Goal: Task Accomplishment & Management: Use online tool/utility

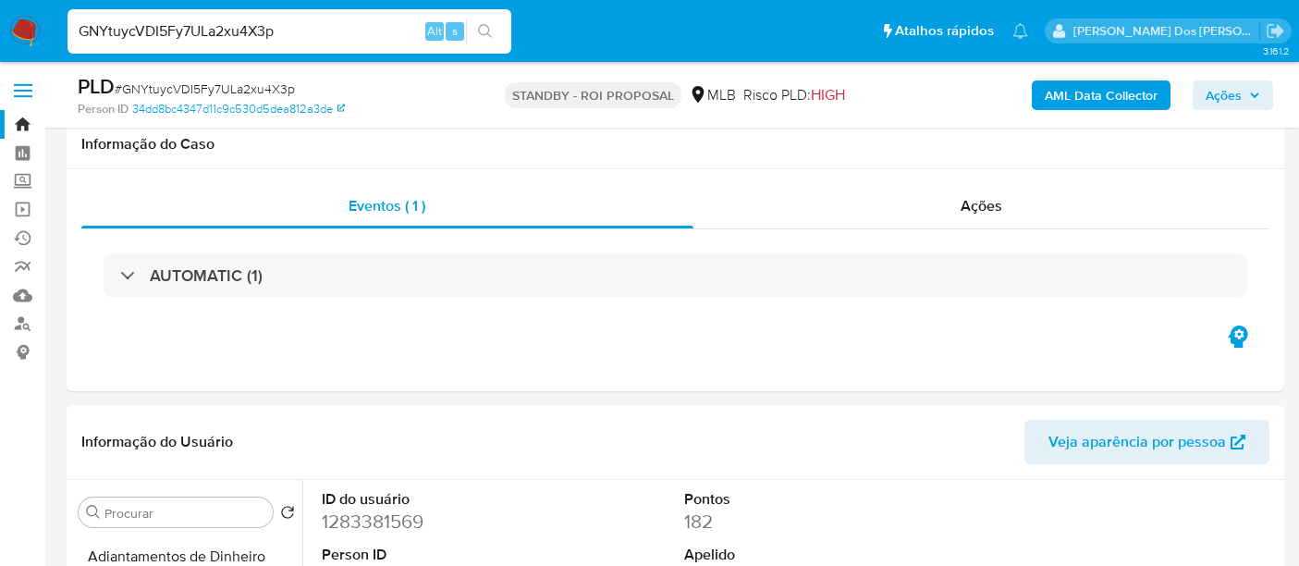
select select "10"
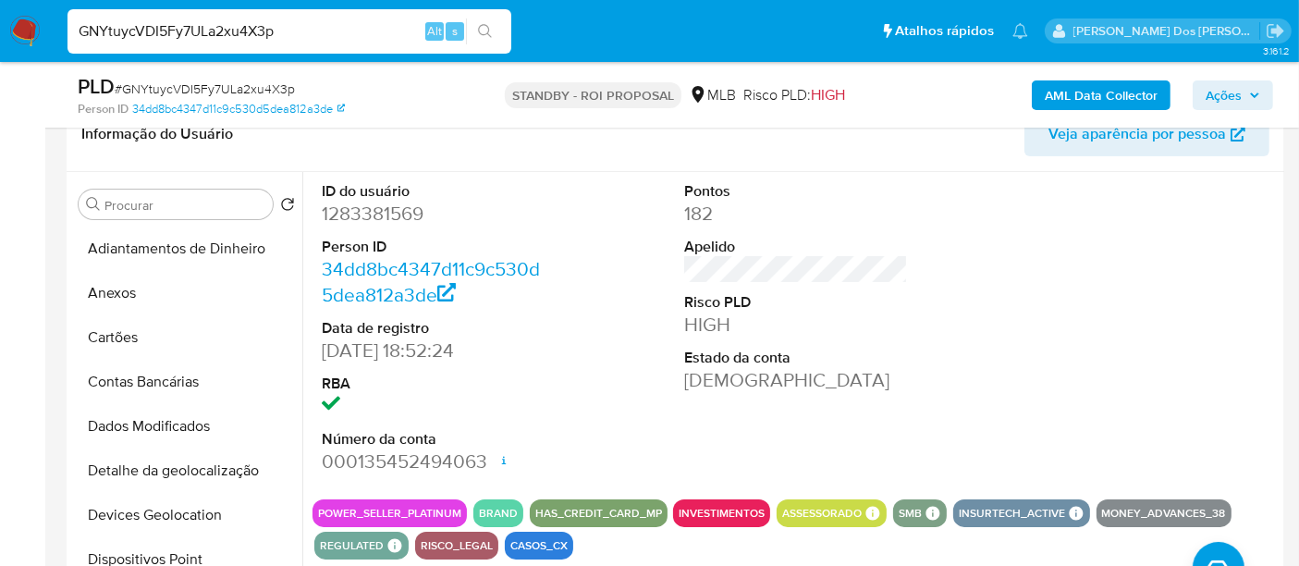
scroll to position [546, 0]
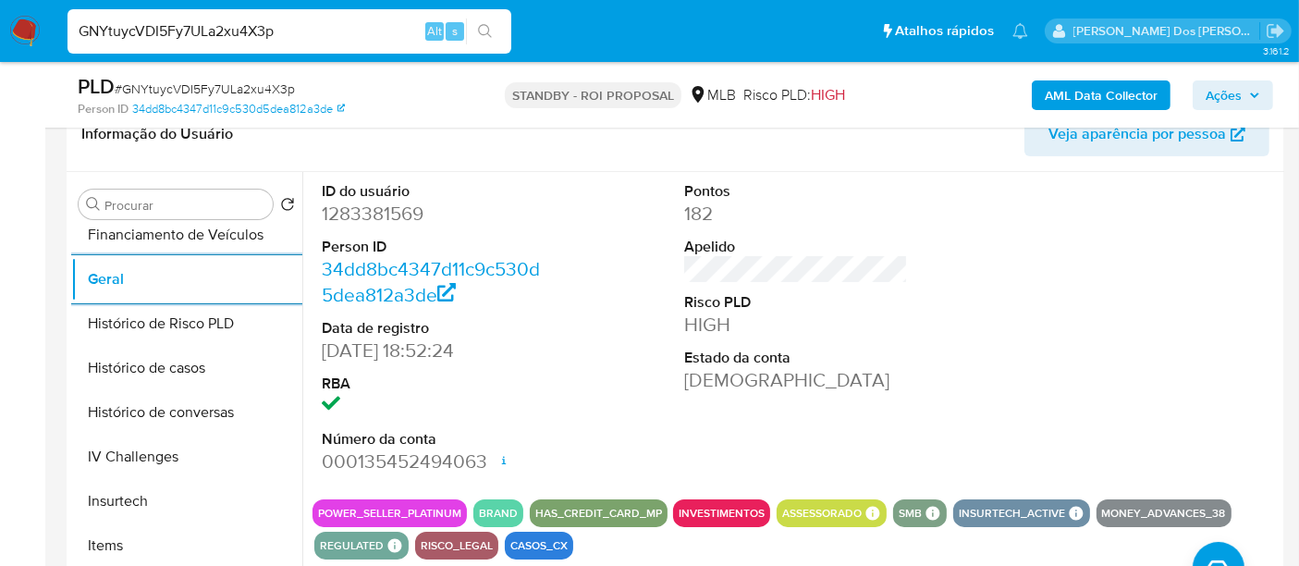
click at [307, 22] on input "GNYtuycVDI5Fy7ULa2xu4X3p" at bounding box center [289, 31] width 444 height 24
paste input "pFDtckCR39uhXoa3c0P3rNBg"
type input "pFDtckCR39uhXoa3c0P3rNBg"
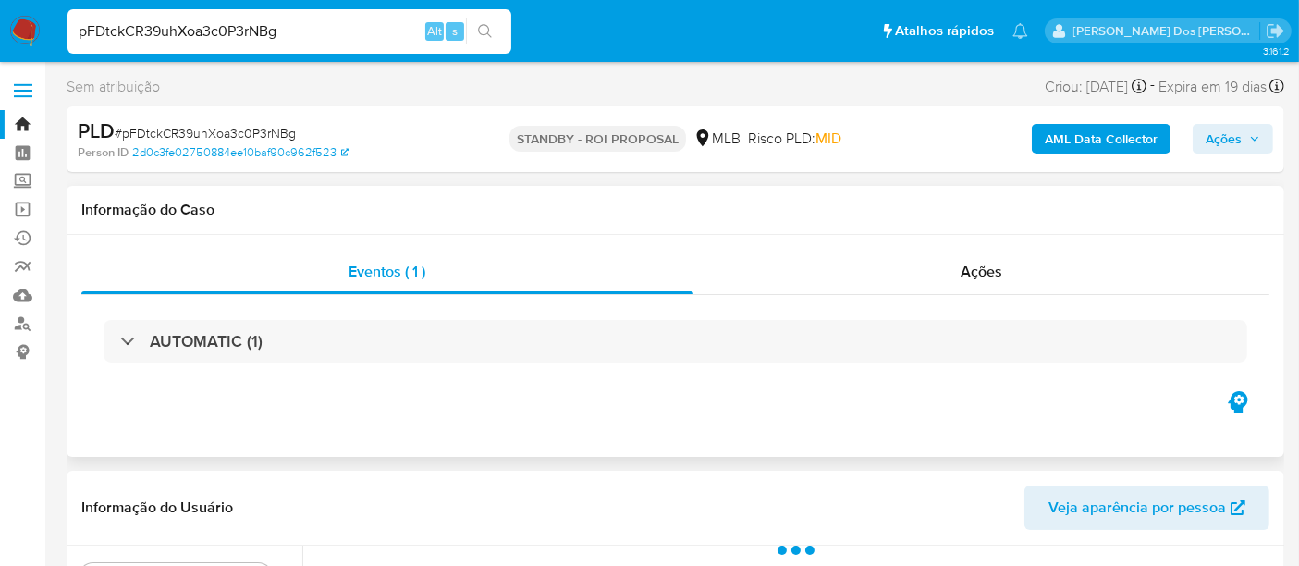
select select "10"
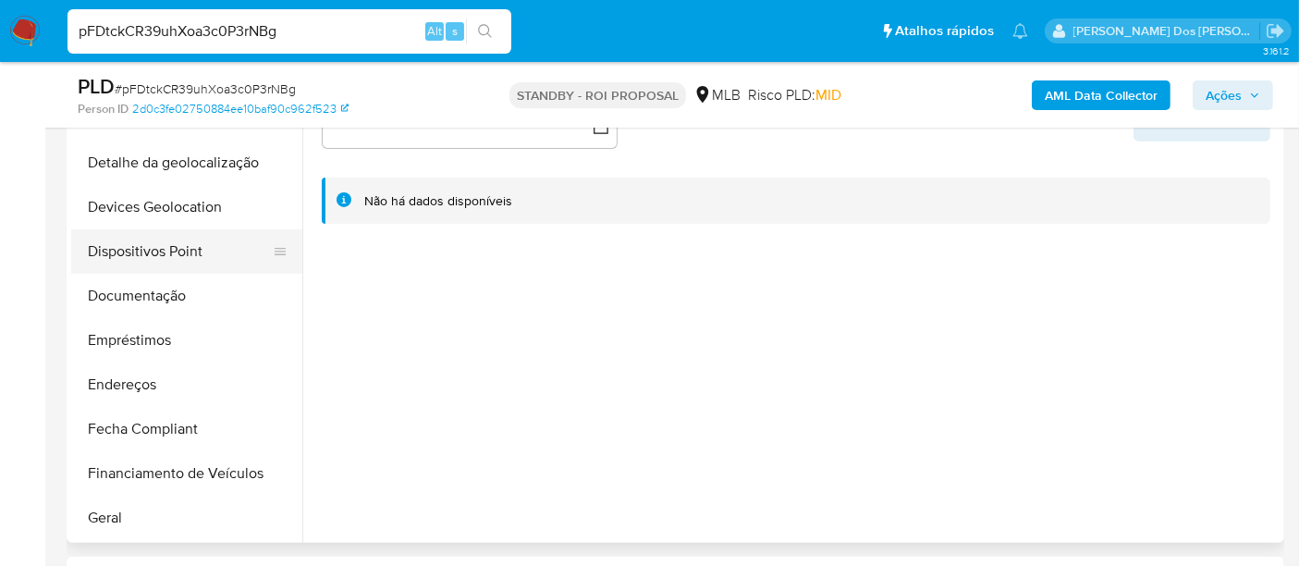
scroll to position [410, 0]
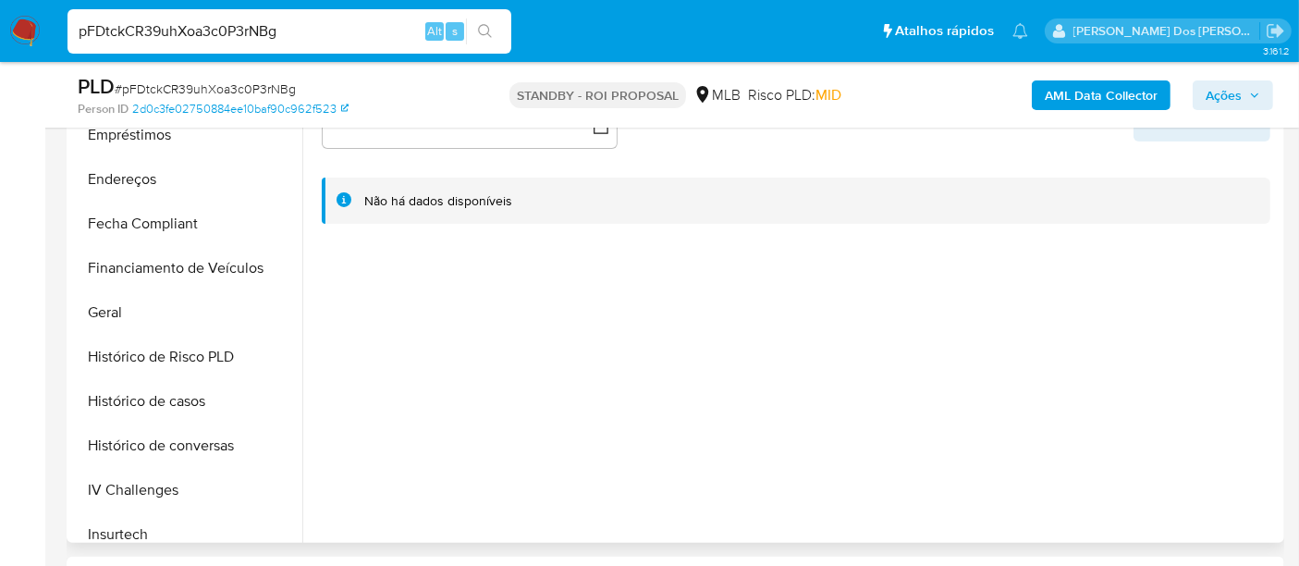
drag, startPoint x: 451, startPoint y: 406, endPoint x: 464, endPoint y: 406, distance: 12.9
click at [450, 406] on div at bounding box center [790, 305] width 977 height 473
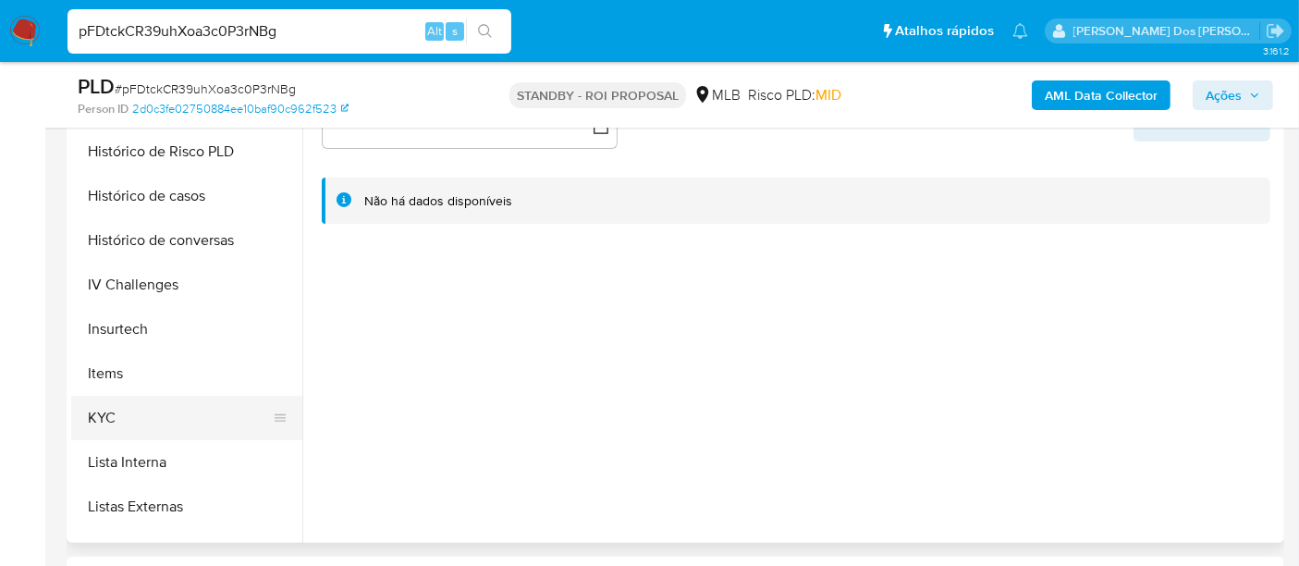
click at [114, 409] on button "KYC" at bounding box center [179, 418] width 216 height 44
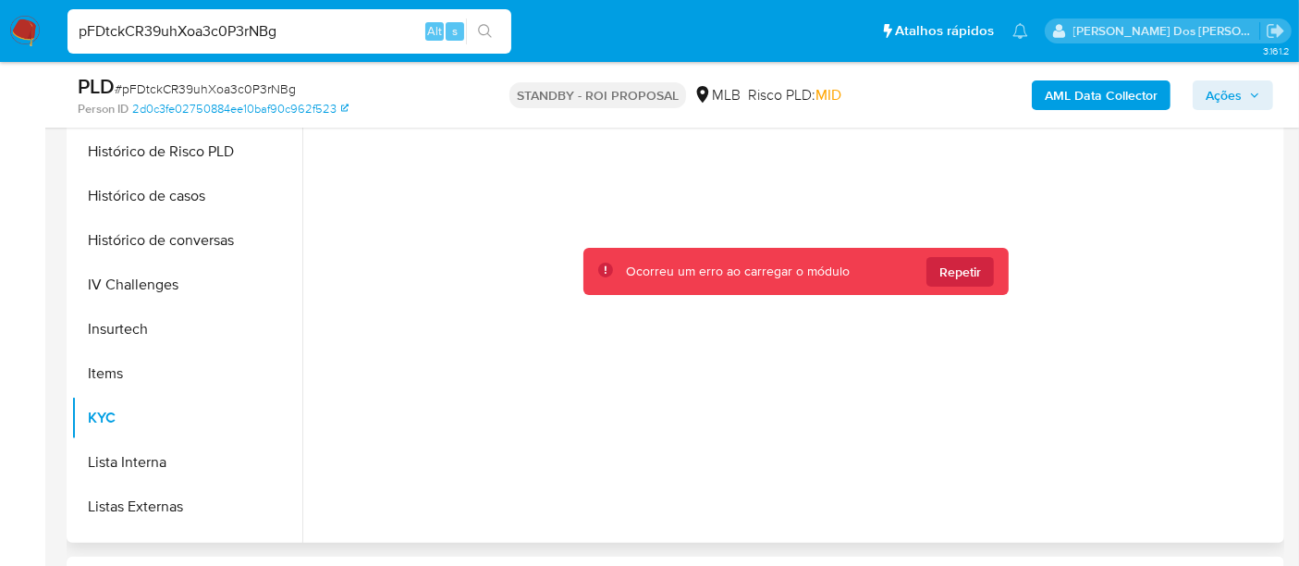
scroll to position [308, 0]
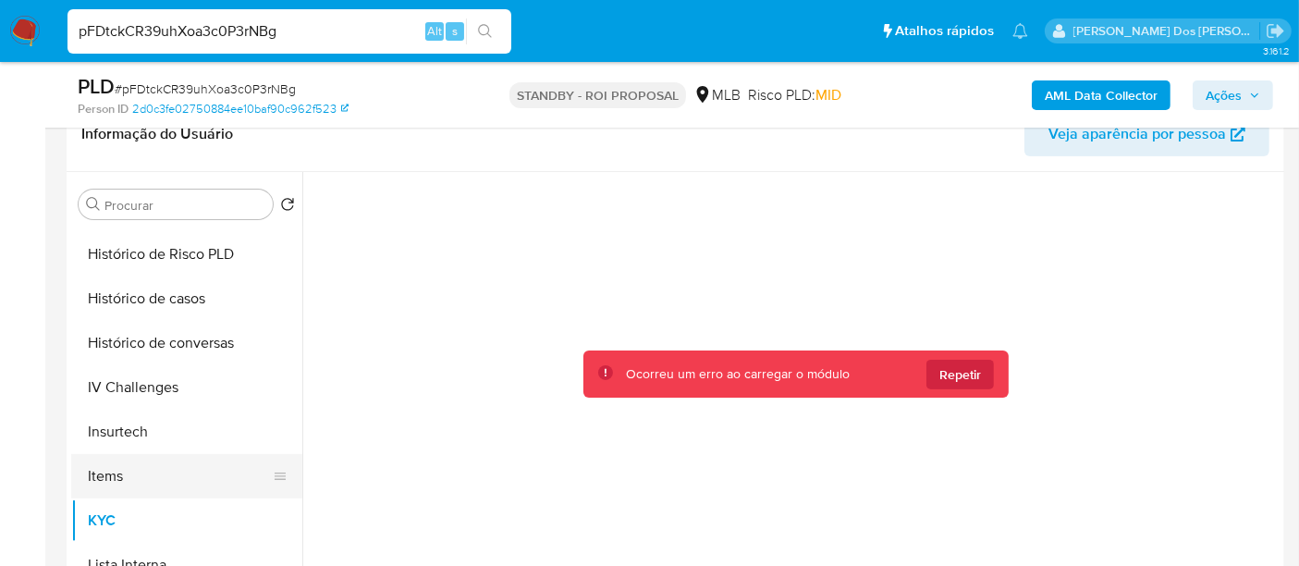
click at [105, 459] on button "Items" at bounding box center [179, 476] width 216 height 44
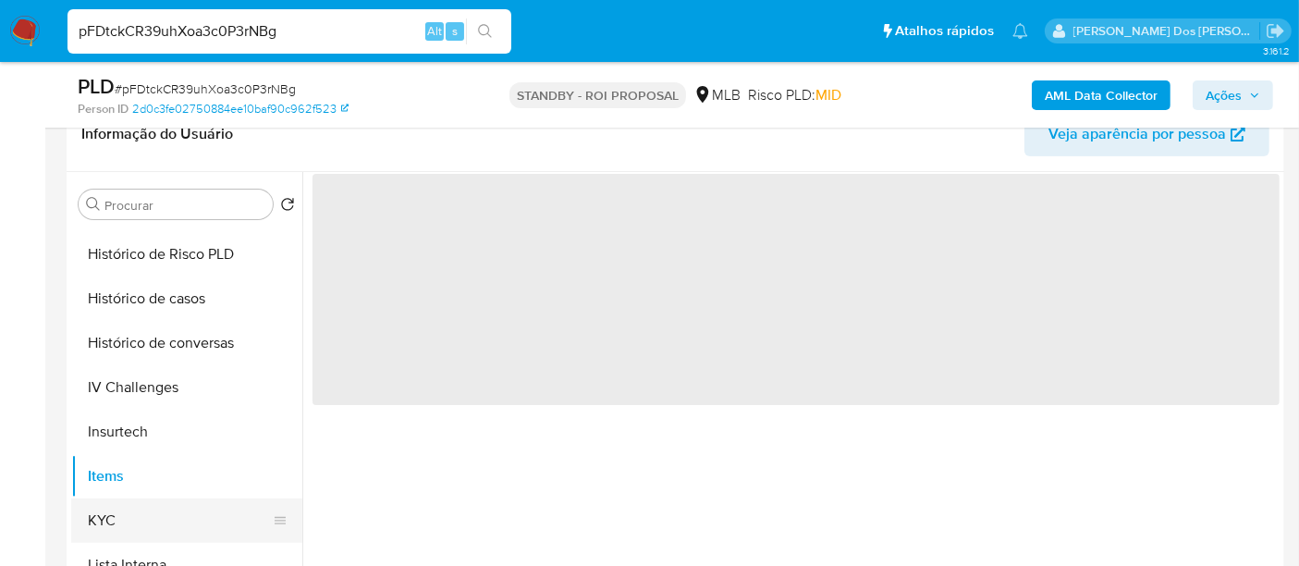
click at [107, 521] on button "KYC" at bounding box center [179, 520] width 216 height 44
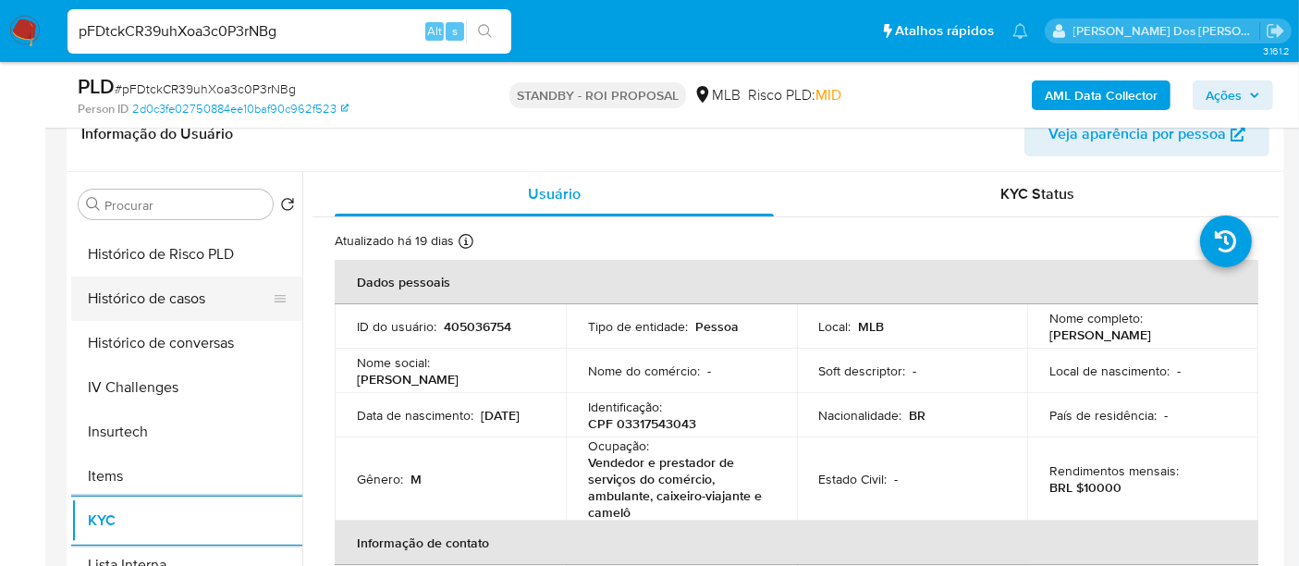
click at [155, 295] on button "Histórico de casos" at bounding box center [179, 298] width 216 height 44
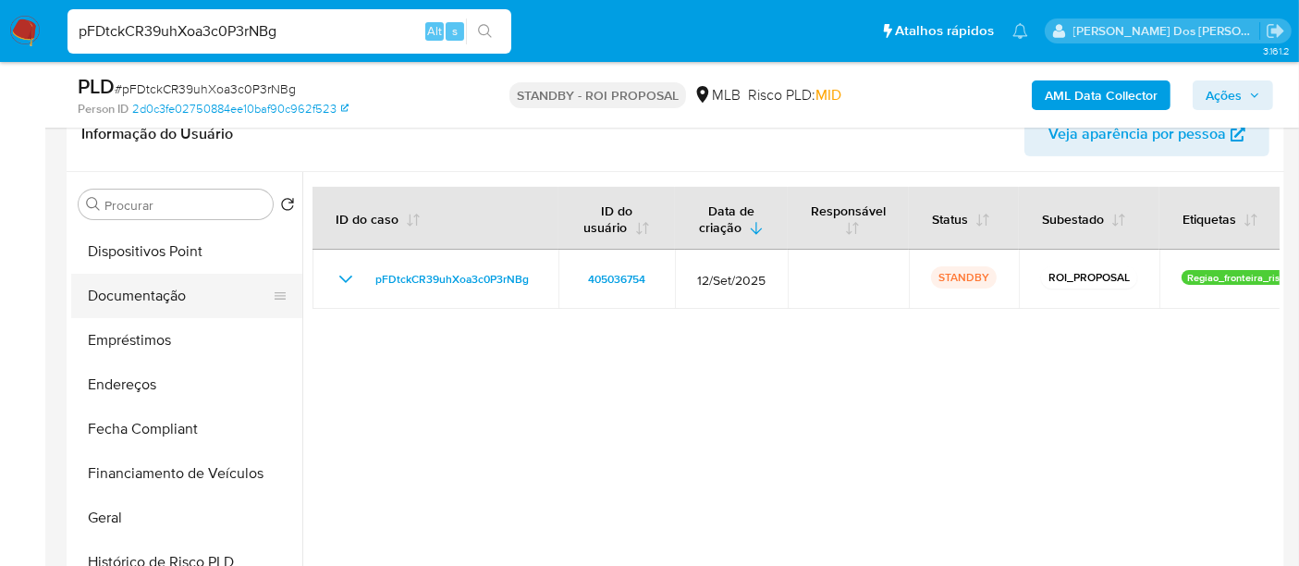
click at [150, 297] on button "Documentação" at bounding box center [179, 296] width 216 height 44
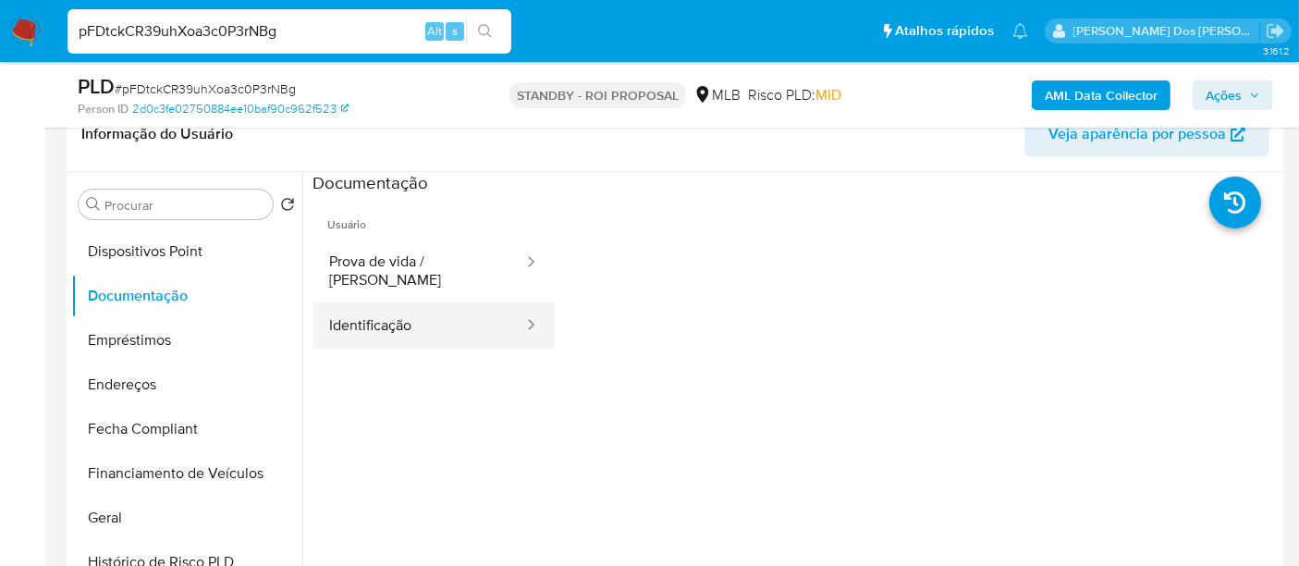
click at [403, 313] on button "Identificação" at bounding box center [418, 325] width 213 height 47
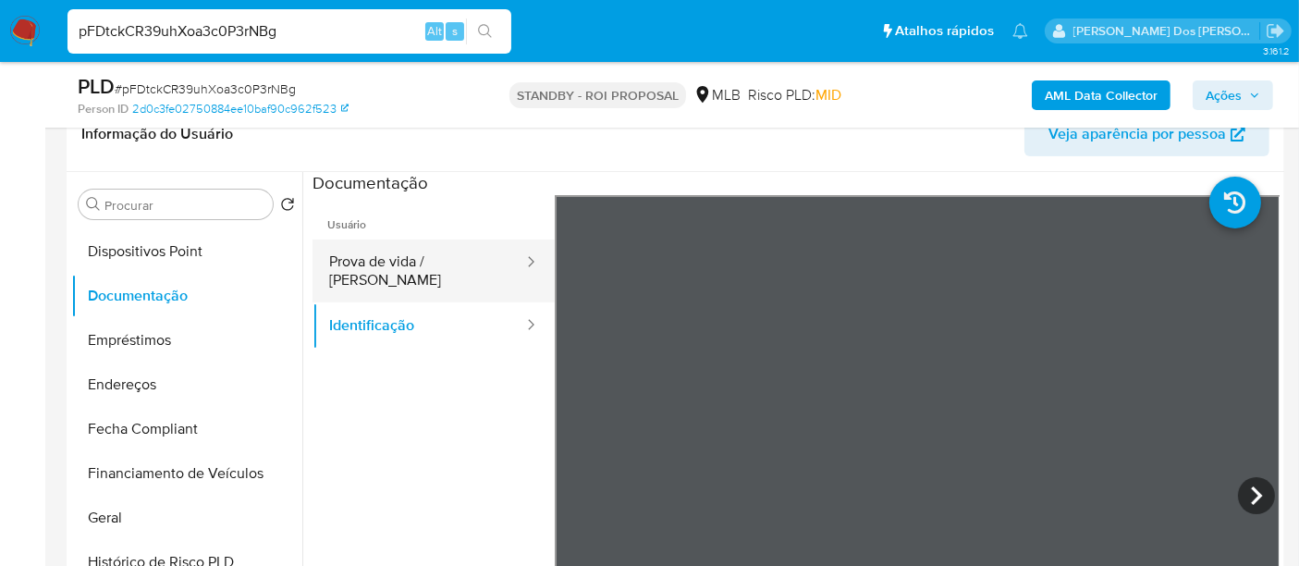
click at [461, 265] on button "Prova de vida / [PERSON_NAME]" at bounding box center [418, 270] width 213 height 63
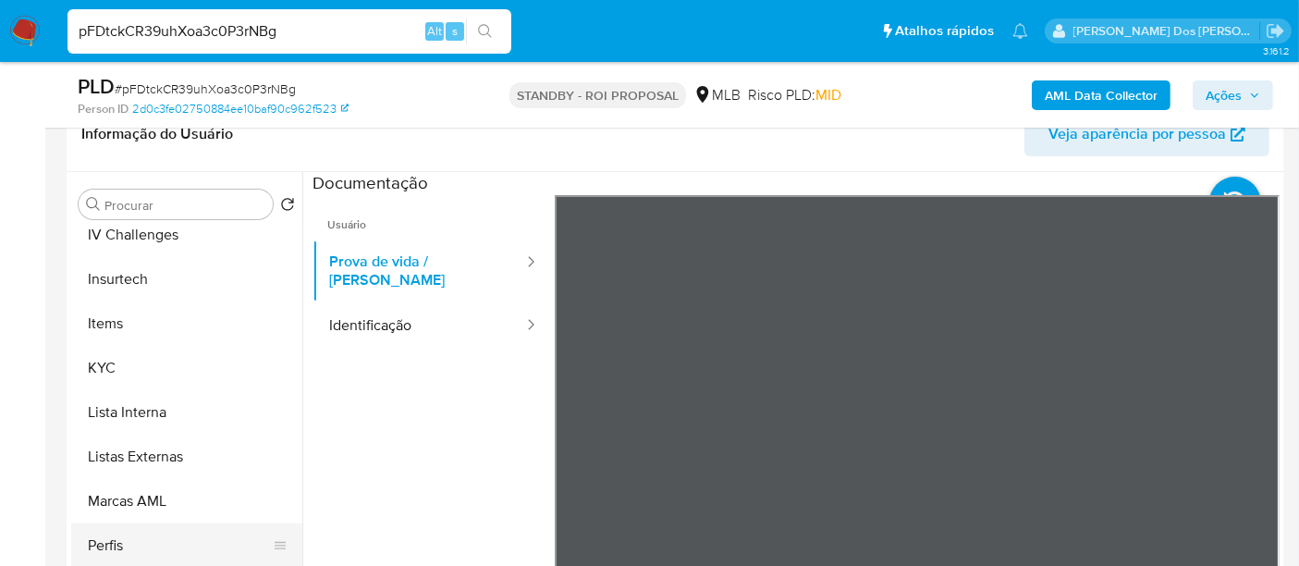
scroll to position [925, 0]
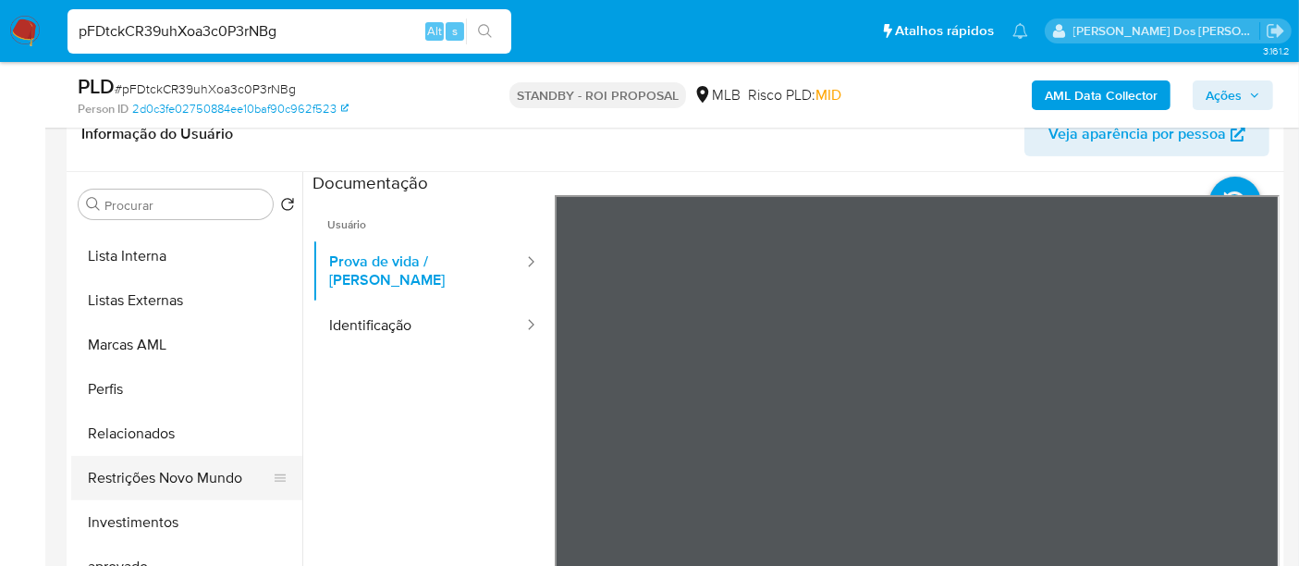
click at [206, 469] on button "Restrições Novo Mundo" at bounding box center [179, 478] width 216 height 44
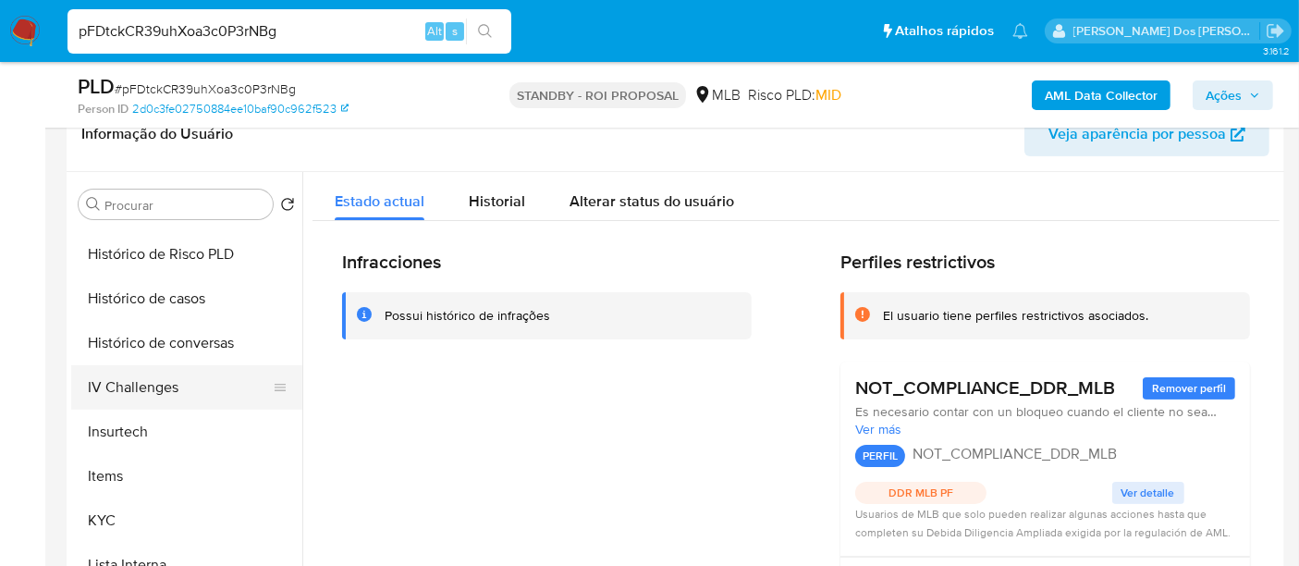
scroll to position [513, 0]
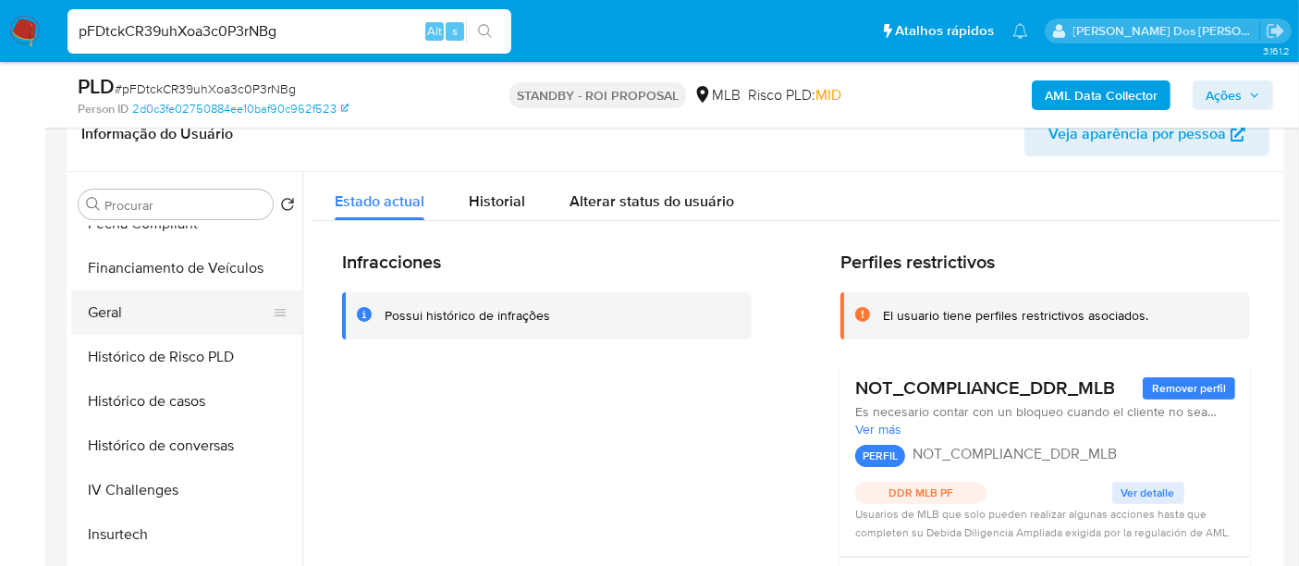
click at [108, 312] on button "Geral" at bounding box center [179, 312] width 216 height 44
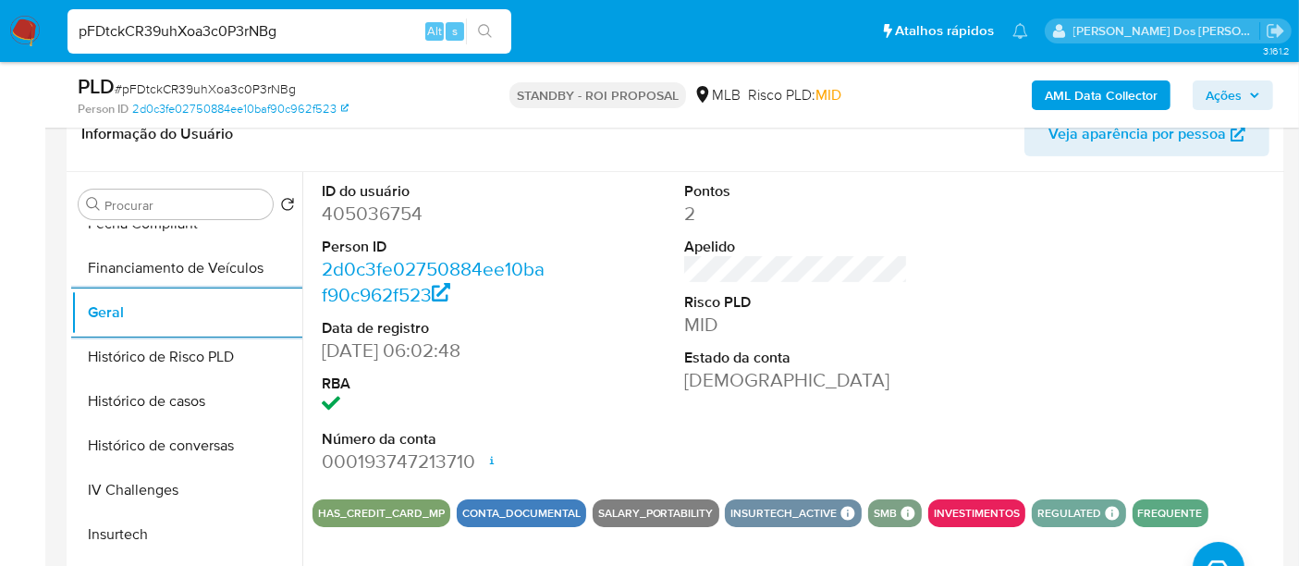
click at [280, 31] on input "pFDtckCR39uhXoa3c0P3rNBg" at bounding box center [289, 31] width 444 height 24
paste input "UywVjPc4ZPzAAlsnddUEN8YZ"
type input "UywVjPc4ZPzAAlsnddUEN8YZ"
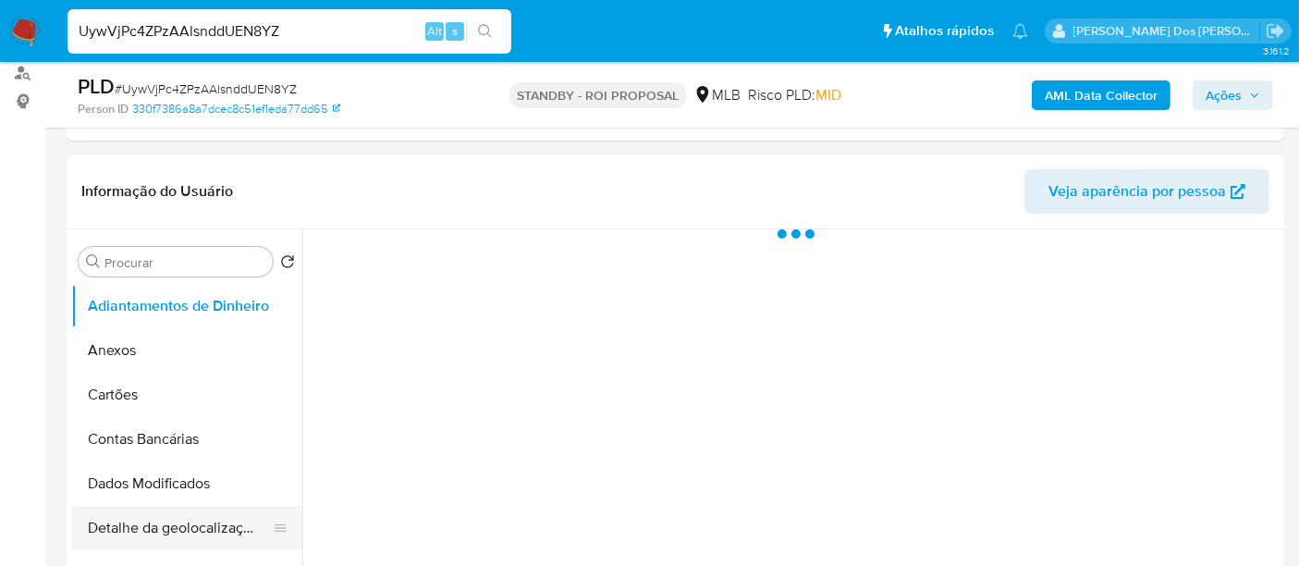
scroll to position [410, 0]
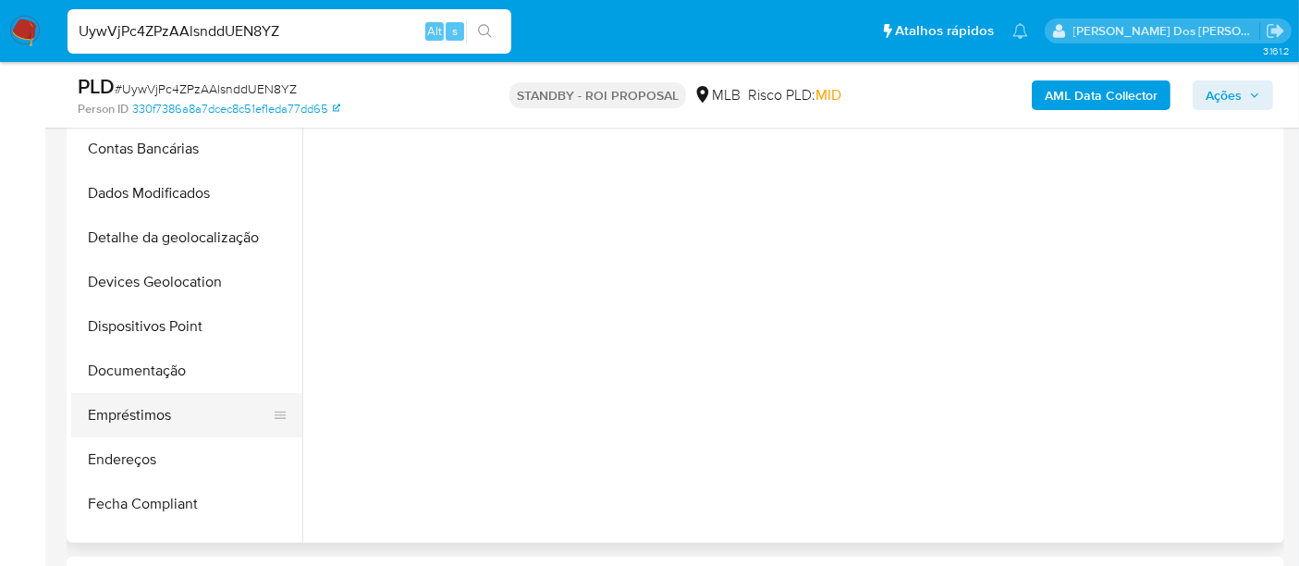
select select "10"
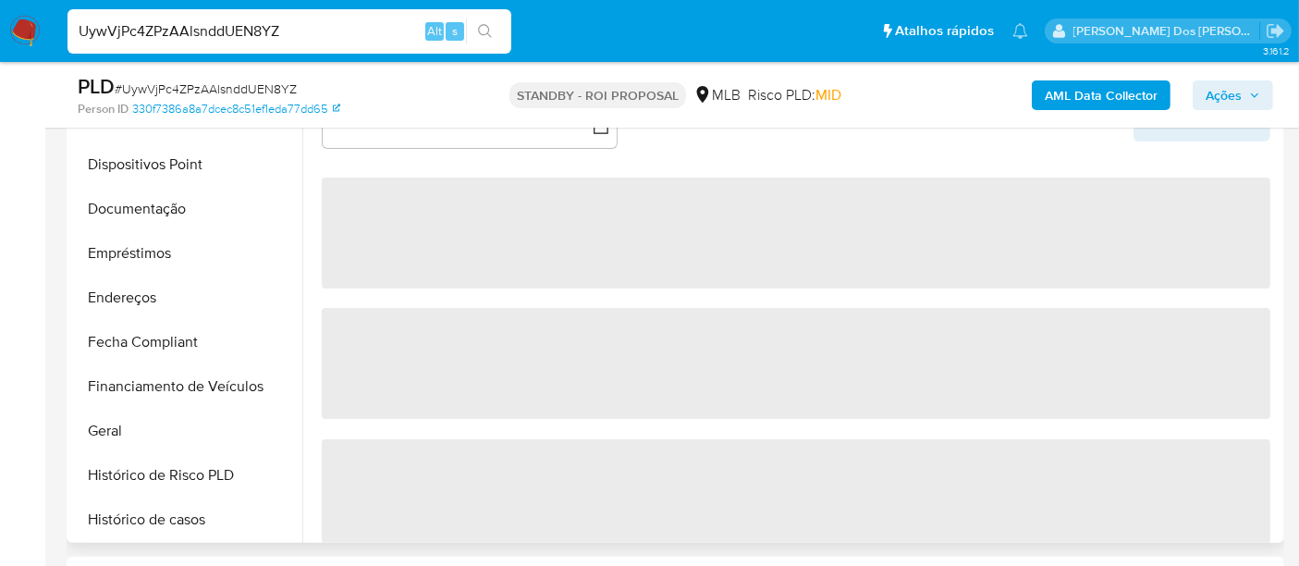
scroll to position [513, 0]
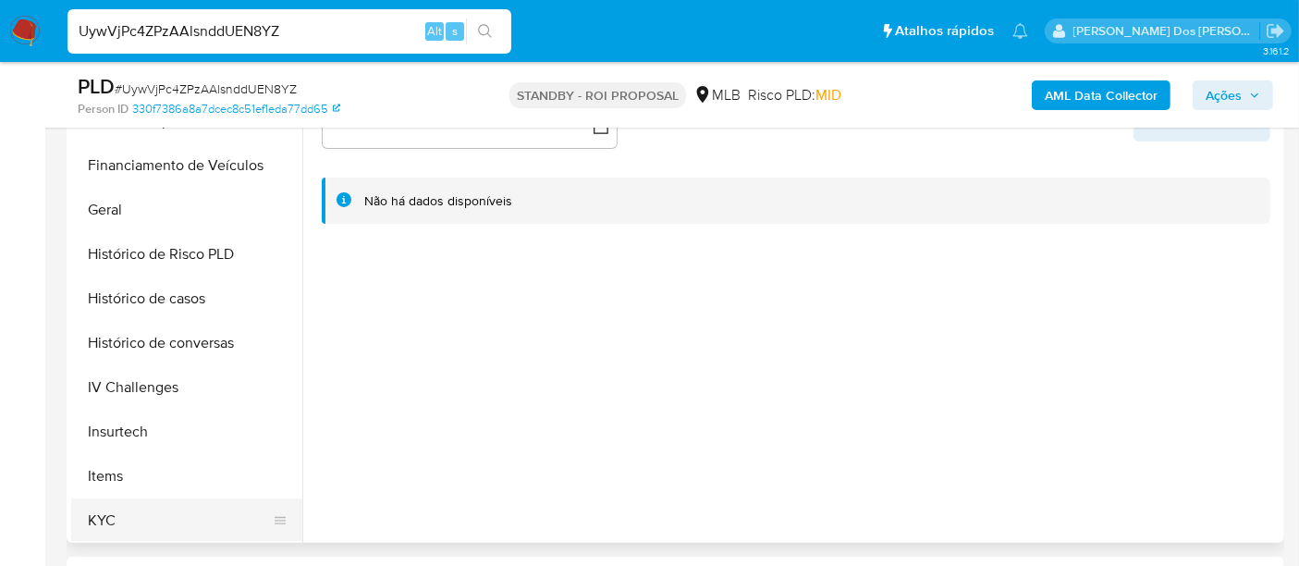
click at [103, 513] on button "KYC" at bounding box center [179, 520] width 216 height 44
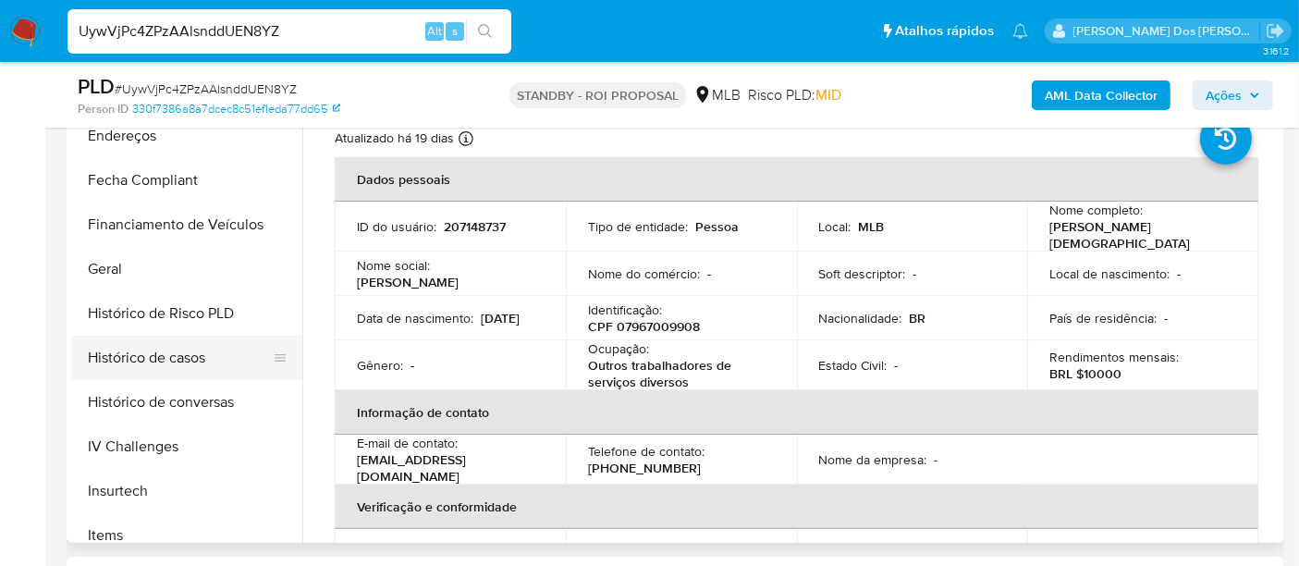
scroll to position [410, 0]
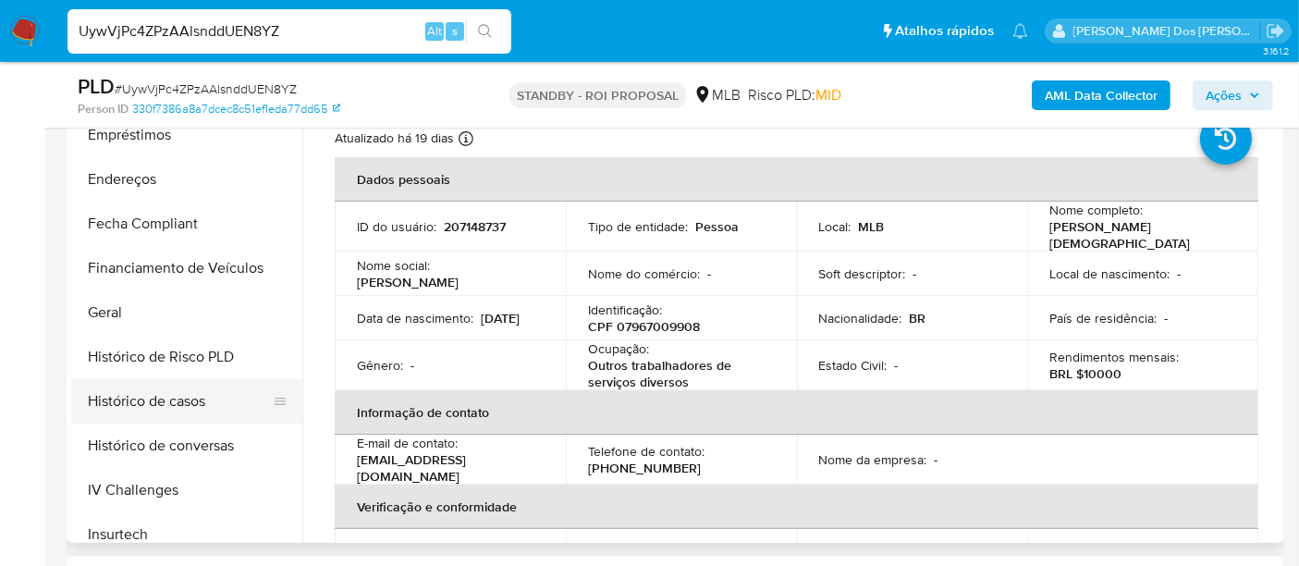
click at [168, 408] on button "Histórico de casos" at bounding box center [179, 401] width 216 height 44
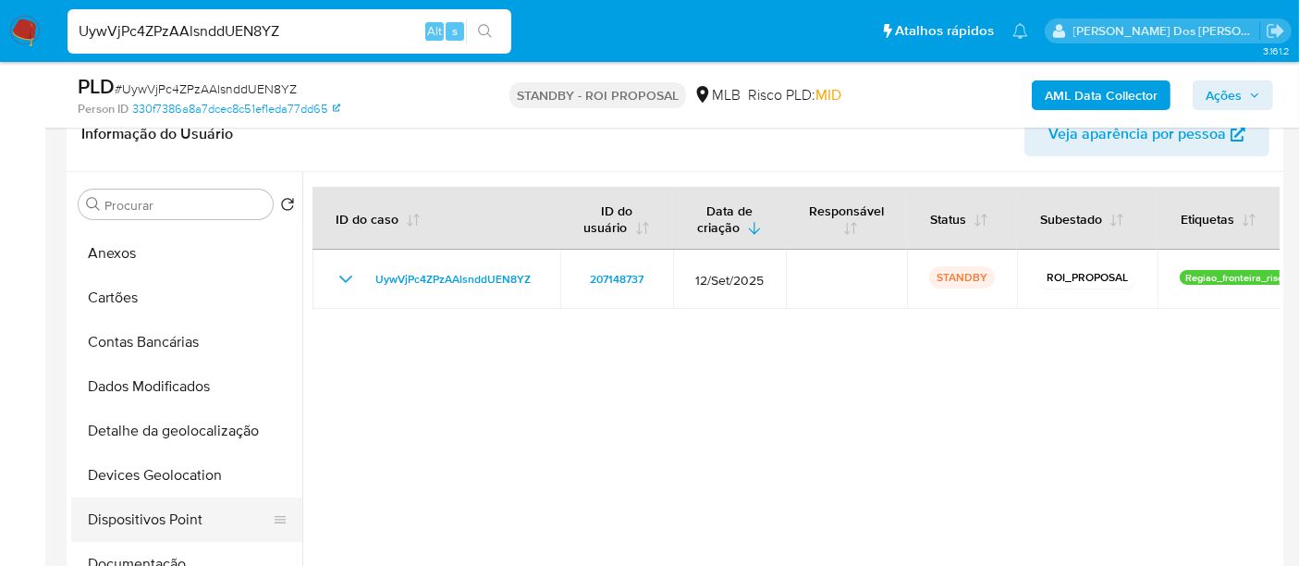
scroll to position [103, 0]
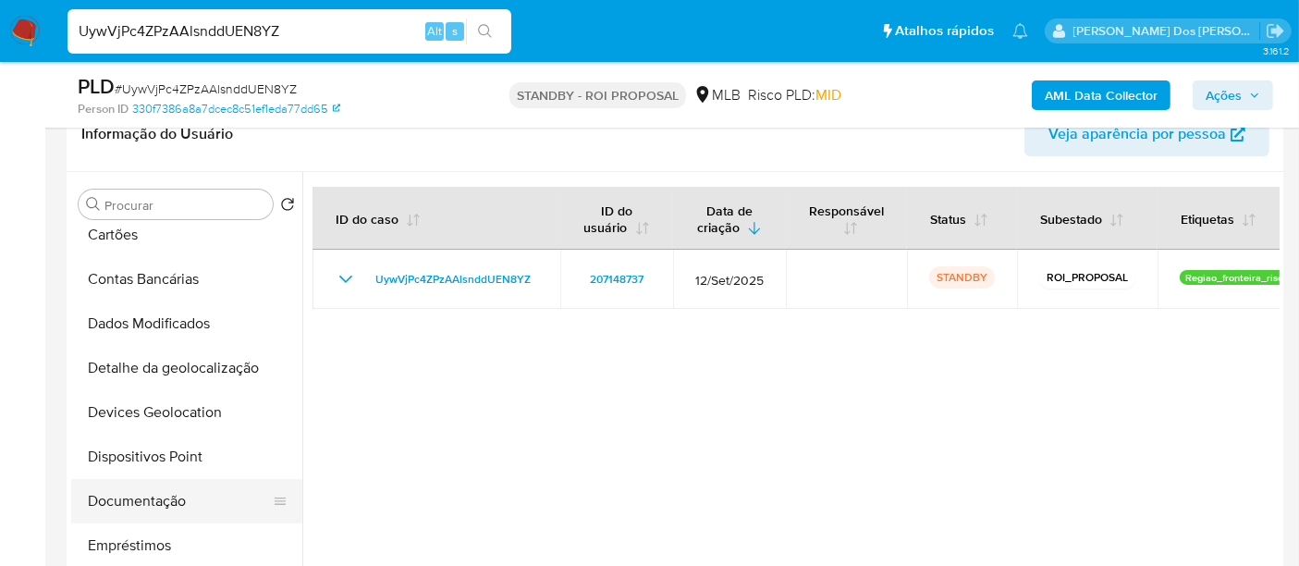
click at [141, 500] on button "Documentação" at bounding box center [179, 501] width 216 height 44
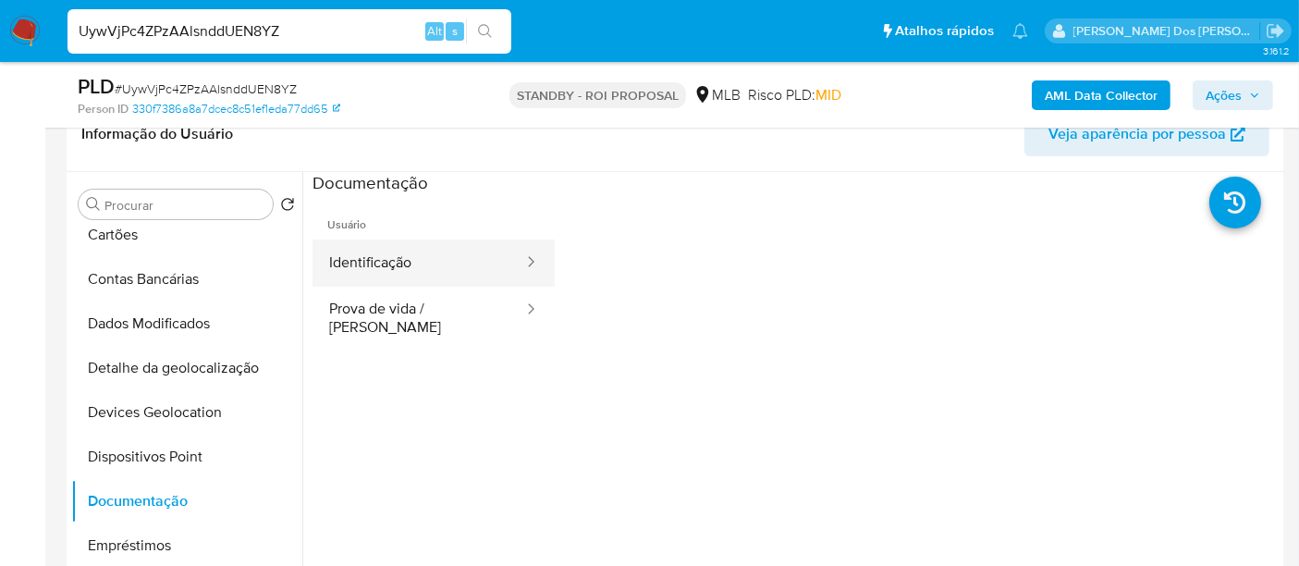
click at [377, 276] on button "Identificação" at bounding box center [418, 262] width 213 height 47
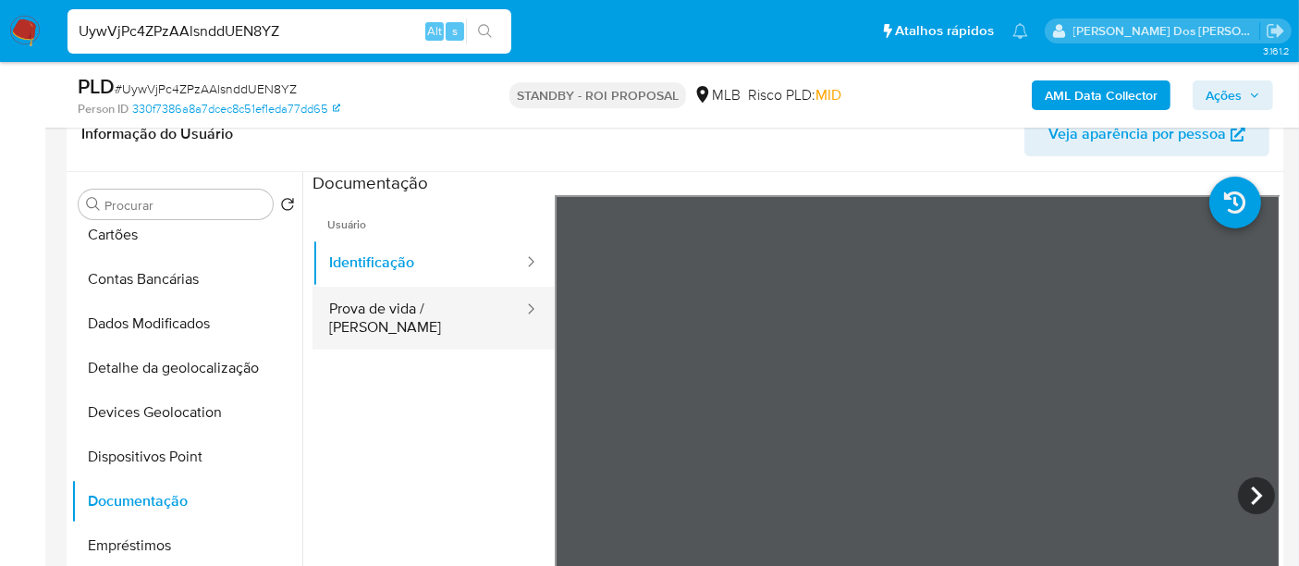
click at [445, 310] on button "Prova de vida / [PERSON_NAME]" at bounding box center [418, 318] width 213 height 63
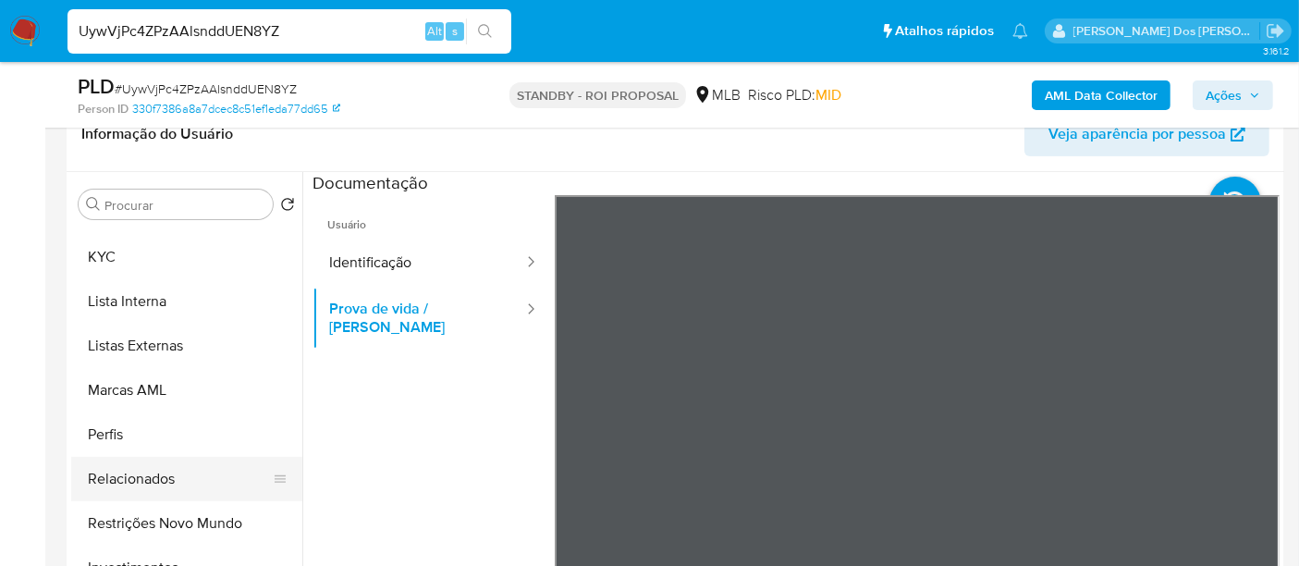
scroll to position [925, 0]
click at [195, 470] on button "Restrições Novo Mundo" at bounding box center [179, 478] width 216 height 44
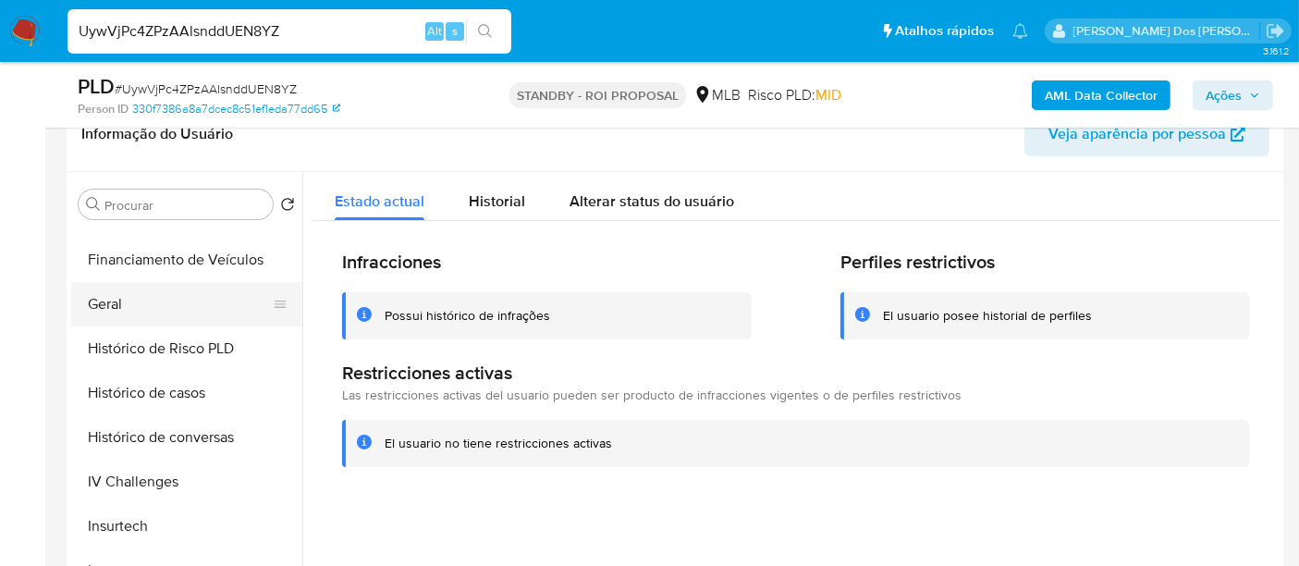
scroll to position [410, 0]
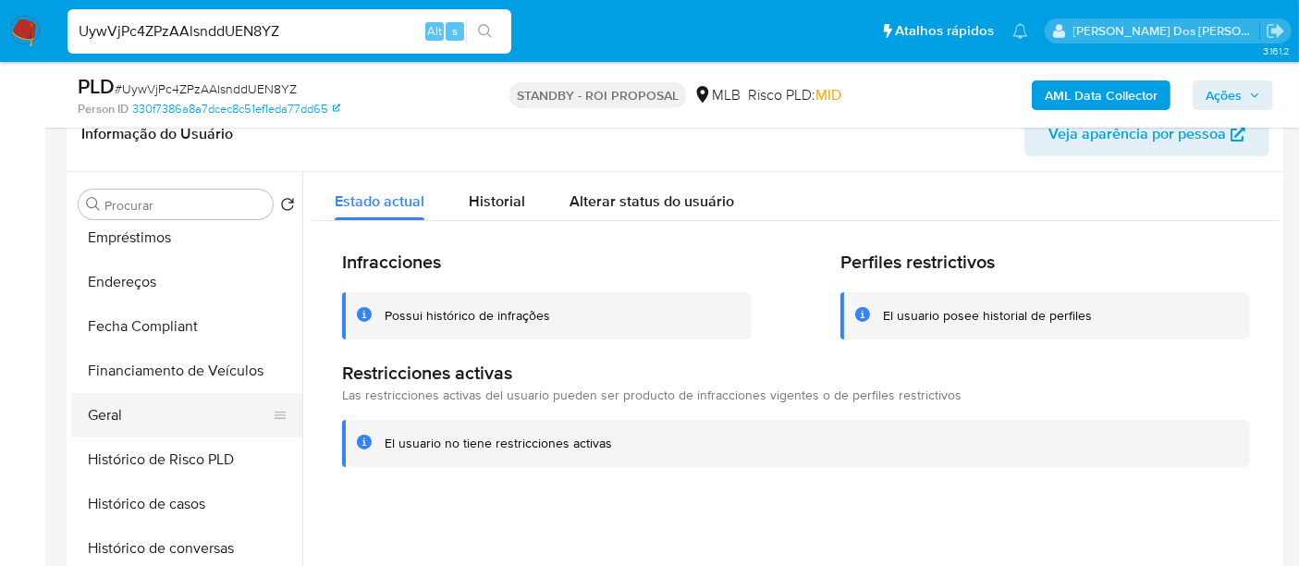
click at [117, 414] on button "Geral" at bounding box center [179, 415] width 216 height 44
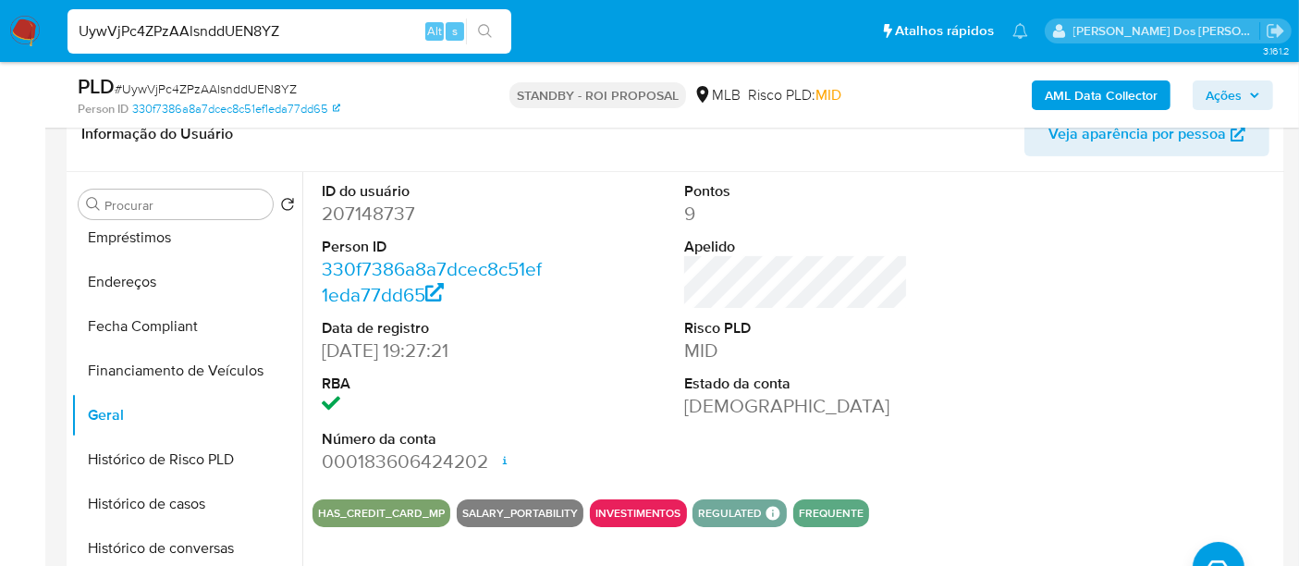
click at [323, 24] on input "UywVjPc4ZPzAAlsnddUEN8YZ" at bounding box center [289, 31] width 444 height 24
click at [322, 24] on input "UywVjPc4ZPzAAlsnddUEN8YZ" at bounding box center [289, 31] width 444 height 24
paste input "qctOIgzRzPvxTVlV5BOdfMsp"
type input "qctOIgzRzPvxTVlV5BOdfMsp"
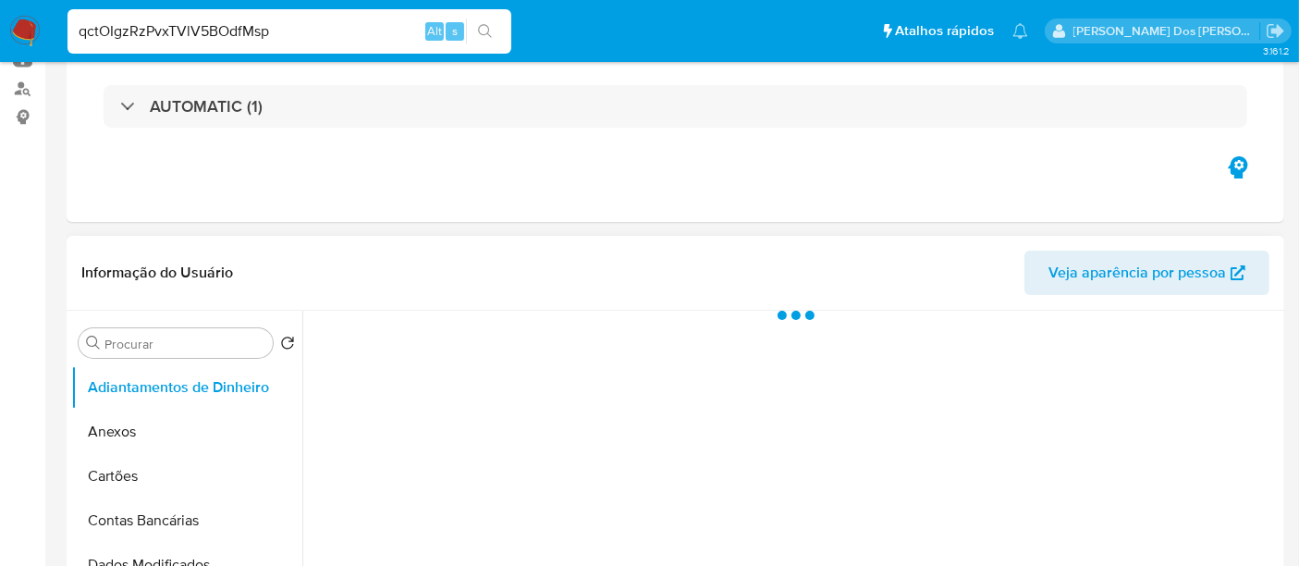
select select "10"
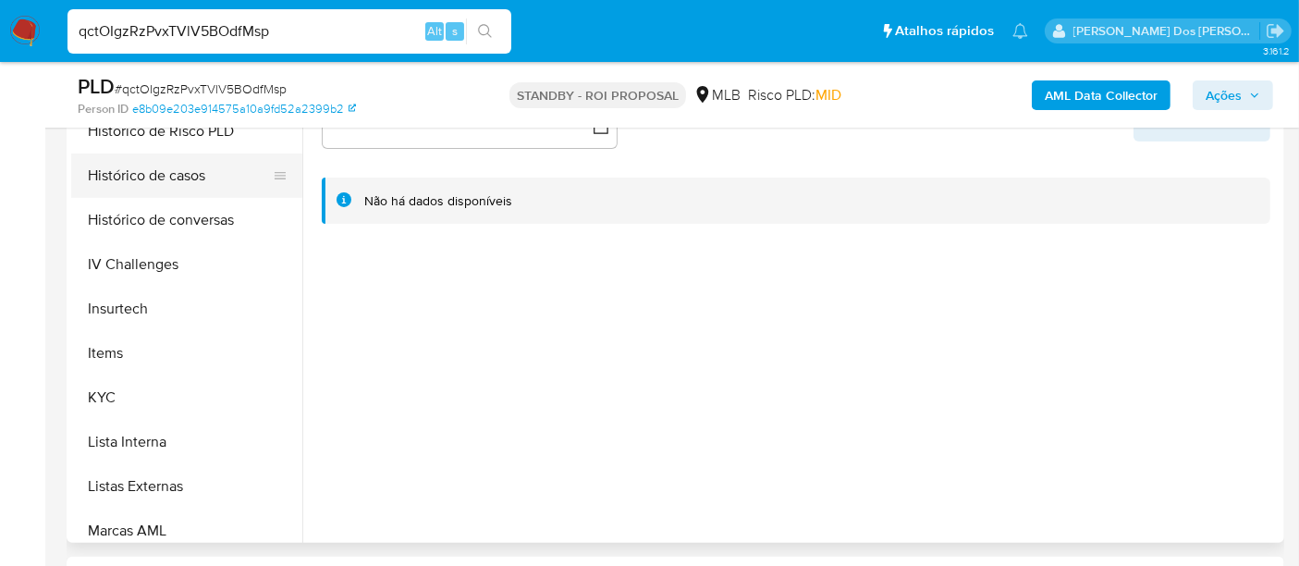
scroll to position [718, 0]
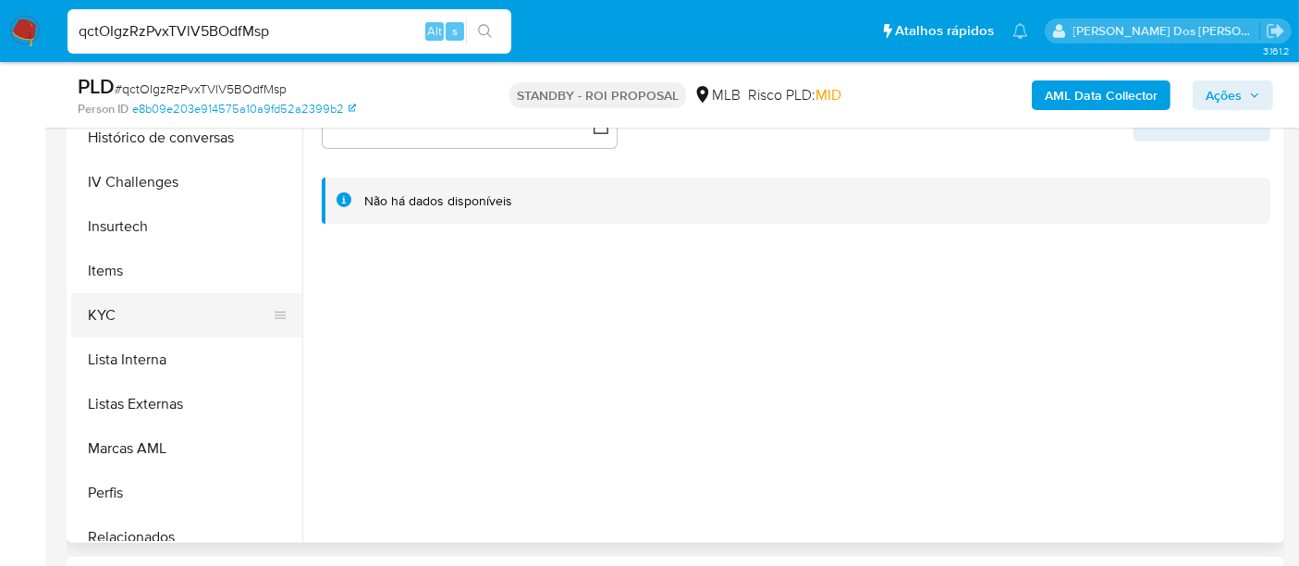
click at [98, 318] on button "KYC" at bounding box center [179, 315] width 216 height 44
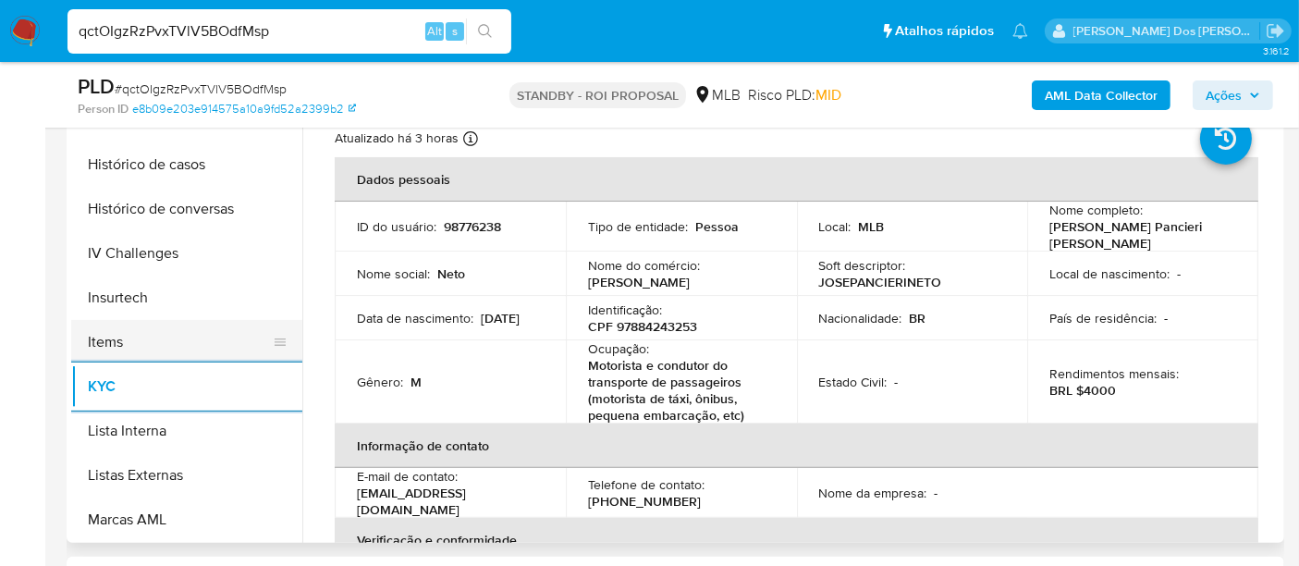
scroll to position [616, 0]
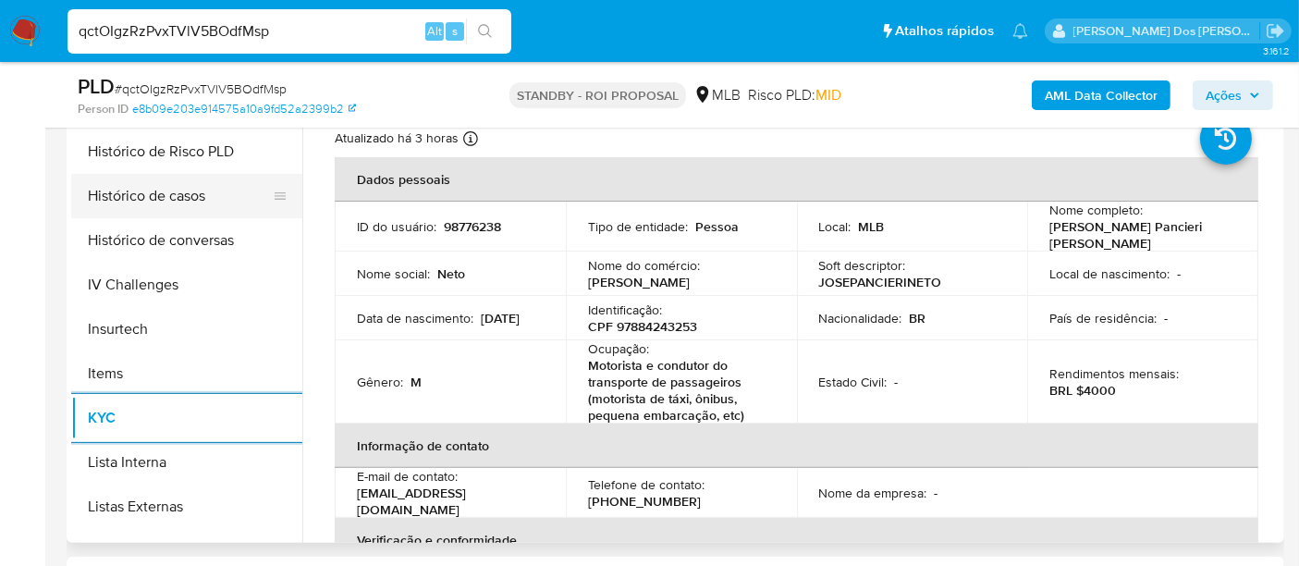
click at [161, 206] on button "Histórico de casos" at bounding box center [179, 196] width 216 height 44
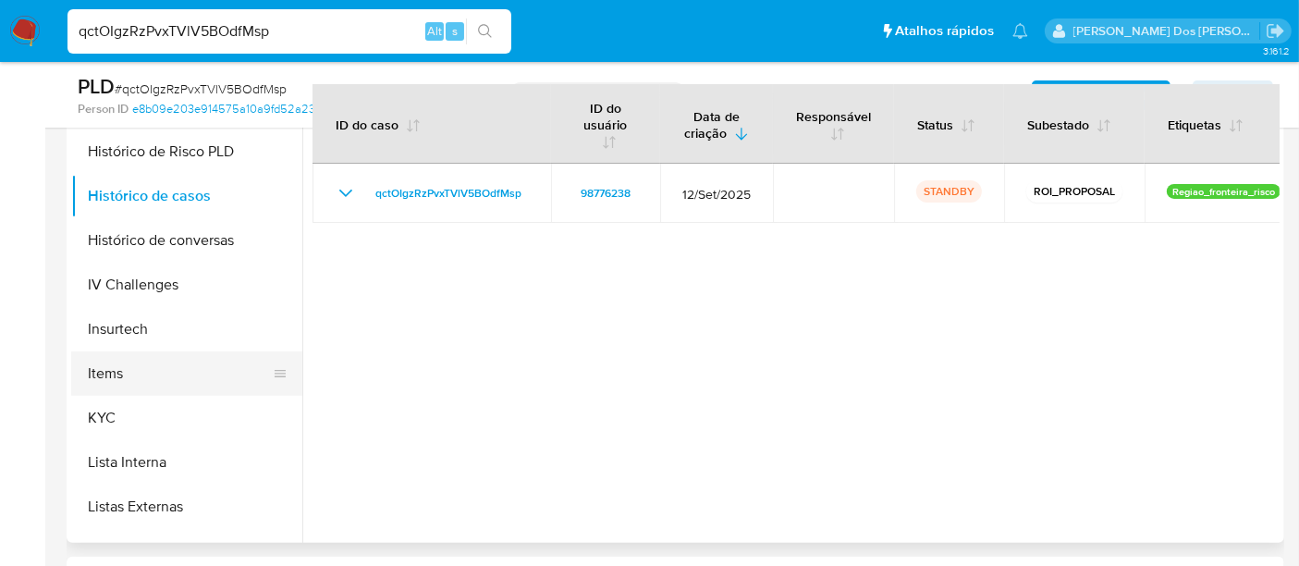
scroll to position [308, 0]
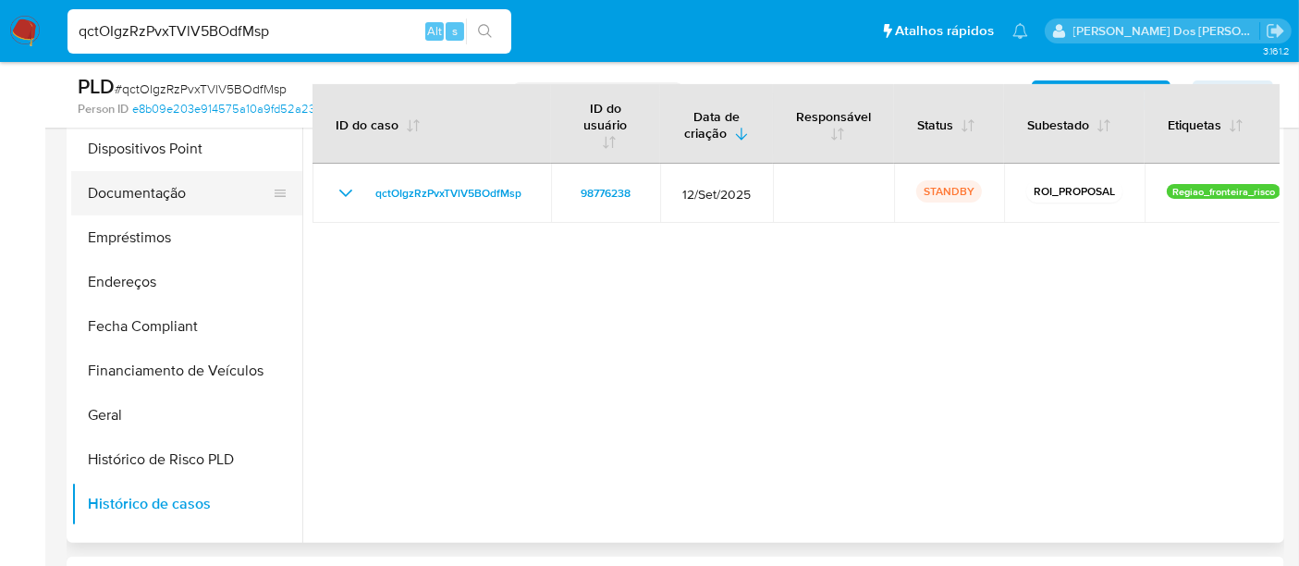
click at [148, 204] on button "Documentação" at bounding box center [179, 193] width 216 height 44
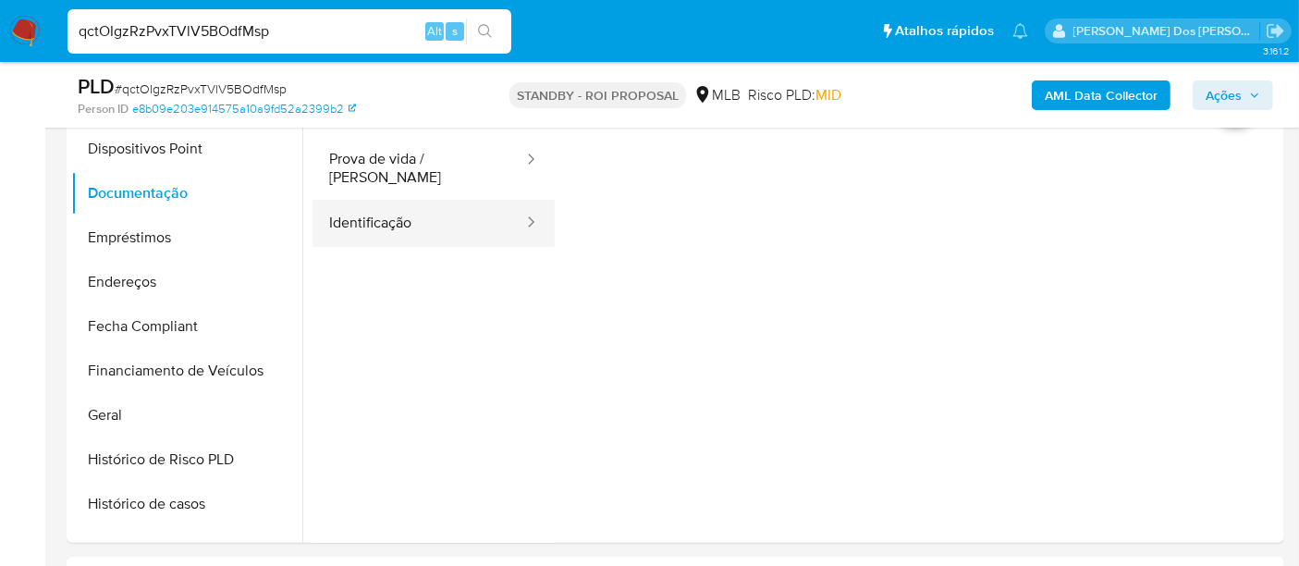
click at [390, 214] on button "Identificação" at bounding box center [418, 223] width 213 height 47
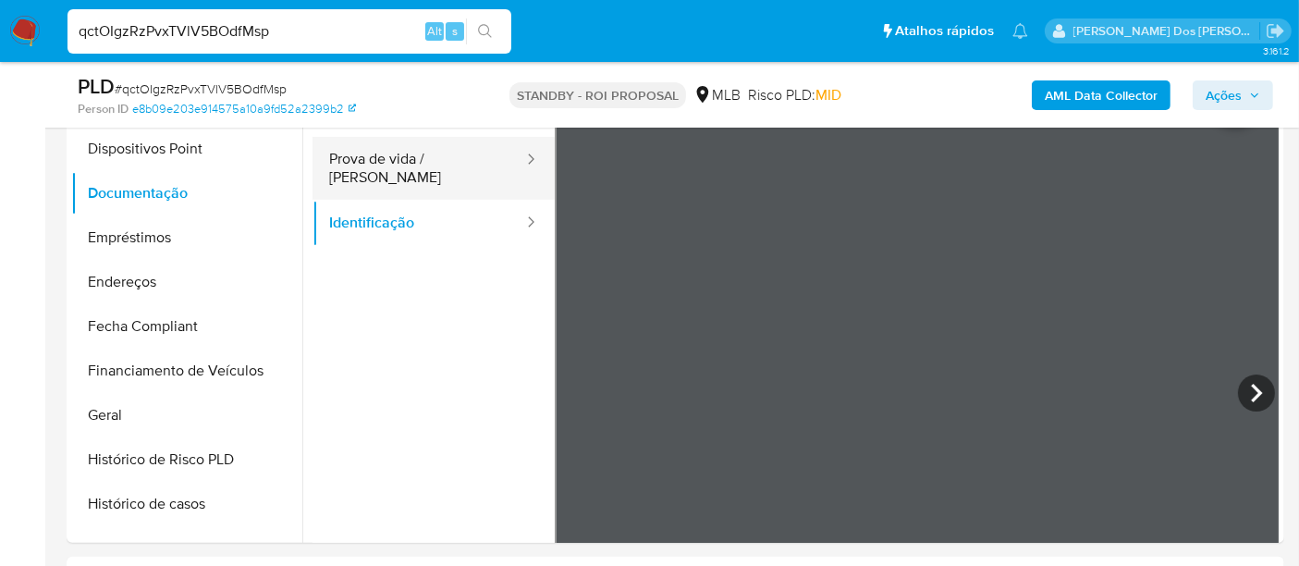
click at [438, 158] on button "Prova de vida / [PERSON_NAME]" at bounding box center [418, 168] width 213 height 63
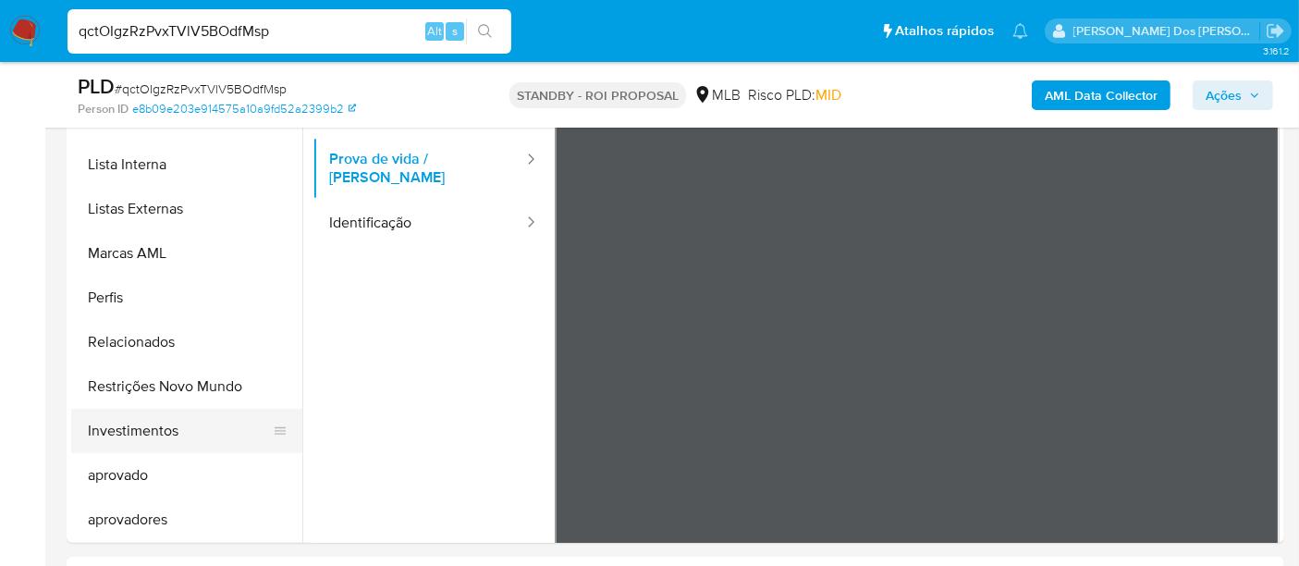
scroll to position [958, 0]
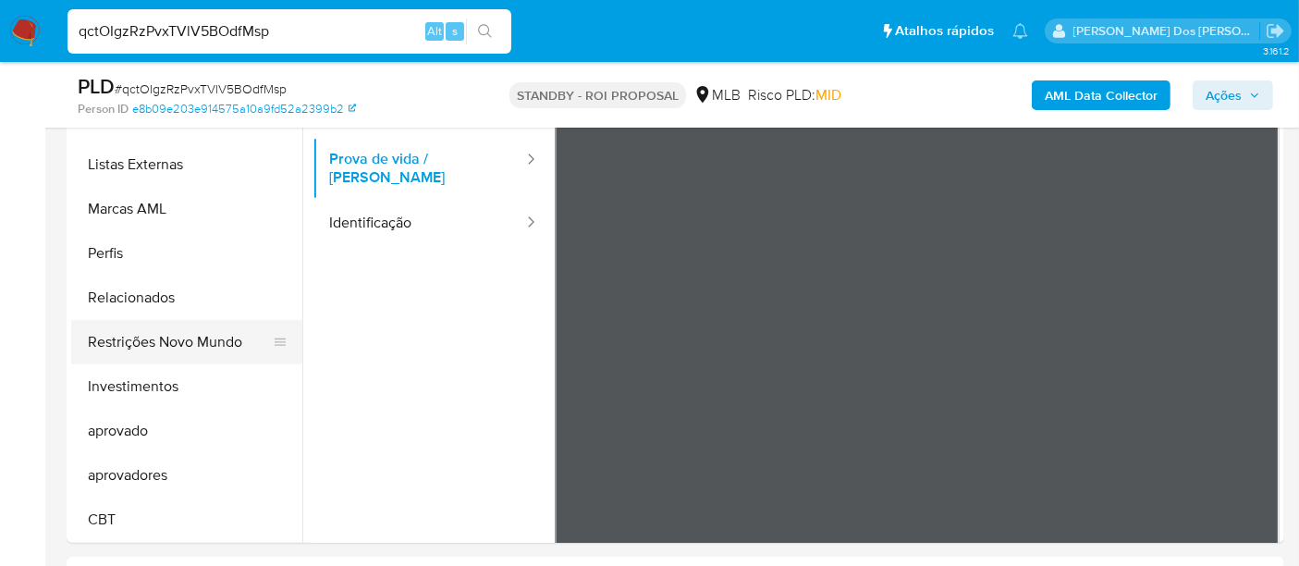
click at [179, 342] on button "Restrições Novo Mundo" at bounding box center [179, 342] width 216 height 44
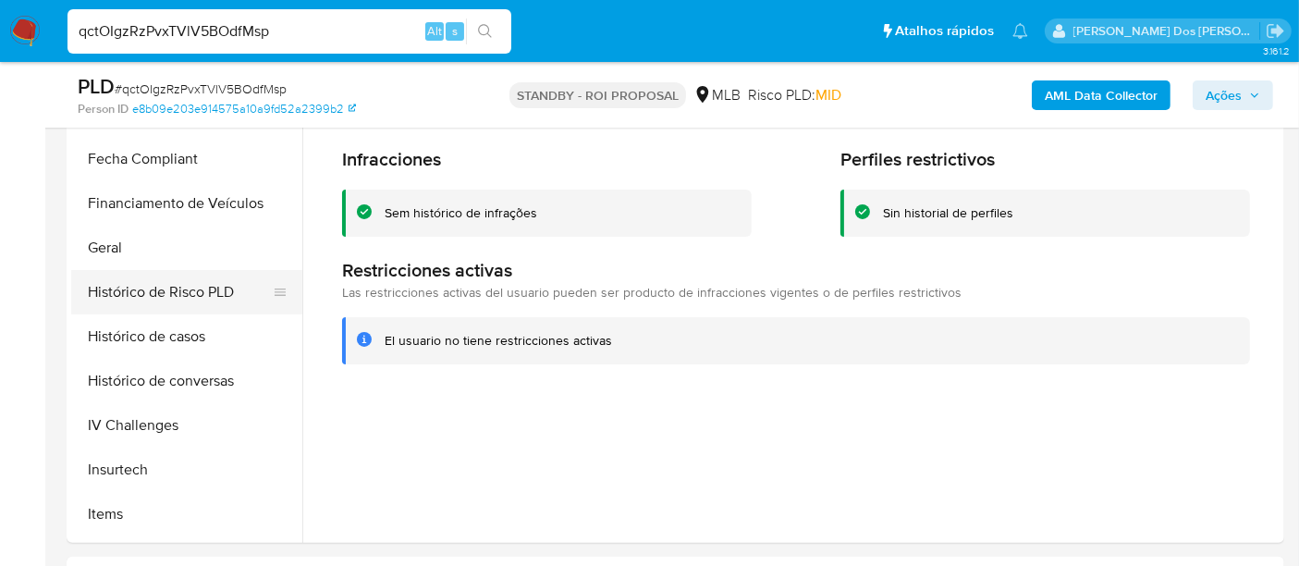
scroll to position [444, 0]
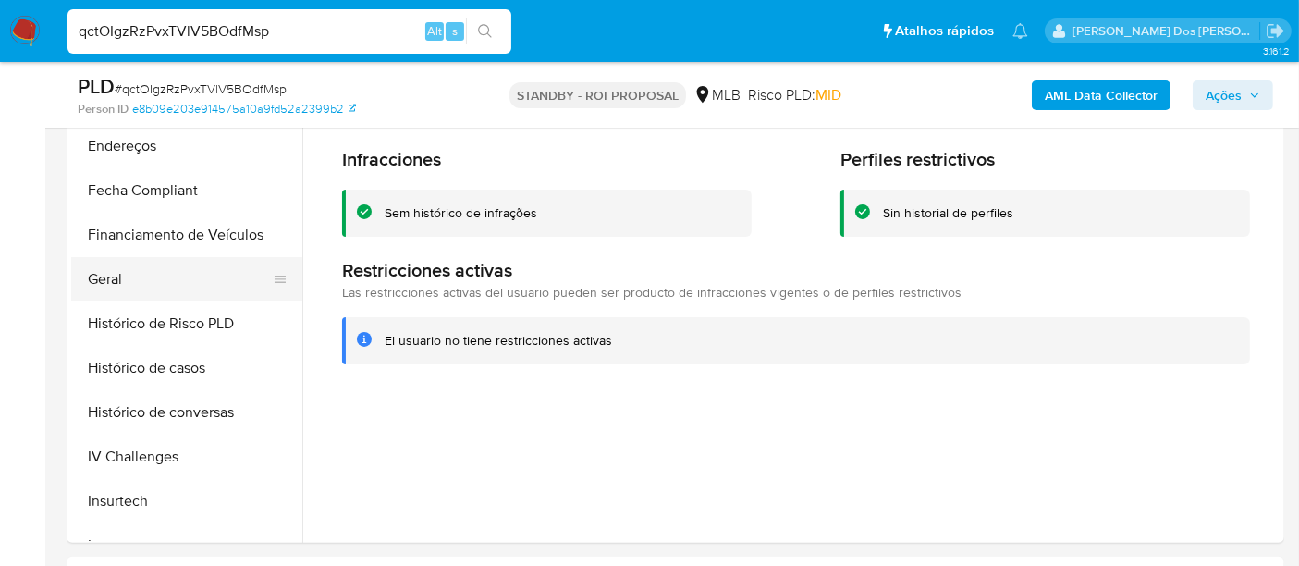
click at [109, 282] on button "Geral" at bounding box center [179, 279] width 216 height 44
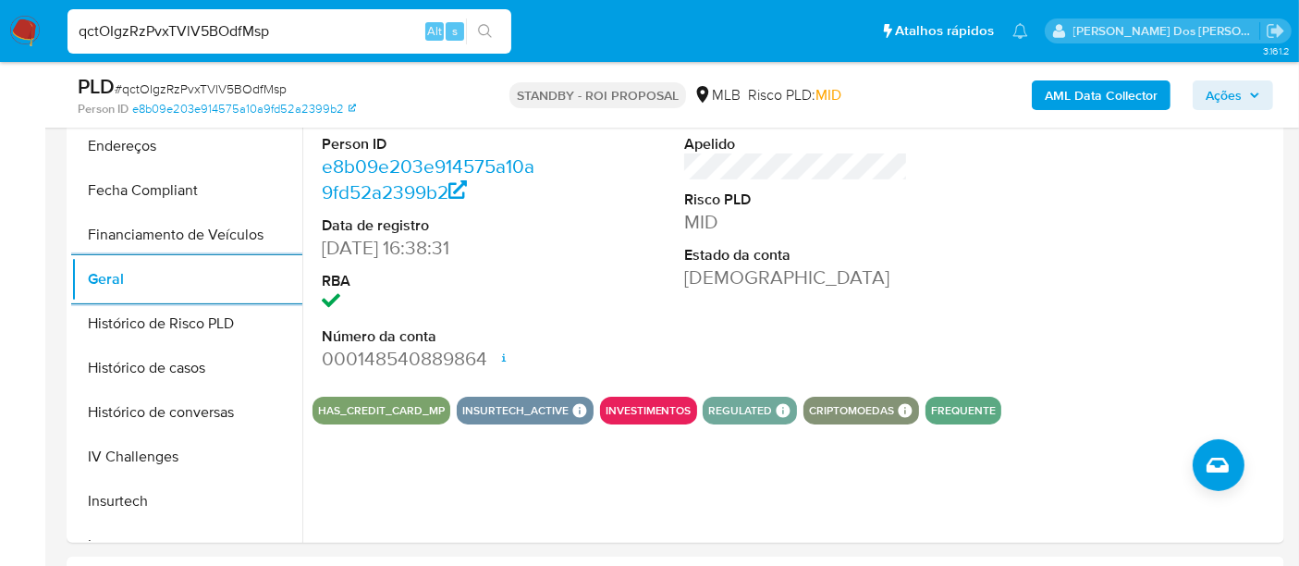
click at [300, 26] on input "qctOIgzRzPvxTVlV5BOdfMsp" at bounding box center [289, 31] width 444 height 24
paste input "HtwBkYZRsFqtB4sNSlvm2xSn"
type input "HtwBkYZRsFqtB4sNSlvm2xSn"
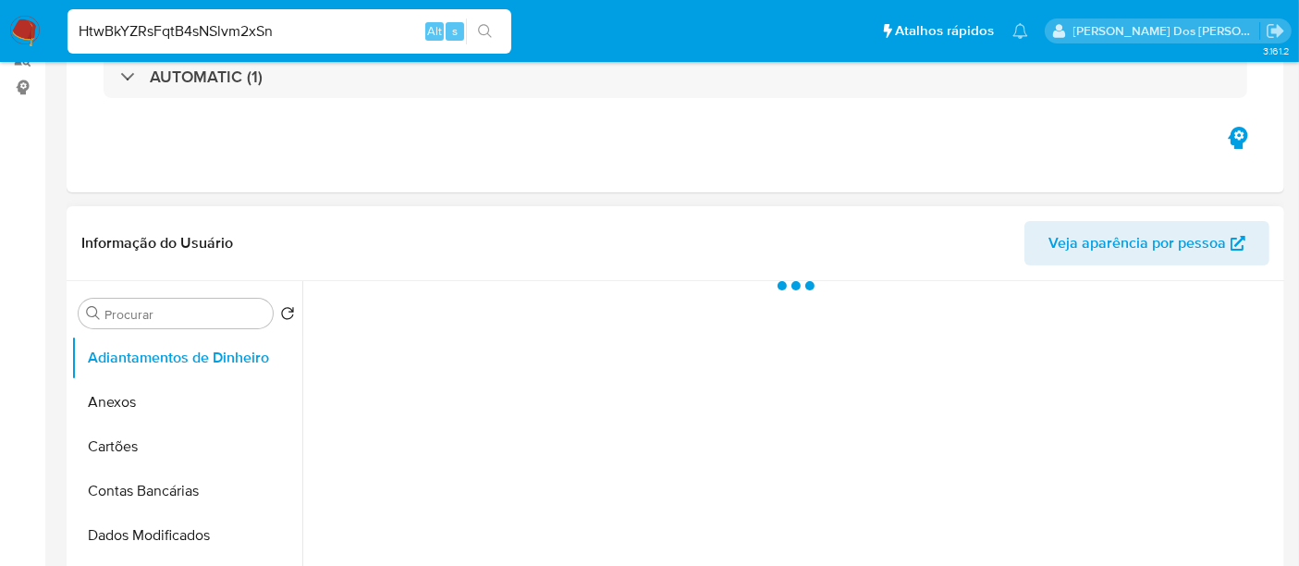
select select "10"
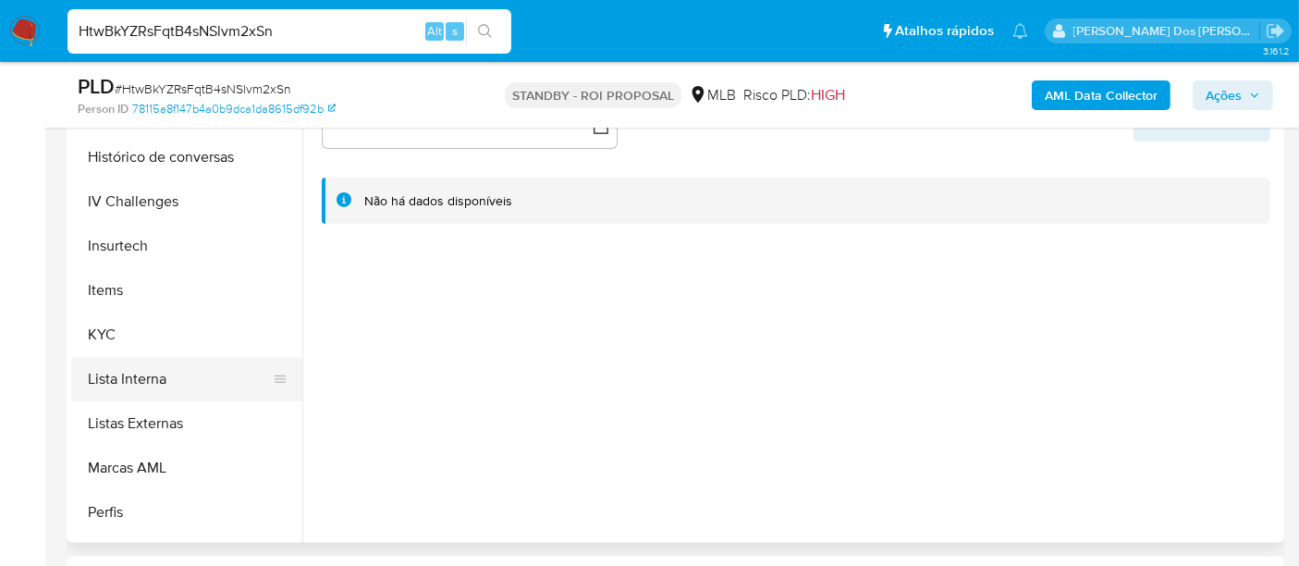
scroll to position [718, 0]
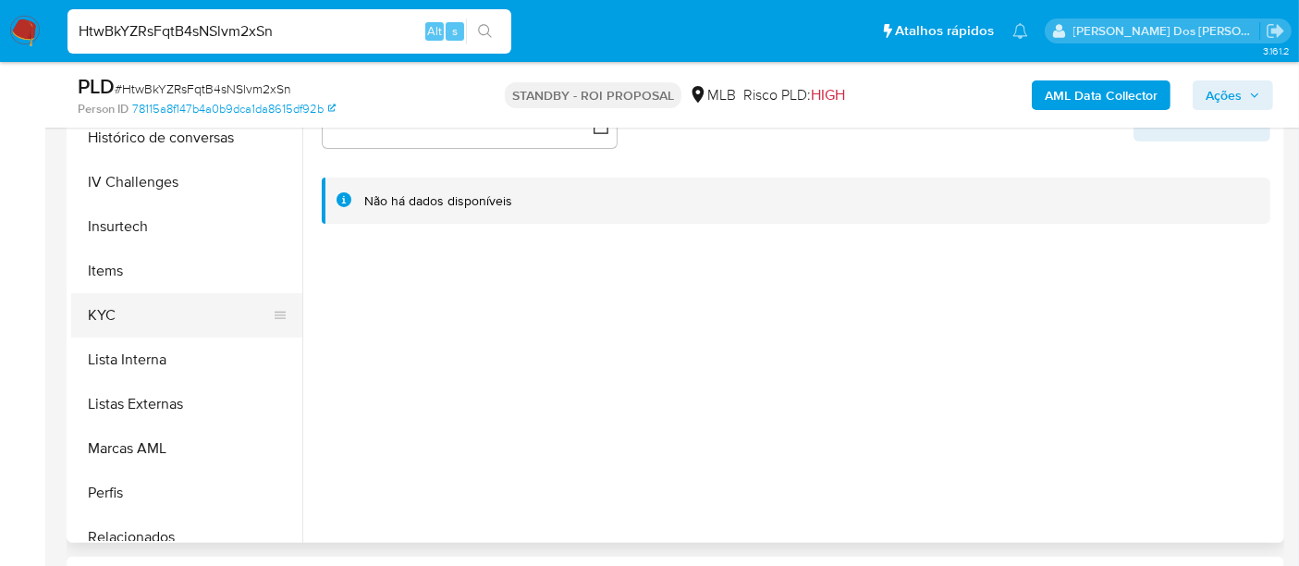
click at [104, 318] on button "KYC" at bounding box center [179, 315] width 216 height 44
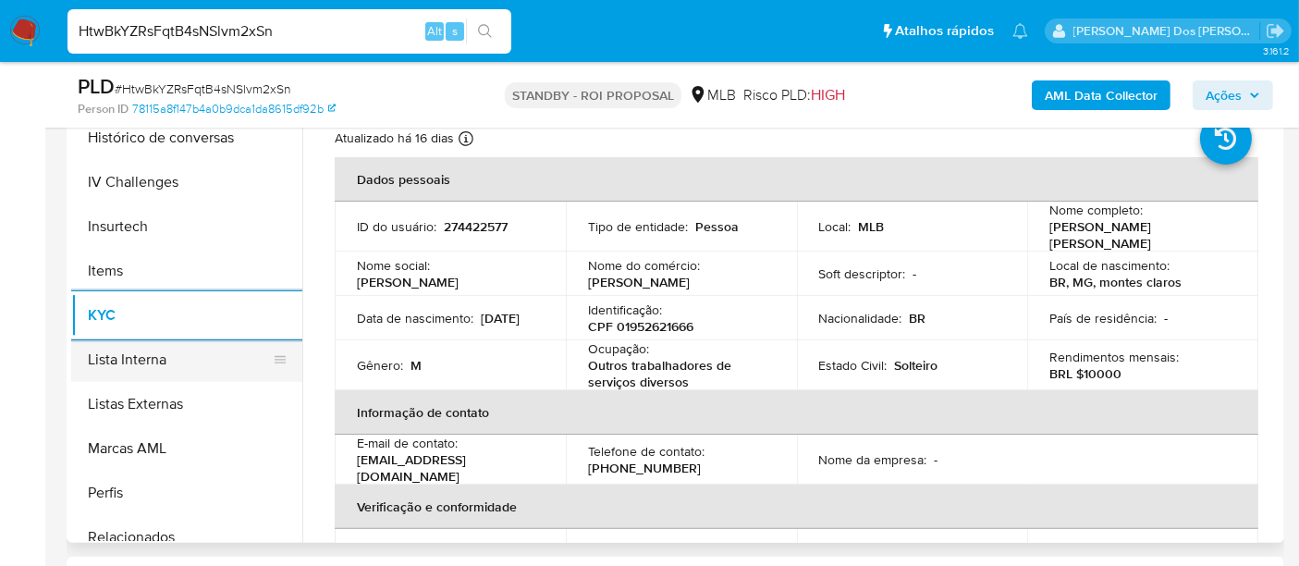
scroll to position [616, 0]
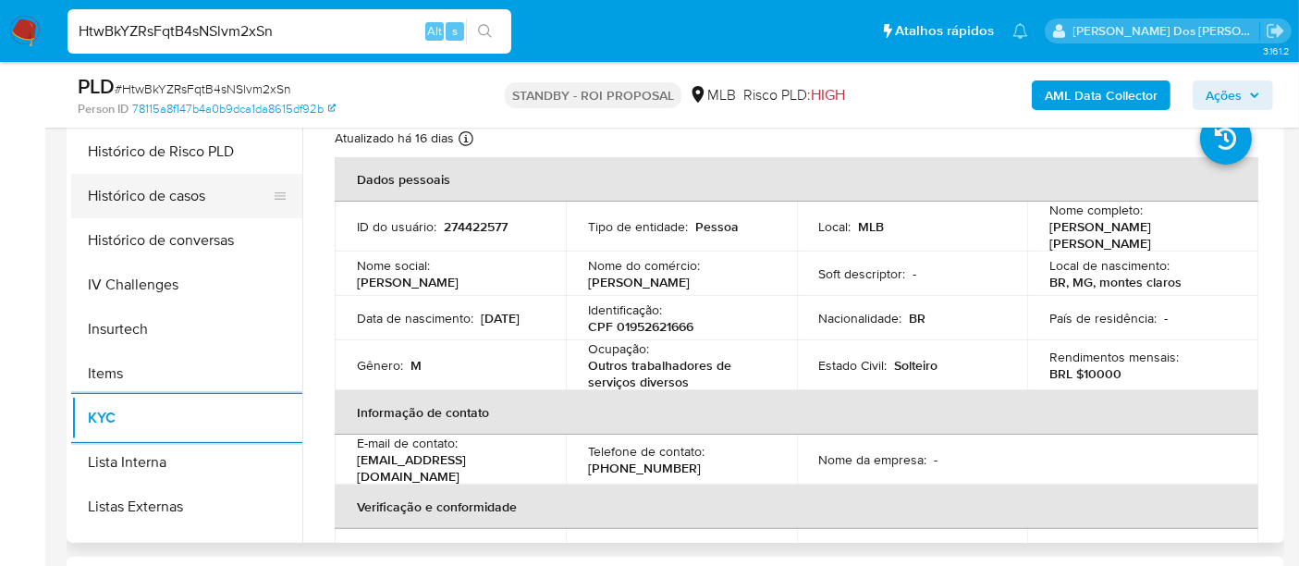
click at [157, 202] on button "Histórico de casos" at bounding box center [179, 196] width 216 height 44
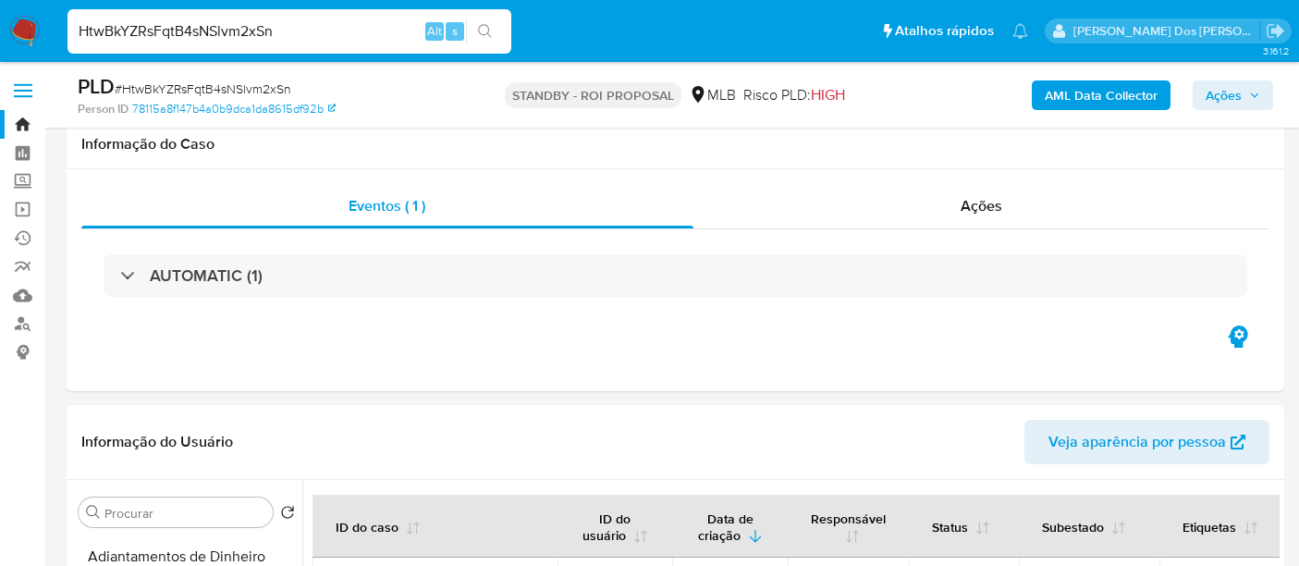
select select "10"
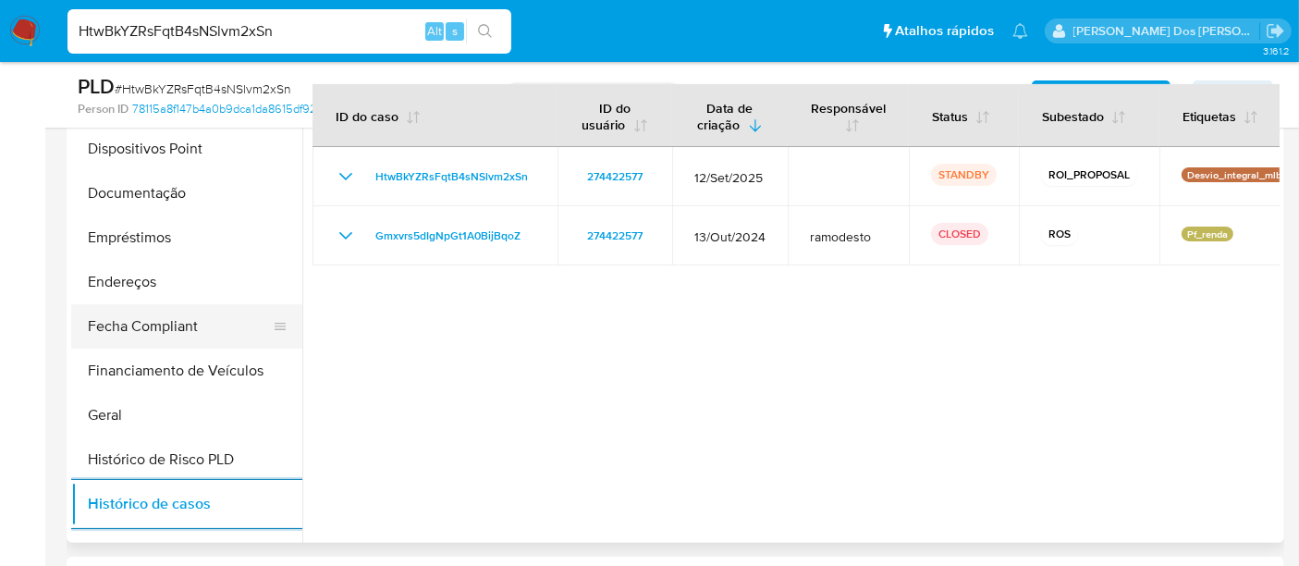
scroll to position [205, 0]
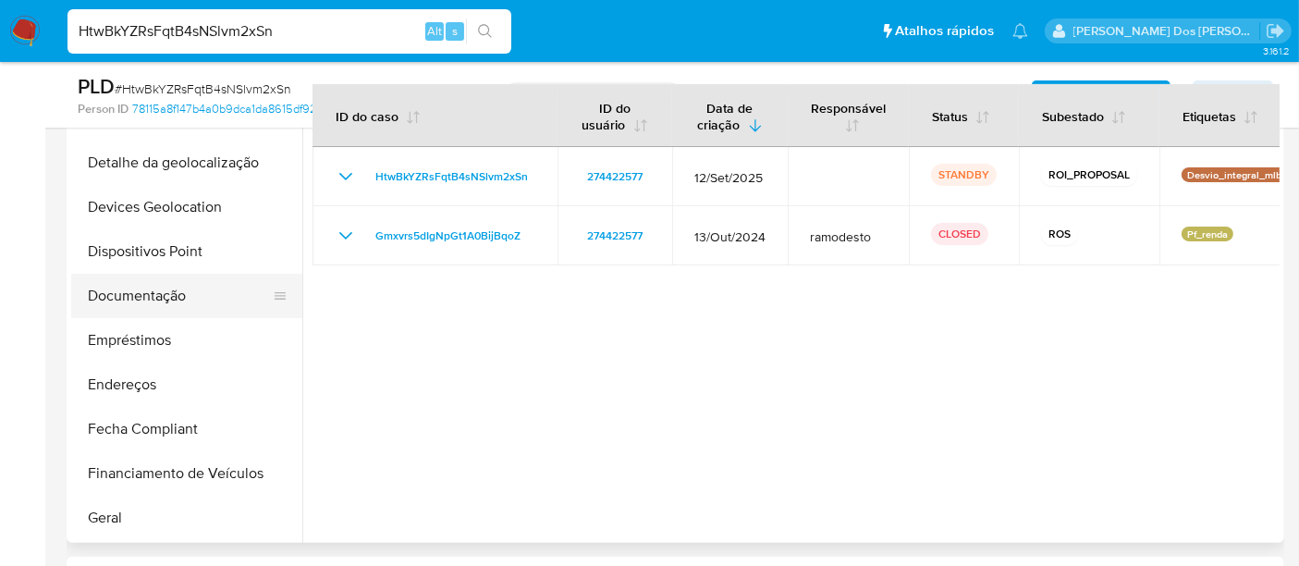
click at [165, 291] on button "Documentação" at bounding box center [179, 296] width 216 height 44
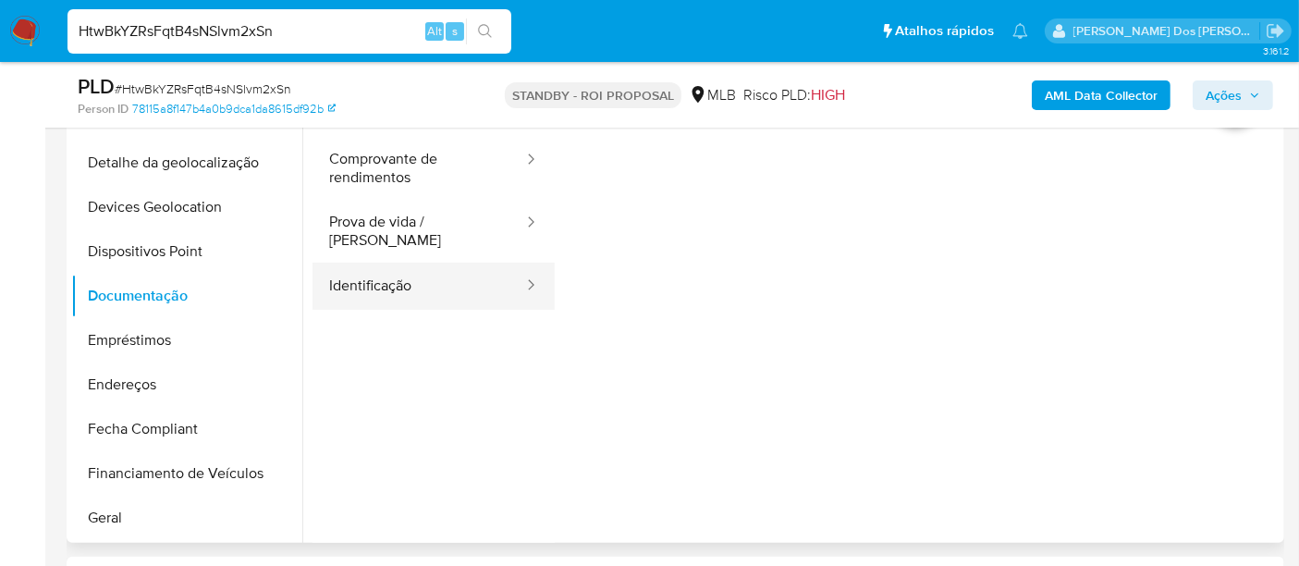
click at [398, 280] on button "Identificação" at bounding box center [418, 286] width 213 height 47
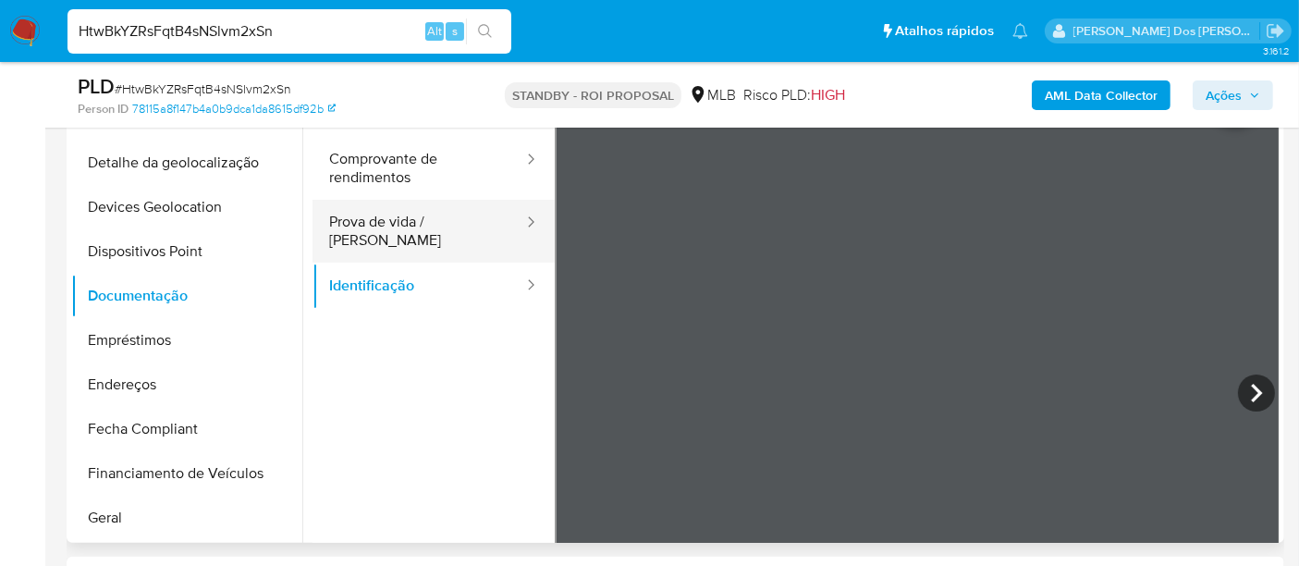
click at [378, 227] on button "Prova de vida / Selfie" at bounding box center [418, 231] width 213 height 63
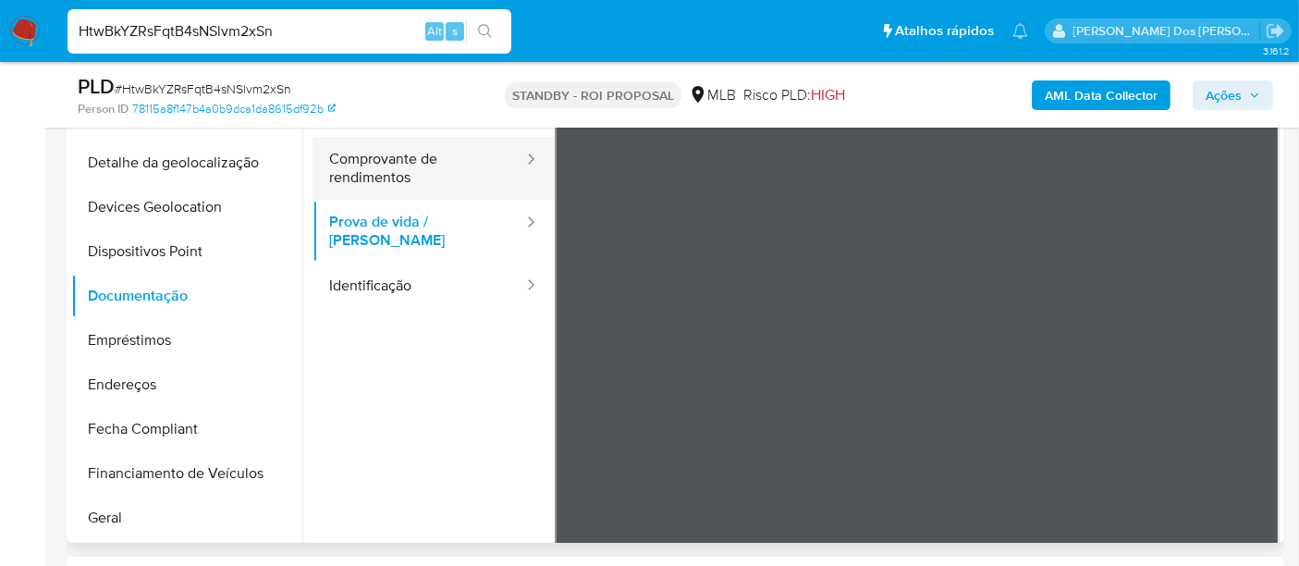
click at [427, 162] on button "Comprovante de rendimentos" at bounding box center [418, 168] width 213 height 63
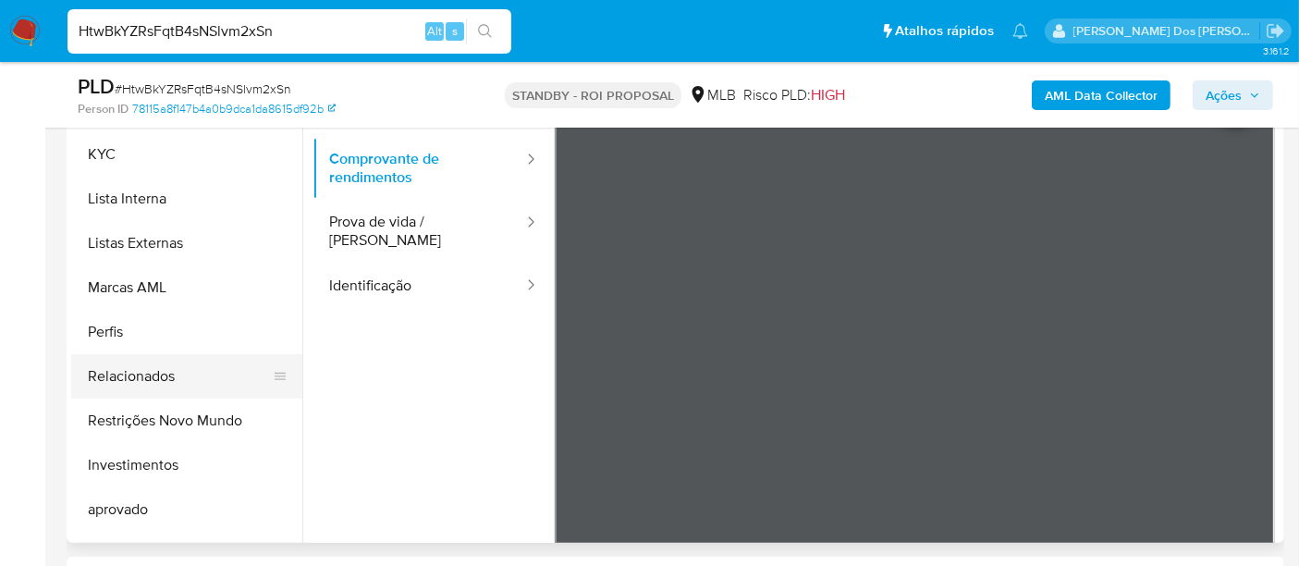
scroll to position [958, 0]
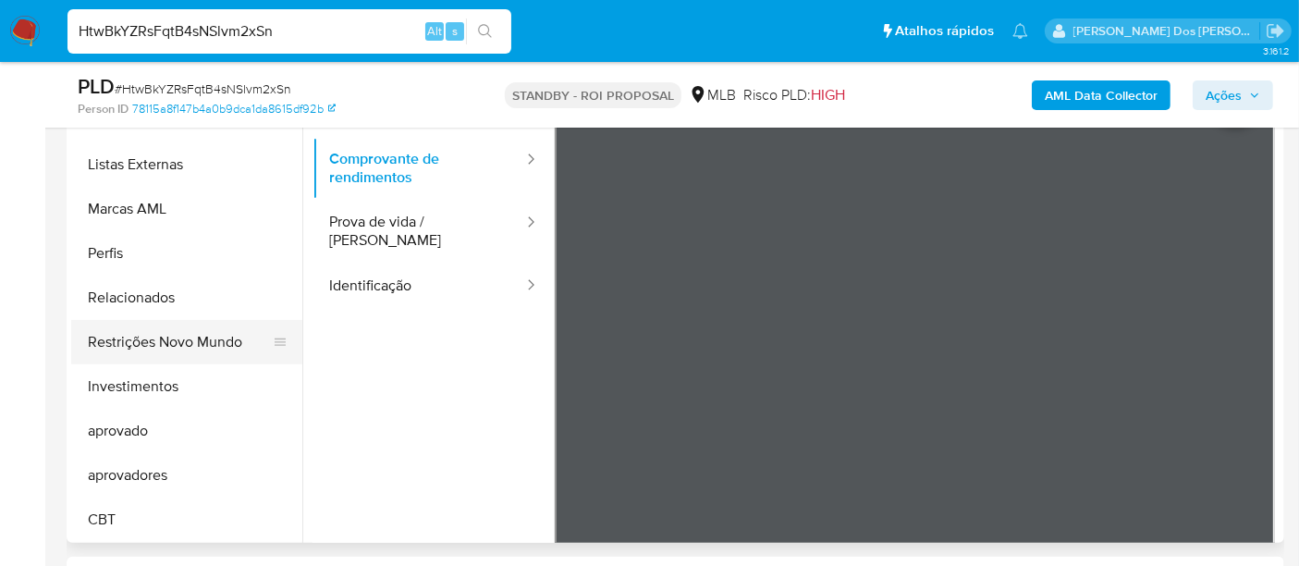
click at [219, 345] on button "Restrições Novo Mundo" at bounding box center [179, 342] width 216 height 44
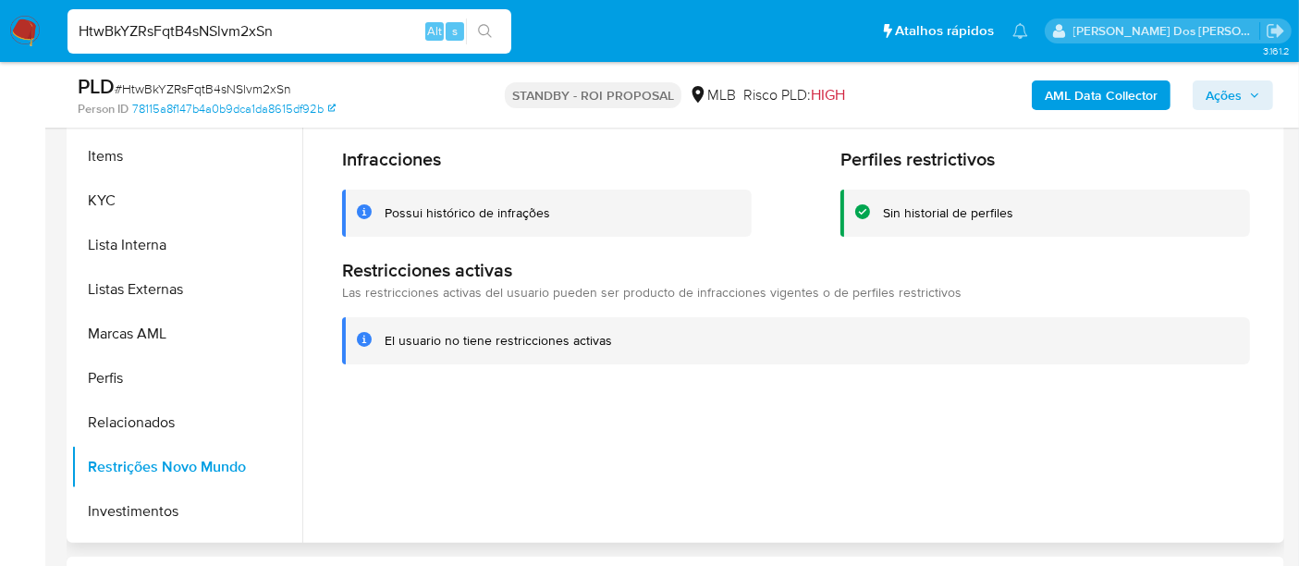
scroll to position [444, 0]
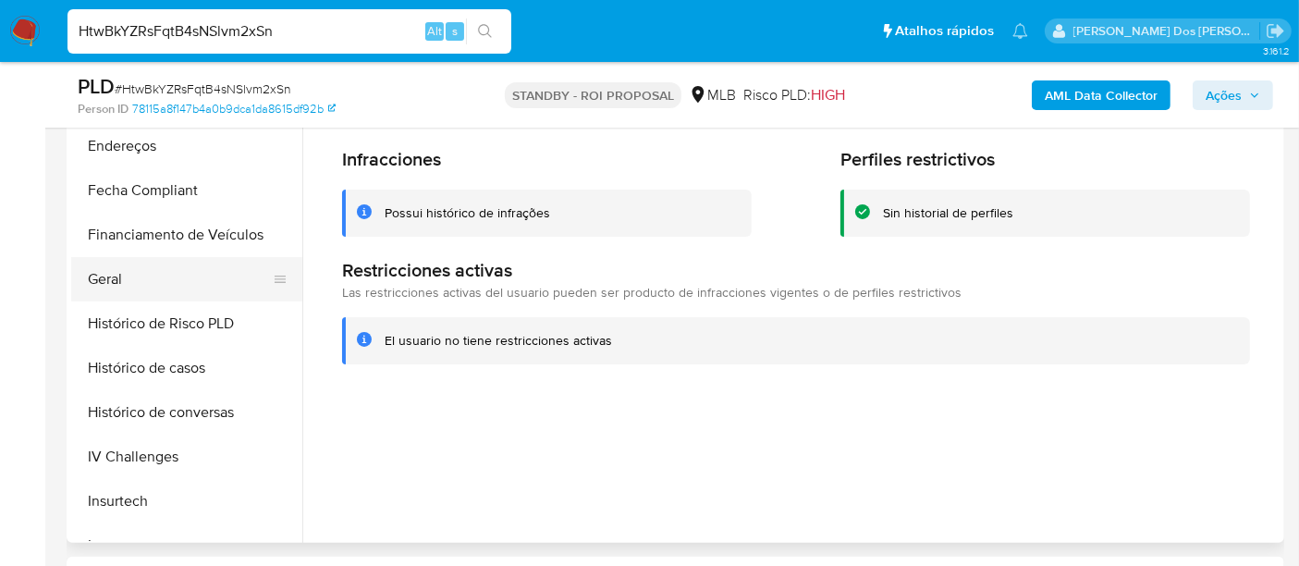
click at [119, 282] on button "Geral" at bounding box center [179, 279] width 216 height 44
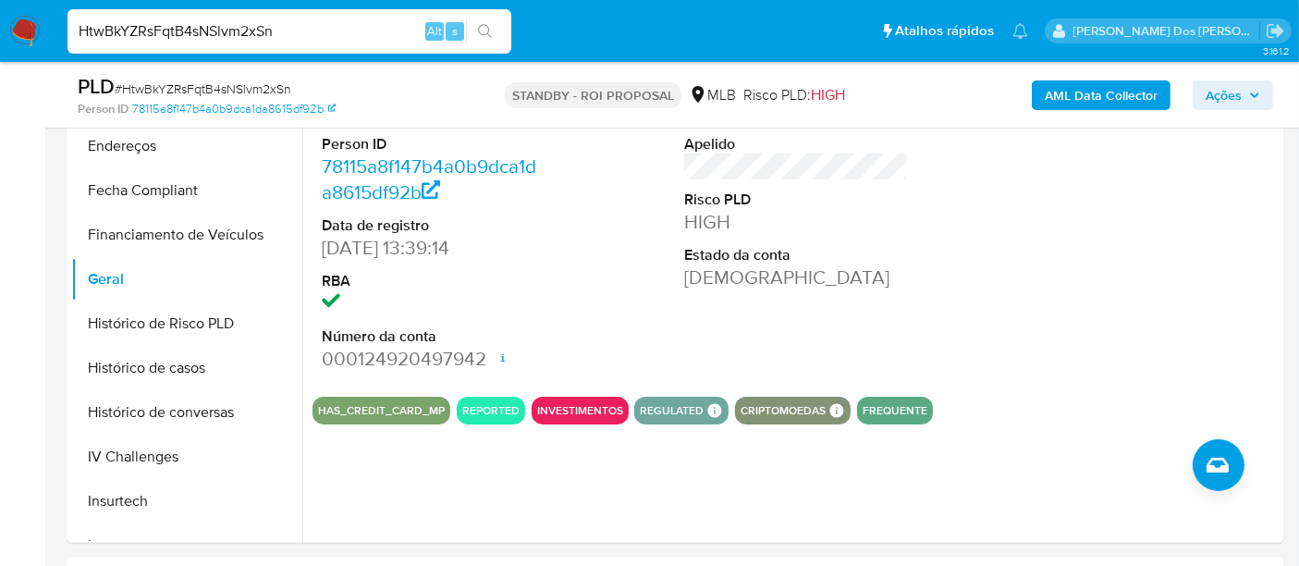
click at [285, 34] on input "HtwBkYZRsFqtB4sNSlvm2xSn" at bounding box center [289, 31] width 444 height 24
paste input "agJdu1keeuK5jOMOpxwHtF5v"
type input "agJdu1keeuK5jOMOpxwHtF5v"
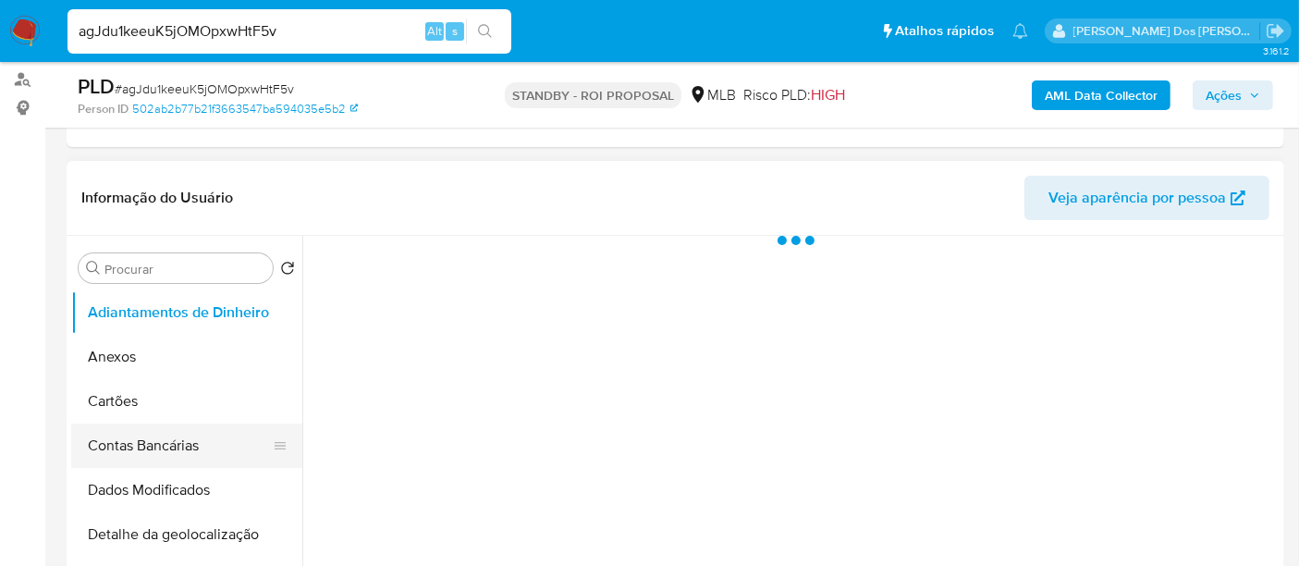
scroll to position [308, 0]
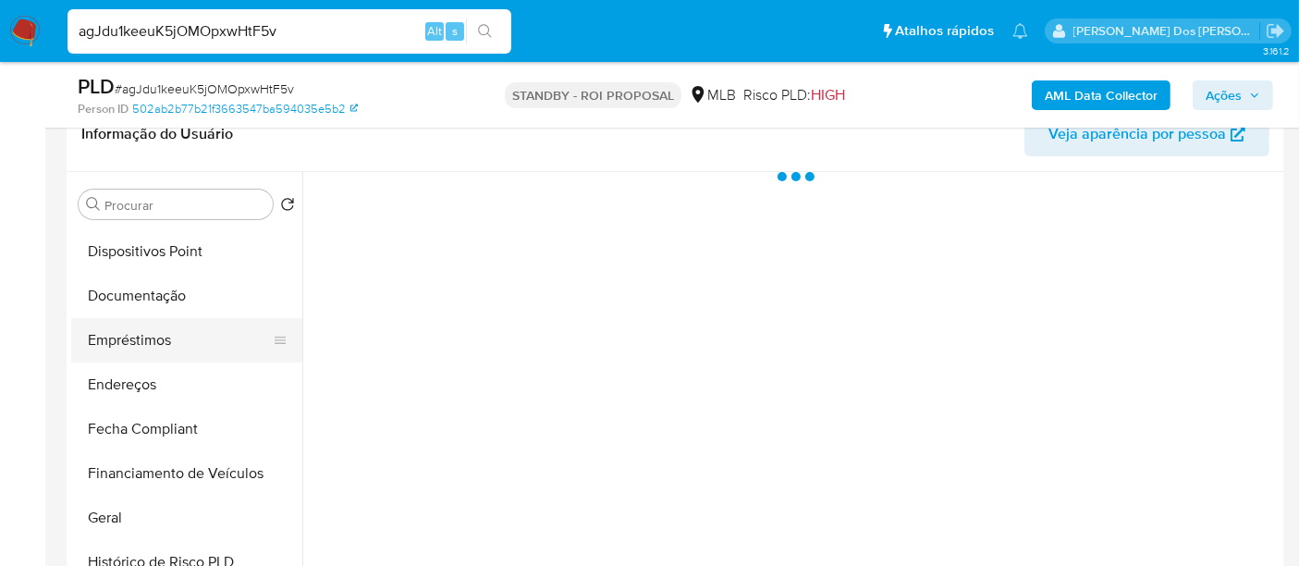
select select "10"
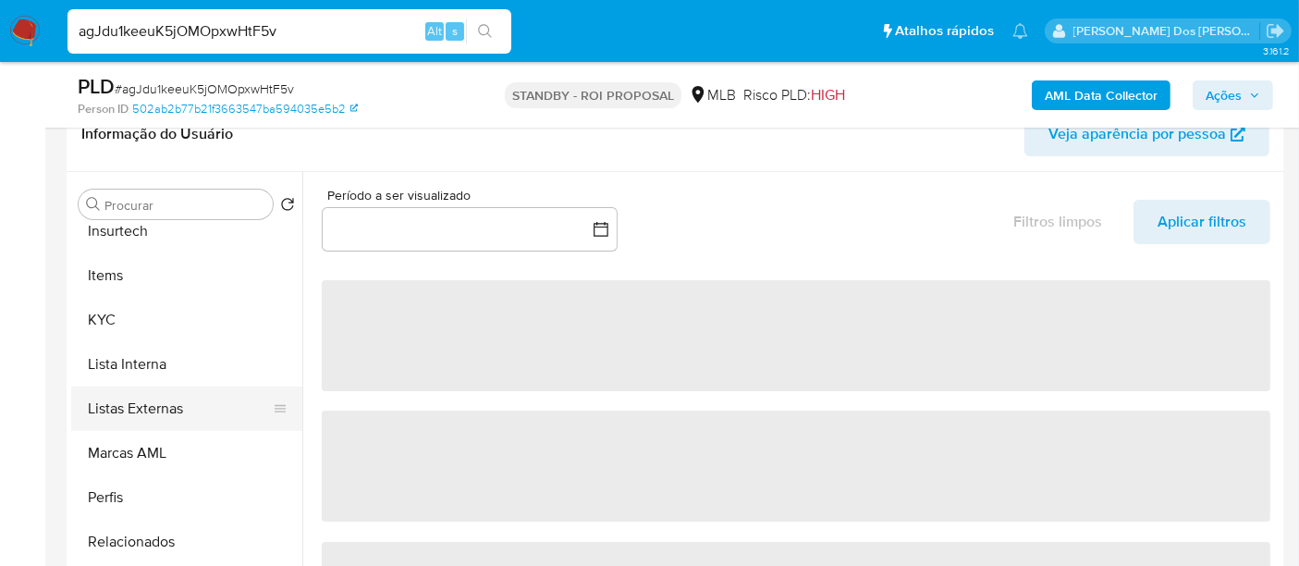
scroll to position [821, 0]
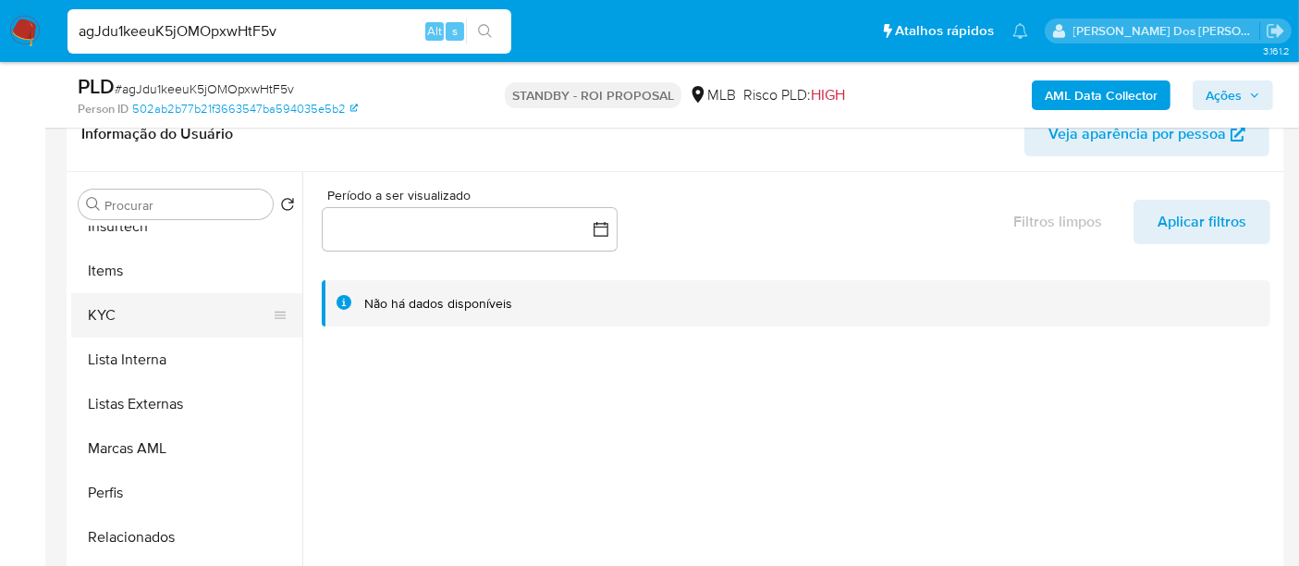
click at [91, 312] on button "KYC" at bounding box center [179, 315] width 216 height 44
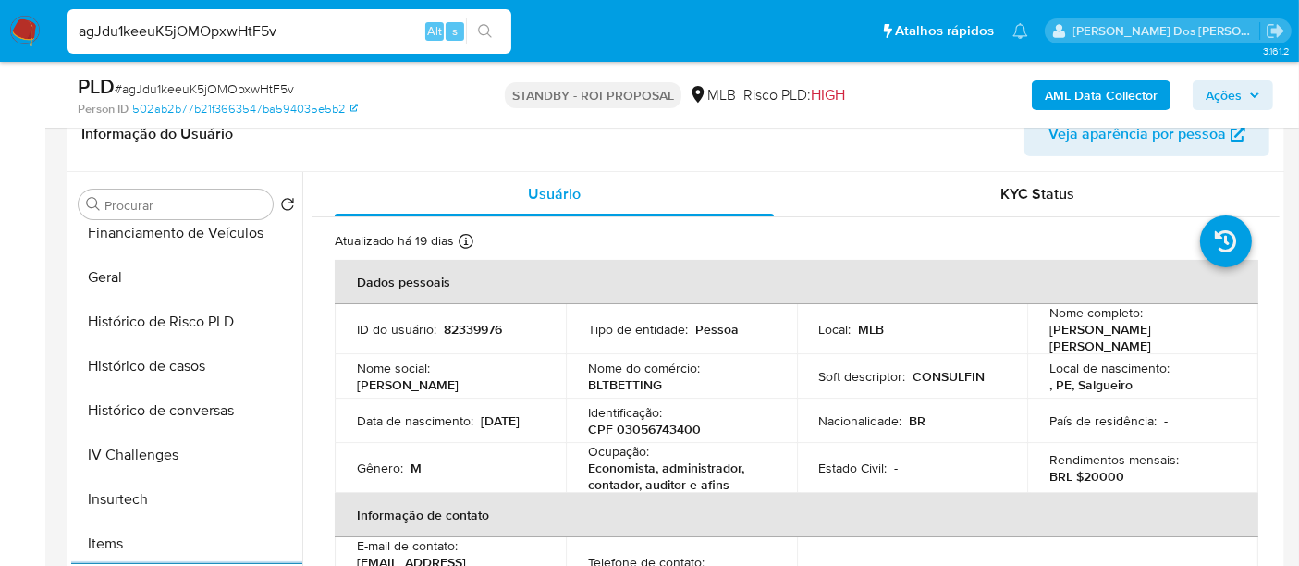
scroll to position [513, 0]
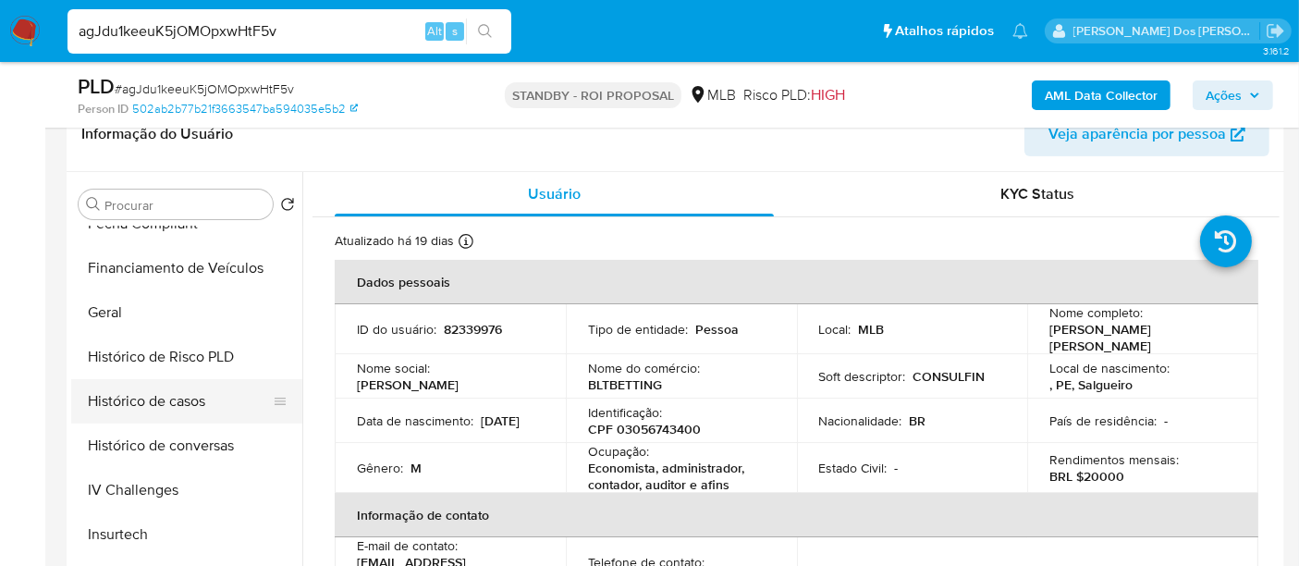
click at [167, 398] on button "Histórico de casos" at bounding box center [179, 401] width 216 height 44
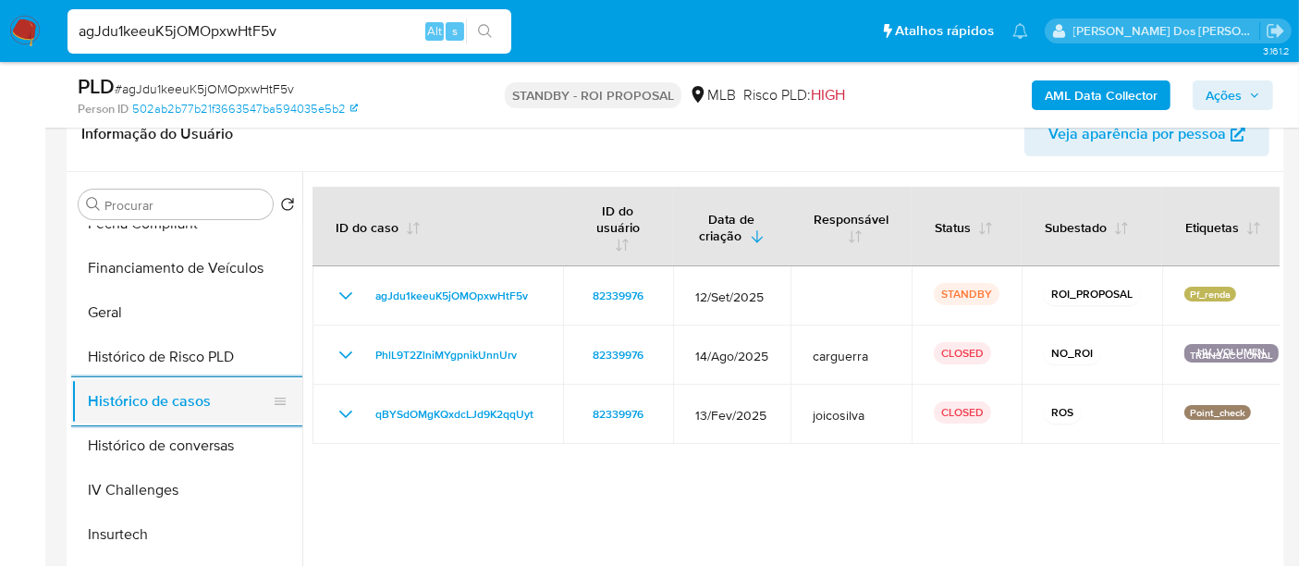
scroll to position [205, 0]
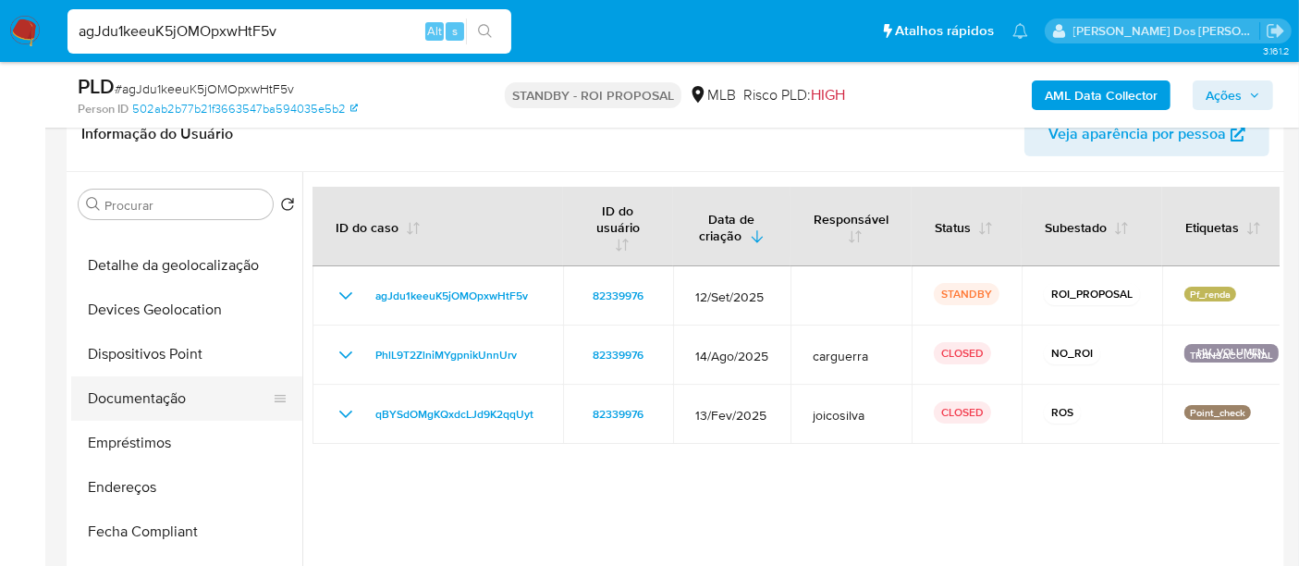
click at [166, 393] on button "Documentação" at bounding box center [179, 398] width 216 height 44
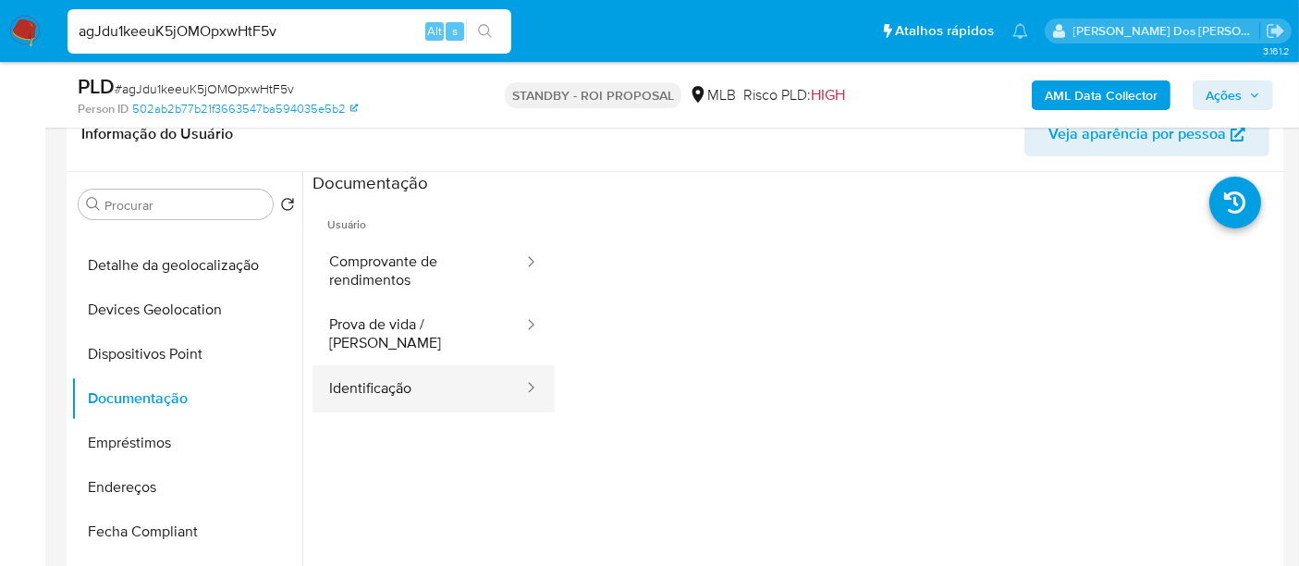
click at [344, 374] on button "Identificação" at bounding box center [418, 388] width 213 height 47
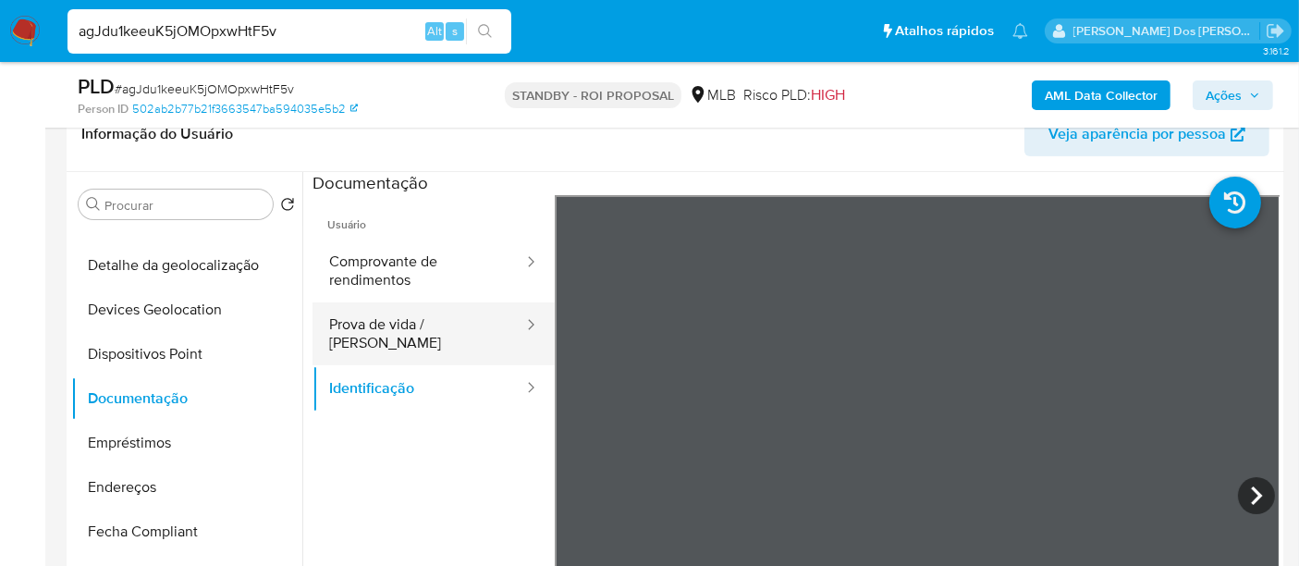
click at [472, 326] on button "Prova de vida / [PERSON_NAME]" at bounding box center [418, 333] width 213 height 63
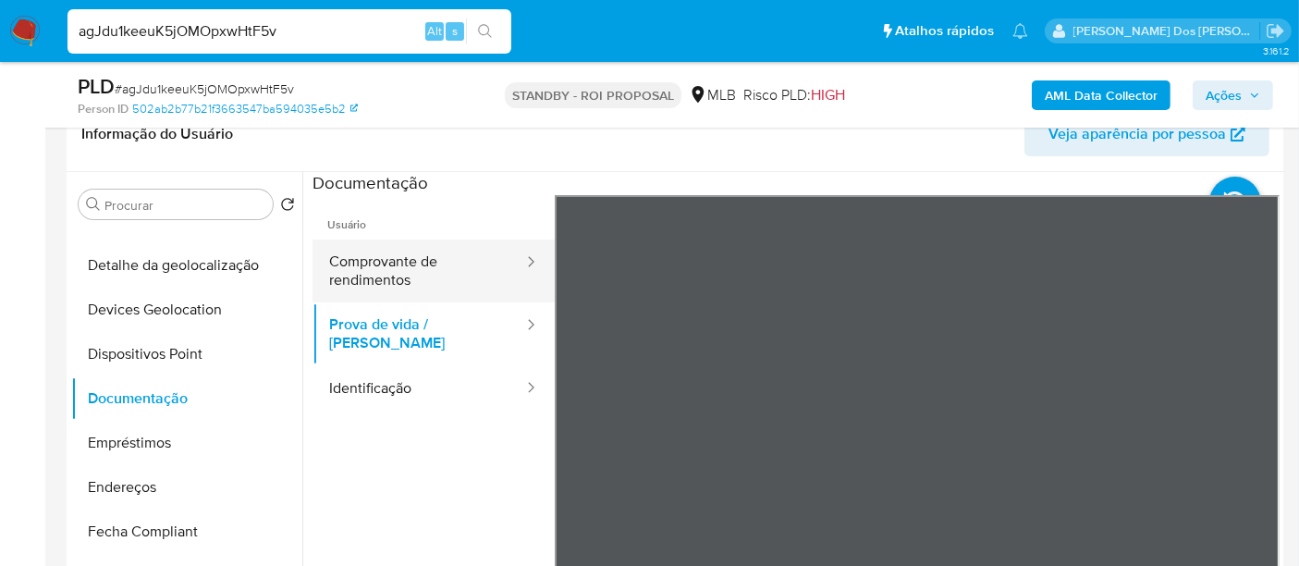
click at [366, 280] on button "Comprovante de rendimentos" at bounding box center [418, 270] width 213 height 63
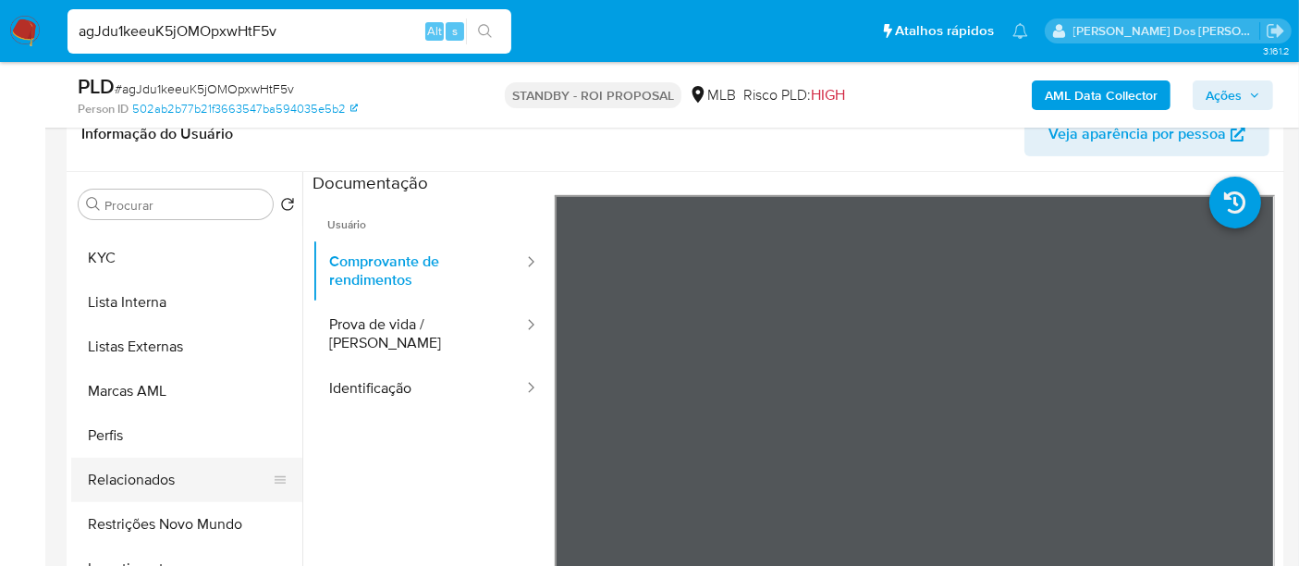
scroll to position [958, 0]
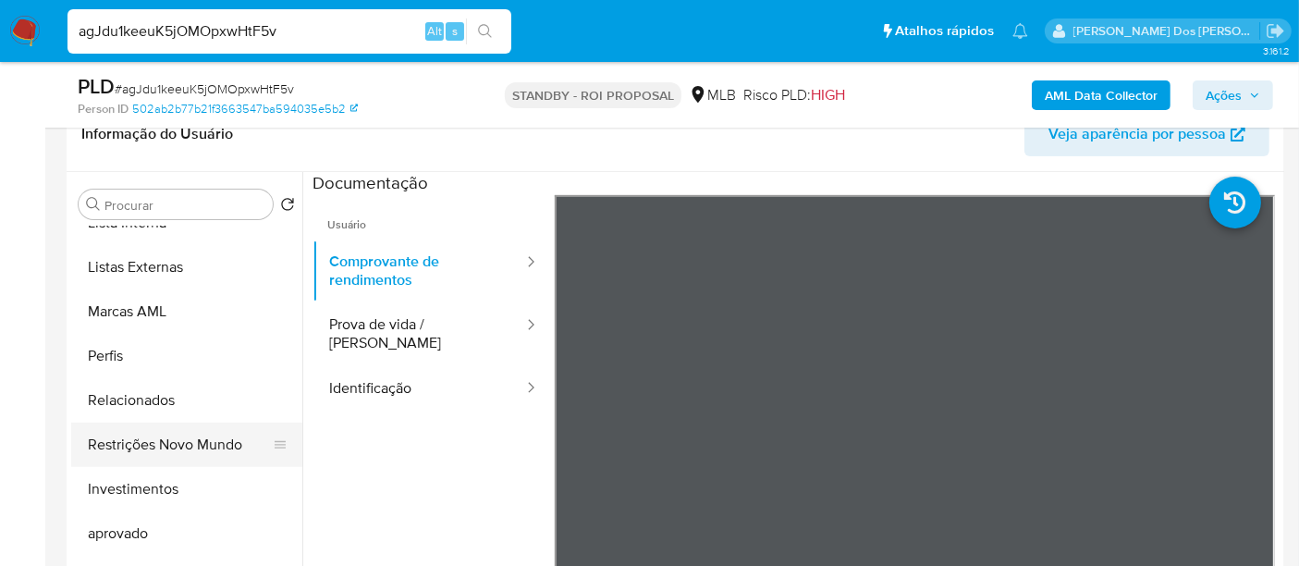
click at [231, 447] on button "Restrições Novo Mundo" at bounding box center [179, 445] width 216 height 44
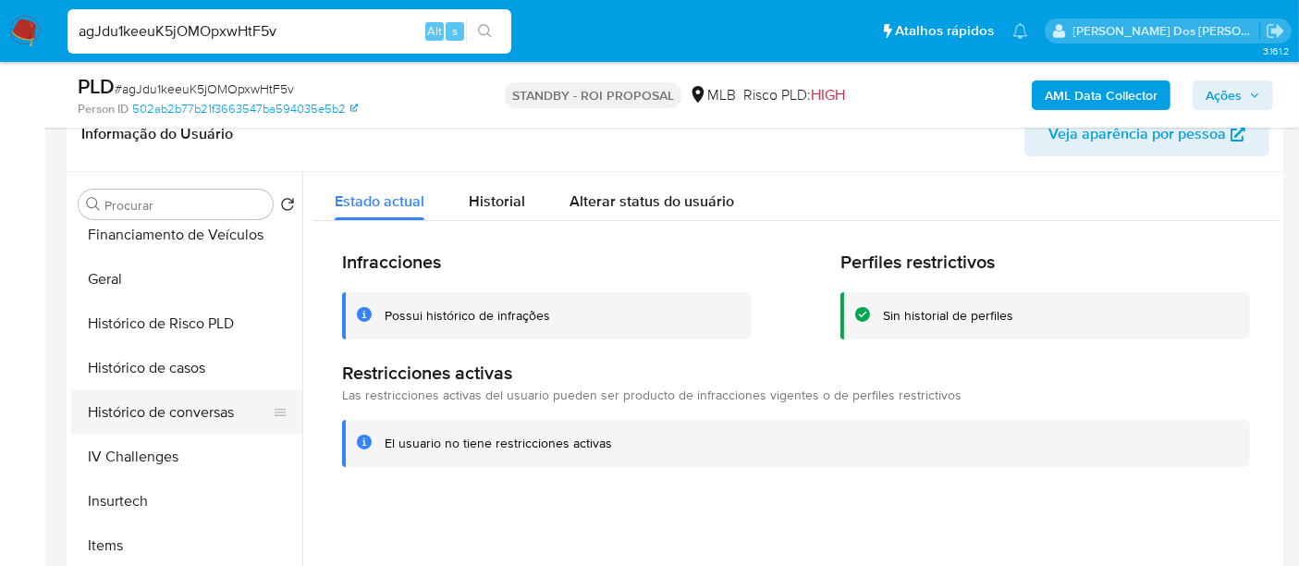
scroll to position [444, 0]
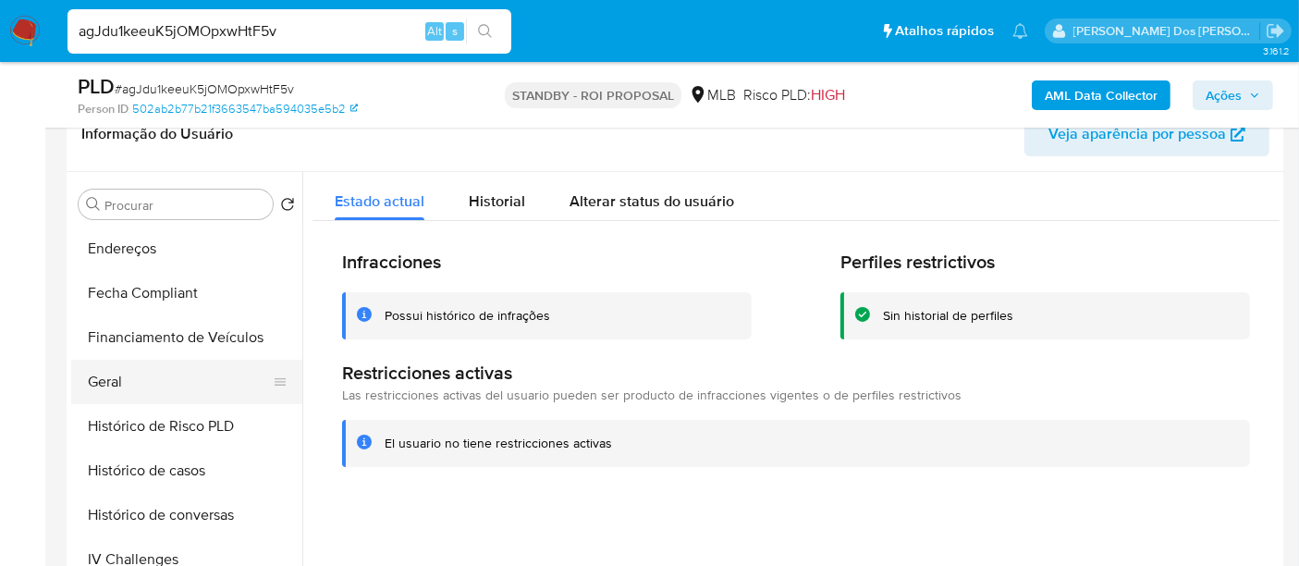
click at [100, 386] on button "Geral" at bounding box center [179, 382] width 216 height 44
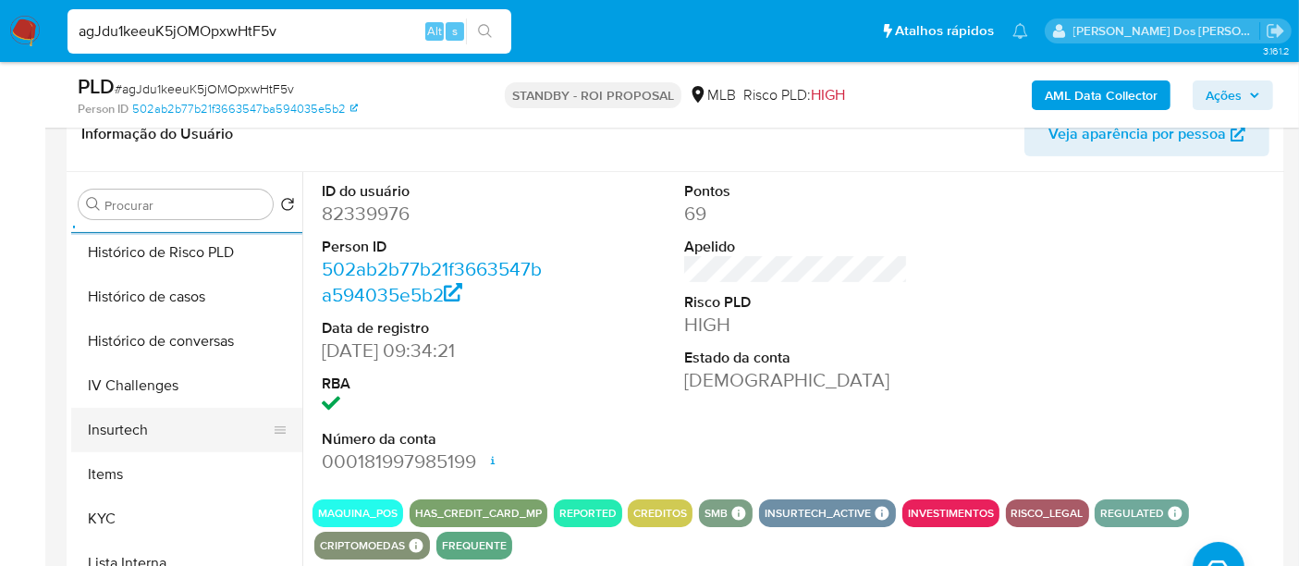
scroll to position [649, 0]
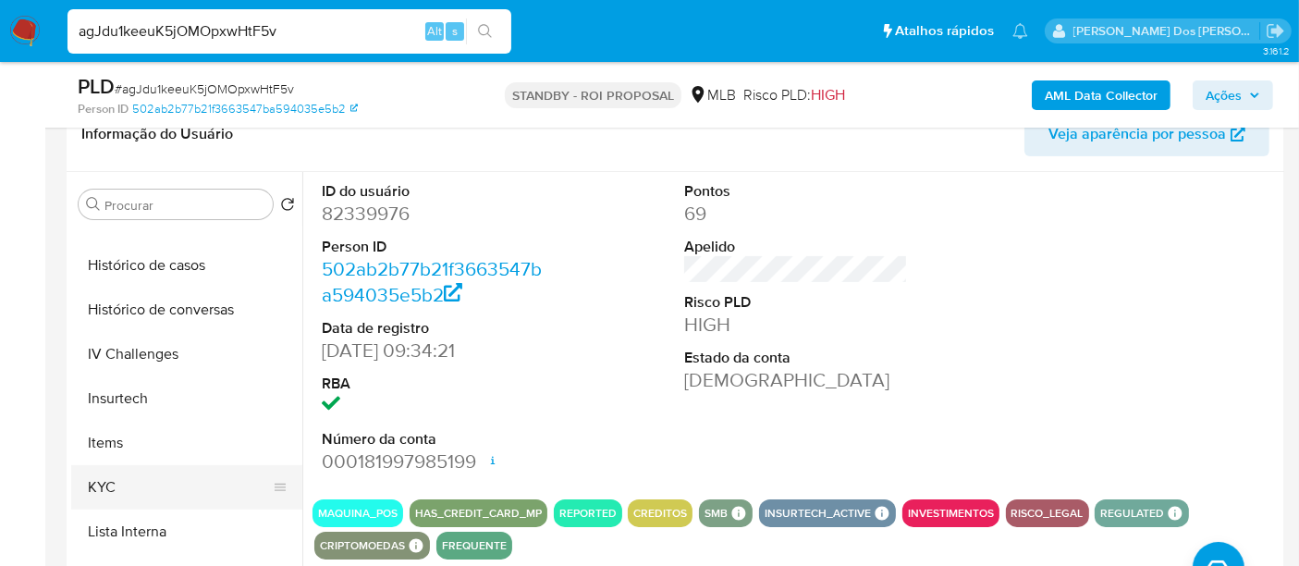
click at [110, 488] on button "KYC" at bounding box center [179, 487] width 216 height 44
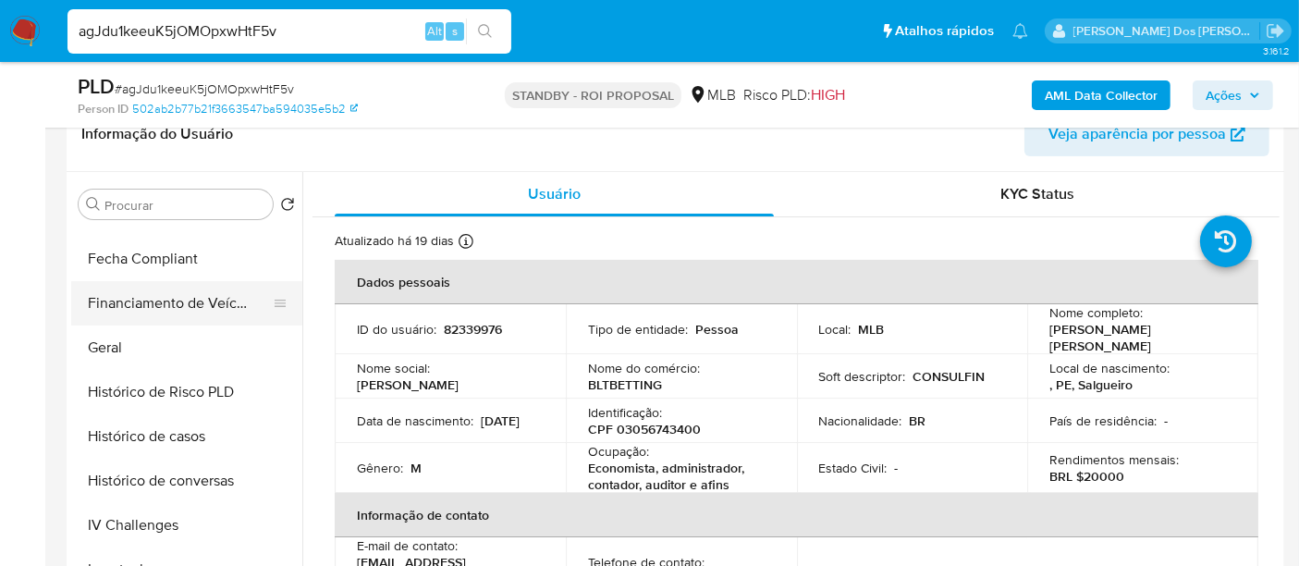
scroll to position [341, 0]
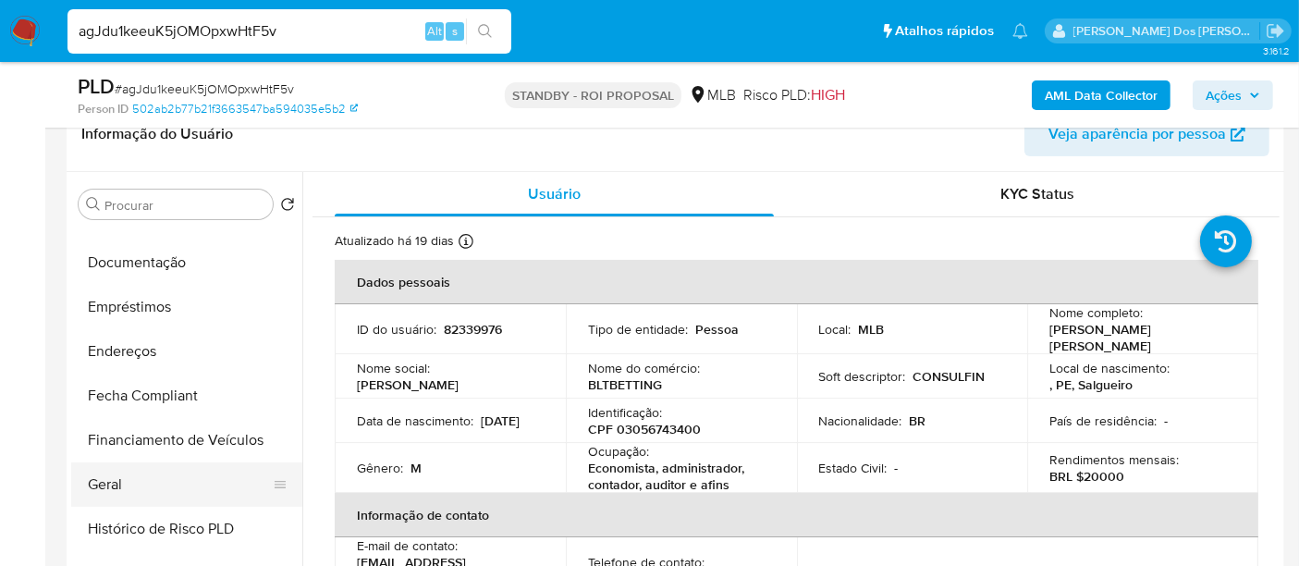
click at [115, 469] on button "Geral" at bounding box center [179, 484] width 216 height 44
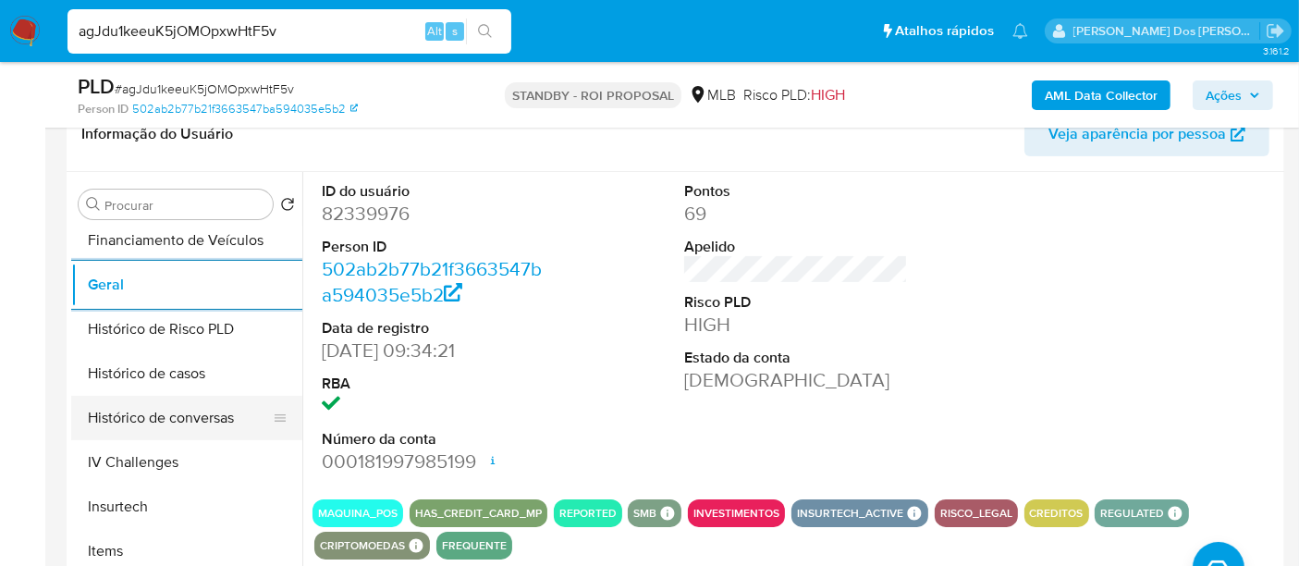
scroll to position [546, 0]
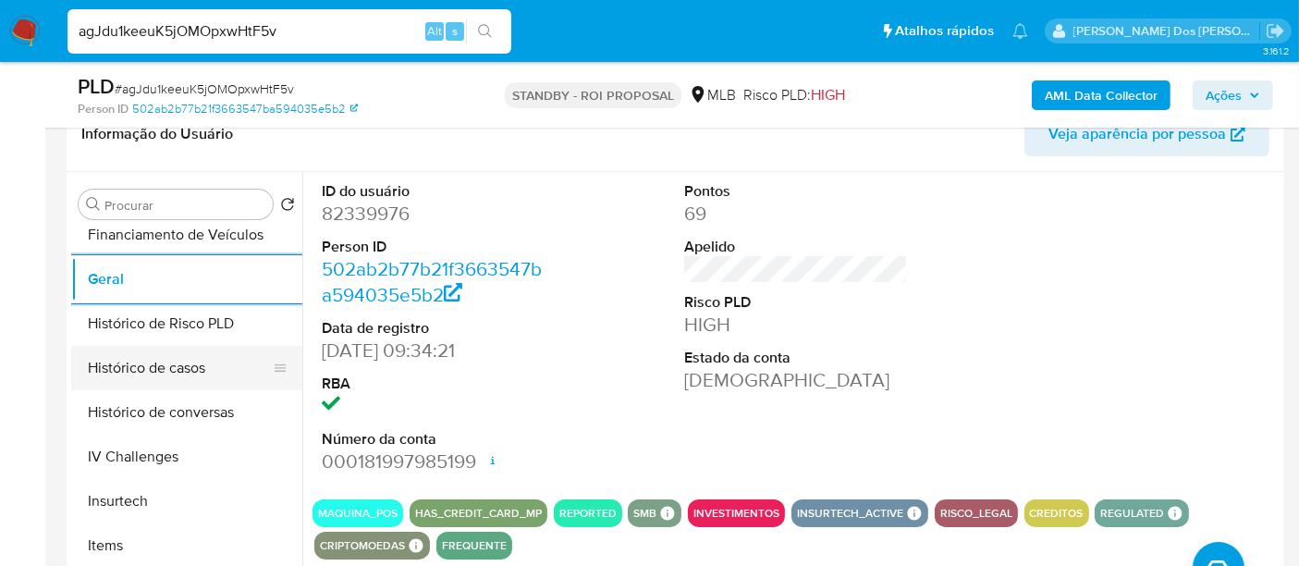
click at [184, 366] on button "Histórico de casos" at bounding box center [179, 368] width 216 height 44
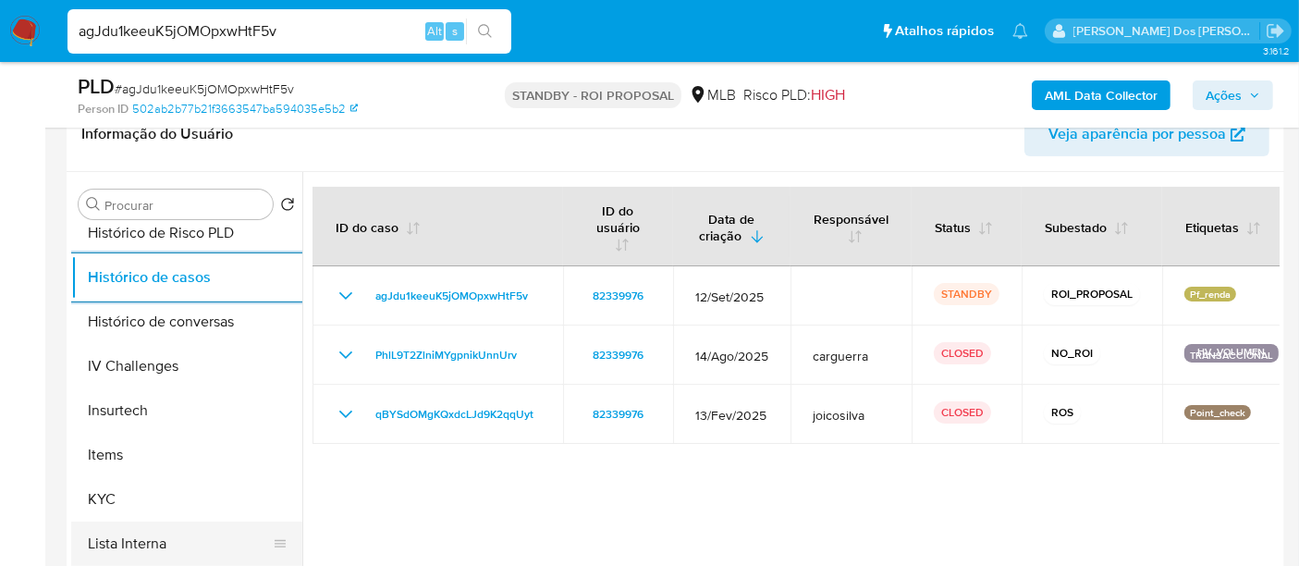
scroll to position [753, 0]
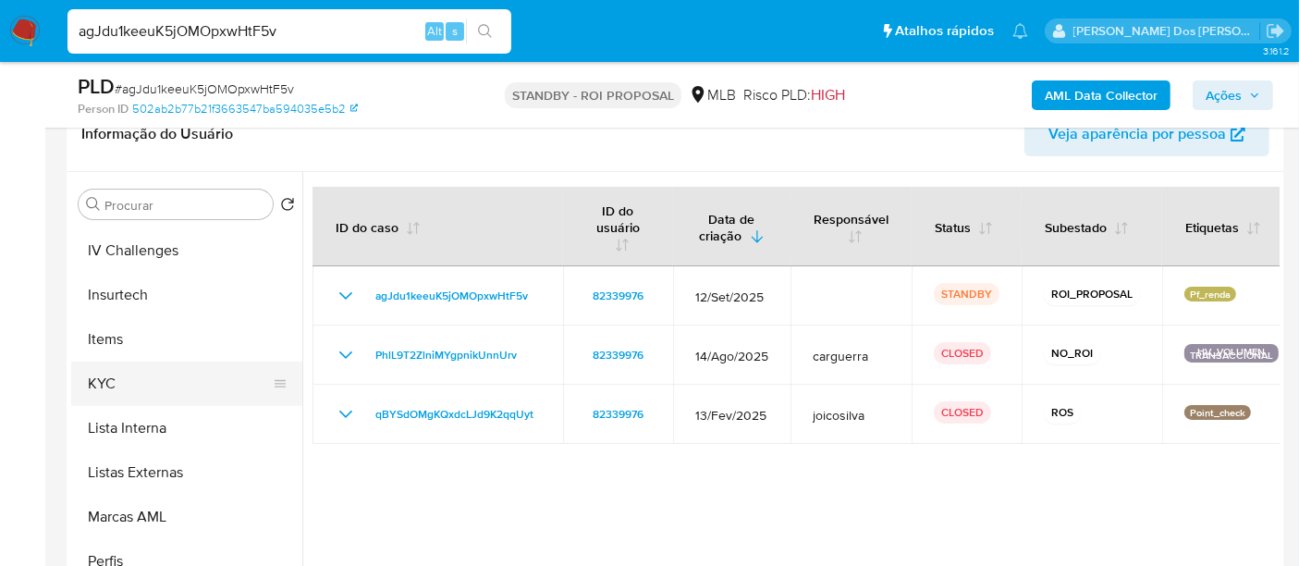
click at [111, 386] on button "KYC" at bounding box center [179, 383] width 216 height 44
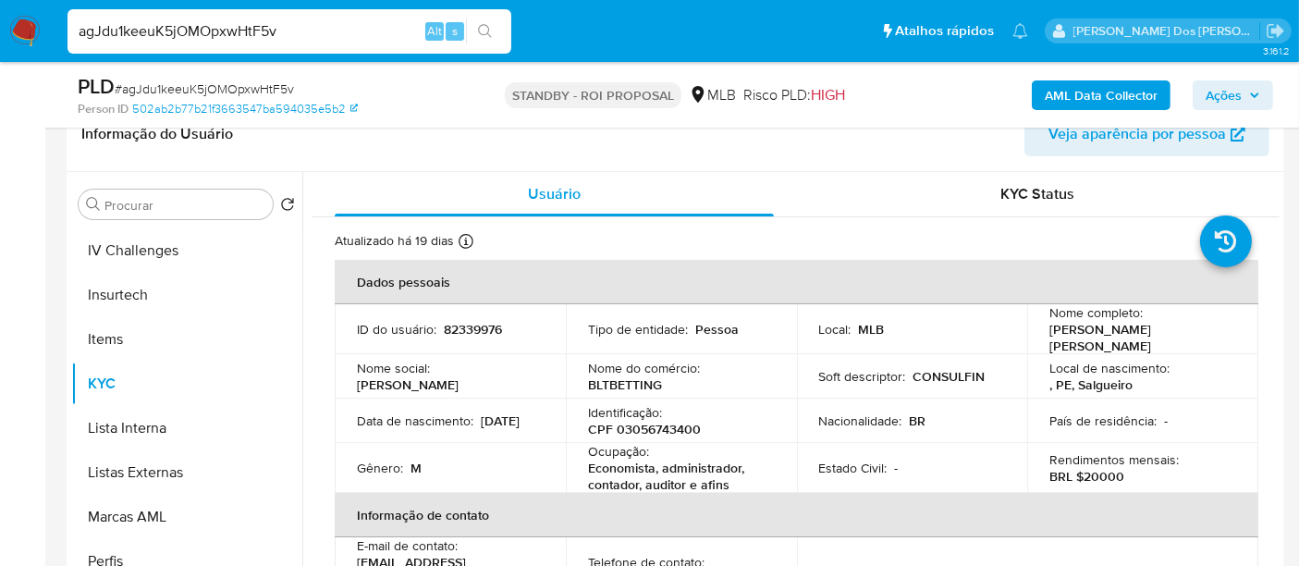
click at [640, 382] on p "BLTBETTING" at bounding box center [625, 384] width 74 height 17
copy p "BLTBETTING"
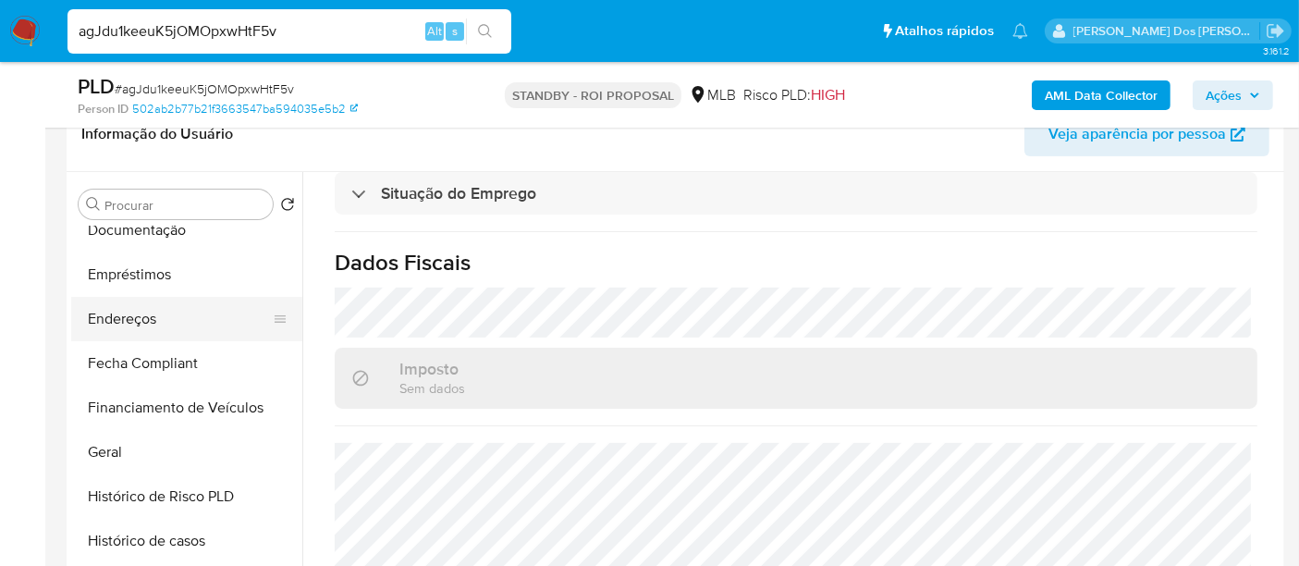
scroll to position [341, 0]
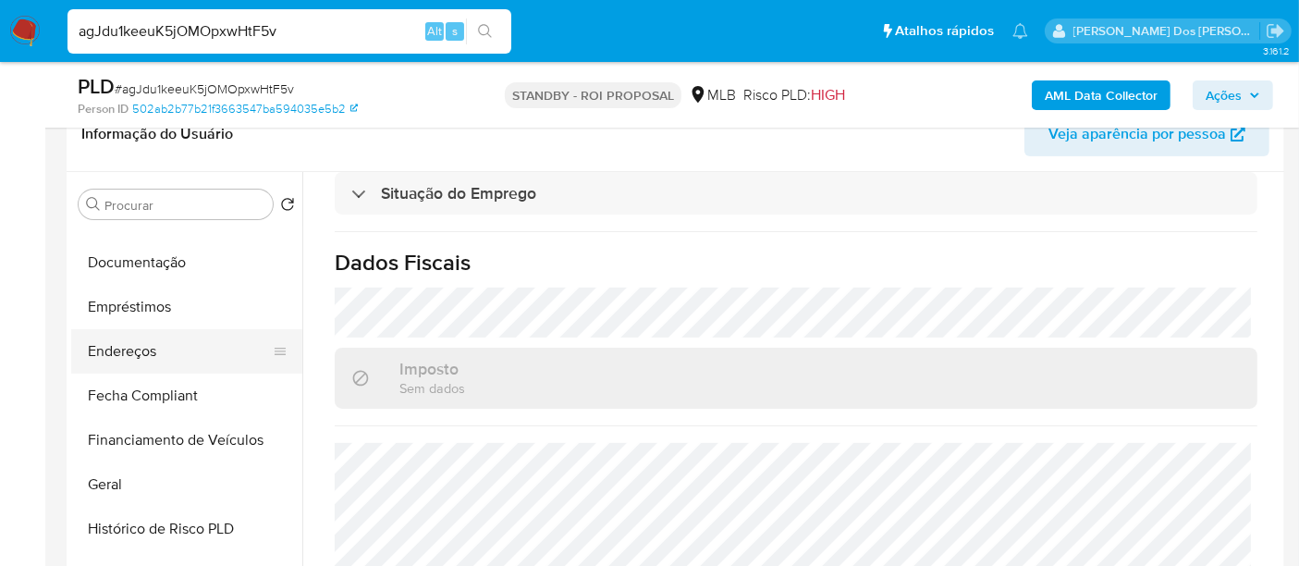
click at [153, 355] on button "Endereços" at bounding box center [179, 351] width 216 height 44
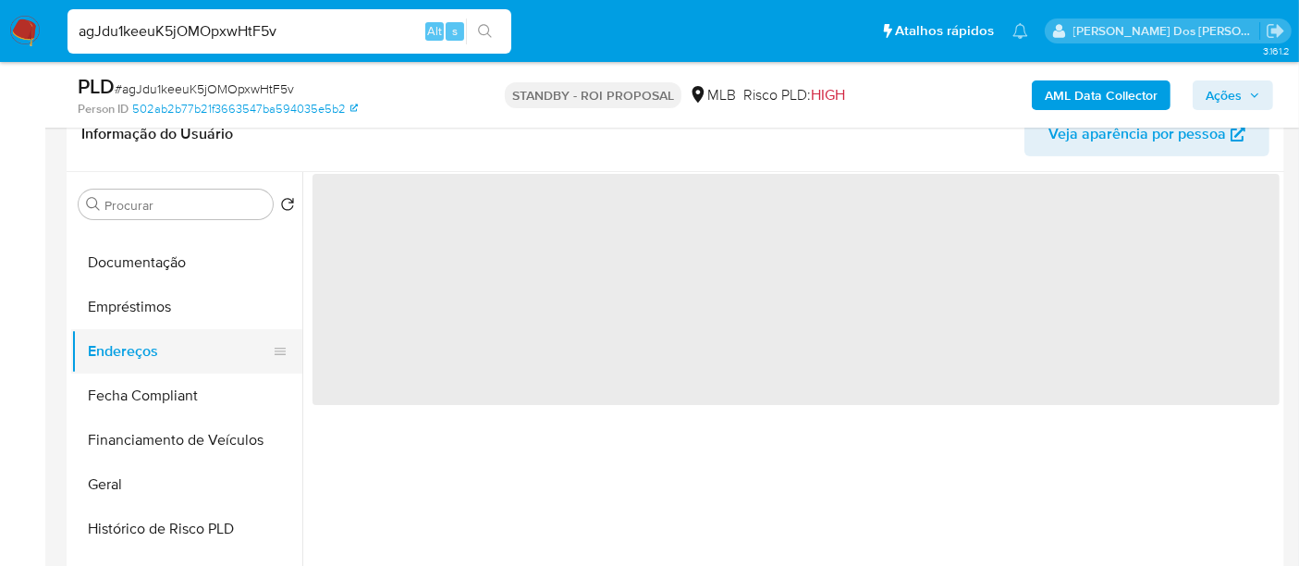
scroll to position [0, 0]
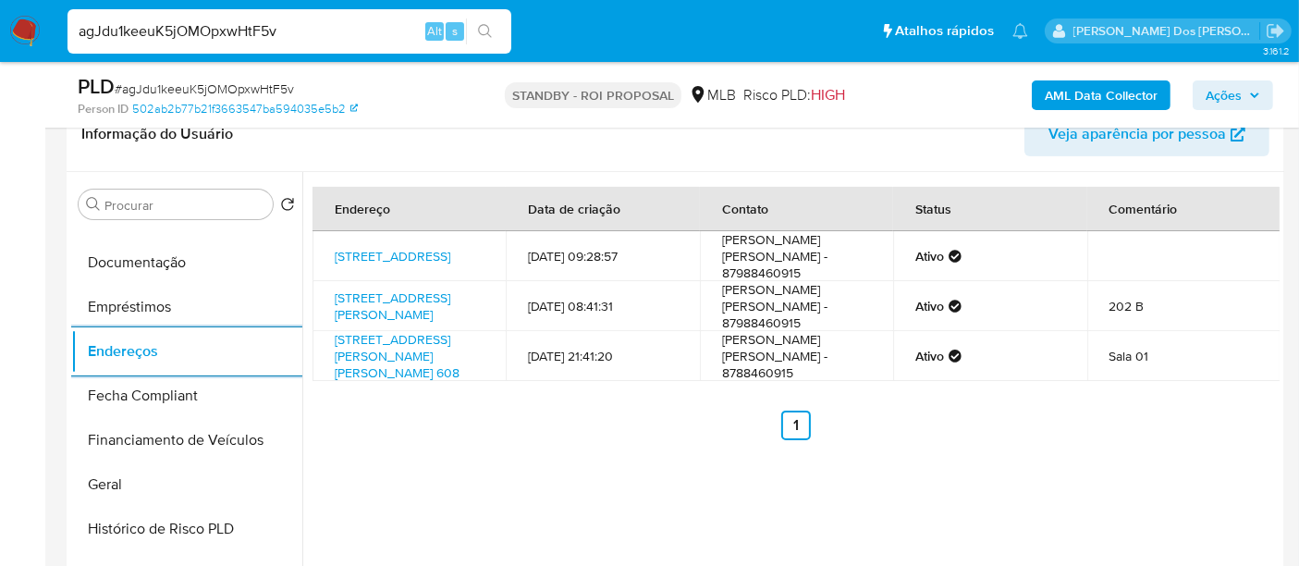
click at [276, 44] on div "agJdu1keeuK5jOMOpxwHtF5v Alt s" at bounding box center [289, 31] width 444 height 44
click at [274, 33] on input "agJdu1keeuK5jOMOpxwHtF5v" at bounding box center [289, 31] width 444 height 24
paste input "5nN3TAZdDIkZ3GAzYyYxoA2X"
type input "5nN3TAZdDIkZ3GAzYyYxoA2X"
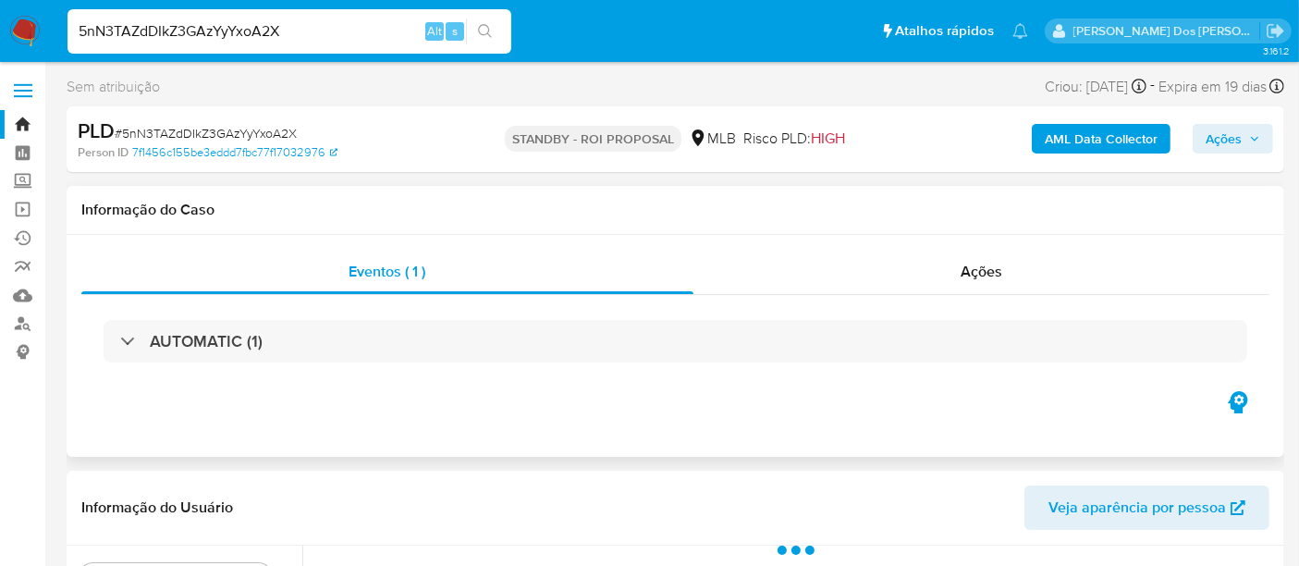
select select "10"
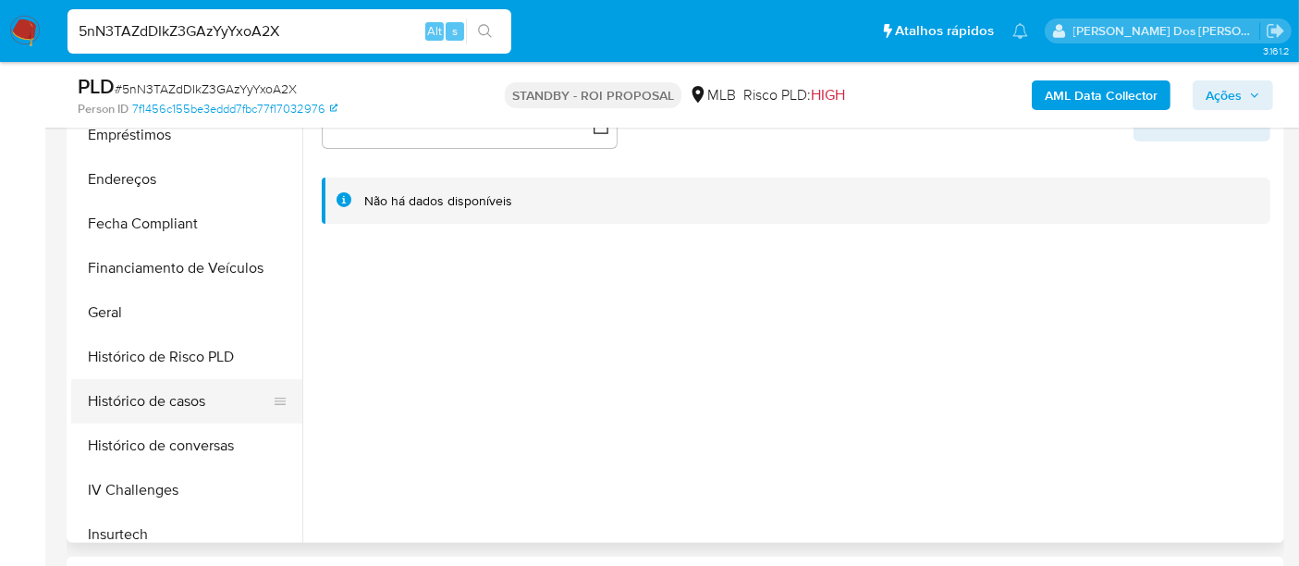
scroll to position [616, 0]
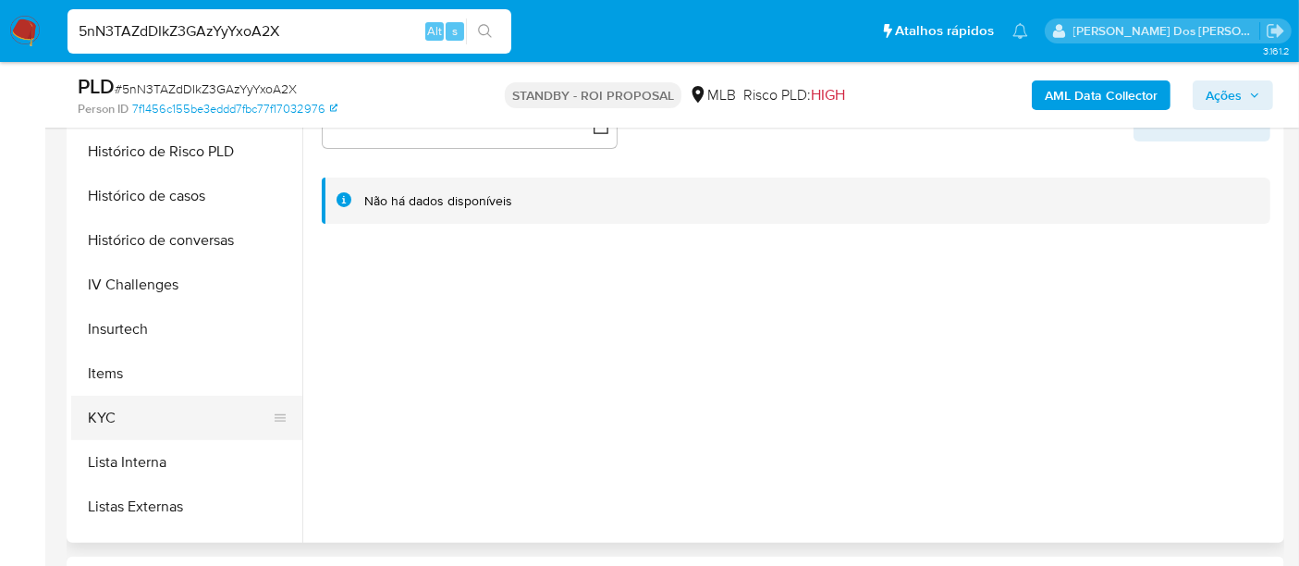
click at [112, 402] on button "KYC" at bounding box center [179, 418] width 216 height 44
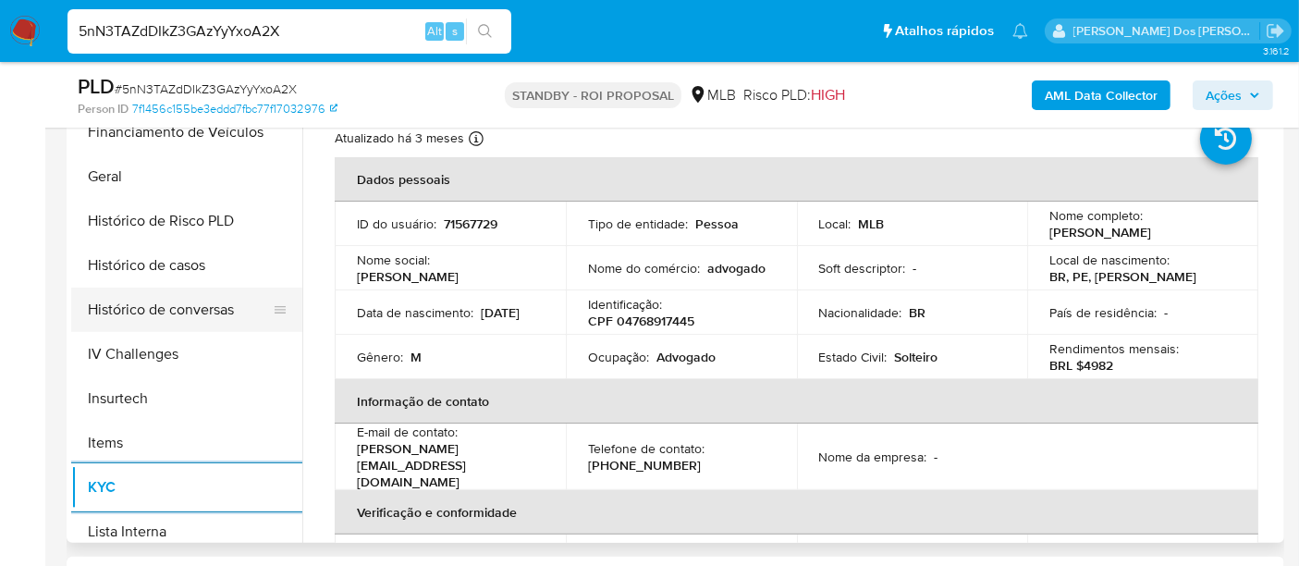
scroll to position [513, 0]
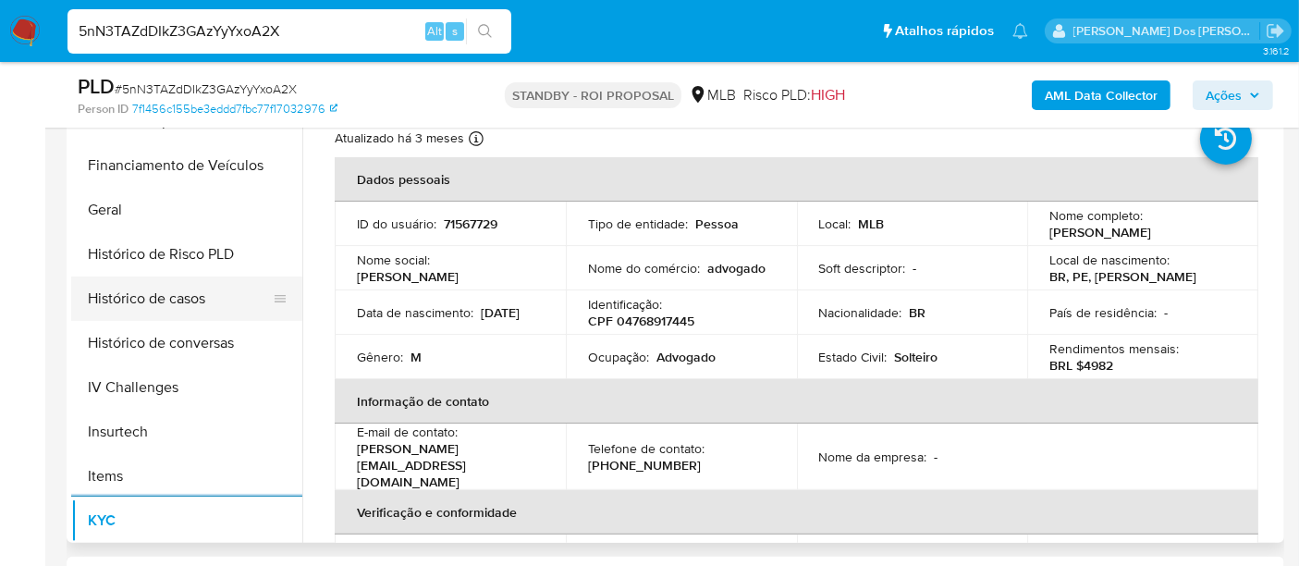
click at [157, 292] on button "Histórico de casos" at bounding box center [179, 298] width 216 height 44
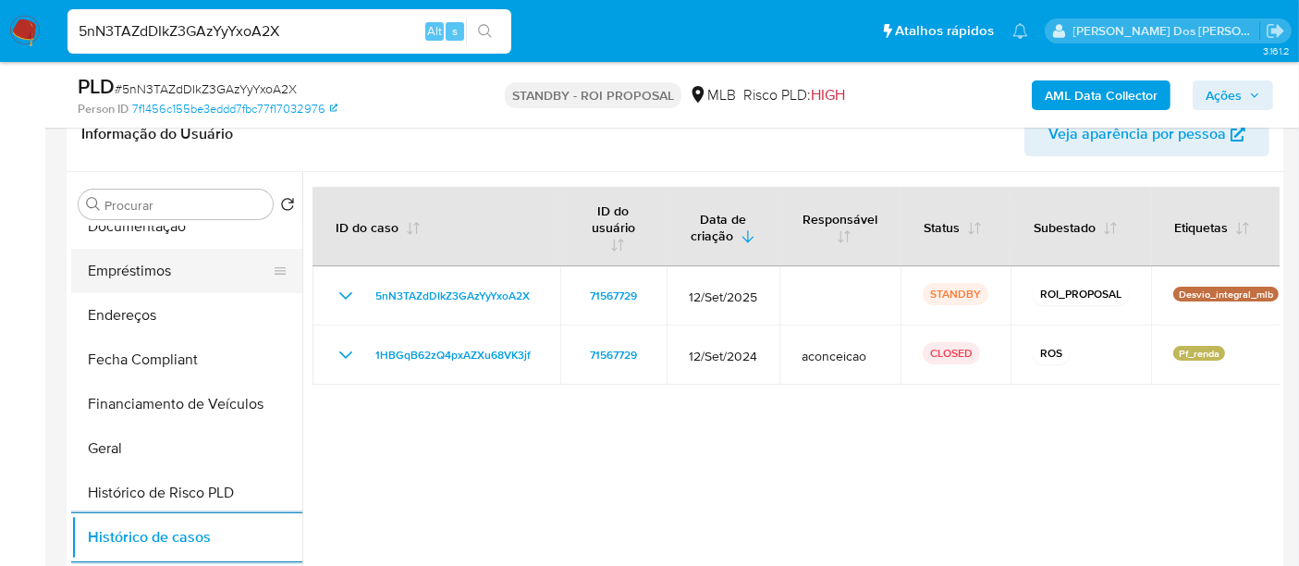
scroll to position [205, 0]
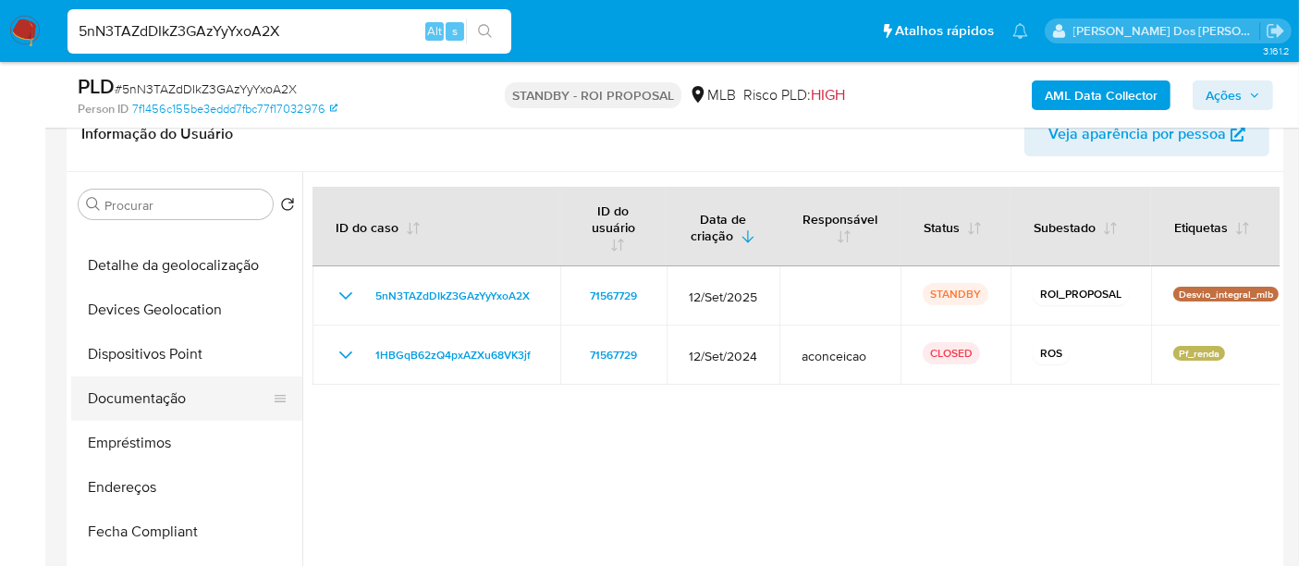
click at [150, 387] on button "Documentação" at bounding box center [179, 398] width 216 height 44
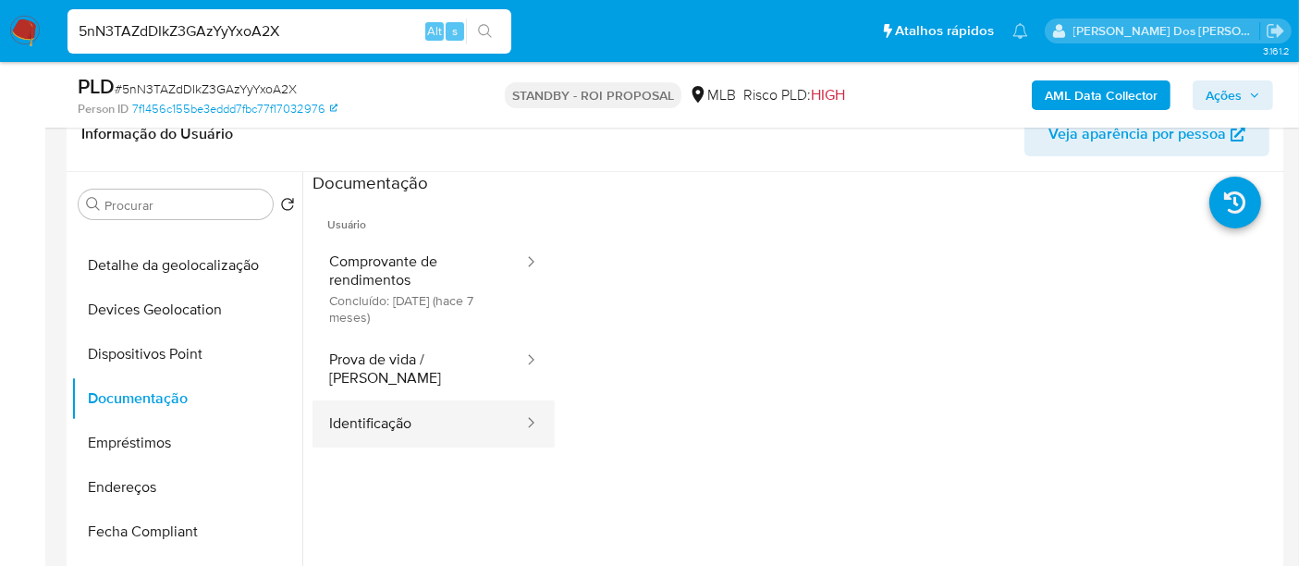
click at [359, 403] on button "Identificação" at bounding box center [418, 423] width 213 height 47
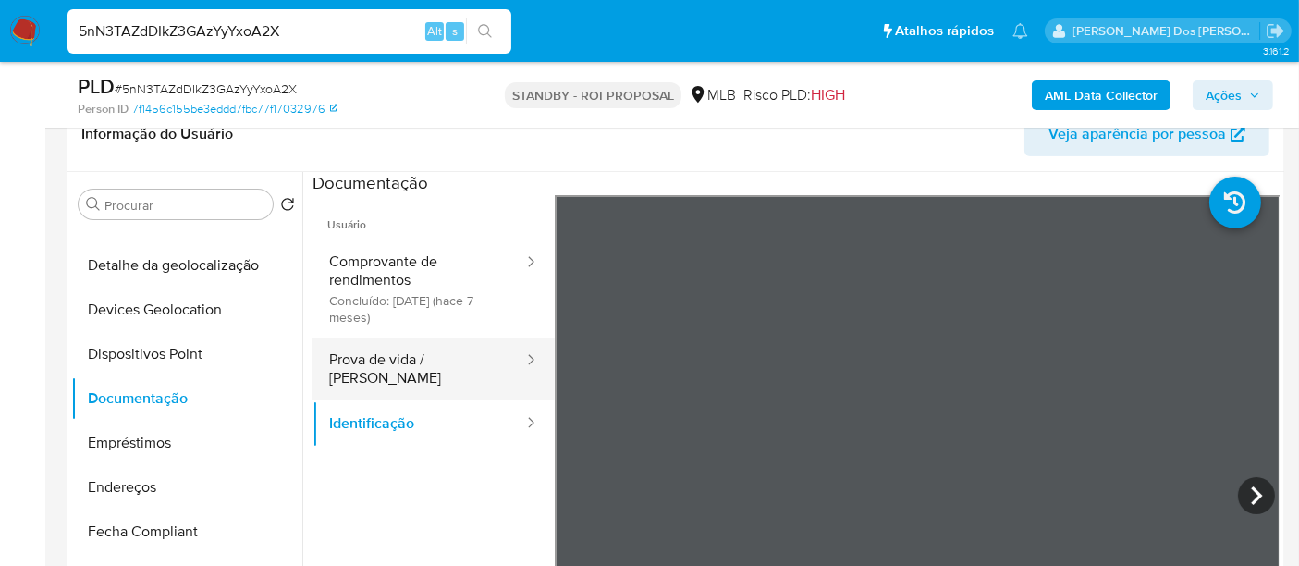
click at [422, 370] on button "Prova de vida / [PERSON_NAME]" at bounding box center [418, 368] width 213 height 63
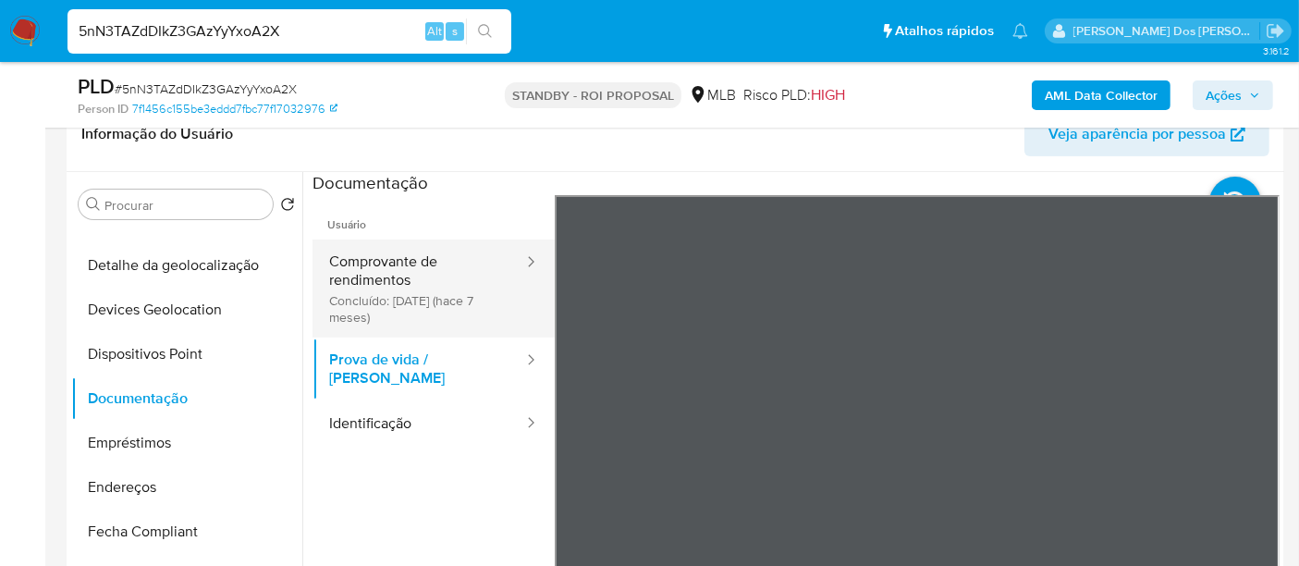
click at [395, 281] on button "Comprovante de rendimentos Concluído: 28/02/2025 (hace 7 meses)" at bounding box center [418, 288] width 213 height 98
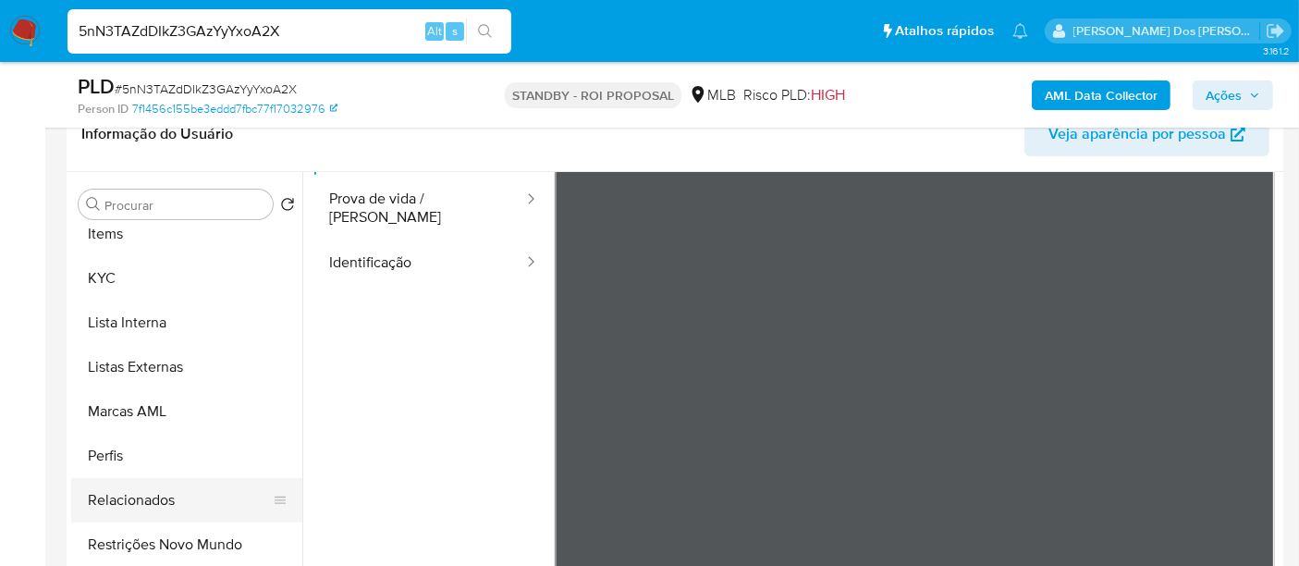
scroll to position [925, 0]
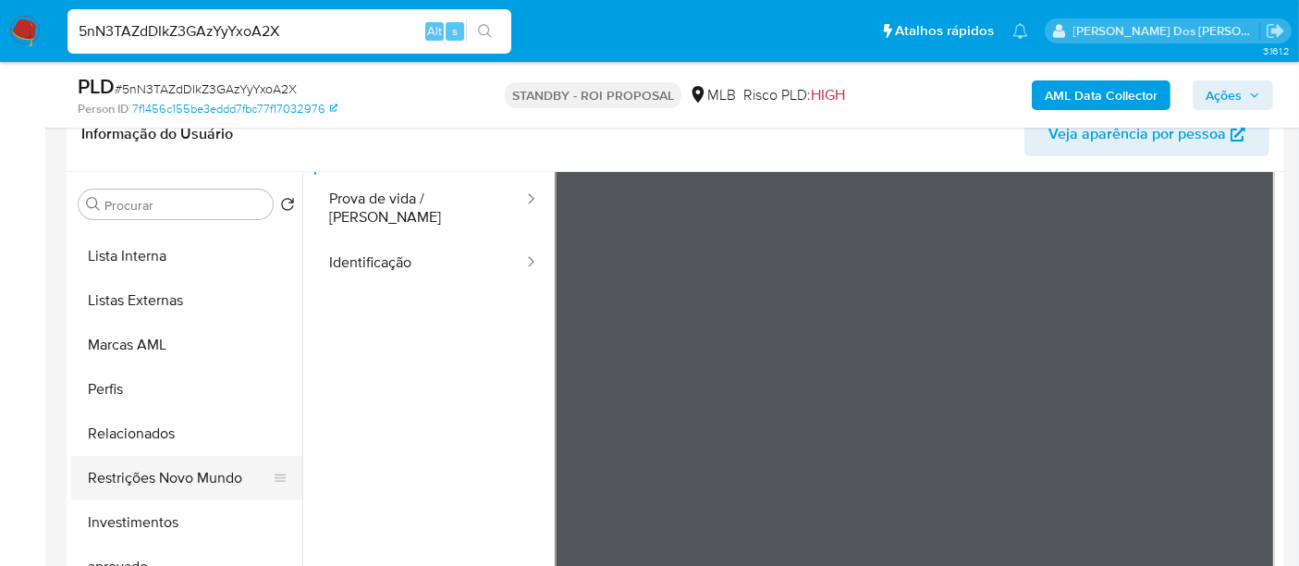
click at [192, 476] on button "Restrições Novo Mundo" at bounding box center [179, 478] width 216 height 44
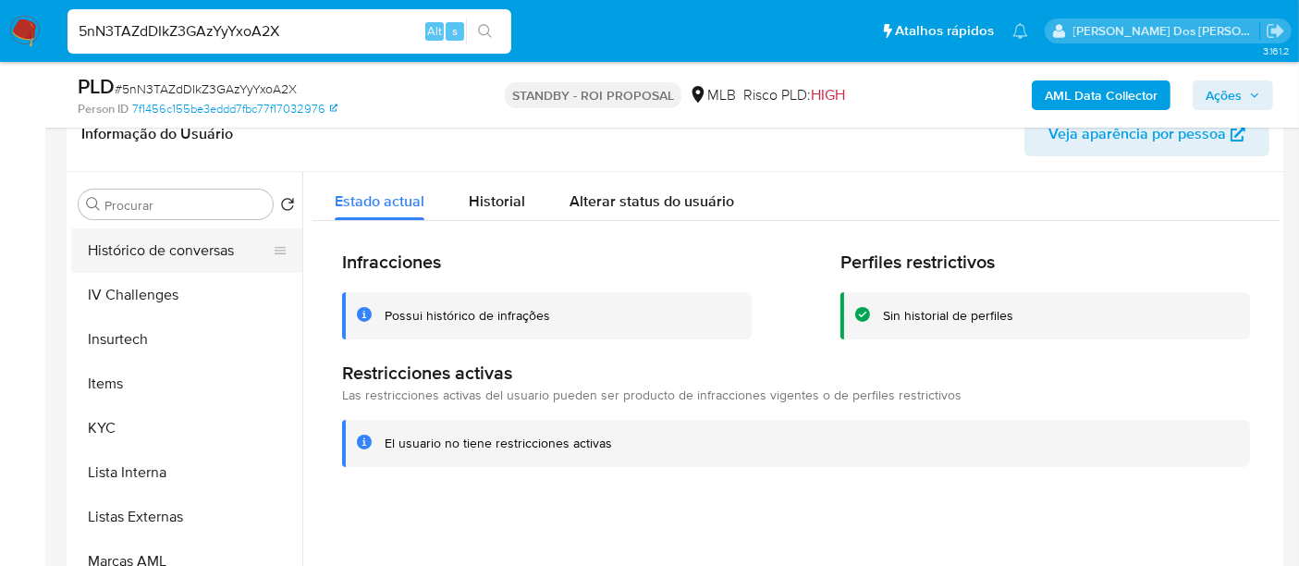
scroll to position [513, 0]
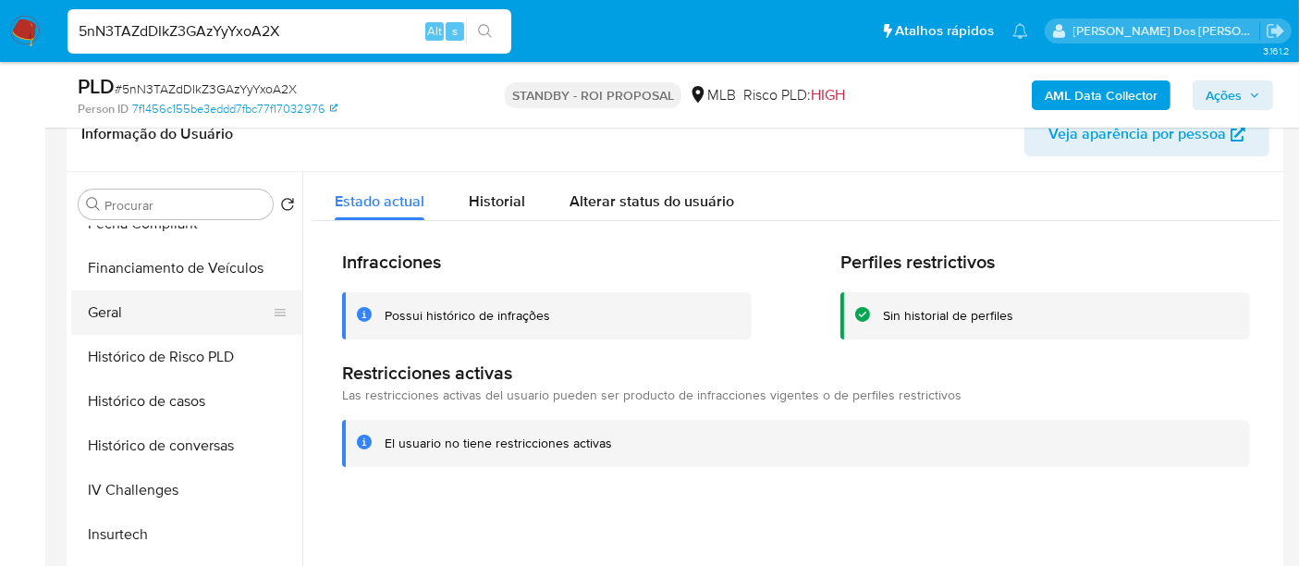
click at [114, 312] on button "Geral" at bounding box center [179, 312] width 216 height 44
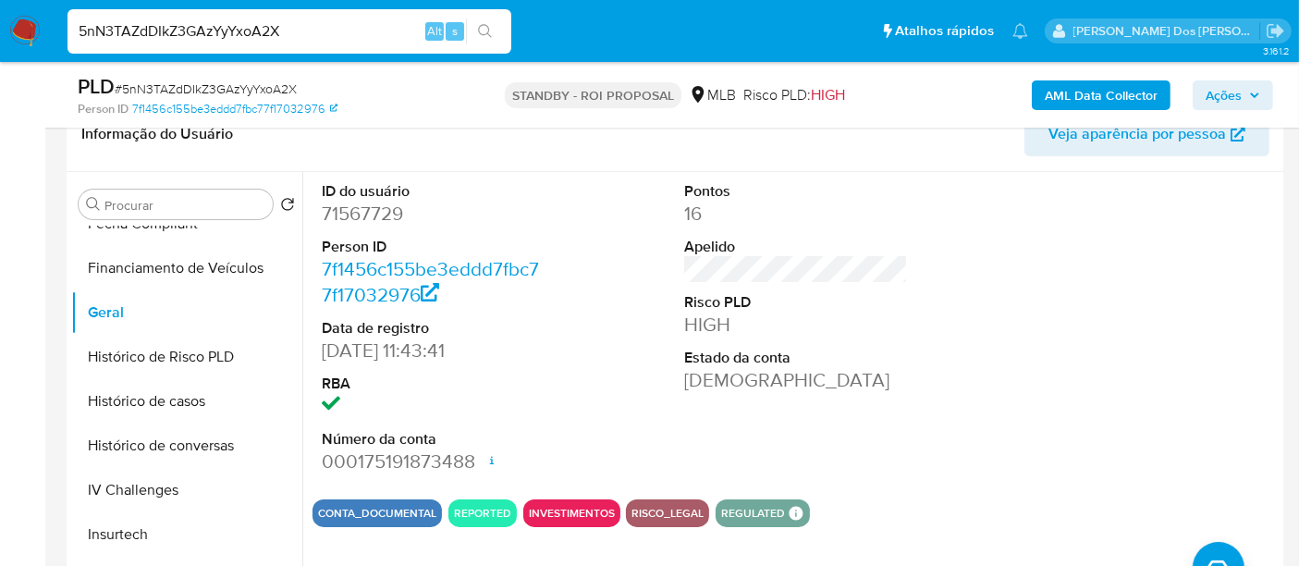
click at [337, 34] on input "5nN3TAZdDIkZ3GAzYyYxoA2X" at bounding box center [289, 31] width 444 height 24
paste input "sNNf2qNHVaNkRWEJO2TcZVPj"
type input "sNNf2qNHVaNkRWEJO2TcZVPj"
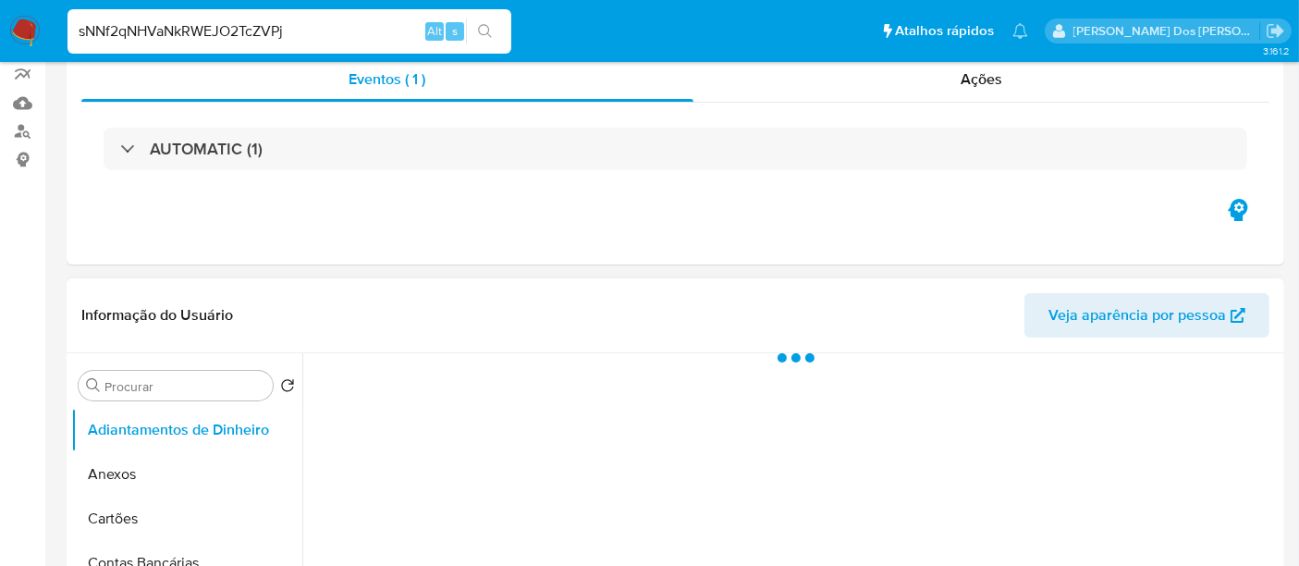
scroll to position [308, 0]
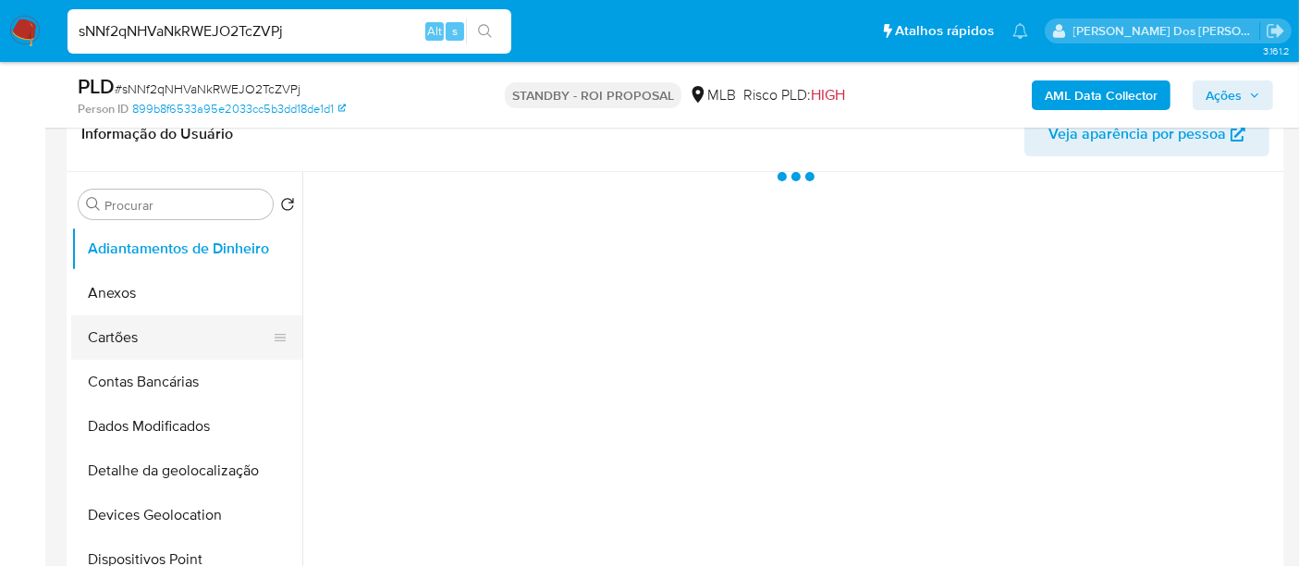
select select "10"
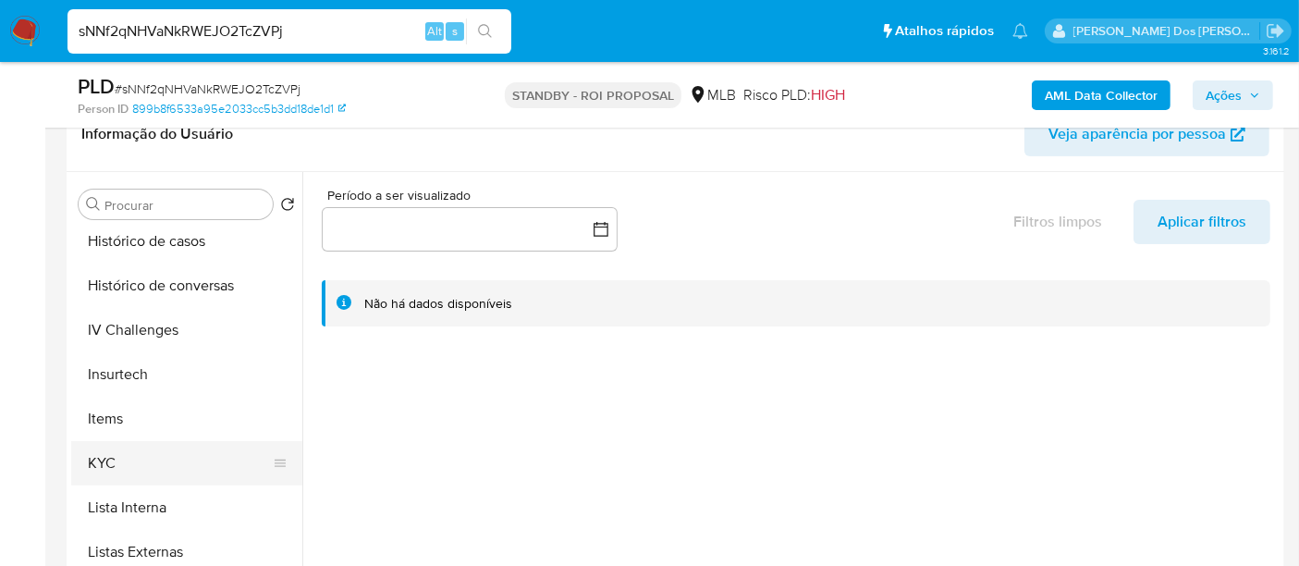
scroll to position [718, 0]
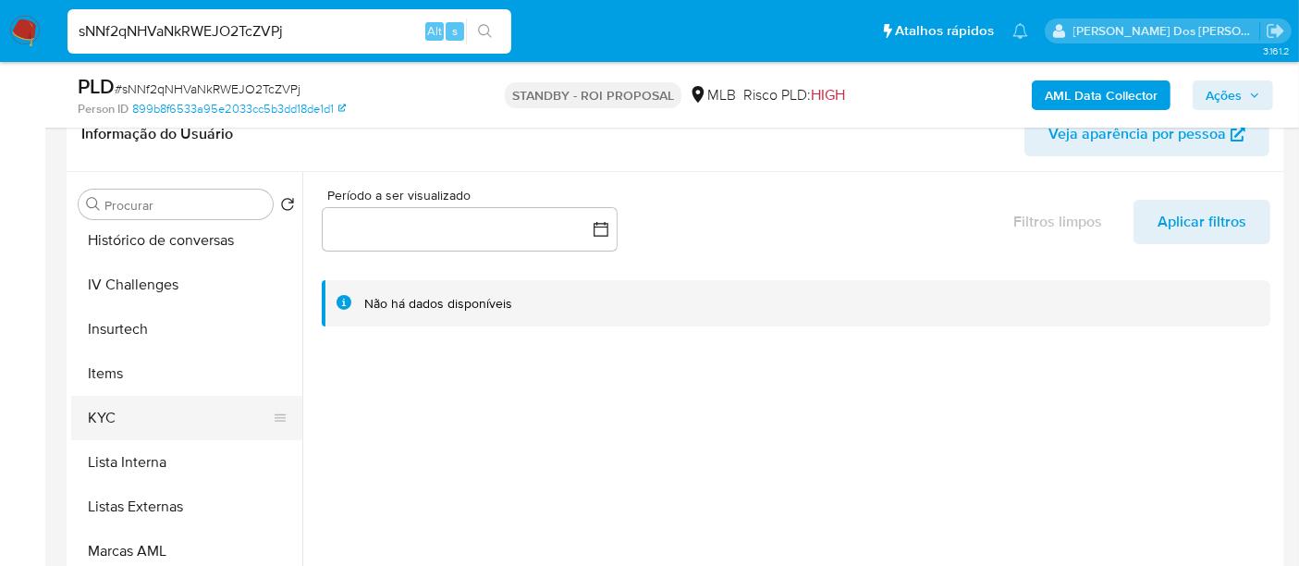
click at [111, 423] on button "KYC" at bounding box center [179, 418] width 216 height 44
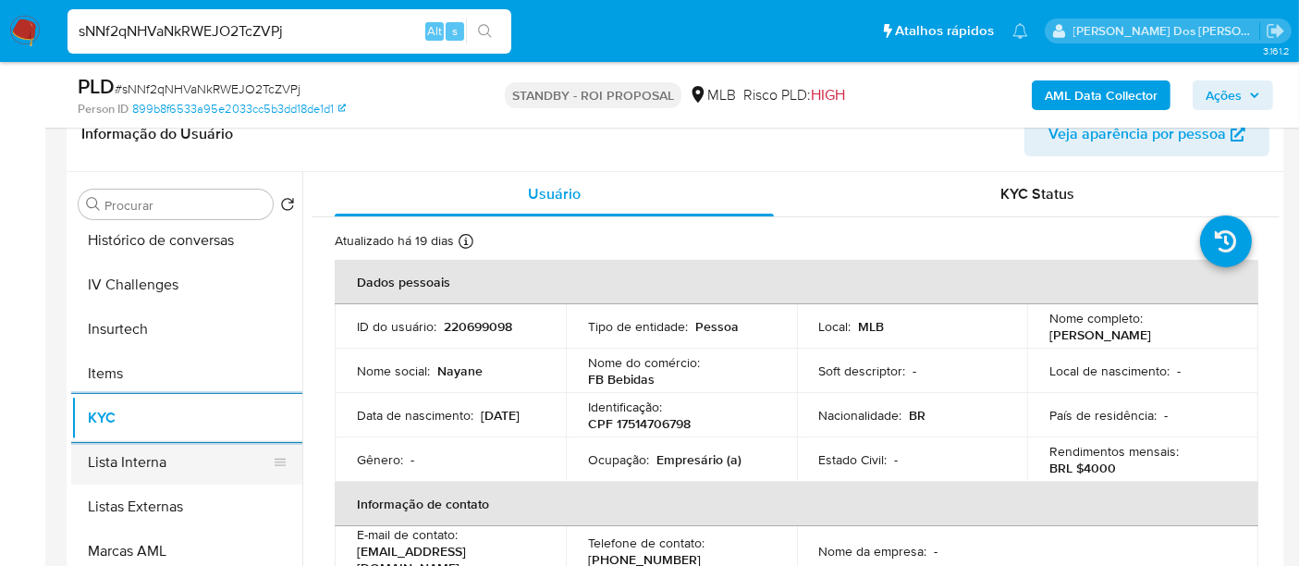
scroll to position [513, 0]
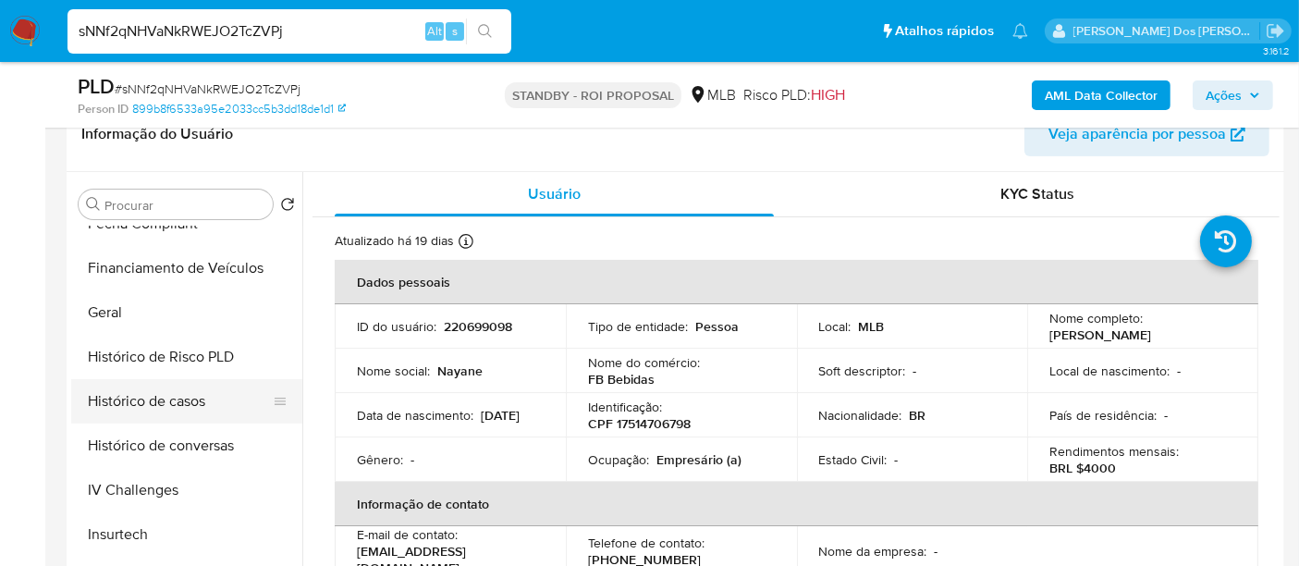
click at [171, 405] on button "Histórico de casos" at bounding box center [179, 401] width 216 height 44
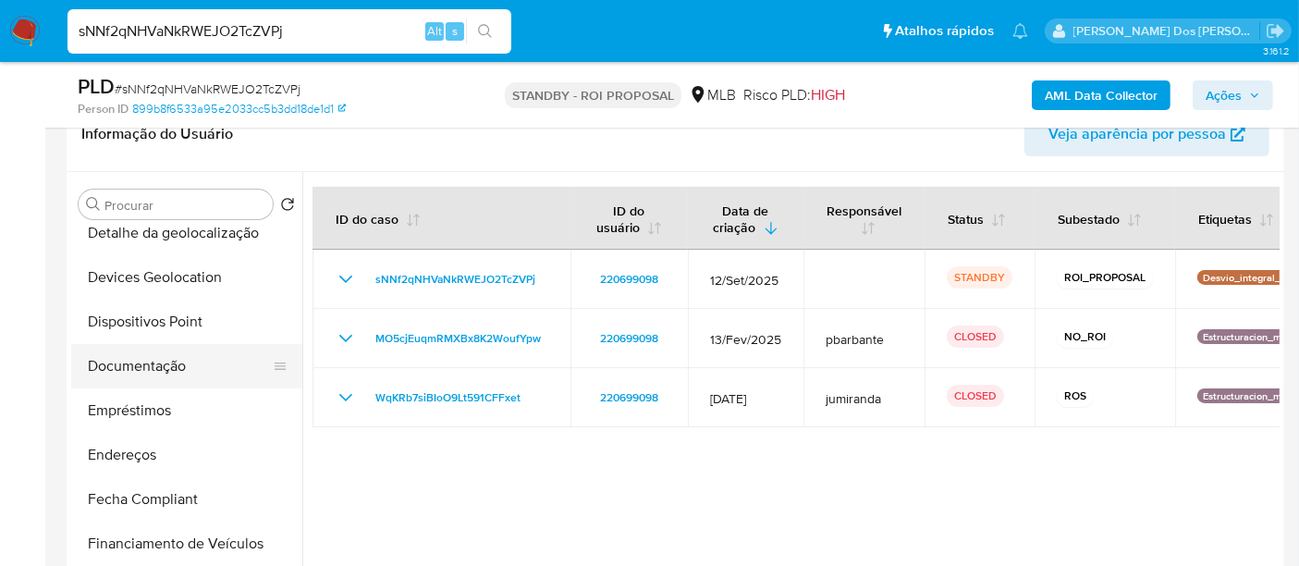
scroll to position [205, 0]
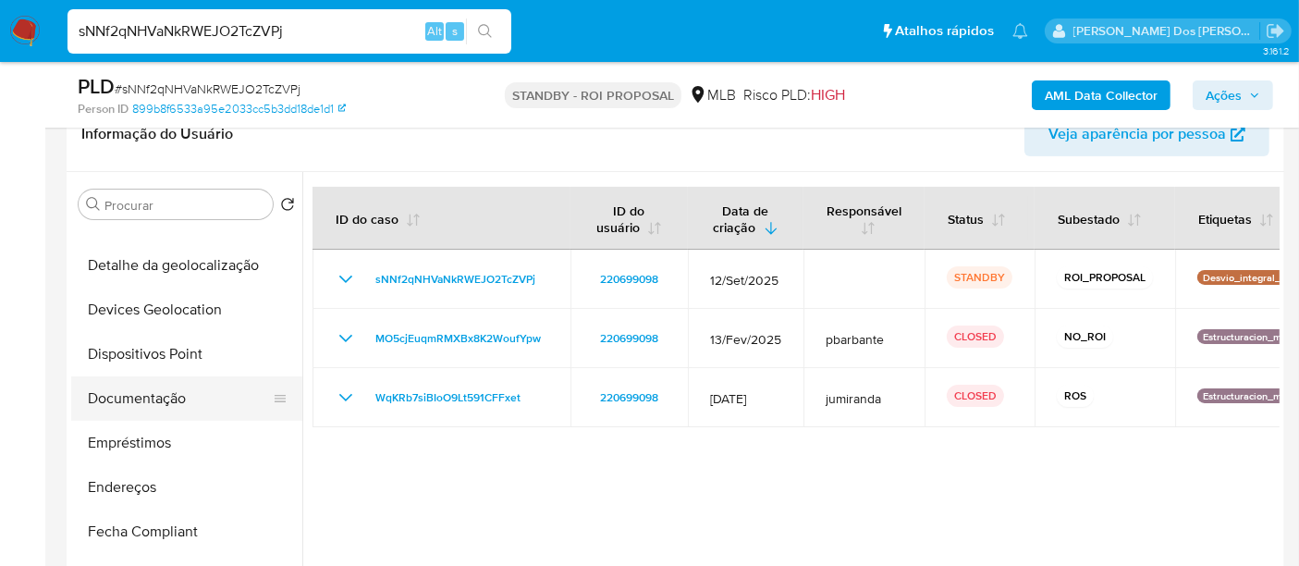
click at [157, 395] on button "Documentação" at bounding box center [179, 398] width 216 height 44
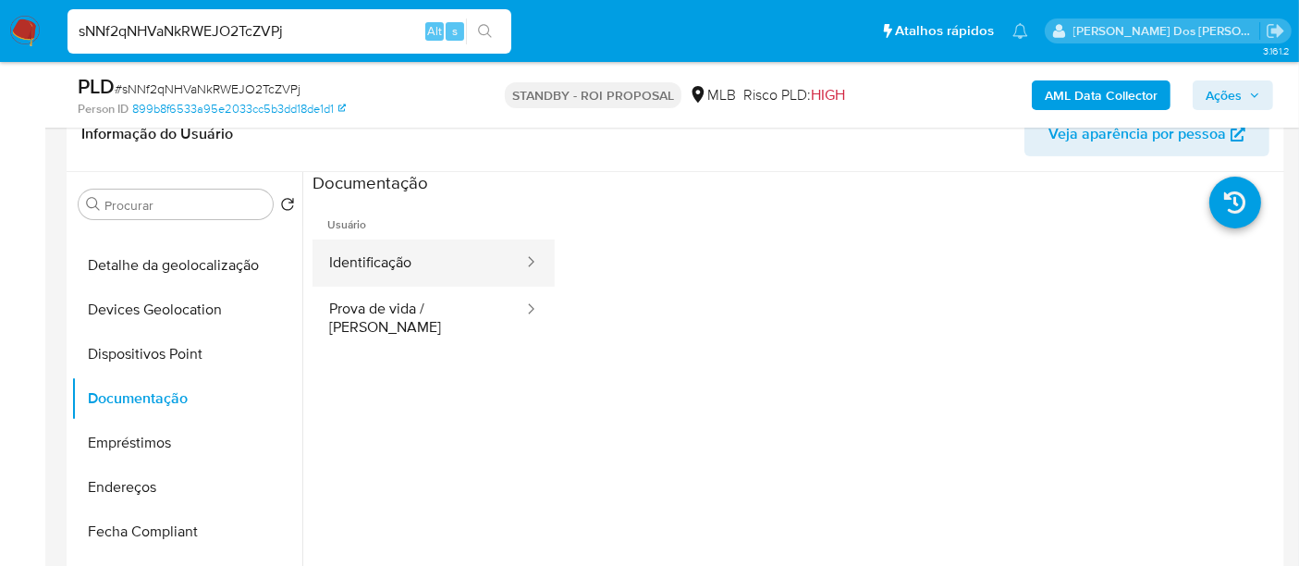
click at [363, 281] on button "Identificação" at bounding box center [418, 262] width 213 height 47
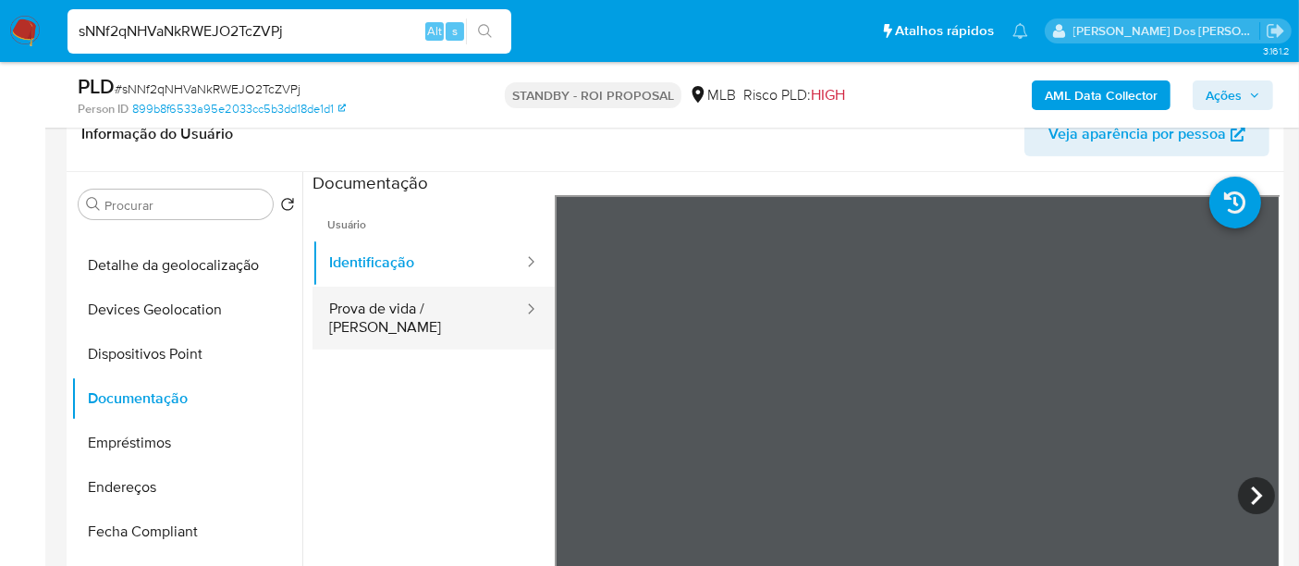
click at [426, 318] on button "Prova de vida / Selfie" at bounding box center [418, 318] width 213 height 63
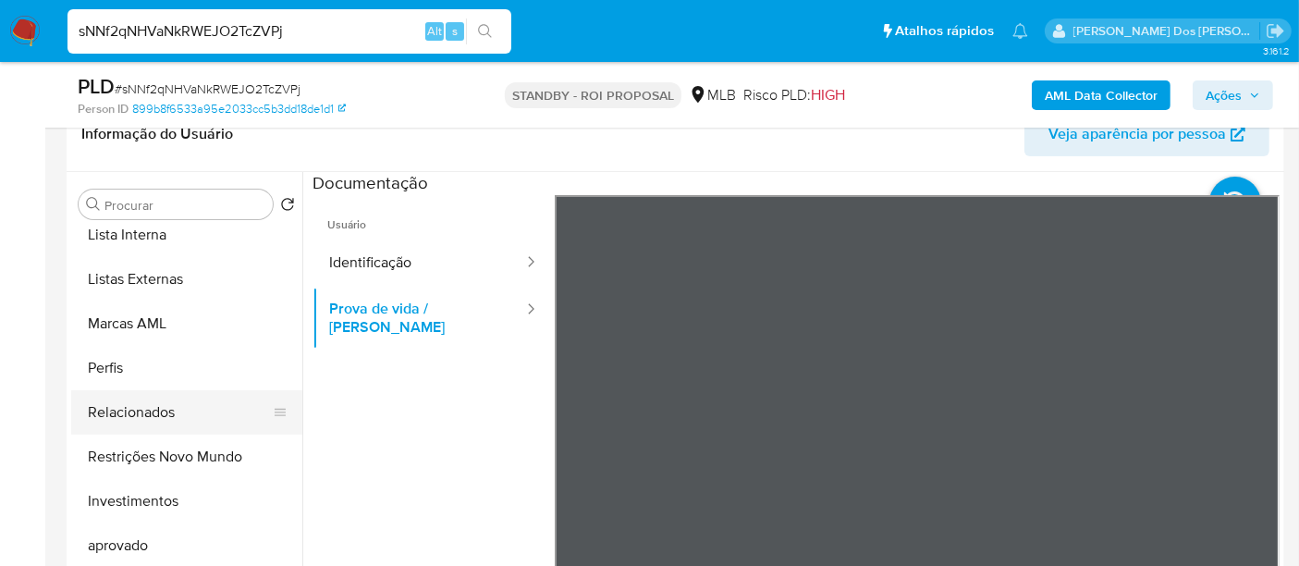
scroll to position [958, 0]
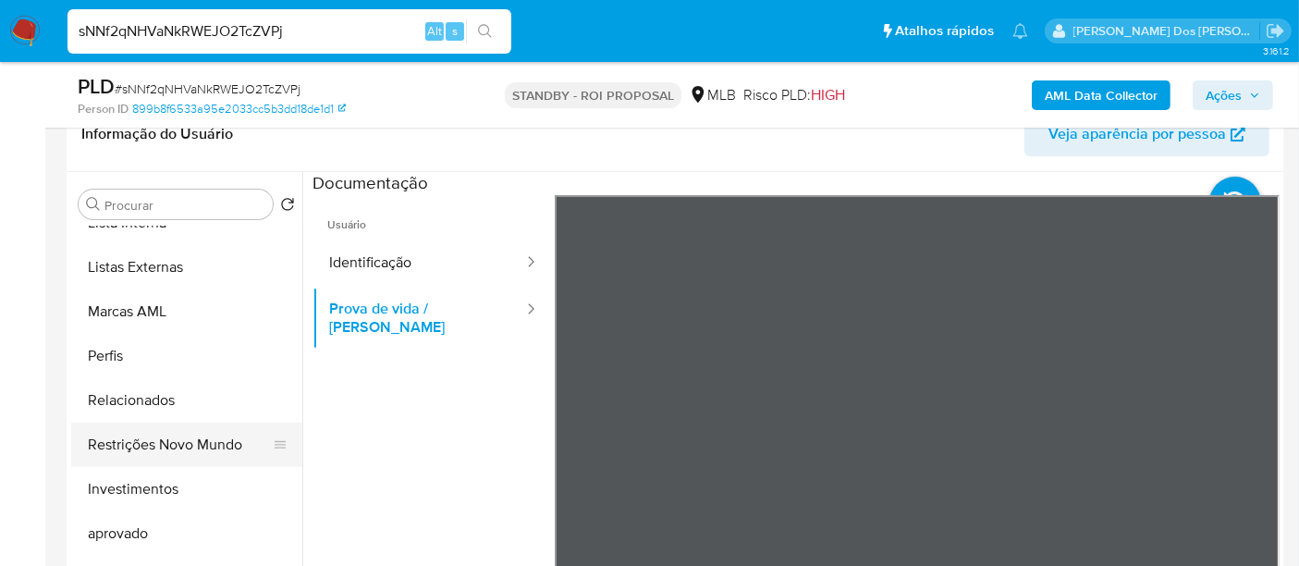
click at [178, 436] on button "Restrições Novo Mundo" at bounding box center [179, 445] width 216 height 44
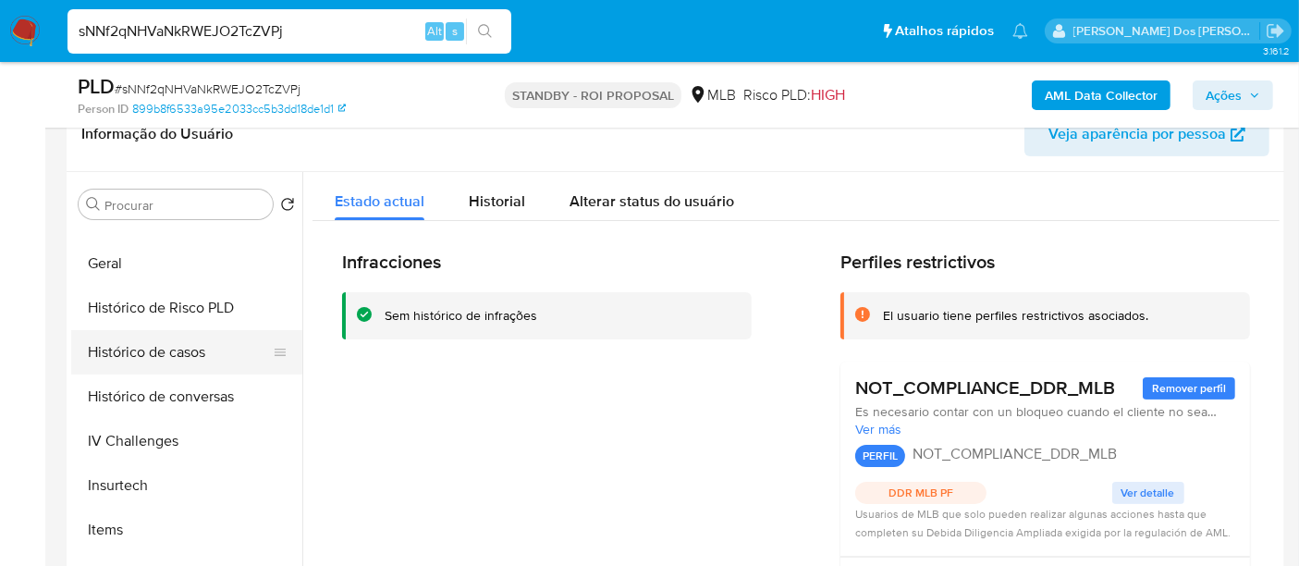
scroll to position [546, 0]
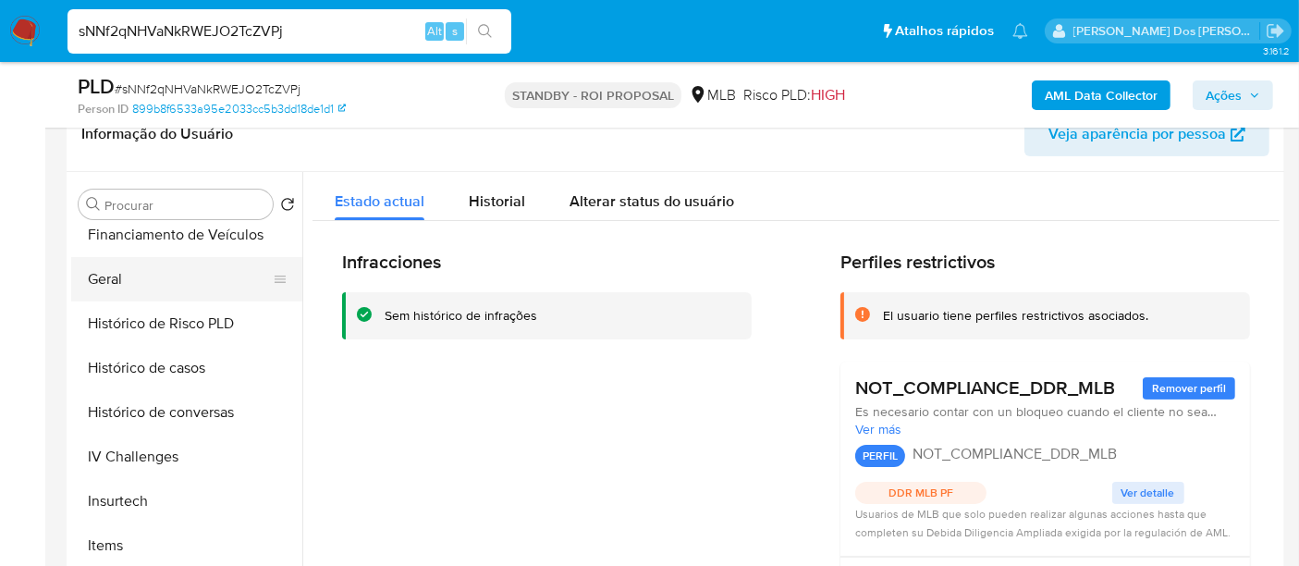
click at [97, 280] on button "Geral" at bounding box center [179, 279] width 216 height 44
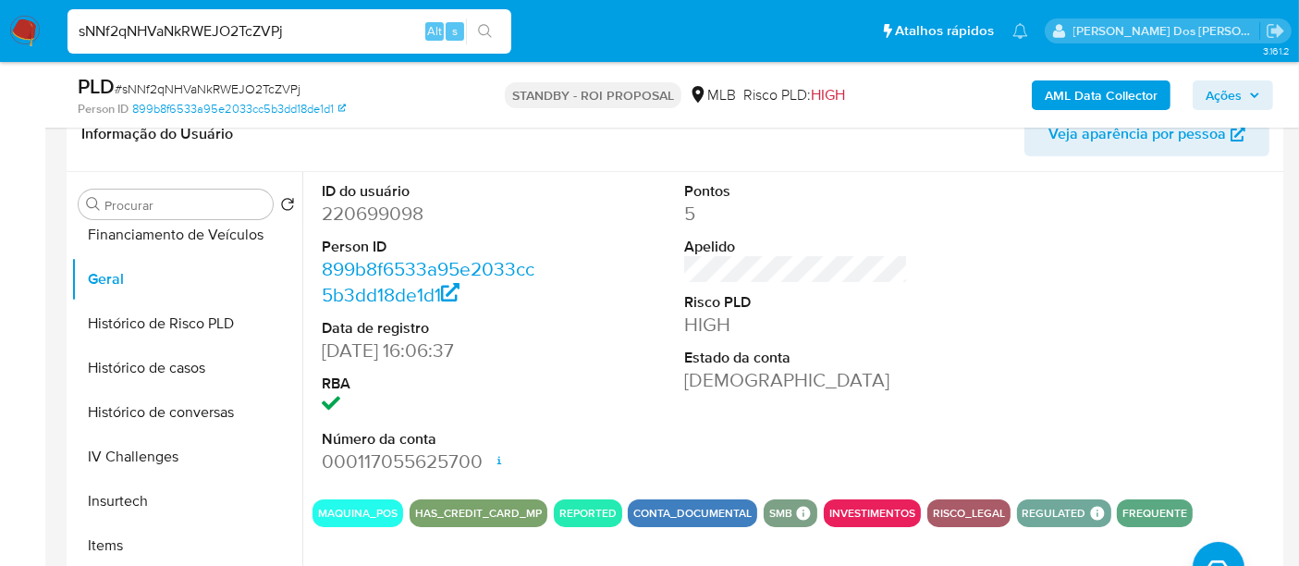
click at [333, 21] on input "sNNf2qNHVaNkRWEJO2TcZVPj" at bounding box center [289, 31] width 444 height 24
paste input "HwvjOKv3kCHkp8WcrBWNc0rB"
type input "HwvjOKv3kCHkp8WcrBWNc0rB"
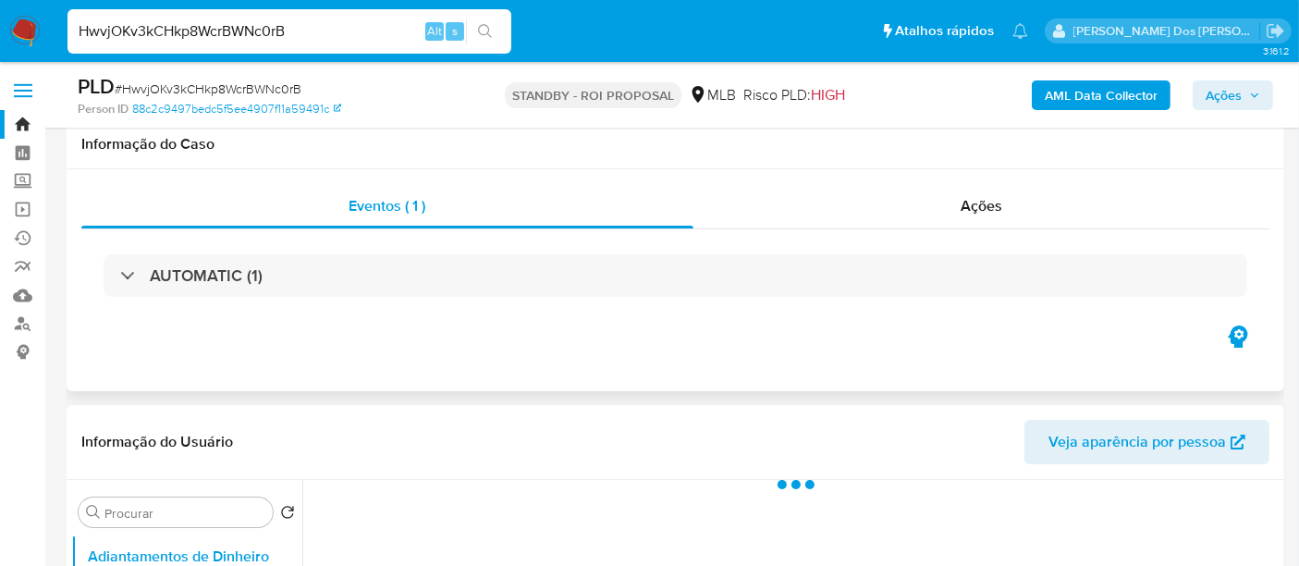
scroll to position [308, 0]
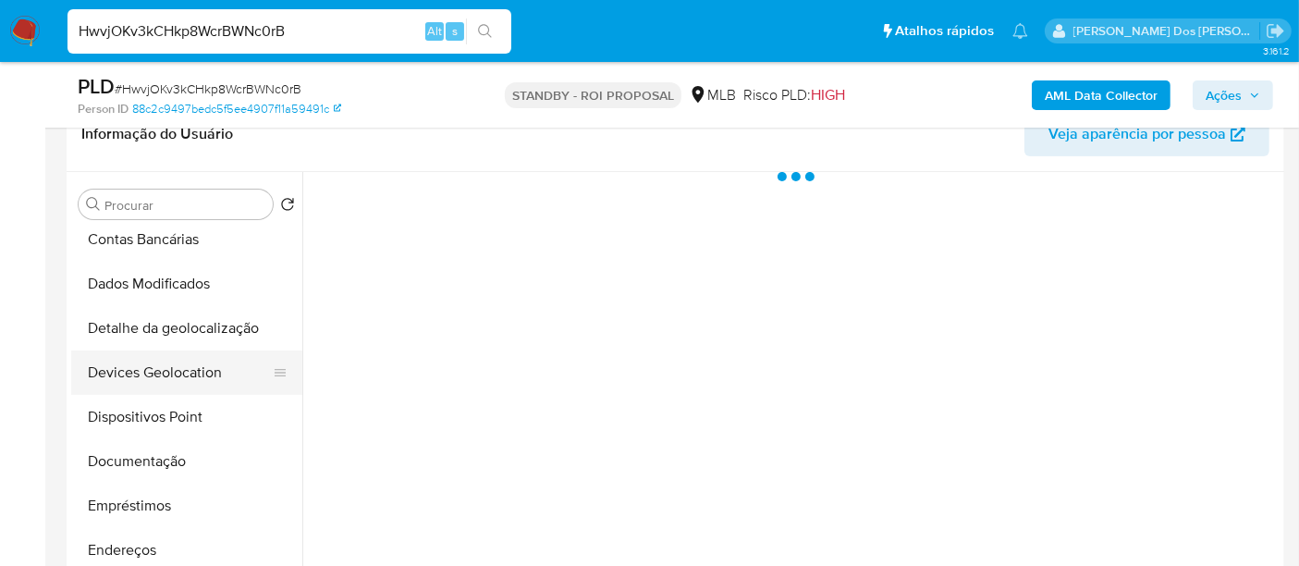
select select "10"
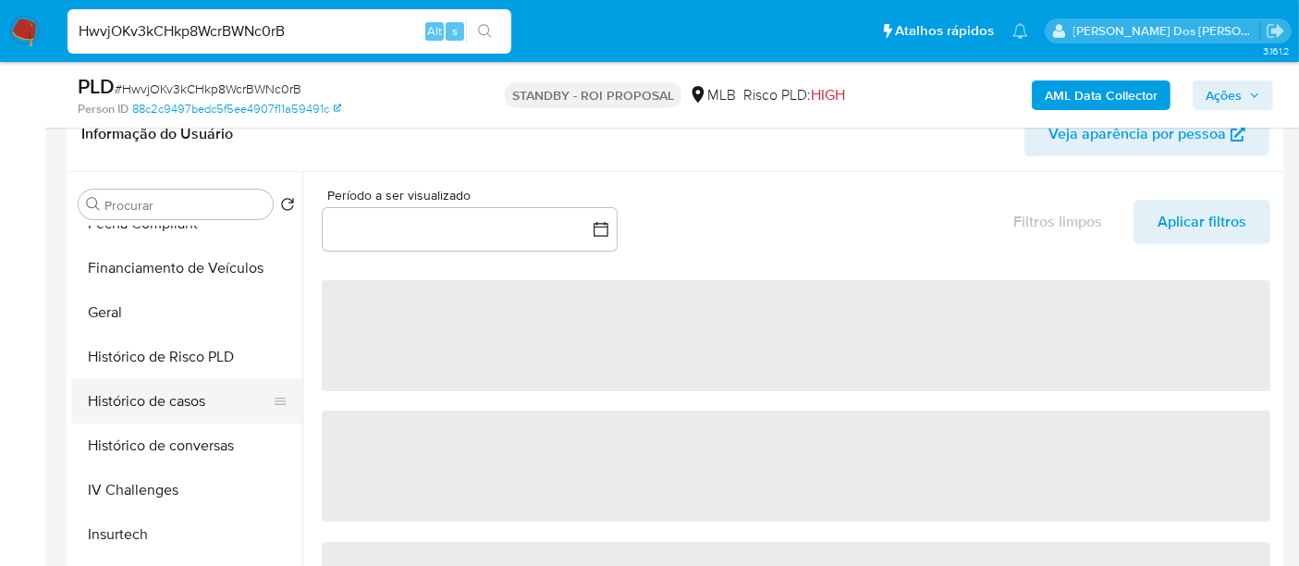
scroll to position [718, 0]
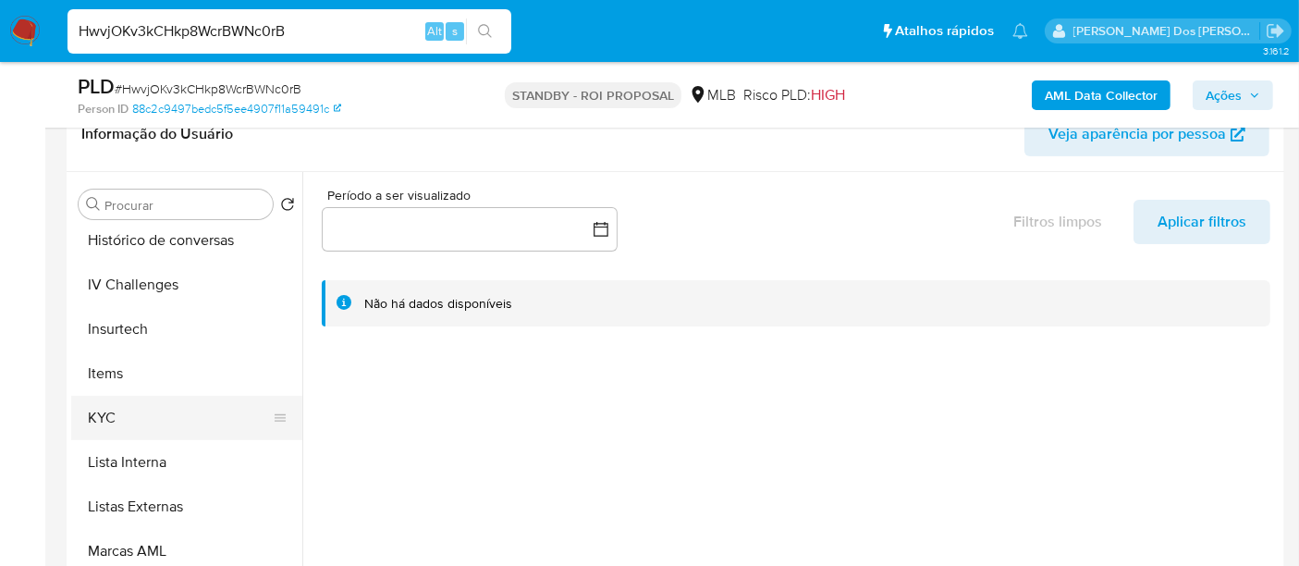
click at [116, 408] on button "KYC" at bounding box center [179, 418] width 216 height 44
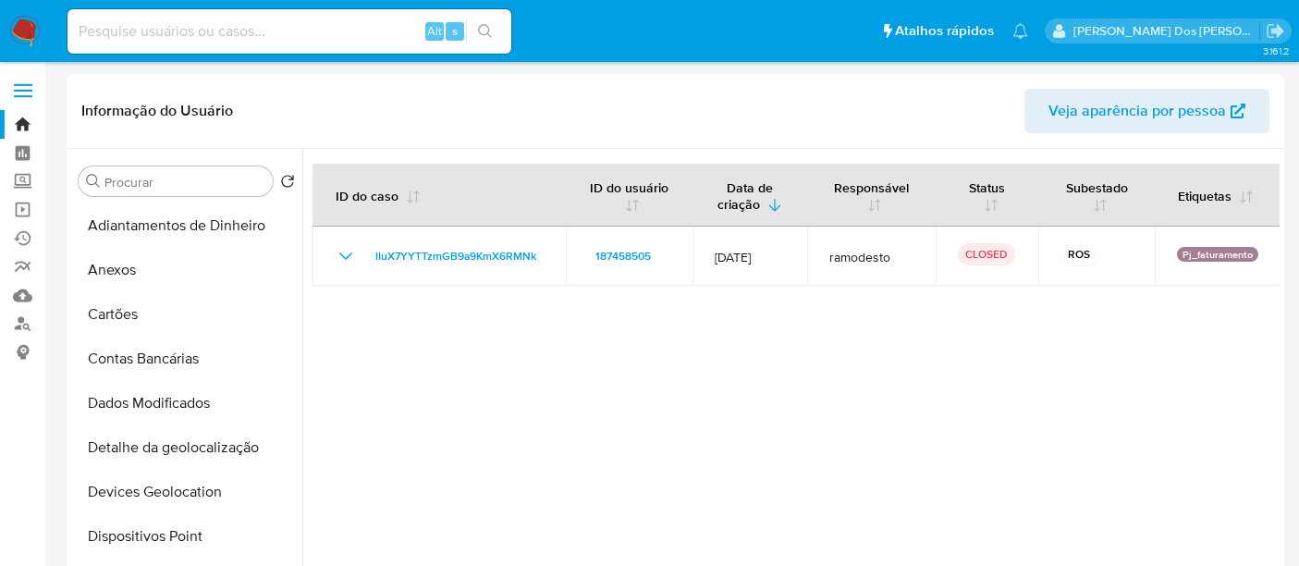
select select "10"
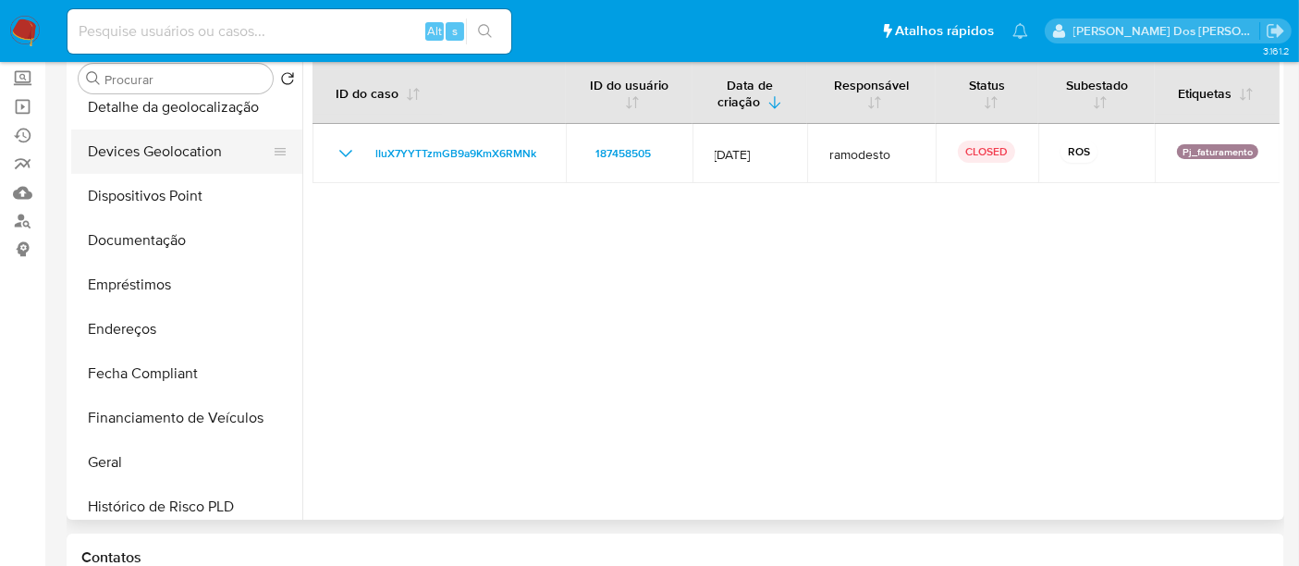
scroll to position [103, 0]
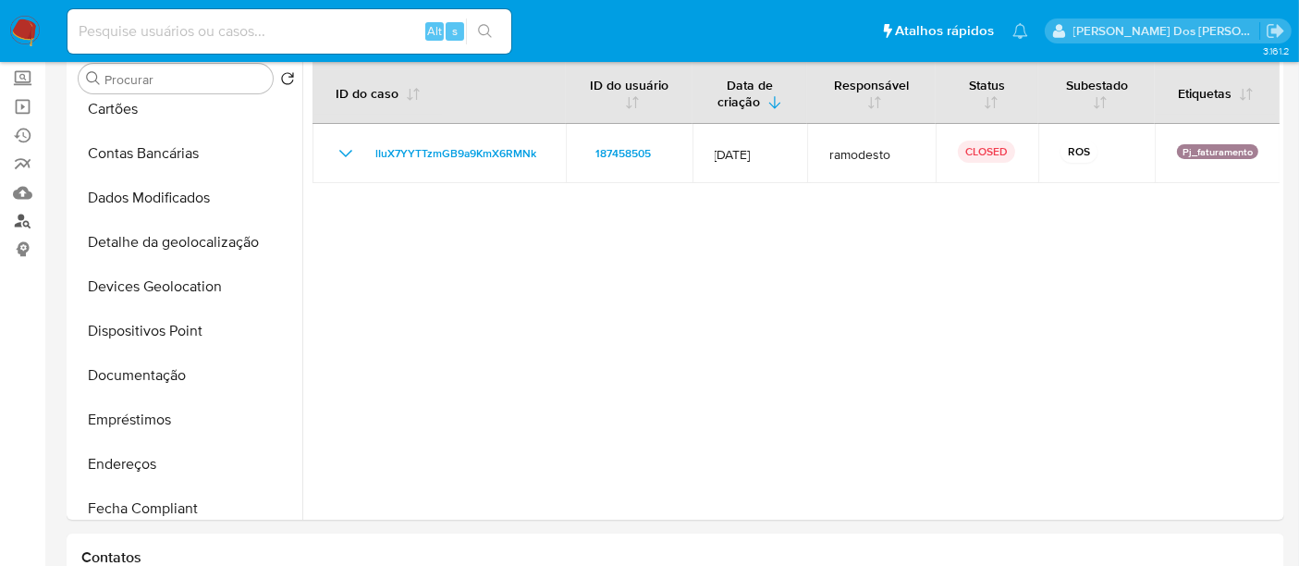
click at [20, 226] on link "Localizador de pessoas" at bounding box center [110, 221] width 220 height 29
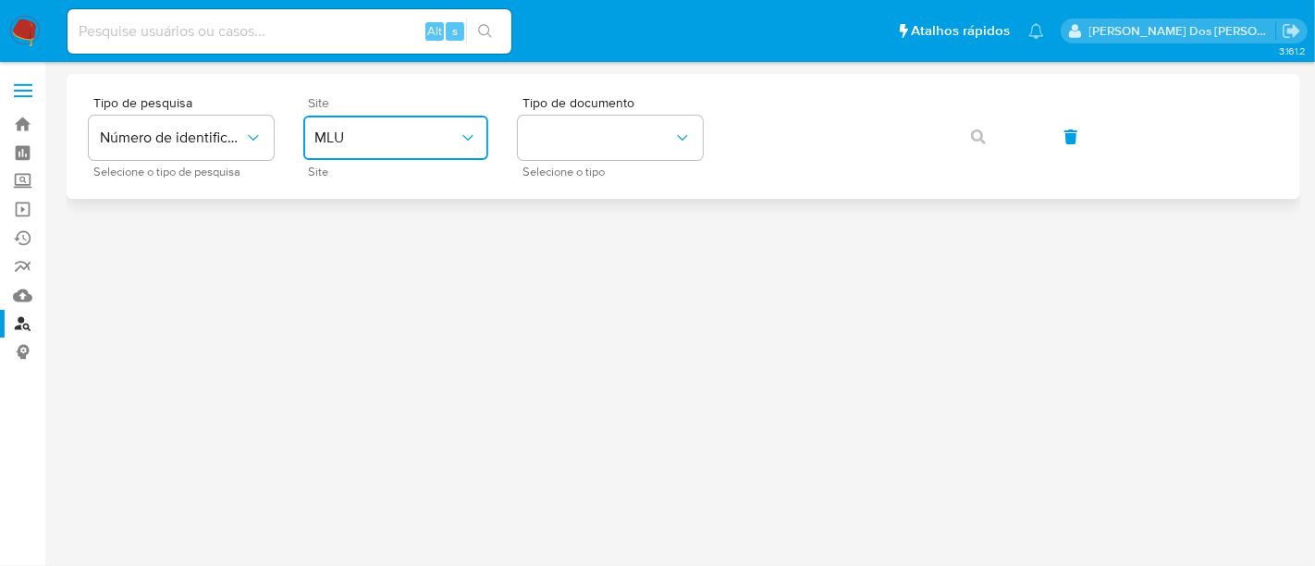
drag, startPoint x: 341, startPoint y: 130, endPoint x: 347, endPoint y: 141, distance: 11.6
click at [342, 130] on span "MLU" at bounding box center [386, 138] width 144 height 18
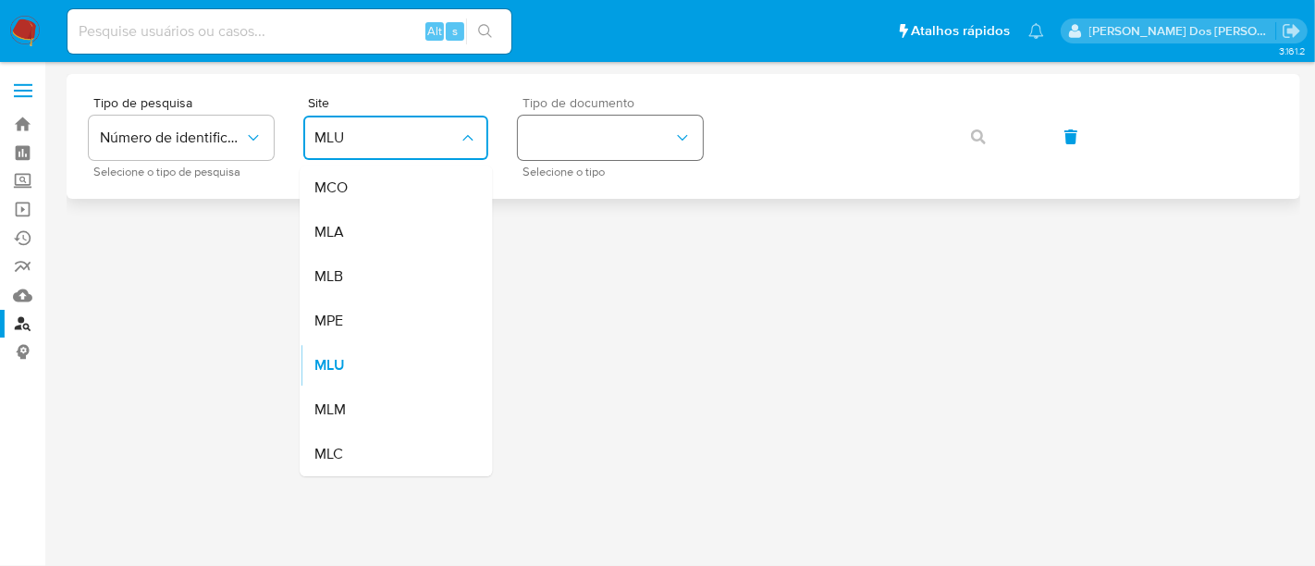
drag, startPoint x: 360, startPoint y: 263, endPoint x: 585, endPoint y: 148, distance: 253.5
click at [361, 265] on div "MLB" at bounding box center [390, 276] width 152 height 44
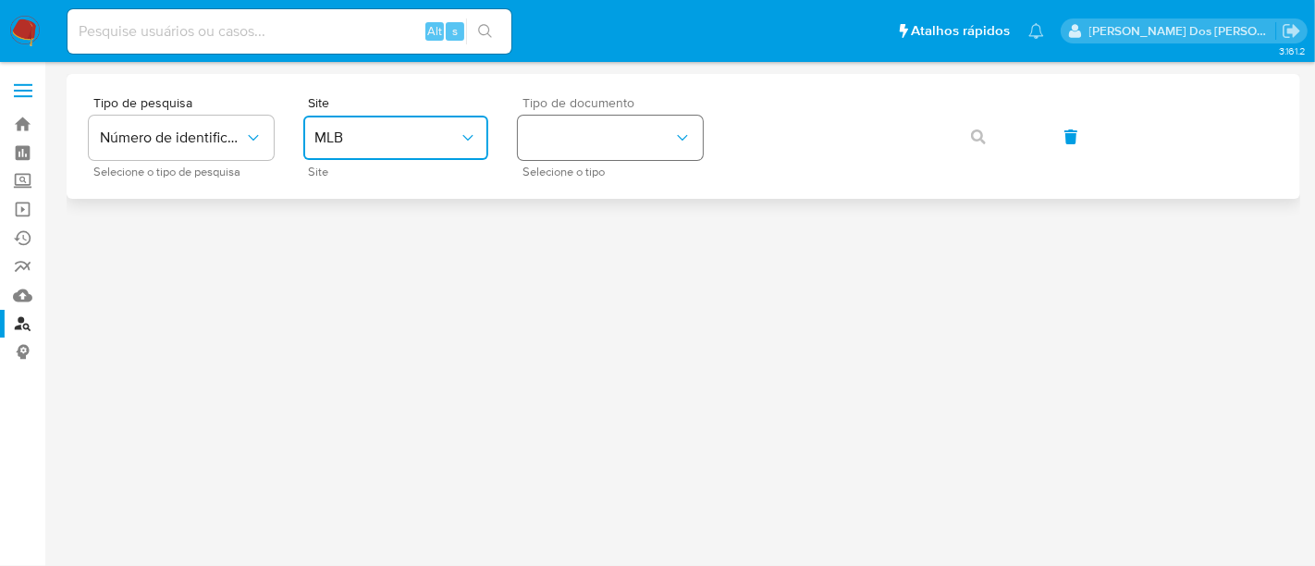
click at [608, 138] on button "identificationType" at bounding box center [610, 138] width 185 height 44
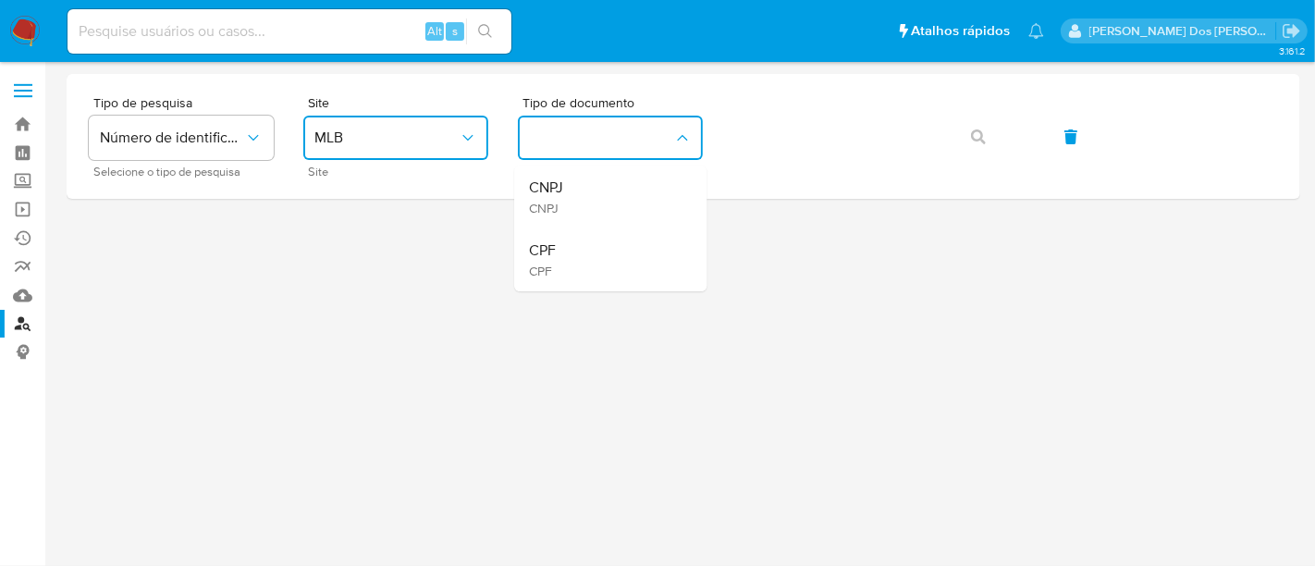
drag, startPoint x: 578, startPoint y: 238, endPoint x: 700, endPoint y: 201, distance: 127.5
click at [578, 239] on div "CPF CPF" at bounding box center [605, 259] width 152 height 63
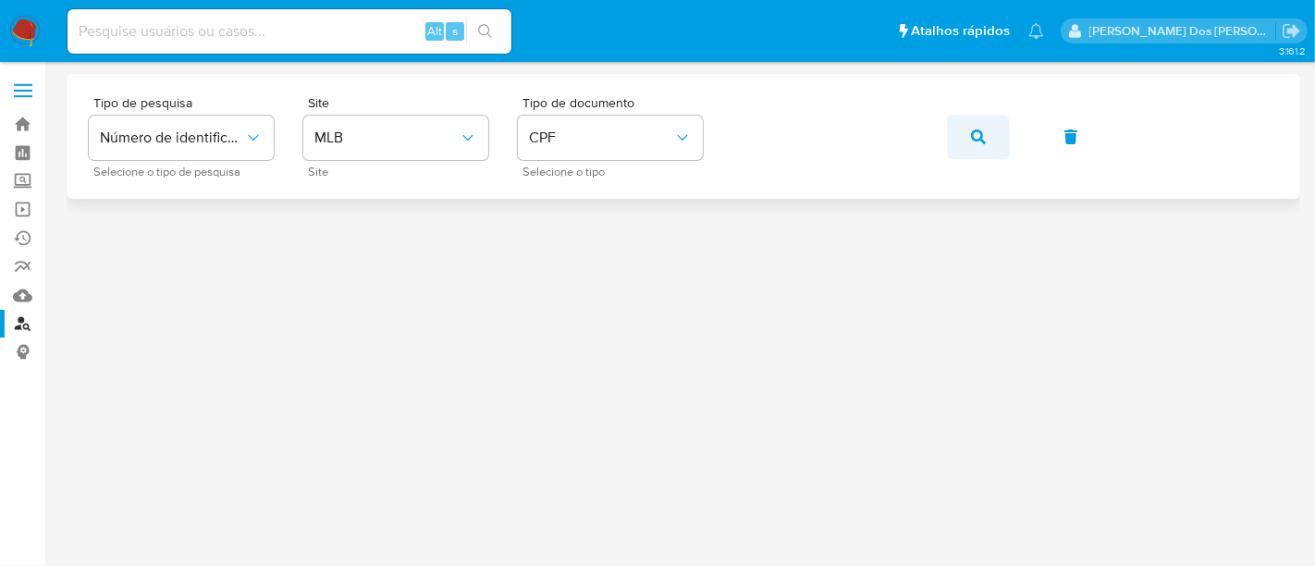
click at [975, 134] on icon "button" at bounding box center [978, 136] width 15 height 15
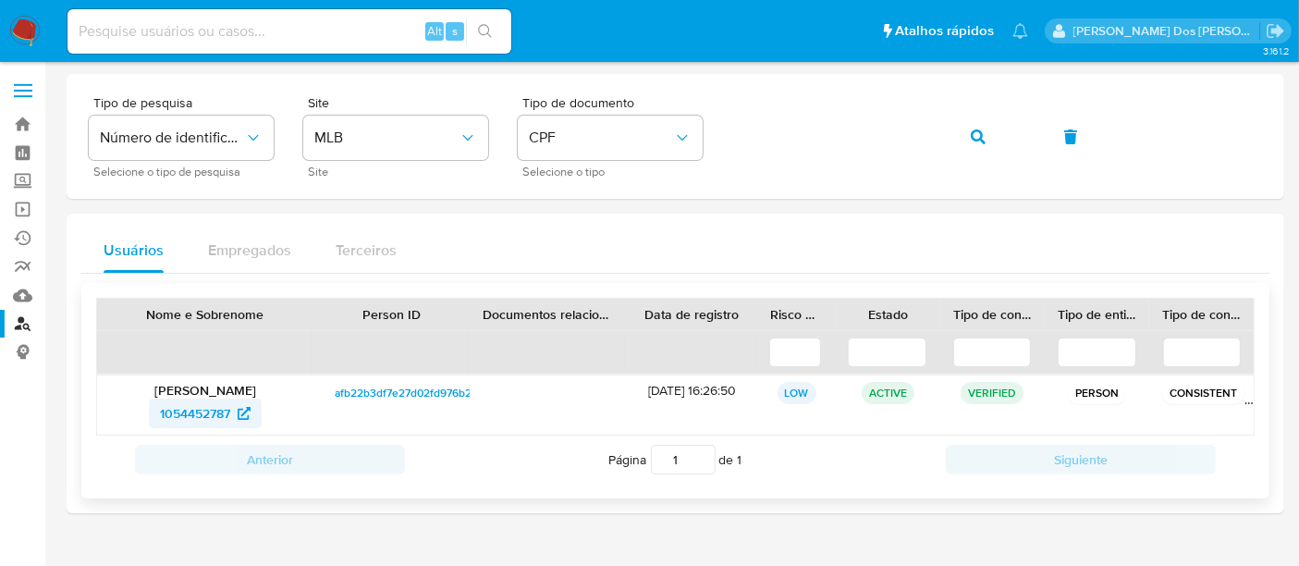
click at [174, 413] on span "1054452787" at bounding box center [195, 413] width 70 height 30
click at [971, 133] on icon "button" at bounding box center [978, 136] width 15 height 15
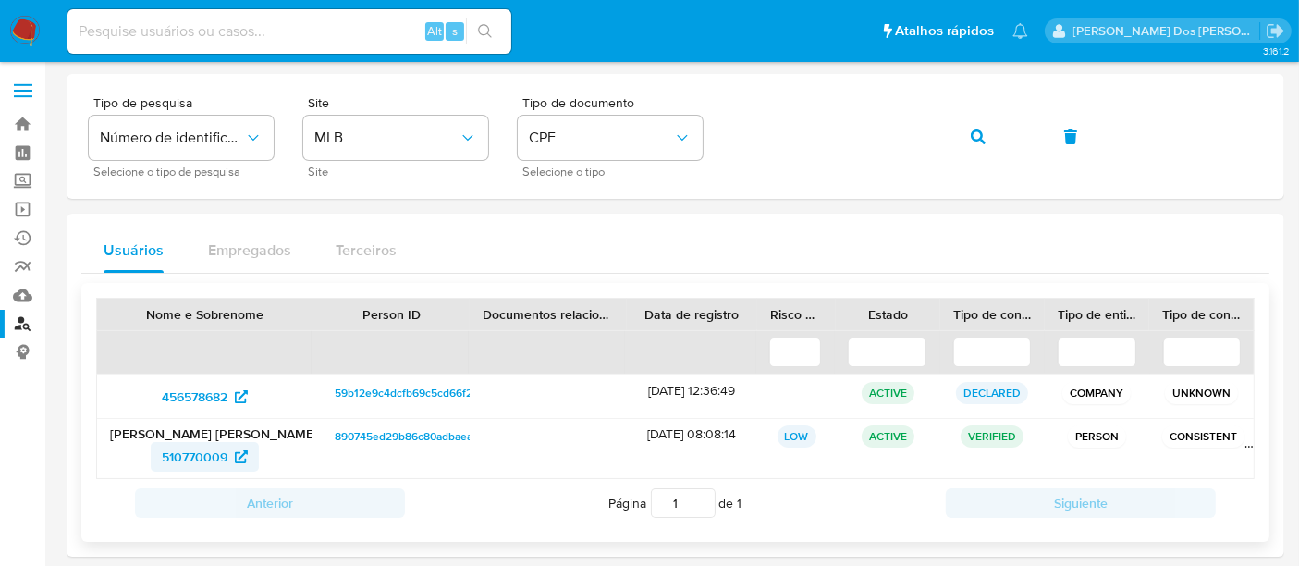
click at [191, 455] on span "510770009" at bounding box center [195, 457] width 66 height 30
click at [977, 129] on icon "button" at bounding box center [978, 136] width 15 height 15
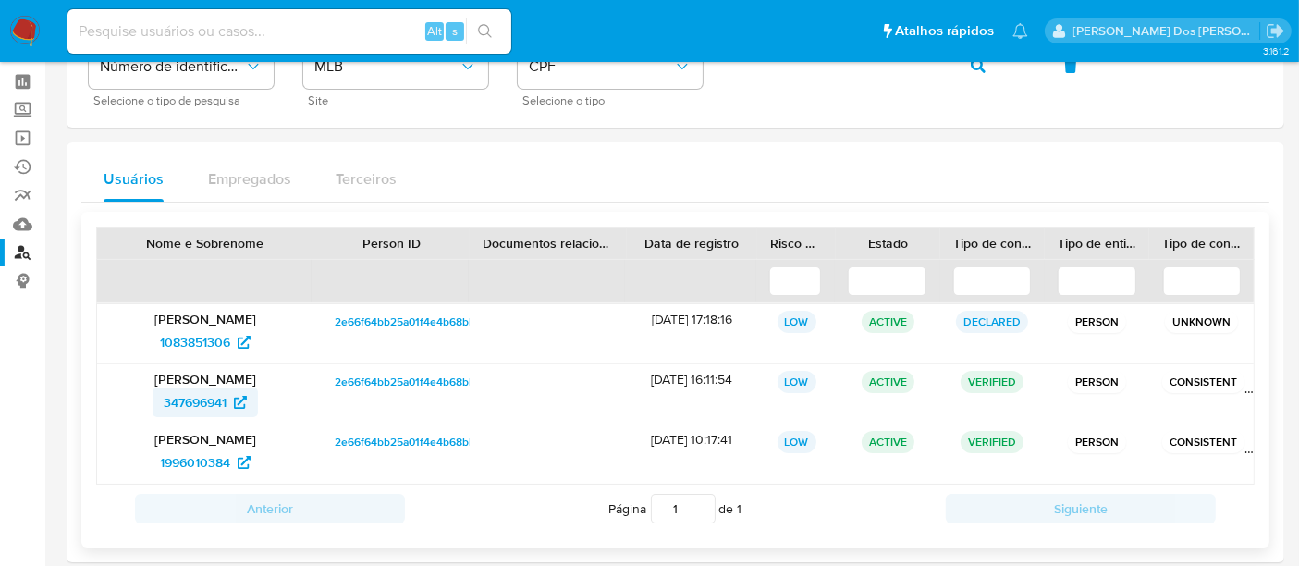
scroll to position [103, 0]
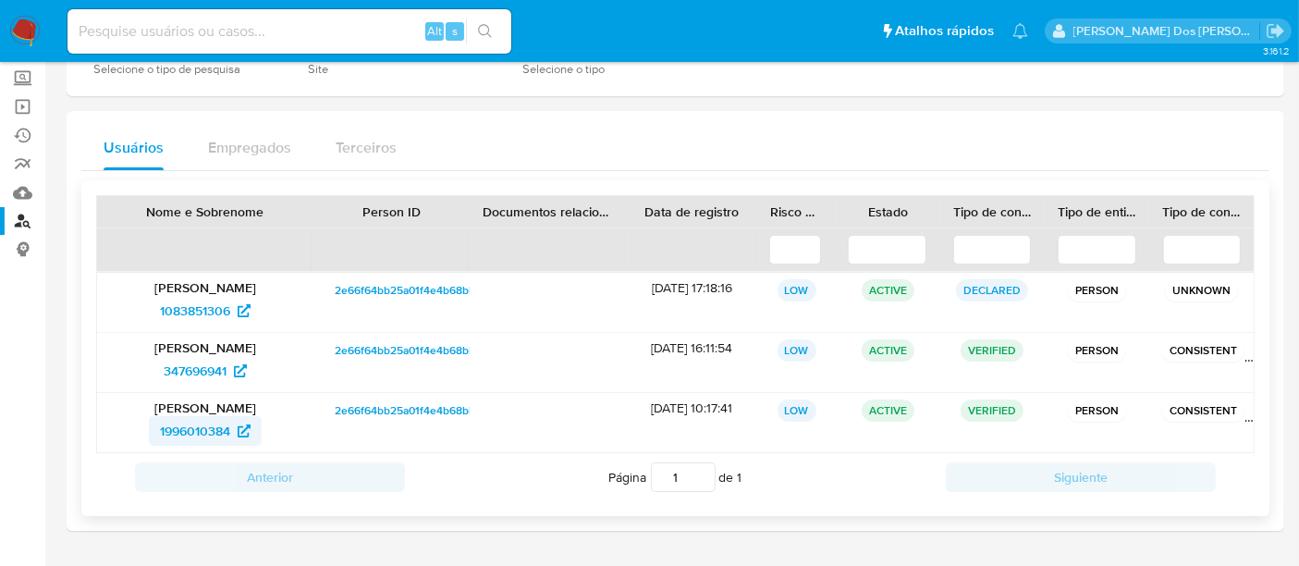
click at [204, 429] on span "1996010384" at bounding box center [195, 431] width 70 height 30
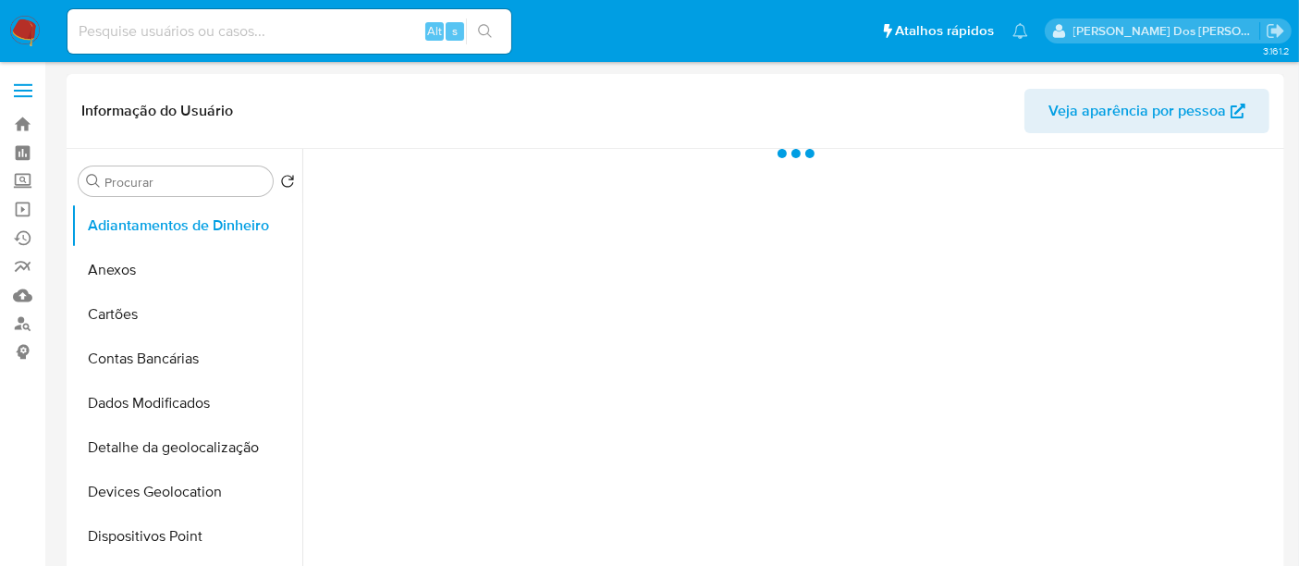
select select "10"
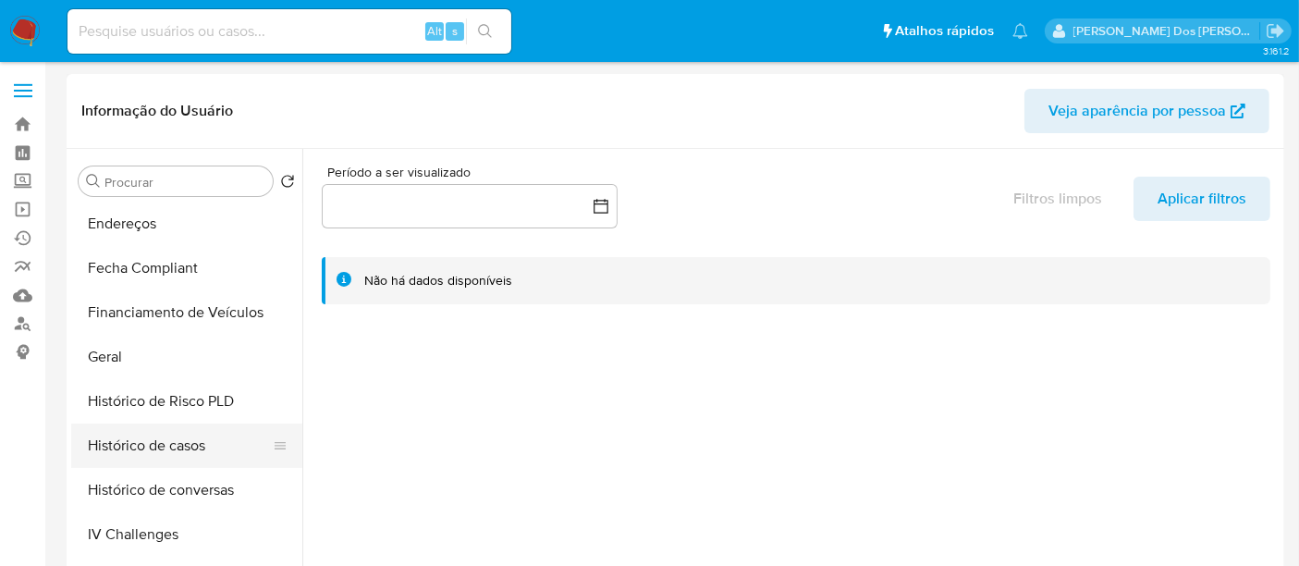
scroll to position [513, 0]
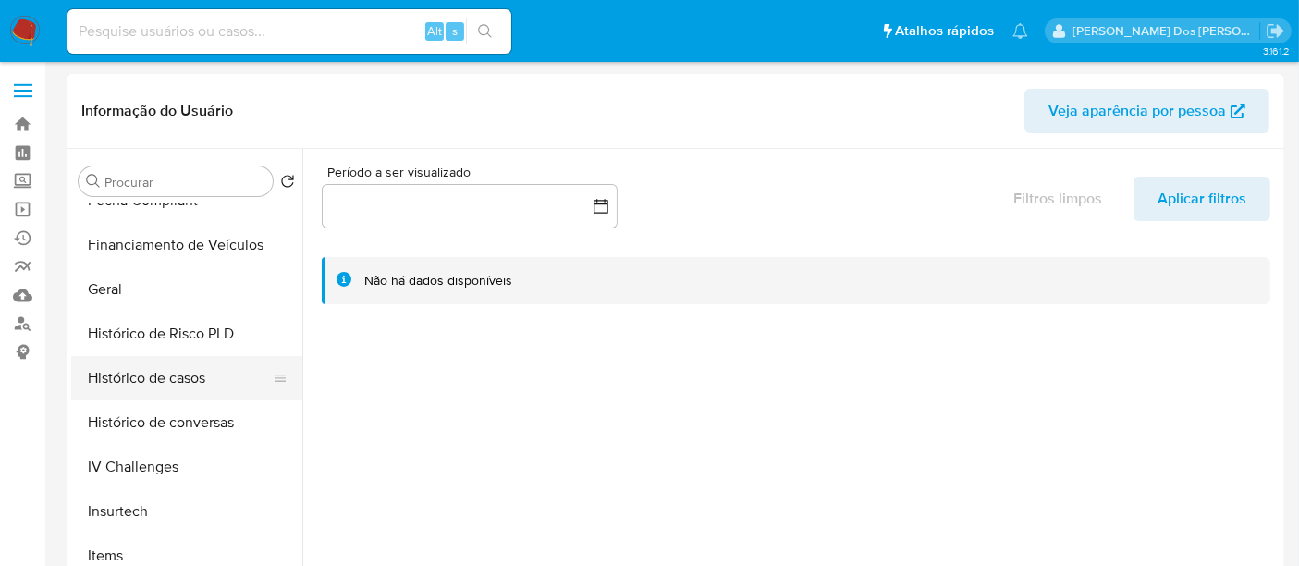
click at [151, 381] on button "Histórico de casos" at bounding box center [179, 378] width 216 height 44
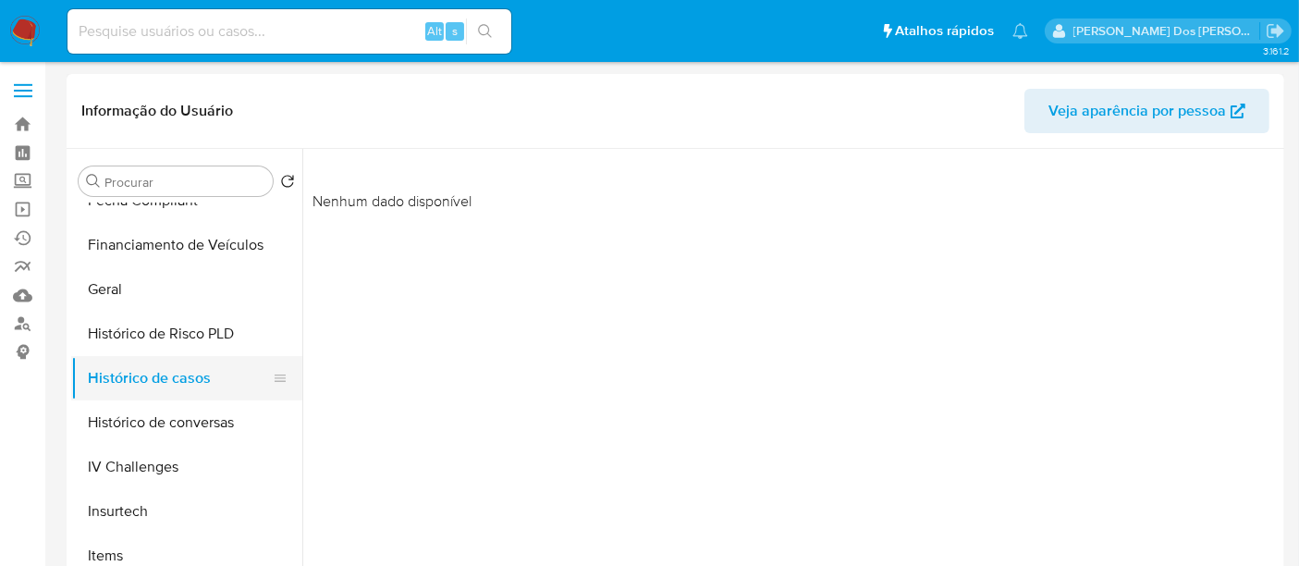
scroll to position [718, 0]
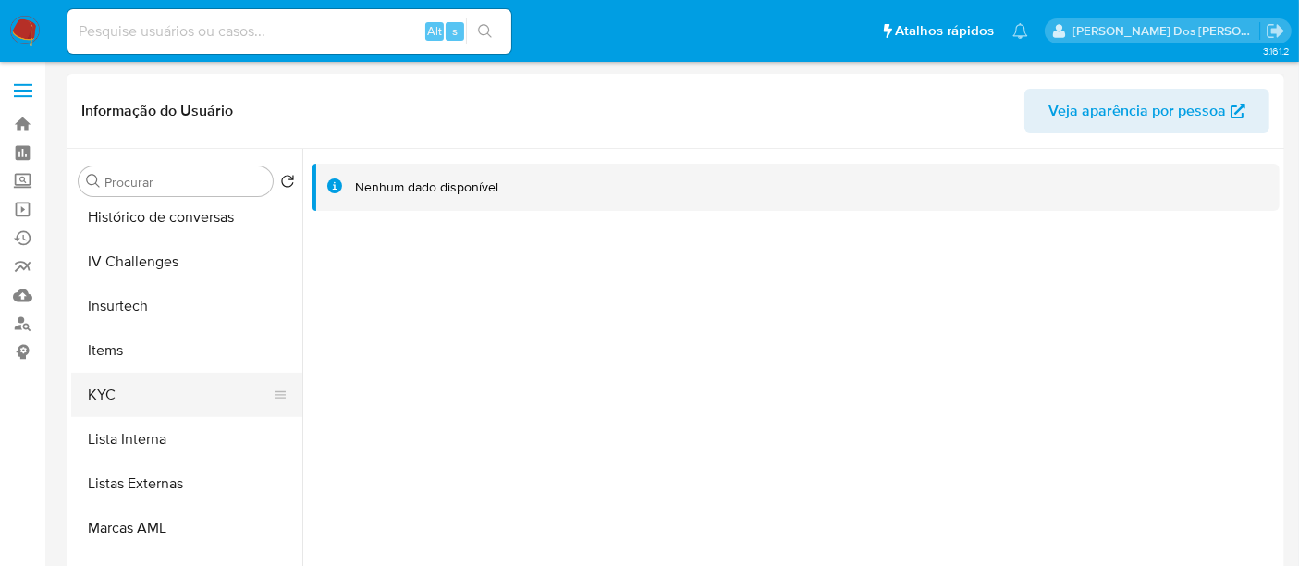
click at [119, 386] on button "KYC" at bounding box center [179, 395] width 216 height 44
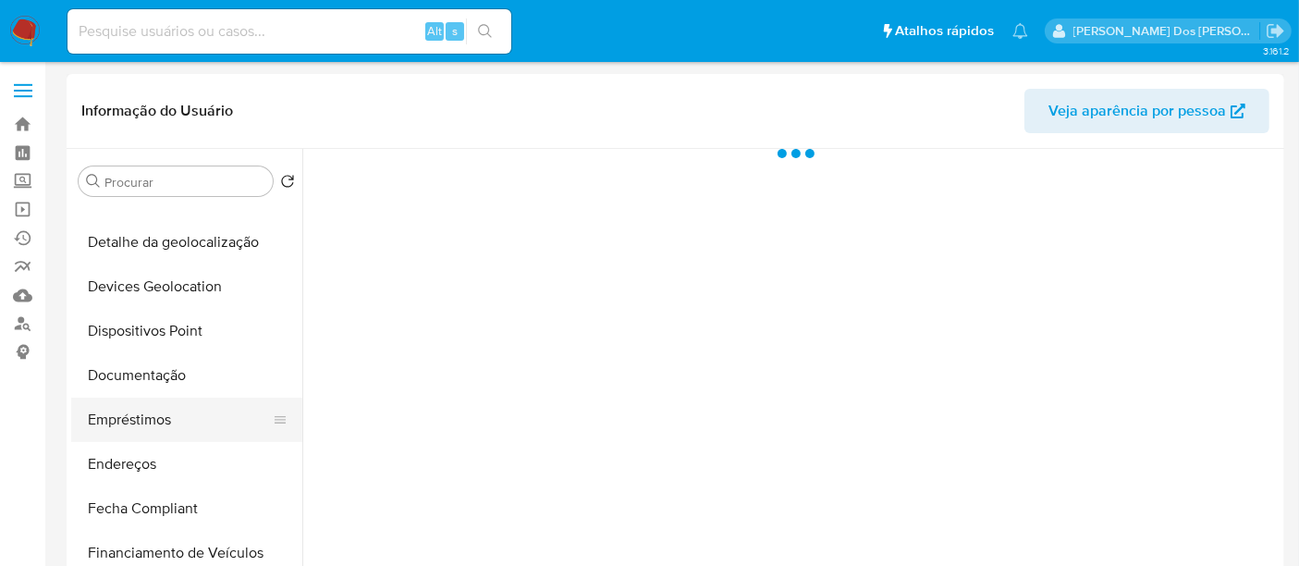
select select "10"
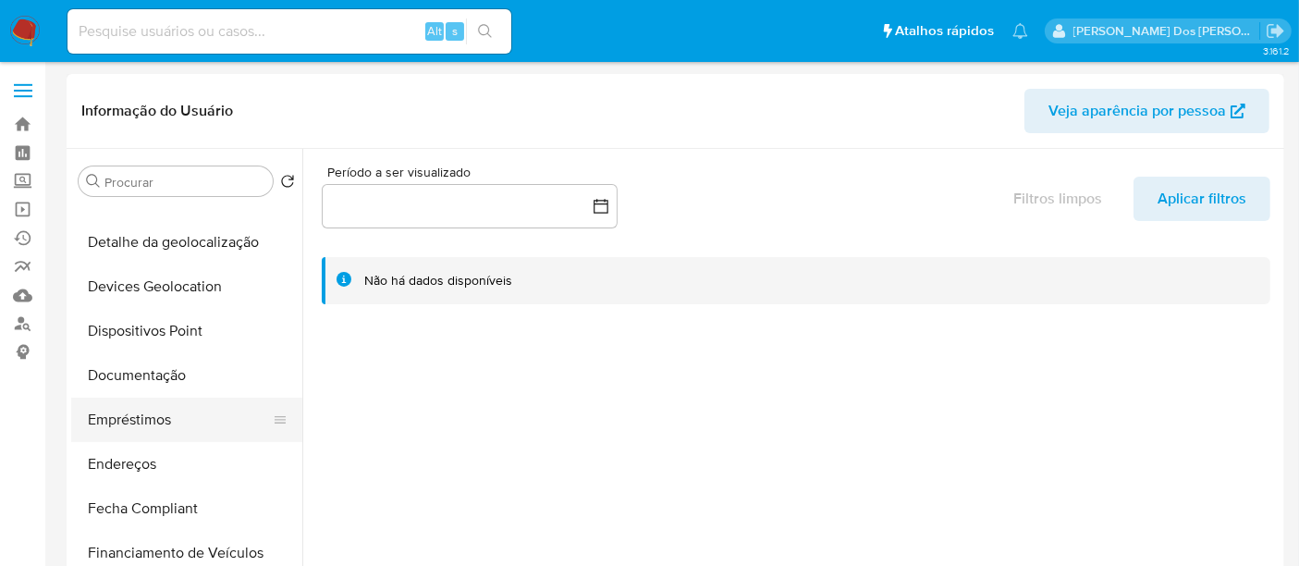
scroll to position [410, 0]
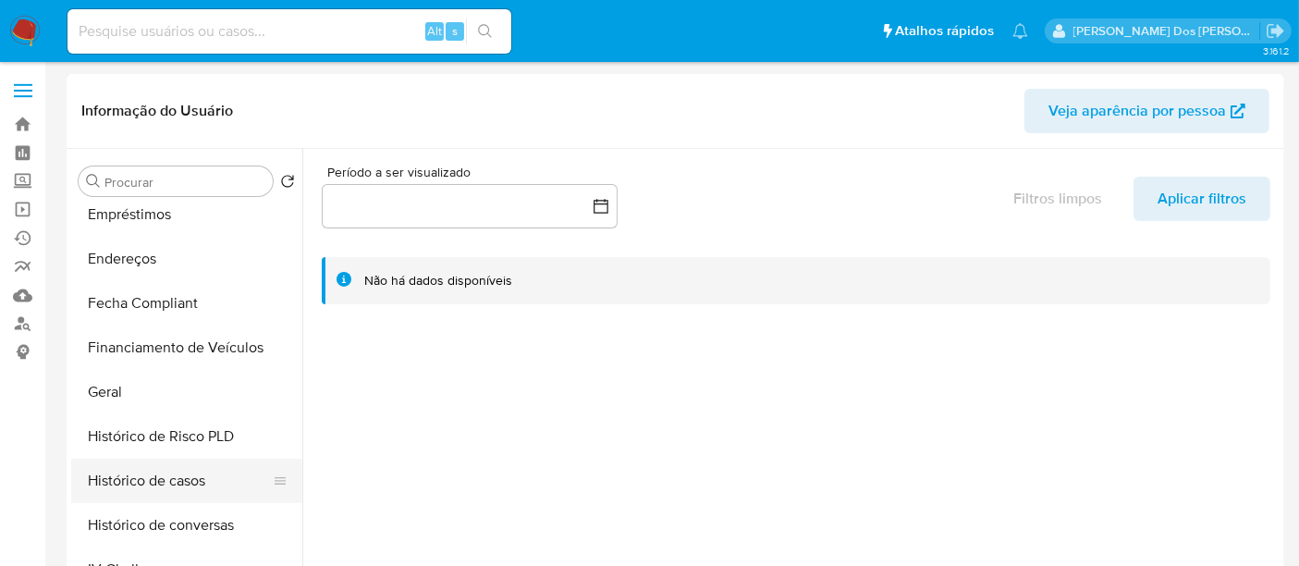
click at [141, 481] on button "Histórico de casos" at bounding box center [179, 481] width 216 height 44
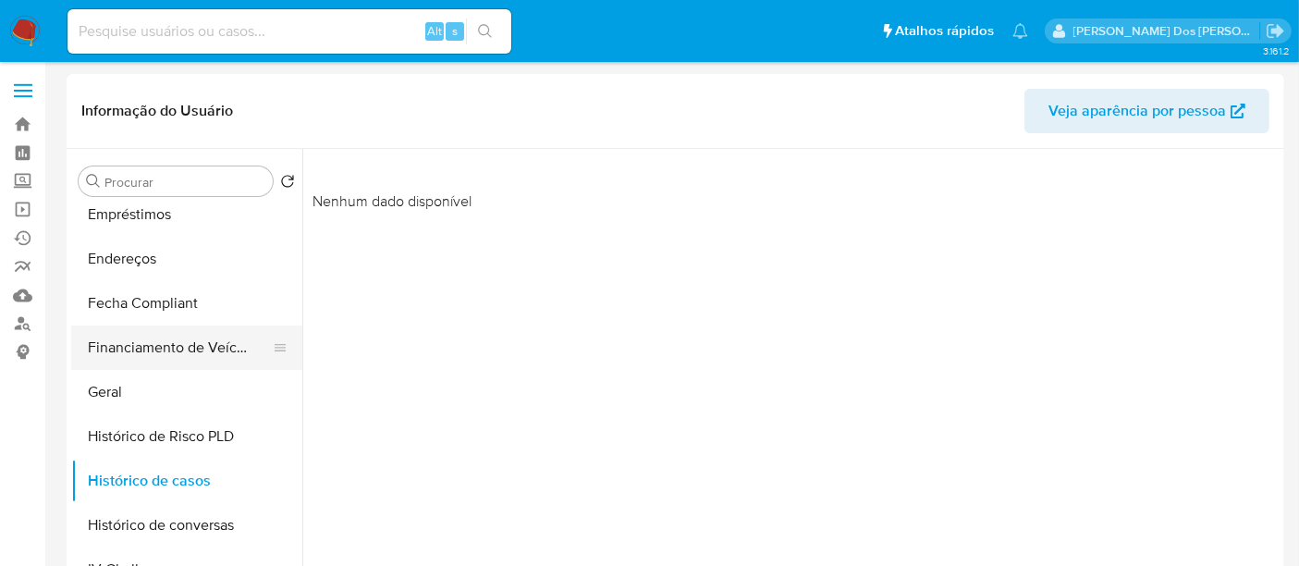
scroll to position [718, 0]
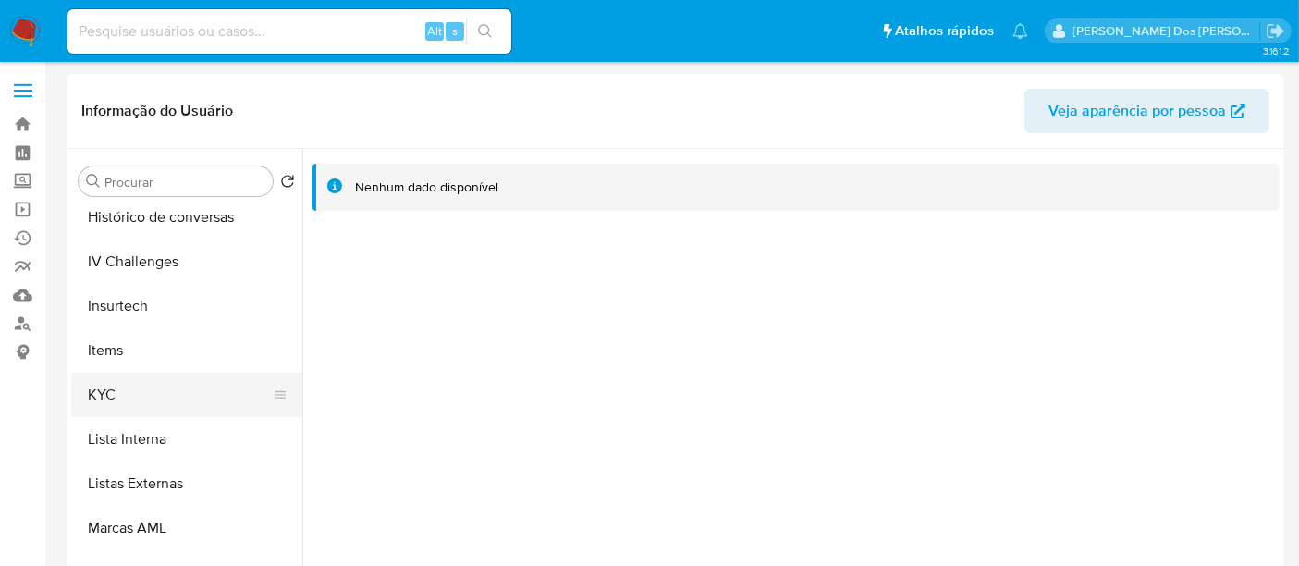
click at [110, 385] on button "KYC" at bounding box center [179, 395] width 216 height 44
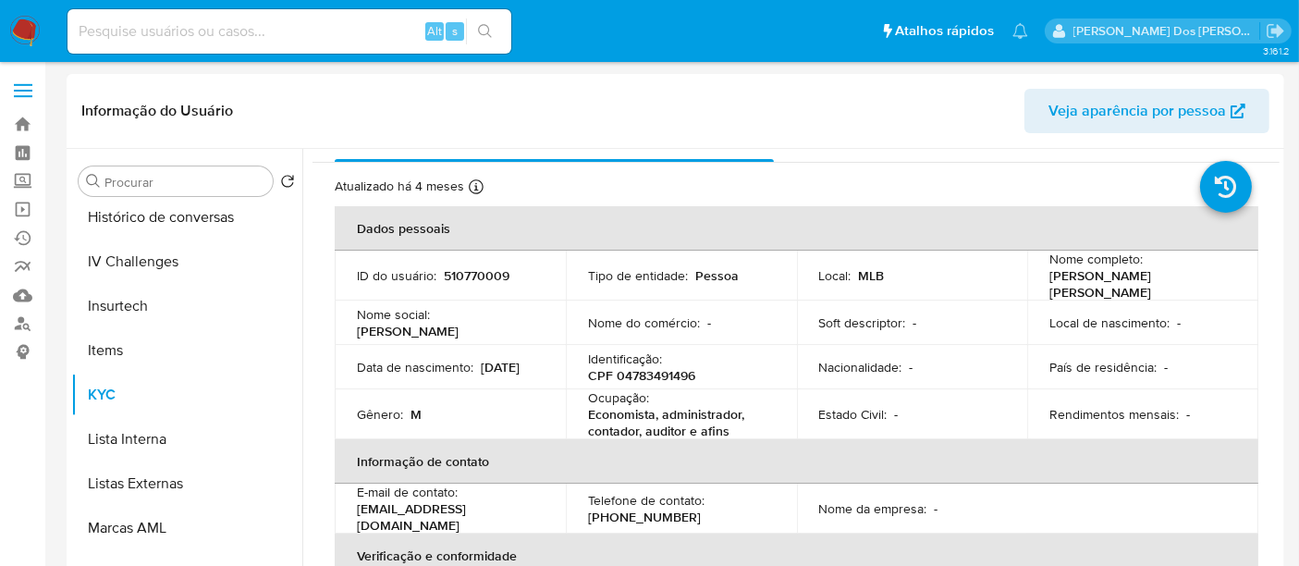
scroll to position [0, 0]
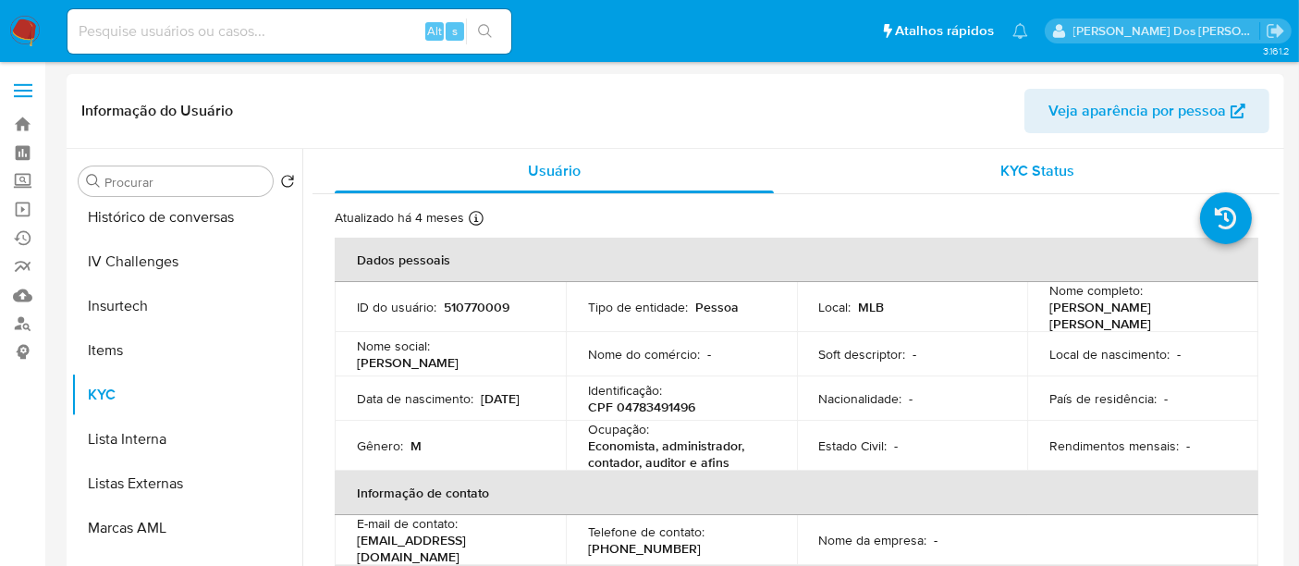
click at [1001, 178] on span "KYC Status" at bounding box center [1038, 170] width 74 height 21
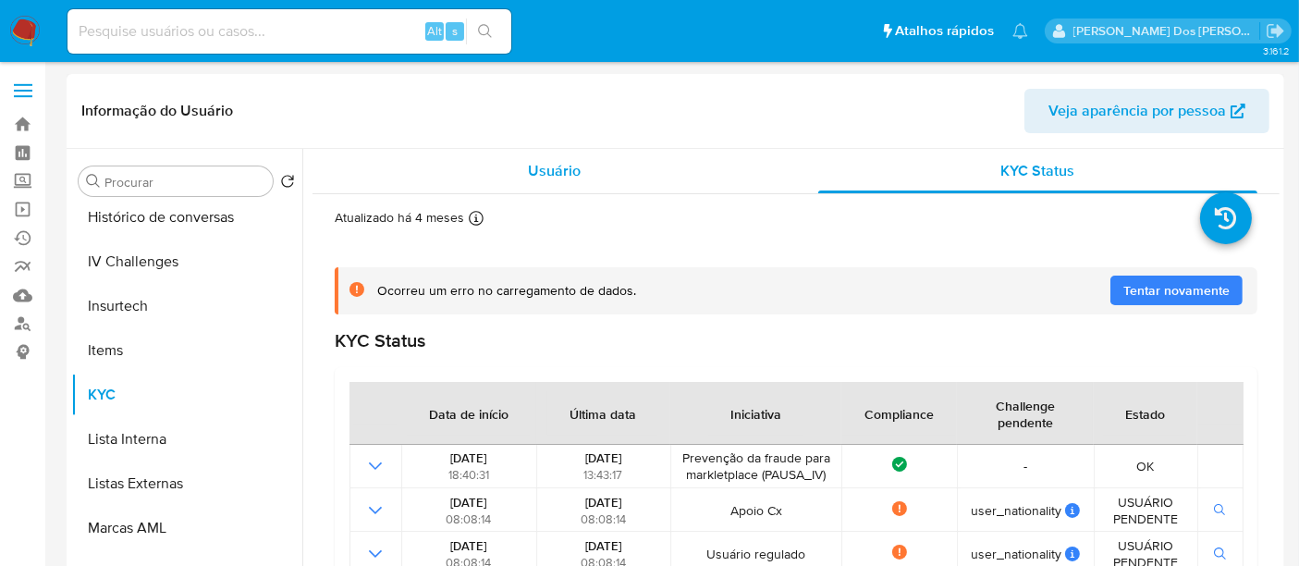
click at [563, 180] on span "Usuário" at bounding box center [554, 170] width 53 height 21
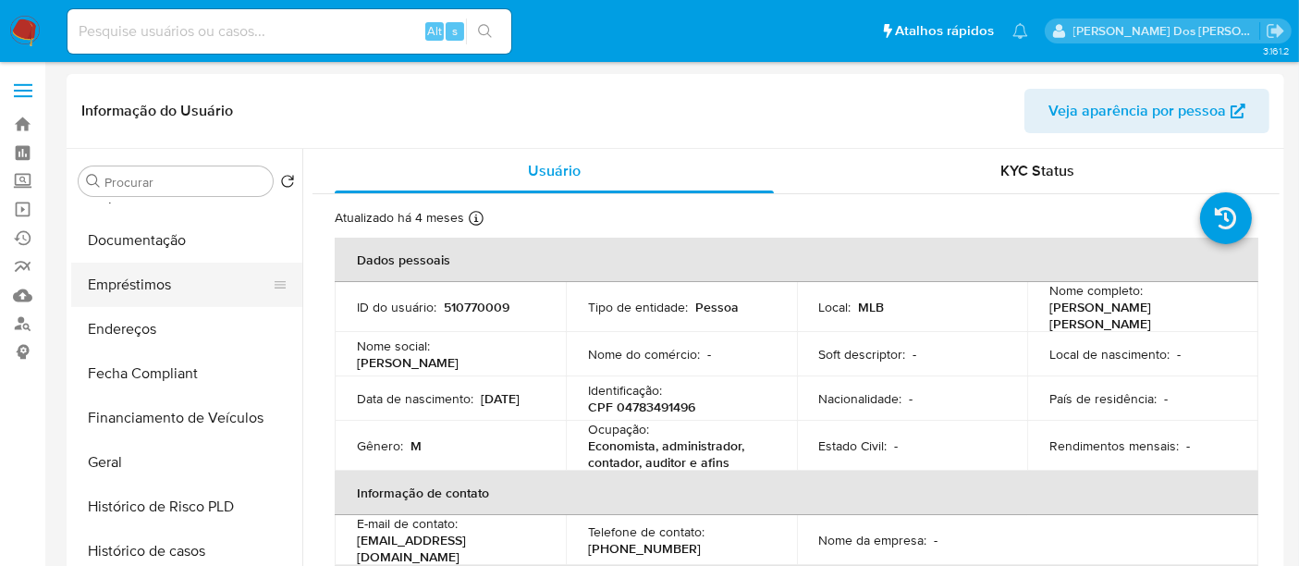
scroll to position [308, 0]
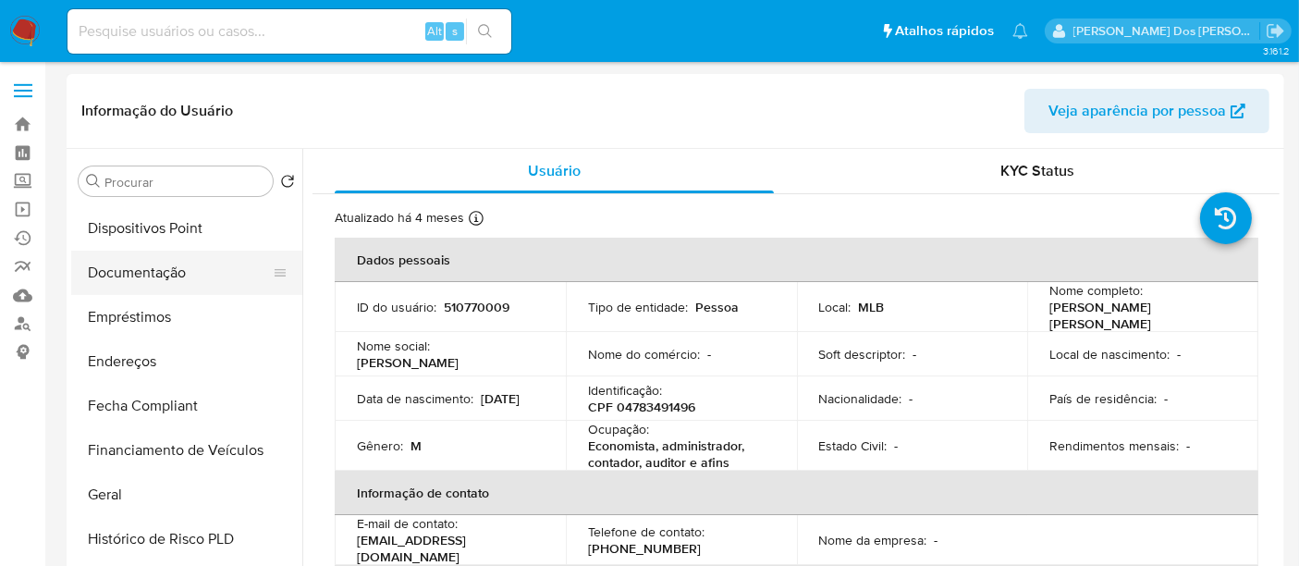
click at [153, 278] on button "Documentação" at bounding box center [179, 273] width 216 height 44
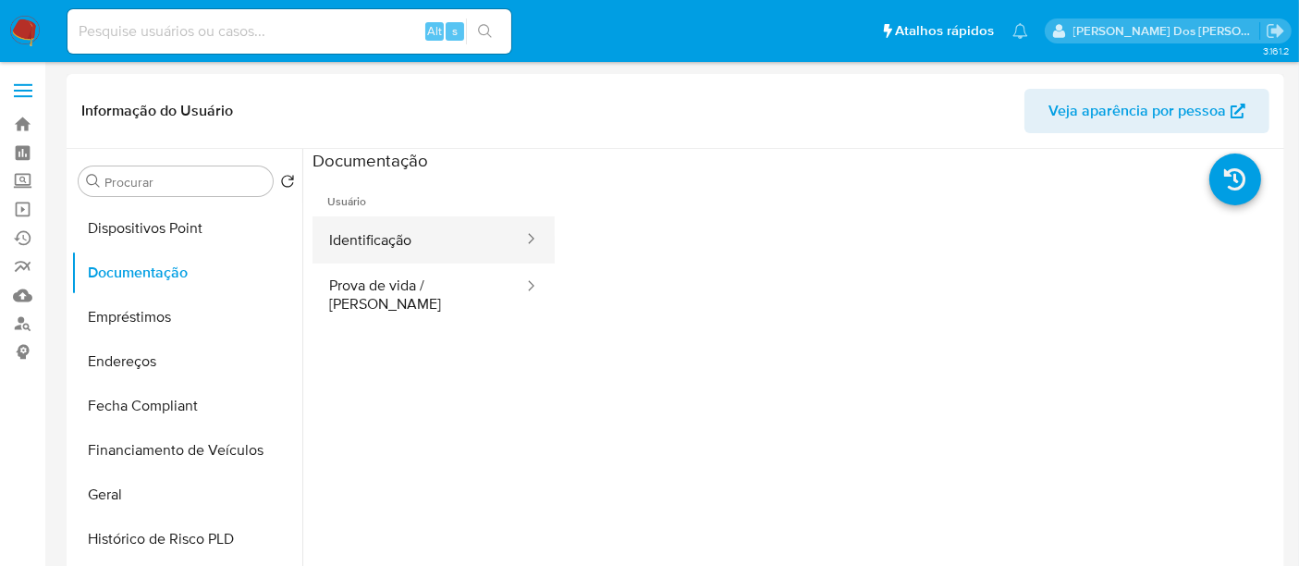
click at [368, 234] on button "Identificação" at bounding box center [418, 239] width 213 height 47
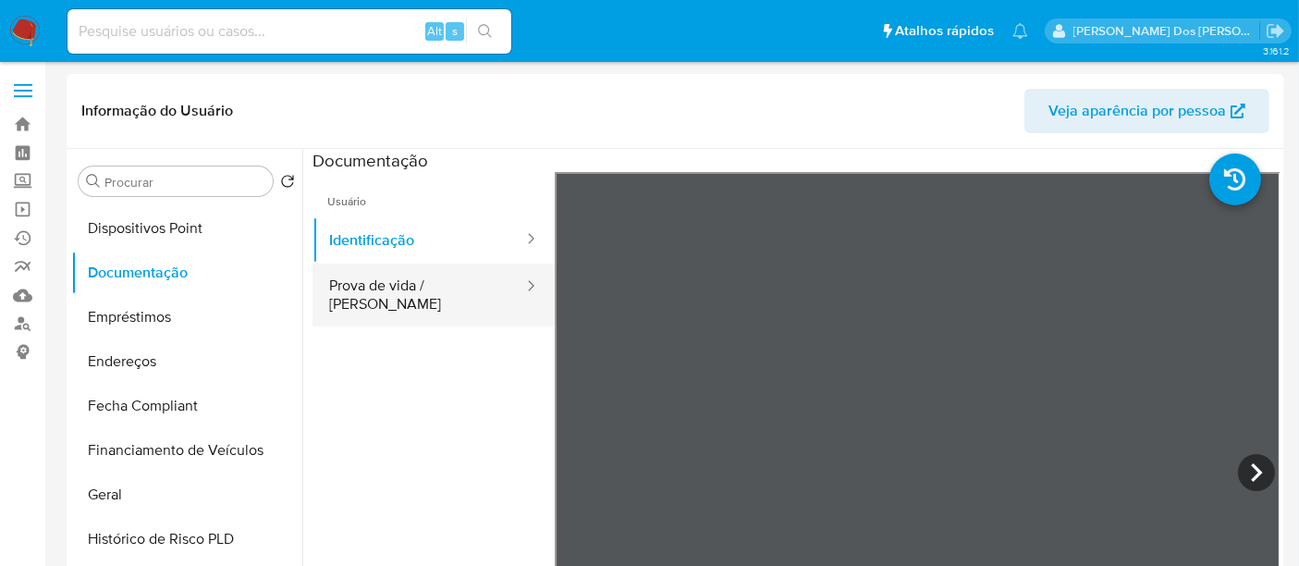
click at [433, 297] on button "Prova de vida / [PERSON_NAME]" at bounding box center [418, 294] width 213 height 63
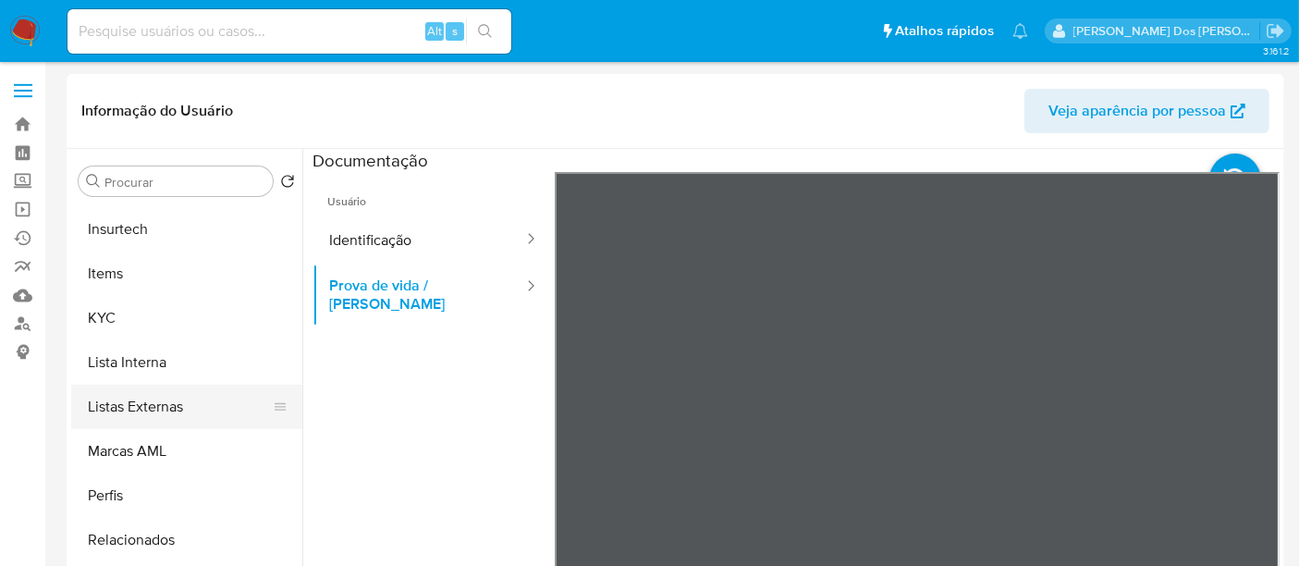
scroll to position [821, 0]
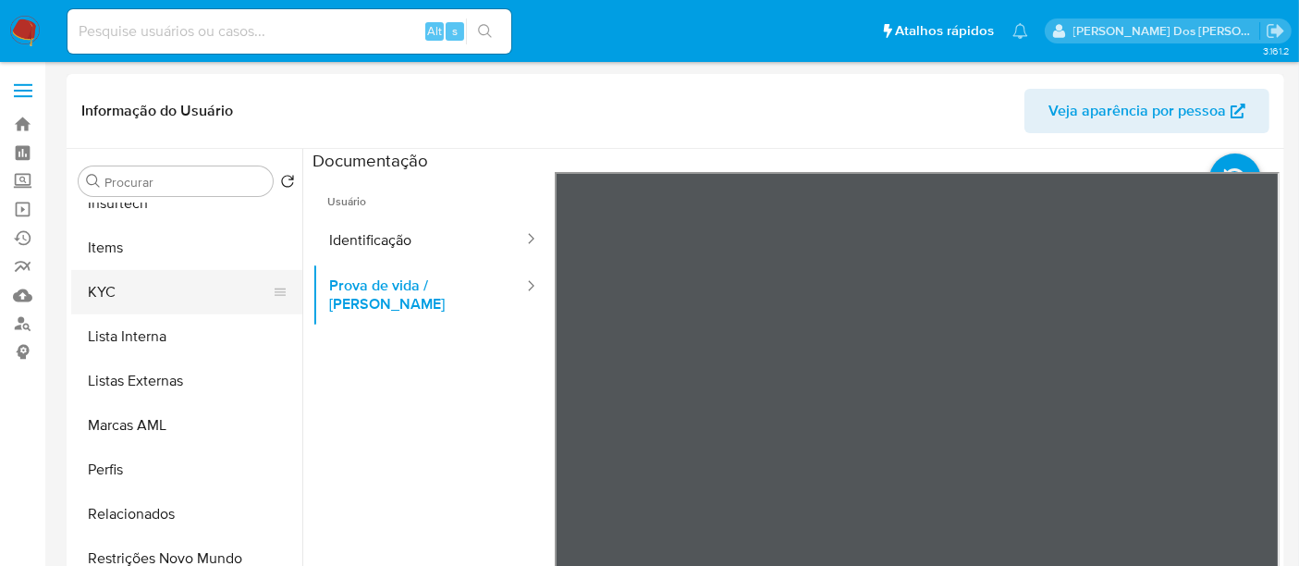
click at [103, 284] on button "KYC" at bounding box center [179, 292] width 216 height 44
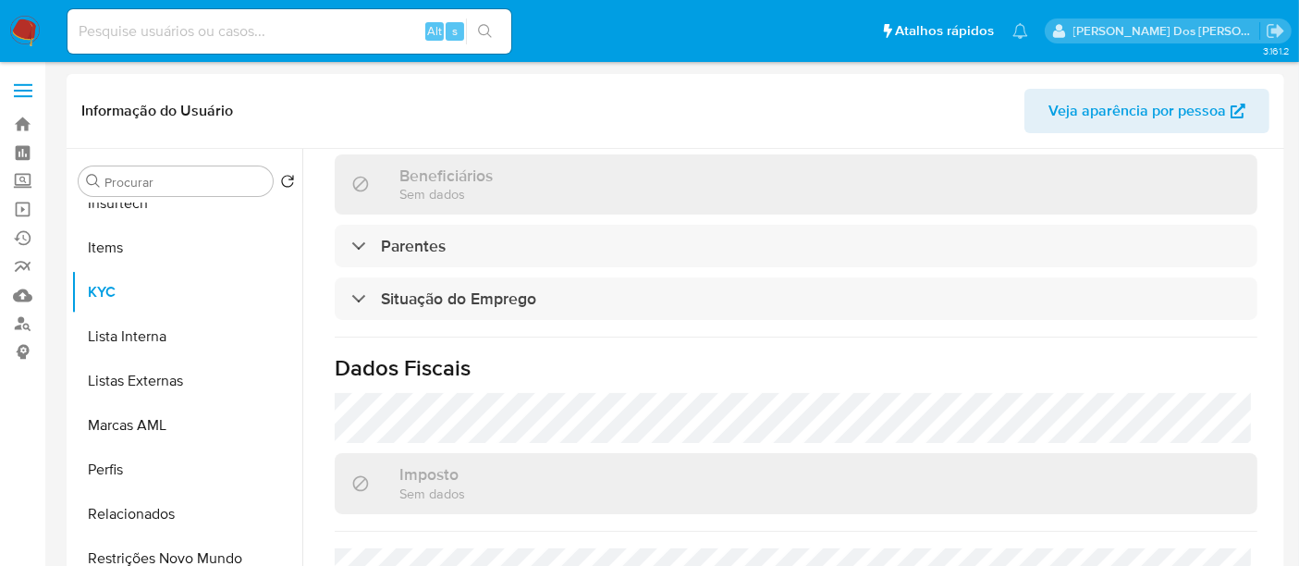
scroll to position [869, 0]
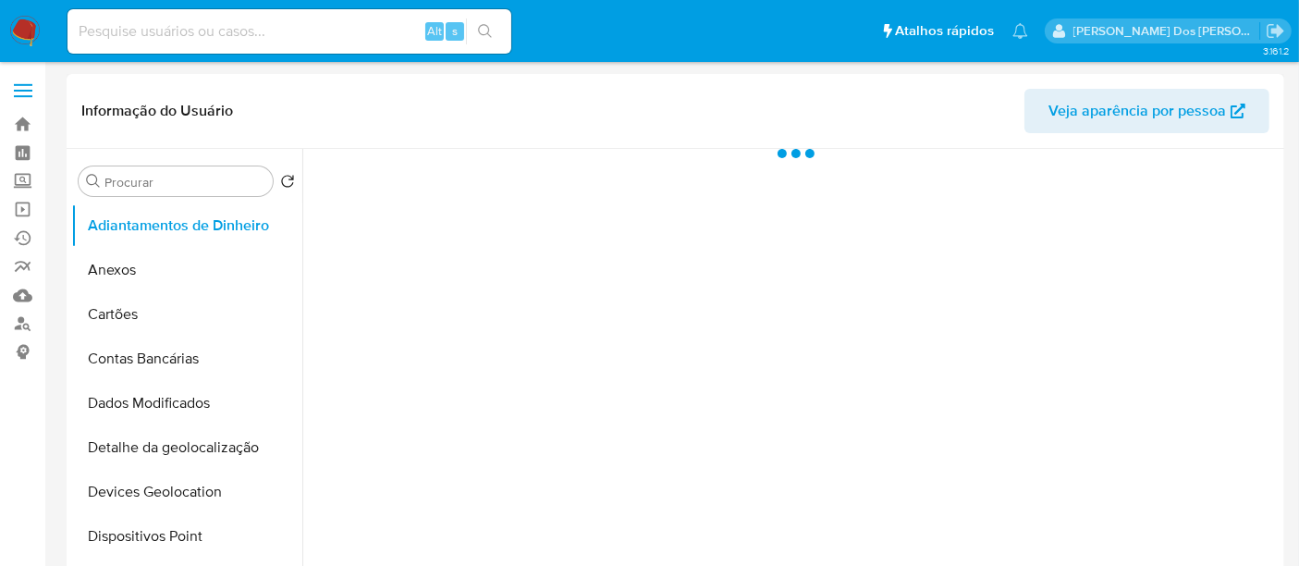
select select "10"
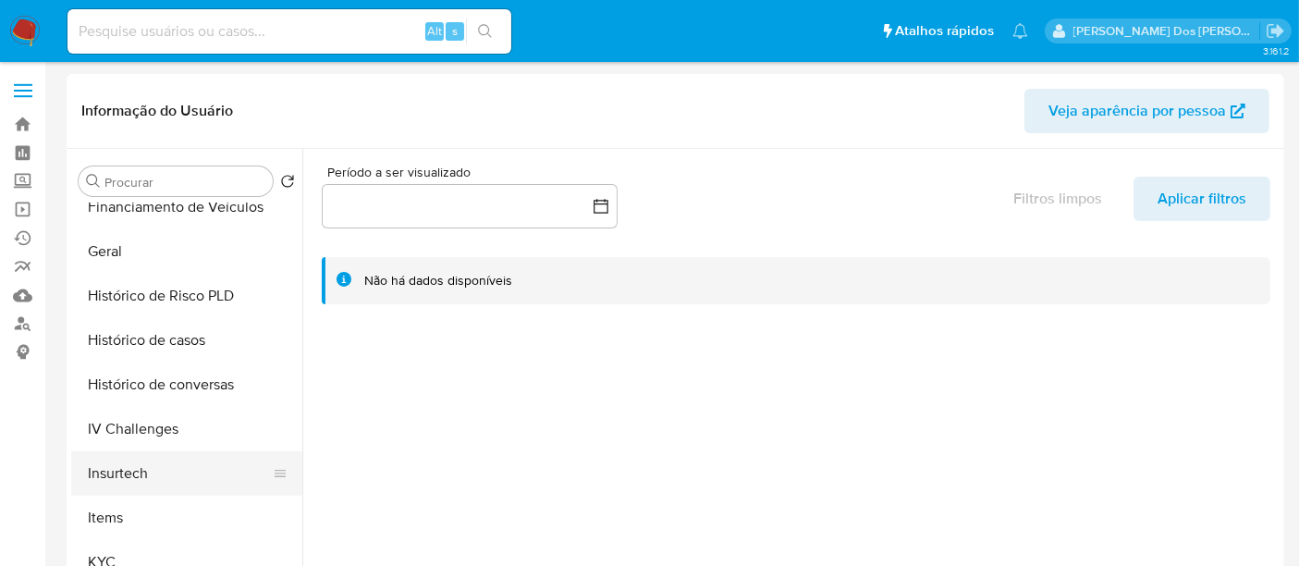
scroll to position [616, 0]
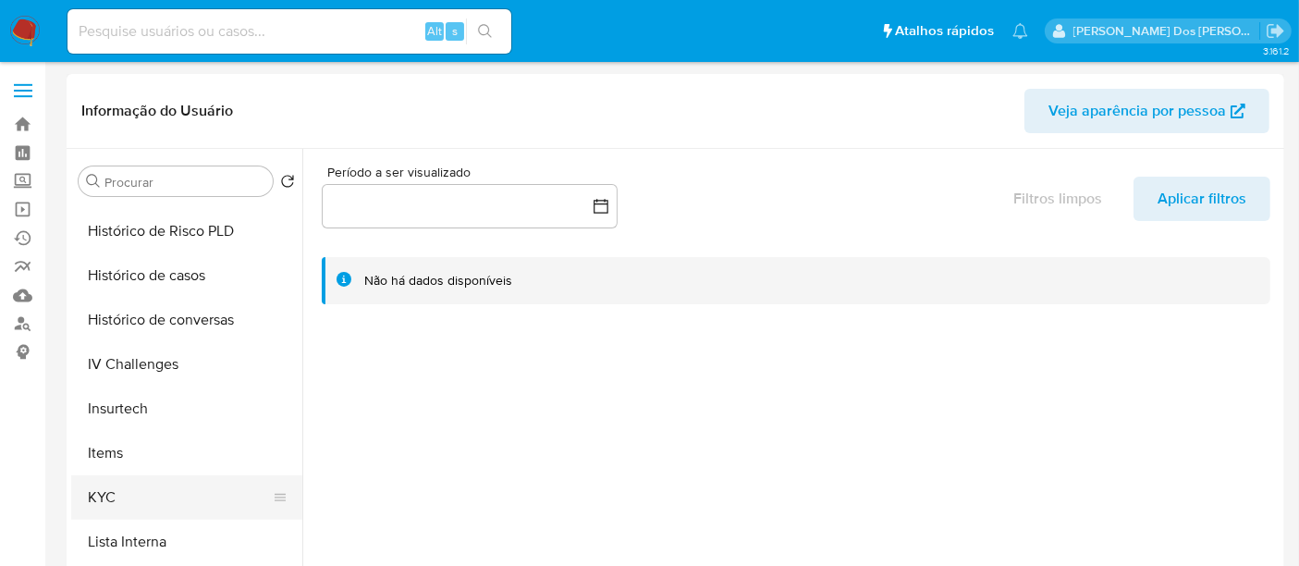
click at [111, 484] on button "KYC" at bounding box center [179, 497] width 216 height 44
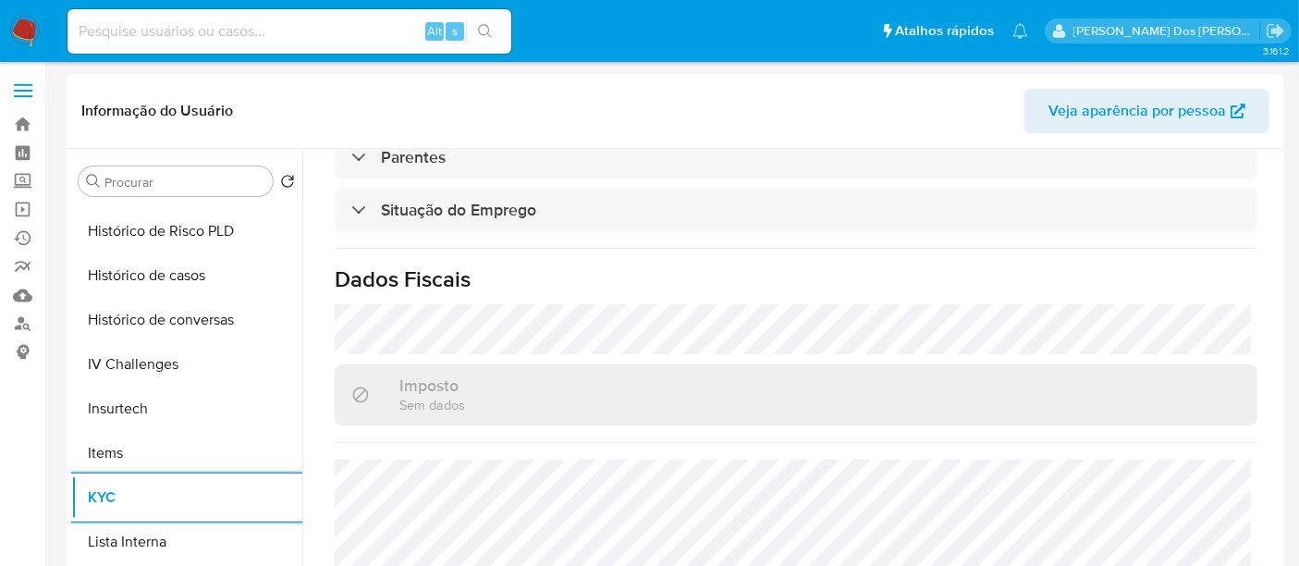
scroll to position [885, 0]
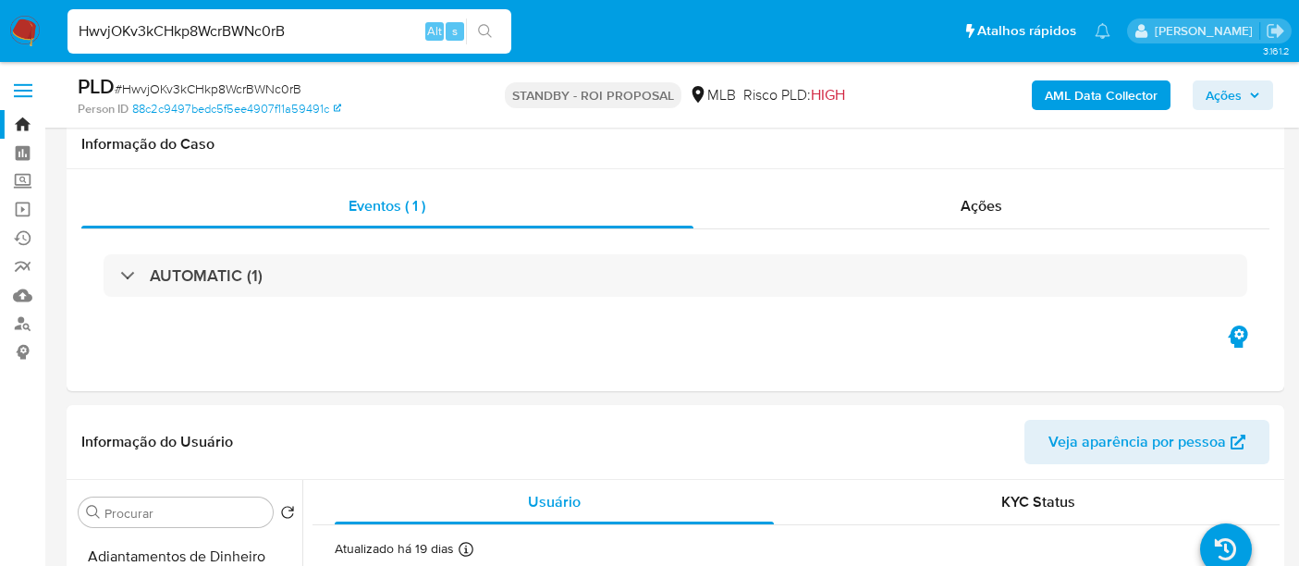
select select "10"
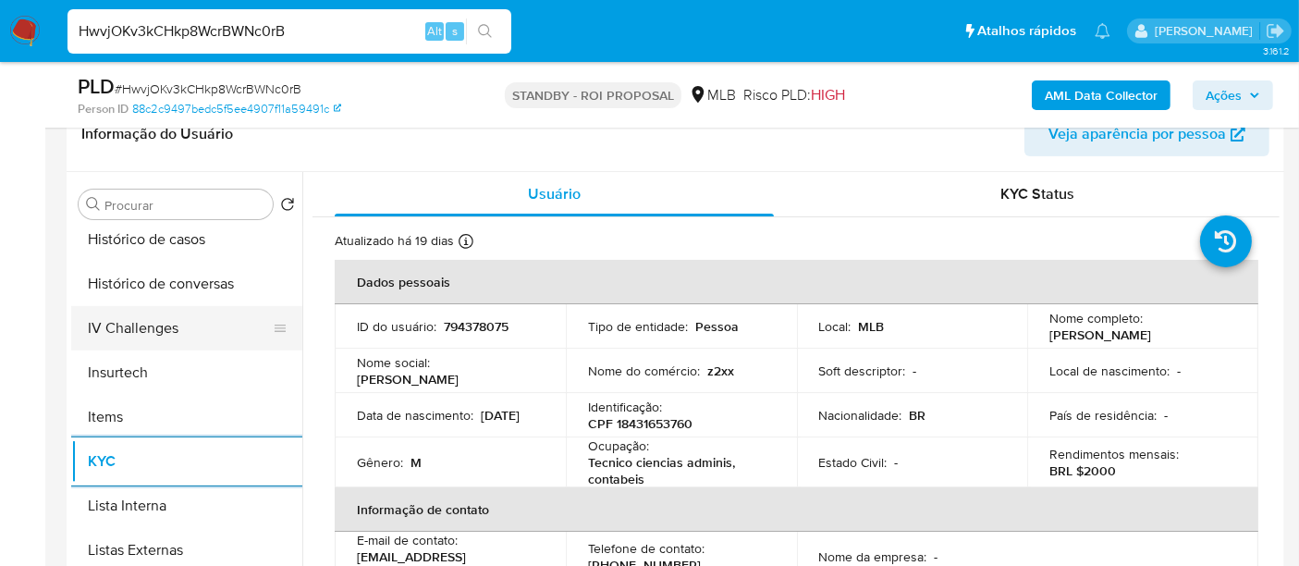
scroll to position [616, 0]
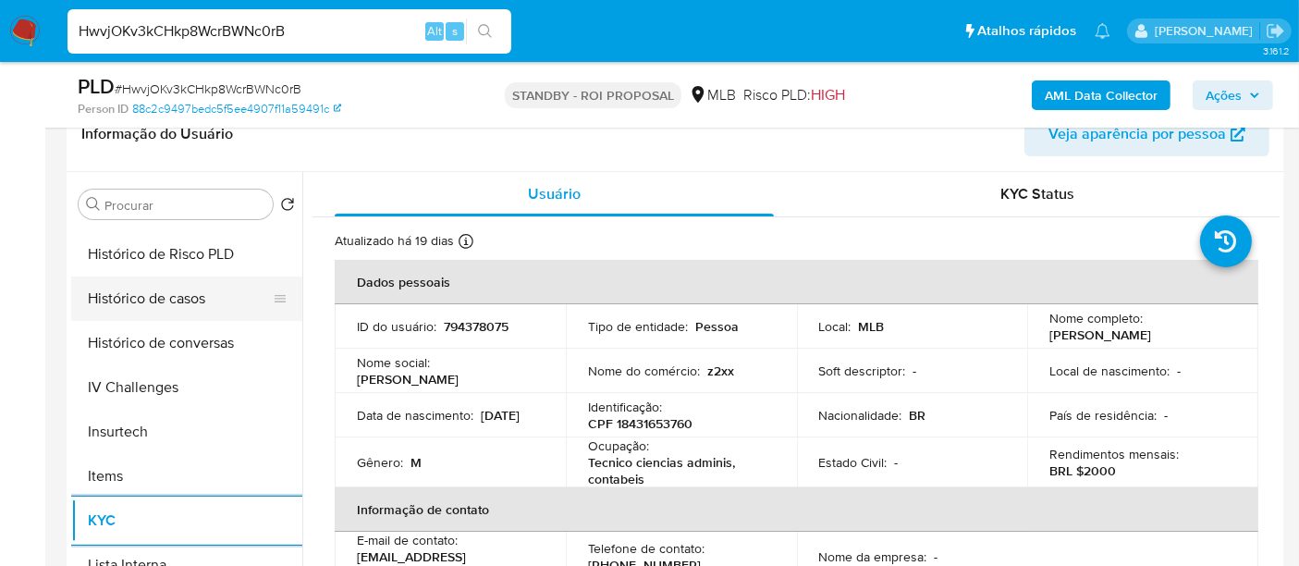
click at [151, 307] on button "Histórico de casos" at bounding box center [179, 298] width 216 height 44
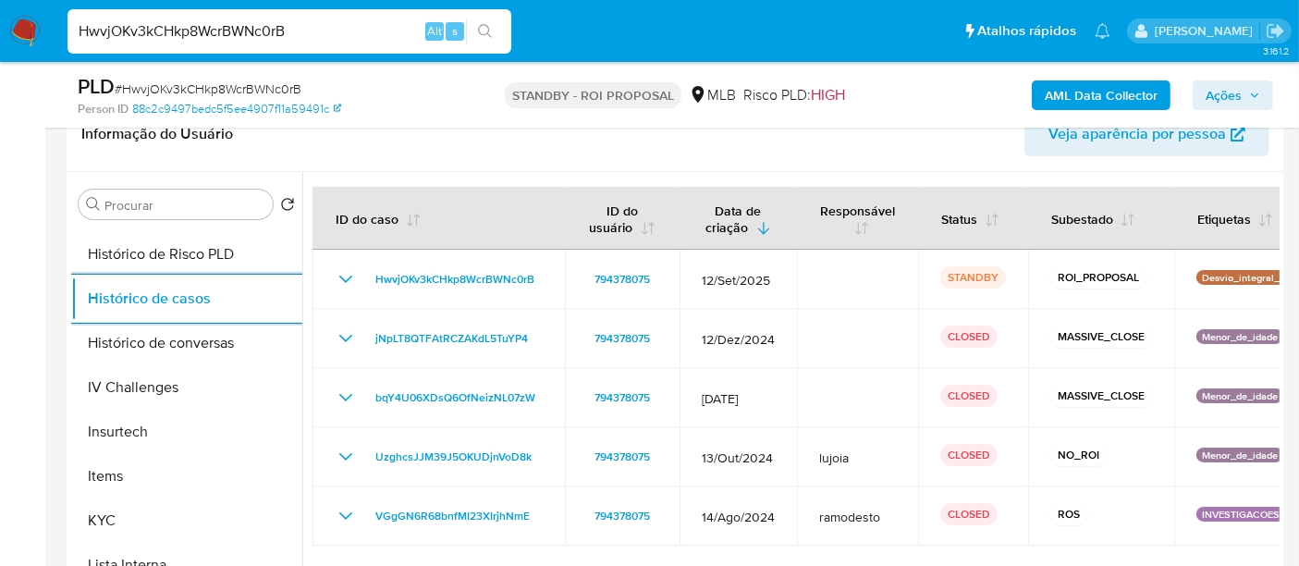
scroll to position [205, 0]
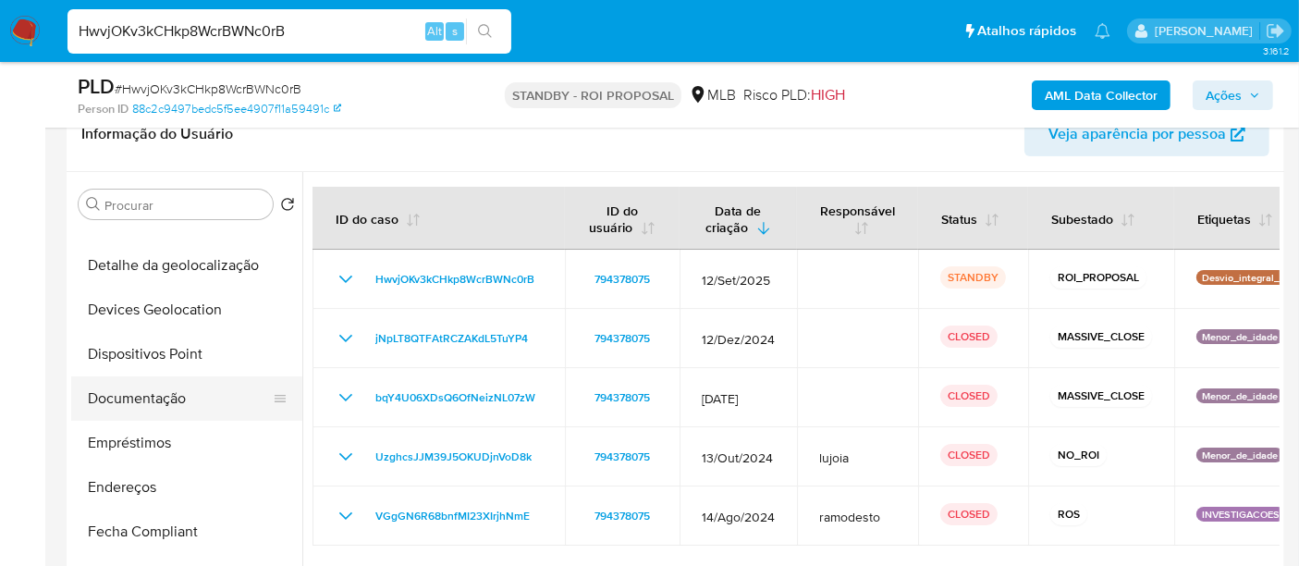
click at [145, 395] on button "Documentação" at bounding box center [179, 398] width 216 height 44
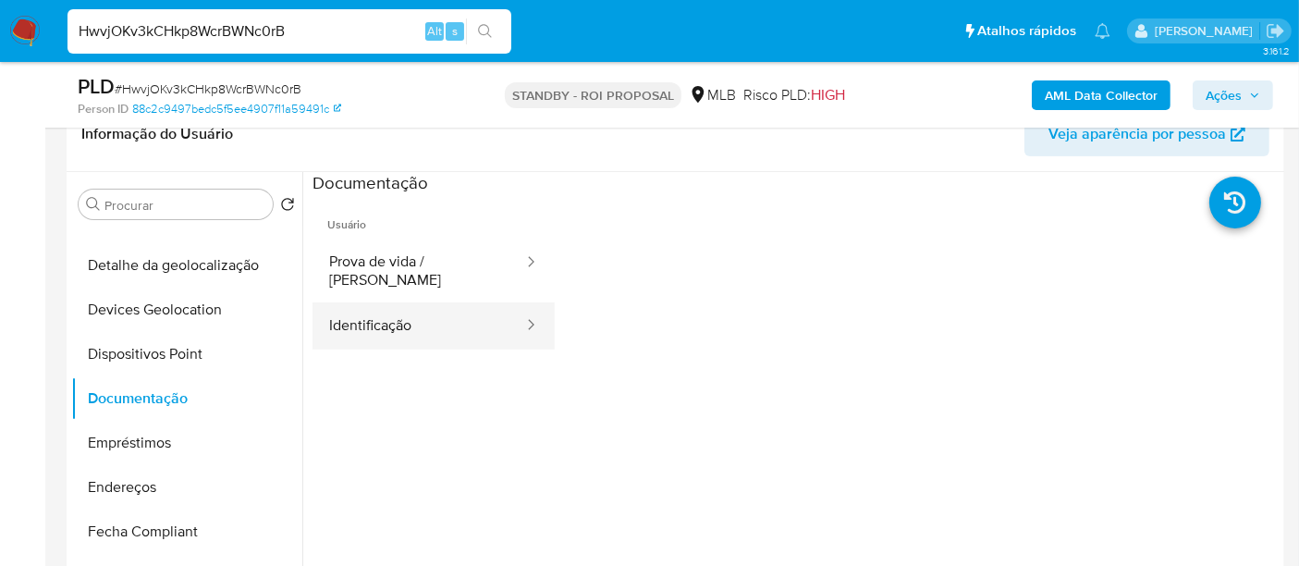
click at [383, 305] on button "Identificação" at bounding box center [418, 325] width 213 height 47
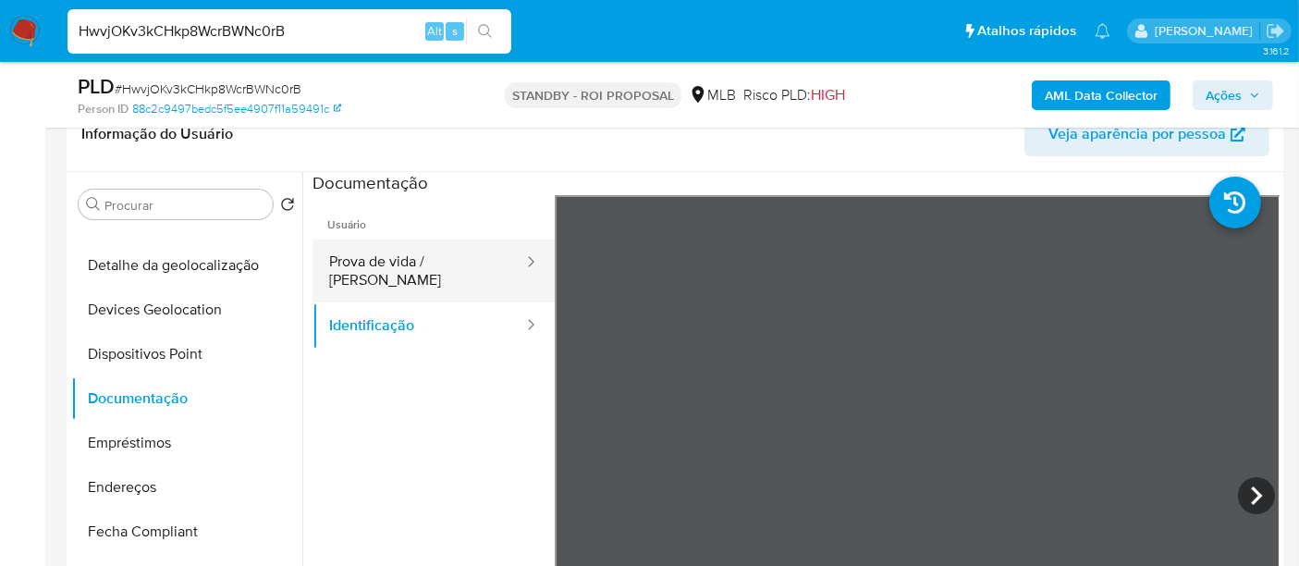
click at [470, 249] on button "Prova de vida / [PERSON_NAME]" at bounding box center [418, 270] width 213 height 63
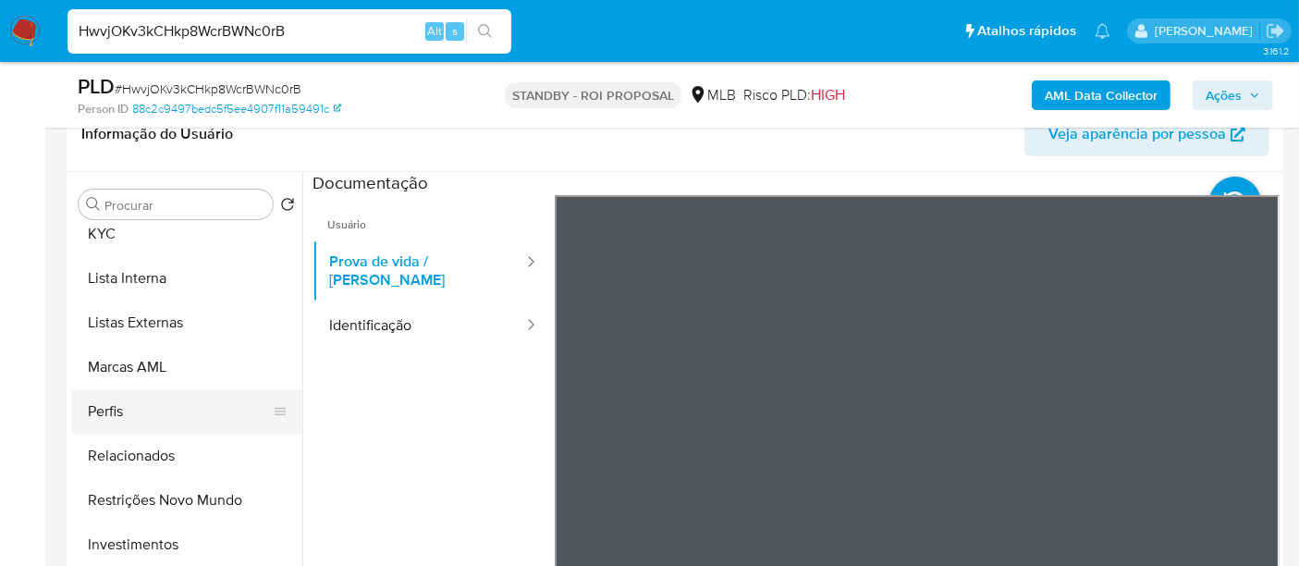
scroll to position [925, 0]
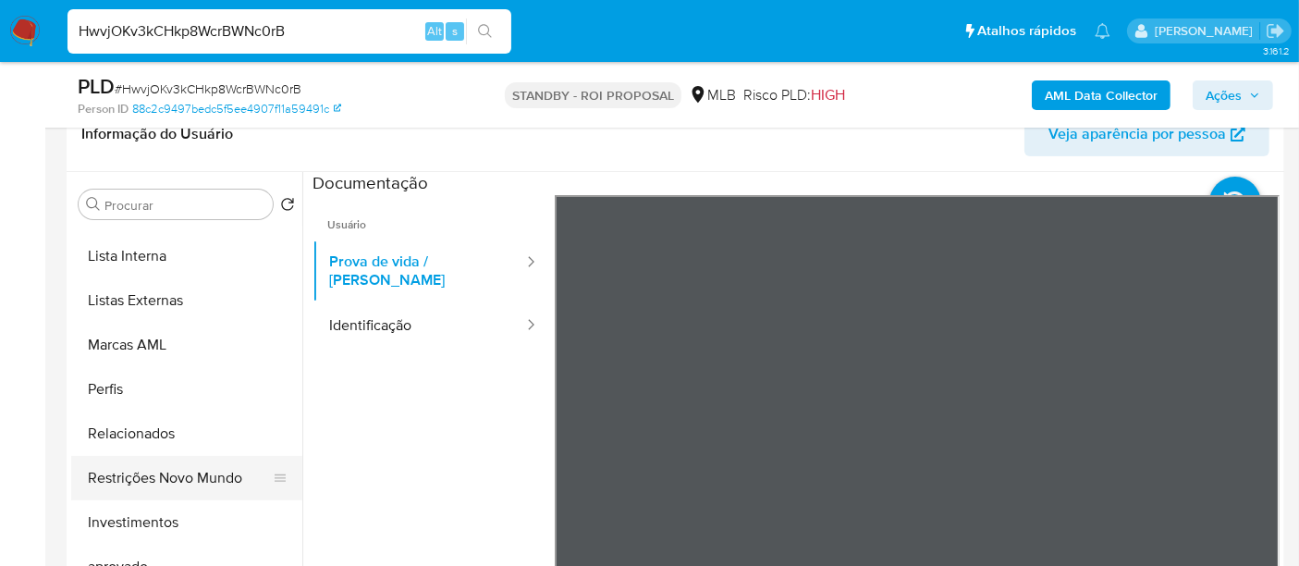
click at [192, 472] on button "Restrições Novo Mundo" at bounding box center [179, 478] width 216 height 44
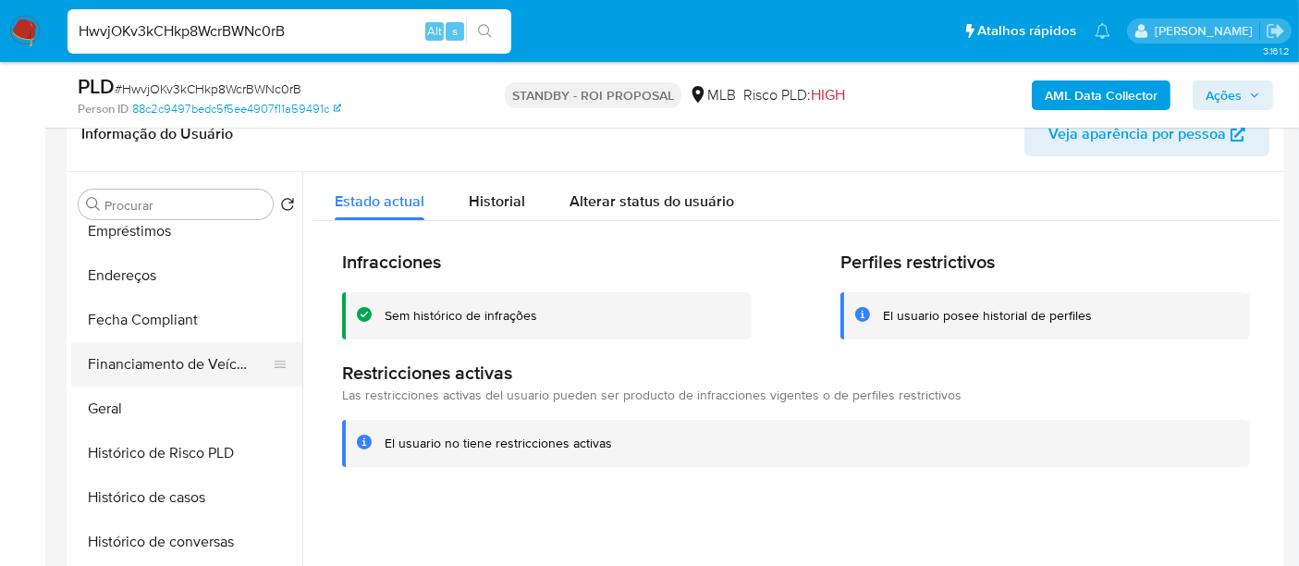
scroll to position [410, 0]
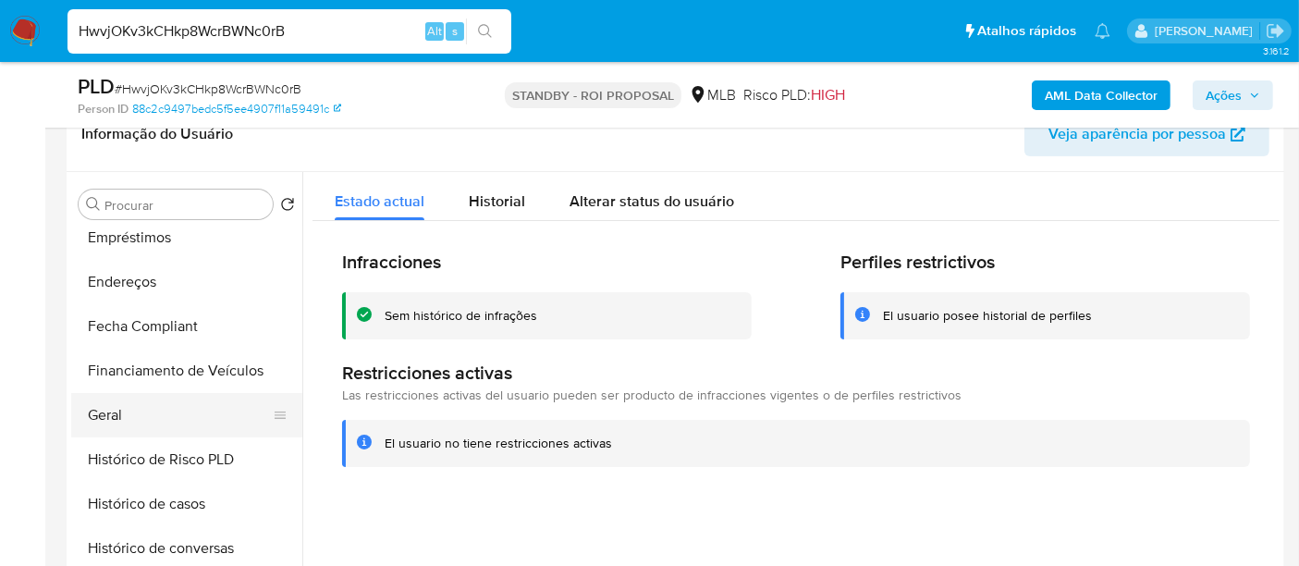
click at [121, 408] on button "Geral" at bounding box center [179, 415] width 216 height 44
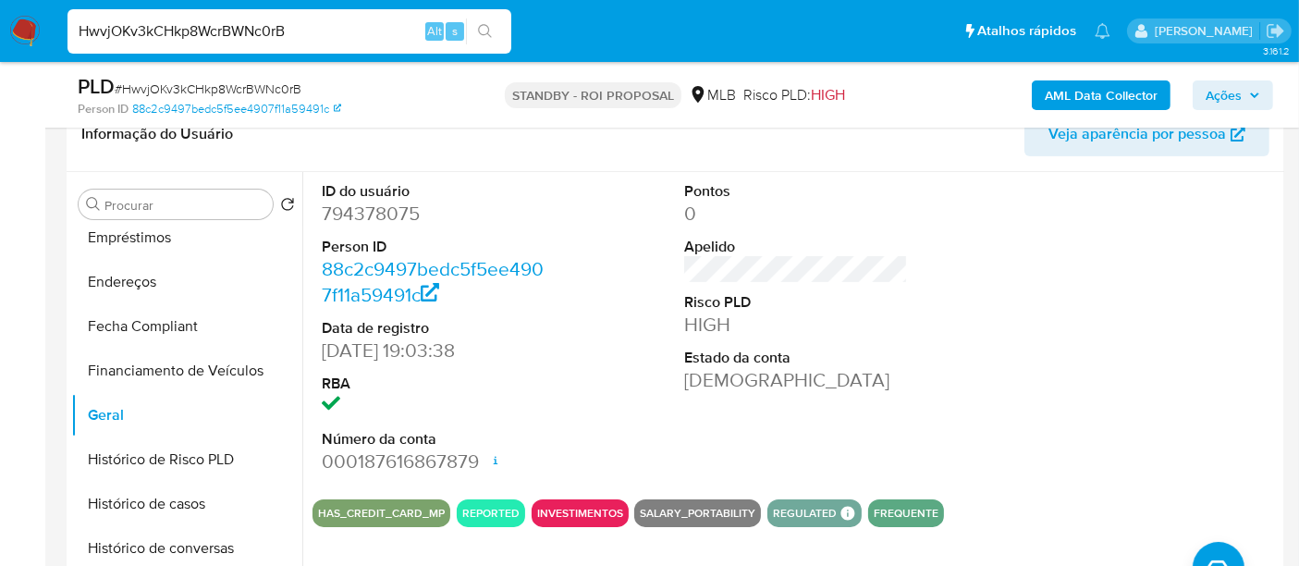
click at [292, 26] on input "HwvjOKv3kCHkp8WcrBWNc0rB" at bounding box center [289, 31] width 444 height 24
paste input "uAQ5ofsxARCf39tVRj433RC1"
type input "uAQ5ofsxARCf39tVRj433RC1"
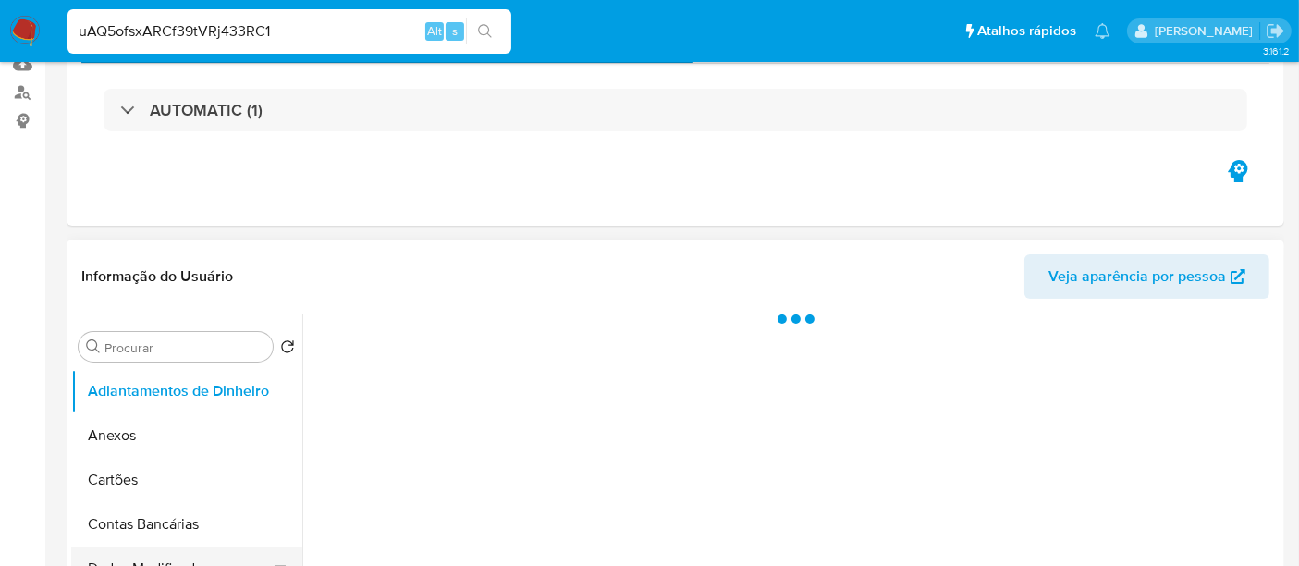
scroll to position [410, 0]
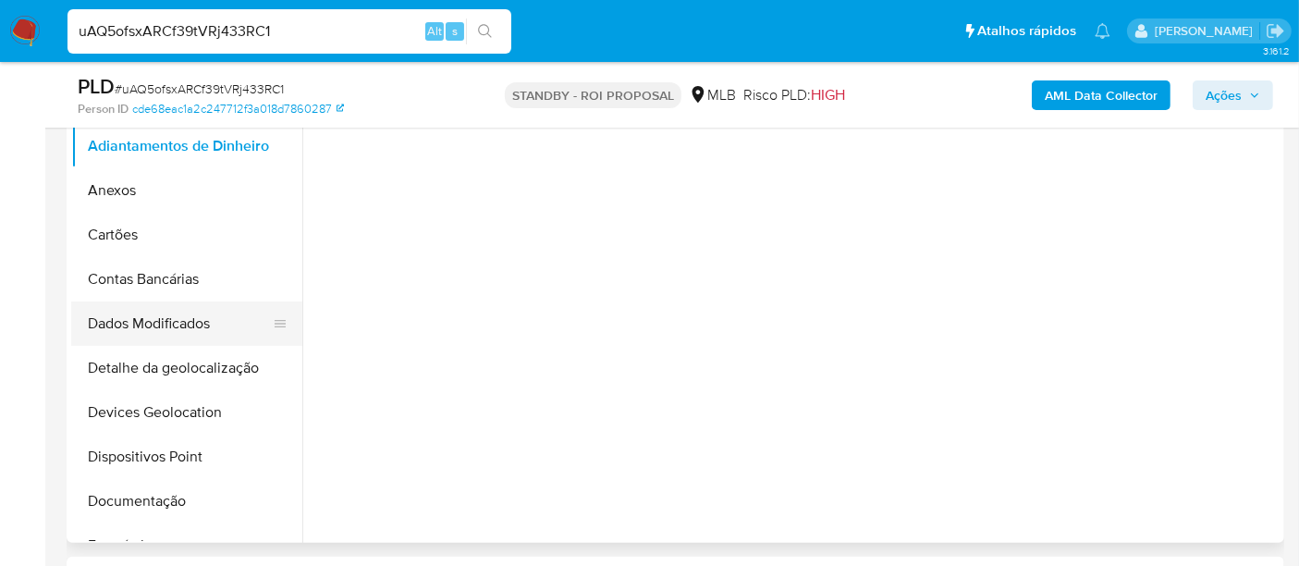
select select "10"
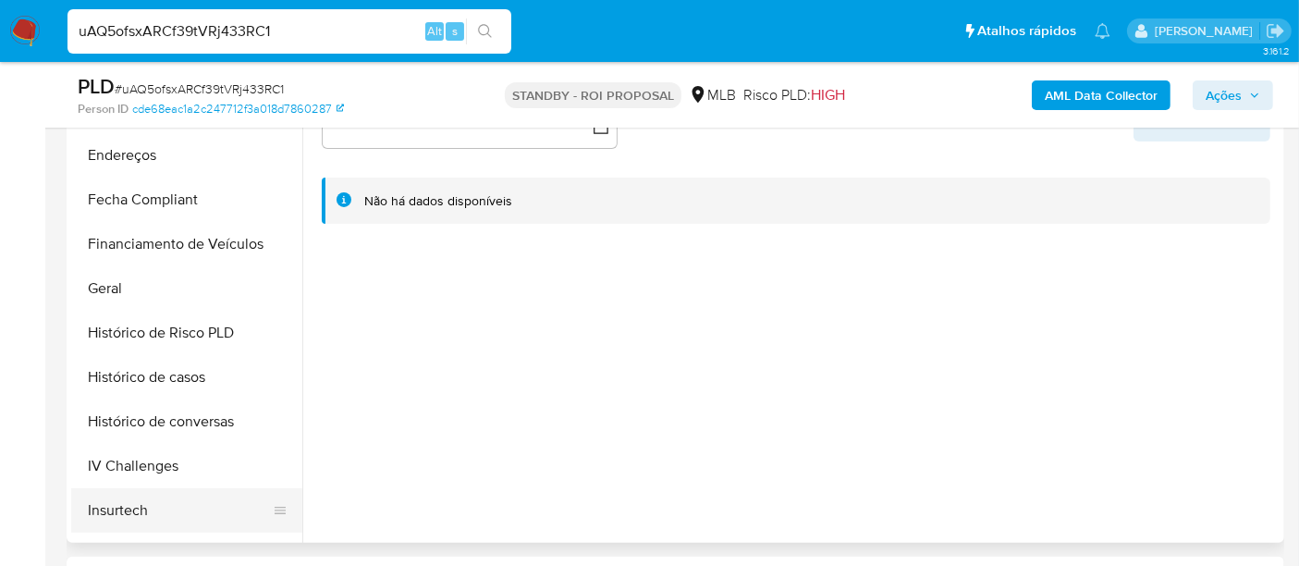
scroll to position [616, 0]
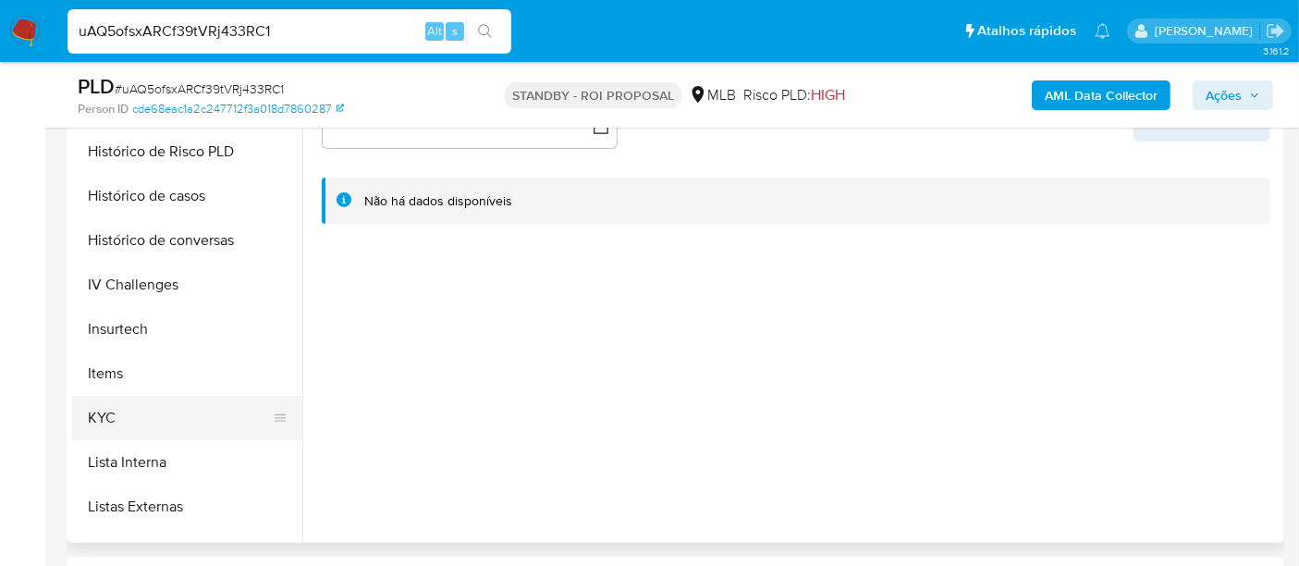
click at [116, 408] on button "KYC" at bounding box center [179, 418] width 216 height 44
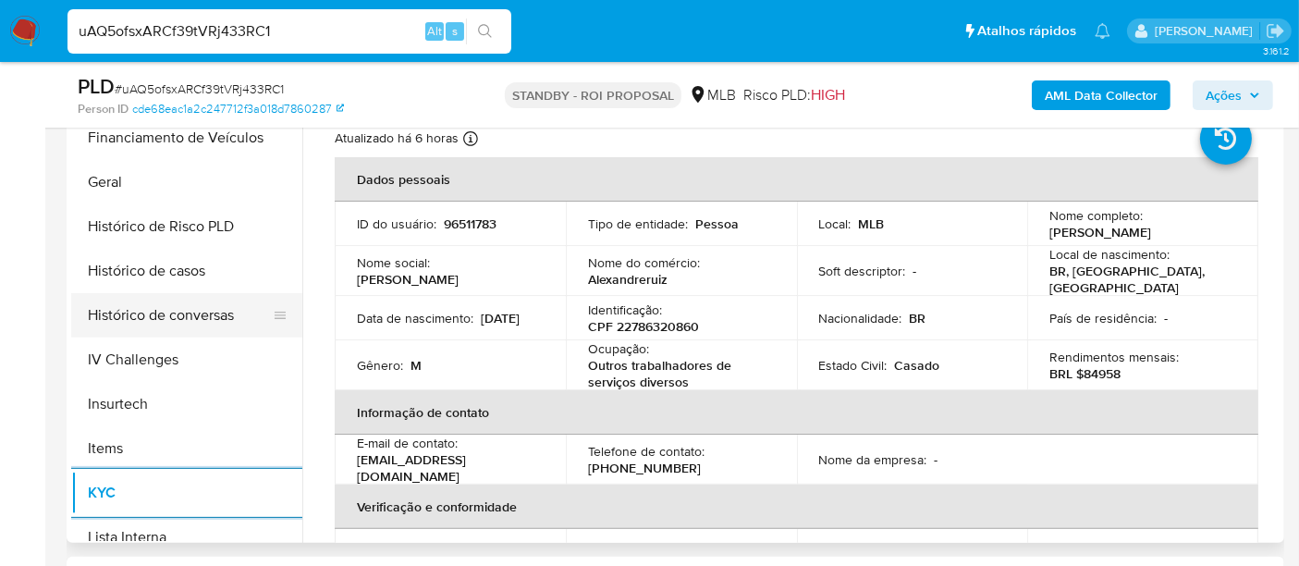
scroll to position [513, 0]
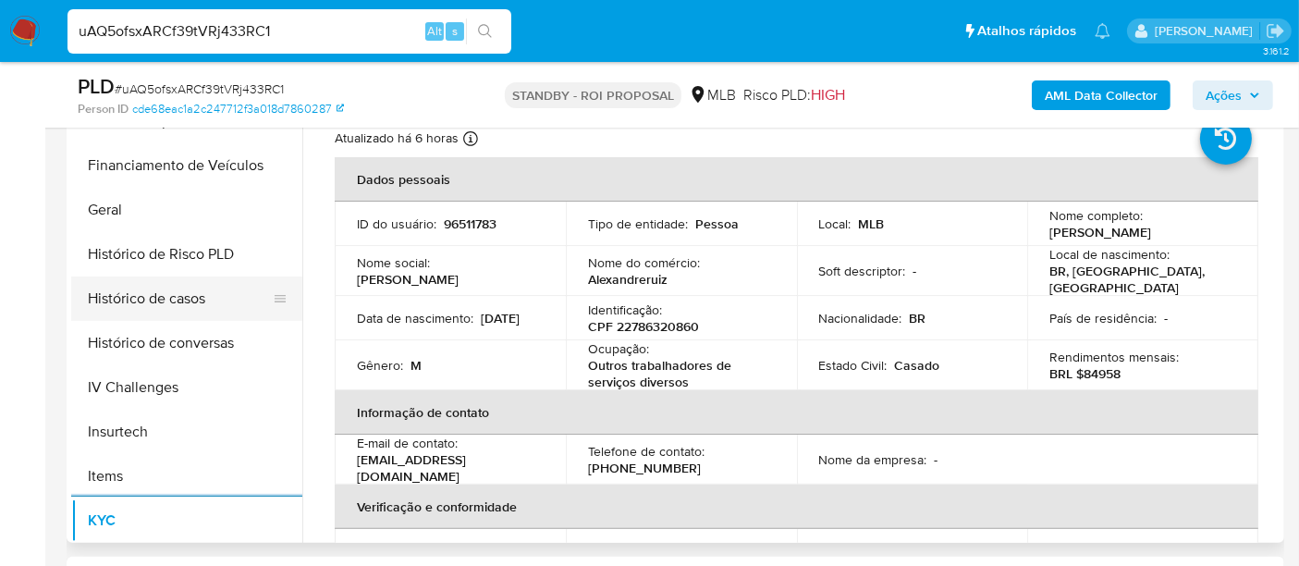
click at [153, 300] on button "Histórico de casos" at bounding box center [179, 298] width 216 height 44
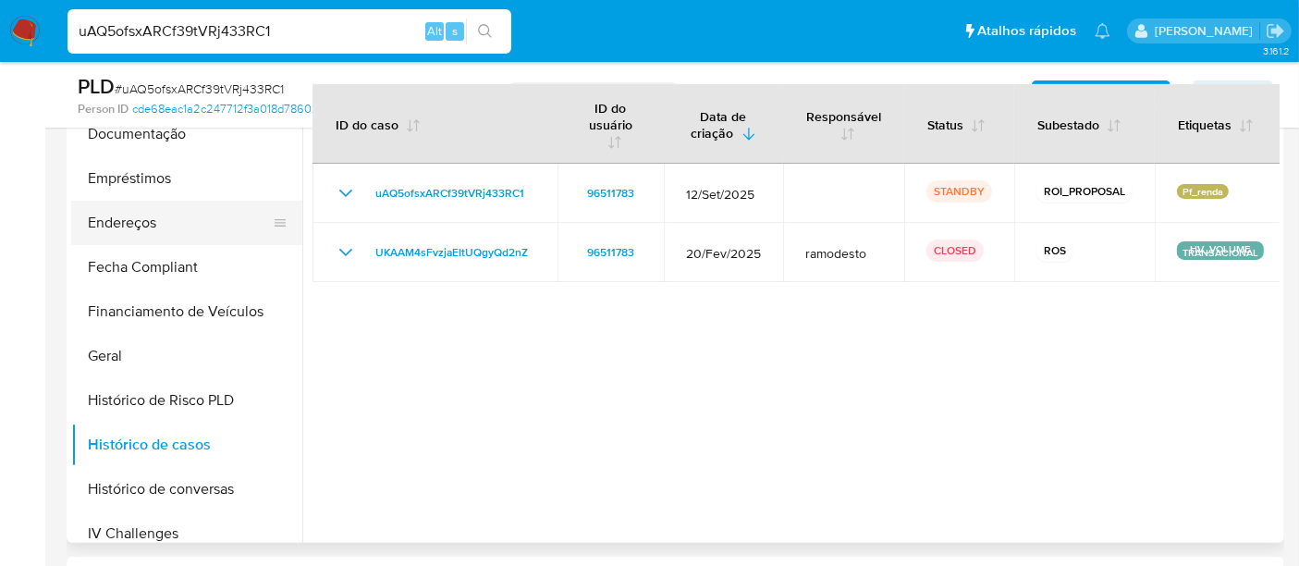
scroll to position [205, 0]
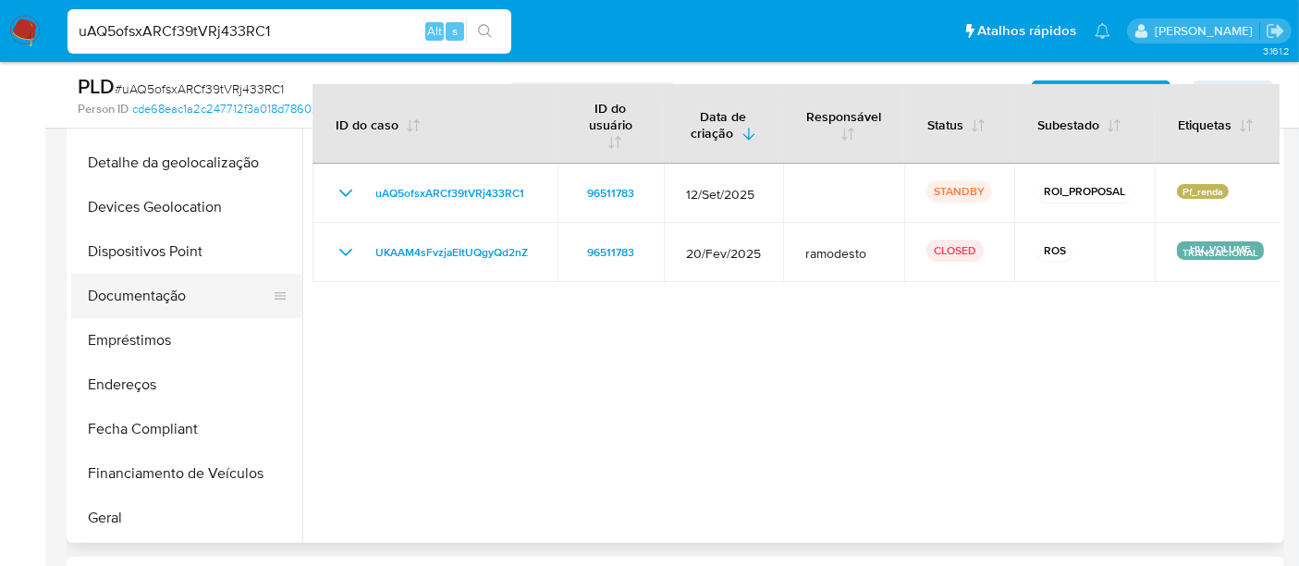
click at [159, 305] on button "Documentação" at bounding box center [179, 296] width 216 height 44
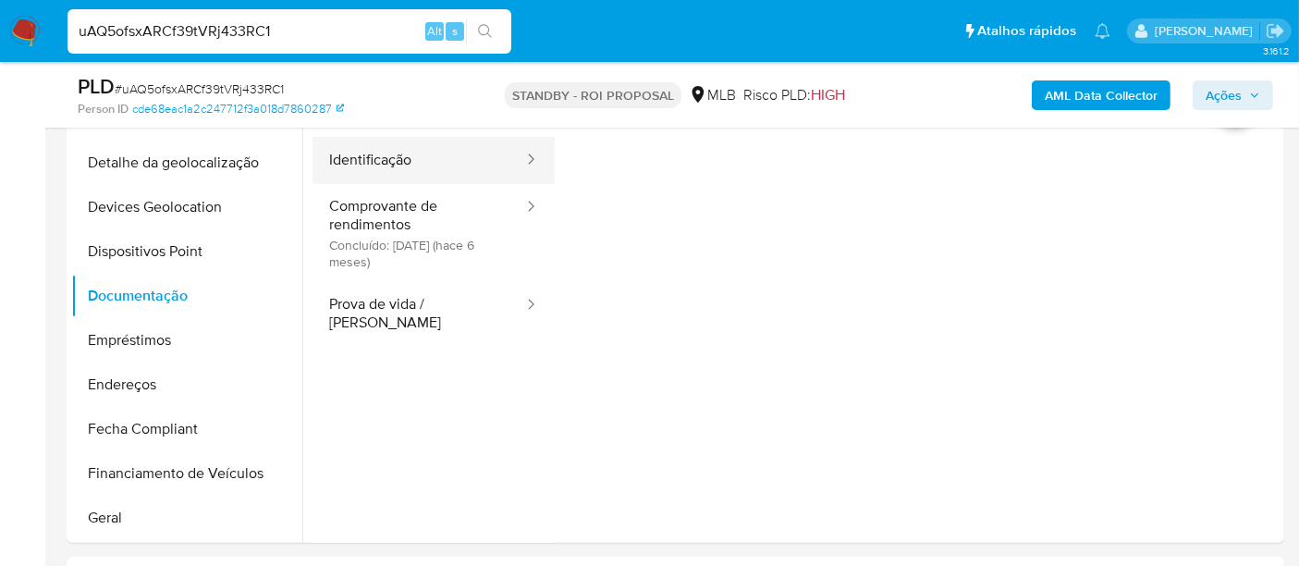
click at [361, 166] on button "Identificação" at bounding box center [418, 160] width 213 height 47
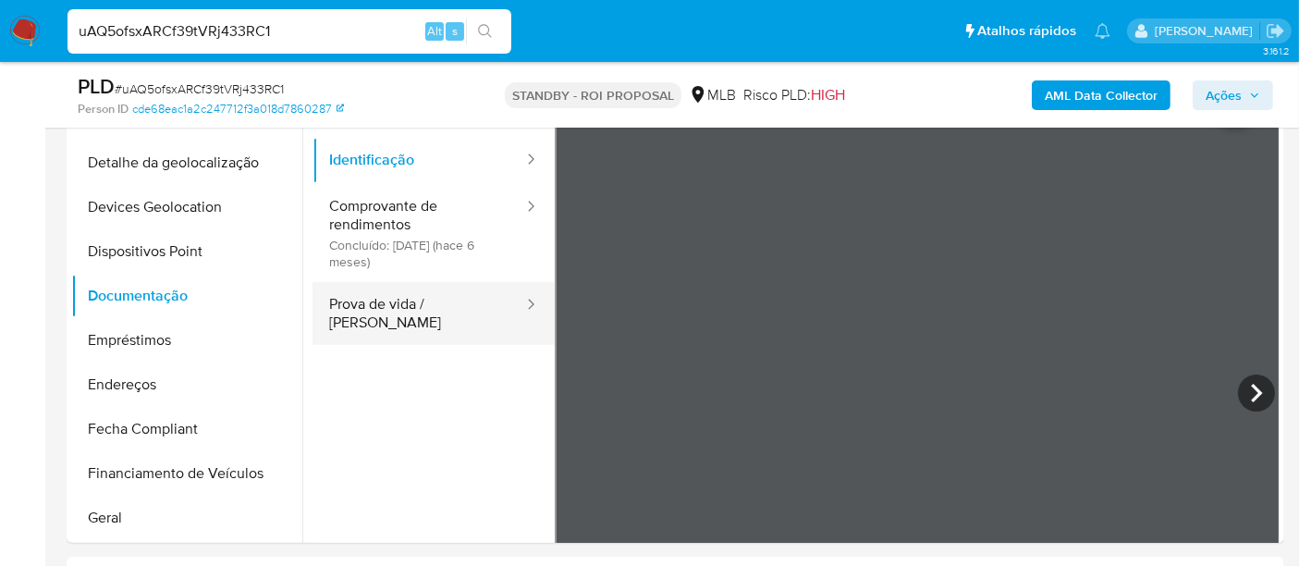
click at [441, 312] on button "Prova de vida / [PERSON_NAME]" at bounding box center [418, 313] width 213 height 63
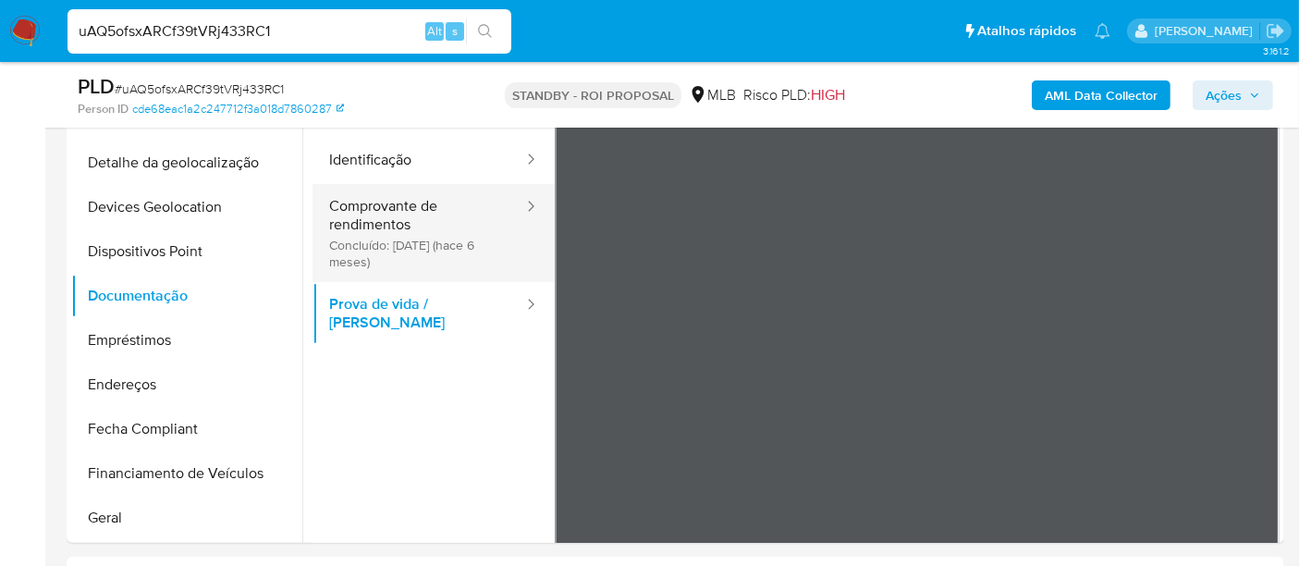
click at [394, 225] on button "Comprovante de rendimentos Concluído: [DATE] (hace 6 meses)" at bounding box center [418, 233] width 213 height 98
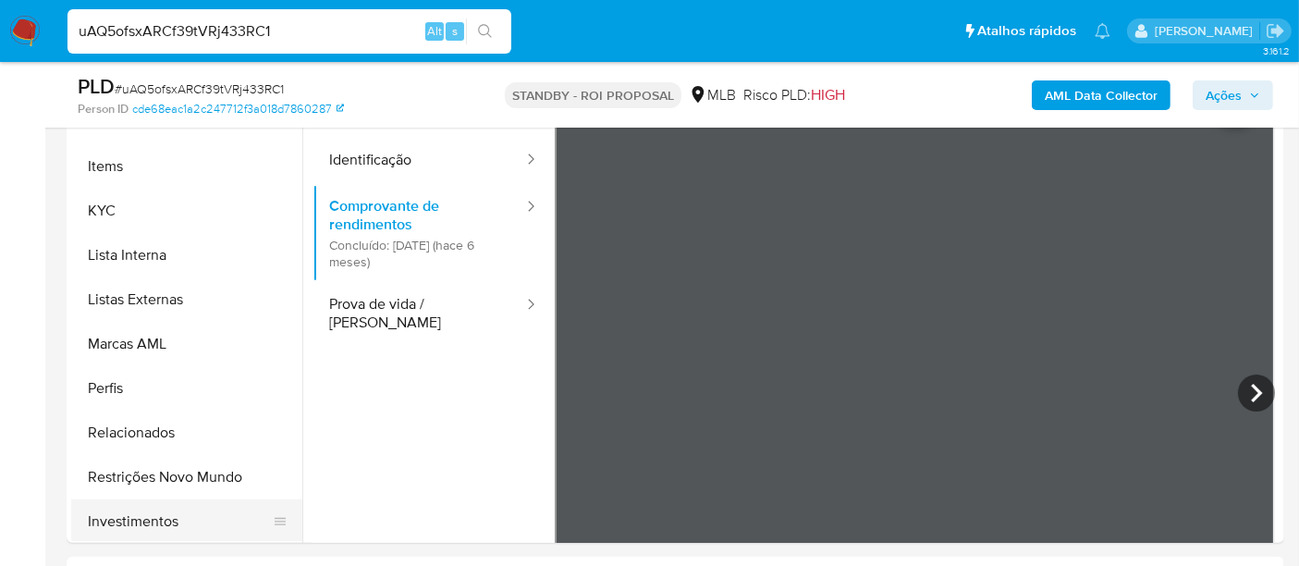
scroll to position [958, 0]
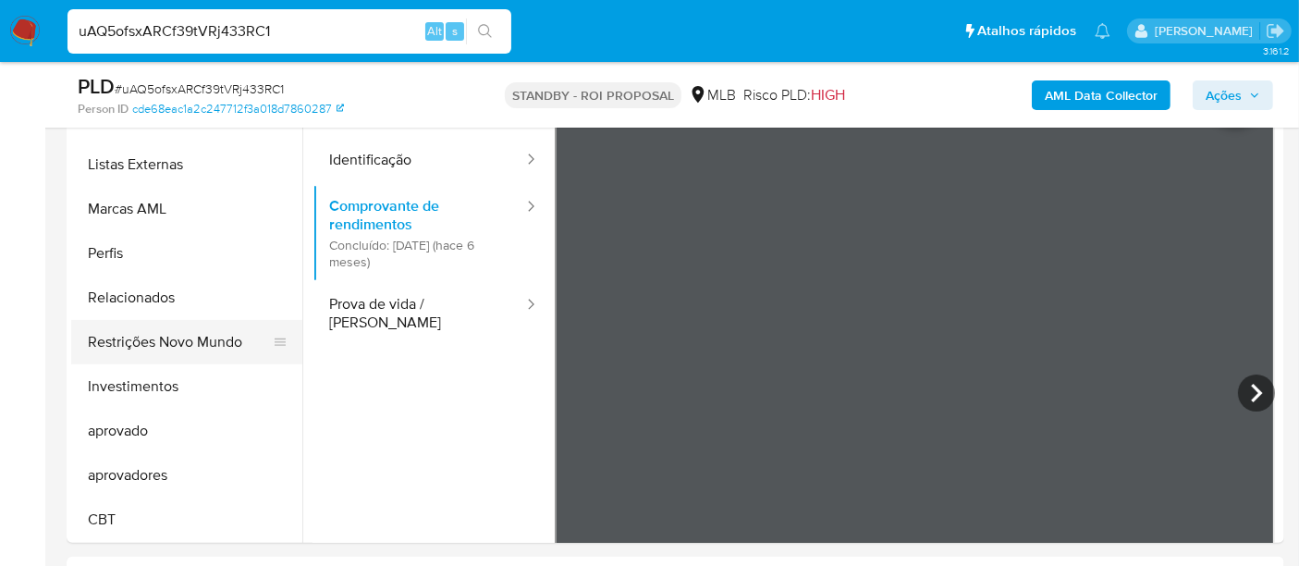
click at [187, 344] on button "Restrições Novo Mundo" at bounding box center [179, 342] width 216 height 44
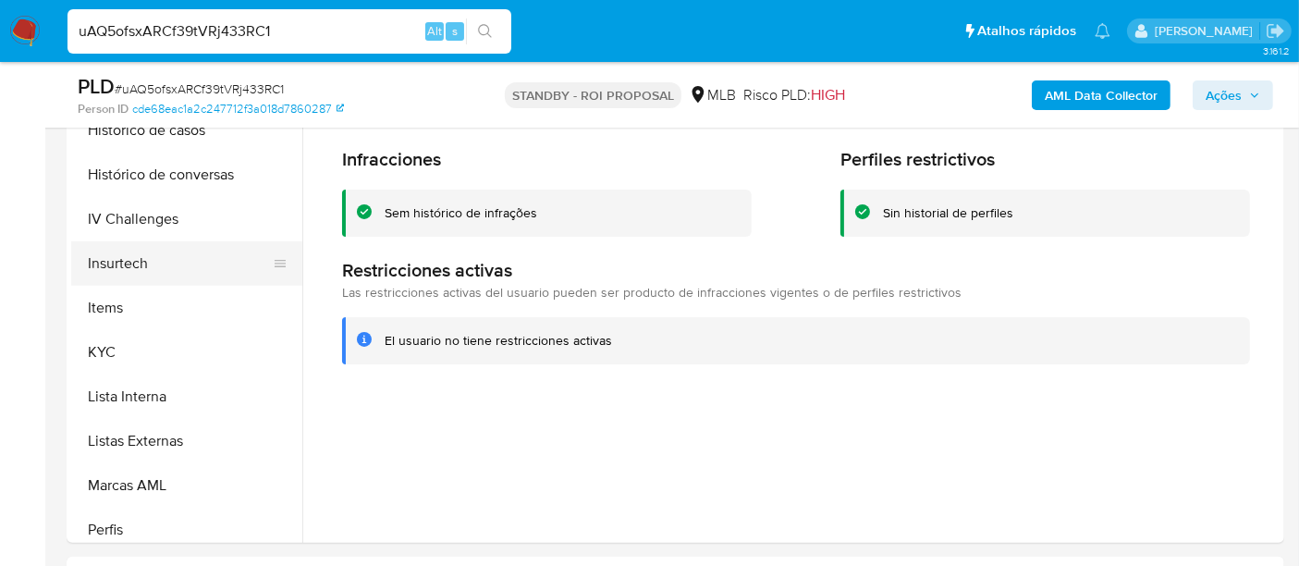
scroll to position [546, 0]
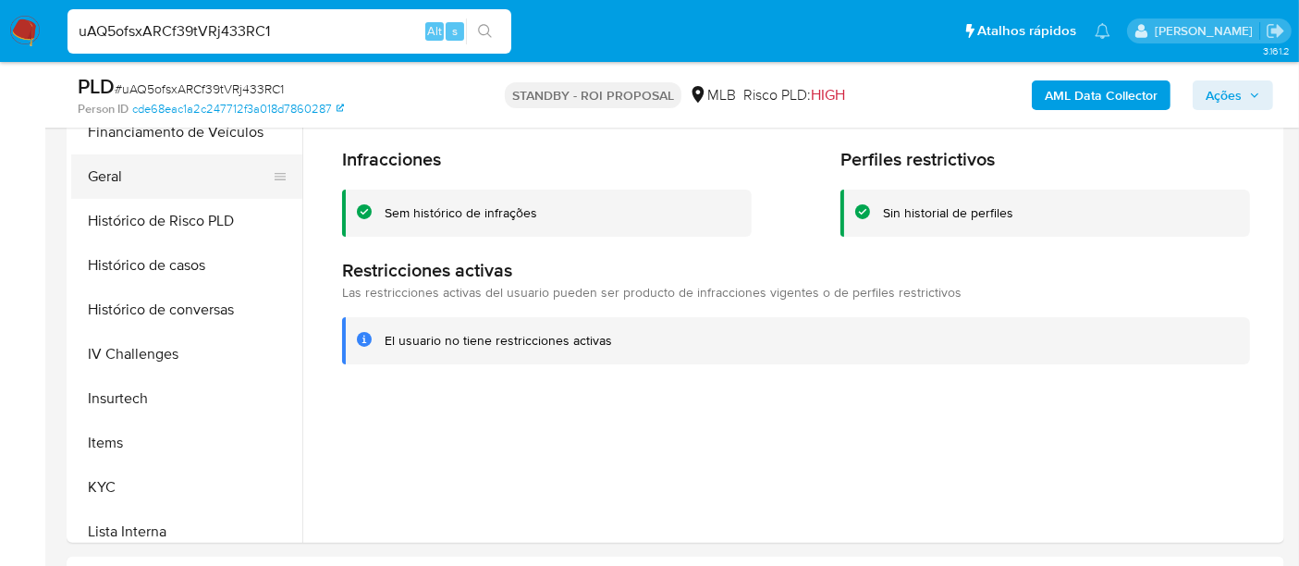
click at [104, 189] on button "Geral" at bounding box center [179, 176] width 216 height 44
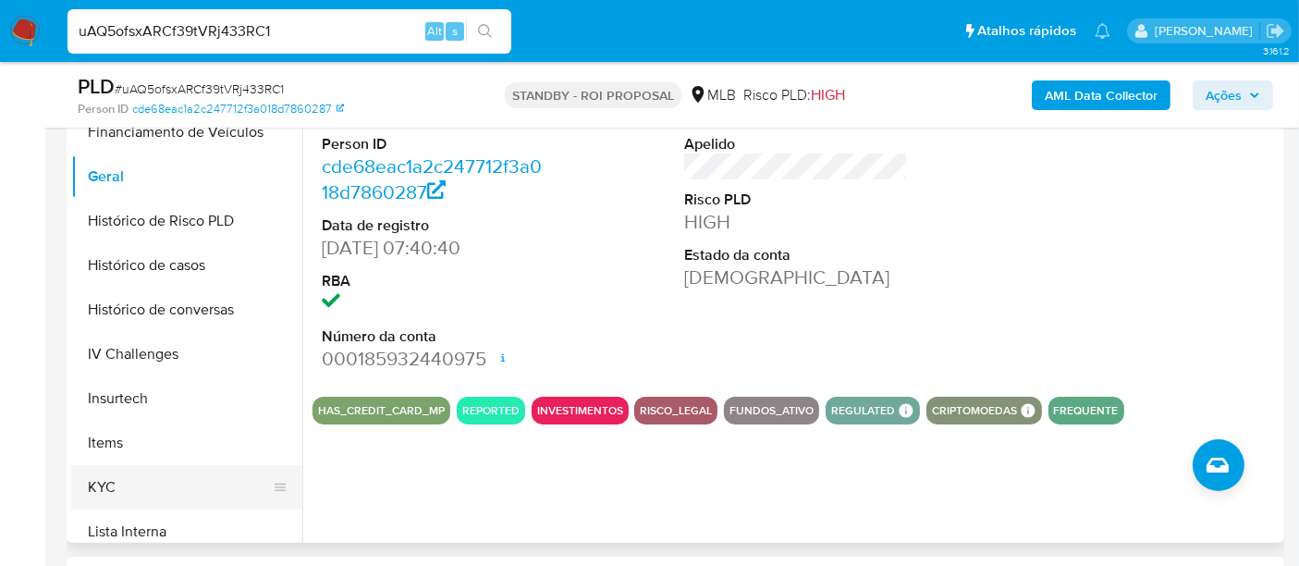
click at [105, 484] on button "KYC" at bounding box center [179, 487] width 216 height 44
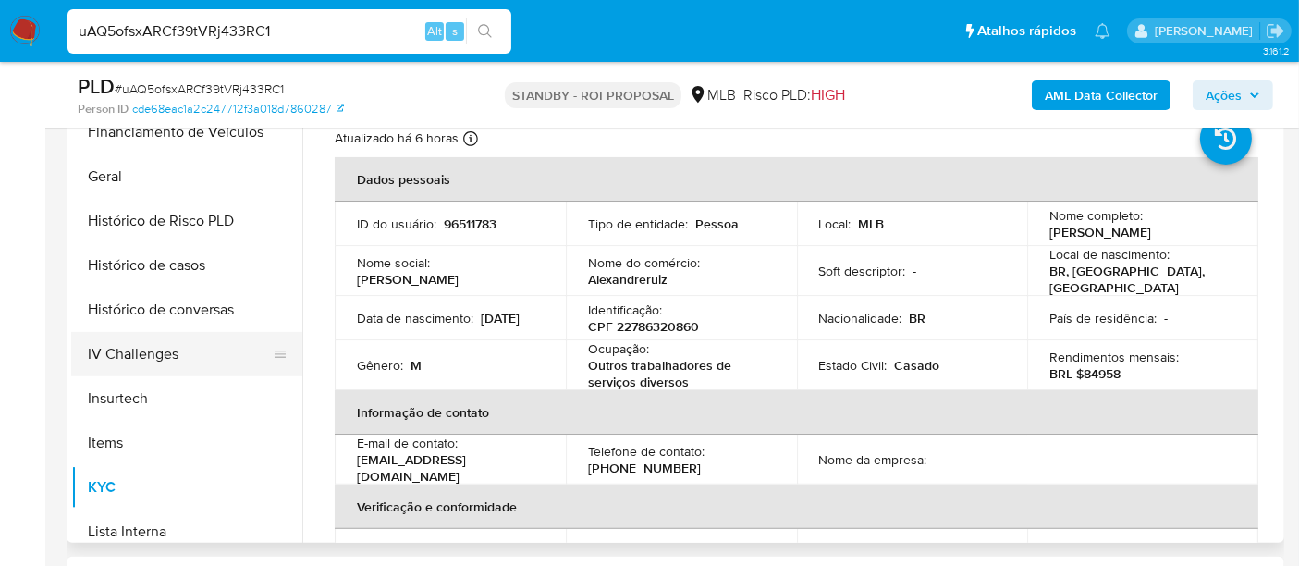
scroll to position [444, 0]
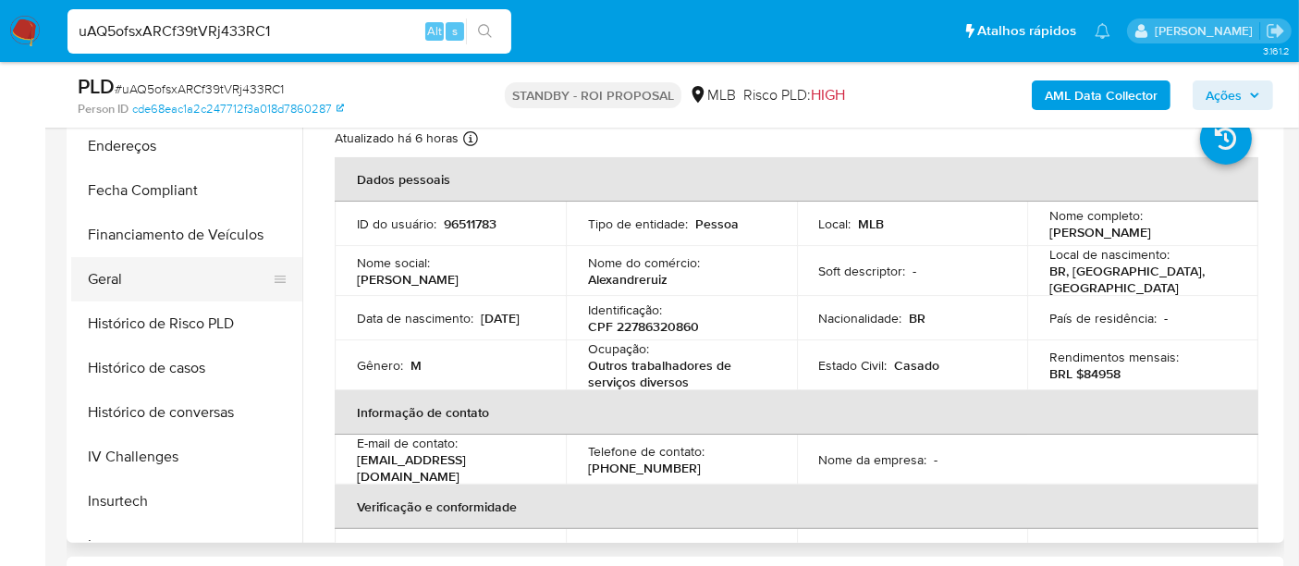
click at [111, 278] on button "Geral" at bounding box center [179, 279] width 216 height 44
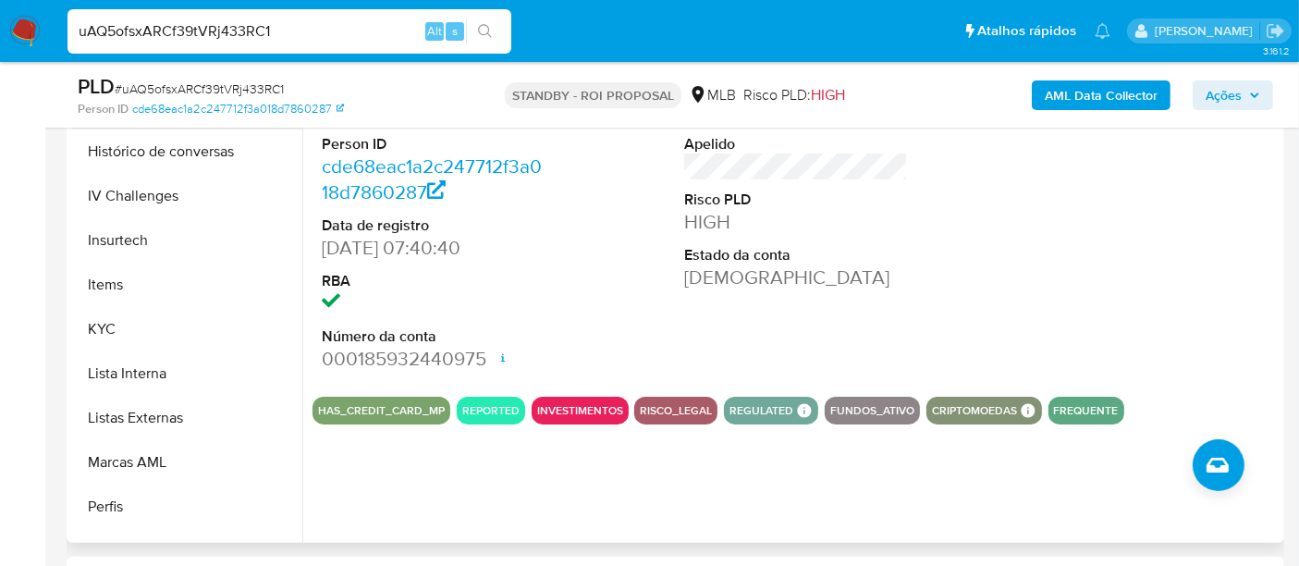
scroll to position [753, 0]
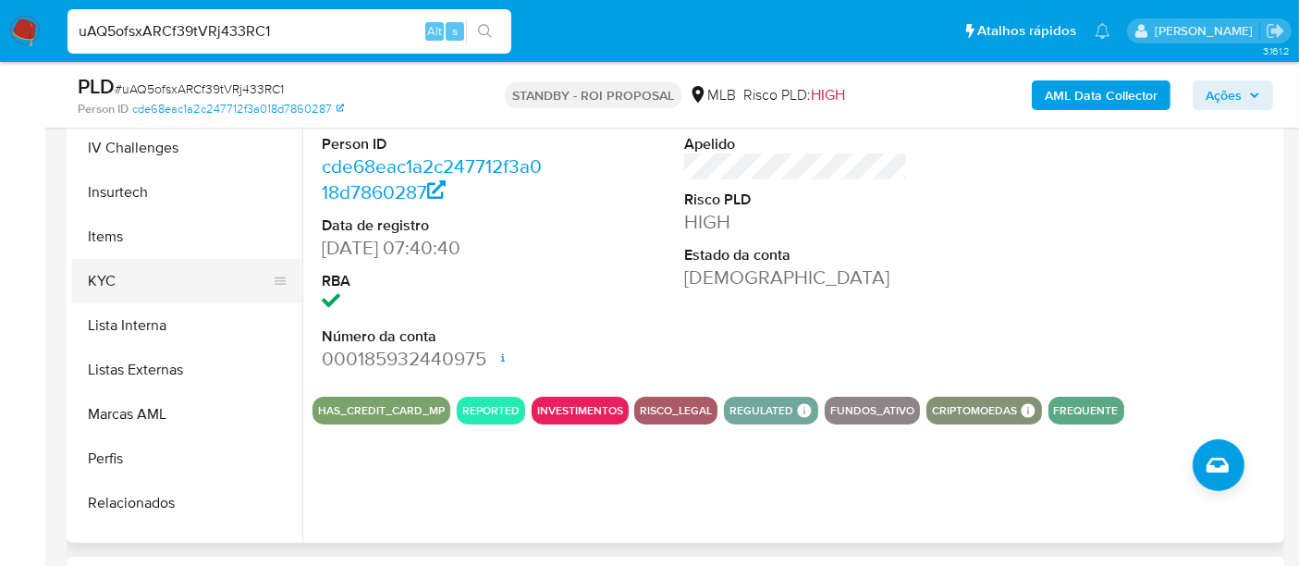
click at [107, 287] on button "KYC" at bounding box center [179, 281] width 216 height 44
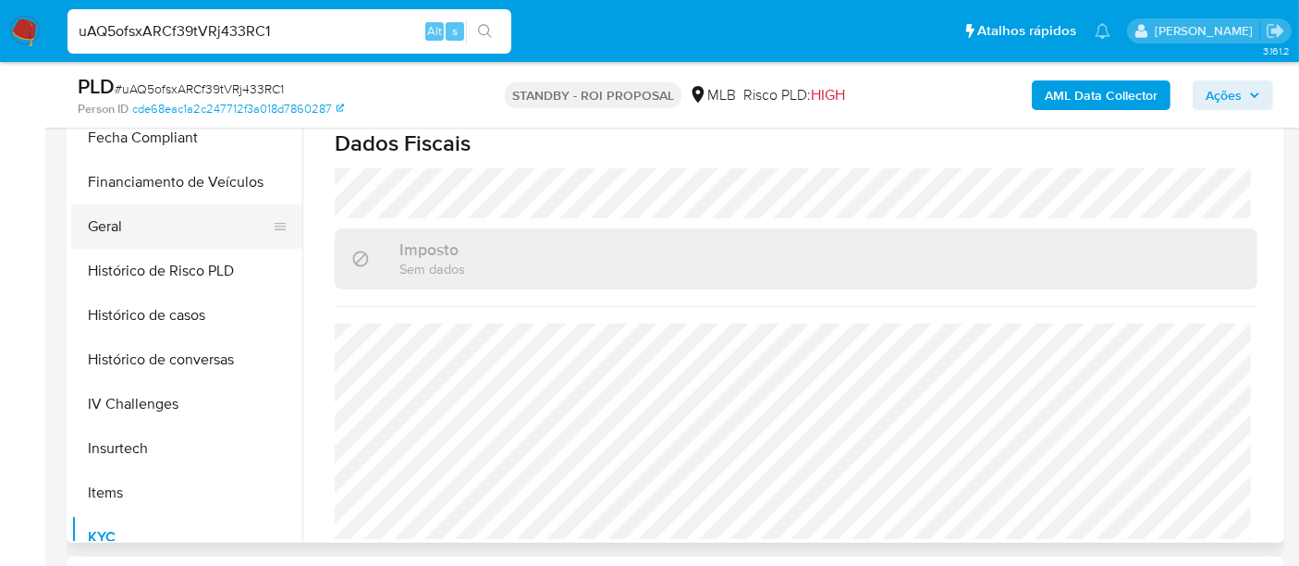
scroll to position [341, 0]
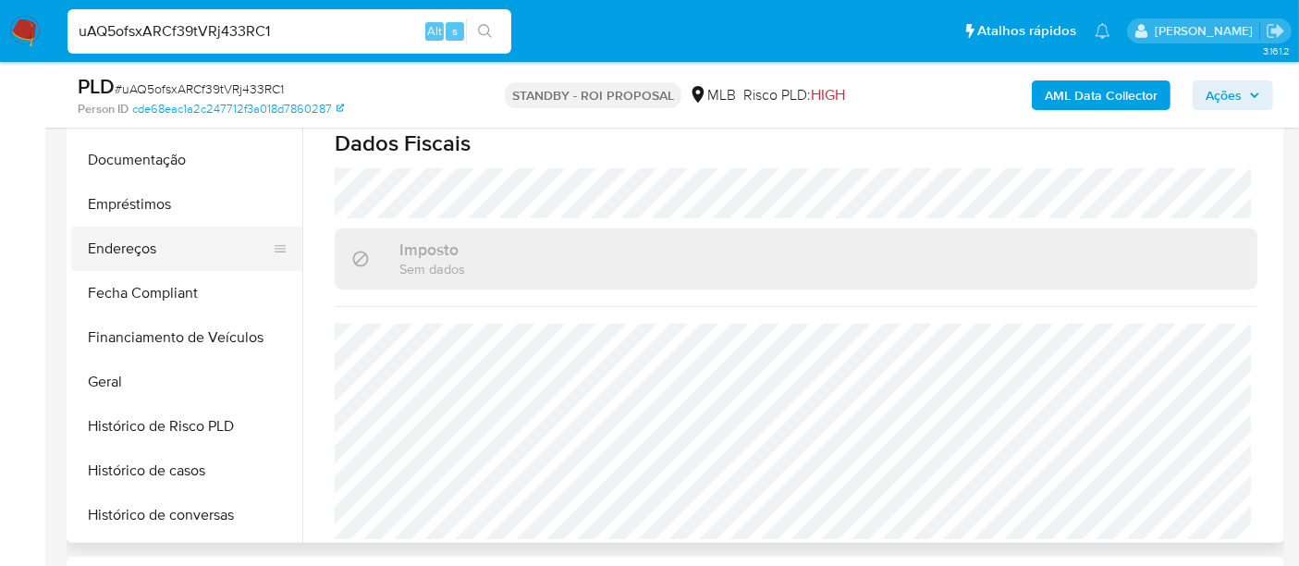
click at [118, 236] on button "Endereços" at bounding box center [179, 249] width 216 height 44
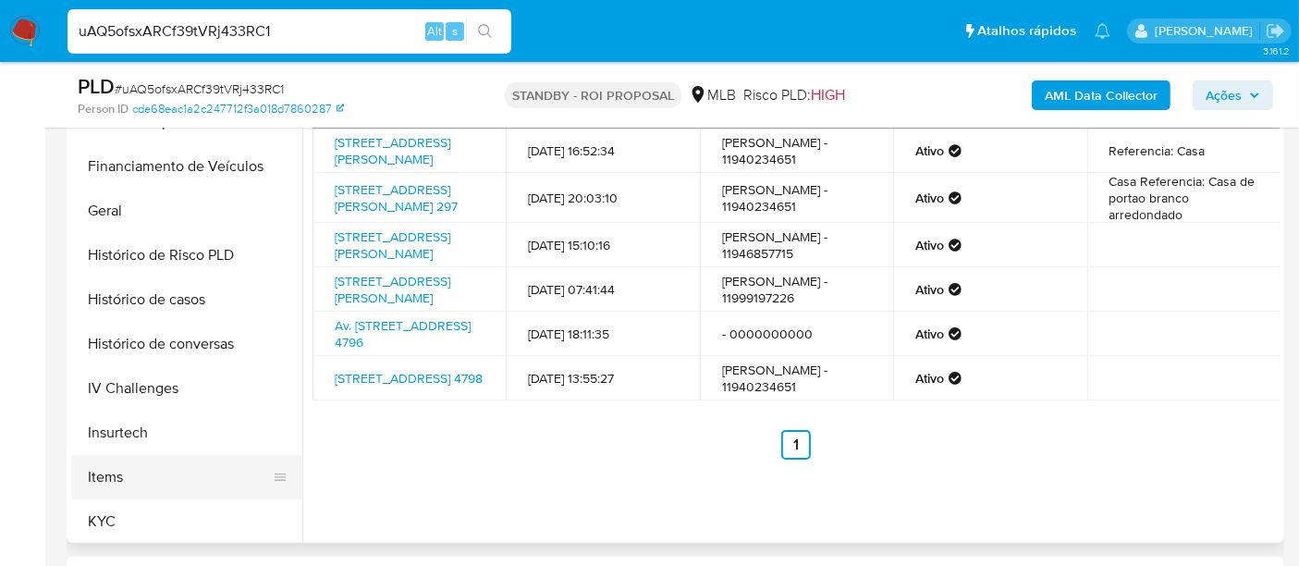
scroll to position [649, 0]
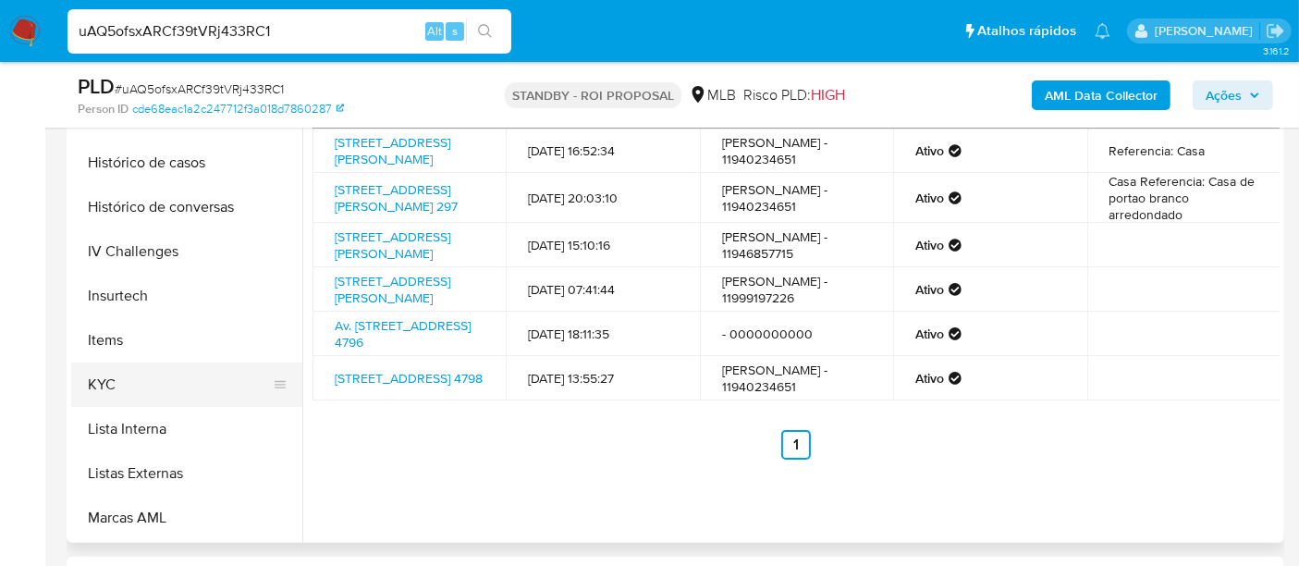
click at [94, 368] on button "KYC" at bounding box center [179, 384] width 216 height 44
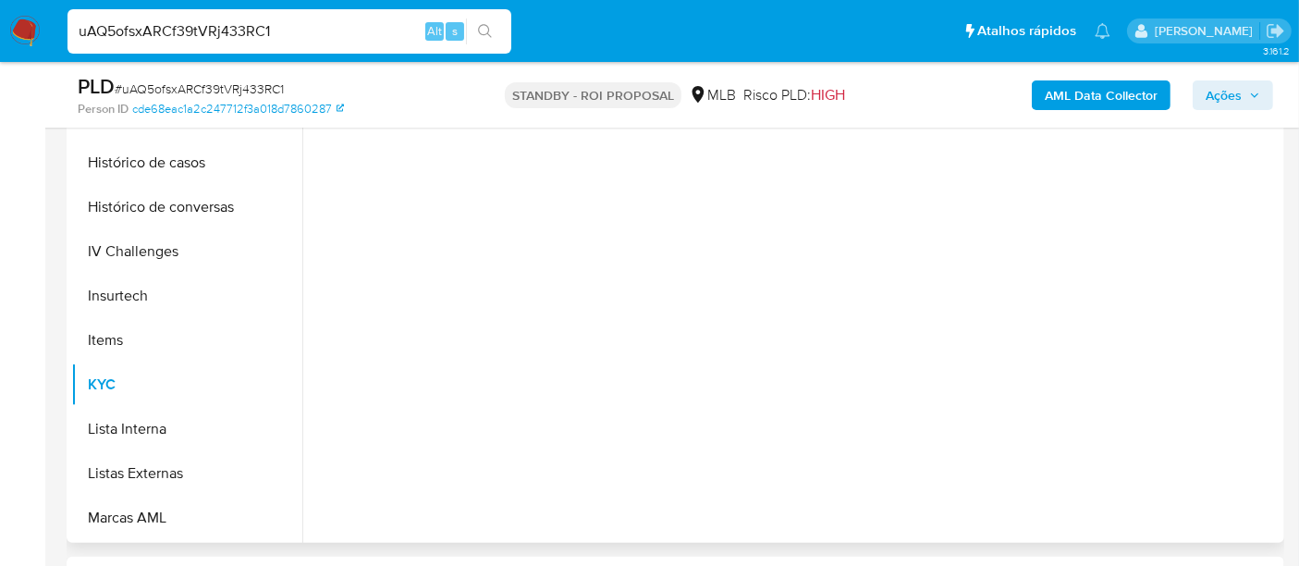
scroll to position [0, 0]
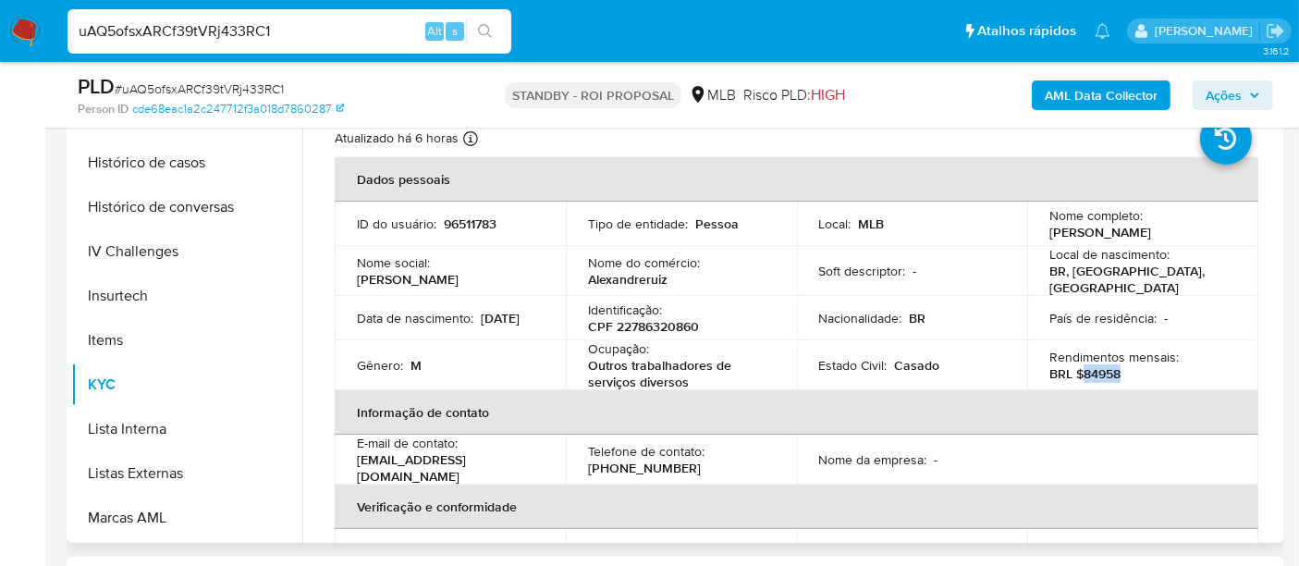
drag, startPoint x: 1120, startPoint y: 368, endPoint x: 1080, endPoint y: 363, distance: 40.0
click at [1080, 363] on div "Rendimentos mensais : BRL $84958" at bounding box center [1142, 365] width 187 height 33
copy p "84958"
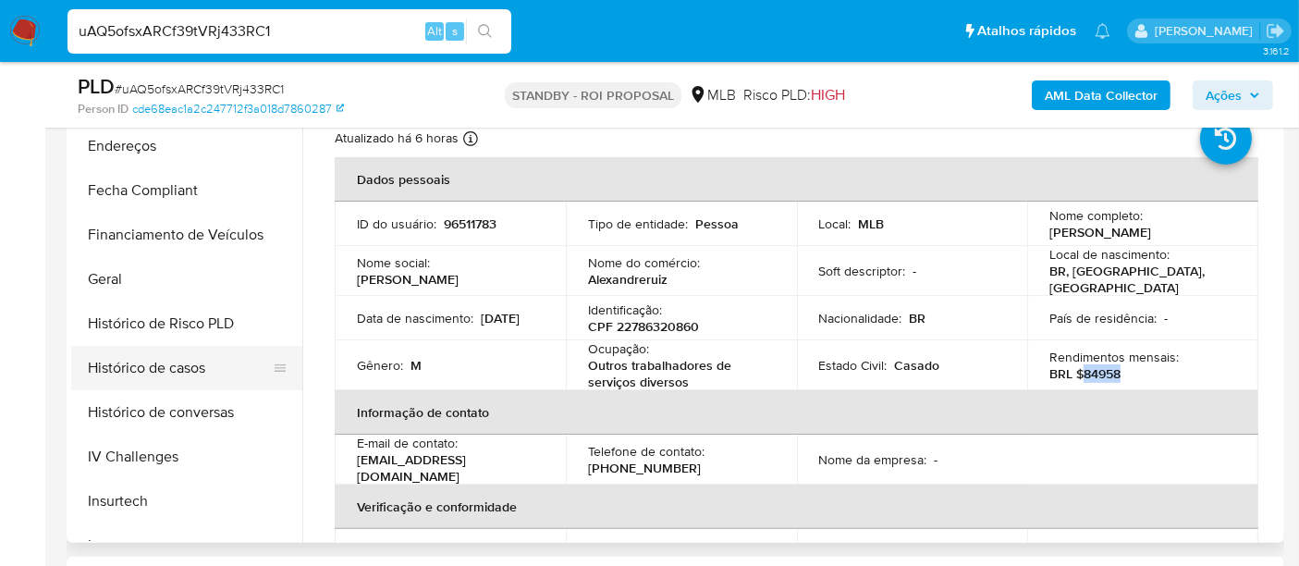
click at [128, 365] on button "Histórico de casos" at bounding box center [179, 368] width 216 height 44
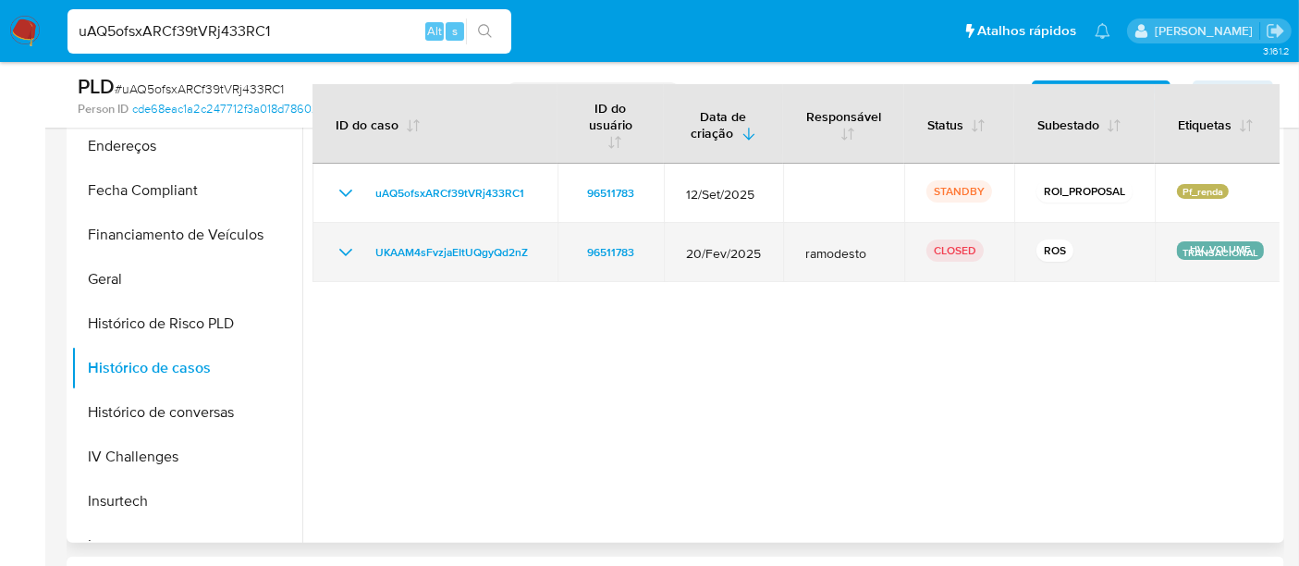
click at [349, 251] on icon "Mostrar/Ocultar" at bounding box center [346, 252] width 22 height 22
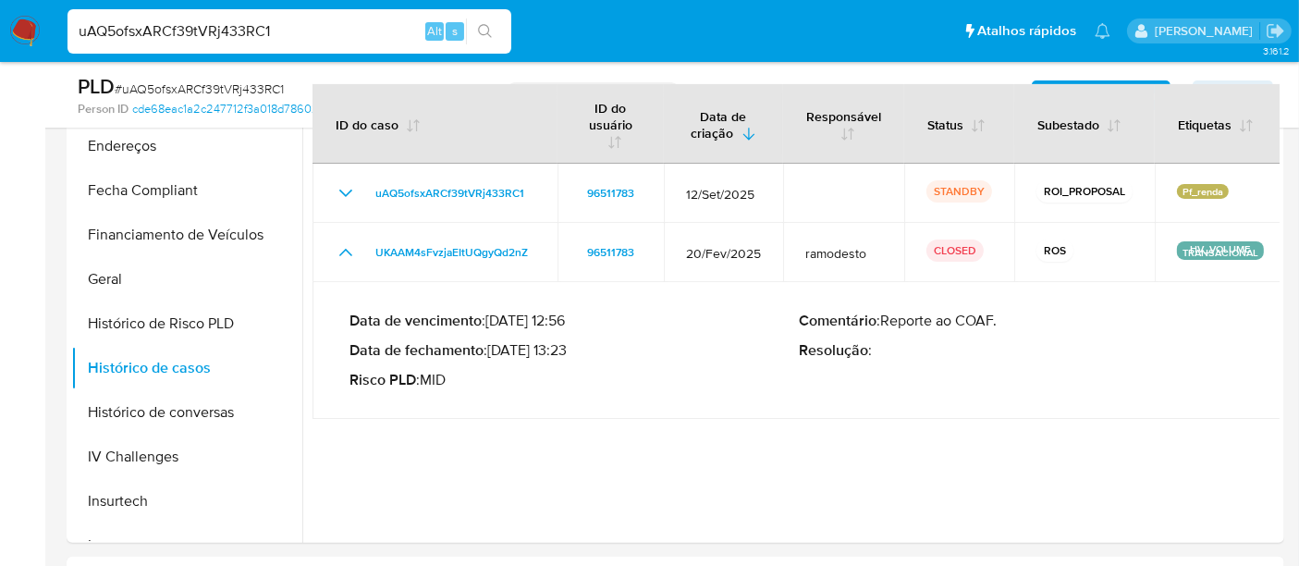
click at [300, 22] on input "uAQ5ofsxARCf39tVRj433RC1" at bounding box center [289, 31] width 444 height 24
paste input "bMWeg6VVZvofsAms5fcH5szC"
type input "bMWeg6VVZvofsAms5fcH5szC"
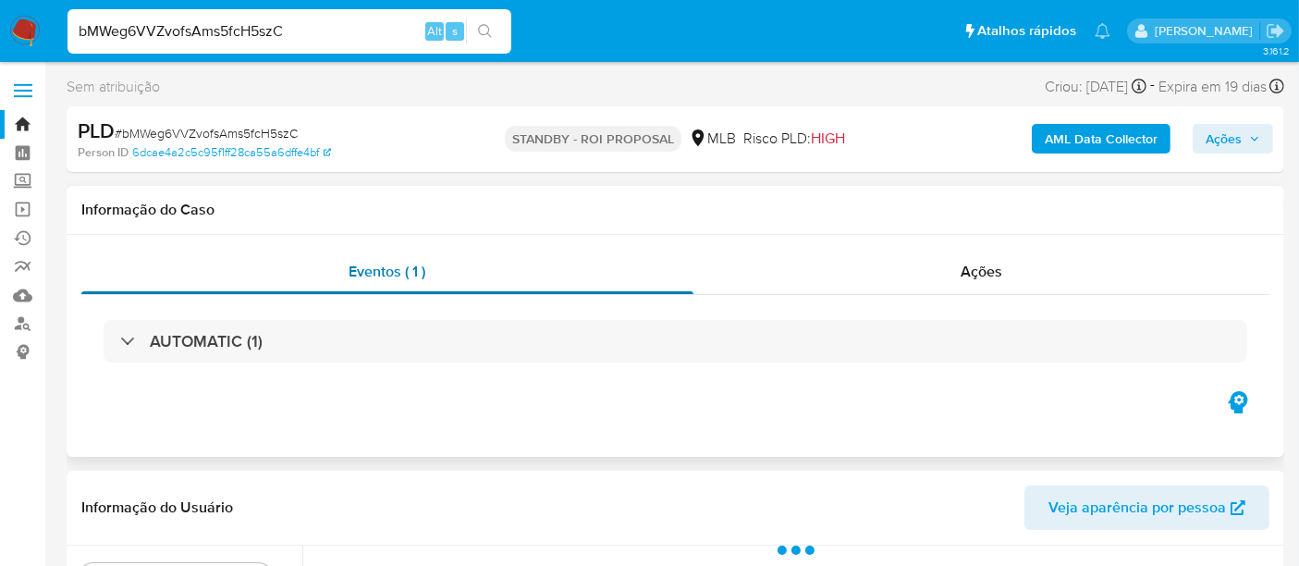
select select "10"
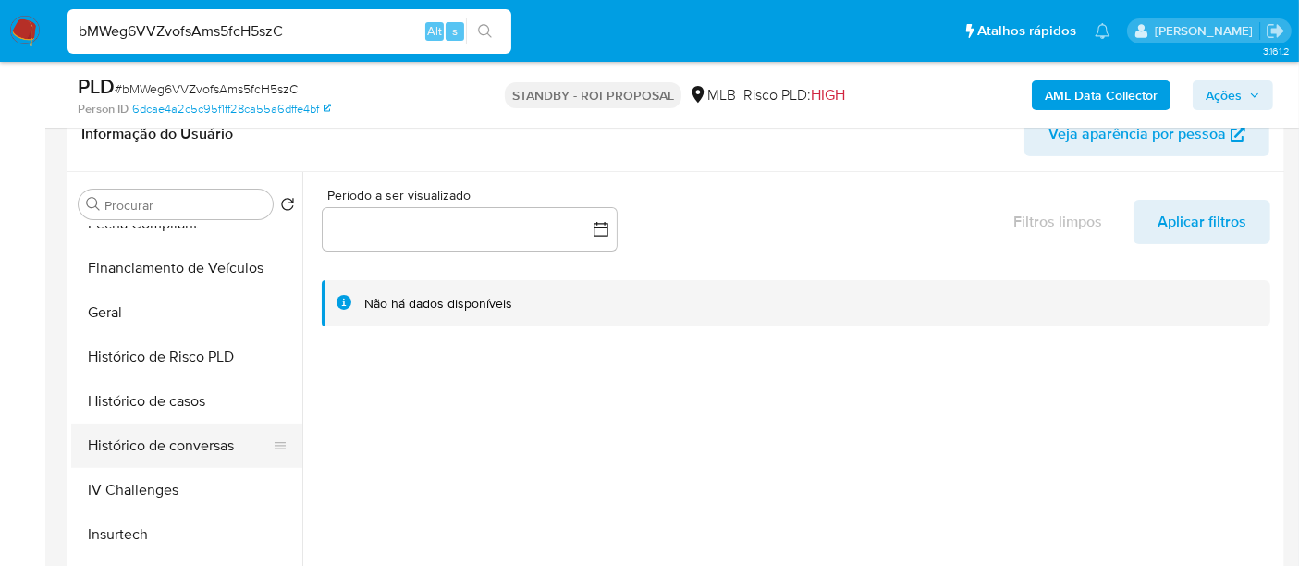
scroll to position [616, 0]
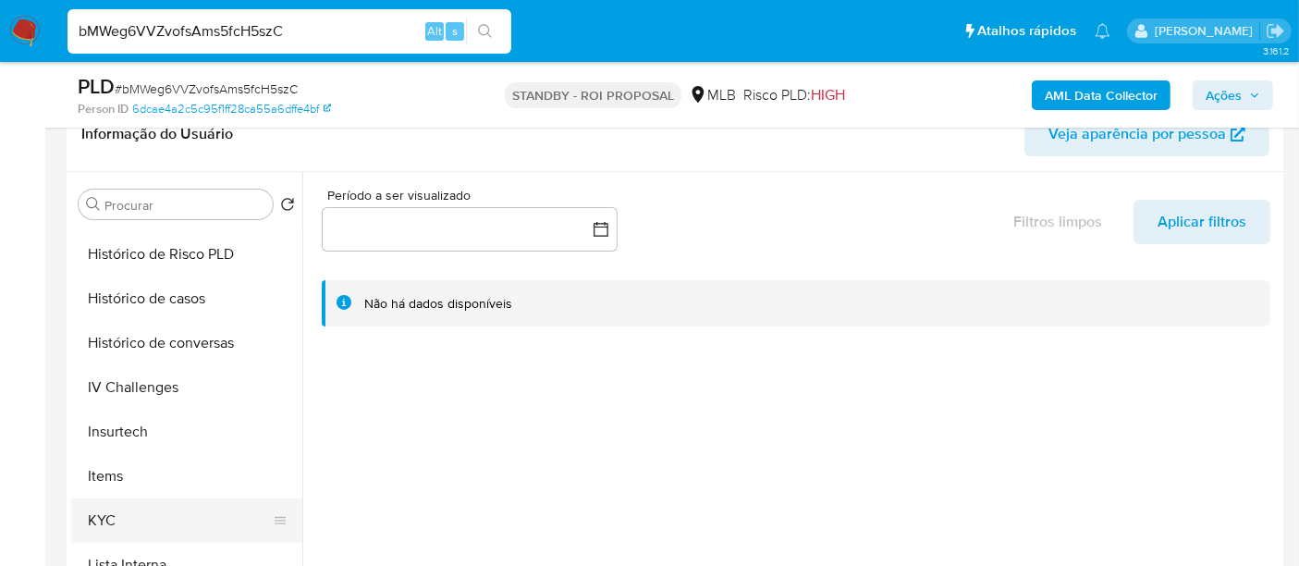
click at [113, 513] on button "KYC" at bounding box center [179, 520] width 216 height 44
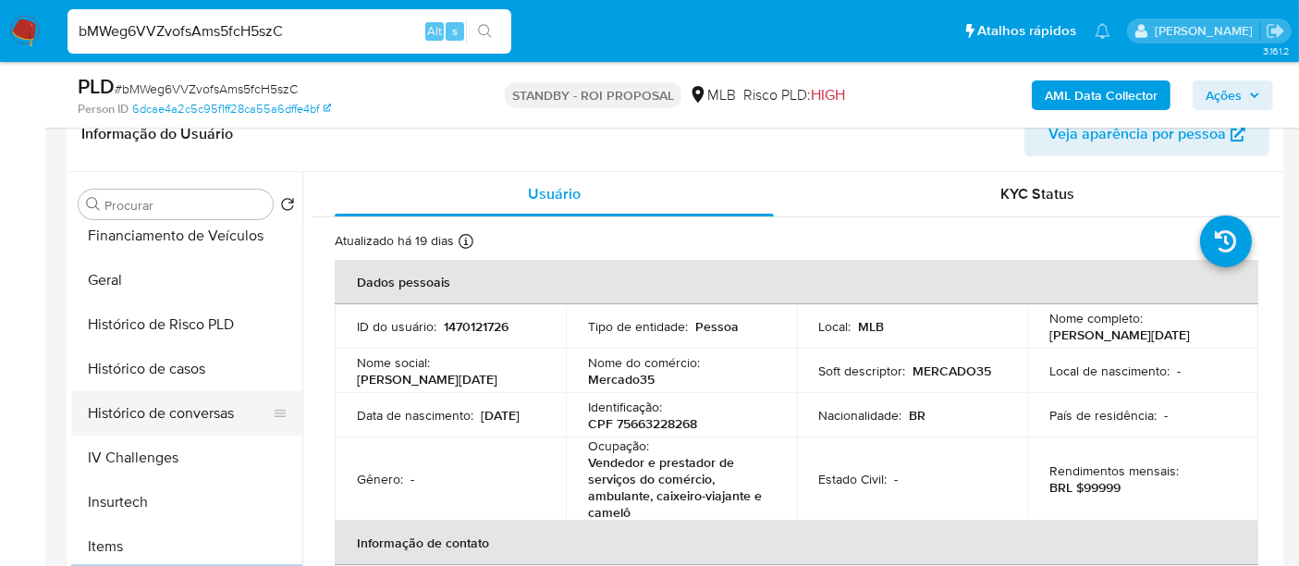
scroll to position [513, 0]
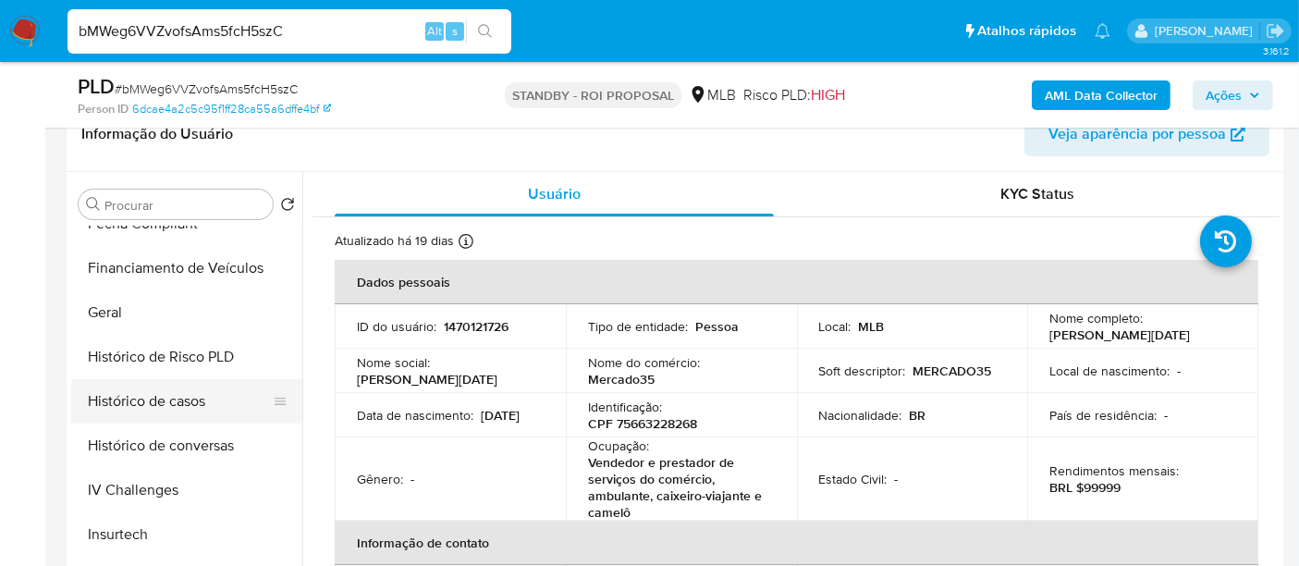
click at [202, 401] on button "Histórico de casos" at bounding box center [179, 401] width 216 height 44
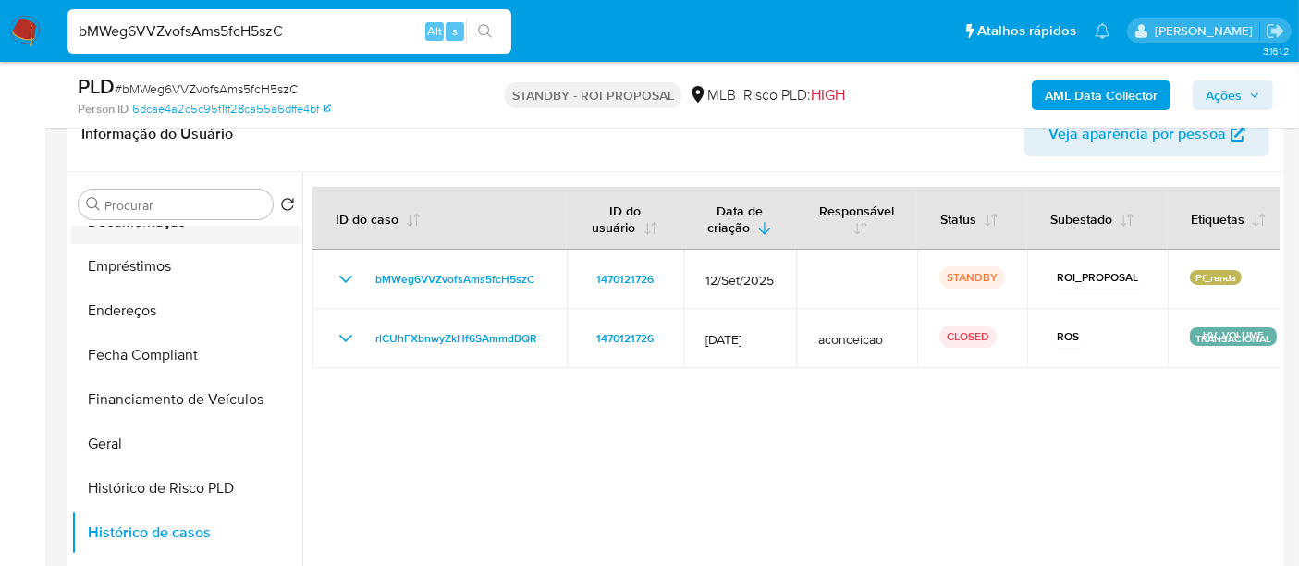
scroll to position [205, 0]
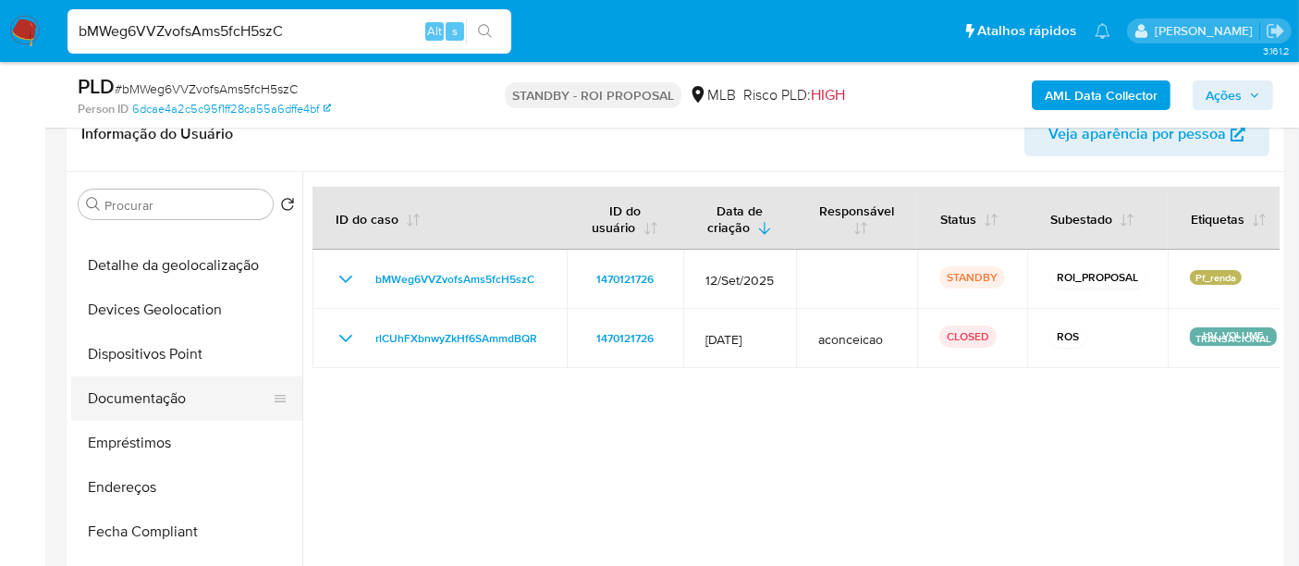
click at [161, 382] on button "Documentação" at bounding box center [179, 398] width 216 height 44
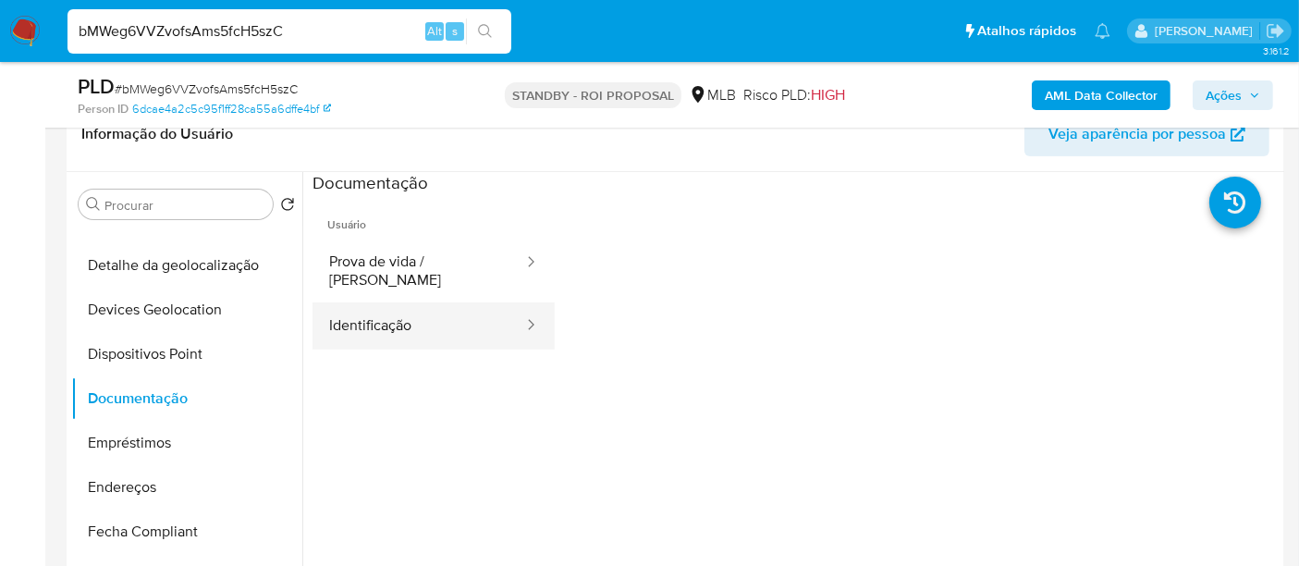
click at [359, 303] on button "Identificação" at bounding box center [418, 325] width 213 height 47
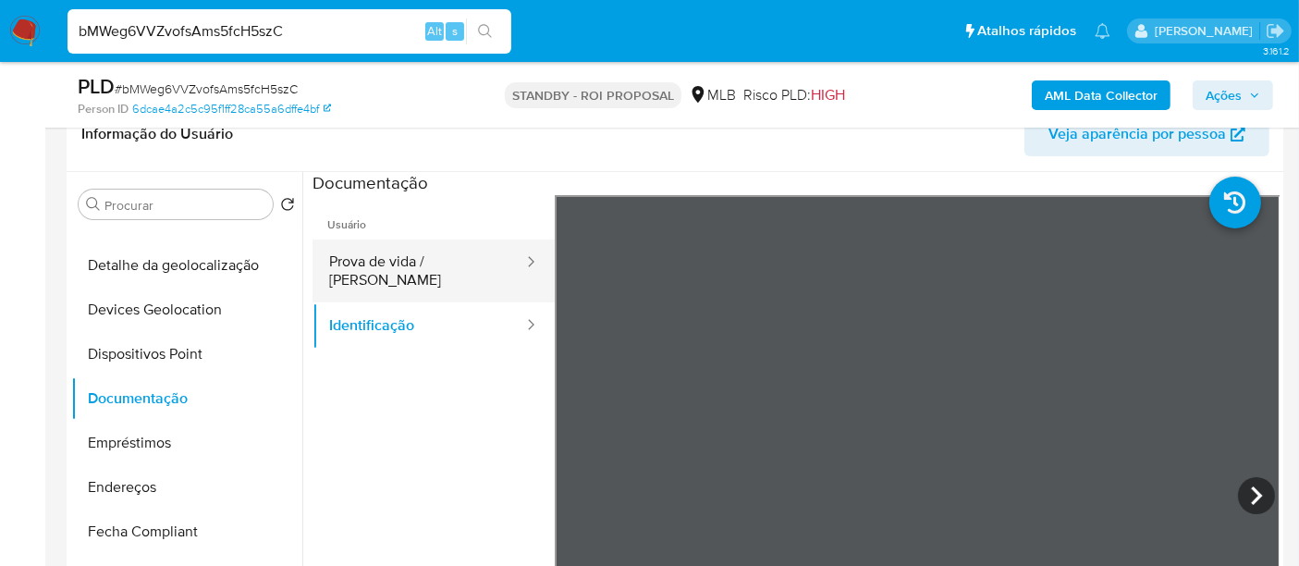
click at [416, 247] on button "Prova de vida / [PERSON_NAME]" at bounding box center [418, 270] width 213 height 63
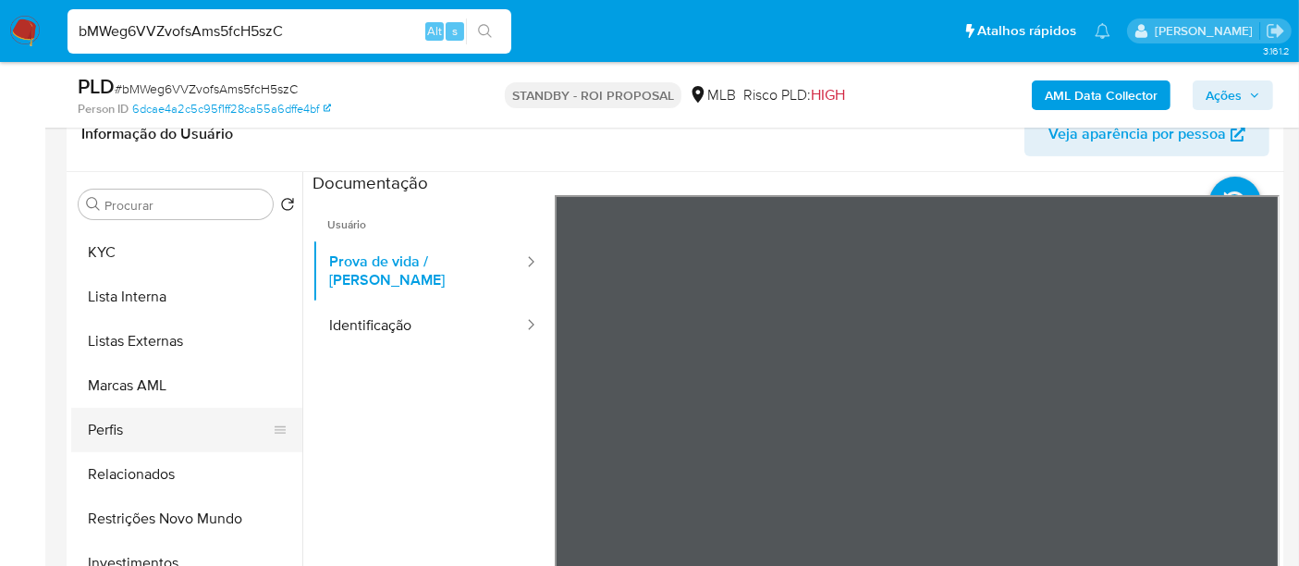
scroll to position [925, 0]
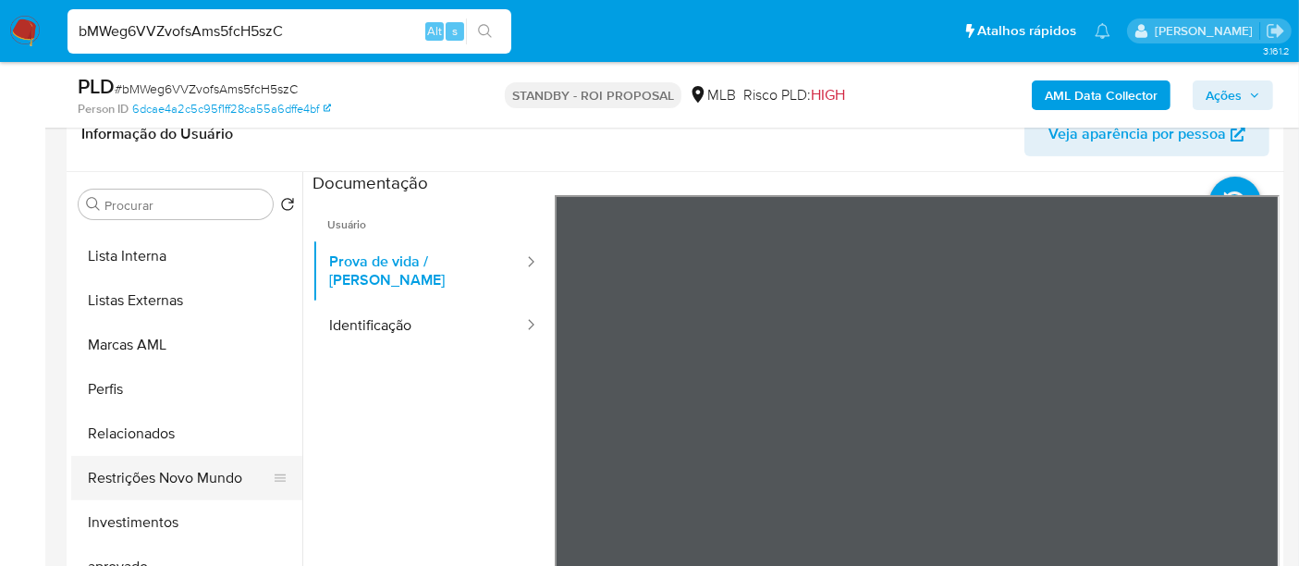
click at [187, 476] on button "Restrições Novo Mundo" at bounding box center [179, 478] width 216 height 44
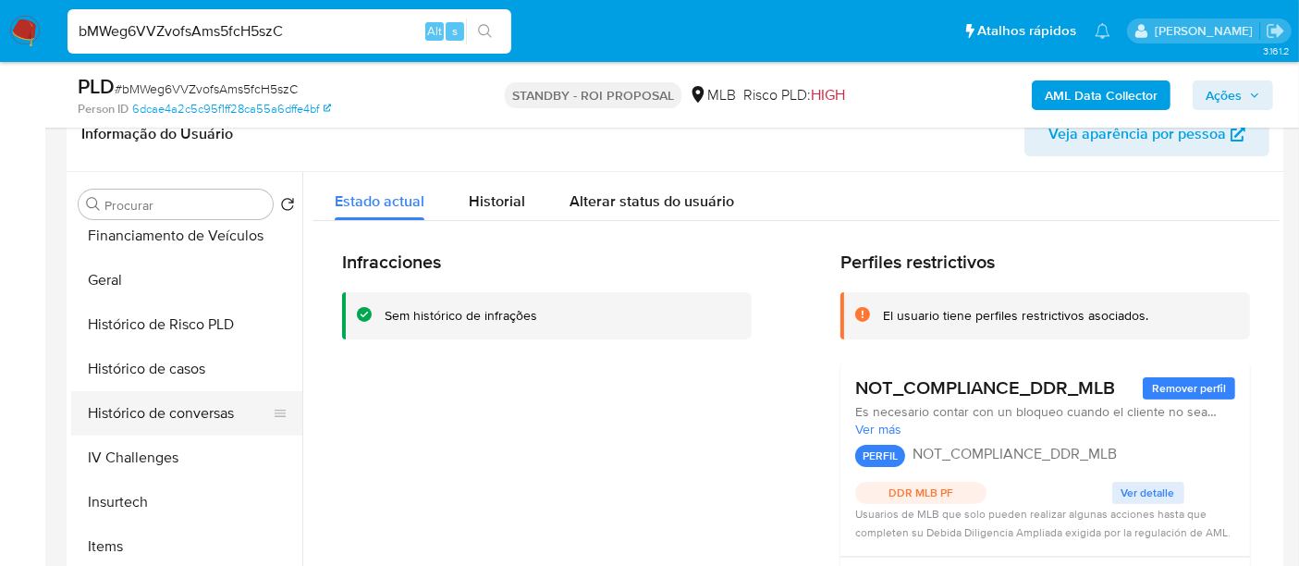
scroll to position [513, 0]
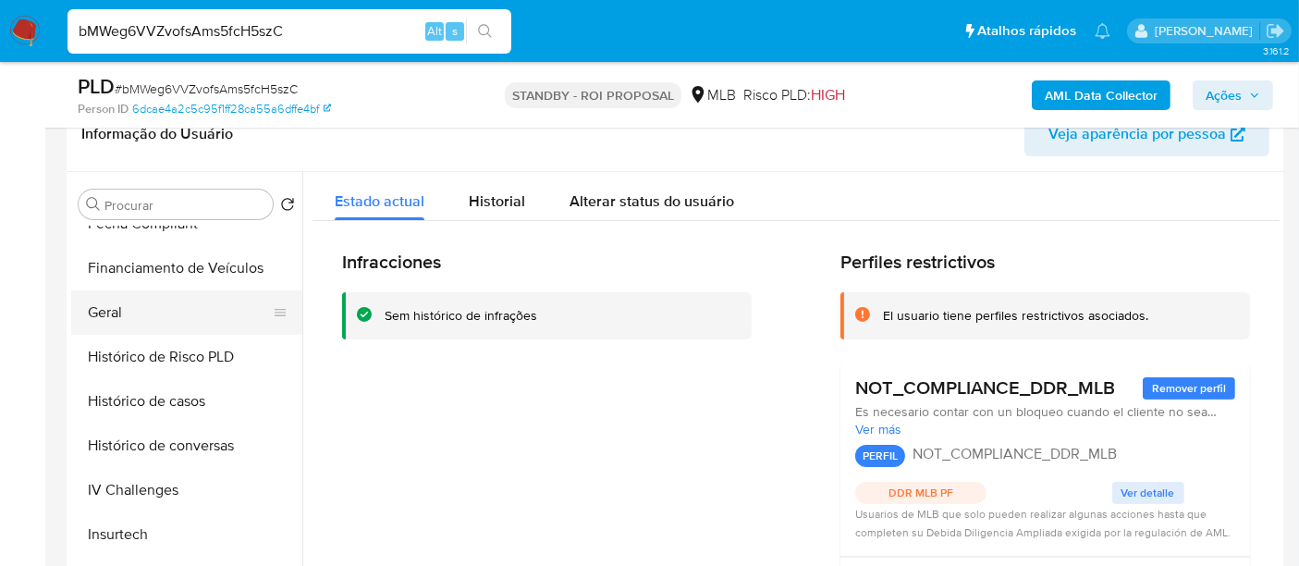
click at [111, 305] on button "Geral" at bounding box center [179, 312] width 216 height 44
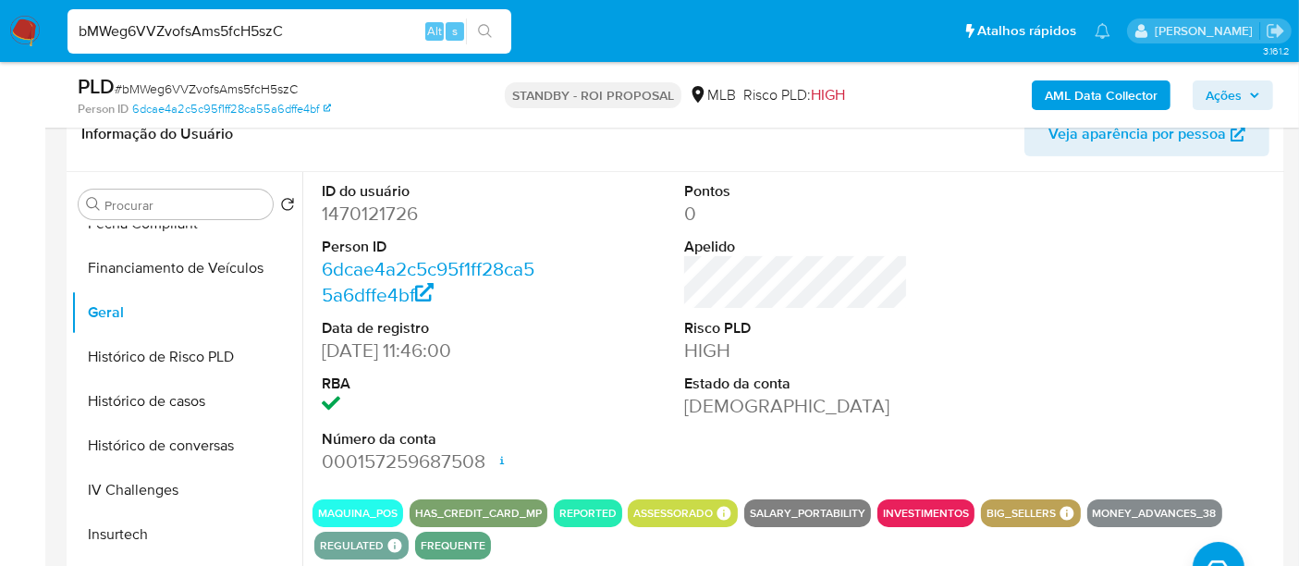
click at [263, 32] on input "bMWeg6VVZvofsAms5fcH5szC" at bounding box center [289, 31] width 444 height 24
paste input "f7ZGUbpD89B4CrRqW0R4pTb2"
type input "f7ZGUbpD89B4CrRqW0R4pTb2"
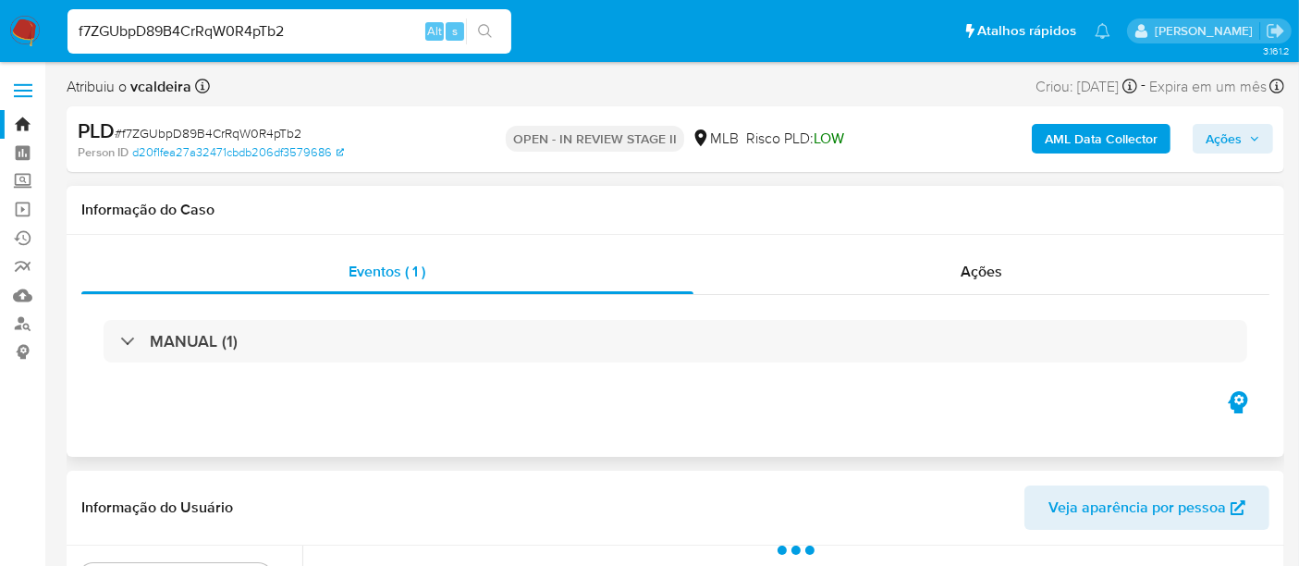
select select "10"
click at [961, 276] on span "Ações" at bounding box center [982, 271] width 42 height 21
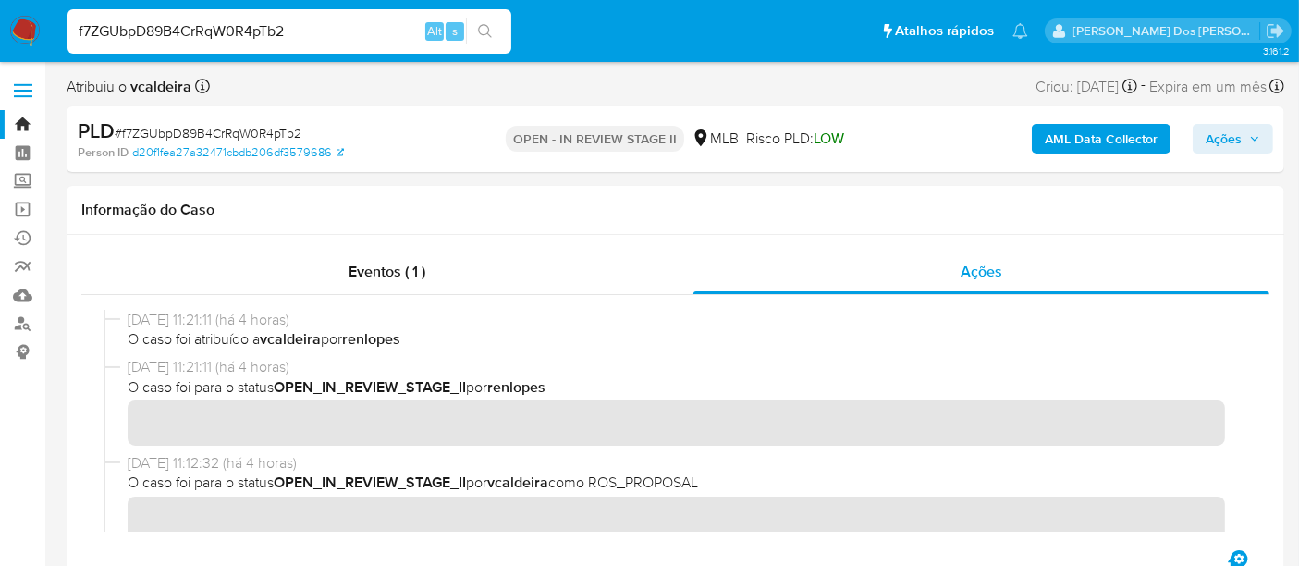
click at [265, 26] on input "f7ZGUbpD89B4CrRqW0R4pTb2" at bounding box center [289, 31] width 444 height 24
paste input "UY4X6UQo1xanrKe1RQEotQl3"
type input "UY4X6UQo1xanrKe1RQEotQl3"
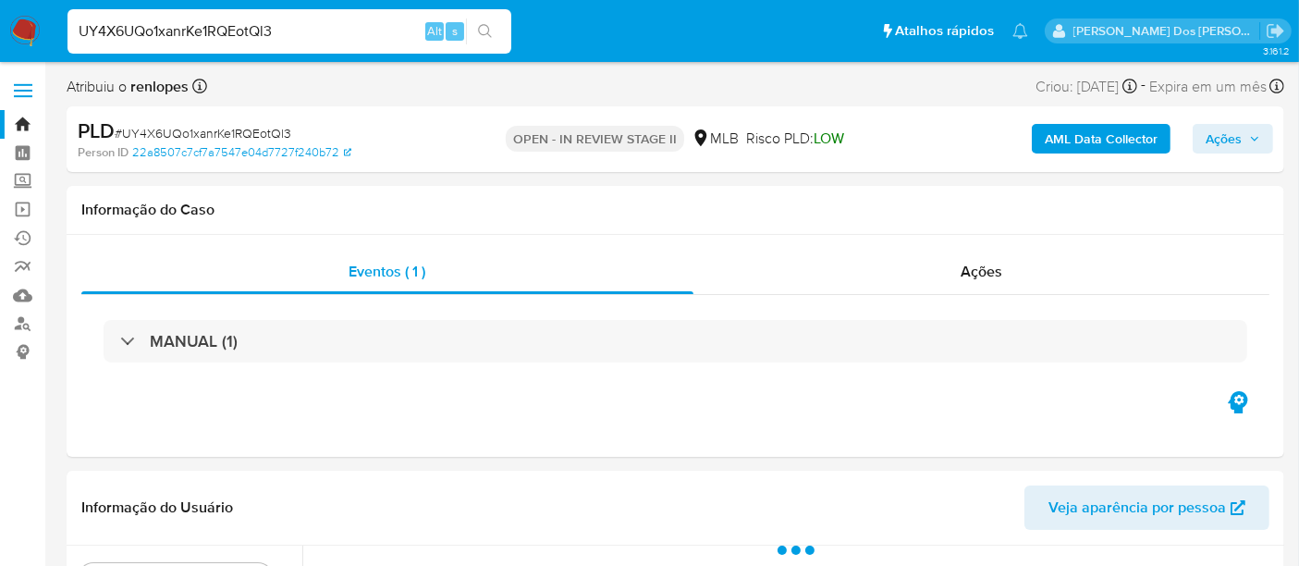
select select "10"
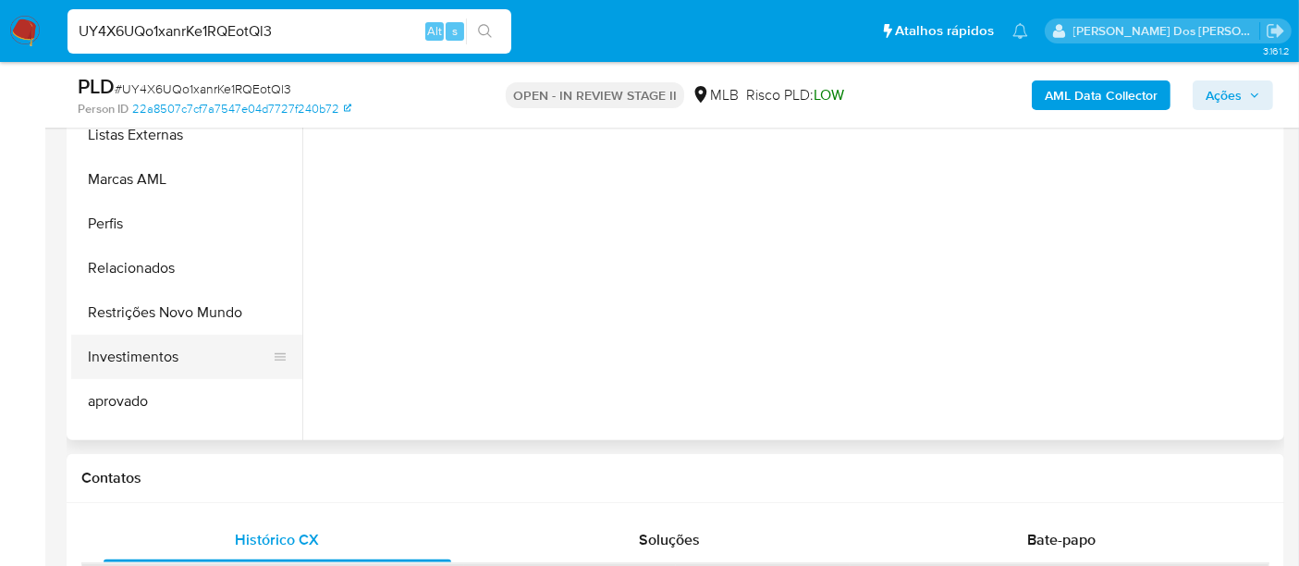
scroll to position [958, 0]
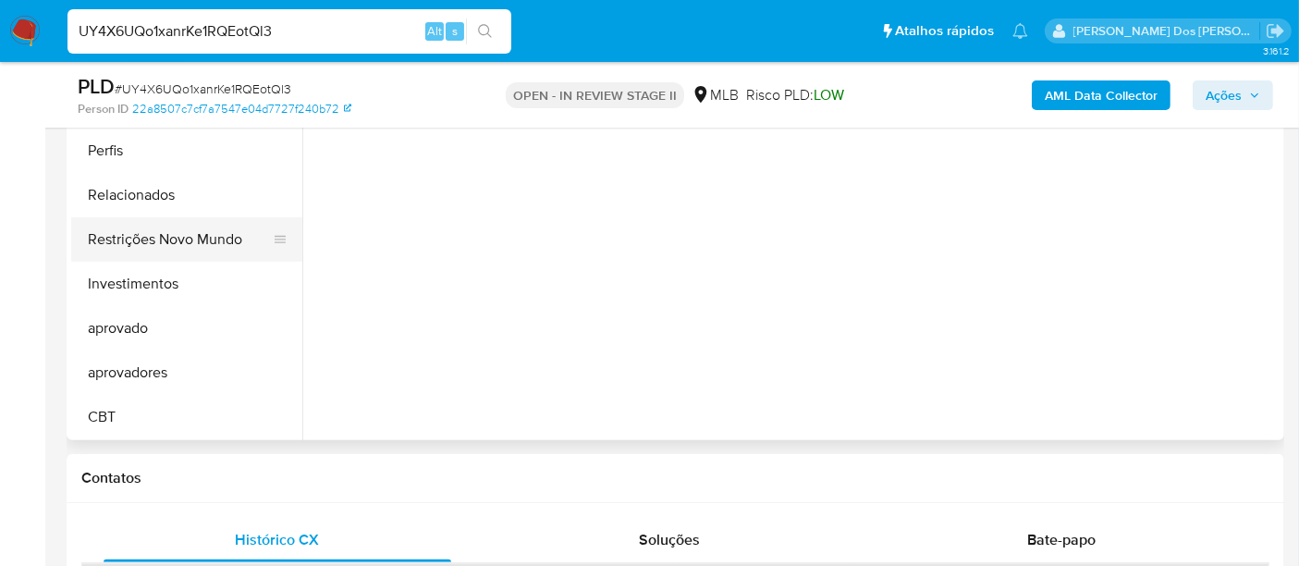
click at [152, 250] on button "Restrições Novo Mundo" at bounding box center [179, 239] width 216 height 44
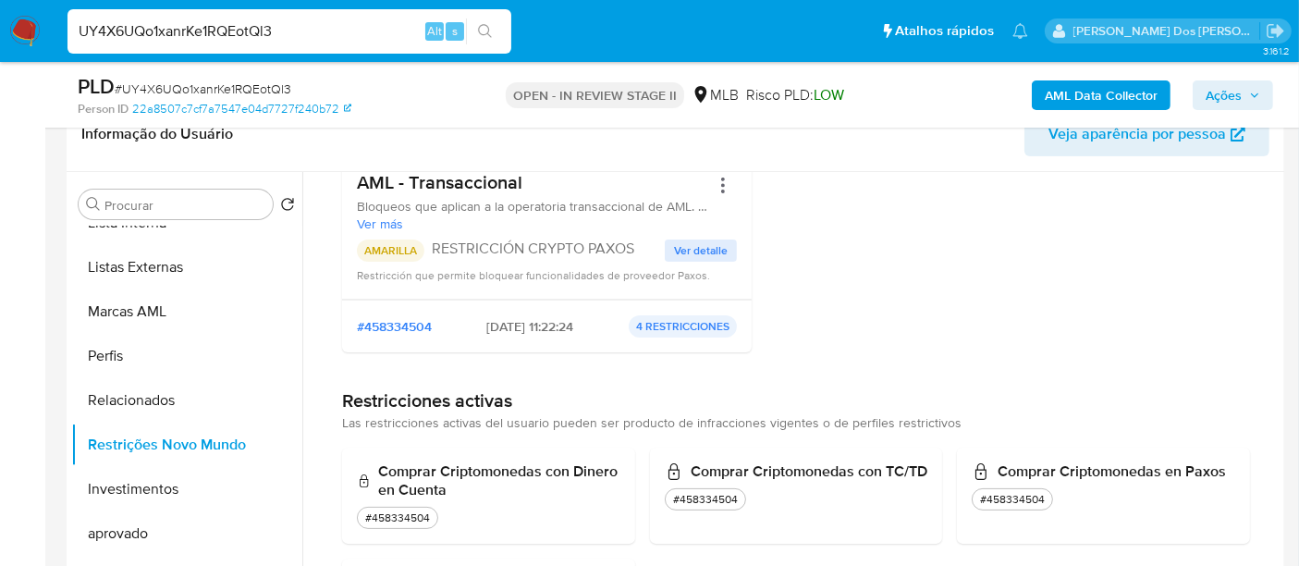
scroll to position [103, 0]
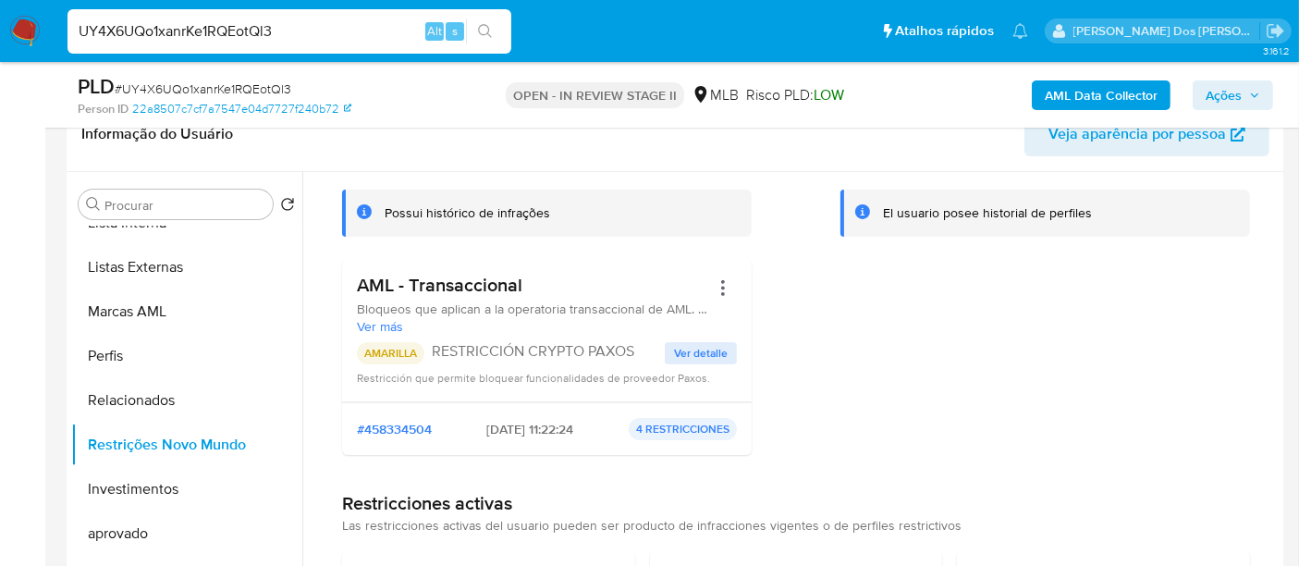
click at [293, 32] on input "UY4X6UQo1xanrKe1RQEotQl3" at bounding box center [289, 31] width 444 height 24
paste input "Vk7QZ06mzbNY5AP9gm8z0yEK"
type input "Vk7QZ06mzbNY5AP9gm8z0yEK"
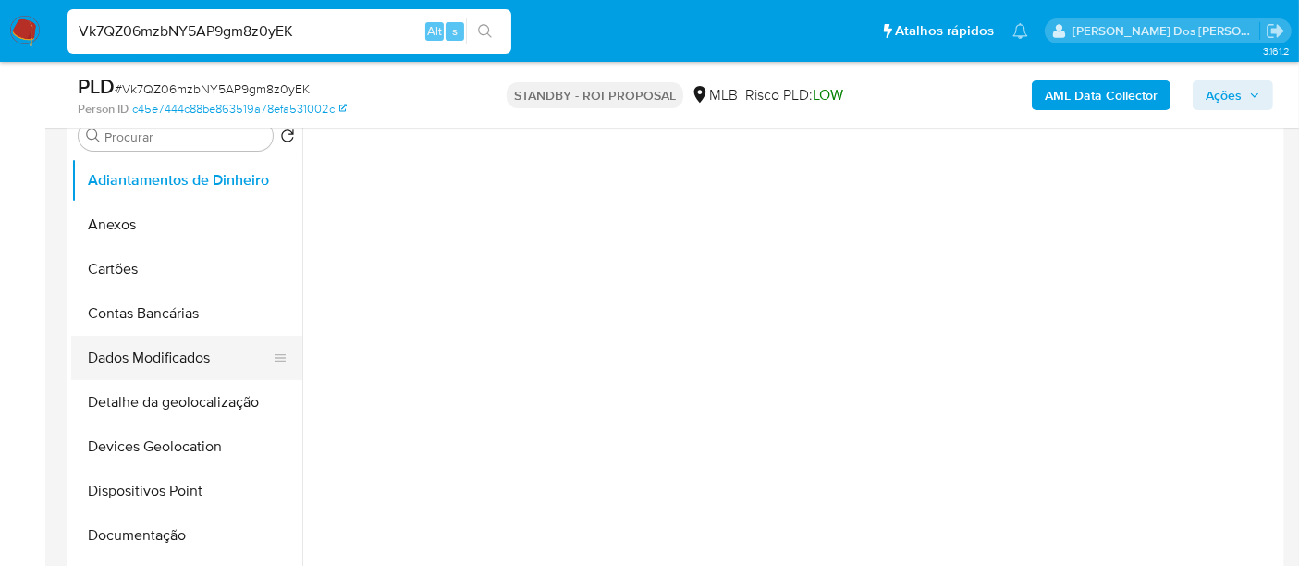
scroll to position [410, 0]
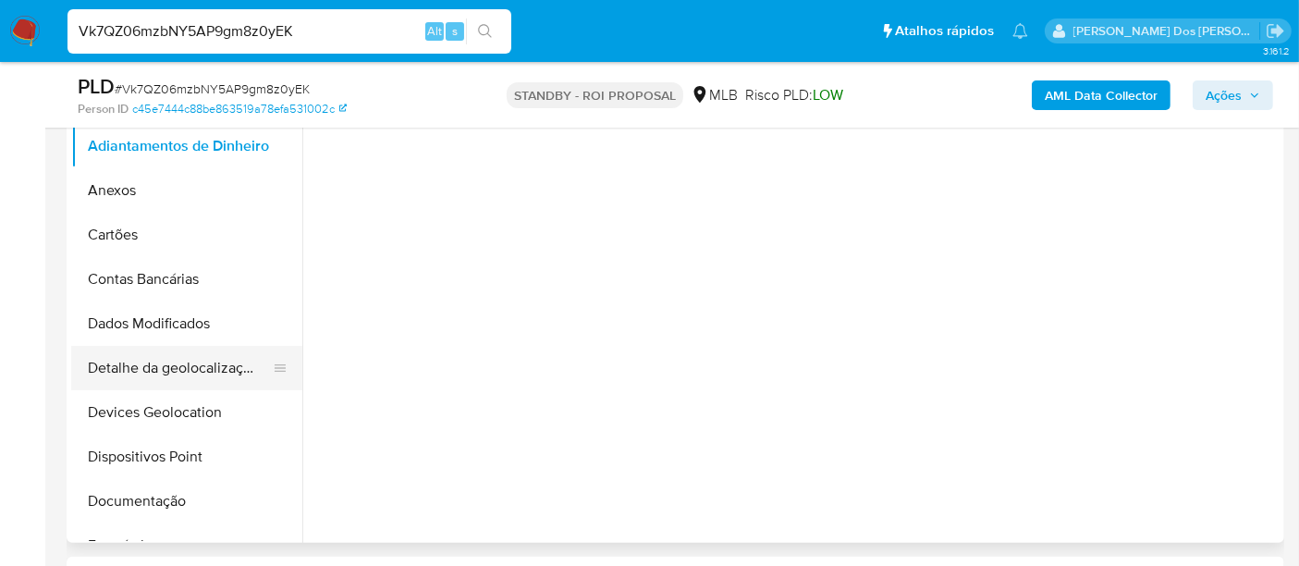
select select "10"
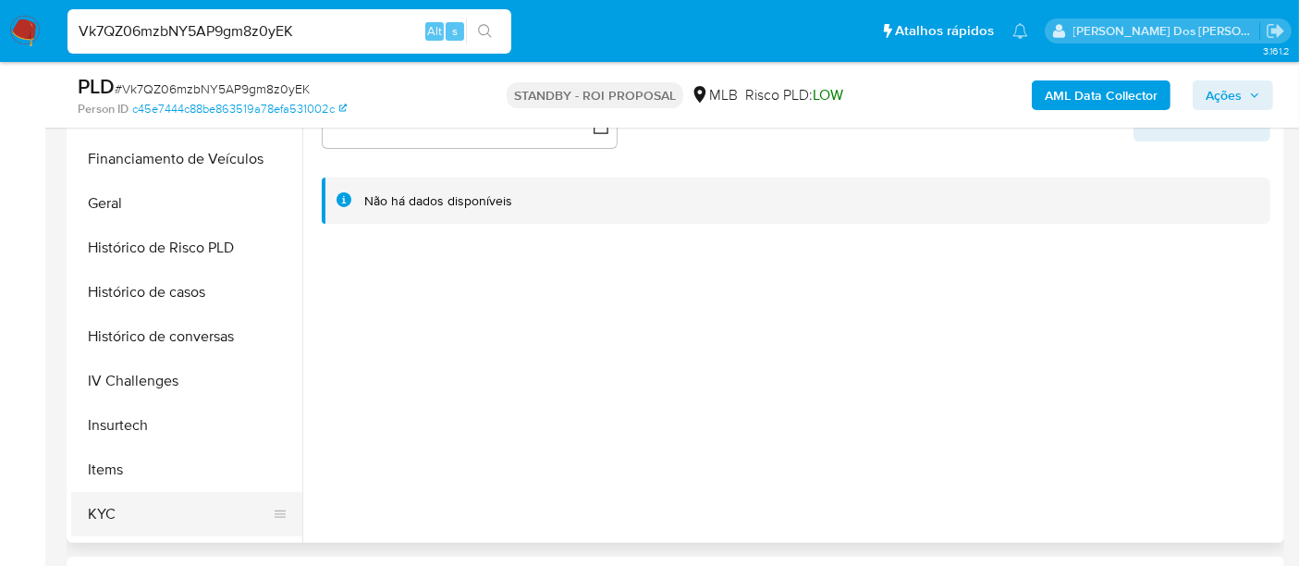
scroll to position [616, 0]
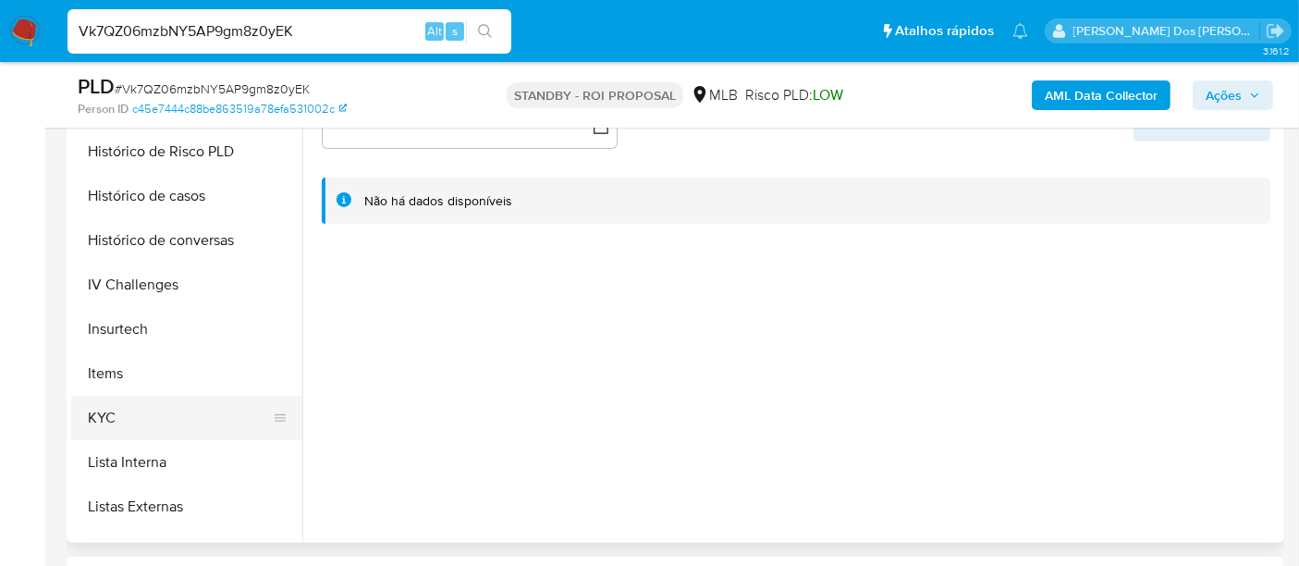
click at [108, 415] on button "KYC" at bounding box center [179, 418] width 216 height 44
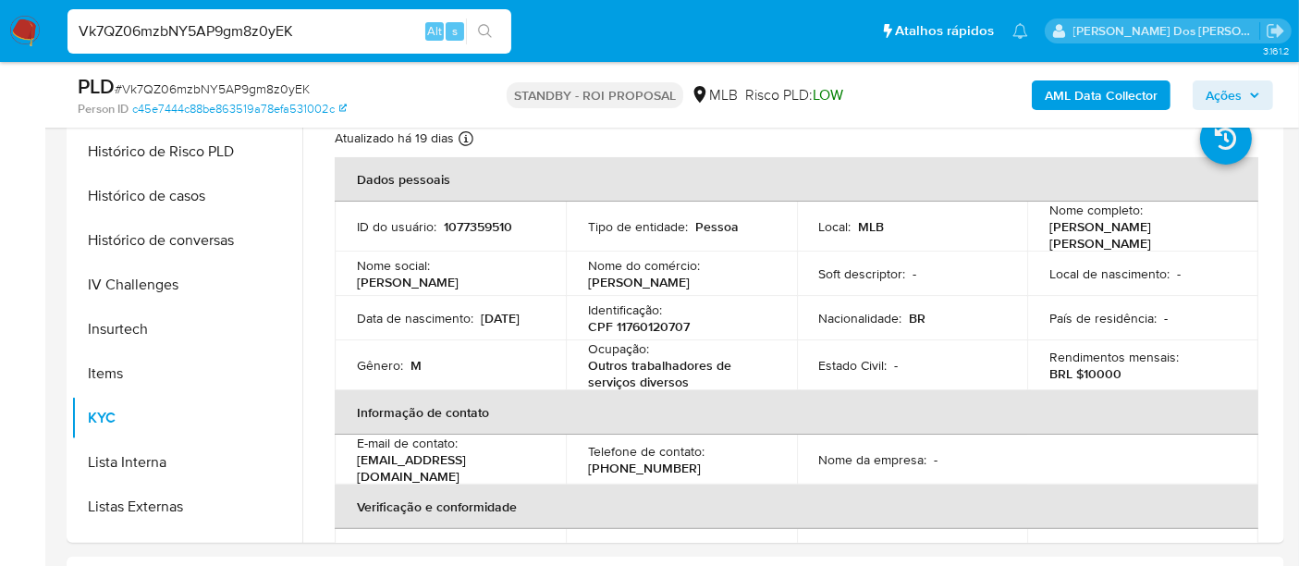
click at [190, 20] on input "Vk7QZ06mzbNY5AP9gm8z0yEK" at bounding box center [289, 31] width 444 height 24
paste input "yrHkUkVWBebq92SrYvsLch0D"
type input "yrHkUkVWBebq92SrYvsLch0D"
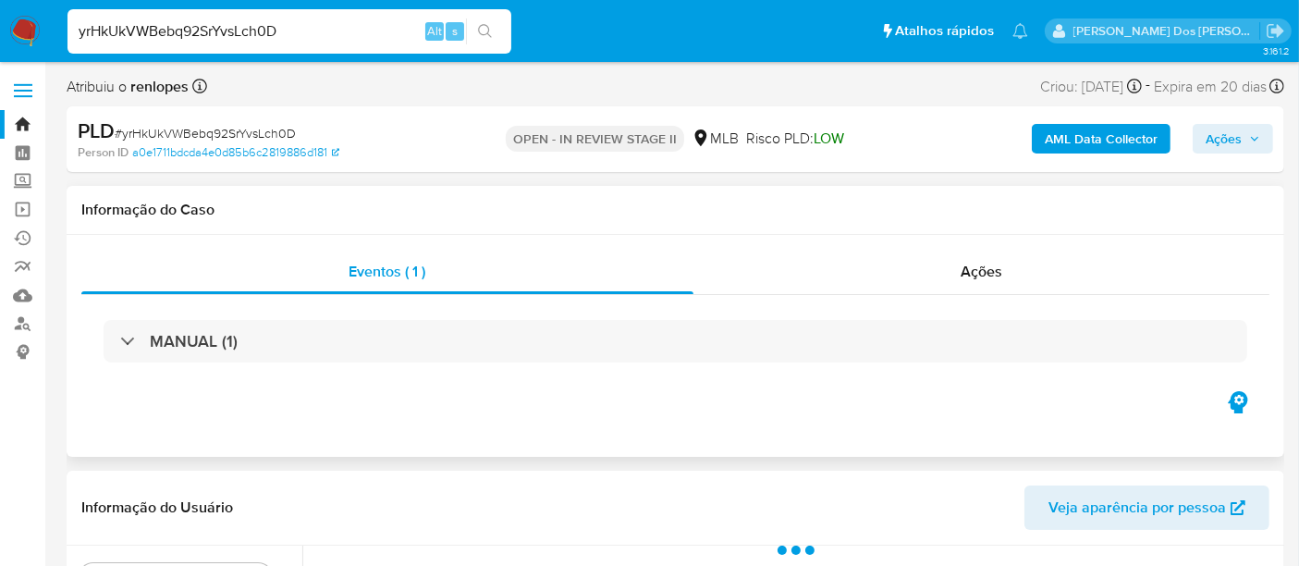
select select "10"
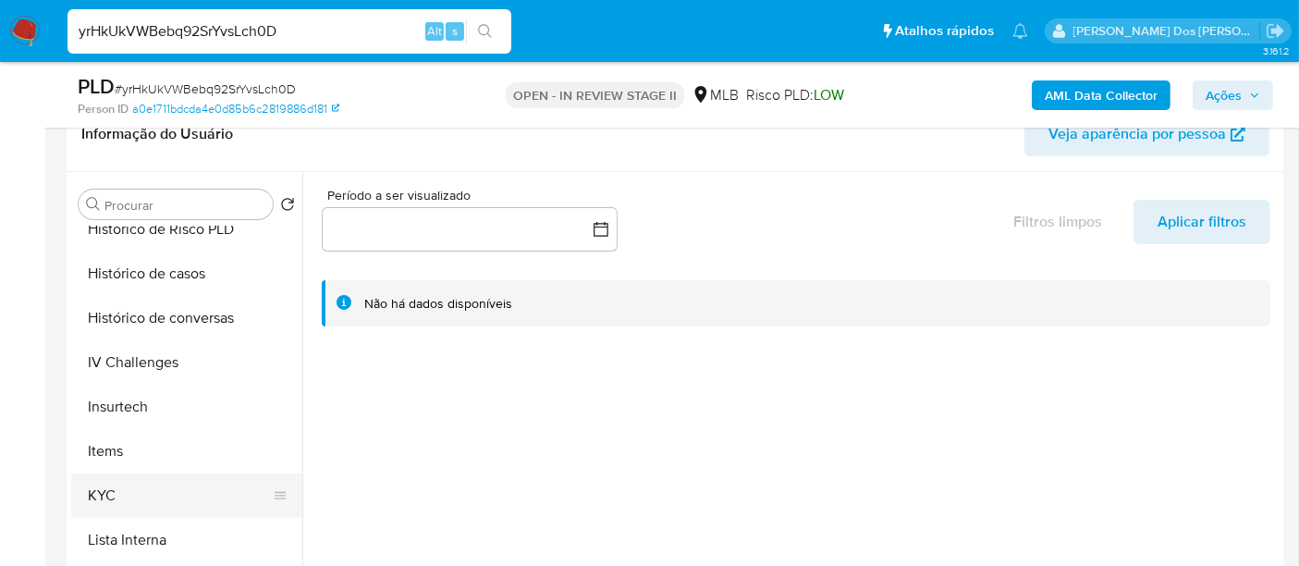
scroll to position [718, 0]
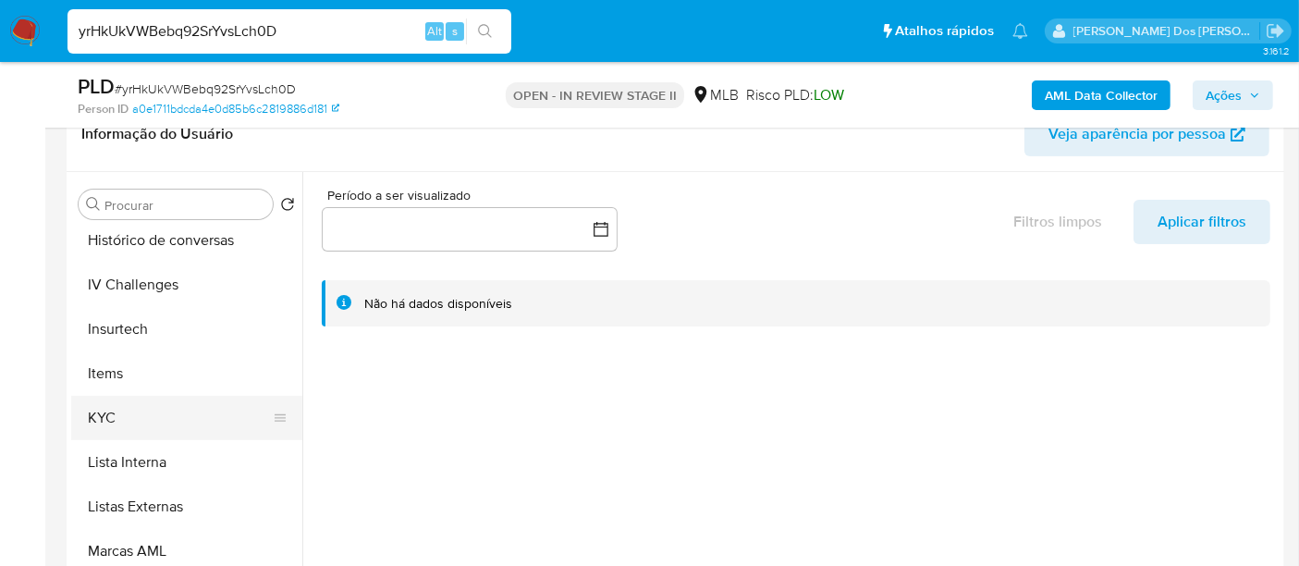
click at [102, 422] on button "KYC" at bounding box center [179, 418] width 216 height 44
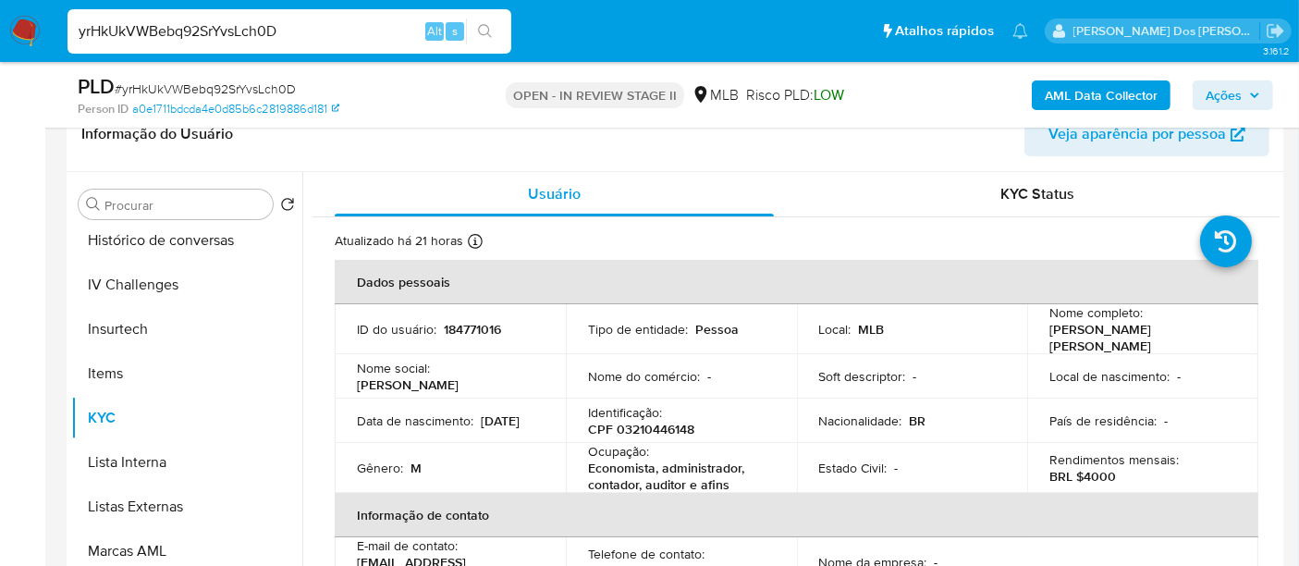
click at [332, 30] on input "yrHkUkVWBebq92SrYvsLch0D" at bounding box center [289, 31] width 444 height 24
paste input "5M7SITy6xI3d3GvgWKu3XT71"
type input "5M7SITy6xI3d3GvgWKu3XT71"
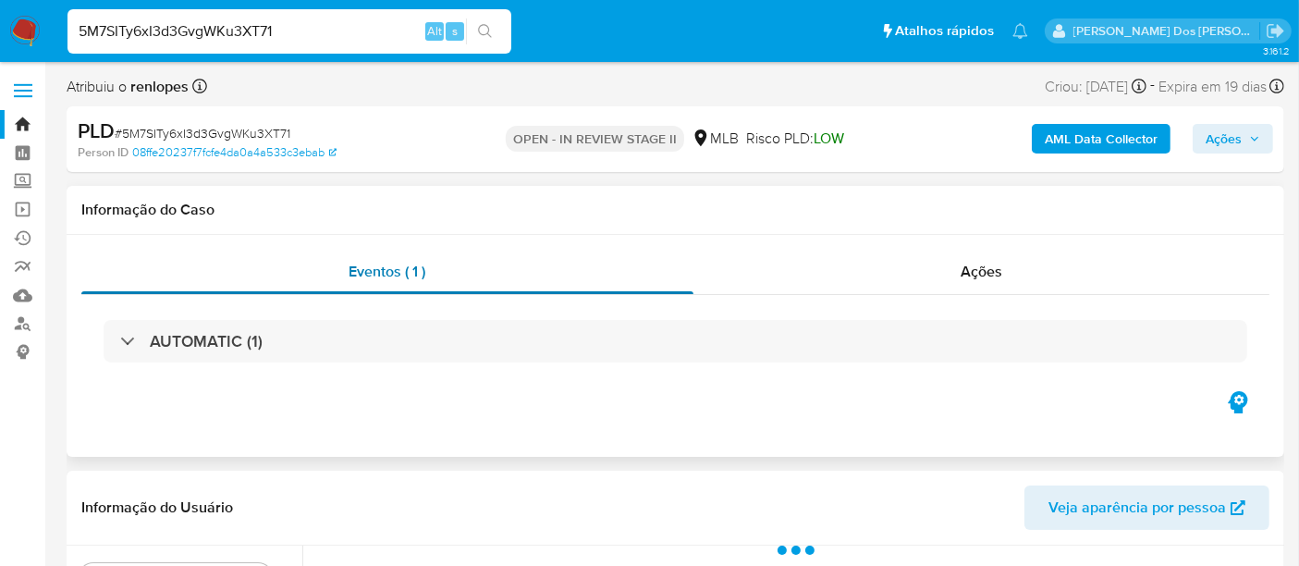
select select "10"
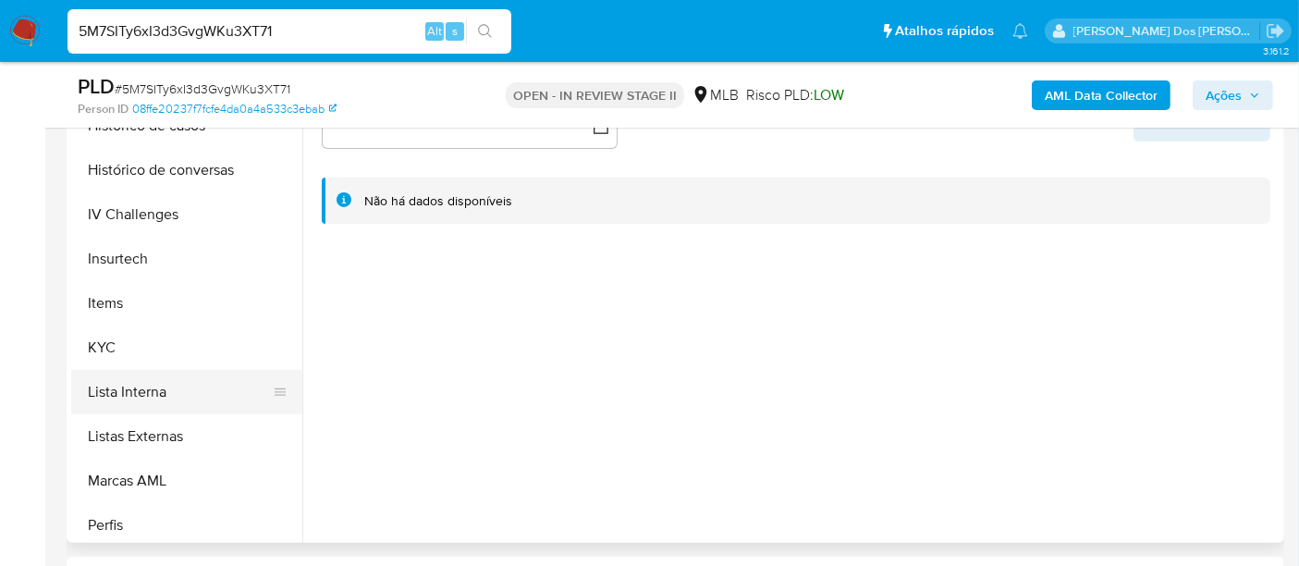
scroll to position [718, 0]
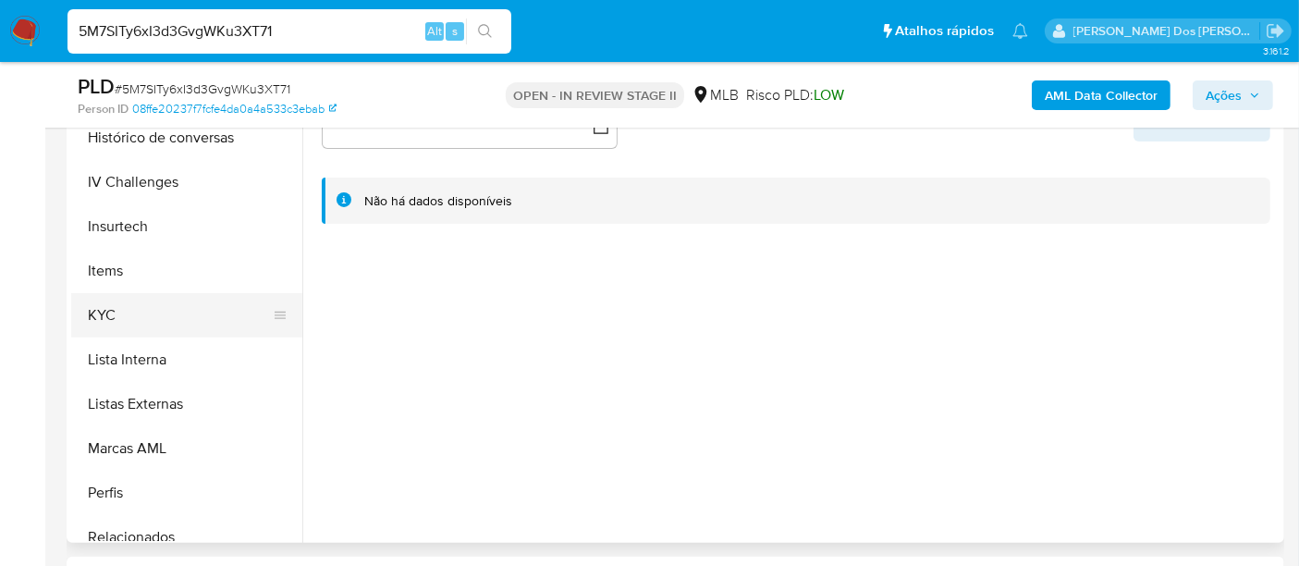
click at [113, 316] on button "KYC" at bounding box center [179, 315] width 216 height 44
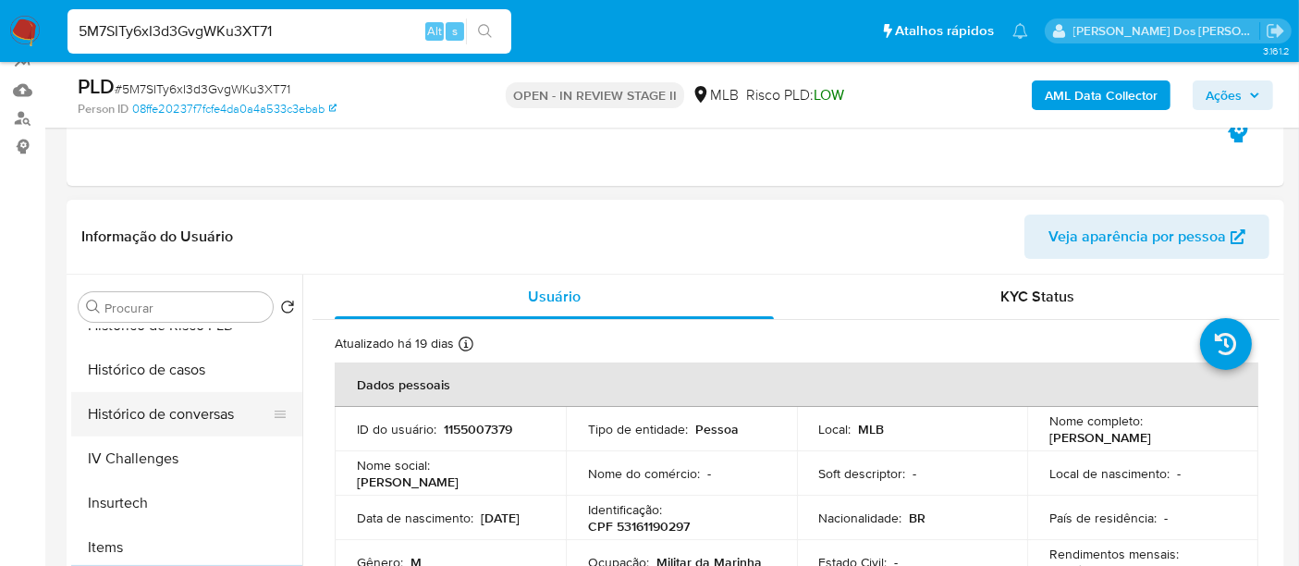
scroll to position [615, 0]
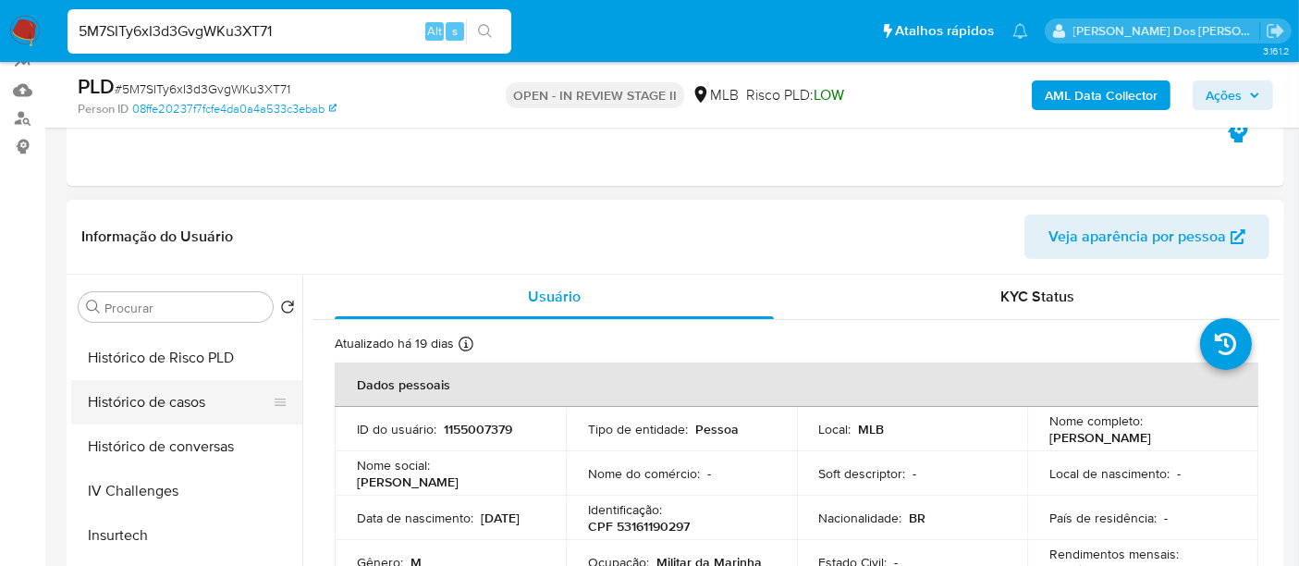
click at [151, 400] on button "Histórico de casos" at bounding box center [179, 402] width 216 height 44
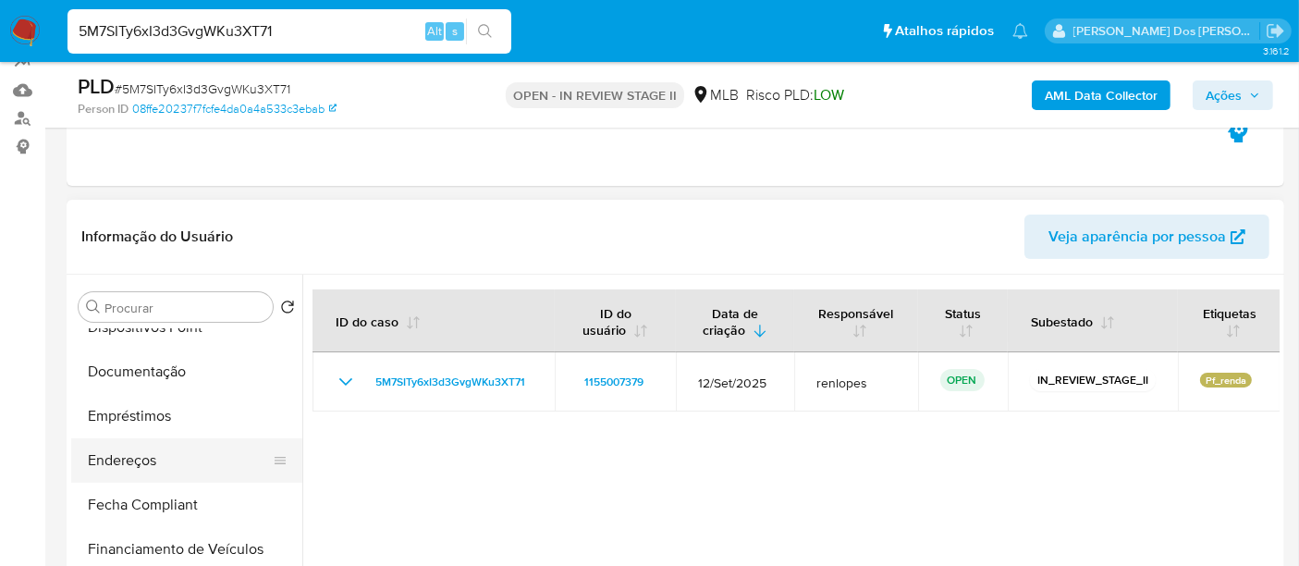
scroll to position [307, 0]
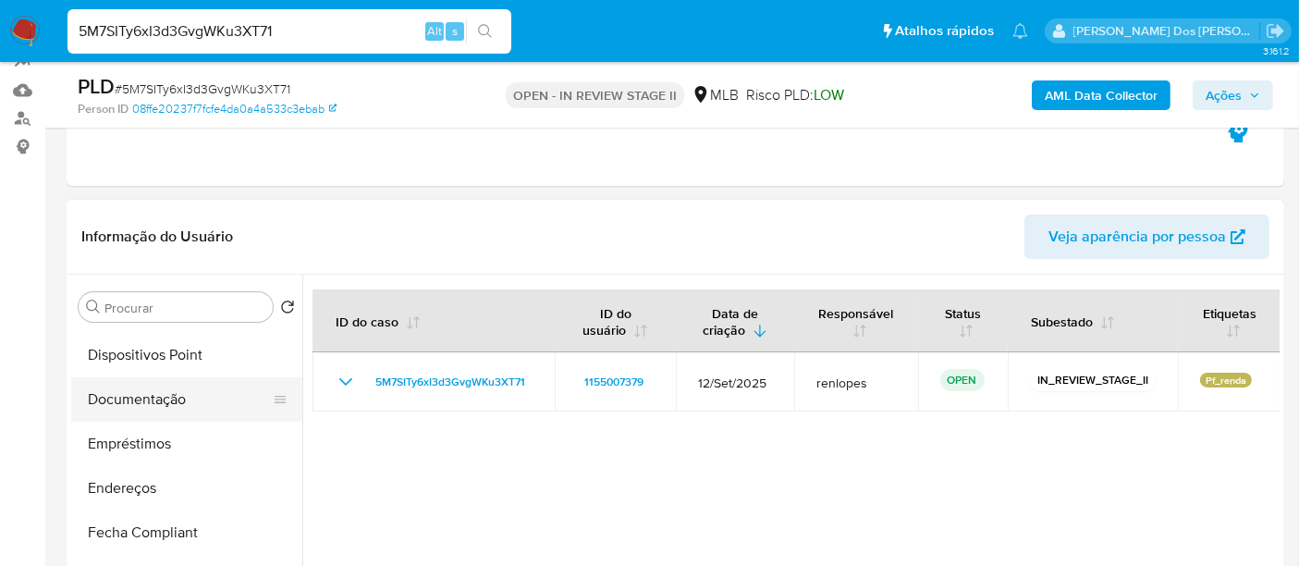
click at [145, 403] on button "Documentação" at bounding box center [179, 399] width 216 height 44
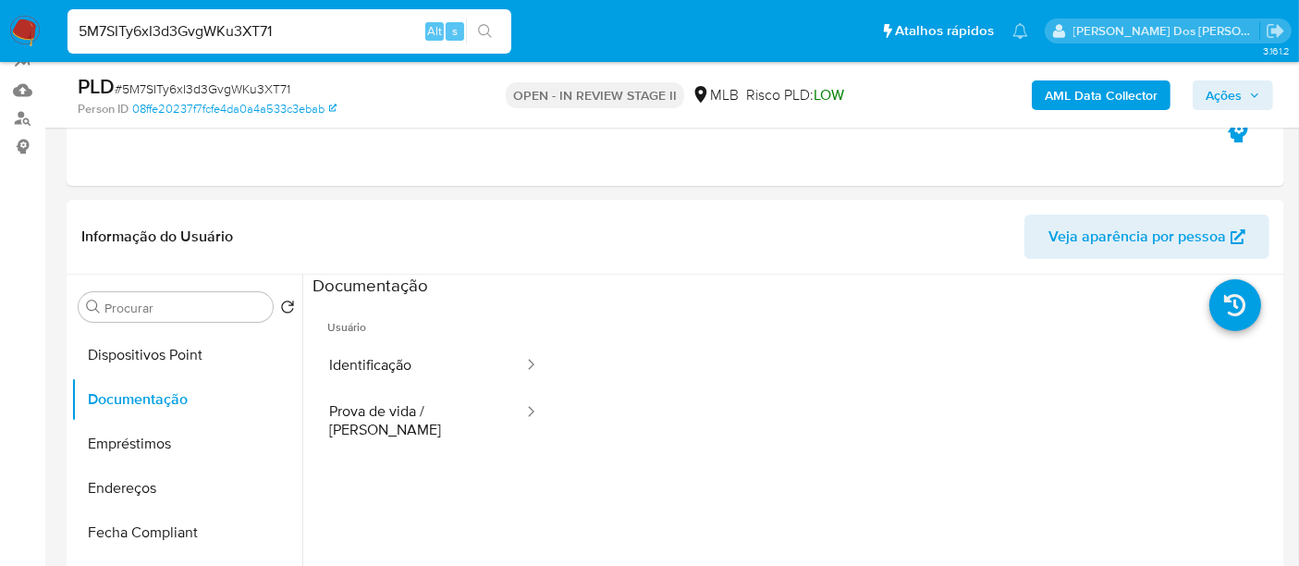
click at [379, 374] on button "Identificação" at bounding box center [418, 365] width 213 height 47
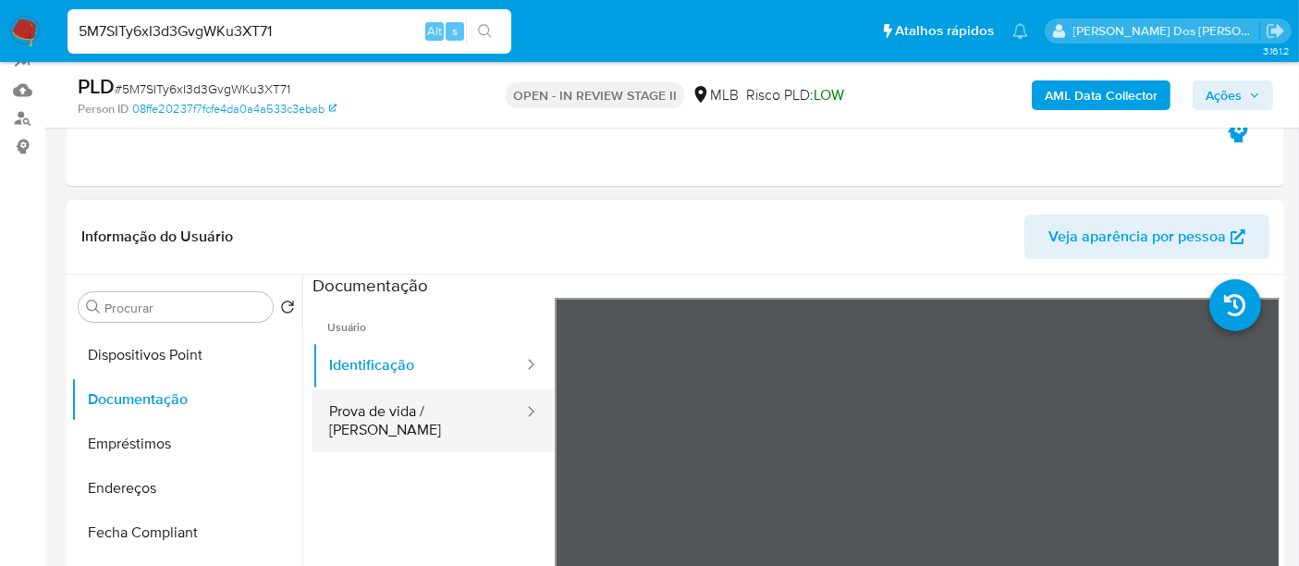
click at [372, 410] on button "Prova de vida / [PERSON_NAME]" at bounding box center [418, 420] width 213 height 63
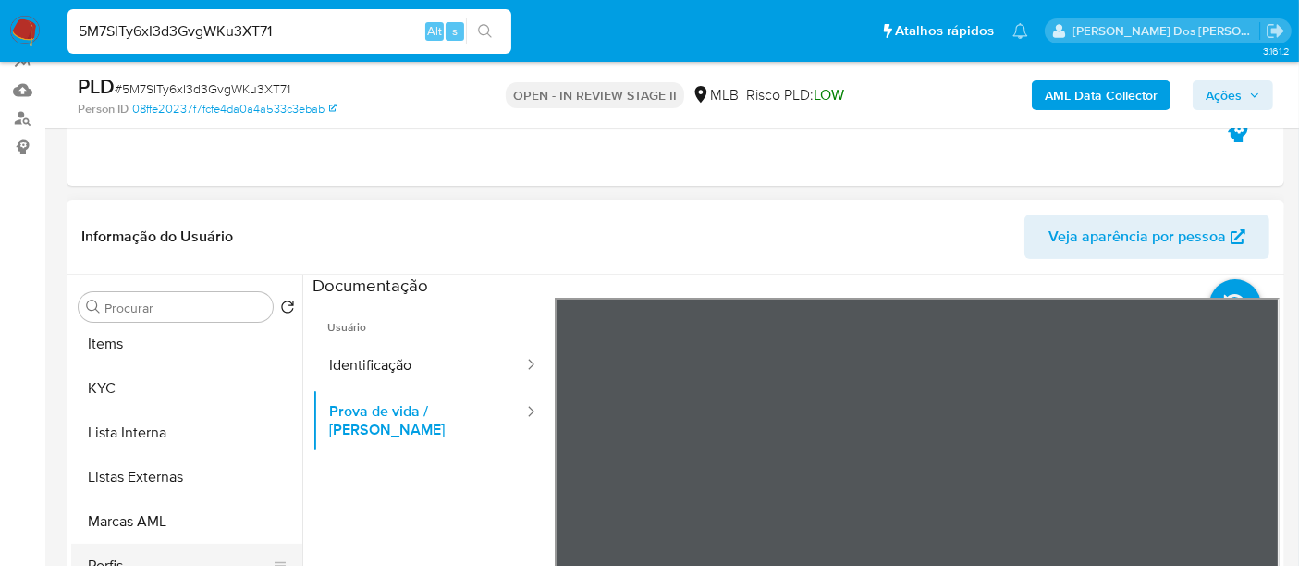
scroll to position [958, 0]
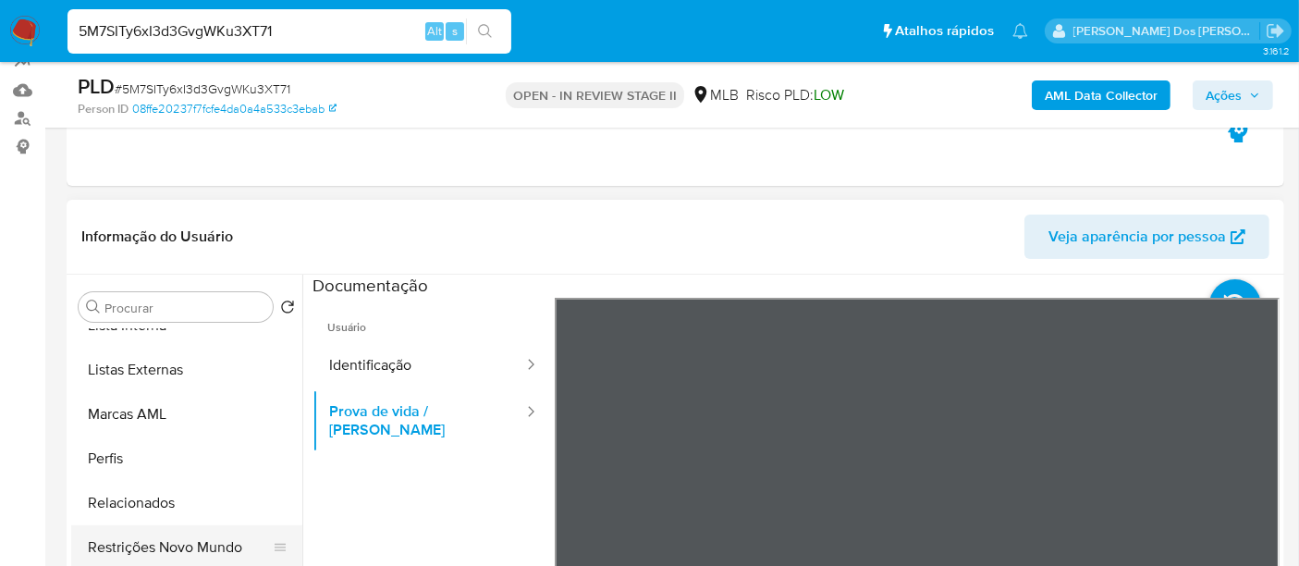
click at [203, 545] on button "Restrições Novo Mundo" at bounding box center [179, 547] width 216 height 44
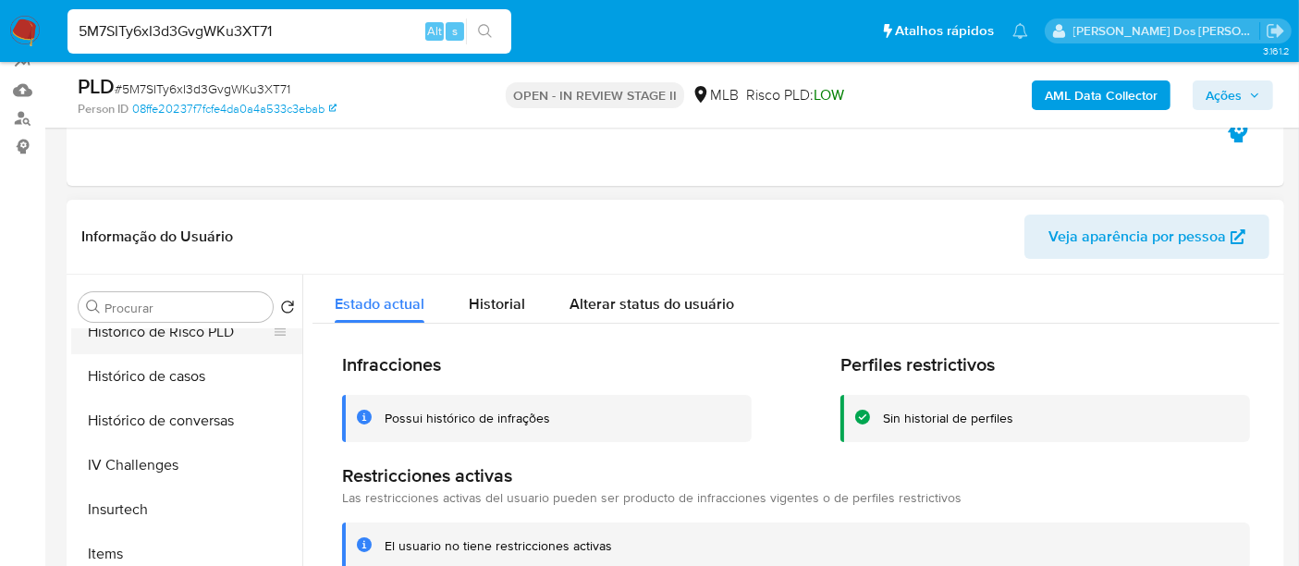
scroll to position [546, 0]
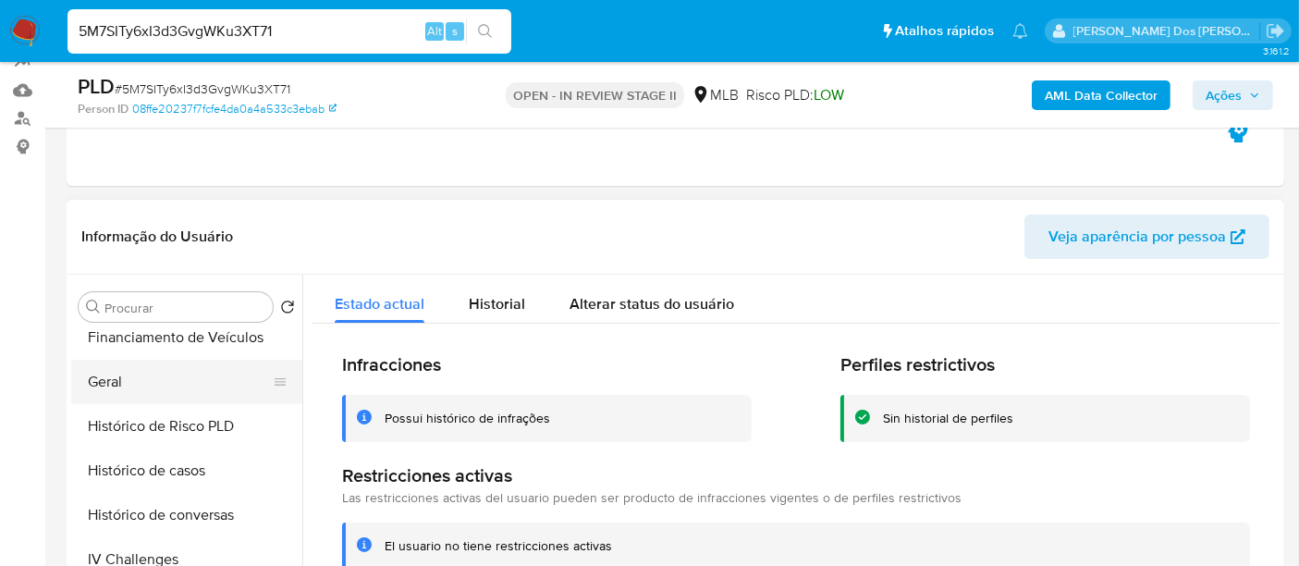
click at [103, 381] on button "Geral" at bounding box center [179, 382] width 216 height 44
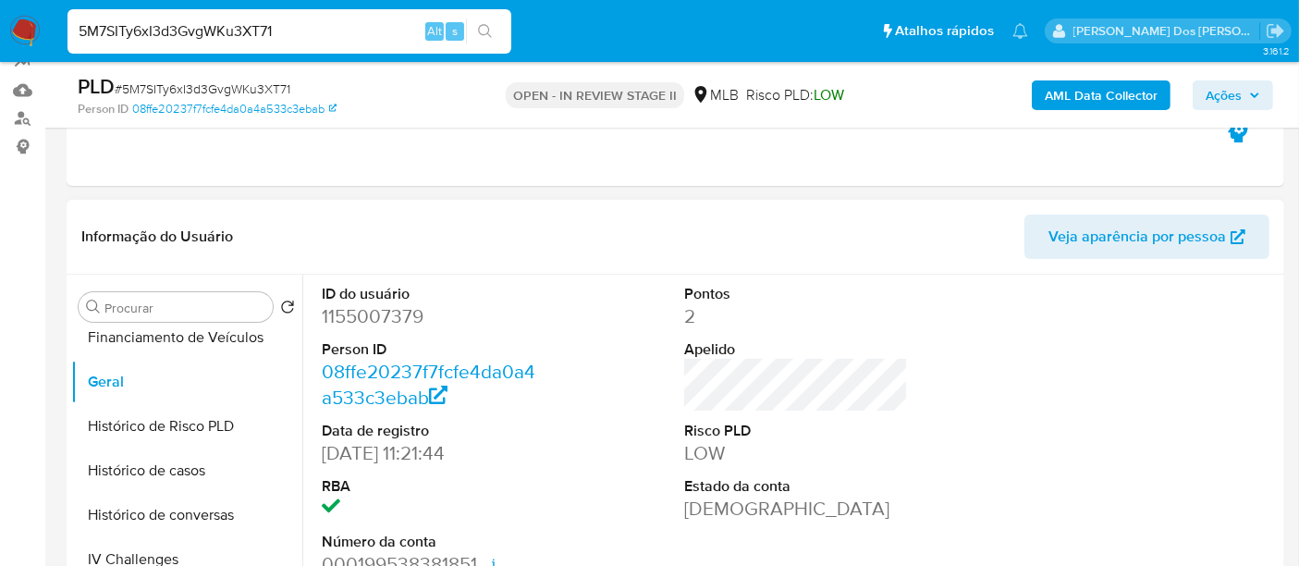
scroll to position [410, 0]
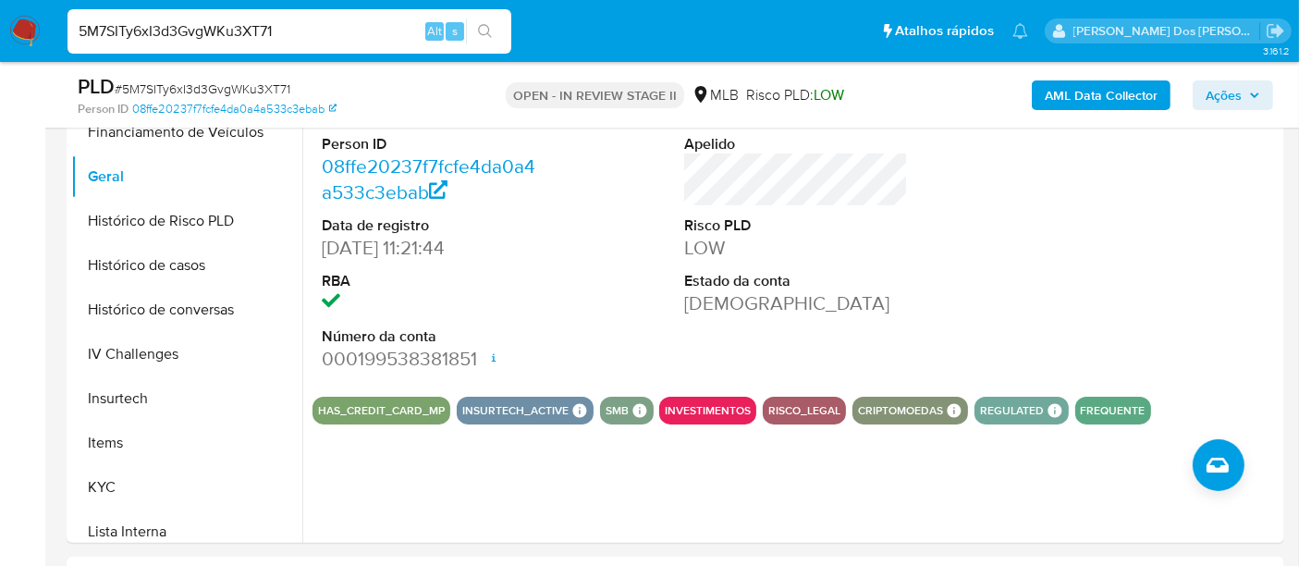
click at [293, 23] on input "5M7SITy6xI3d3GvgWKu3XT71" at bounding box center [289, 31] width 444 height 24
paste input "EjBYfWLqzyUencoIIPgj6jZf"
type input "EjBYfWLqzyUencoIIPgj6jZf"
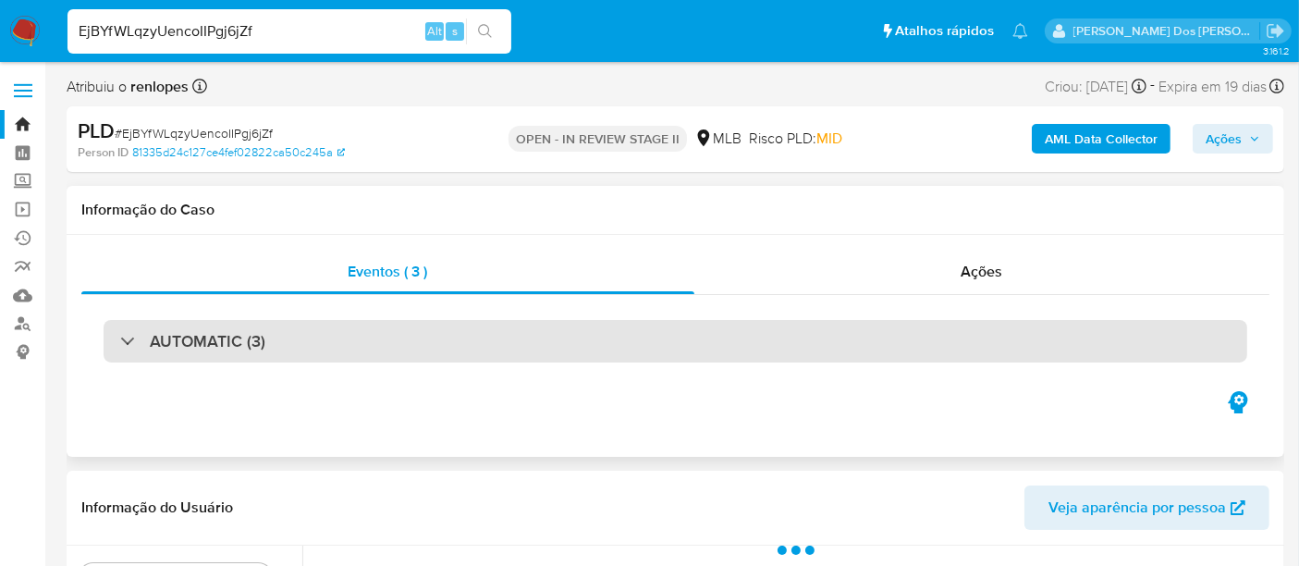
select select "10"
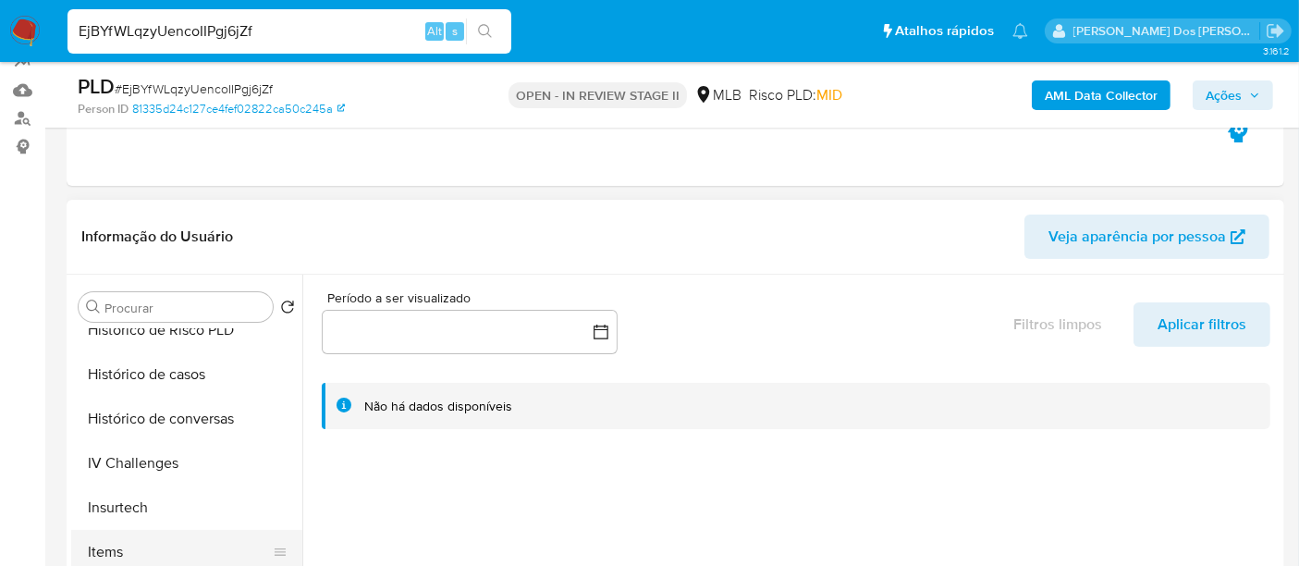
scroll to position [717, 0]
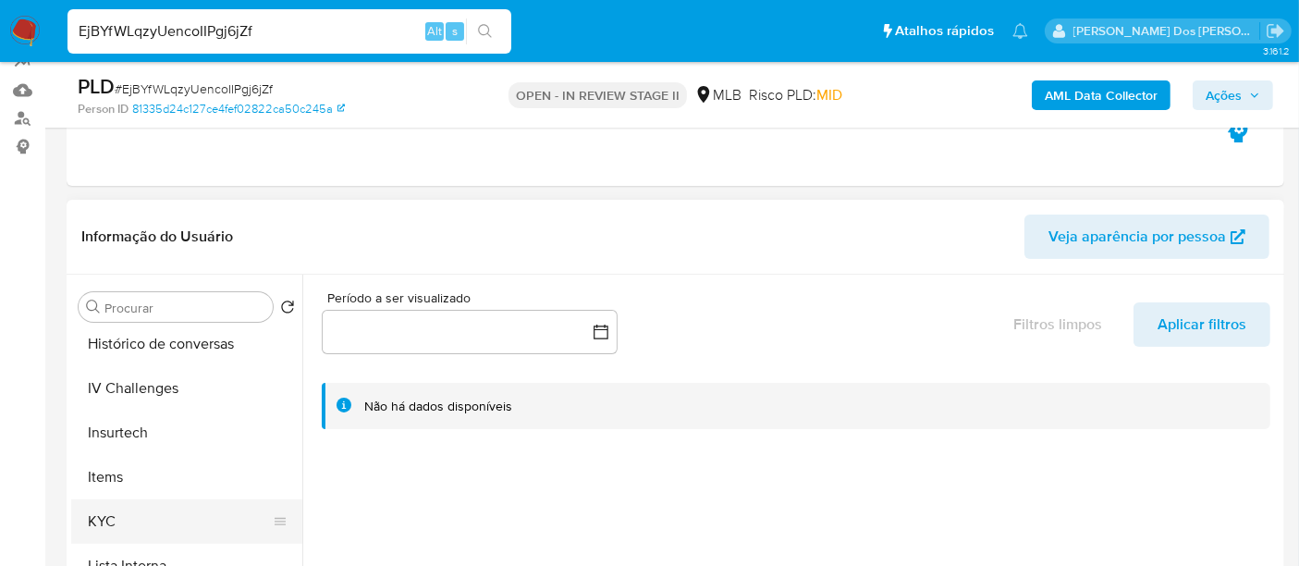
click at [111, 508] on button "KYC" at bounding box center [179, 521] width 216 height 44
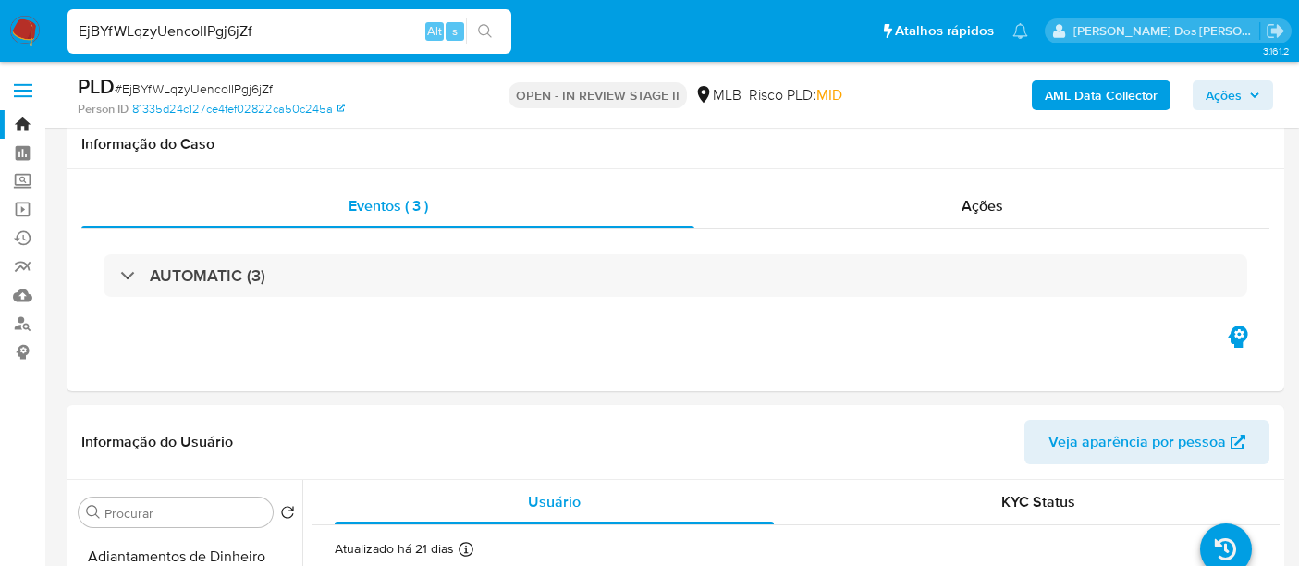
select select "10"
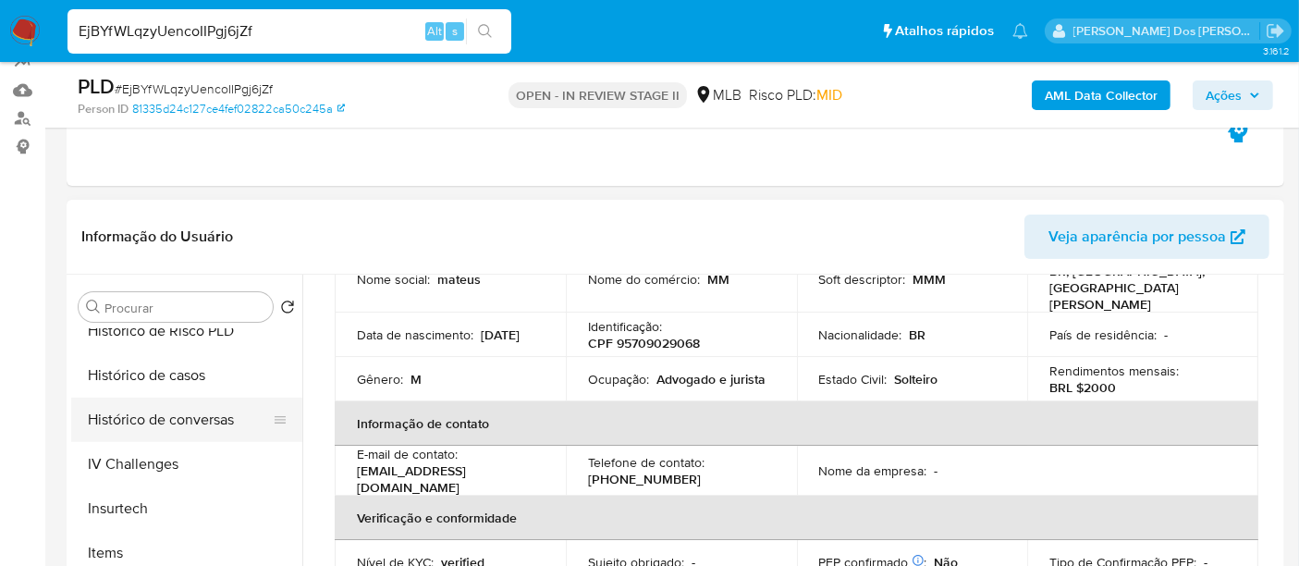
scroll to position [615, 0]
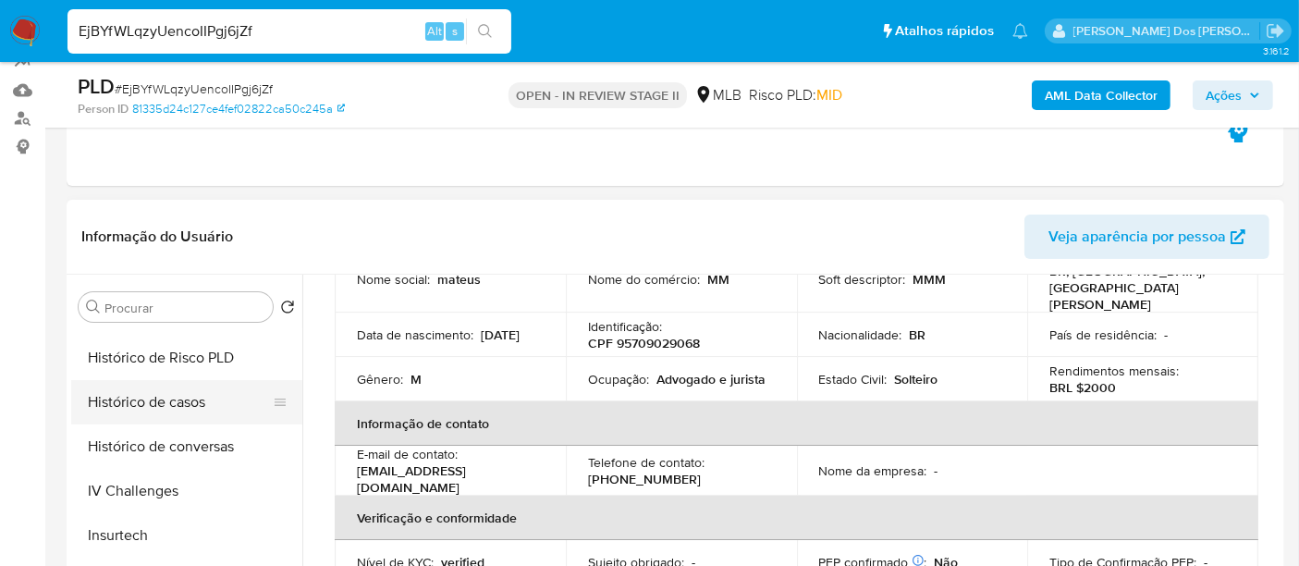
click at [164, 397] on button "Histórico de casos" at bounding box center [179, 402] width 216 height 44
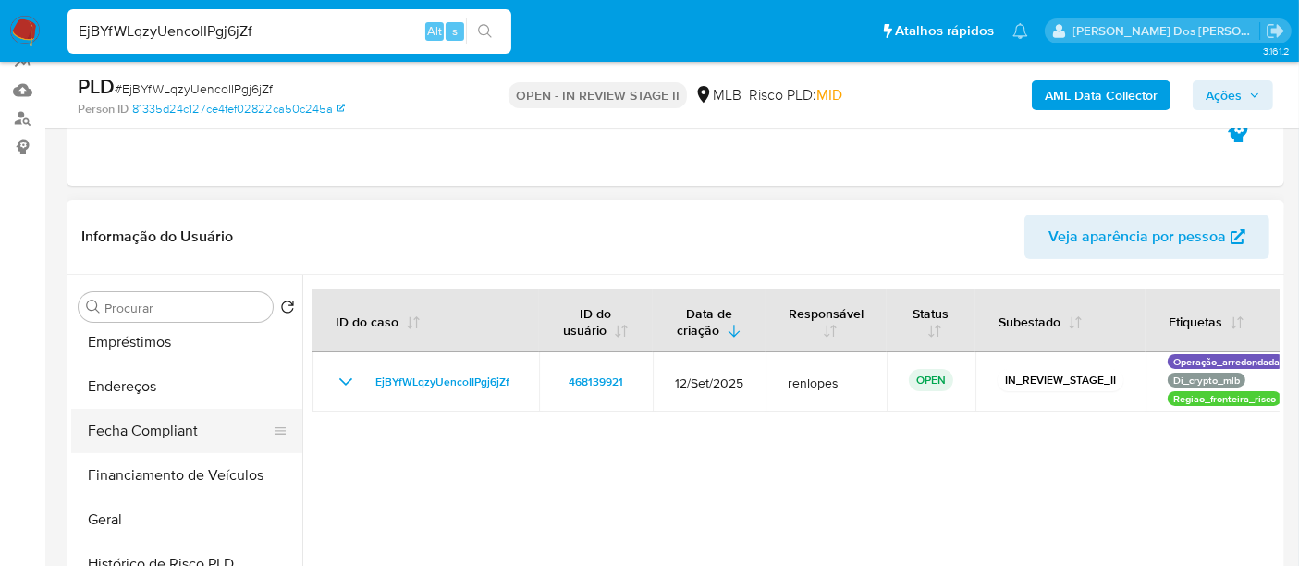
scroll to position [306, 0]
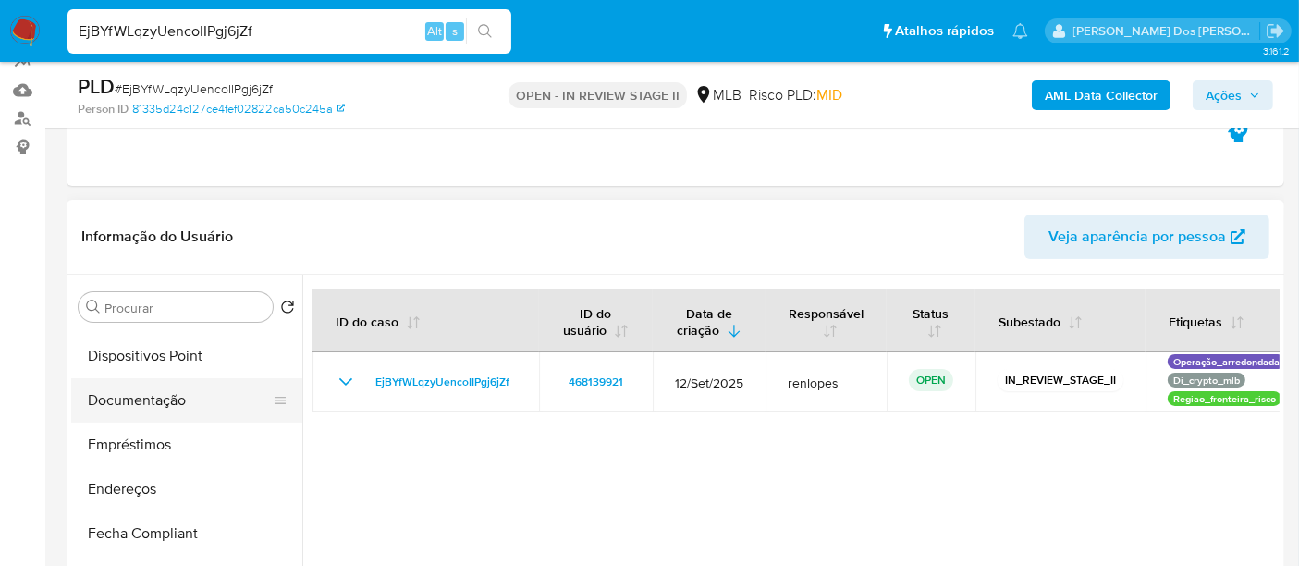
click at [137, 404] on button "Documentação" at bounding box center [179, 400] width 216 height 44
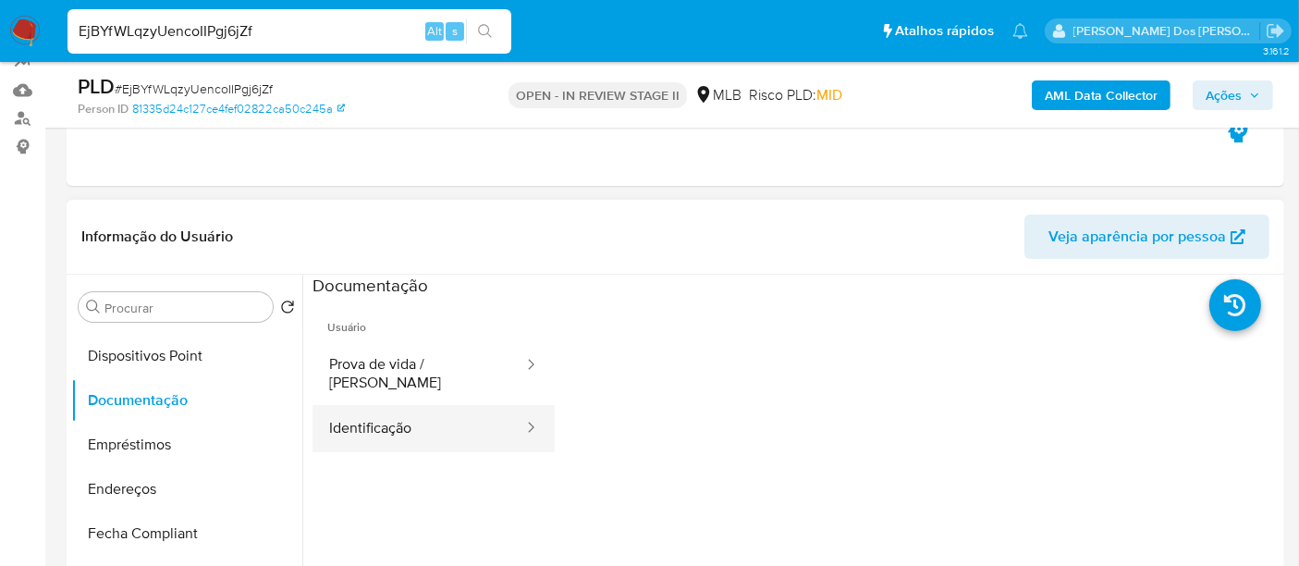
click at [364, 410] on button "Identificação" at bounding box center [418, 428] width 213 height 47
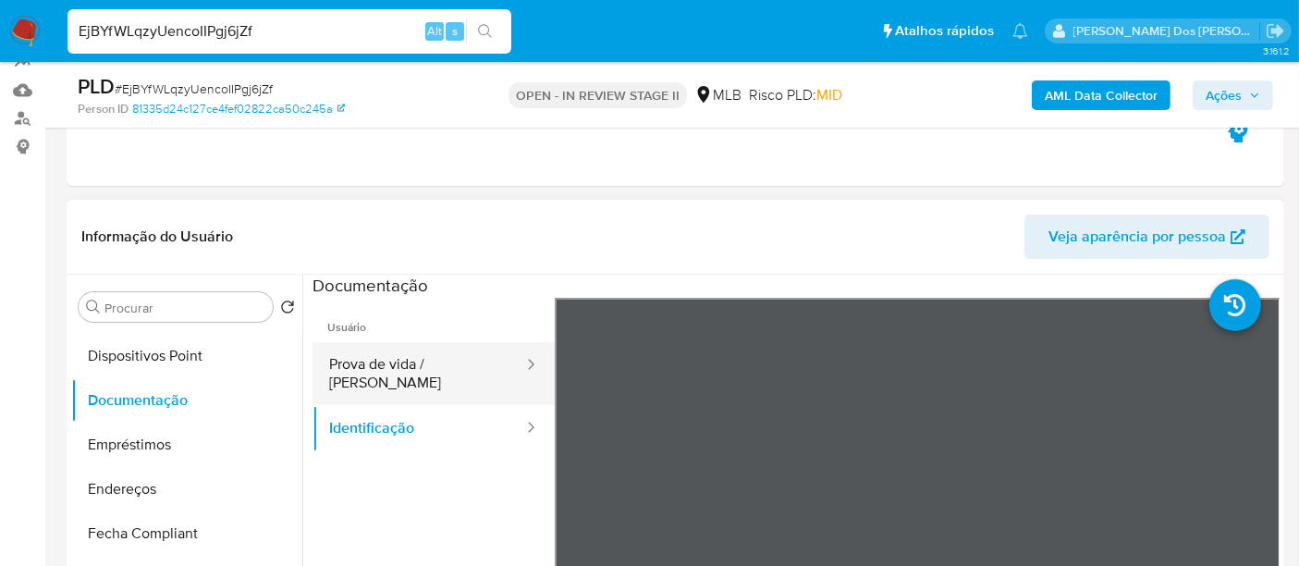
click at [467, 362] on button "Prova de vida / Selfie" at bounding box center [418, 373] width 213 height 63
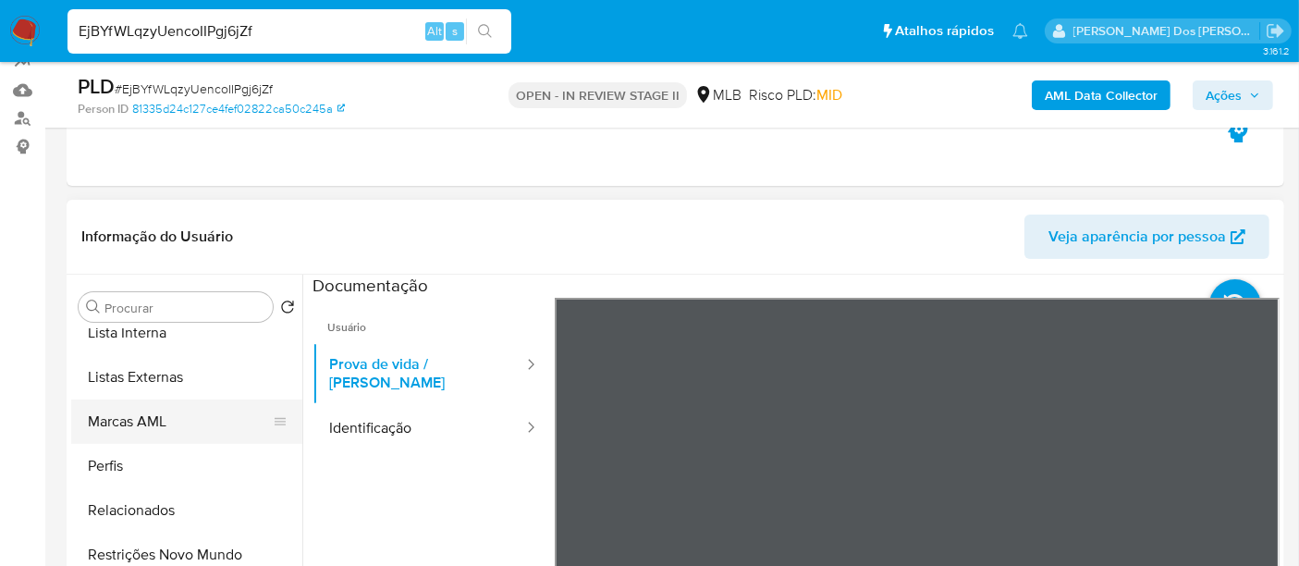
scroll to position [958, 0]
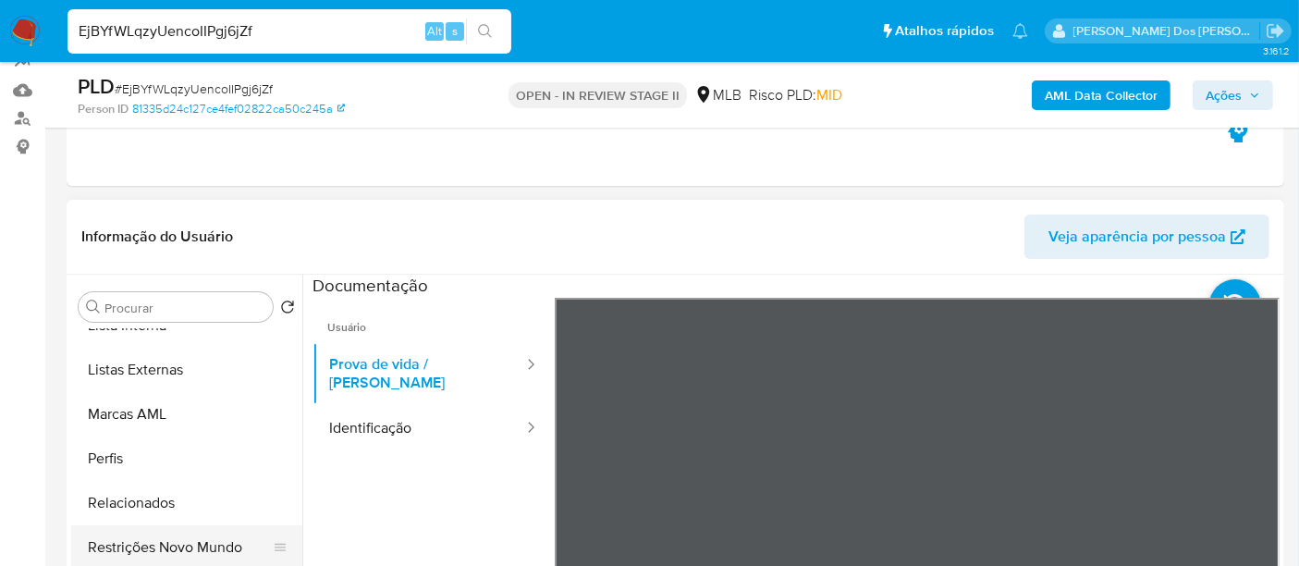
click at [203, 546] on button "Restrições Novo Mundo" at bounding box center [179, 547] width 216 height 44
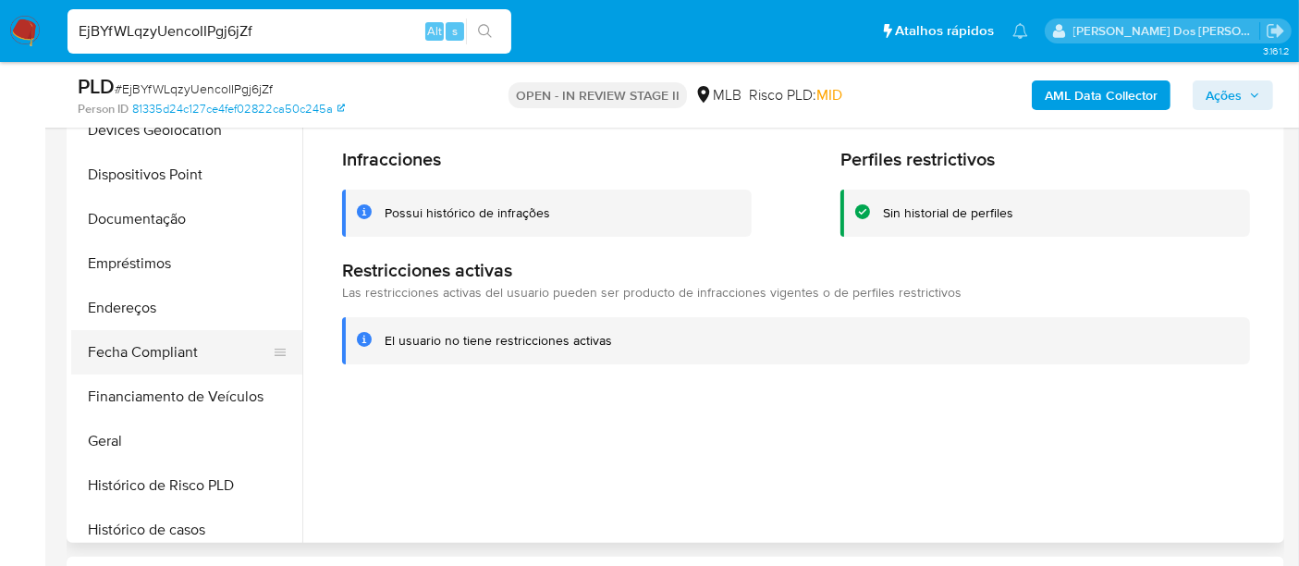
scroll to position [239, 0]
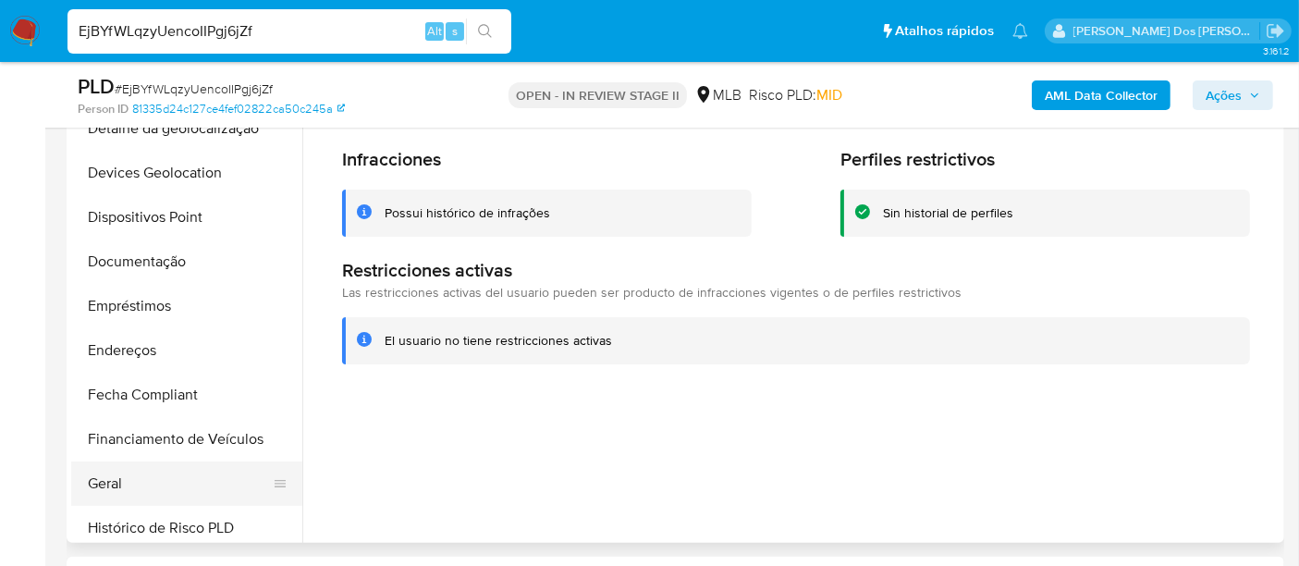
click at [102, 473] on button "Geral" at bounding box center [179, 483] width 216 height 44
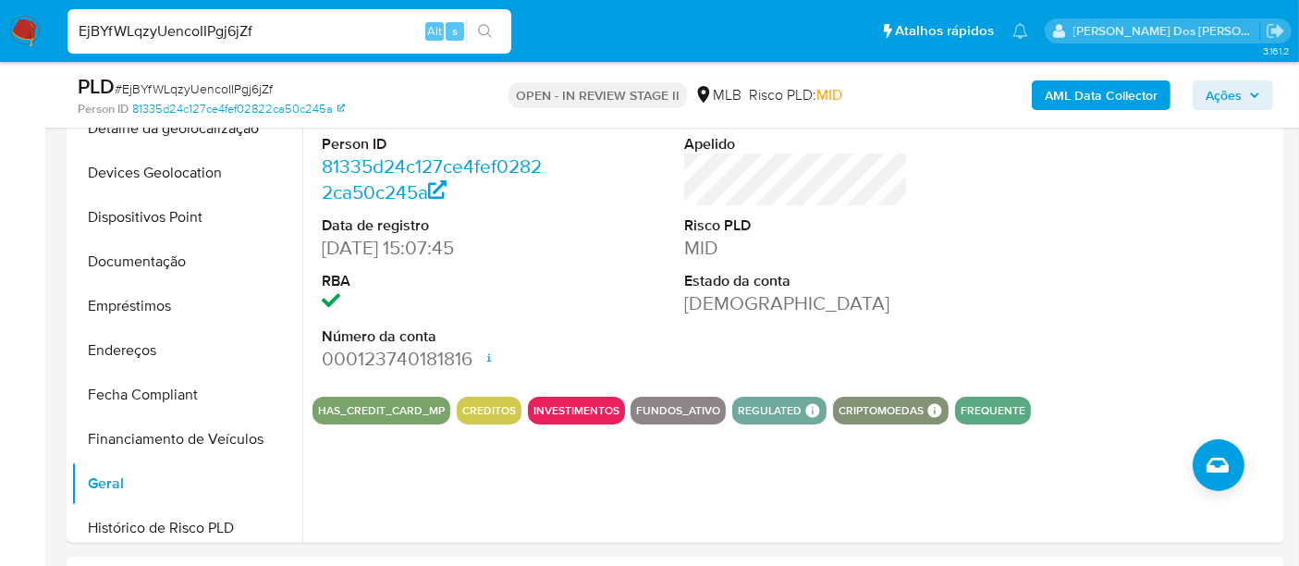
click at [313, 38] on input "EjBYfWLqzyUencoIIPgj6jZf" at bounding box center [289, 31] width 444 height 24
paste input "yrHkUkVWBebq92SrYvsLch0D"
type input "yrHkUkVWBebq92SrYvsLch0D"
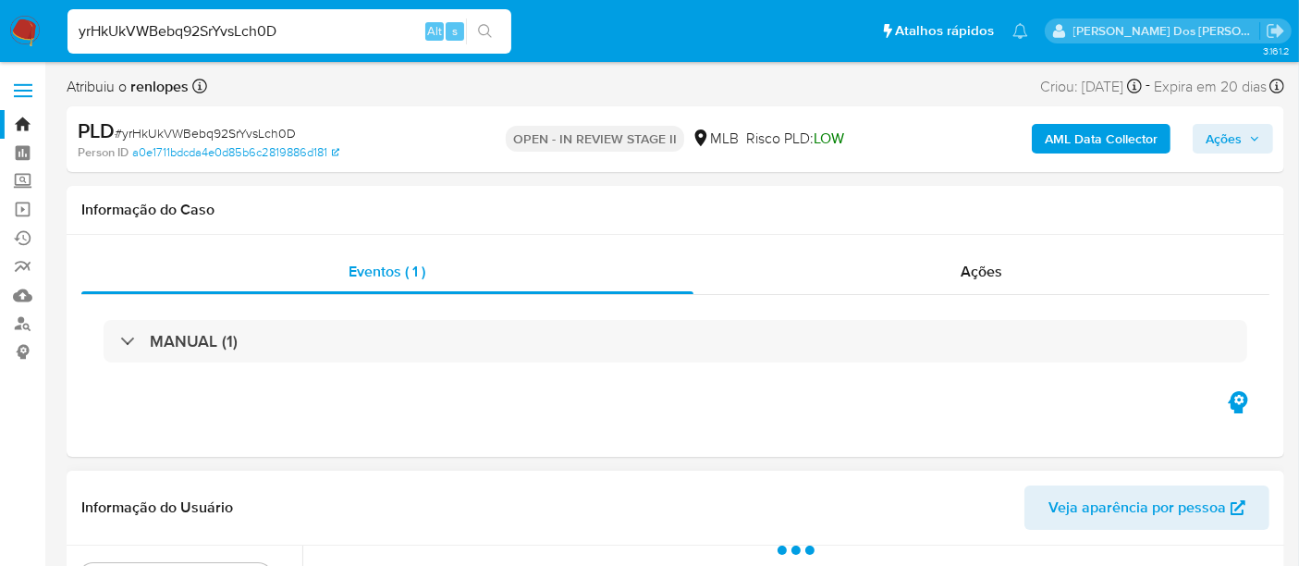
select select "10"
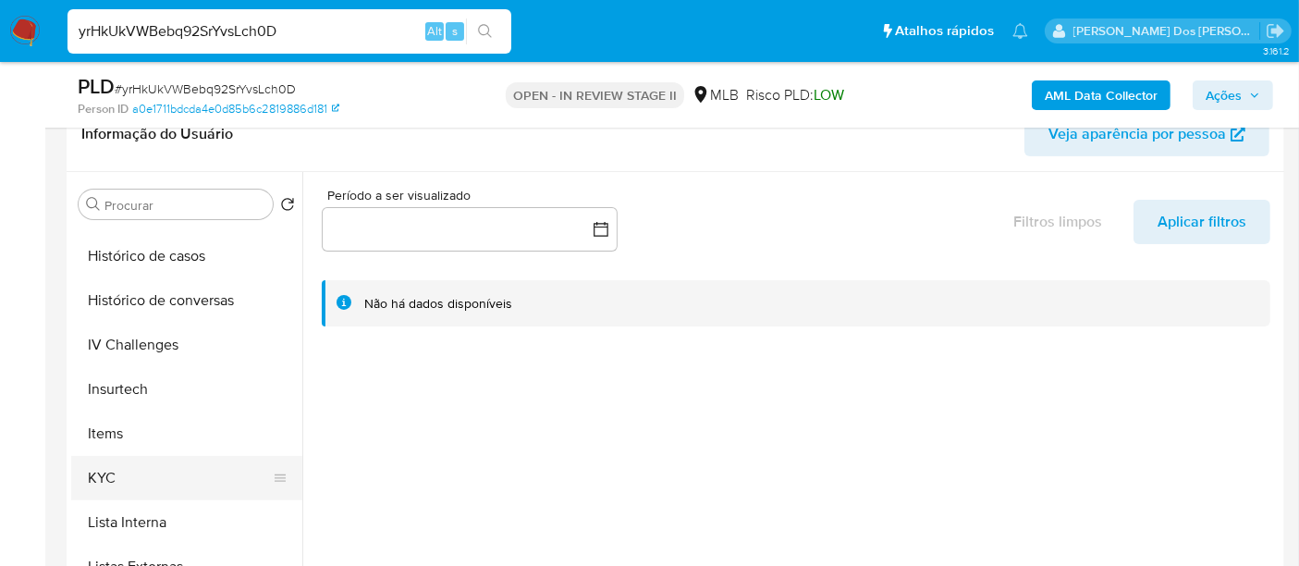
scroll to position [718, 0]
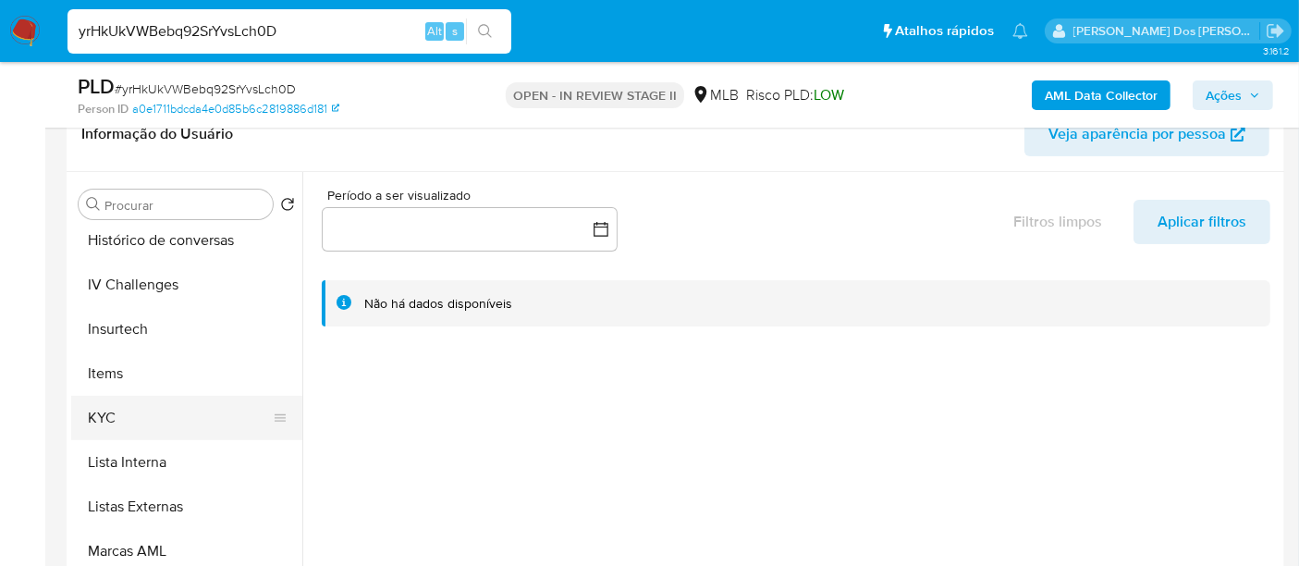
click at [118, 417] on button "KYC" at bounding box center [179, 418] width 216 height 44
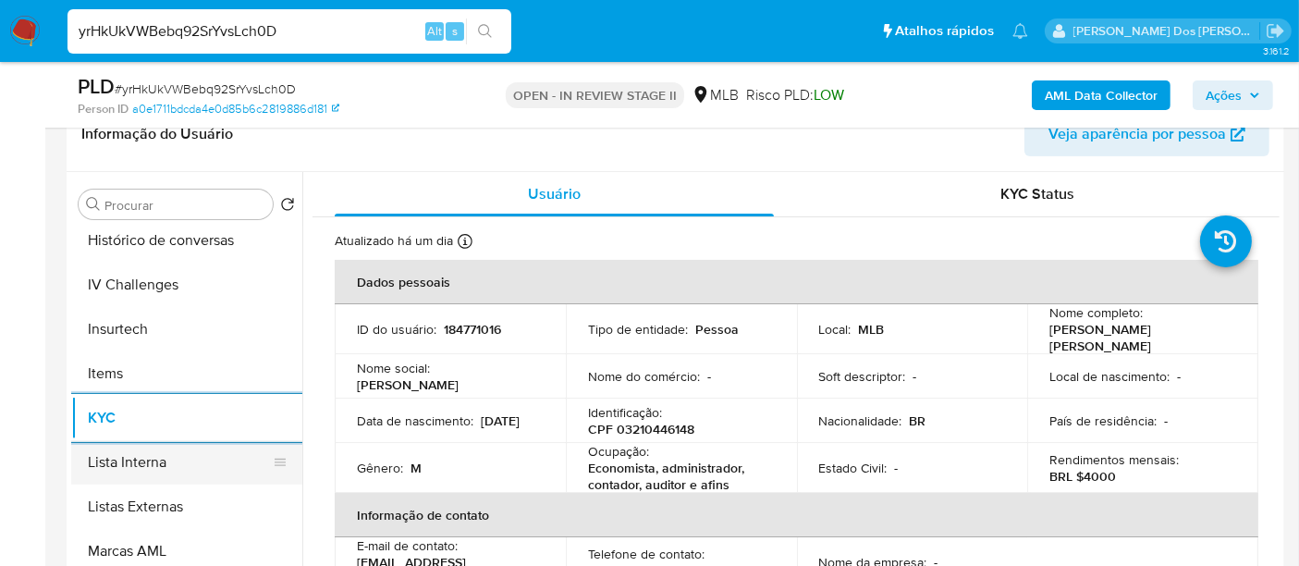
scroll to position [616, 0]
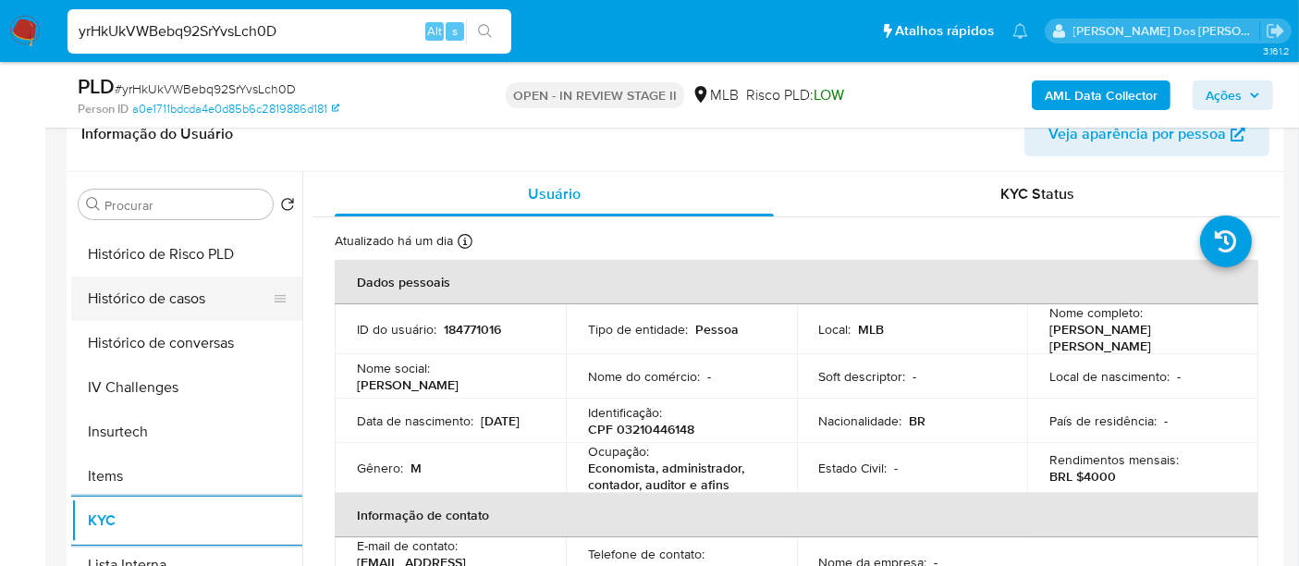
click at [147, 300] on button "Histórico de casos" at bounding box center [179, 298] width 216 height 44
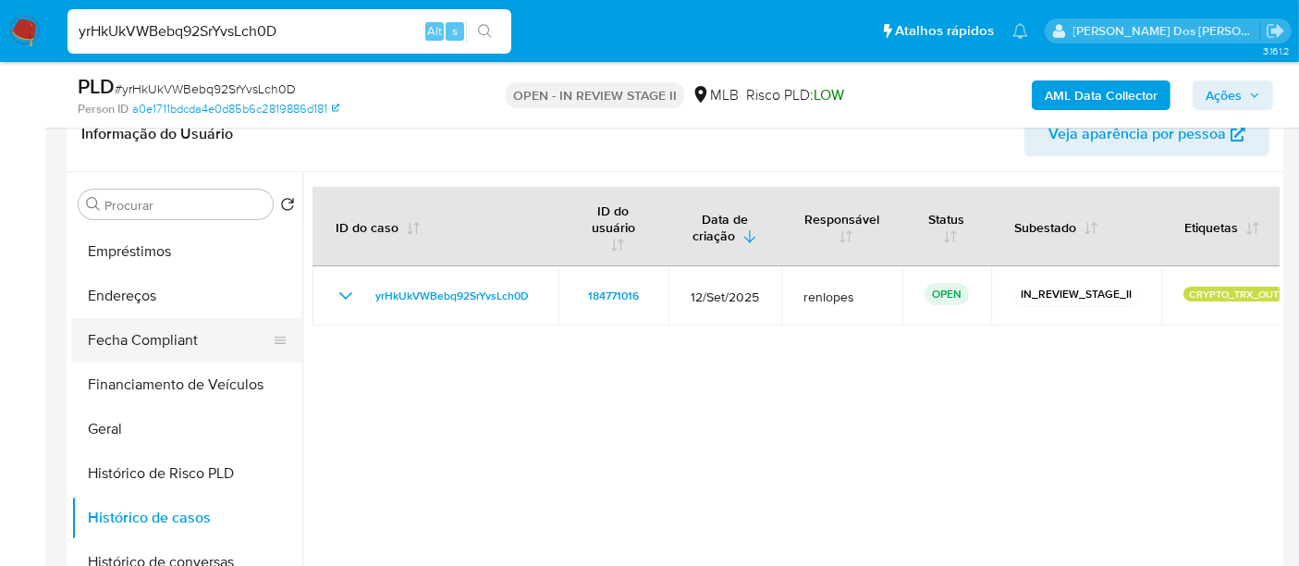
scroll to position [308, 0]
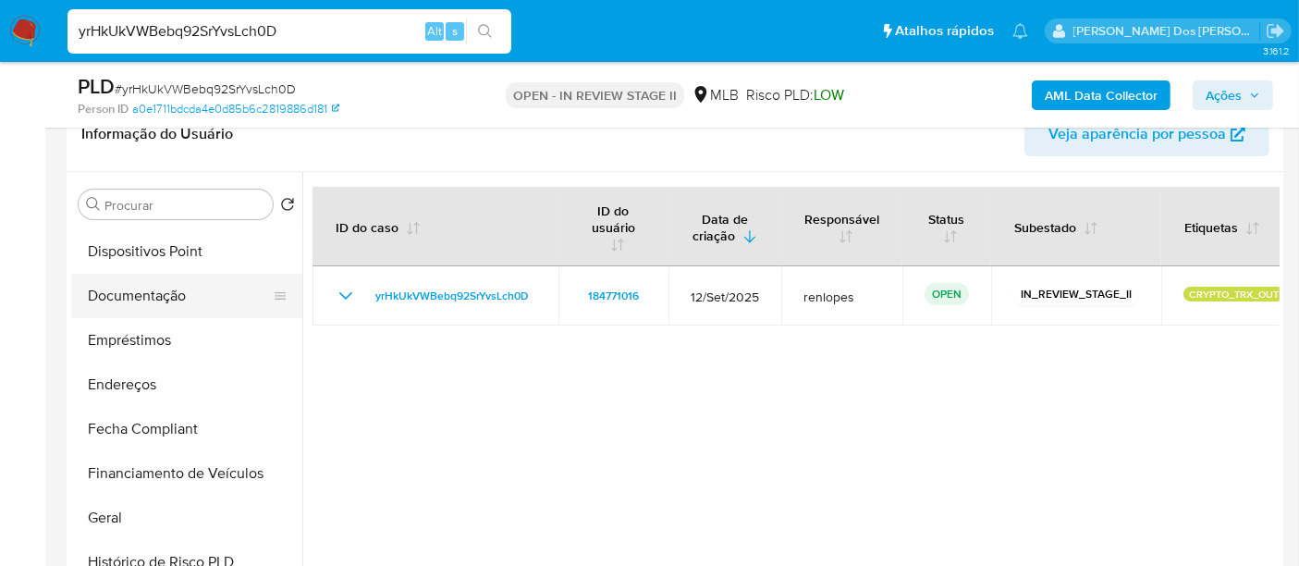
click at [153, 297] on button "Documentação" at bounding box center [179, 296] width 216 height 44
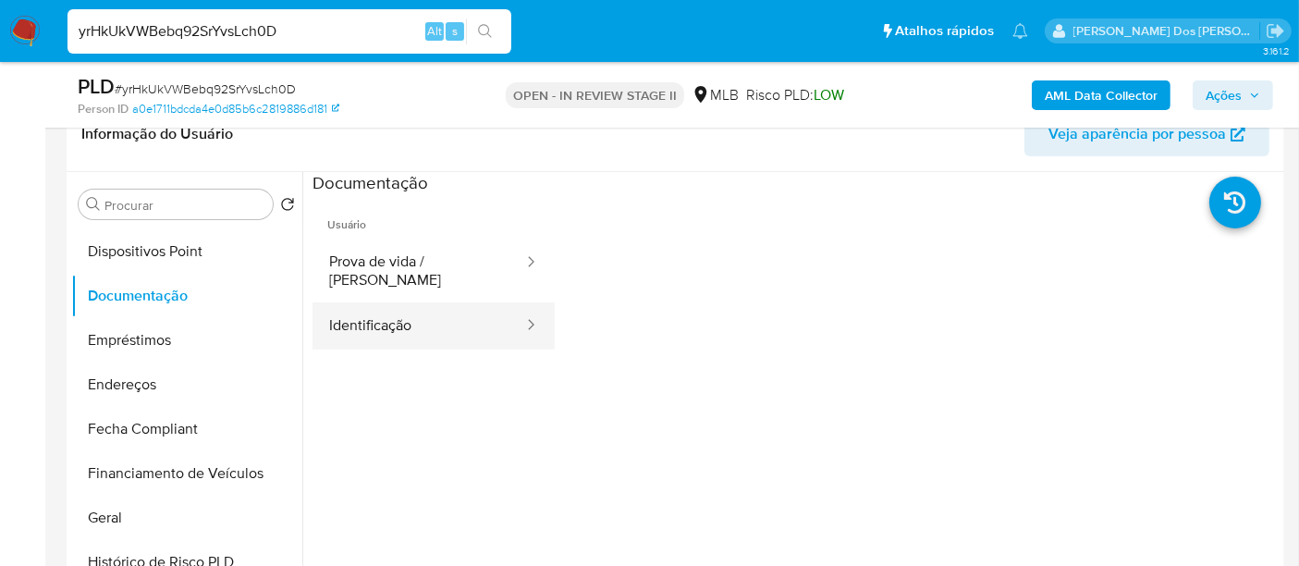
click at [391, 305] on button "Identificação" at bounding box center [418, 325] width 213 height 47
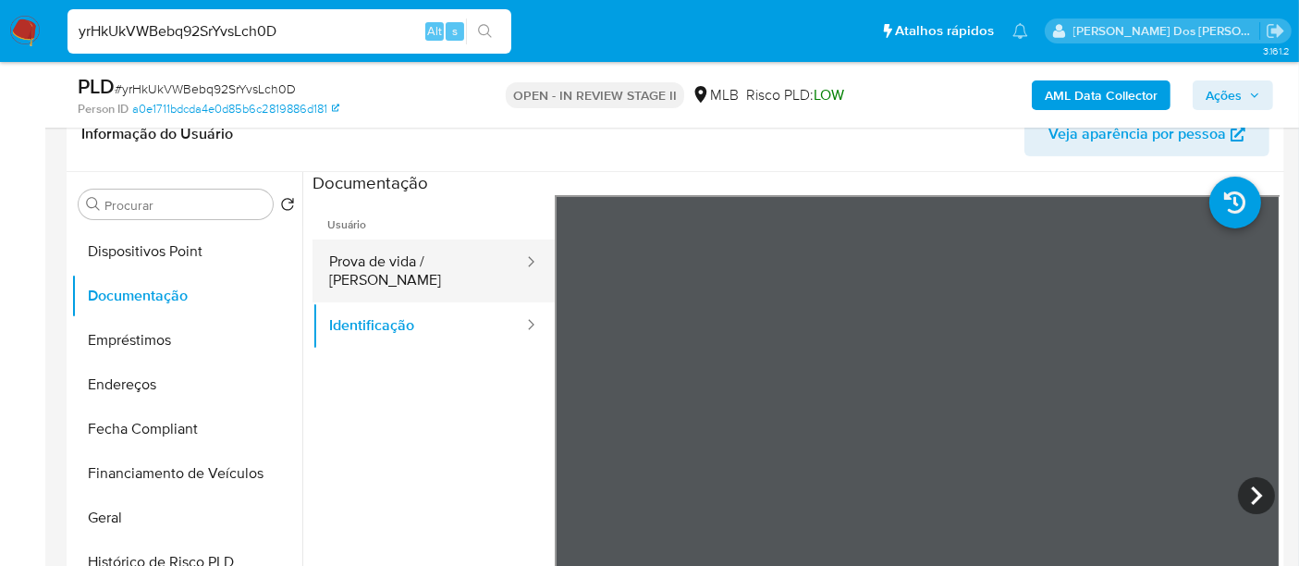
click at [455, 264] on button "Prova de vida / Selfie" at bounding box center [418, 270] width 213 height 63
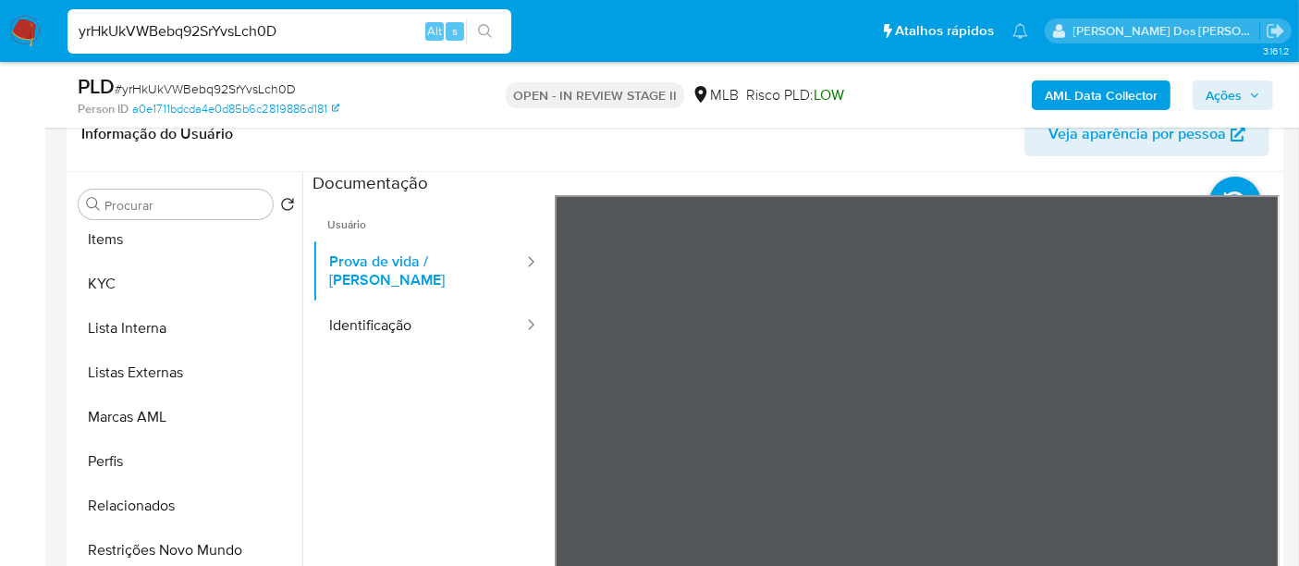
scroll to position [958, 0]
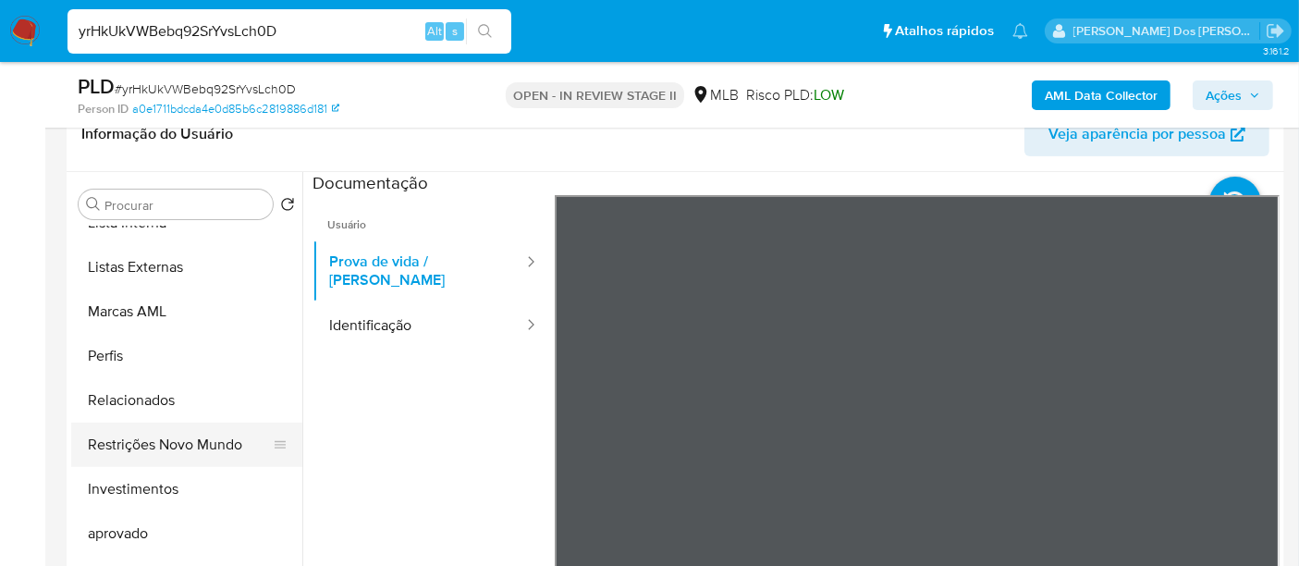
click at [178, 440] on button "Restrições Novo Mundo" at bounding box center [179, 445] width 216 height 44
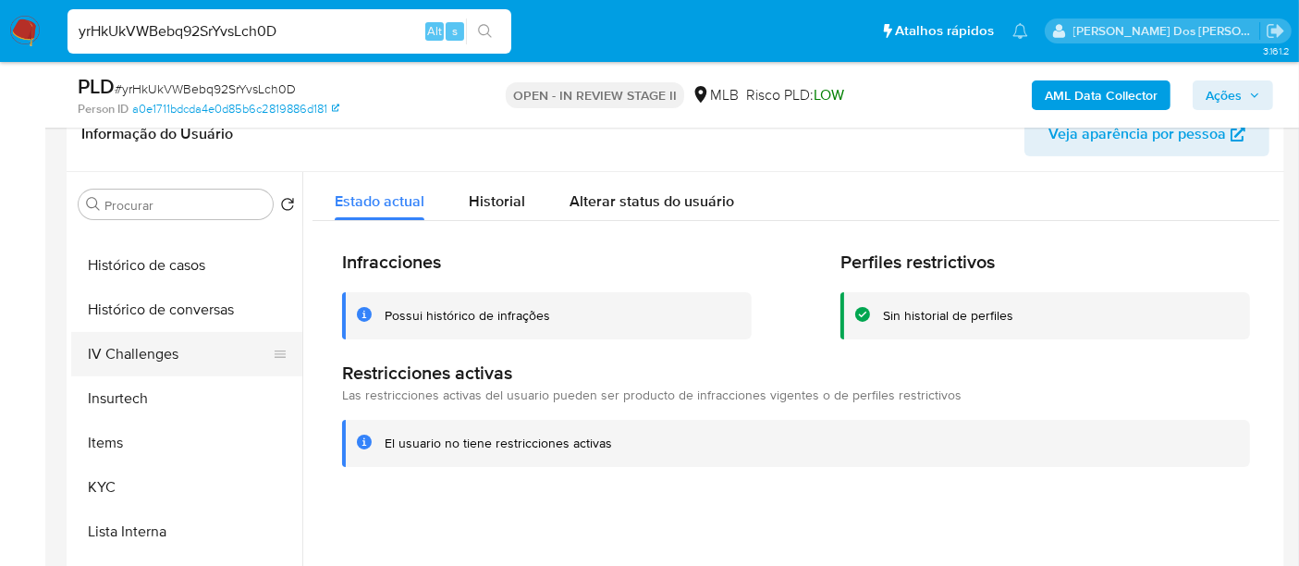
scroll to position [546, 0]
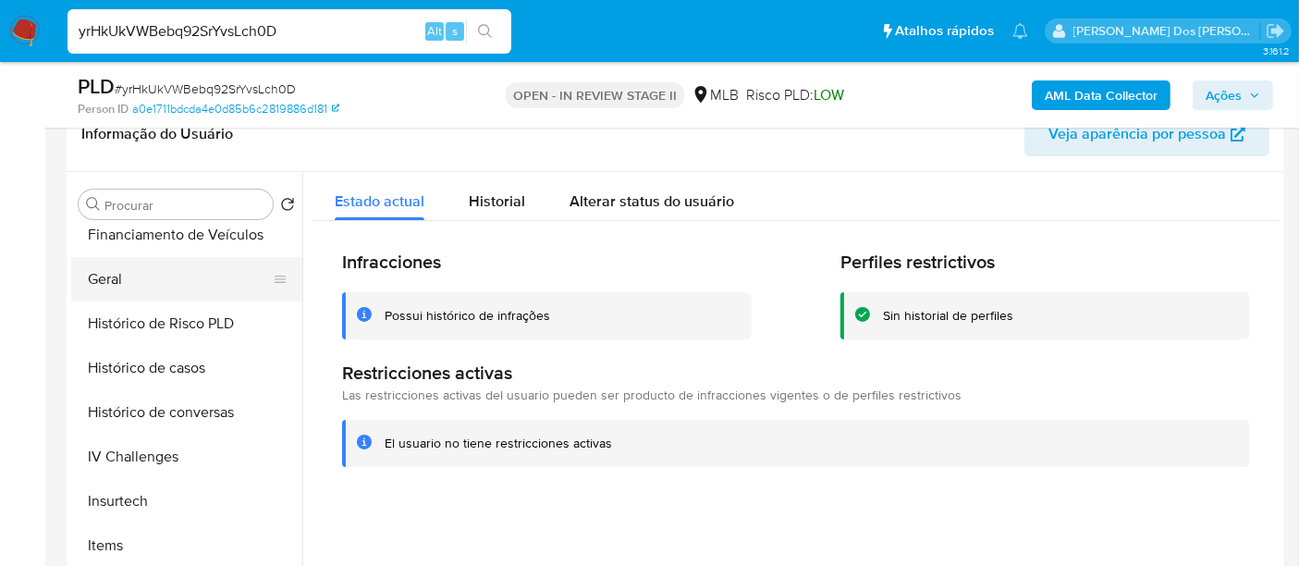
click at [118, 271] on button "Geral" at bounding box center [179, 279] width 216 height 44
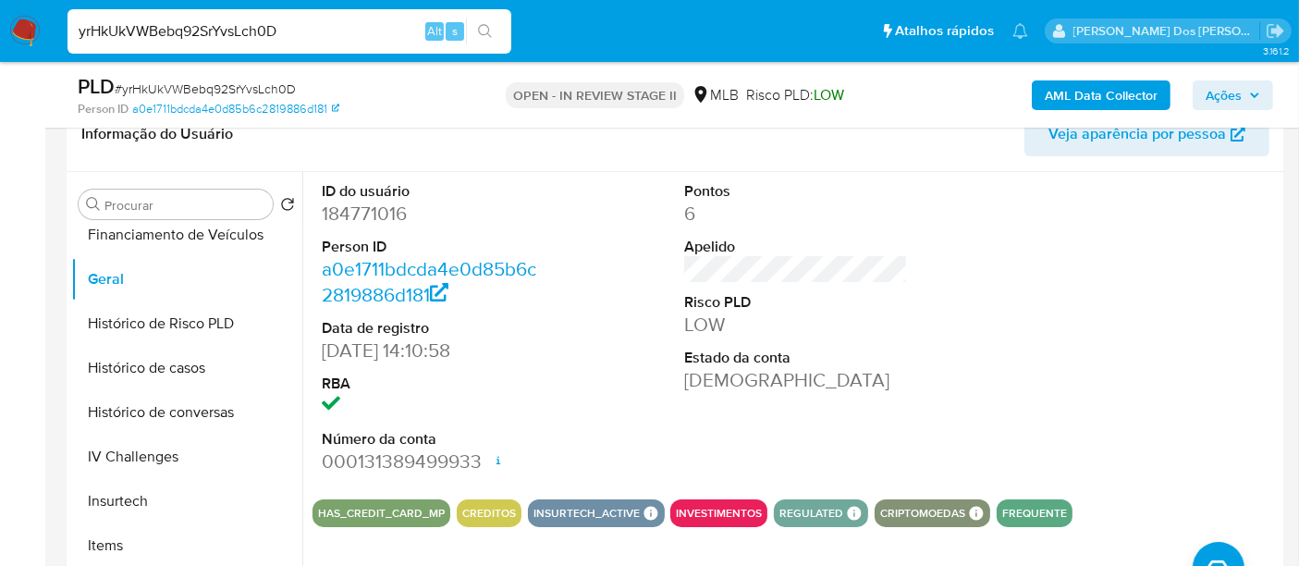
click at [276, 27] on input "yrHkUkVWBebq92SrYvsLch0D" at bounding box center [289, 31] width 444 height 24
paste input "Vk7QZ06mzbNY5AP9gm8z0yEK"
type input "Vk7QZ06mzbNY5AP9gm8z0yEK"
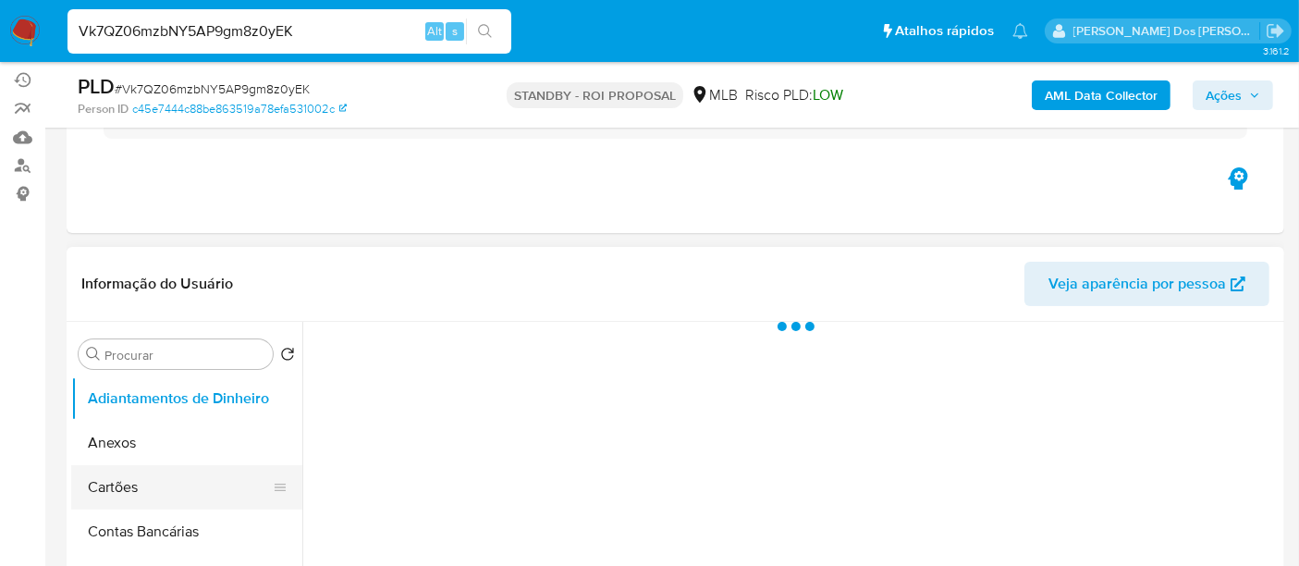
scroll to position [308, 0]
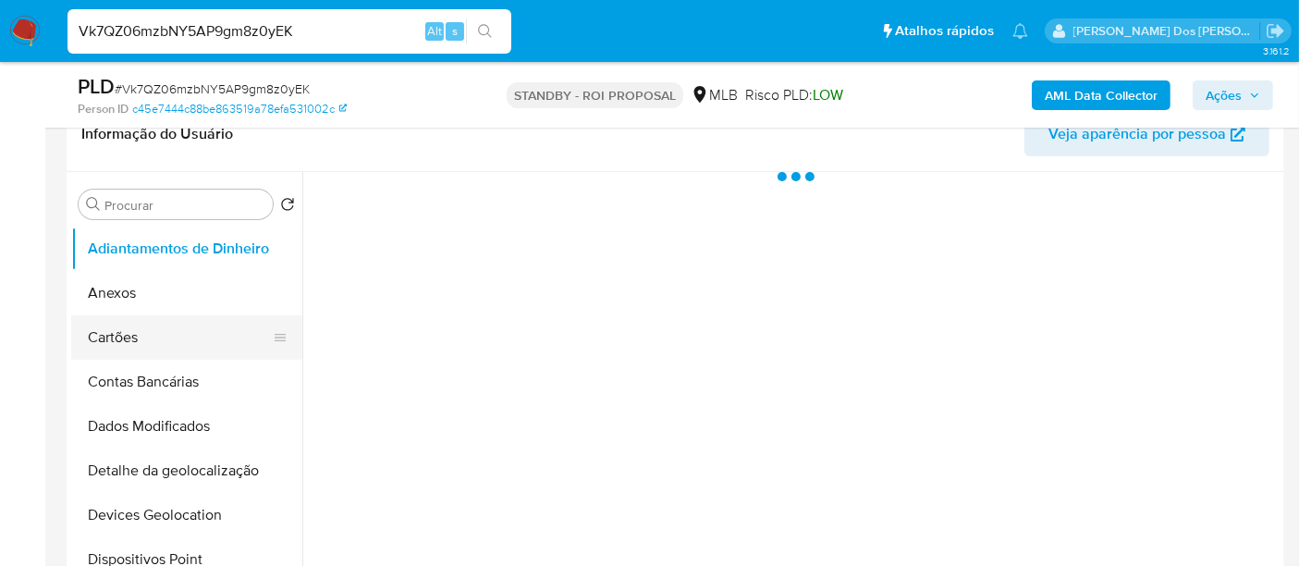
select select "10"
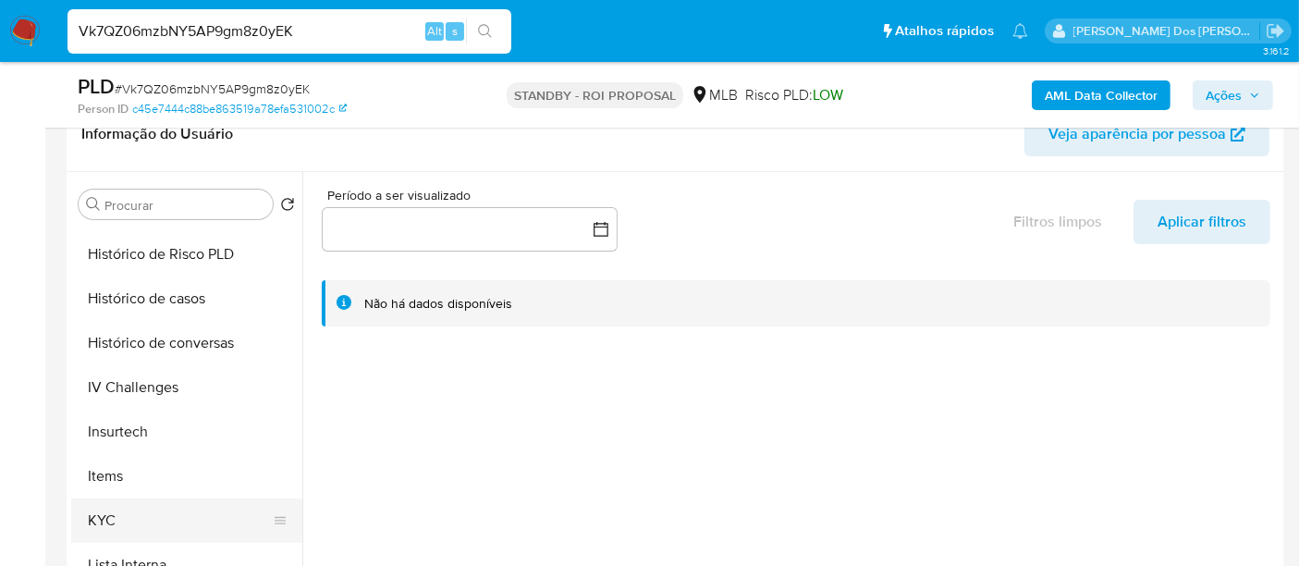
scroll to position [718, 0]
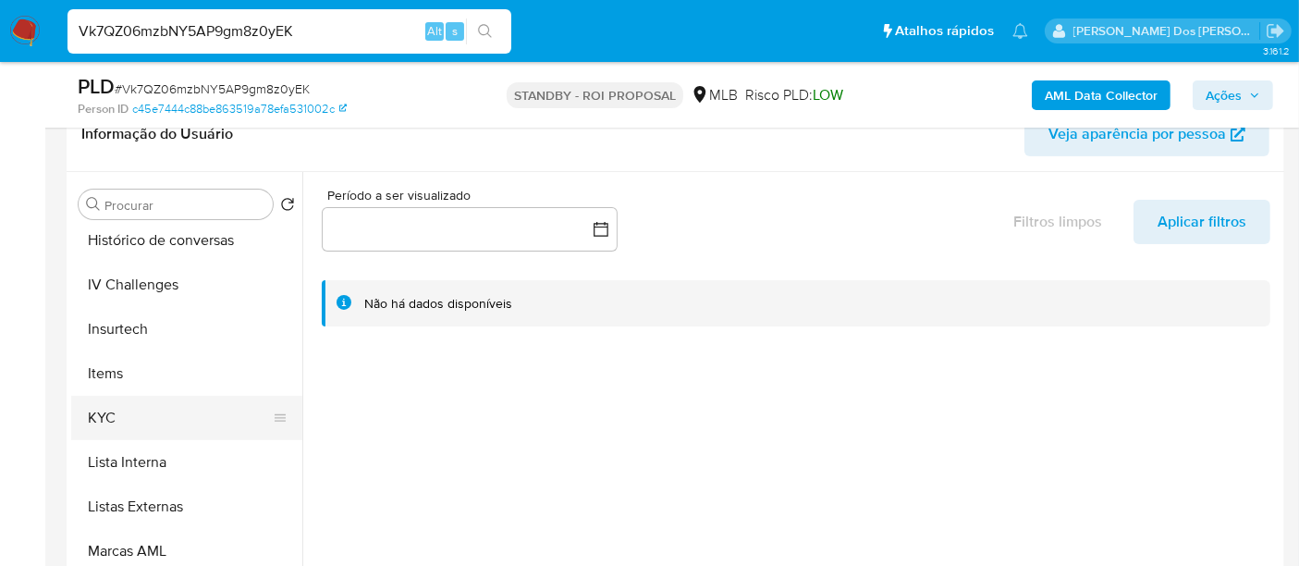
click at [98, 420] on button "KYC" at bounding box center [179, 418] width 216 height 44
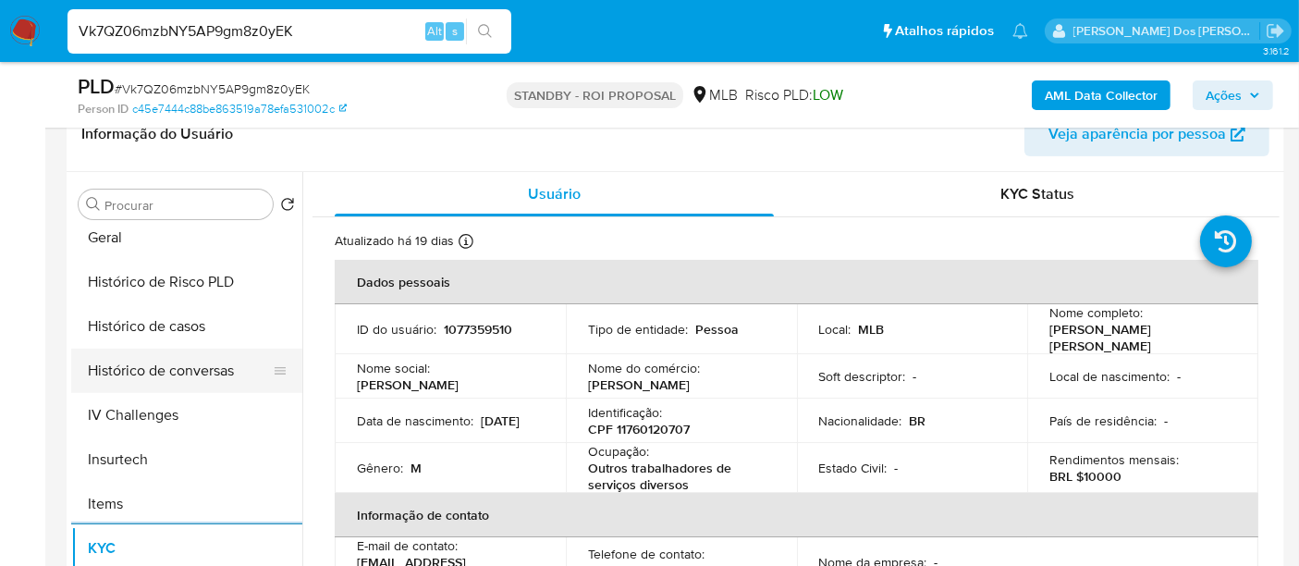
scroll to position [616, 0]
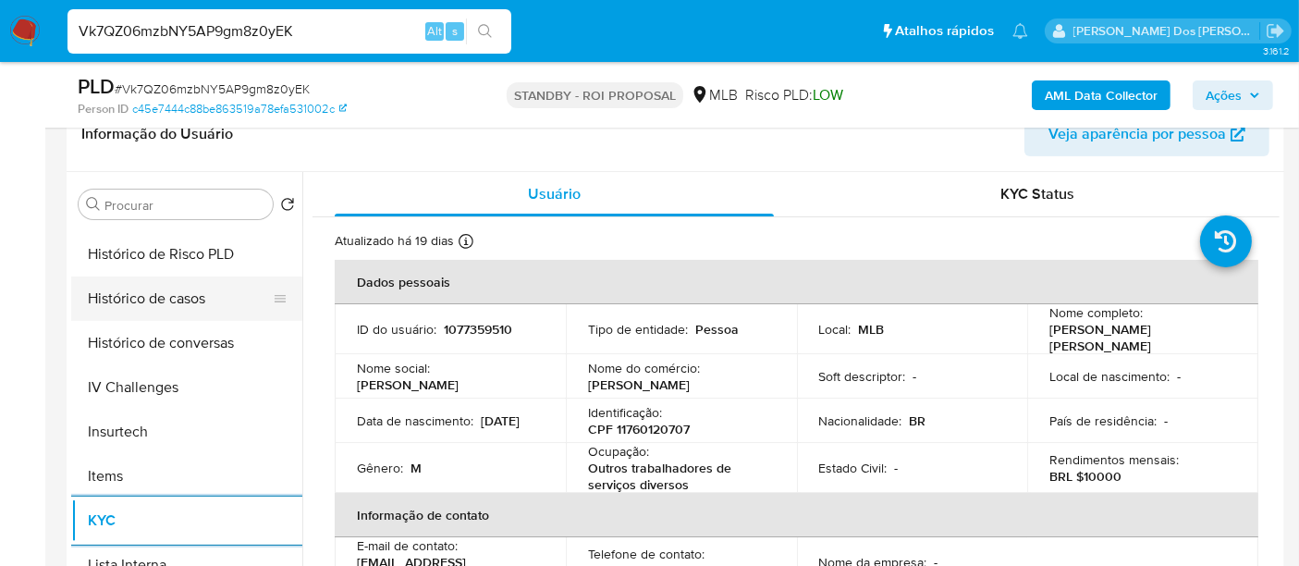
click at [158, 300] on button "Histórico de casos" at bounding box center [179, 298] width 216 height 44
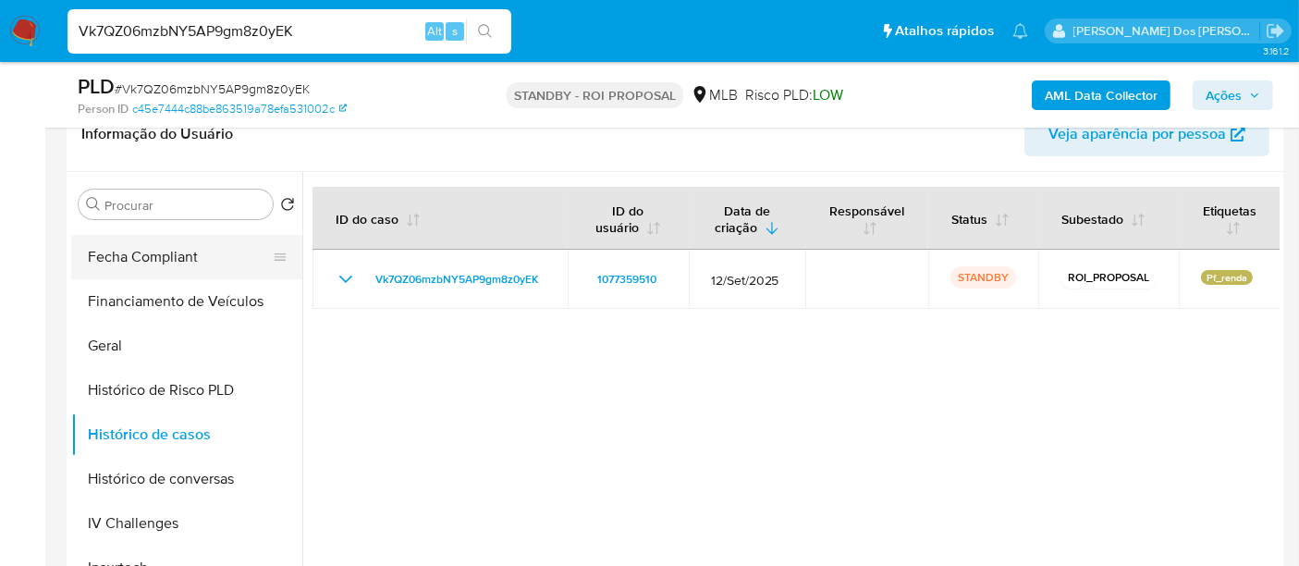
scroll to position [308, 0]
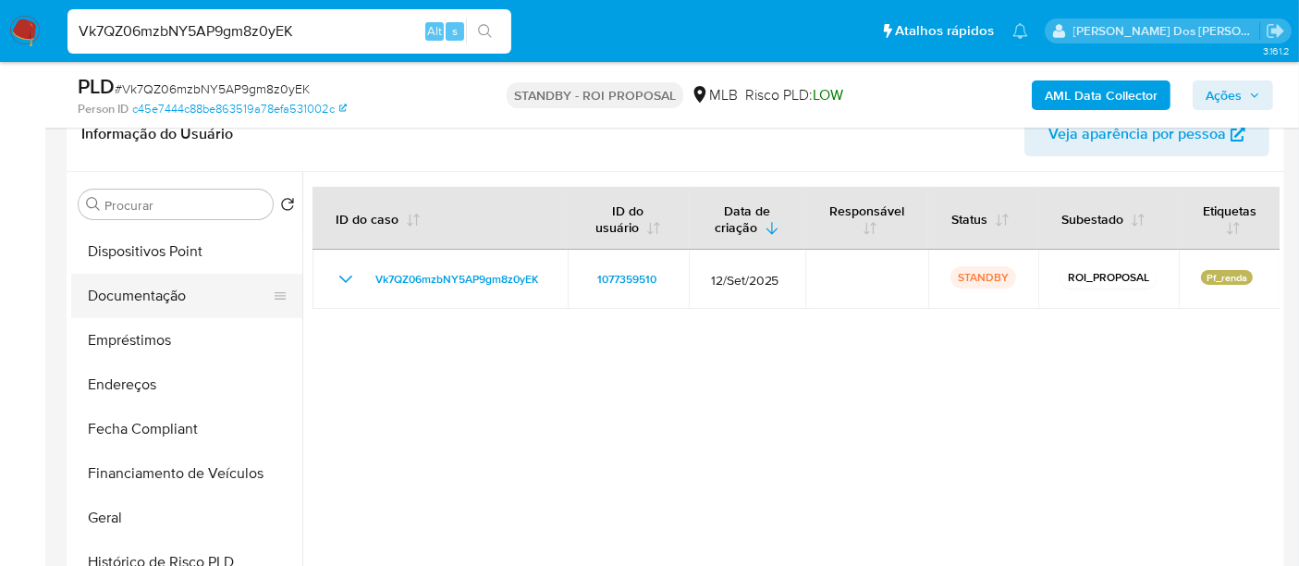
click at [126, 300] on button "Documentação" at bounding box center [179, 296] width 216 height 44
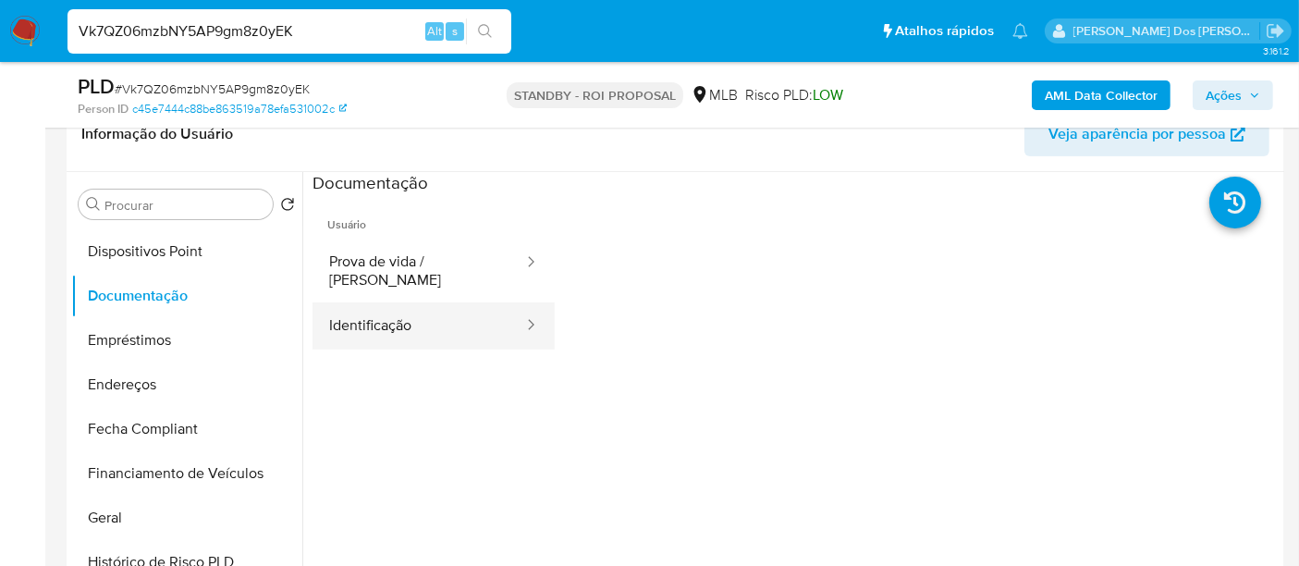
click at [365, 308] on button "Identificação" at bounding box center [418, 325] width 213 height 47
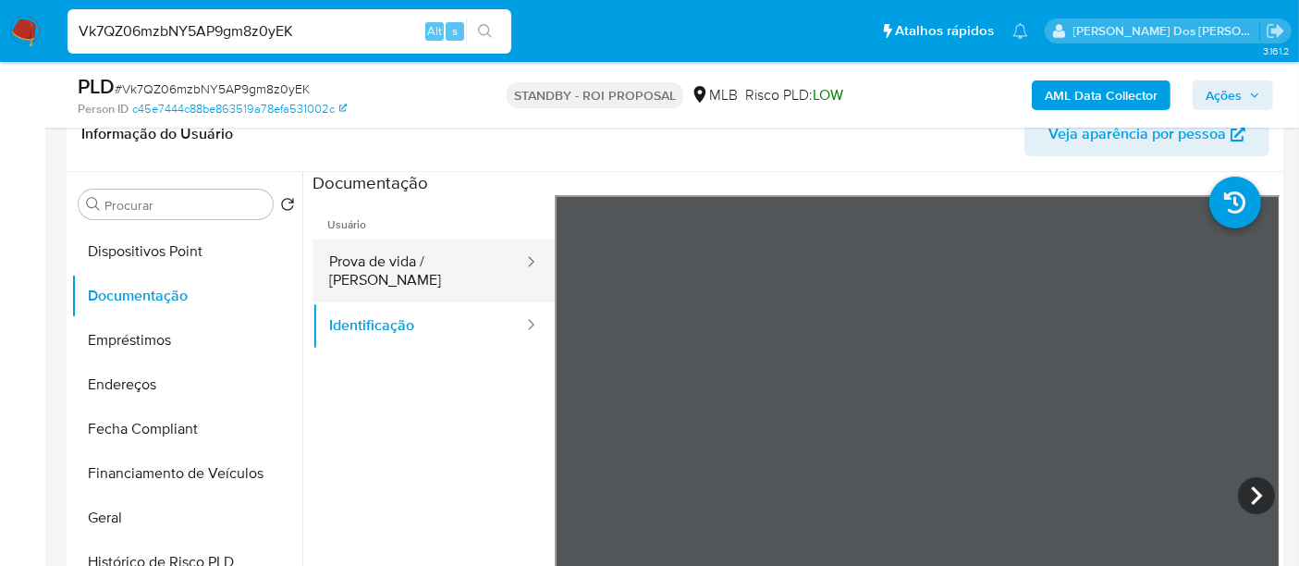
click at [457, 259] on button "Prova de vida / Selfie" at bounding box center [418, 270] width 213 height 63
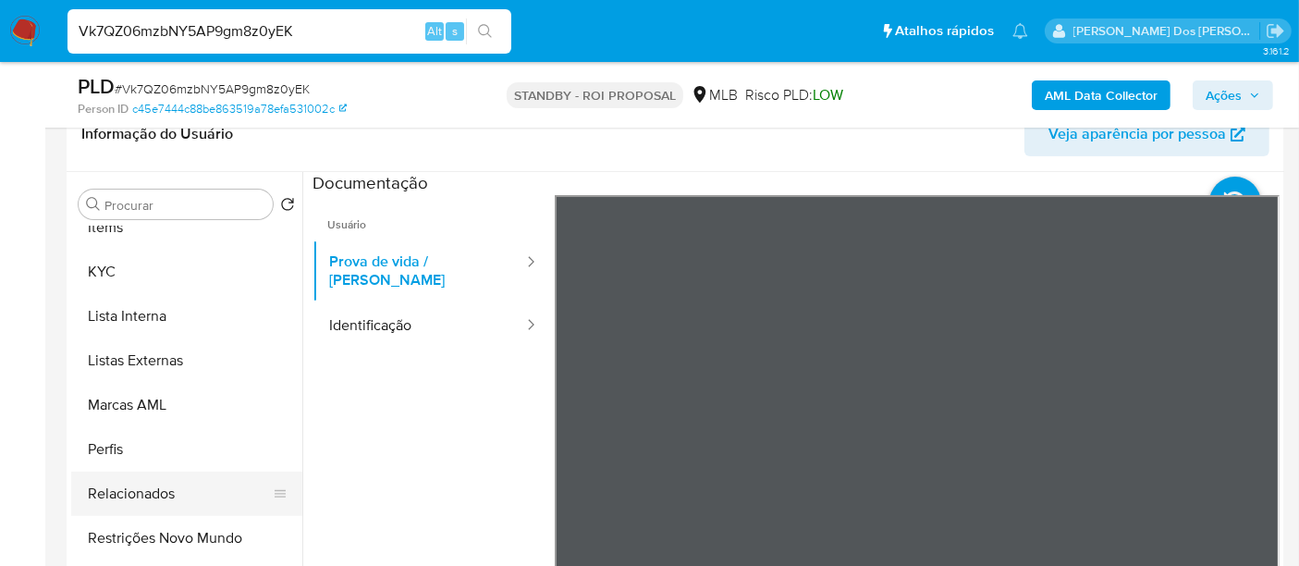
scroll to position [958, 0]
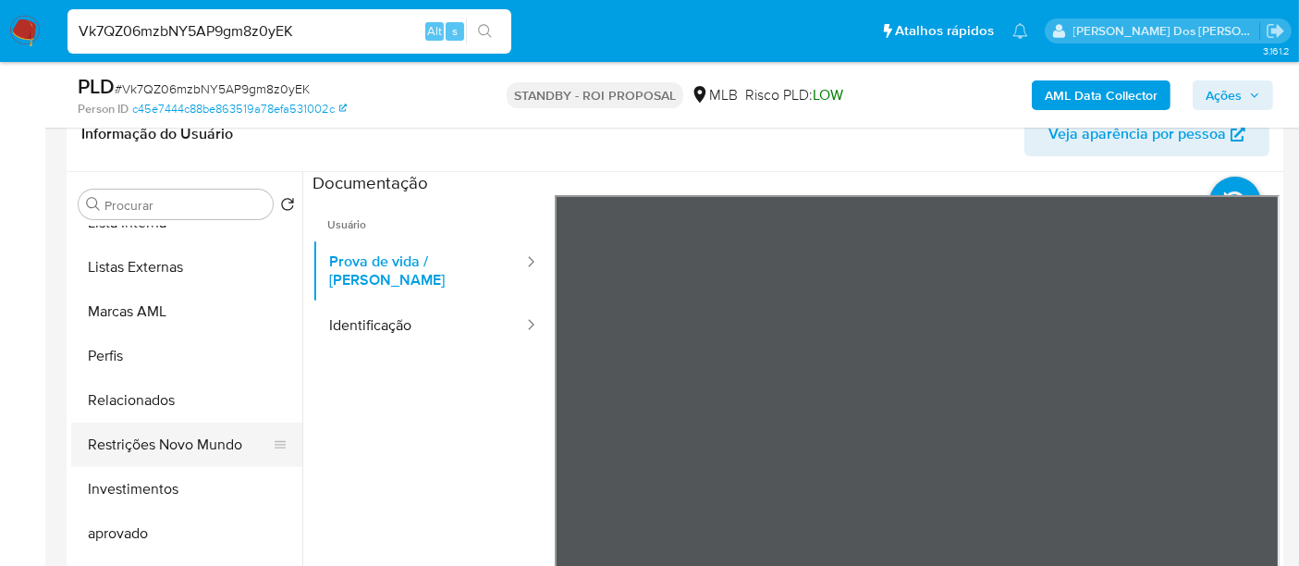
click at [168, 446] on button "Restrições Novo Mundo" at bounding box center [179, 445] width 216 height 44
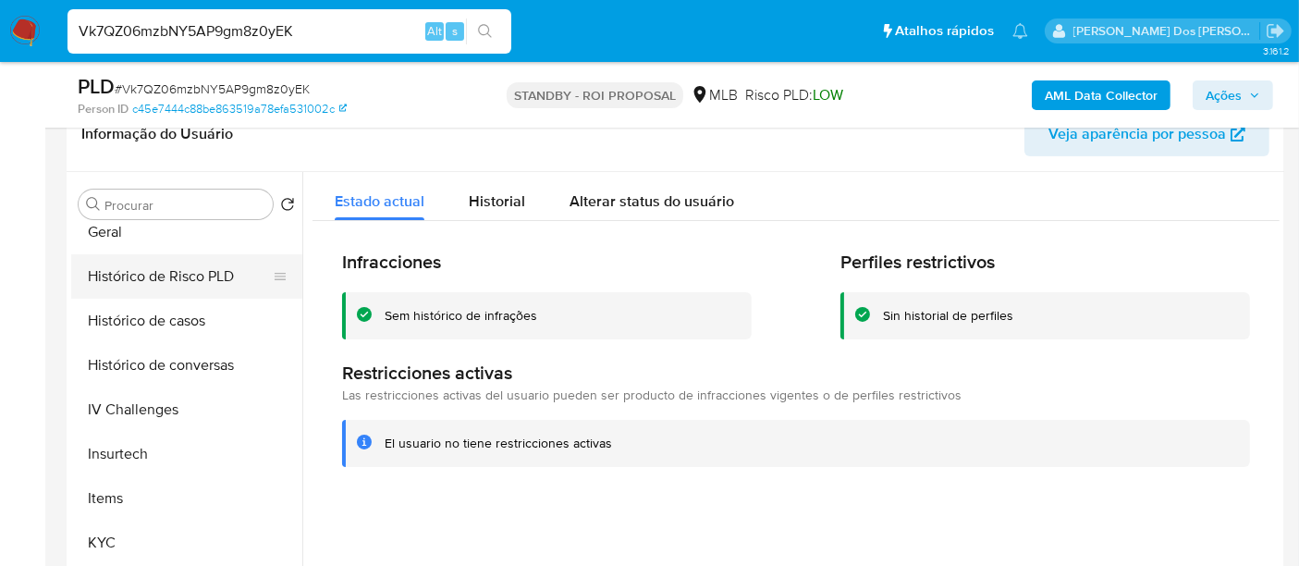
scroll to position [546, 0]
click at [107, 276] on button "Geral" at bounding box center [179, 279] width 216 height 44
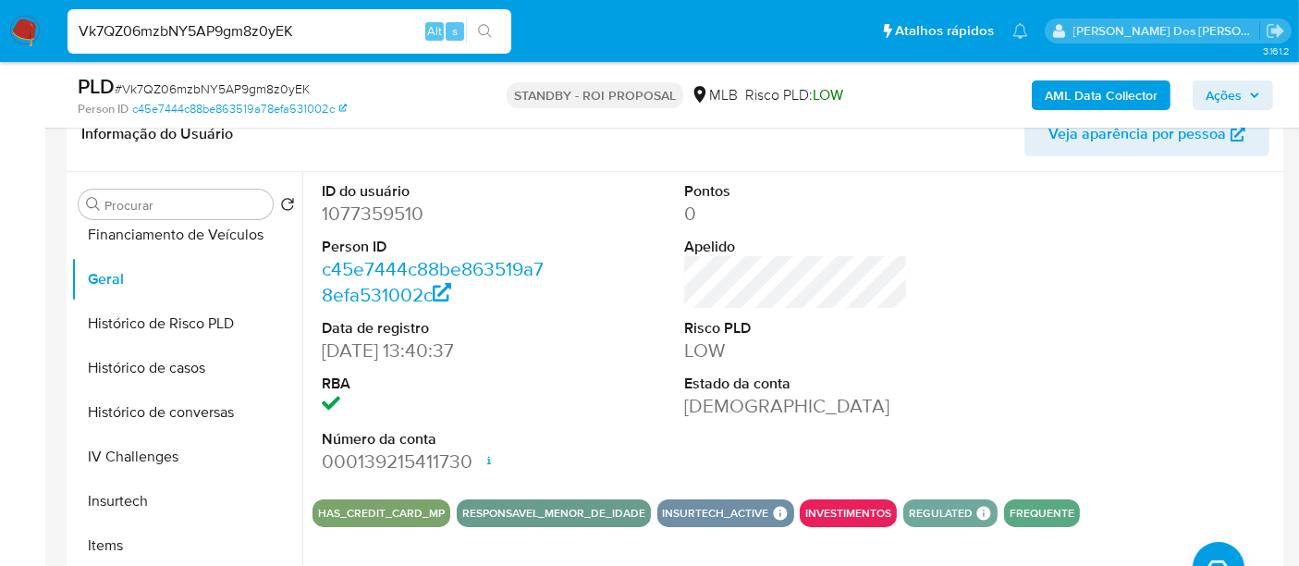
click at [346, 30] on input "Vk7QZ06mzbNY5AP9gm8z0yEK" at bounding box center [289, 31] width 444 height 24
paste input "khJDQZaBO0XElozp0ZFq4fJ1"
type input "khJDQZaBO0XElozp0ZFq4fJ1"
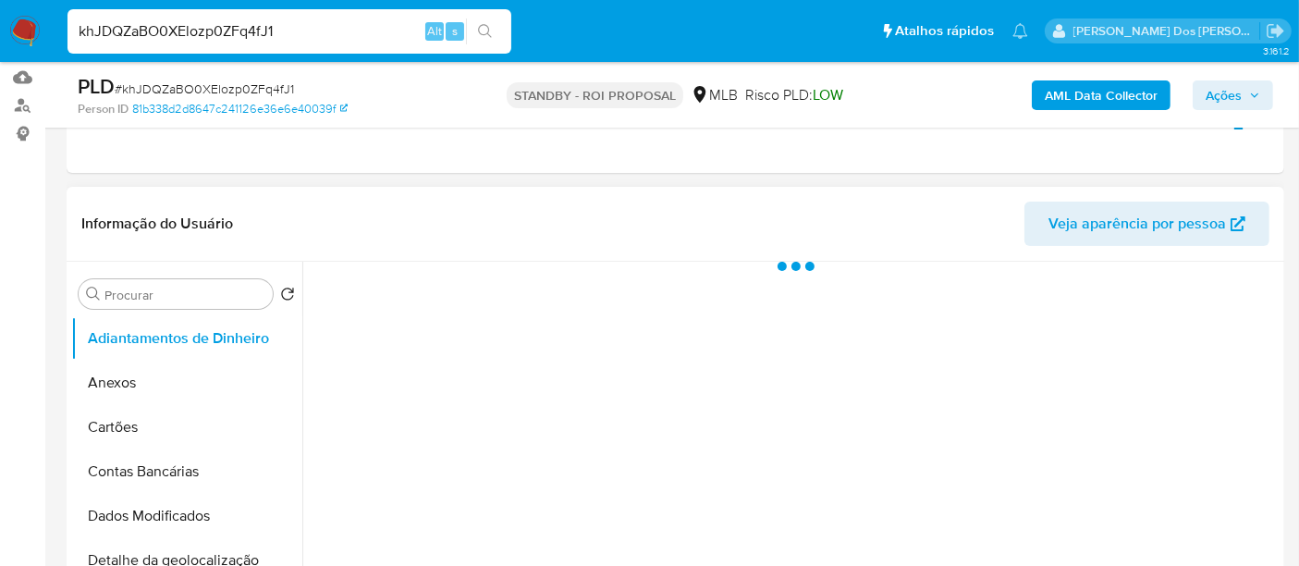
scroll to position [308, 0]
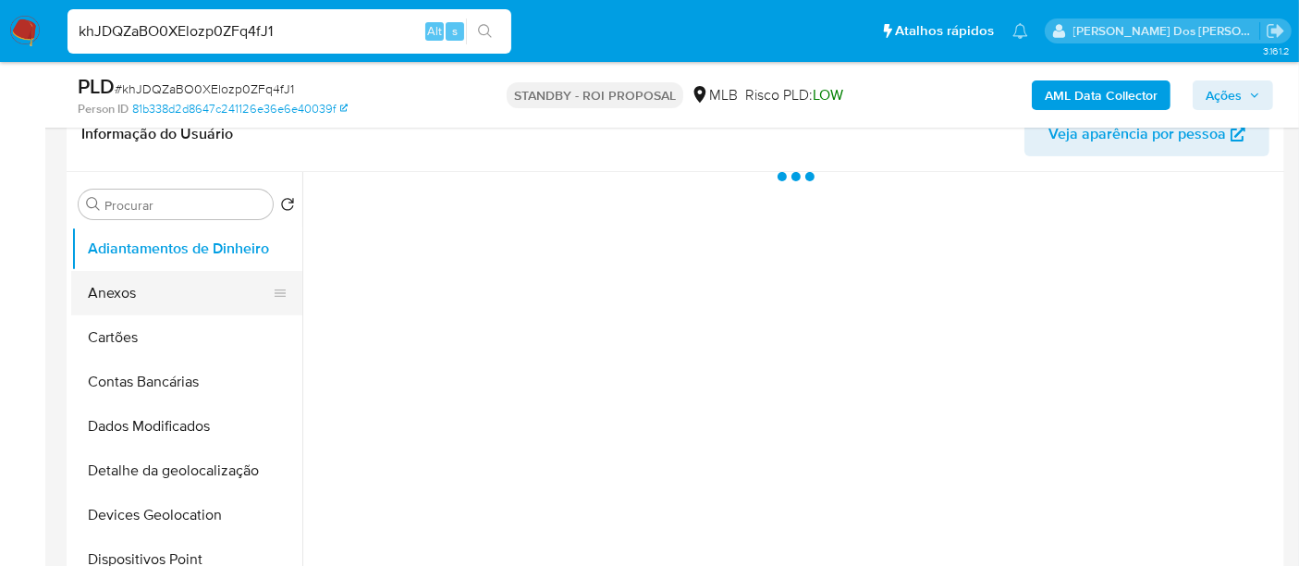
select select "10"
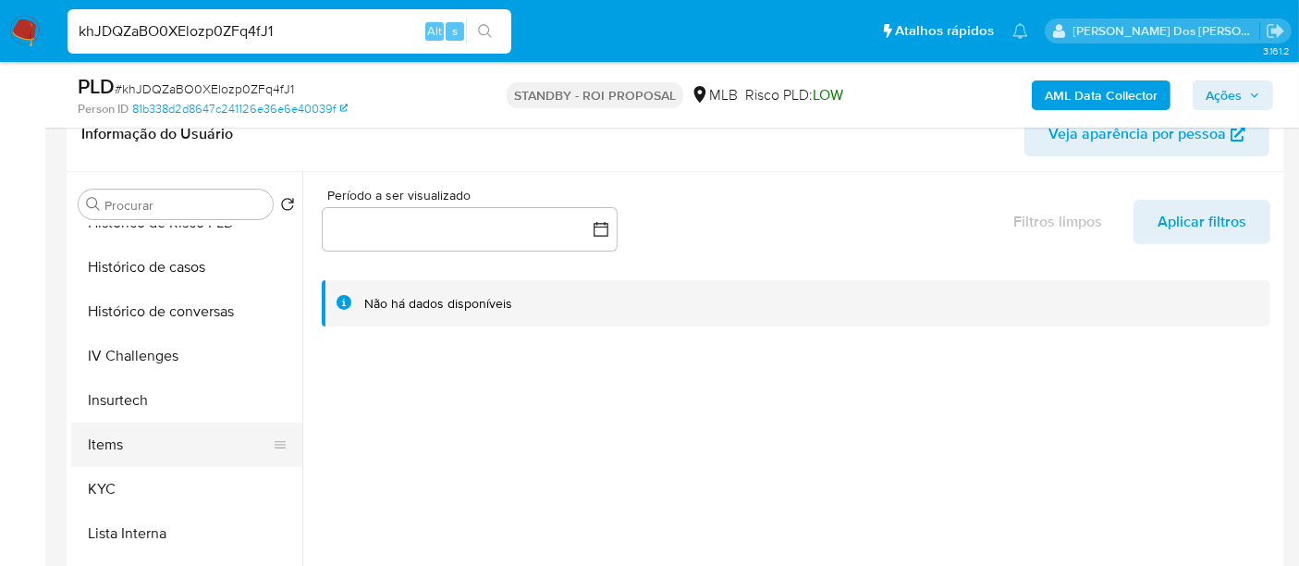
scroll to position [718, 0]
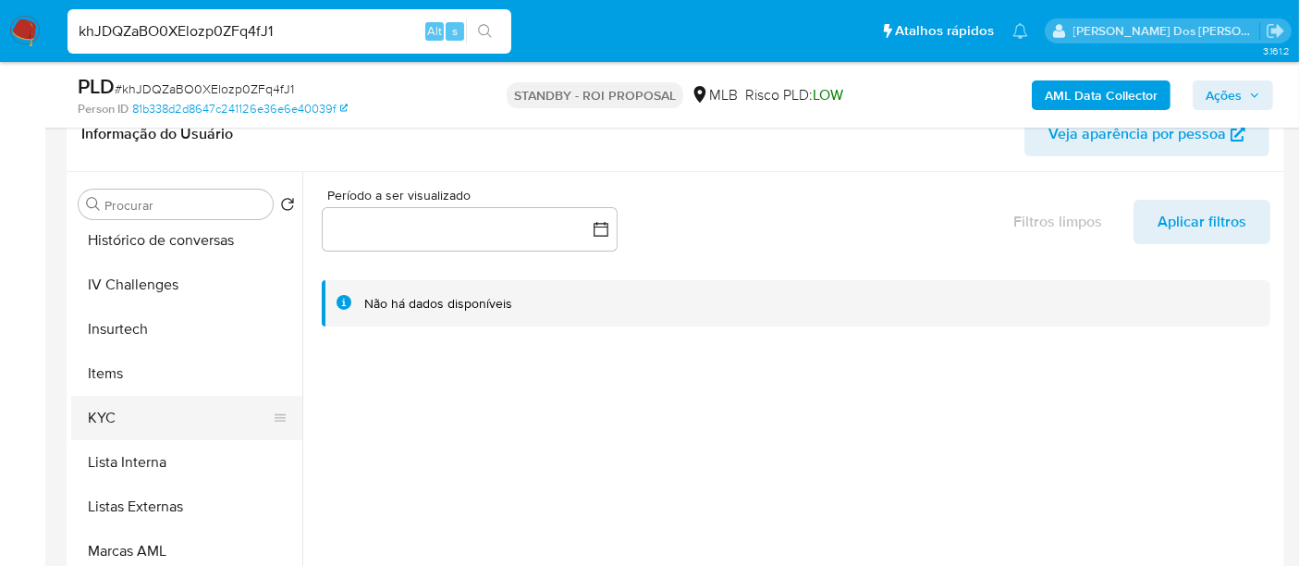
click at [118, 408] on button "KYC" at bounding box center [179, 418] width 216 height 44
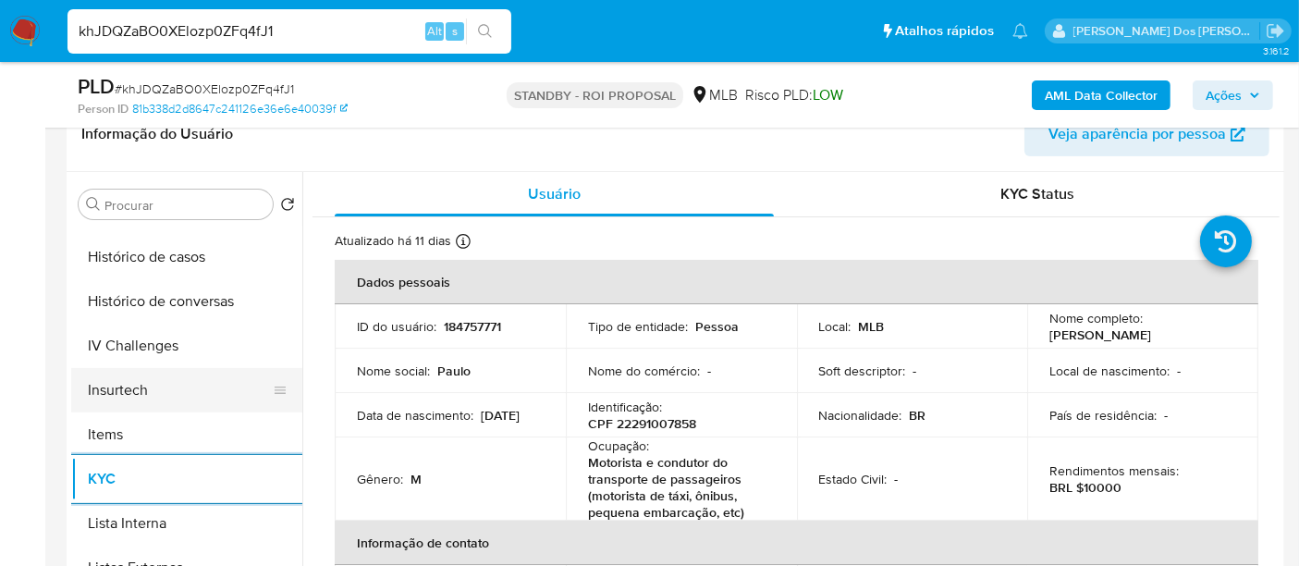
scroll to position [616, 0]
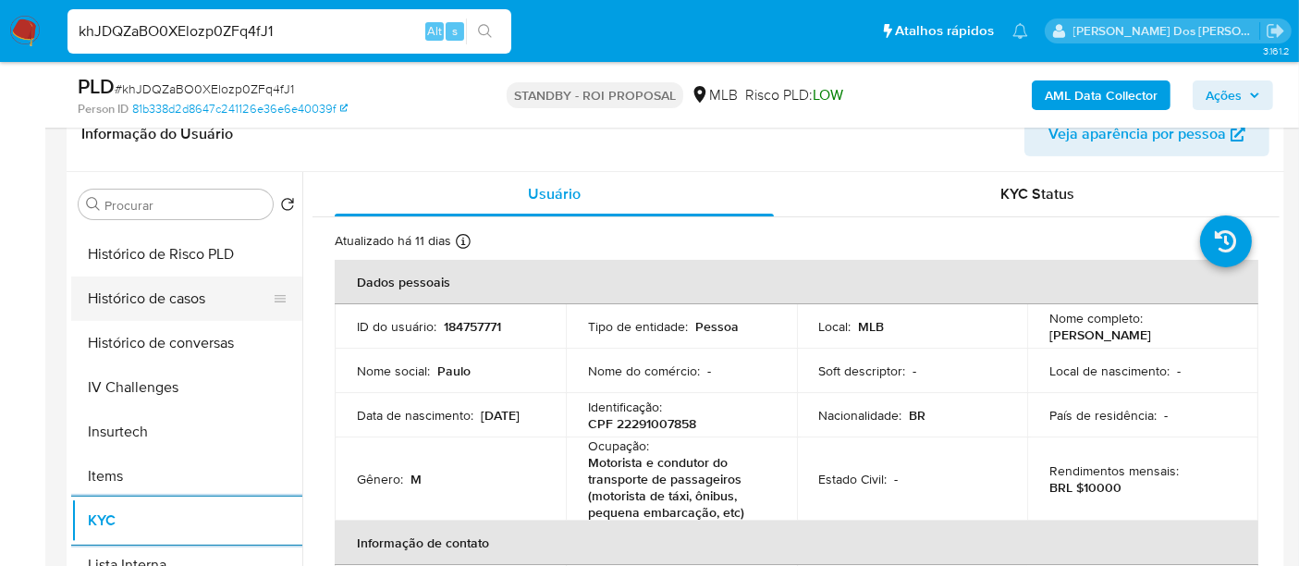
click at [164, 309] on button "Histórico de casos" at bounding box center [179, 298] width 216 height 44
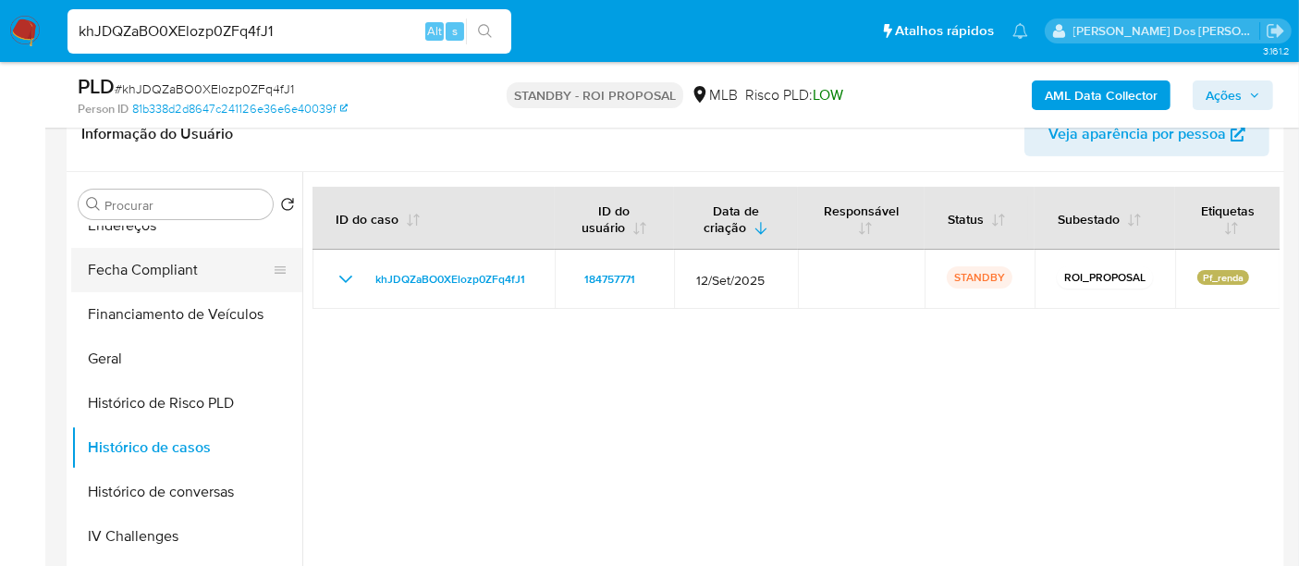
scroll to position [308, 0]
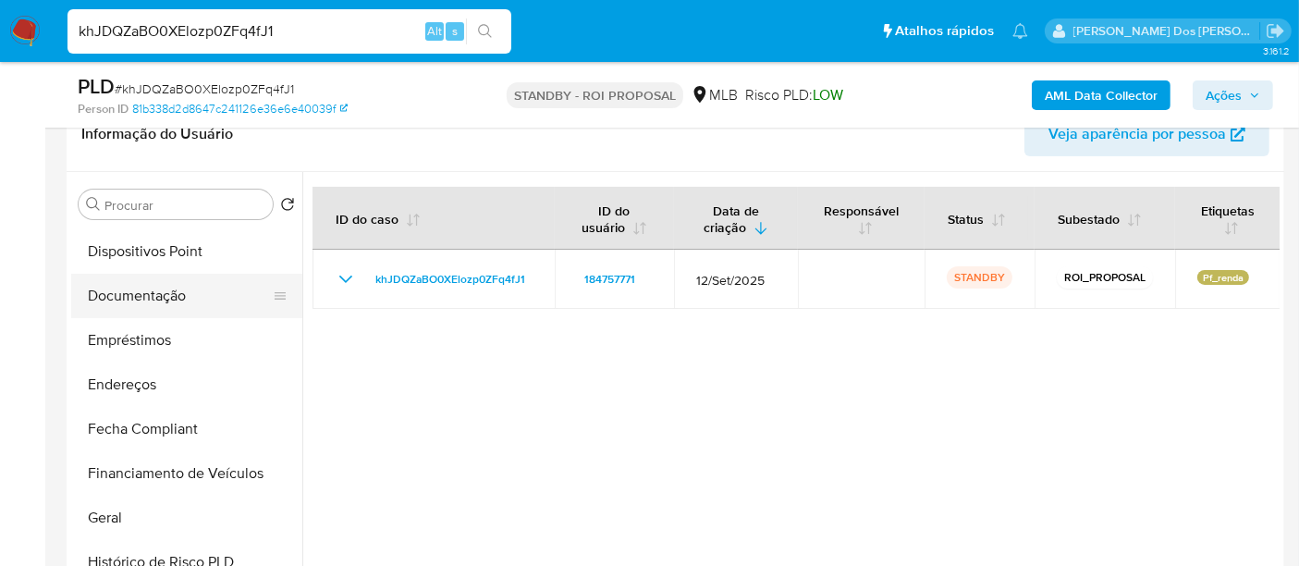
click at [155, 302] on button "Documentação" at bounding box center [179, 296] width 216 height 44
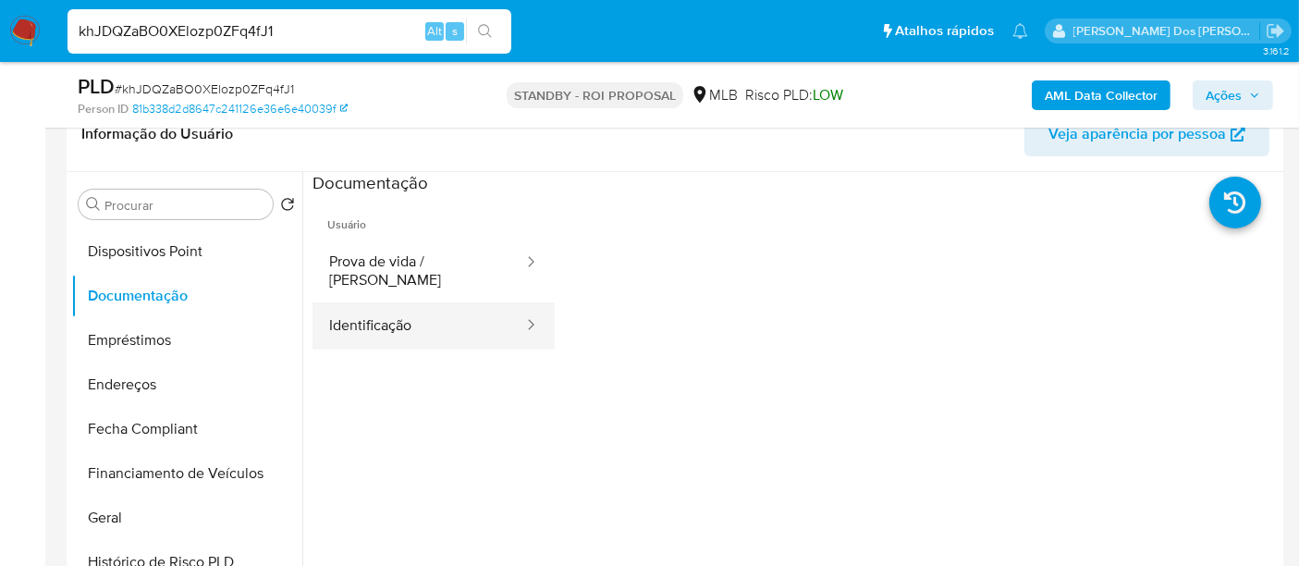
click at [387, 309] on button "Identificação" at bounding box center [418, 325] width 213 height 47
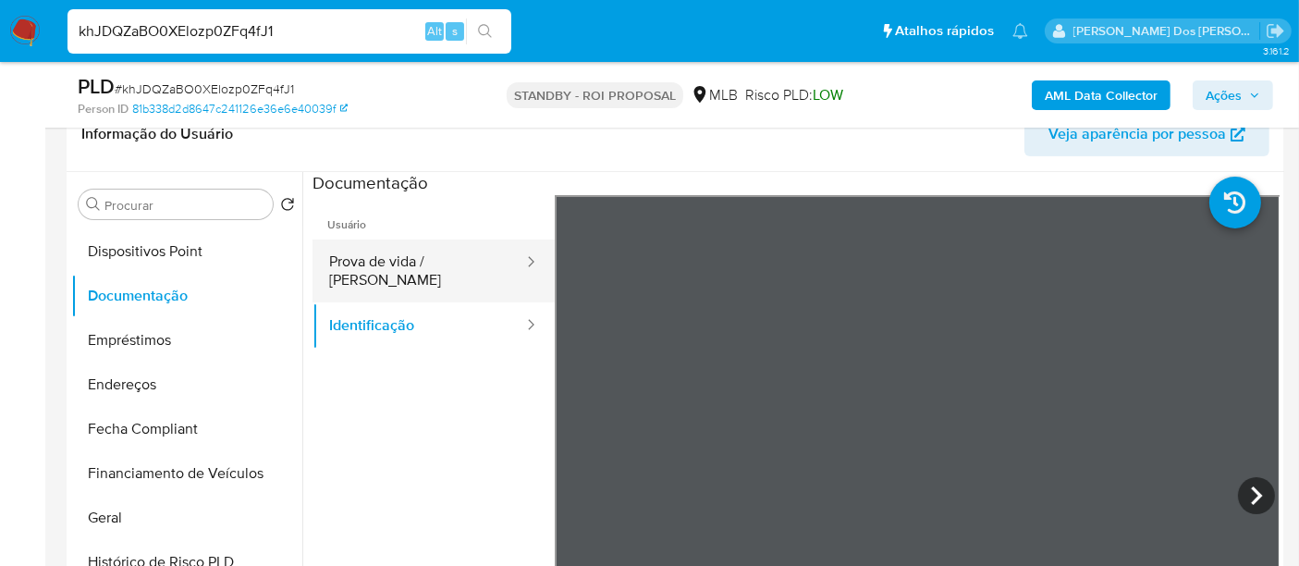
click at [443, 265] on button "Prova de vida / Selfie" at bounding box center [418, 270] width 213 height 63
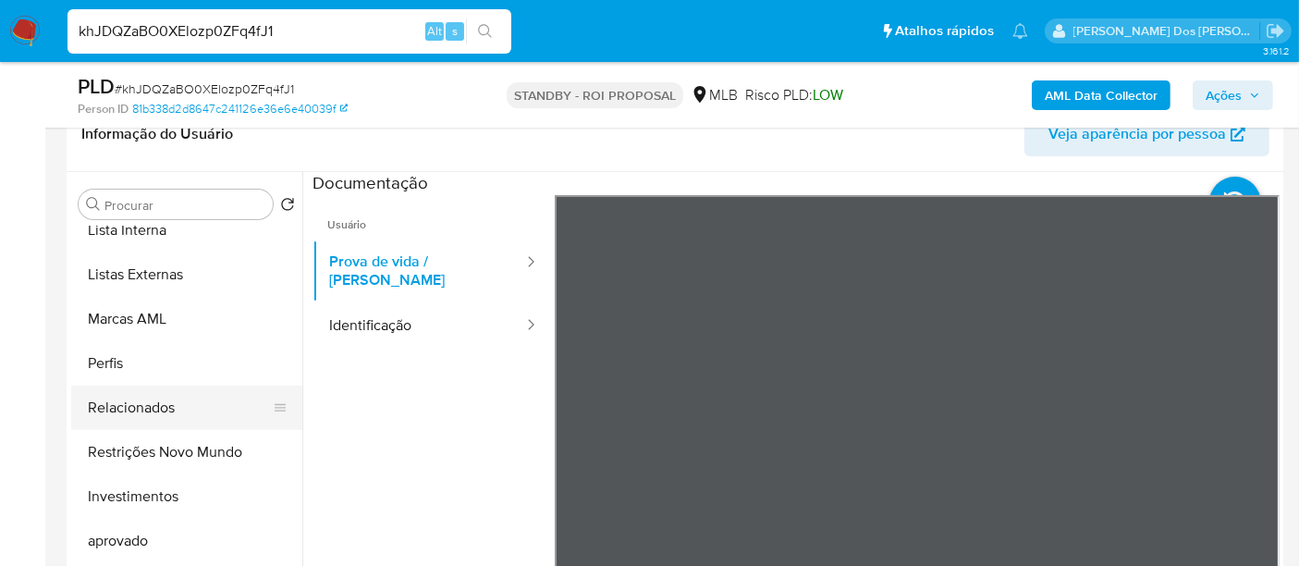
scroll to position [958, 0]
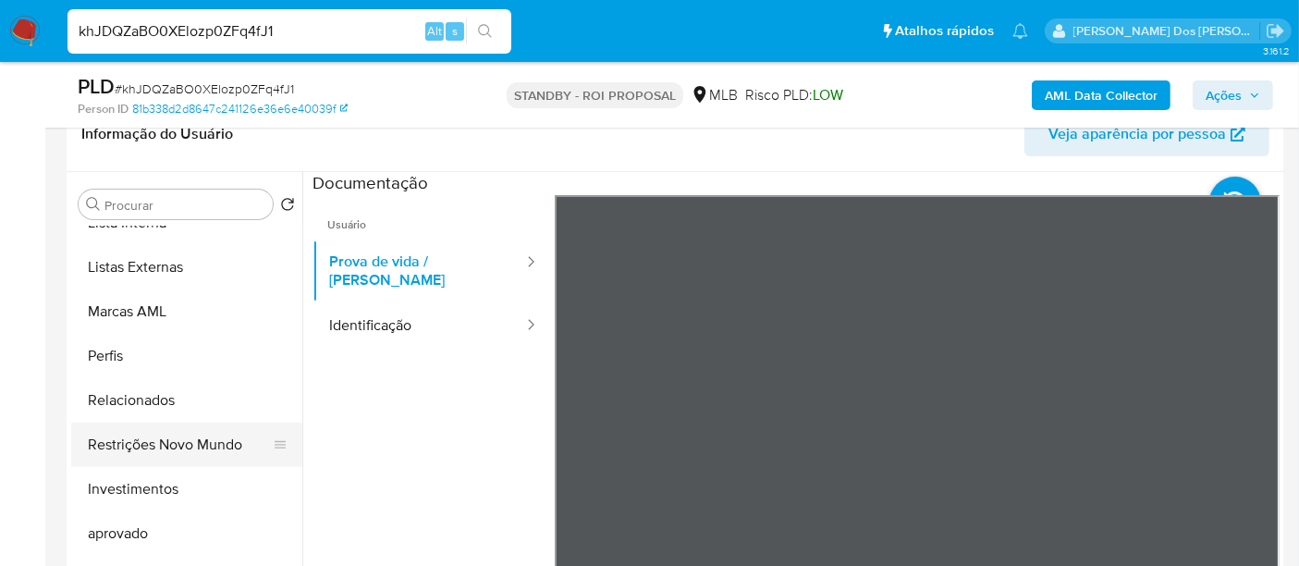
click at [203, 436] on button "Restrições Novo Mundo" at bounding box center [179, 445] width 216 height 44
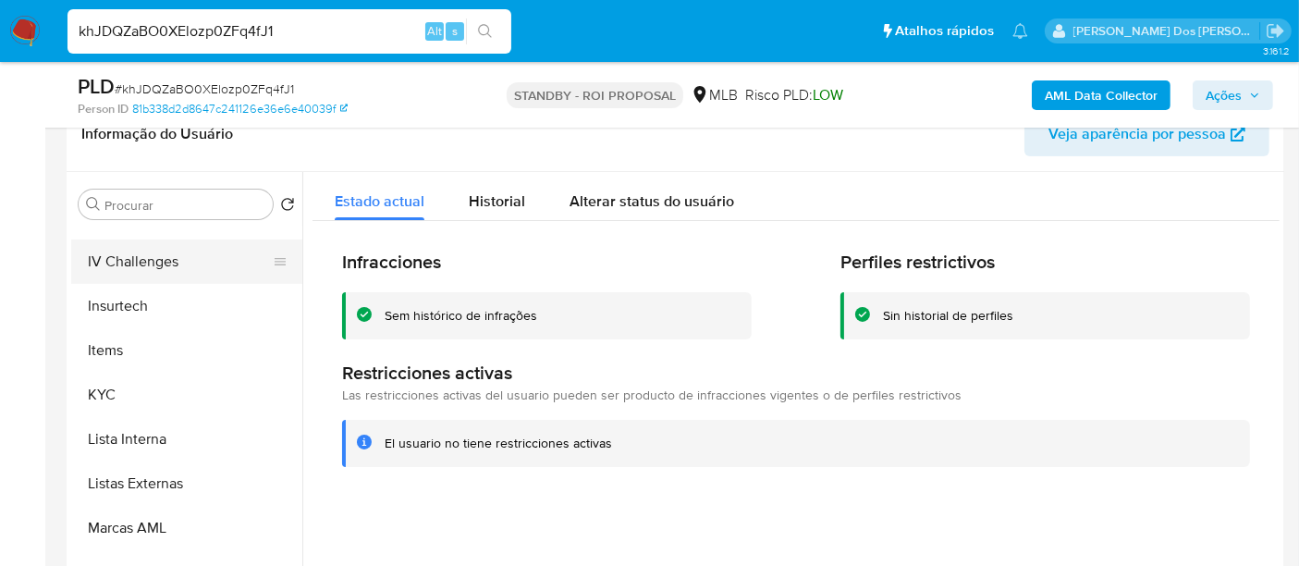
scroll to position [546, 0]
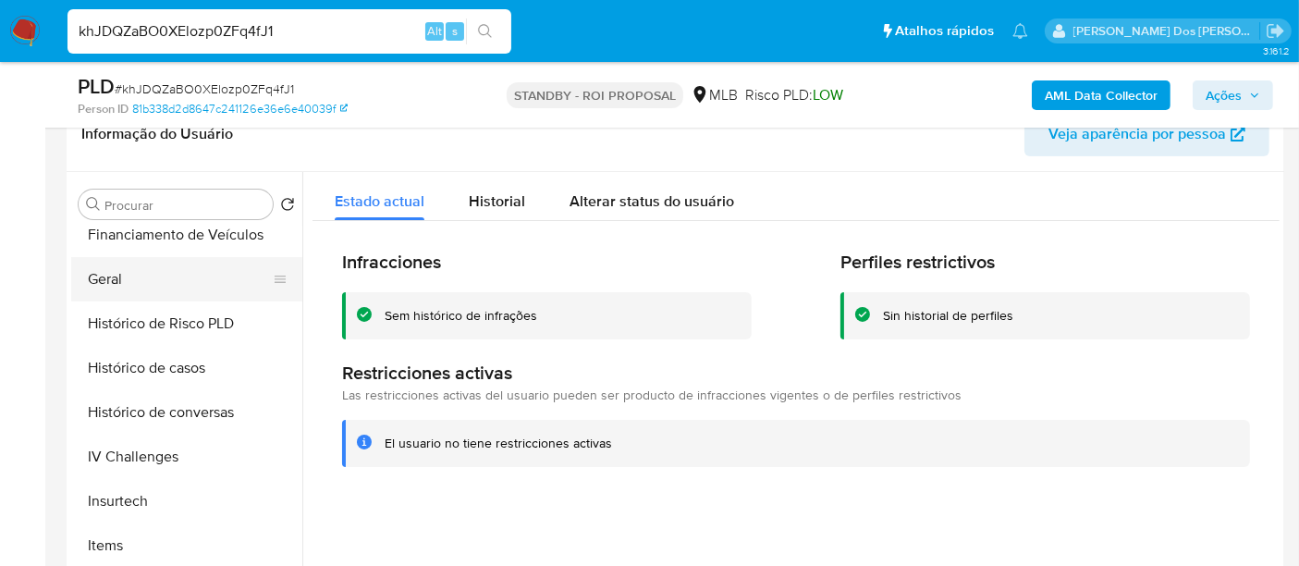
click at [107, 282] on button "Geral" at bounding box center [179, 279] width 216 height 44
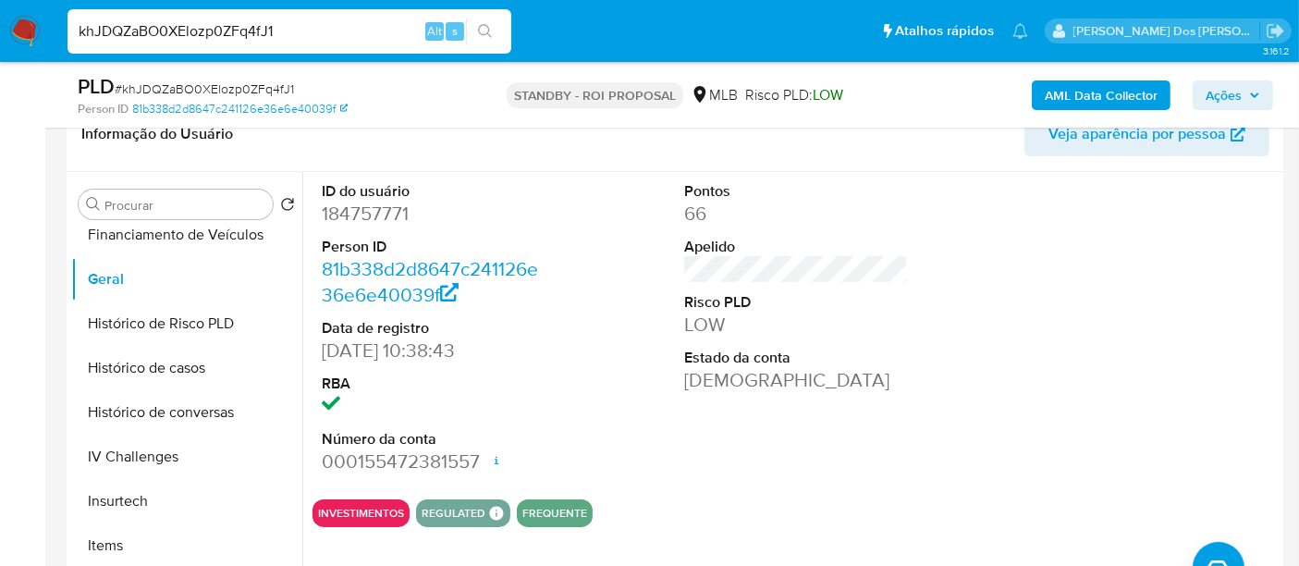
click at [285, 38] on input "khJDQZaBO0XElozp0ZFq4fJ1" at bounding box center [289, 31] width 444 height 24
paste input "AEk7sriupeXDqhpdlYzKDW0f"
type input "AEk7sriupeXDqhpdlYzKDW0f"
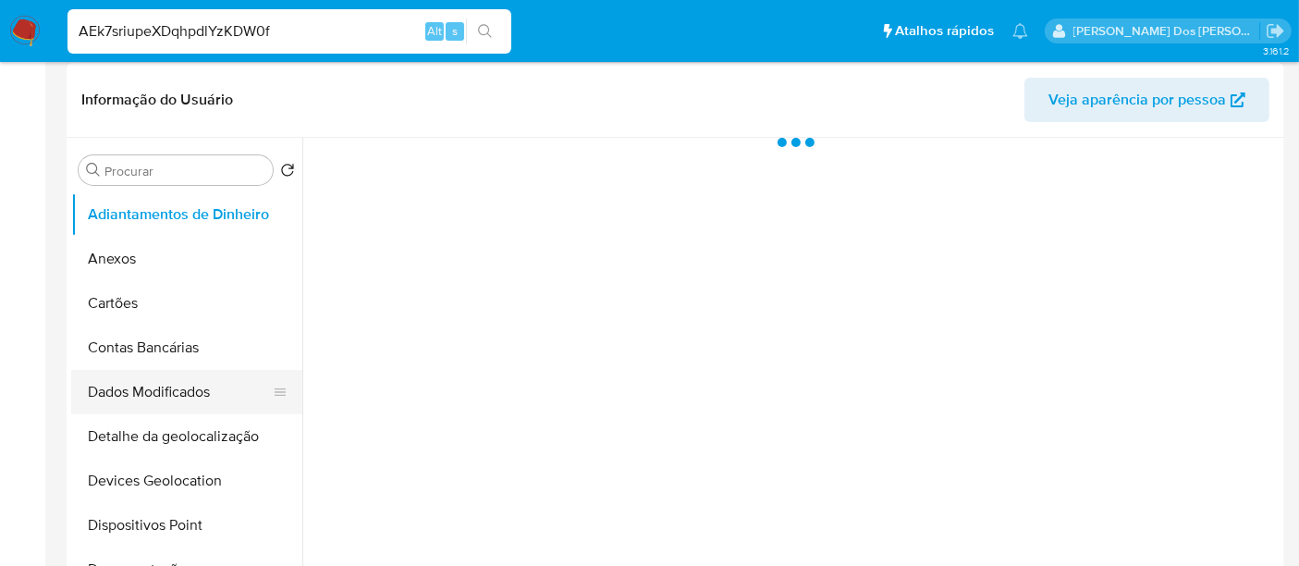
scroll to position [410, 0]
select select "10"
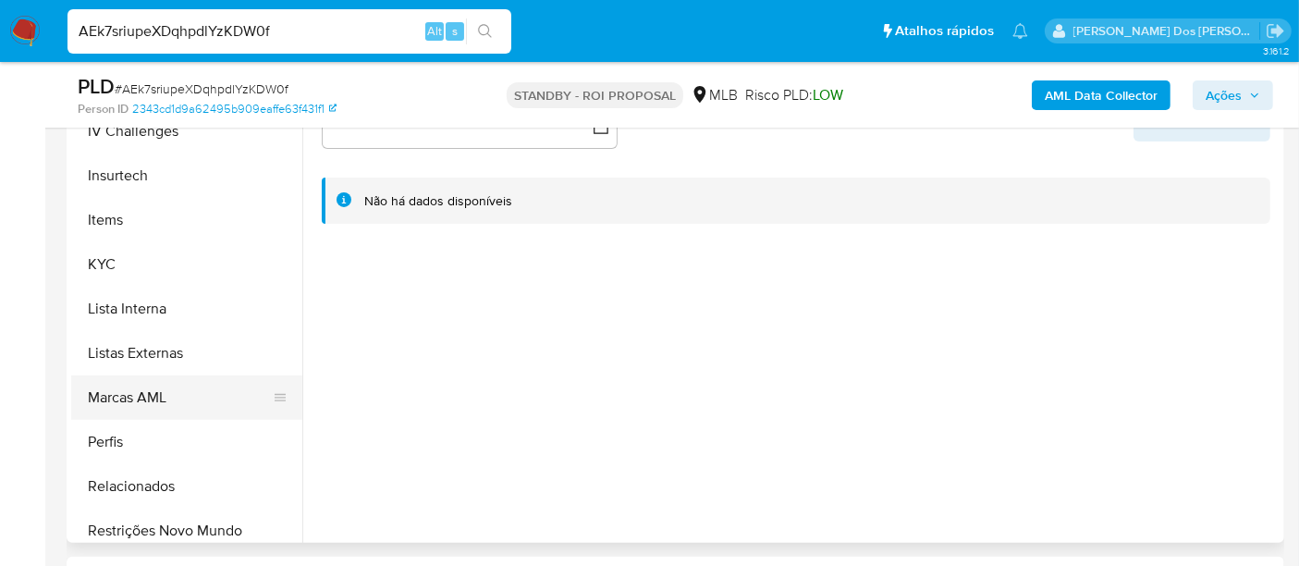
scroll to position [821, 0]
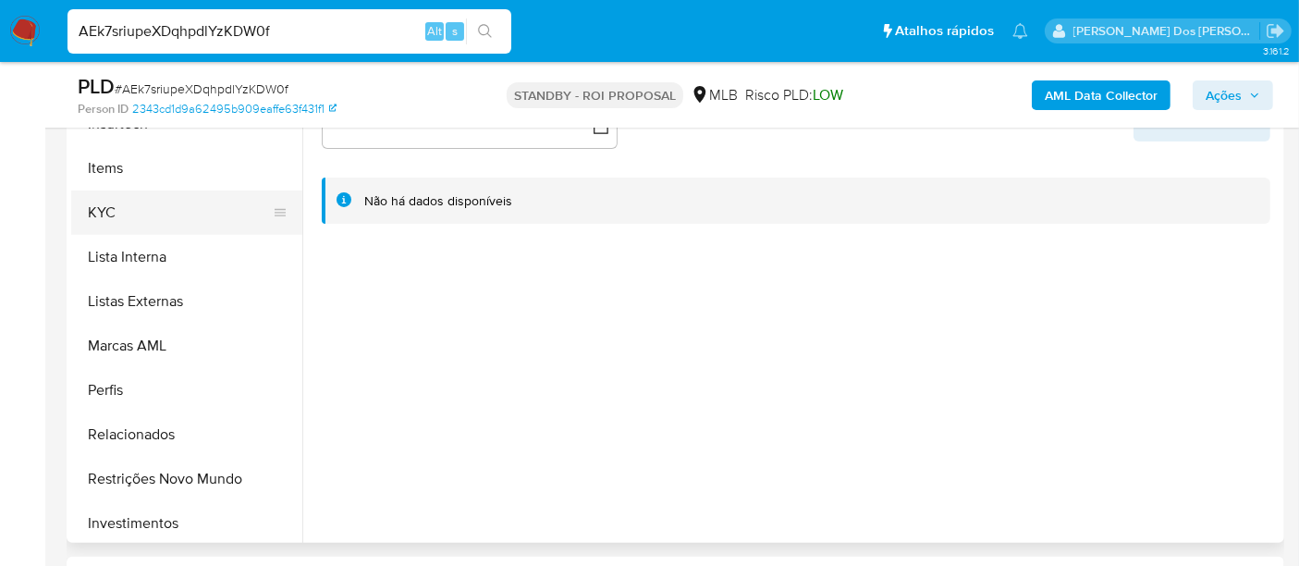
click at [103, 213] on button "KYC" at bounding box center [179, 212] width 216 height 44
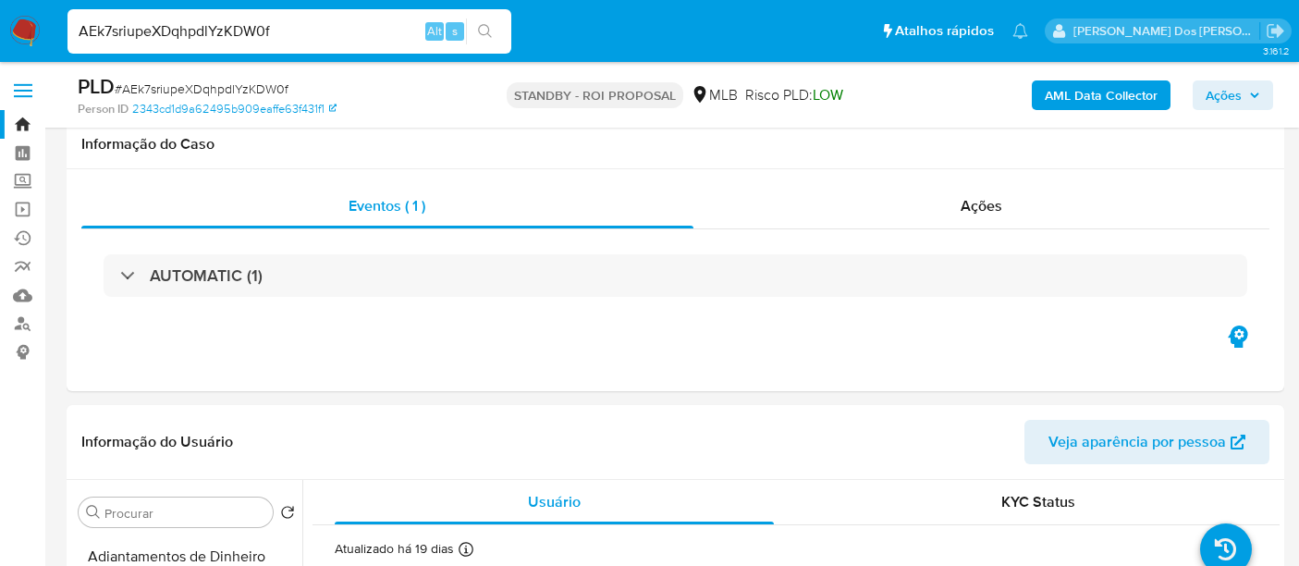
select select "10"
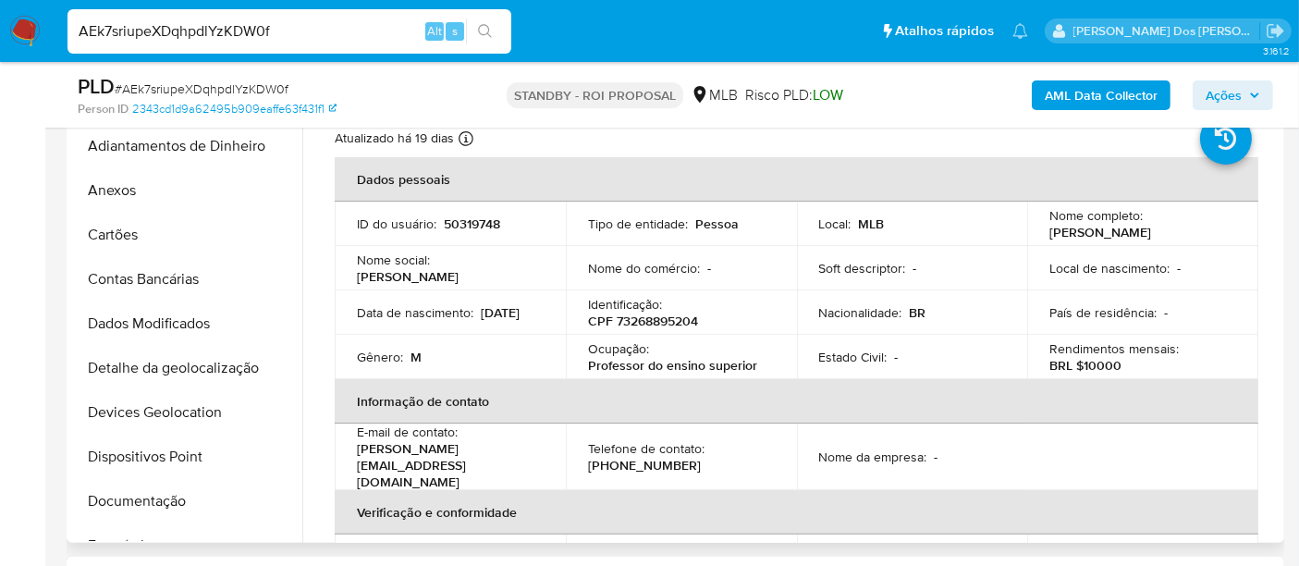
scroll to position [513, 0]
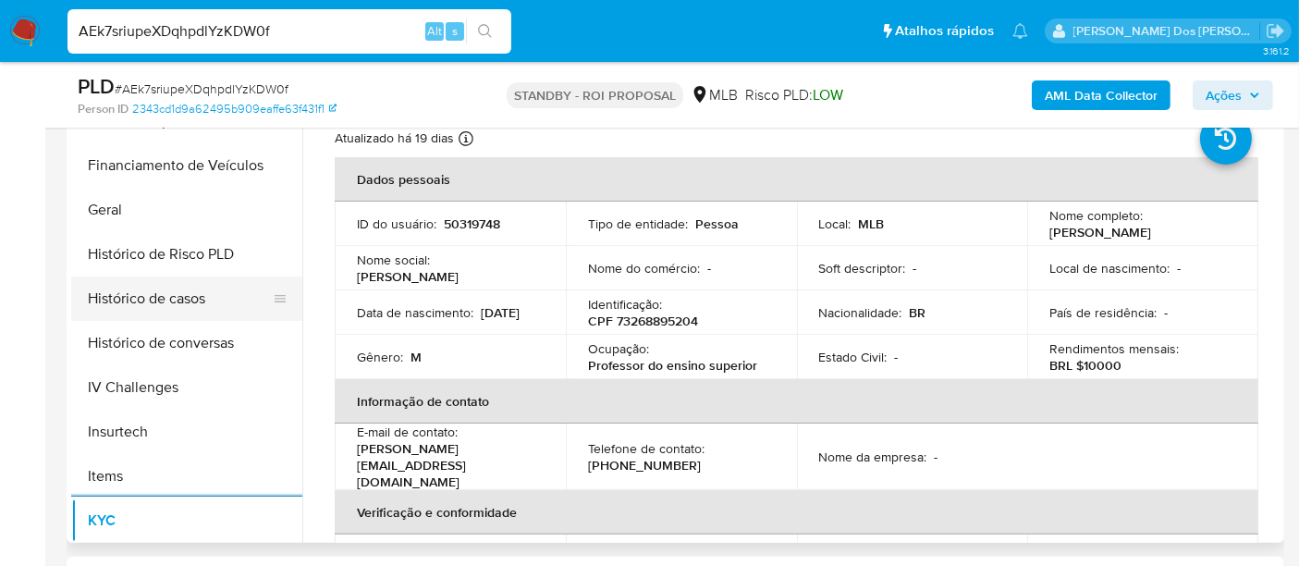
click at [155, 300] on button "Histórico de casos" at bounding box center [179, 298] width 216 height 44
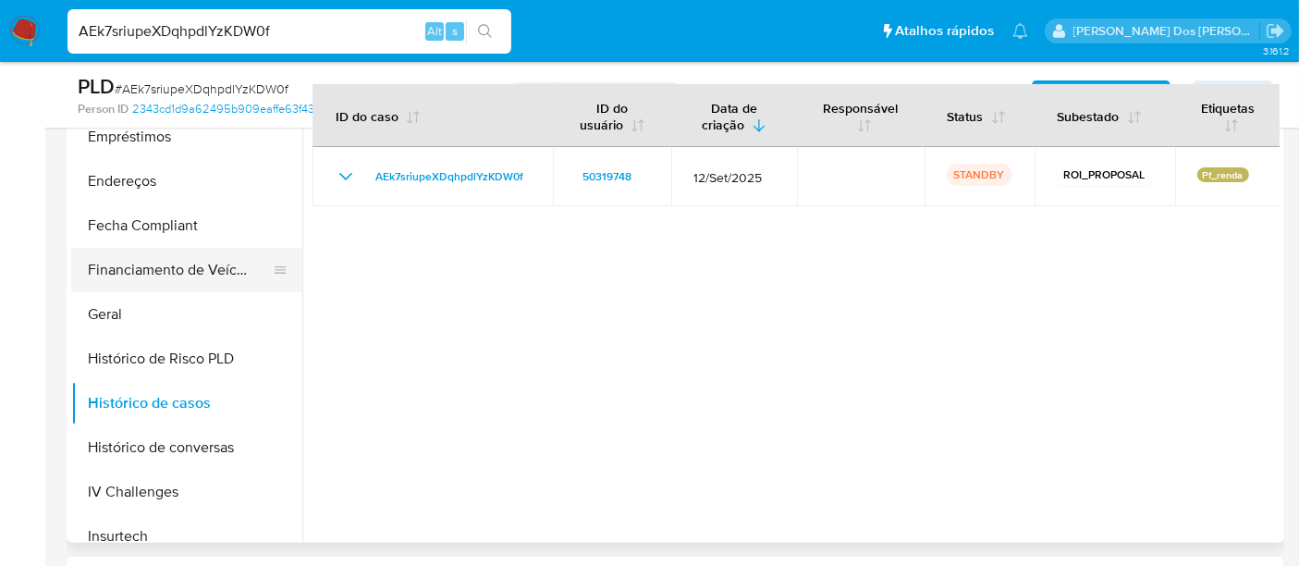
scroll to position [308, 0]
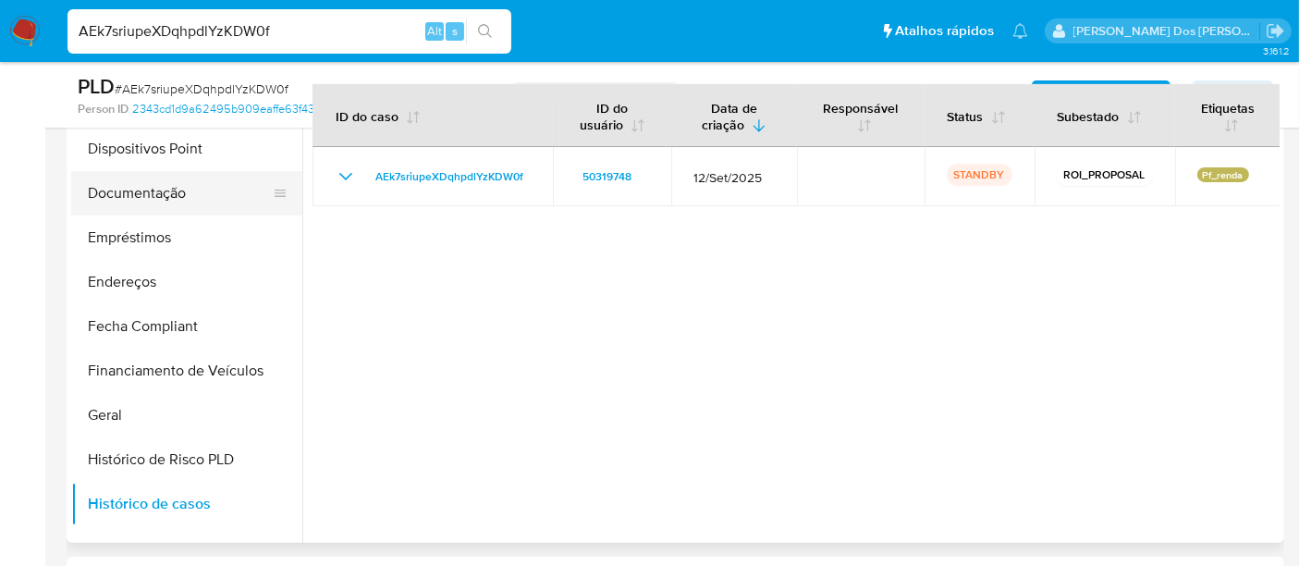
click at [163, 190] on button "Documentação" at bounding box center [179, 193] width 216 height 44
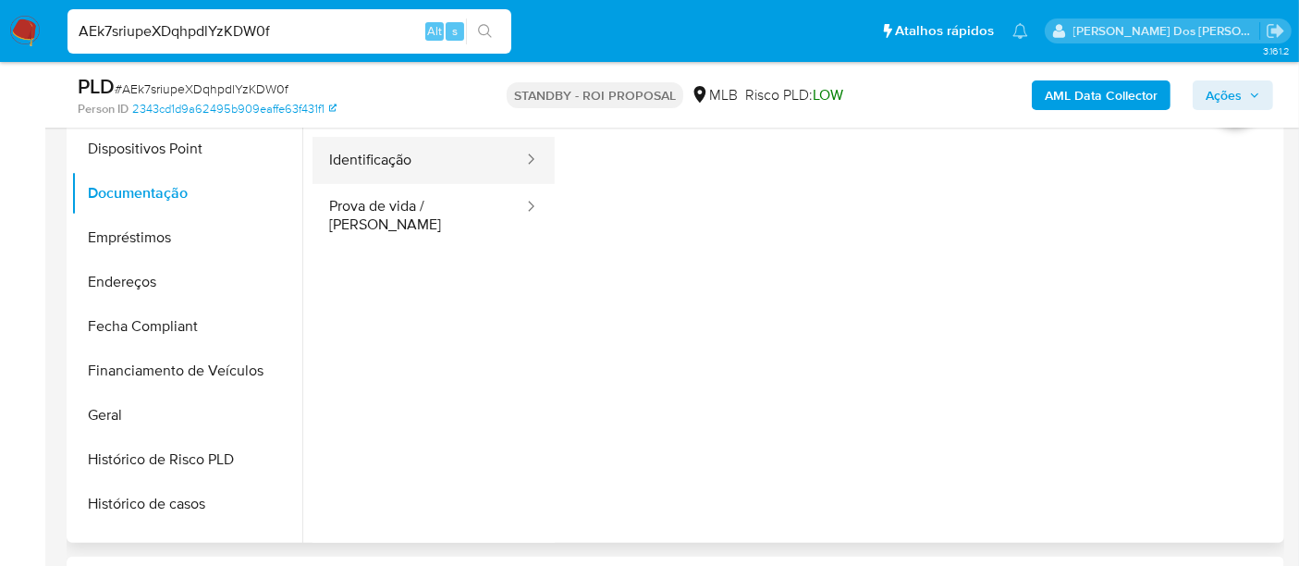
click at [403, 167] on button "Identificação" at bounding box center [418, 160] width 213 height 47
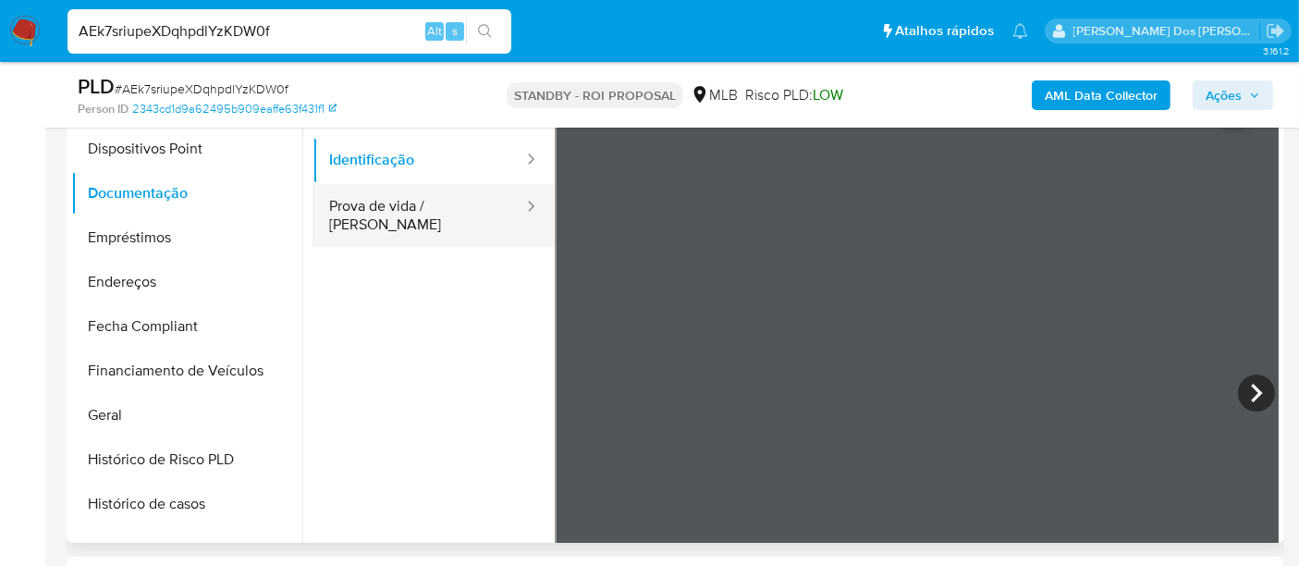
click at [403, 189] on button "Prova de vida / Selfie" at bounding box center [418, 215] width 213 height 63
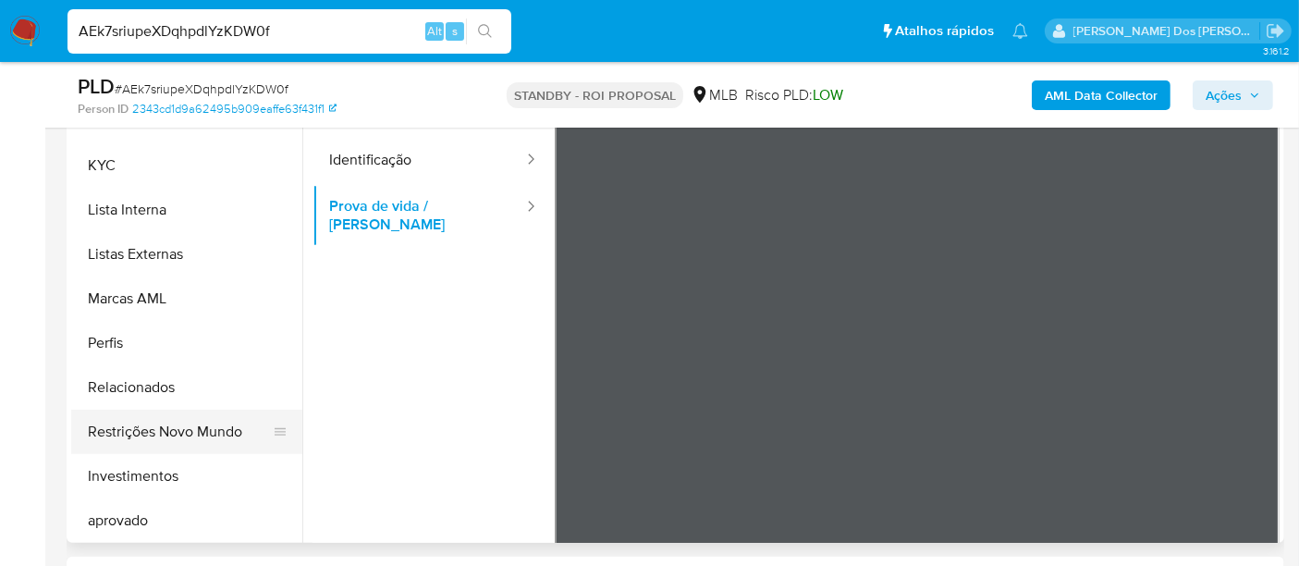
scroll to position [958, 0]
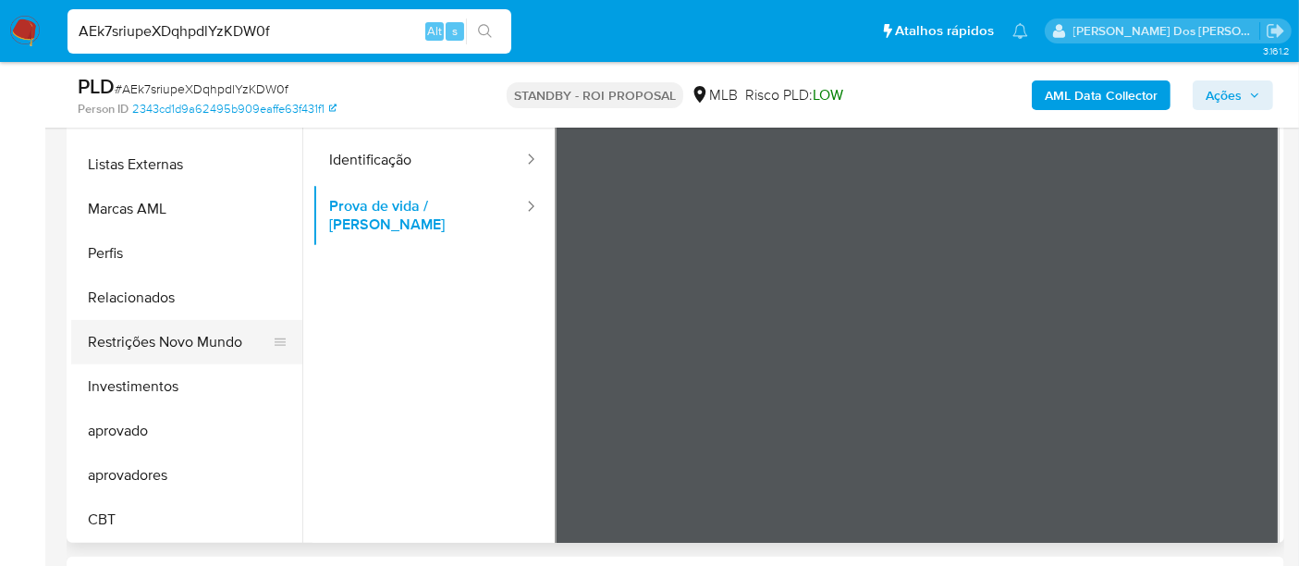
click at [201, 345] on button "Restrições Novo Mundo" at bounding box center [179, 342] width 216 height 44
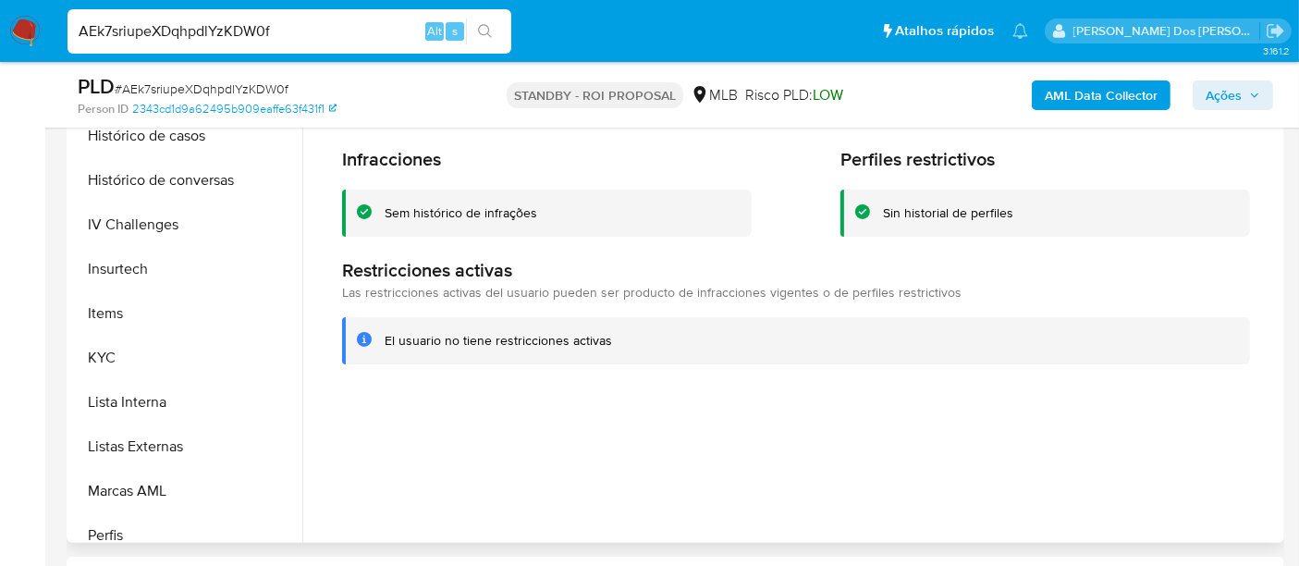
scroll to position [444, 0]
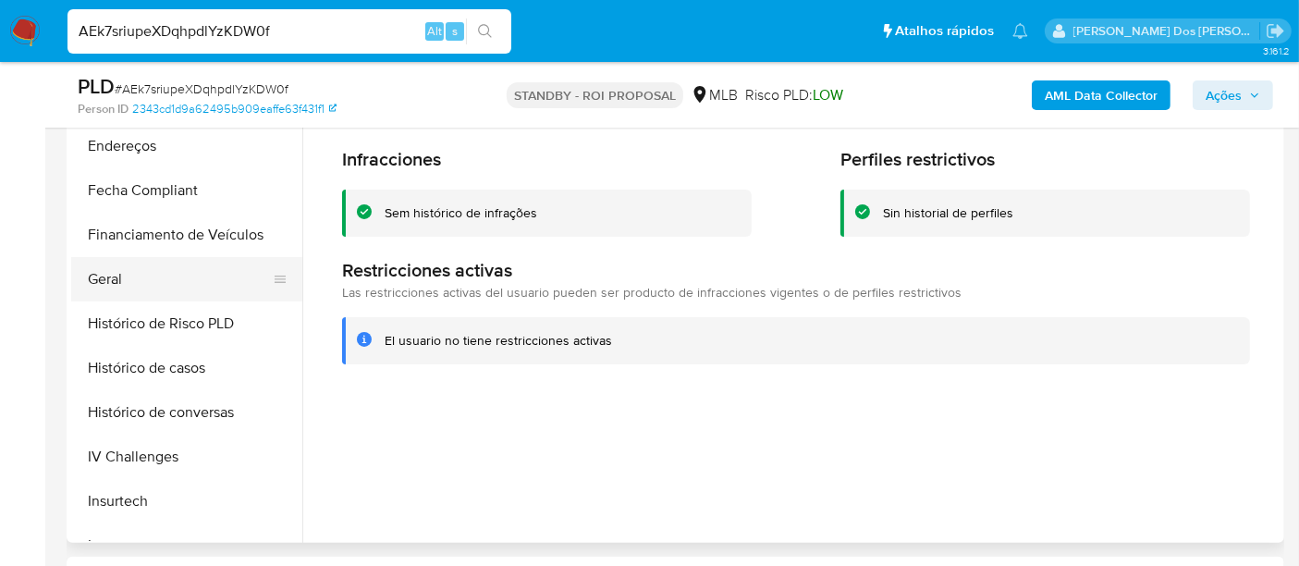
click at [116, 287] on button "Geral" at bounding box center [179, 279] width 216 height 44
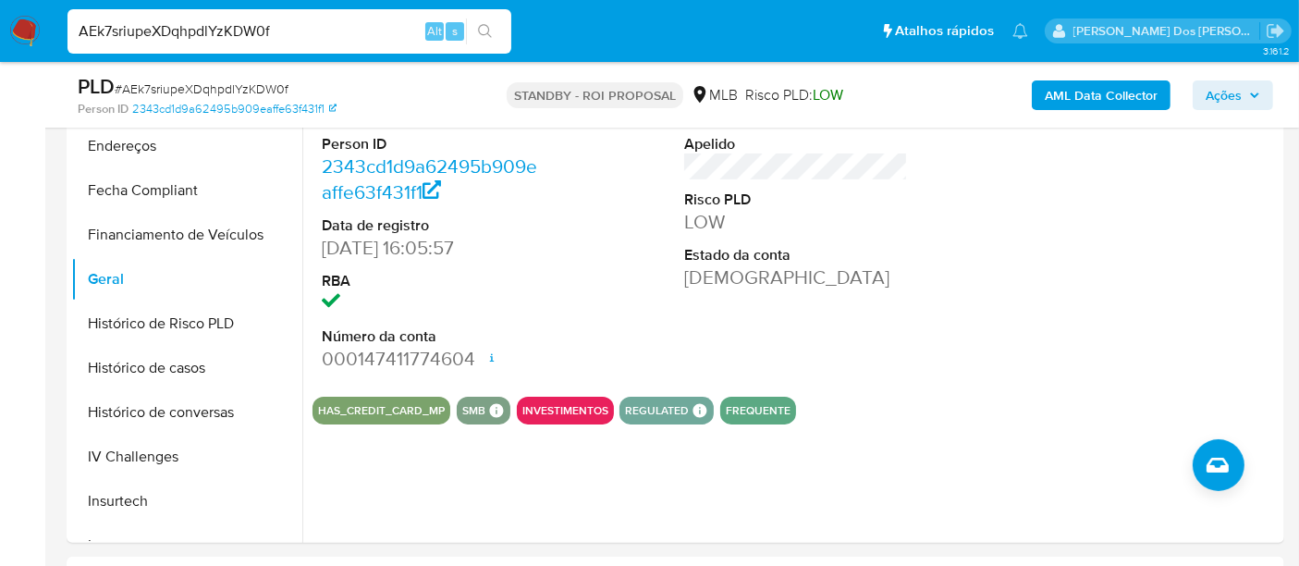
click at [246, 24] on input "AEk7sriupeXDqhpdlYzKDW0f" at bounding box center [289, 31] width 444 height 24
paste input "7r6l18GcPQFObpnZ1nHsxdh3"
type input "7r6l18GcPQFObpnZ1nHsxdh3"
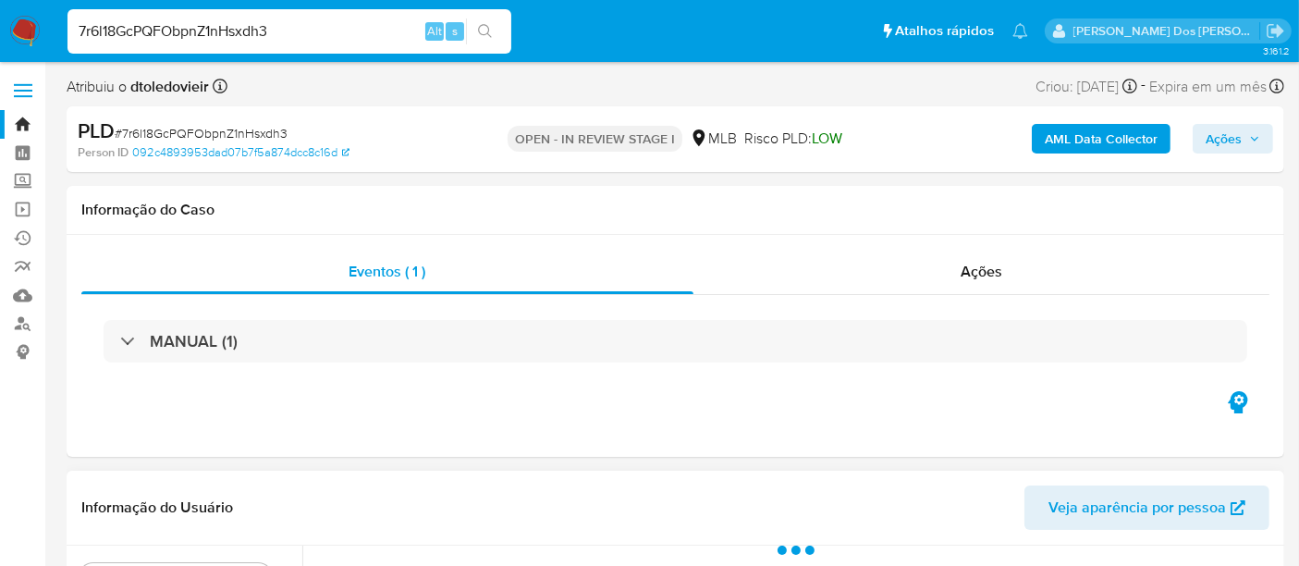
select select "10"
click at [252, 25] on input "7r6l18GcPQFObpnZ1nHsxdh3" at bounding box center [289, 31] width 444 height 24
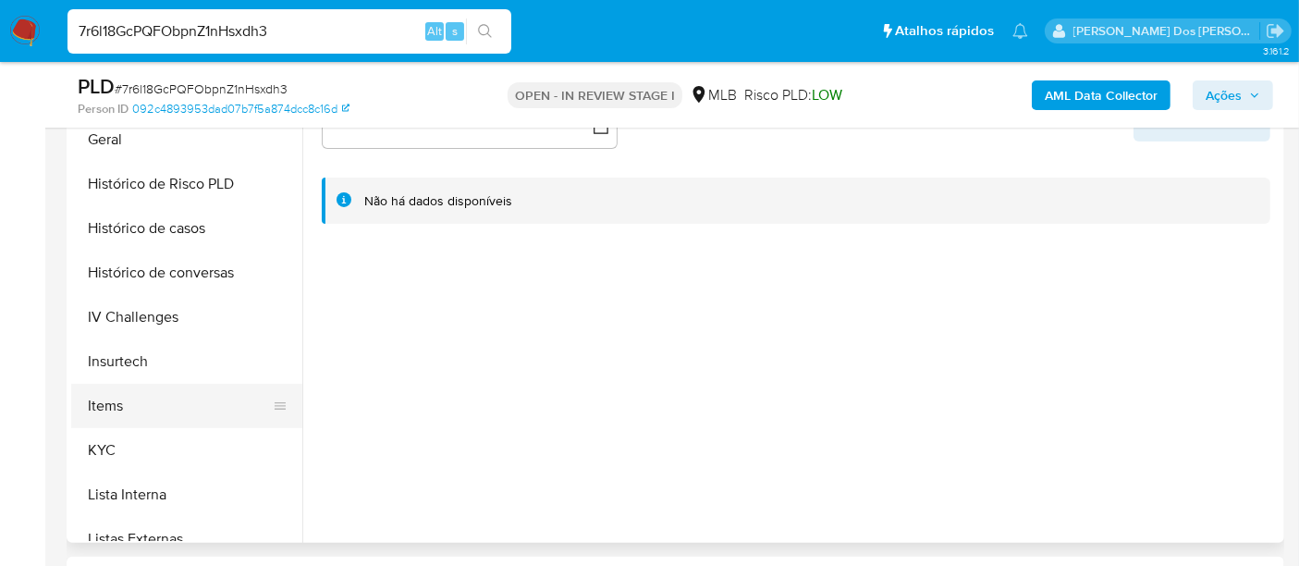
scroll to position [616, 0]
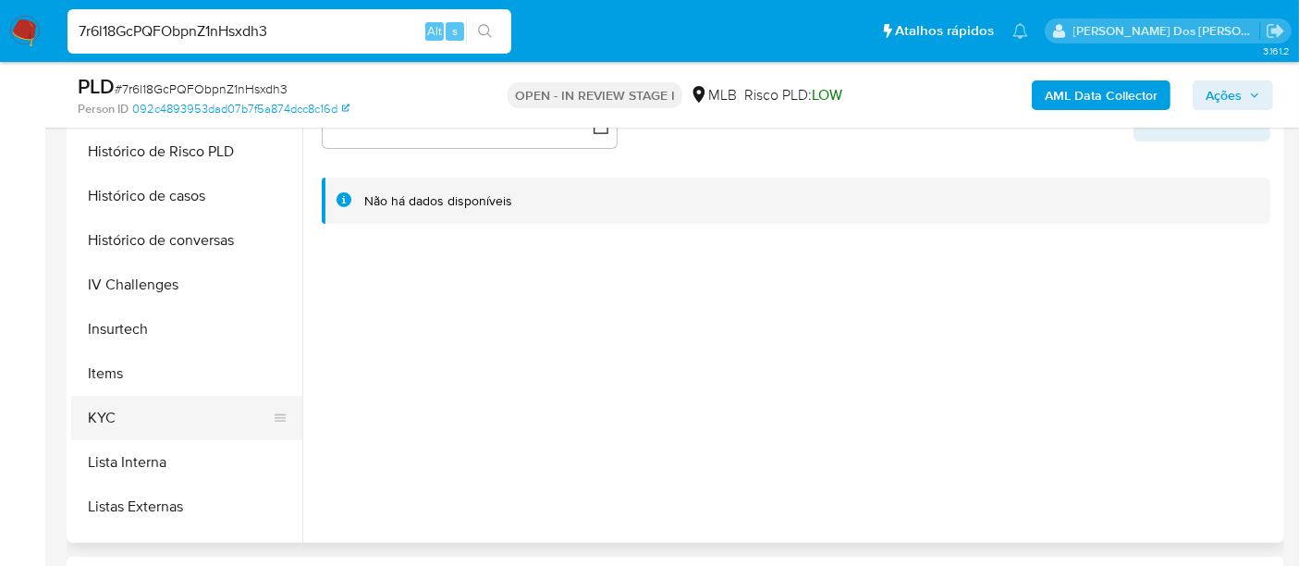
click at [103, 410] on button "KYC" at bounding box center [179, 418] width 216 height 44
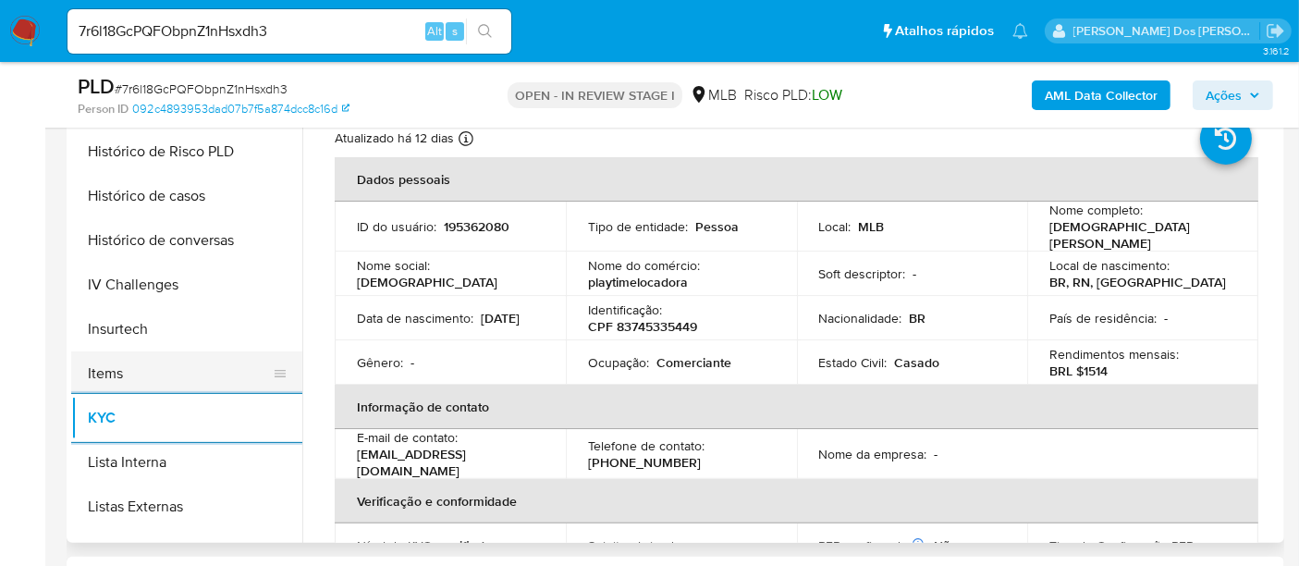
scroll to position [513, 0]
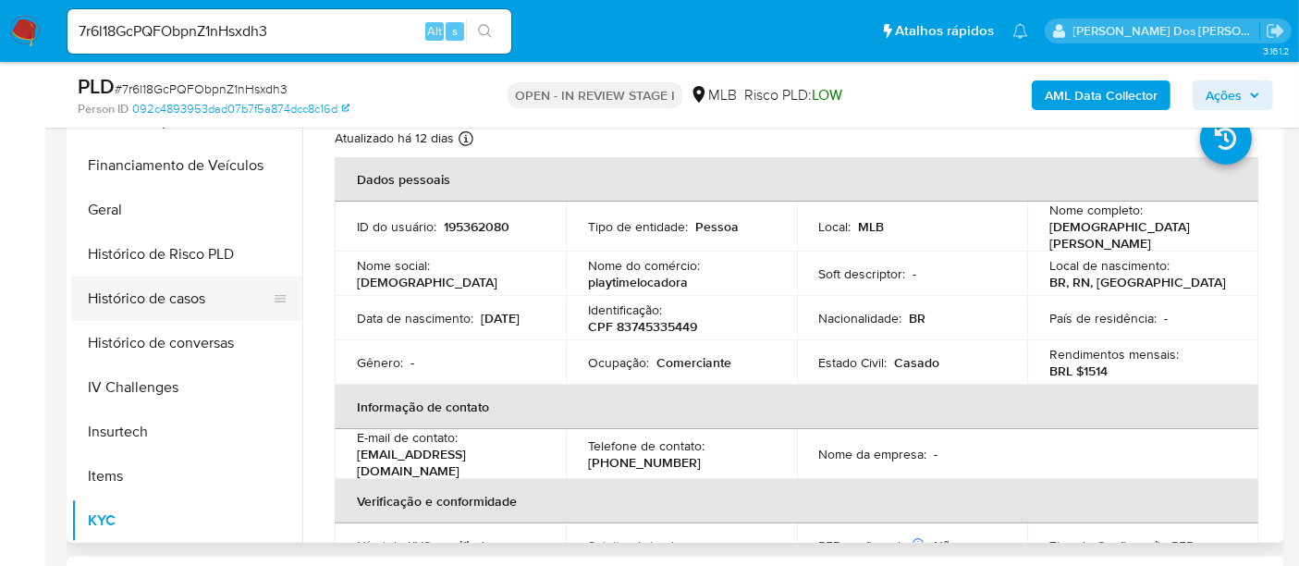
click at [178, 312] on button "Histórico de casos" at bounding box center [179, 298] width 216 height 44
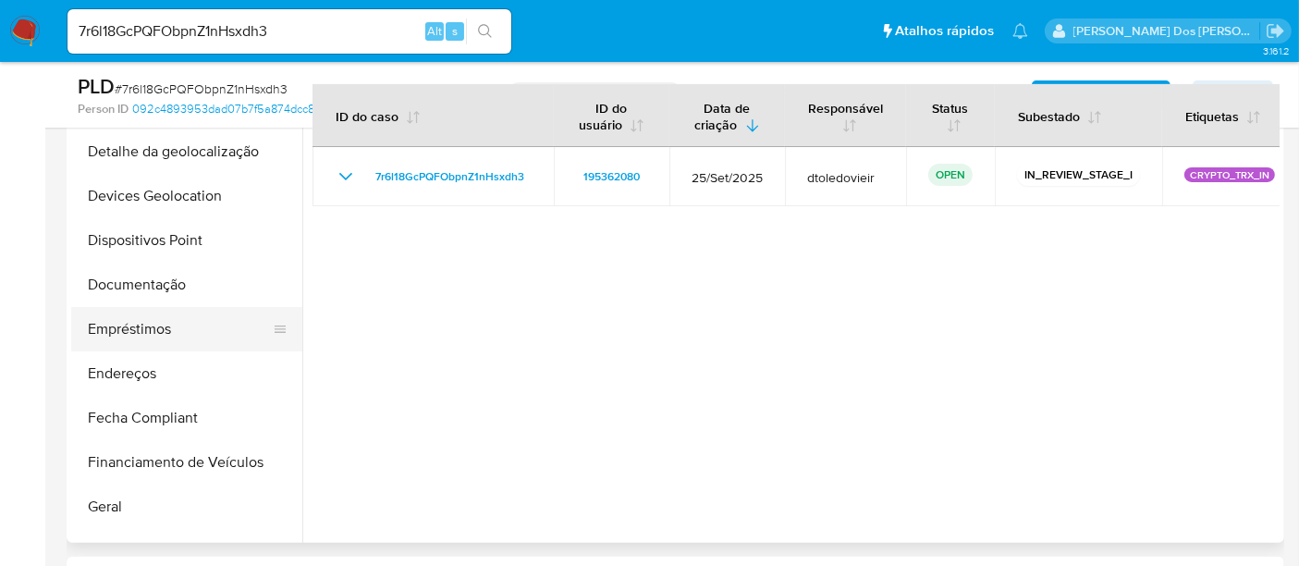
scroll to position [205, 0]
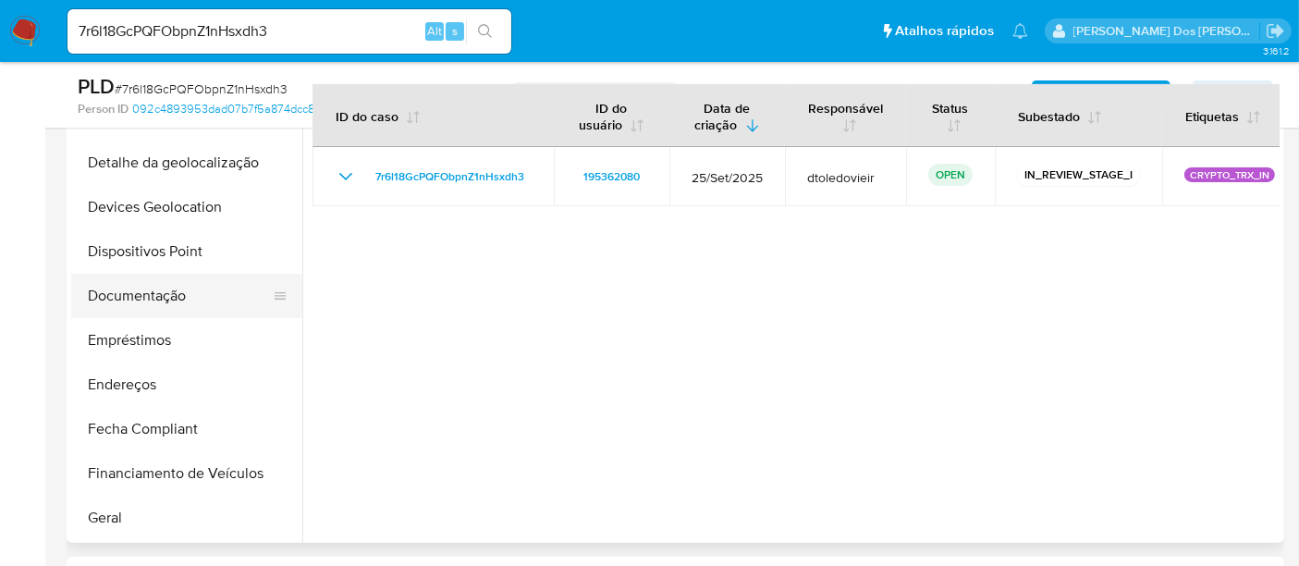
click at [171, 291] on button "Documentação" at bounding box center [179, 296] width 216 height 44
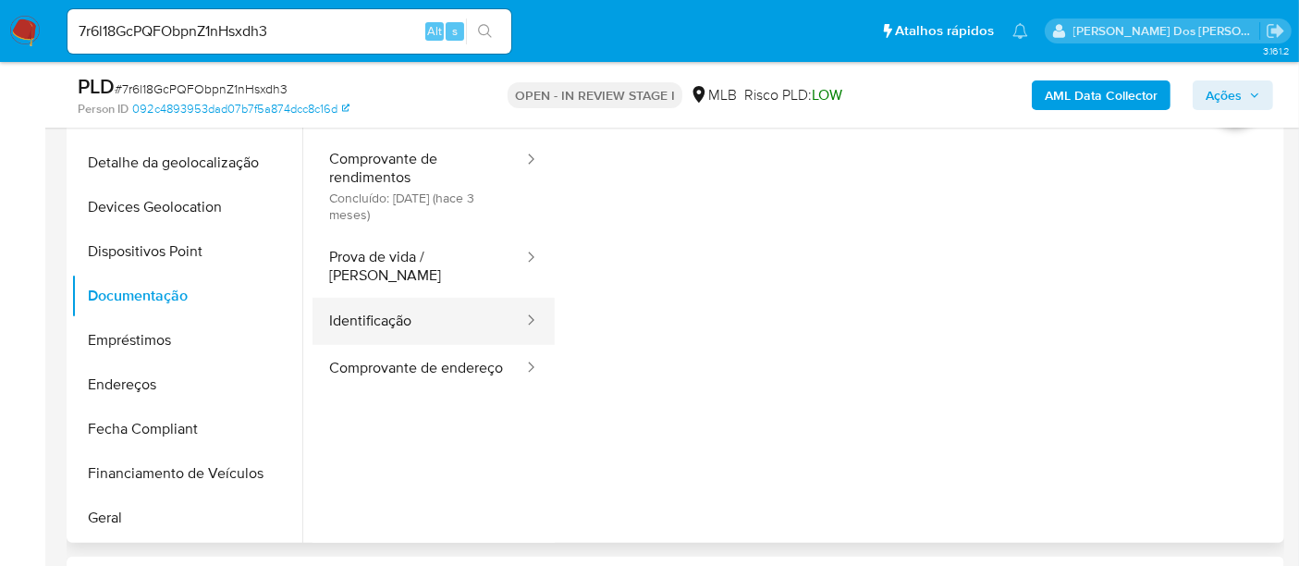
click at [367, 301] on button "Identificação" at bounding box center [418, 321] width 213 height 47
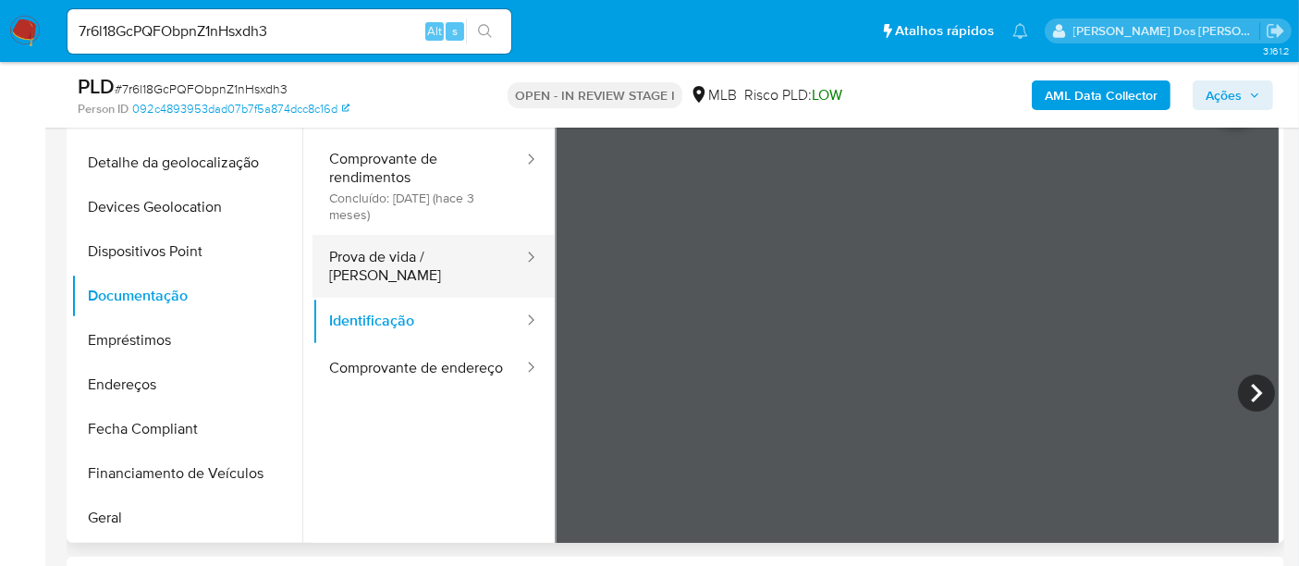
click at [431, 264] on button "Prova de vida / Selfie" at bounding box center [418, 266] width 213 height 63
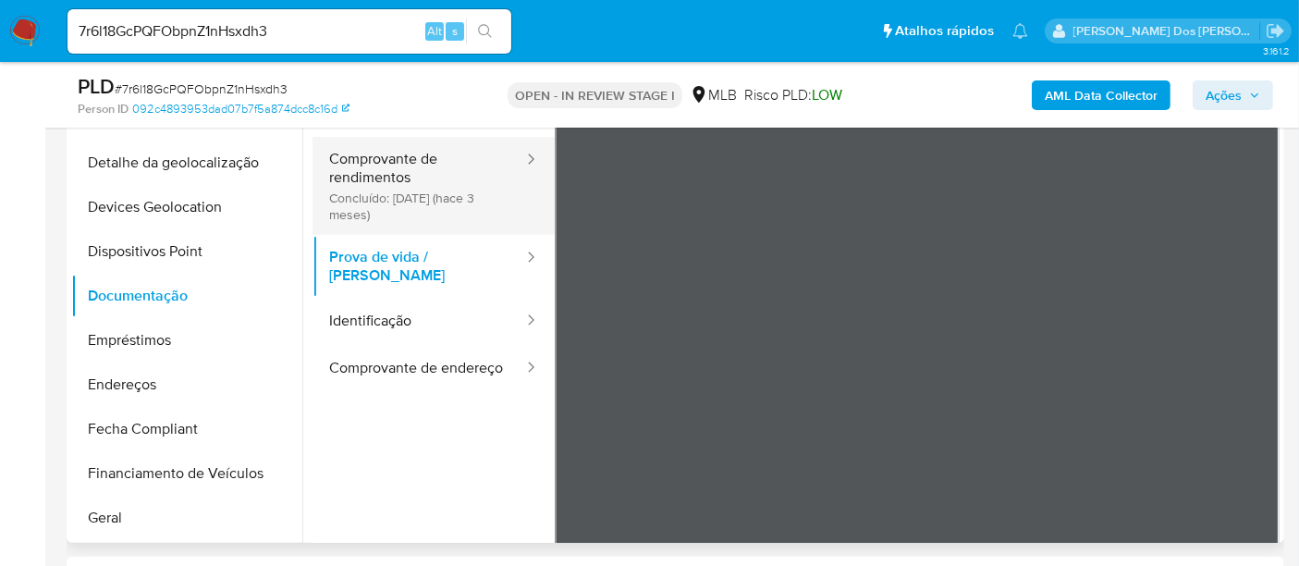
click at [361, 183] on button "Comprovante de rendimentos Concluído: 20/07/2025 (hace 3 meses)" at bounding box center [418, 186] width 213 height 98
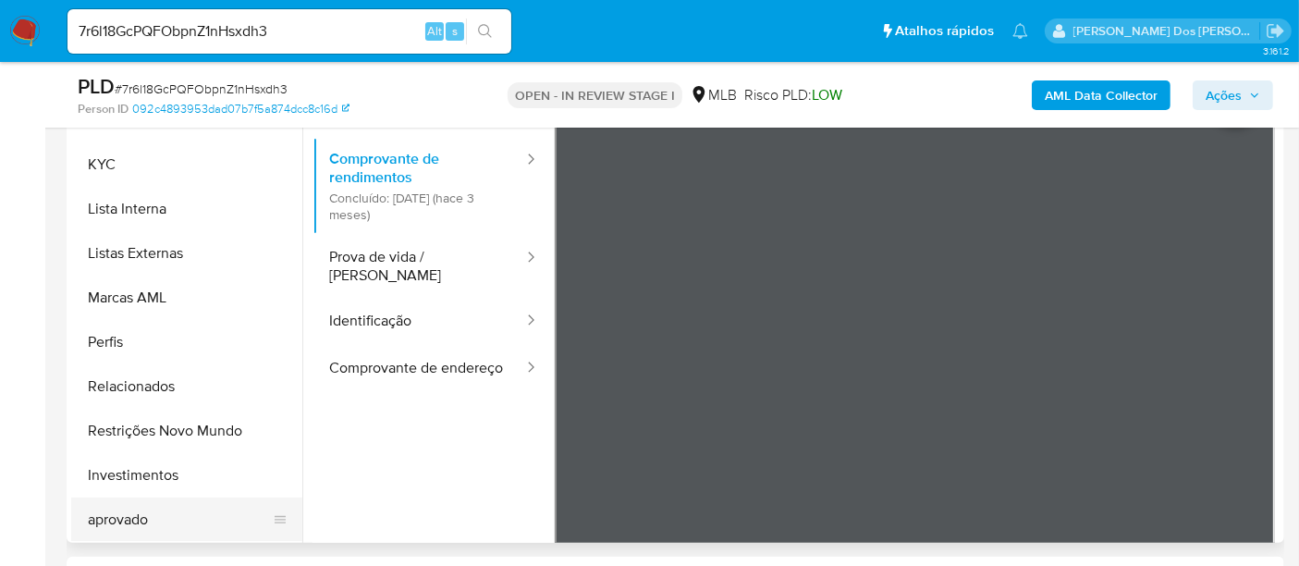
scroll to position [925, 0]
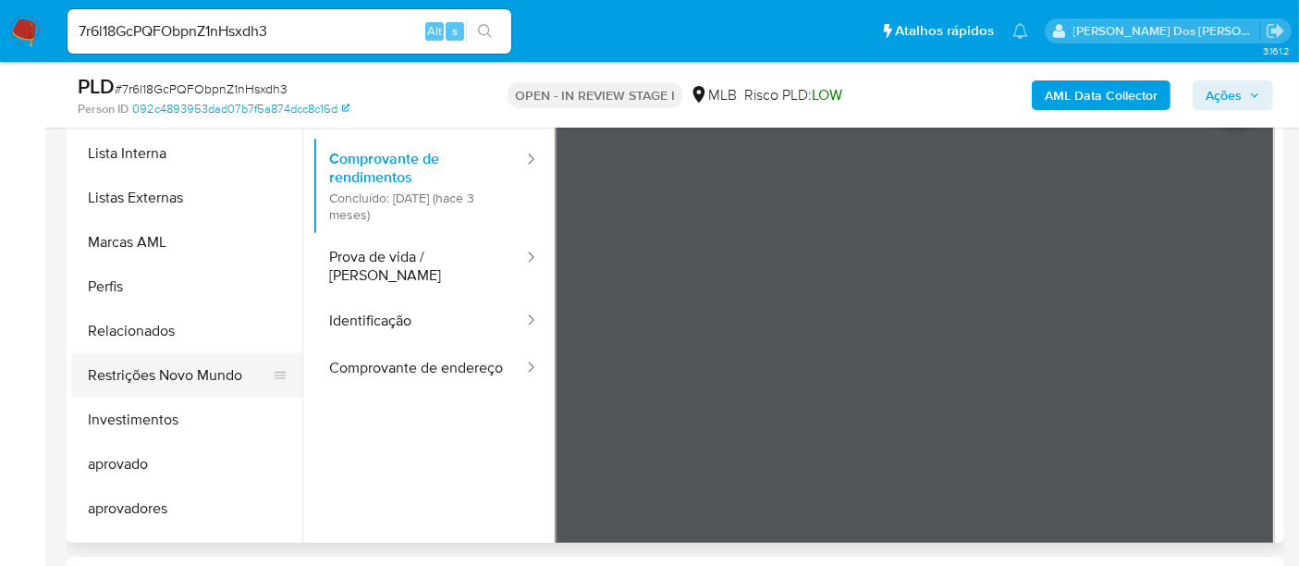
click at [183, 380] on button "Restrições Novo Mundo" at bounding box center [179, 375] width 216 height 44
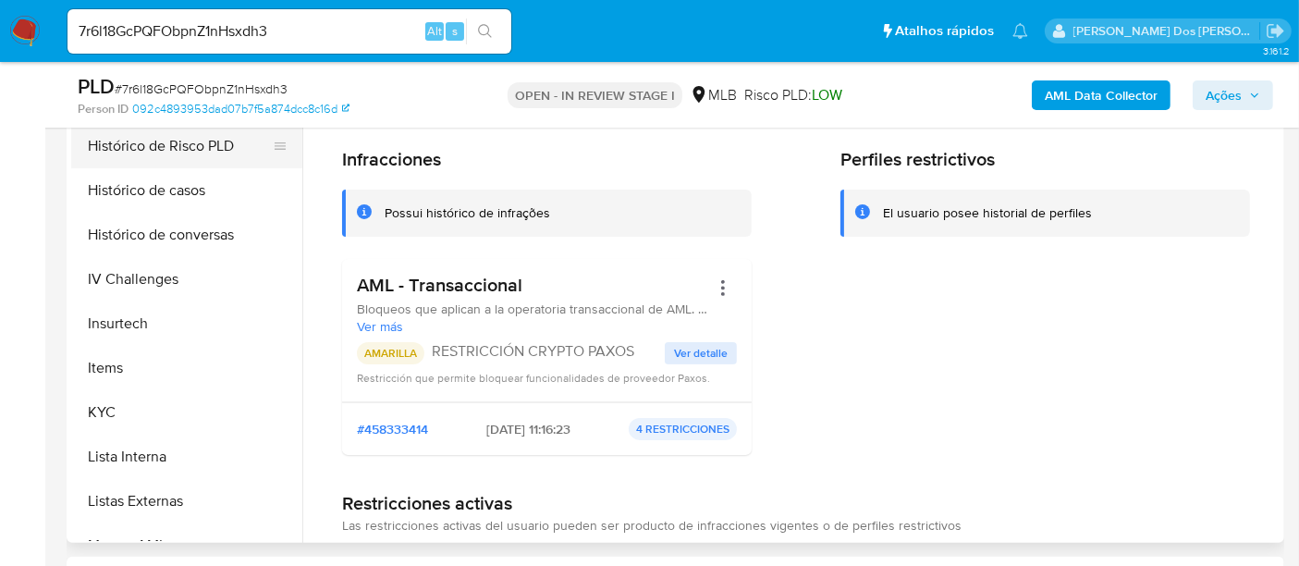
scroll to position [410, 0]
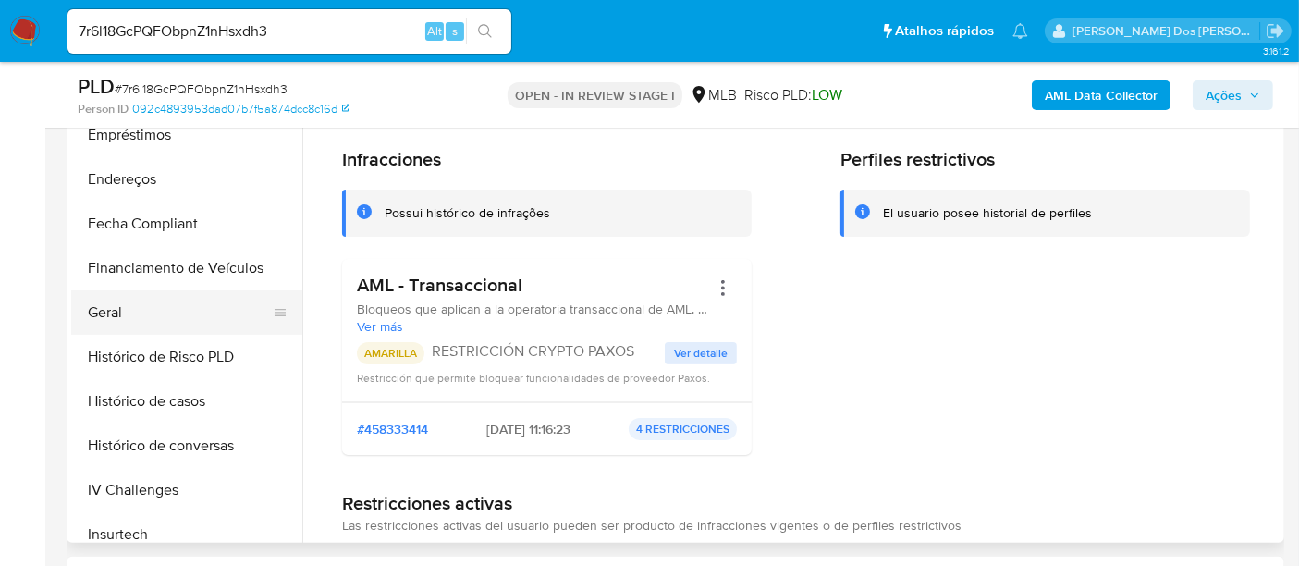
click at [121, 315] on button "Geral" at bounding box center [179, 312] width 216 height 44
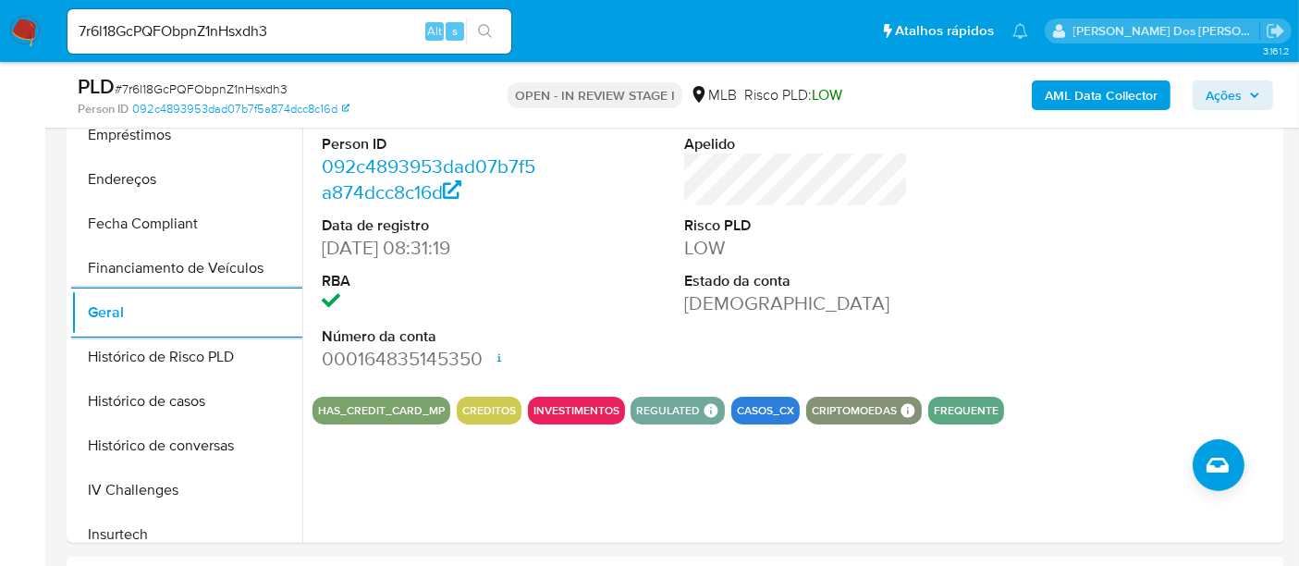
click at [1214, 108] on span "Ações" at bounding box center [1224, 95] width 36 height 30
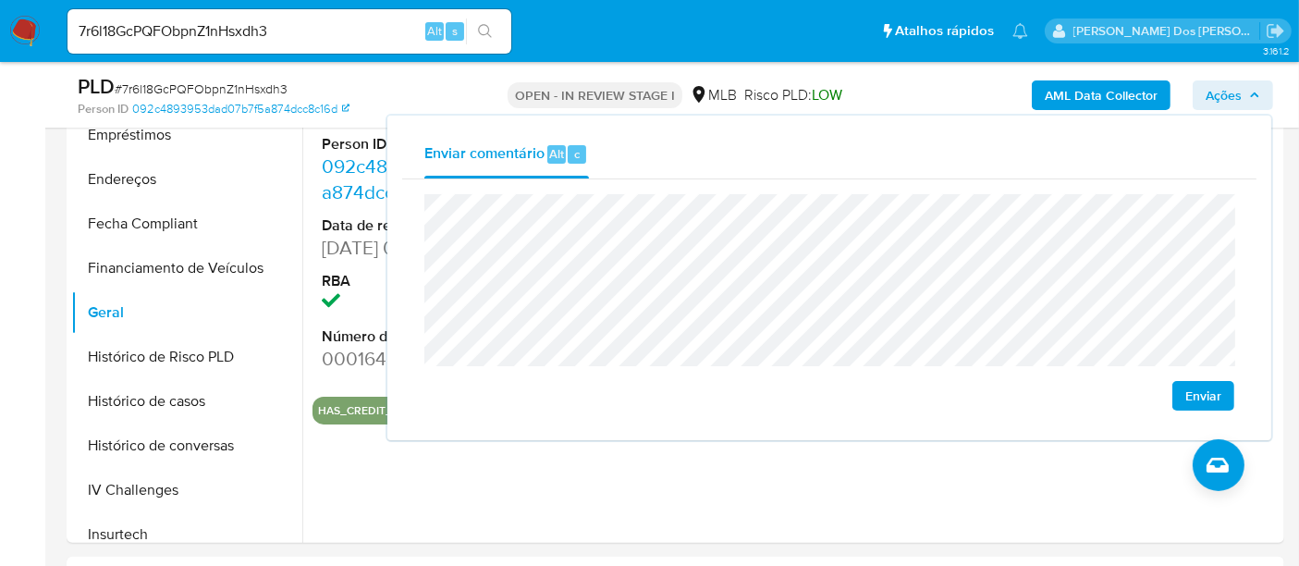
click at [1194, 398] on span "Enviar" at bounding box center [1203, 396] width 36 height 26
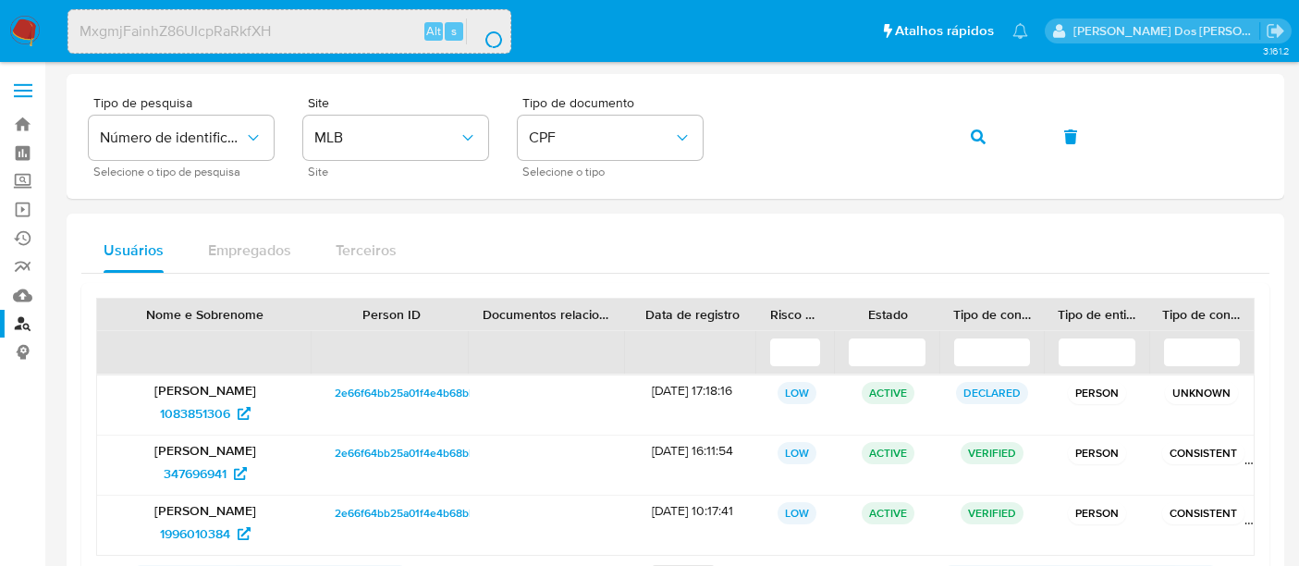
scroll to position [103, 0]
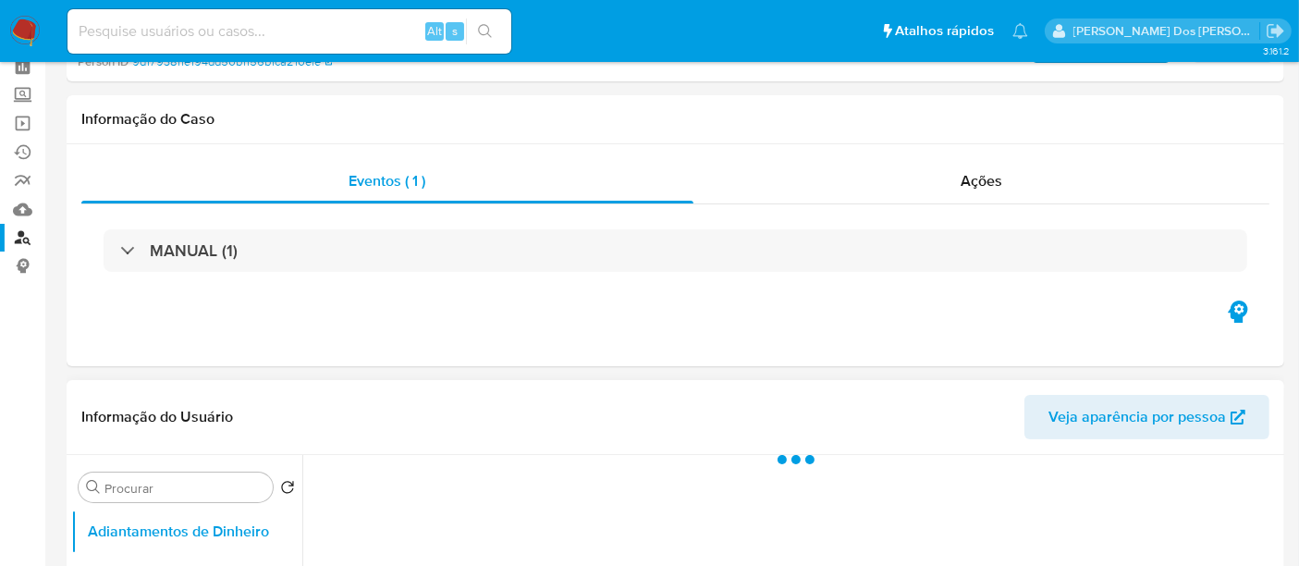
select select "10"
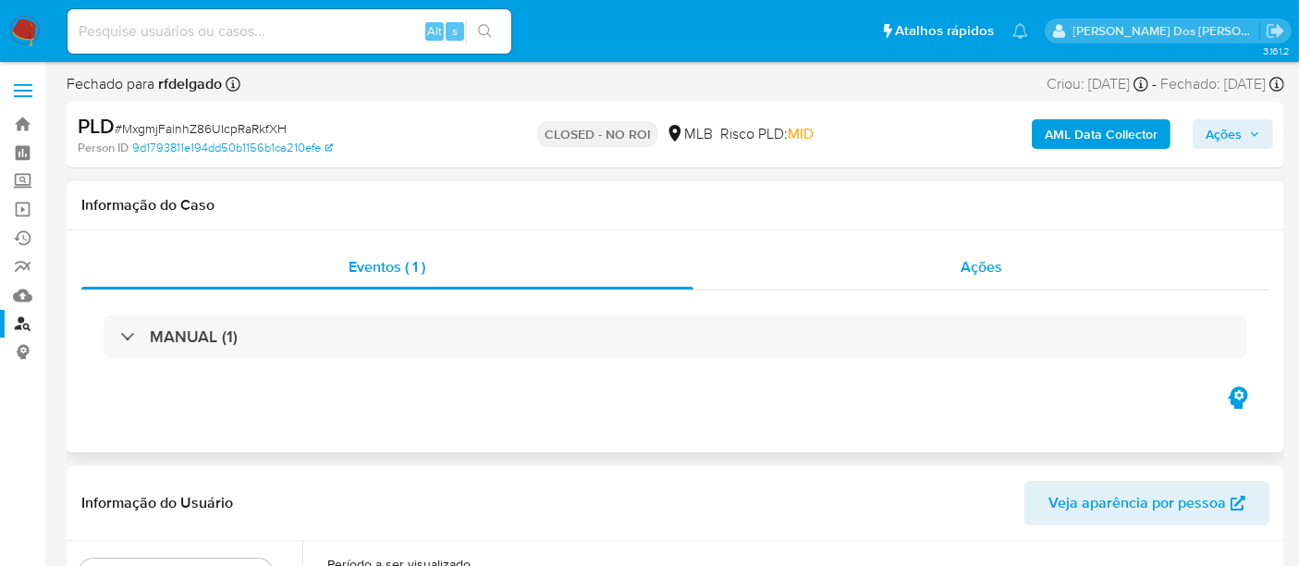
click at [979, 258] on span "Ações" at bounding box center [982, 266] width 42 height 21
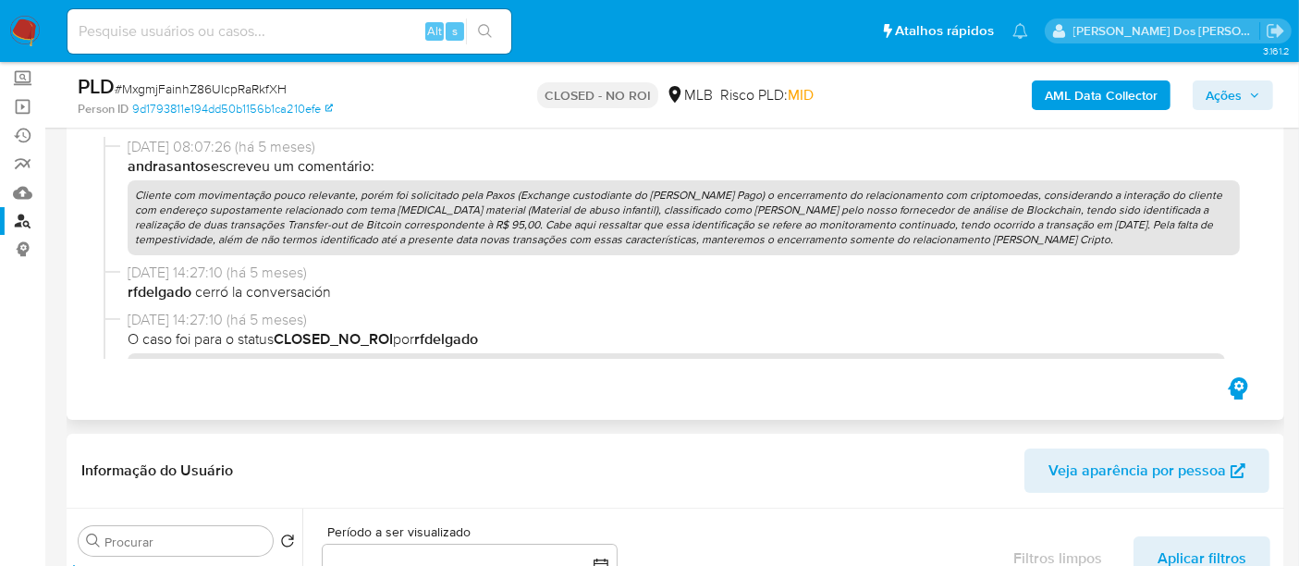
scroll to position [205, 0]
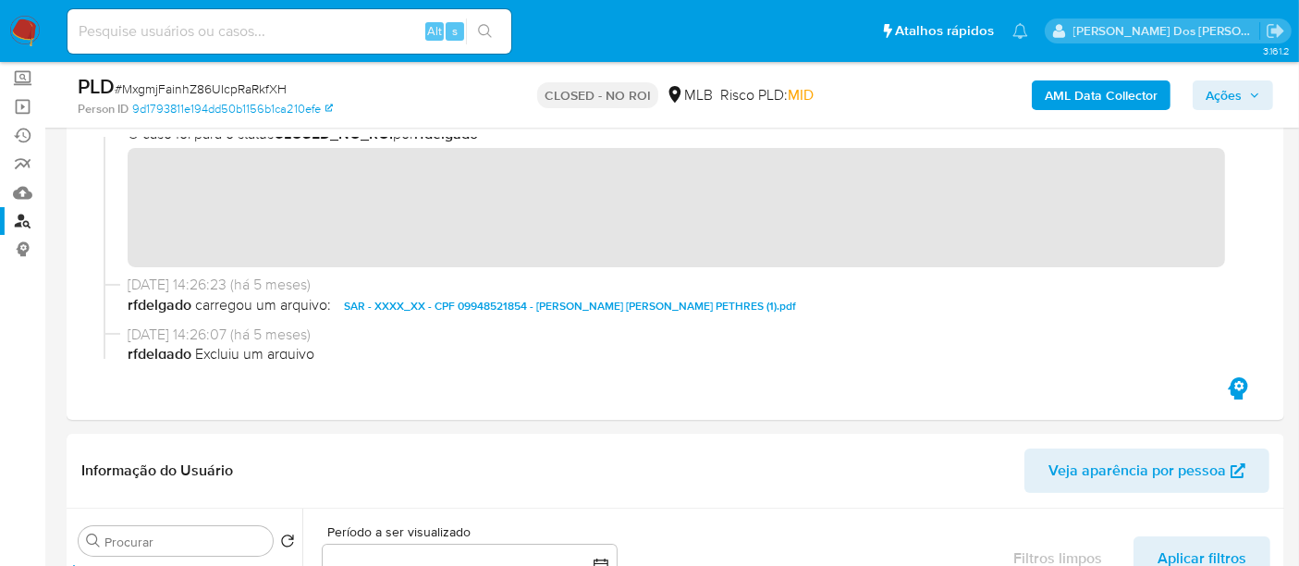
click at [238, 41] on input at bounding box center [289, 31] width 444 height 24
paste input "f7ZGUbpD89B4CrRqW0R4pTb2"
type input "f7ZGUbpD89B4CrRqW0R4pTb2"
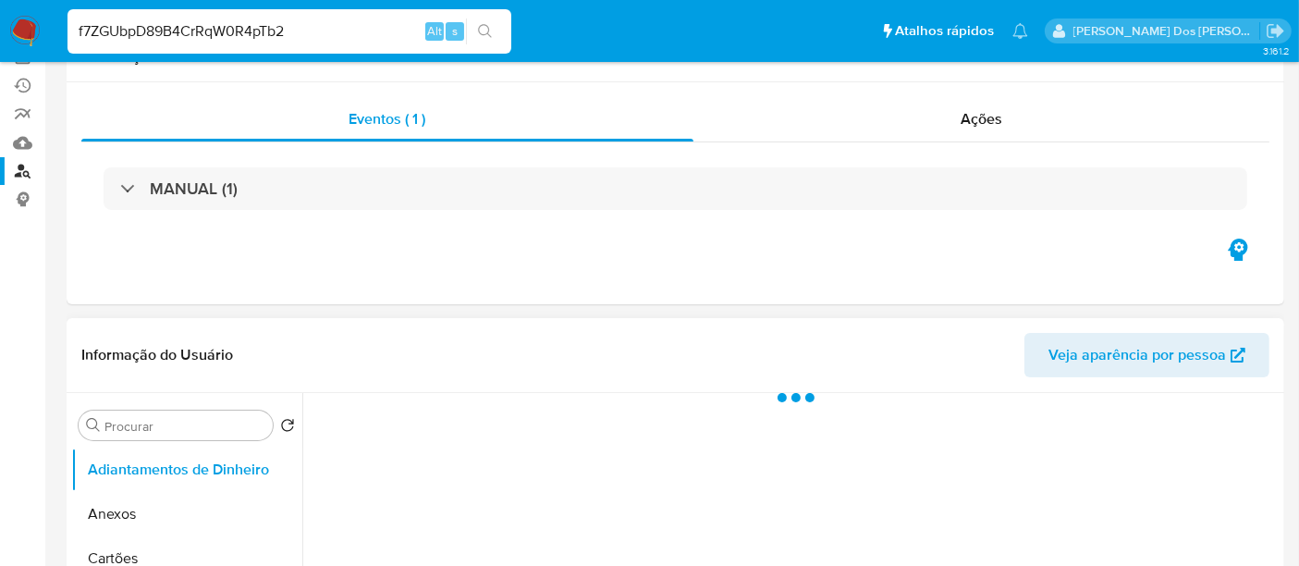
scroll to position [308, 0]
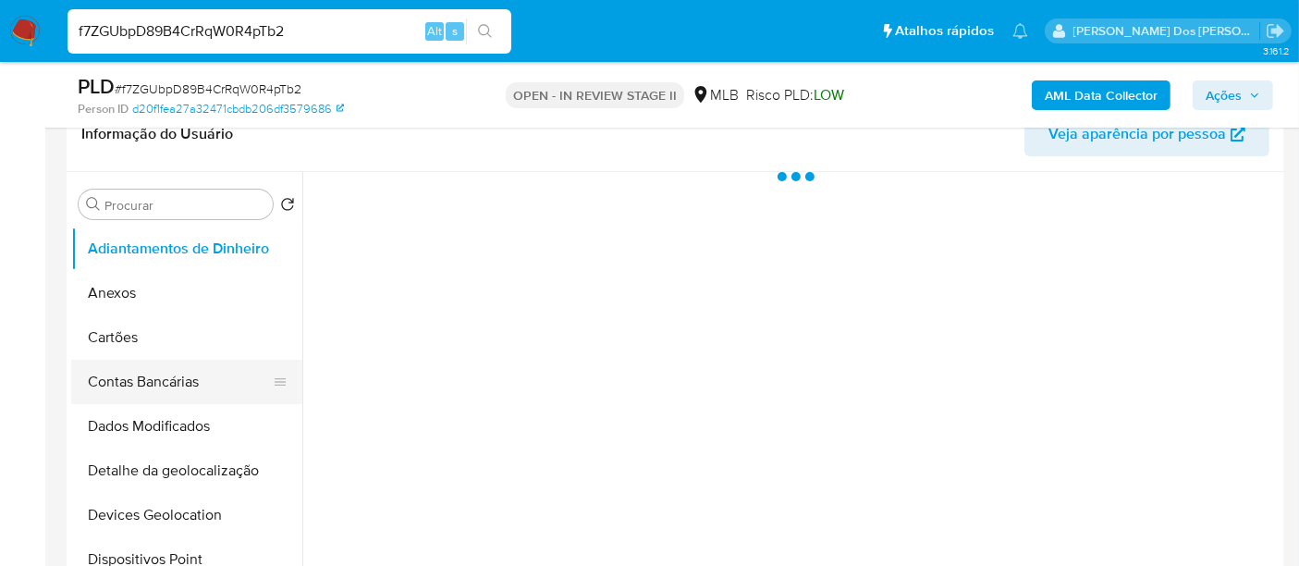
select select "10"
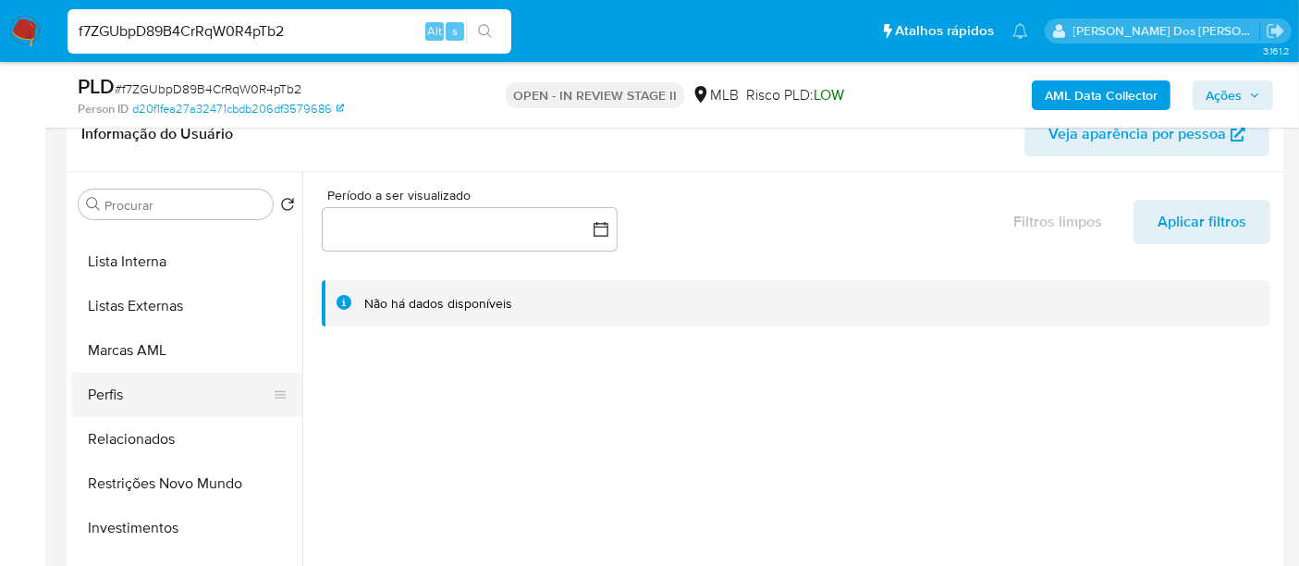
scroll to position [958, 0]
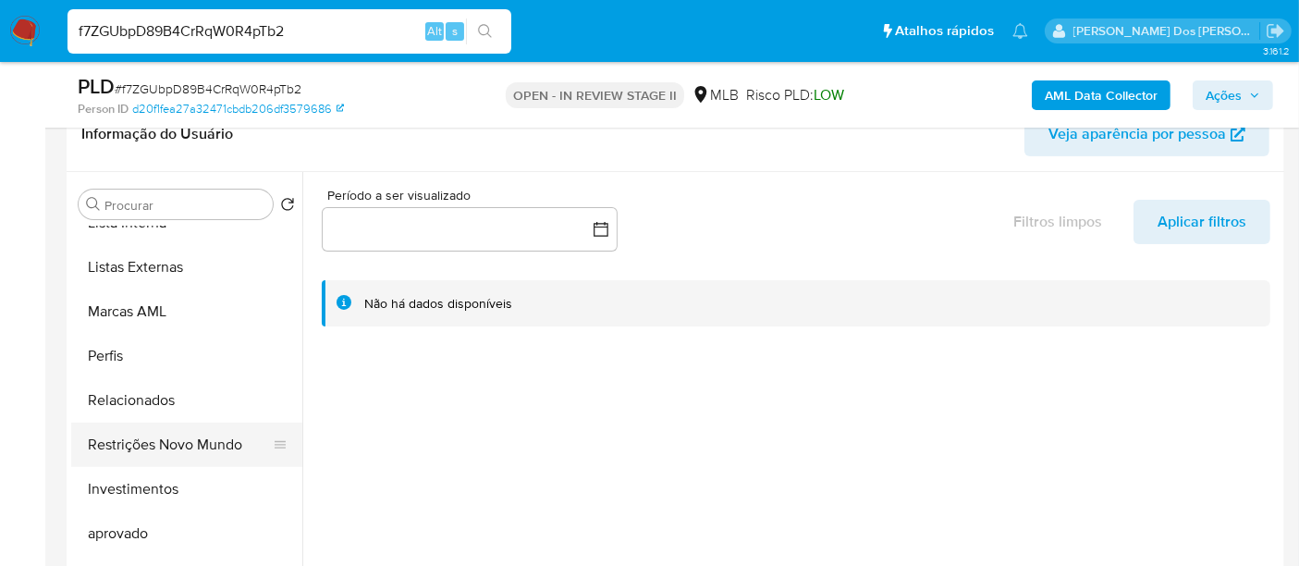
click at [147, 444] on button "Restrições Novo Mundo" at bounding box center [179, 445] width 216 height 44
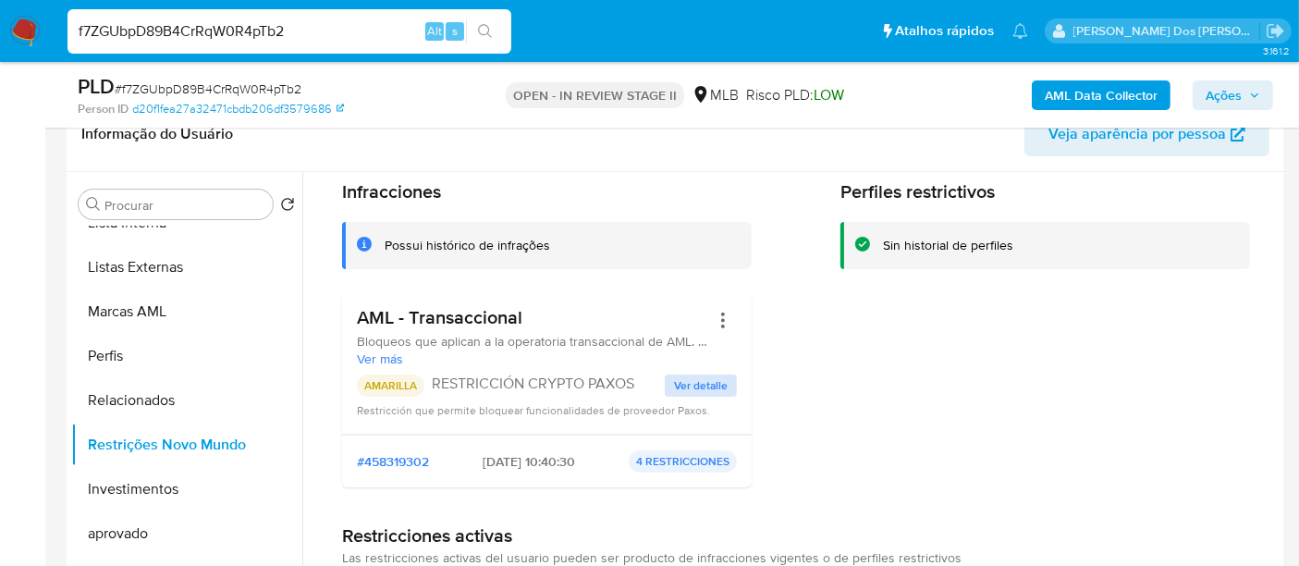
scroll to position [103, 0]
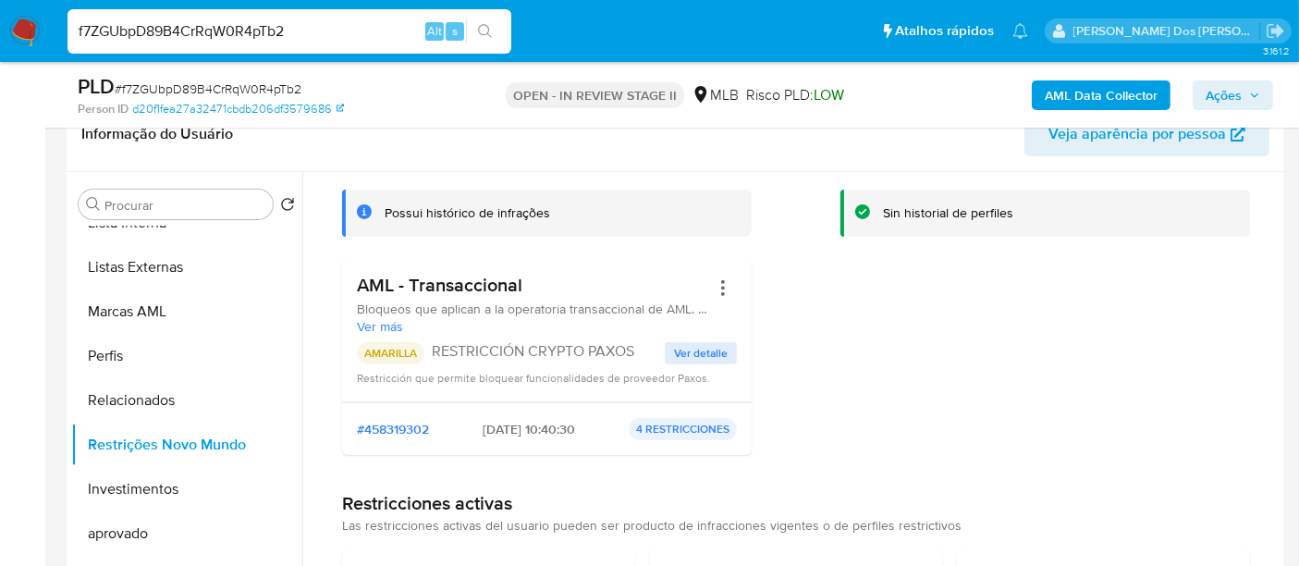
click at [709, 350] on span "Ver detalle" at bounding box center [701, 353] width 54 height 18
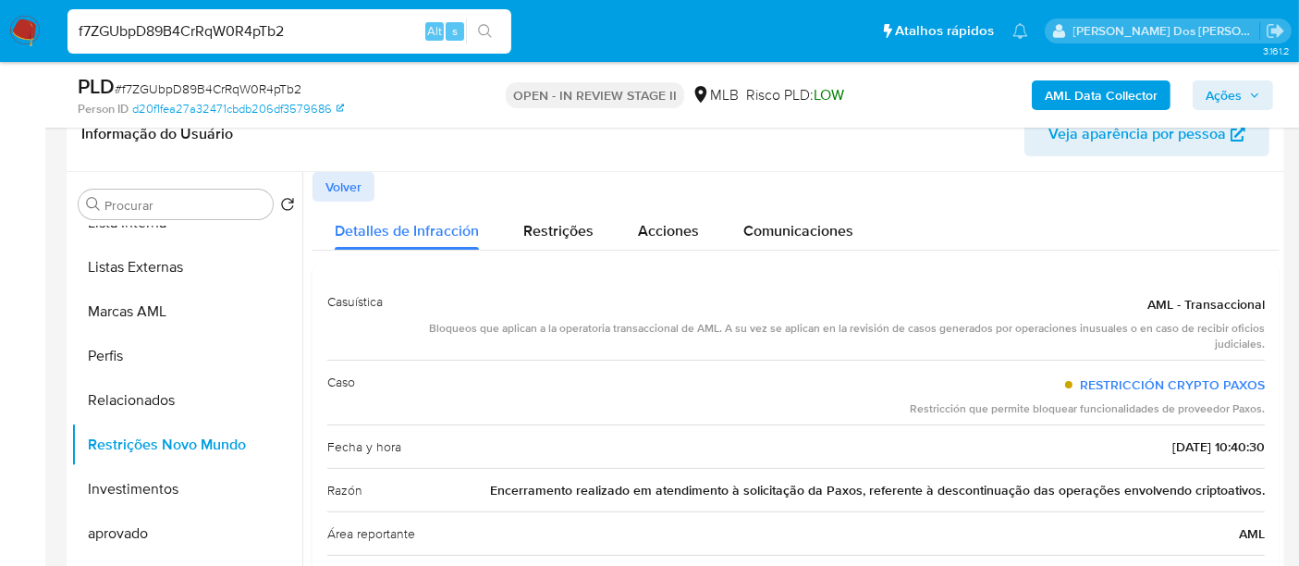
click at [845, 496] on span "Encerramento realizado em atendimento à solicitação da Paxos, referente à desco…" at bounding box center [877, 490] width 775 height 18
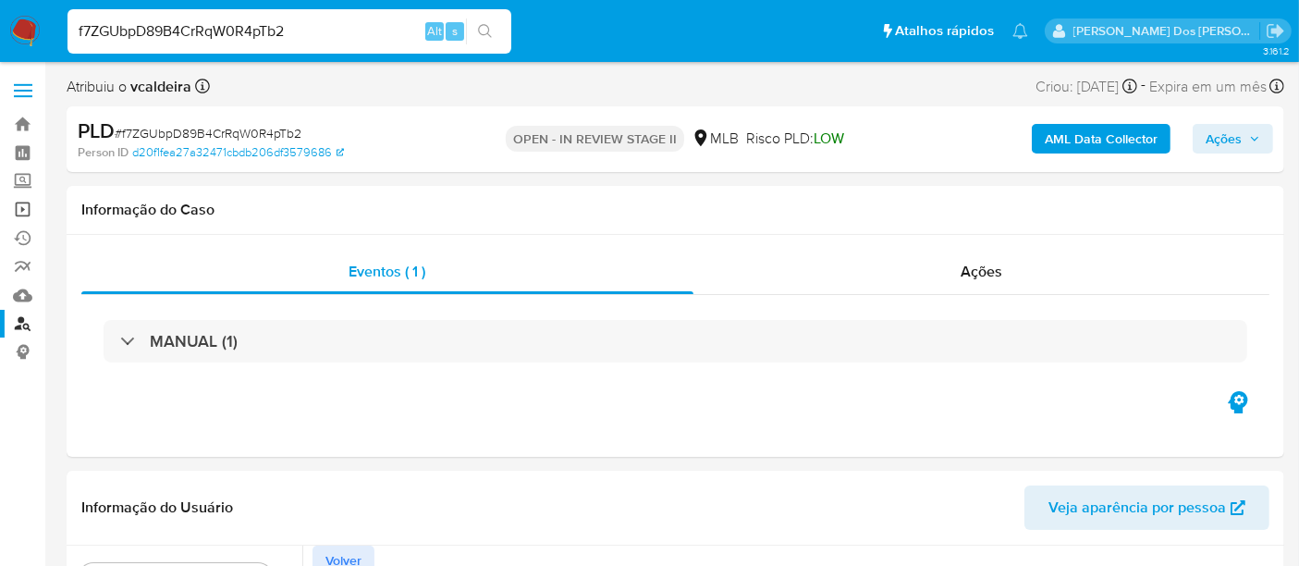
click at [27, 213] on link "Operações em massa" at bounding box center [110, 209] width 220 height 29
select select "10"
click at [1218, 143] on span "Ações" at bounding box center [1224, 139] width 36 height 30
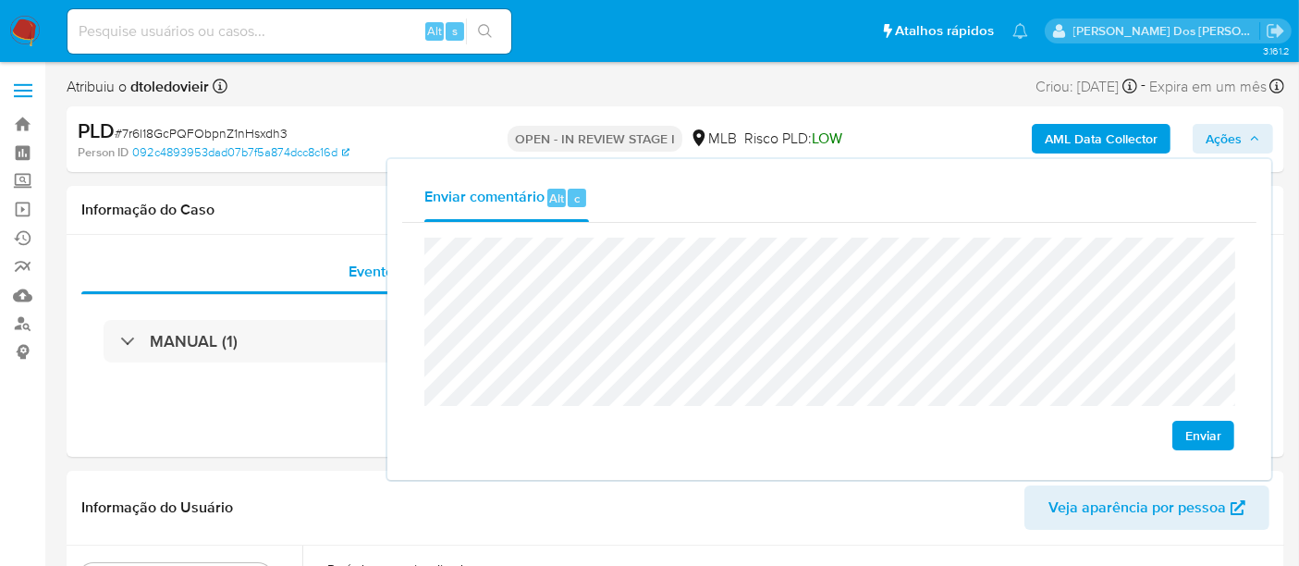
click at [1187, 429] on span "Enviar" at bounding box center [1203, 436] width 36 height 26
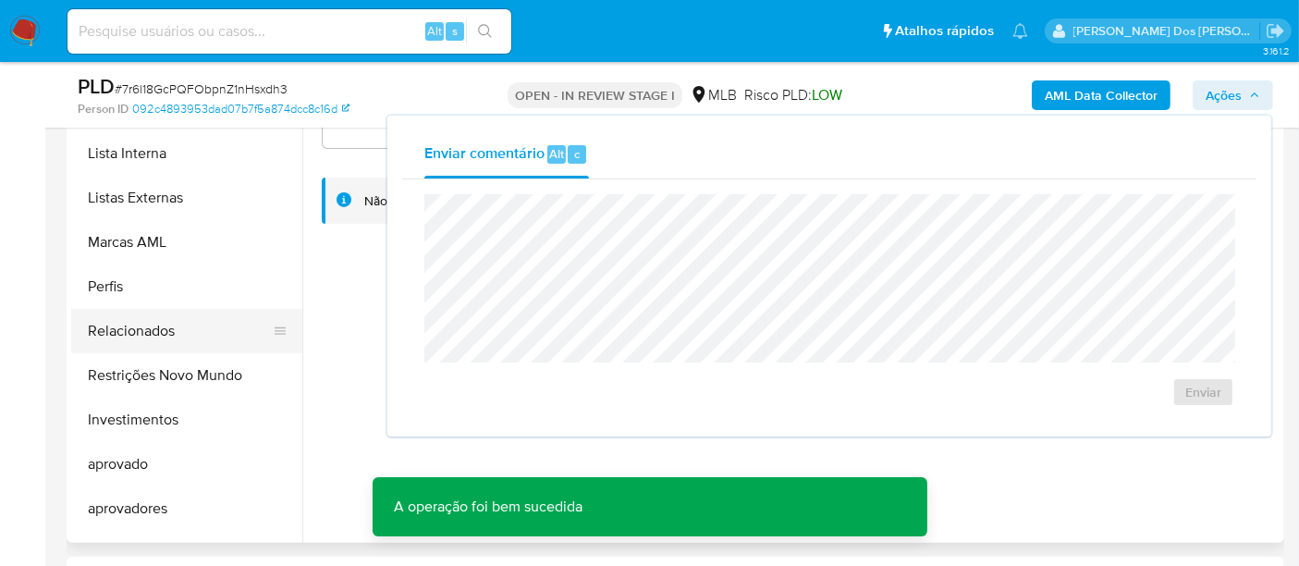
scroll to position [958, 0]
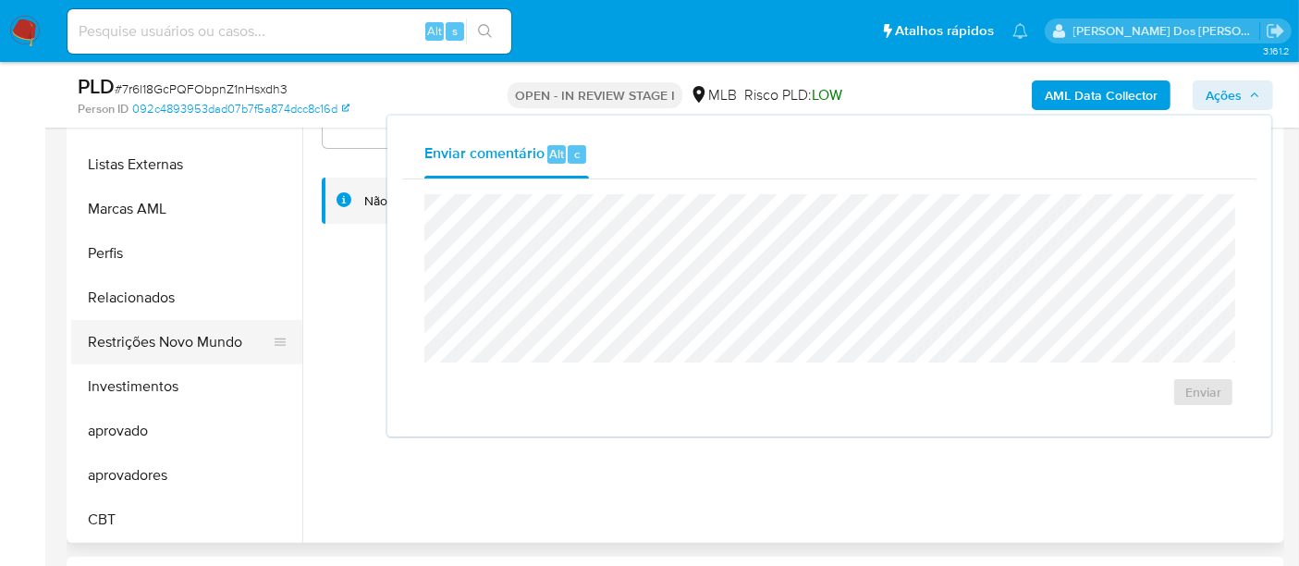
click at [154, 339] on button "Restrições Novo Mundo" at bounding box center [179, 342] width 216 height 44
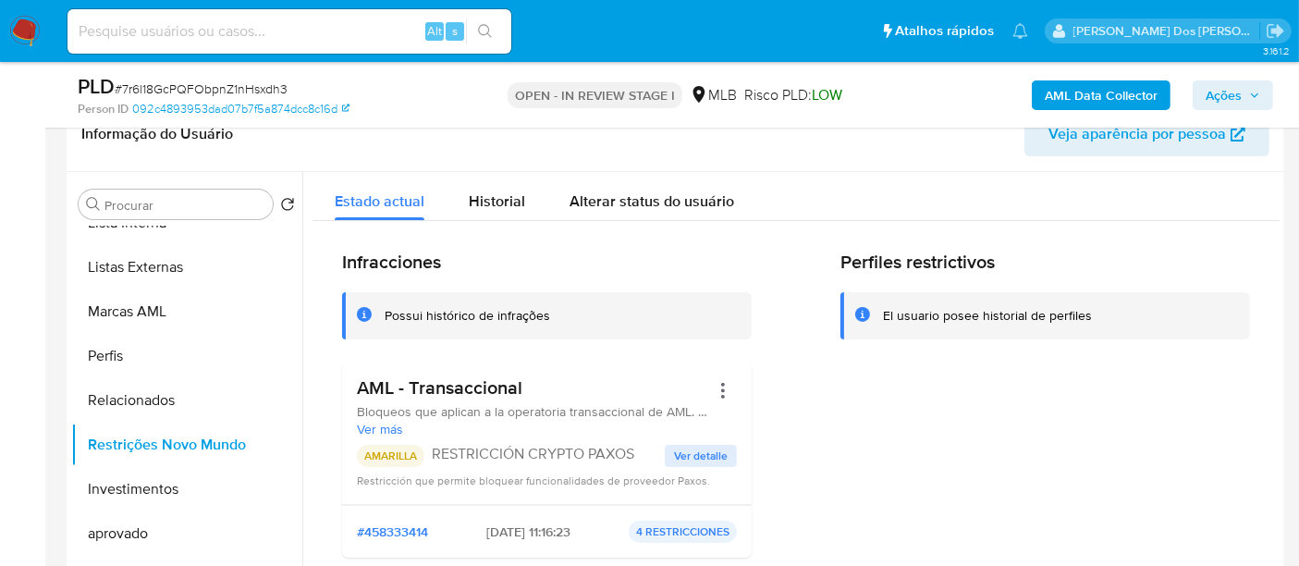
scroll to position [103, 0]
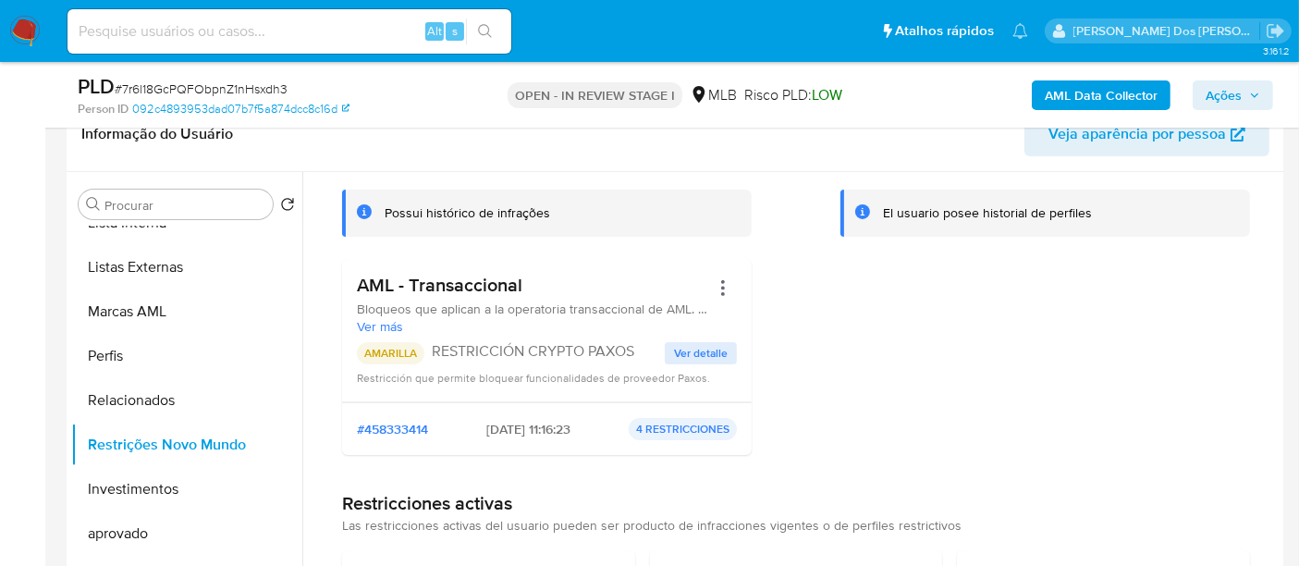
click at [255, 35] on input at bounding box center [289, 31] width 444 height 24
paste input "8702EGEToZtszlXs52G3Wy67"
type input "8702EGEToZtszlXs52G3Wy67"
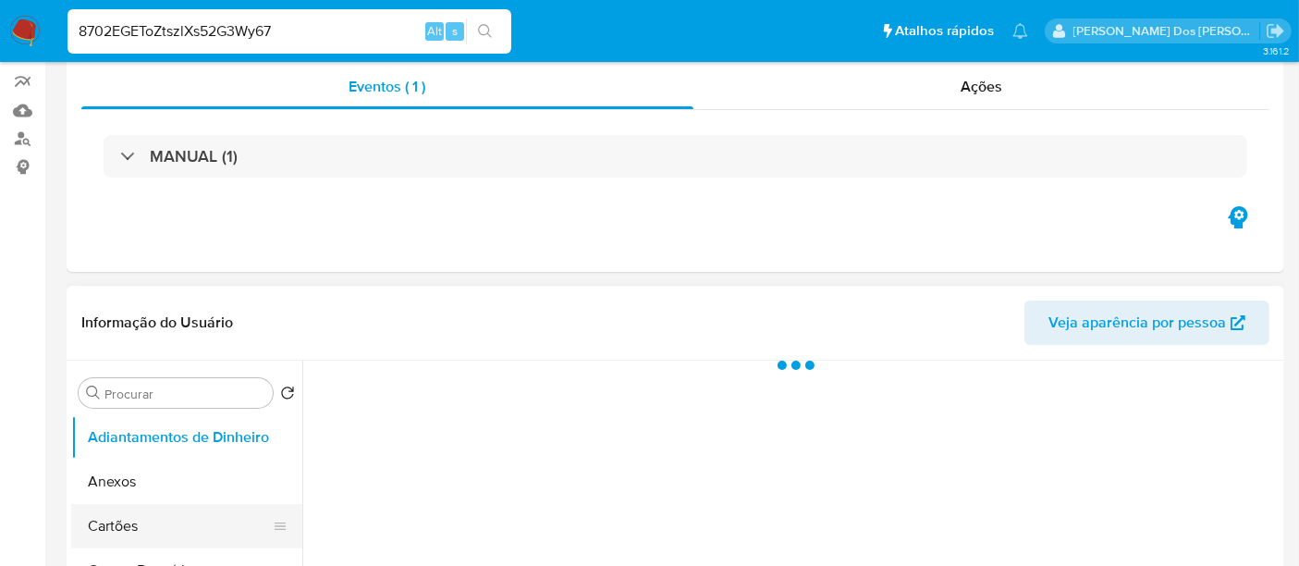
scroll to position [308, 0]
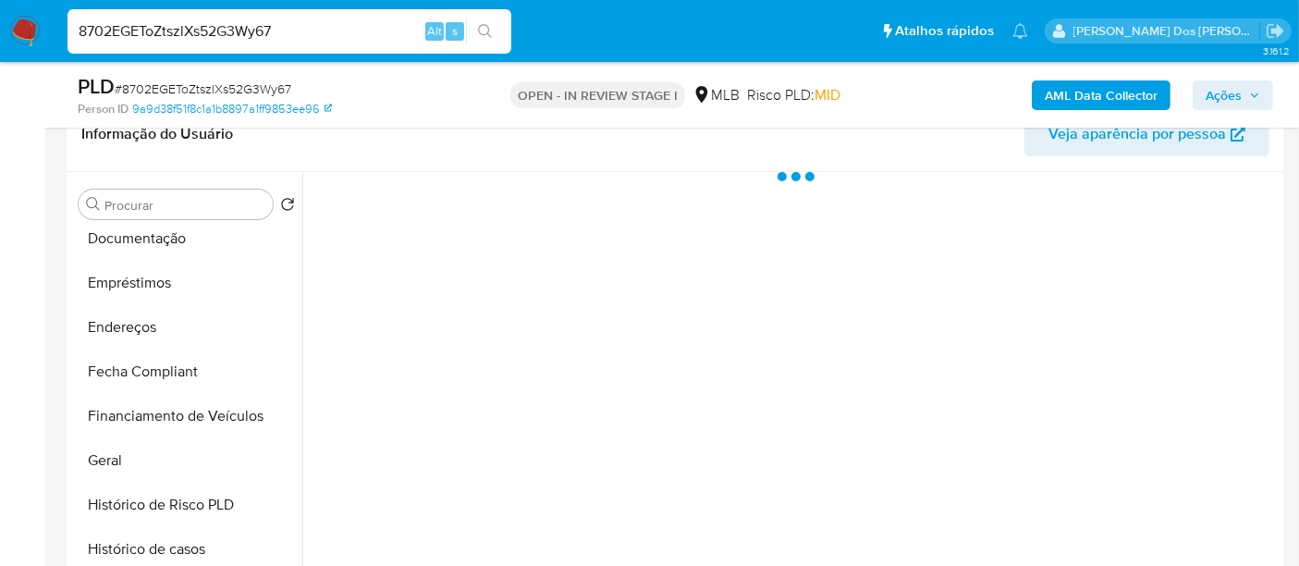
select select "10"
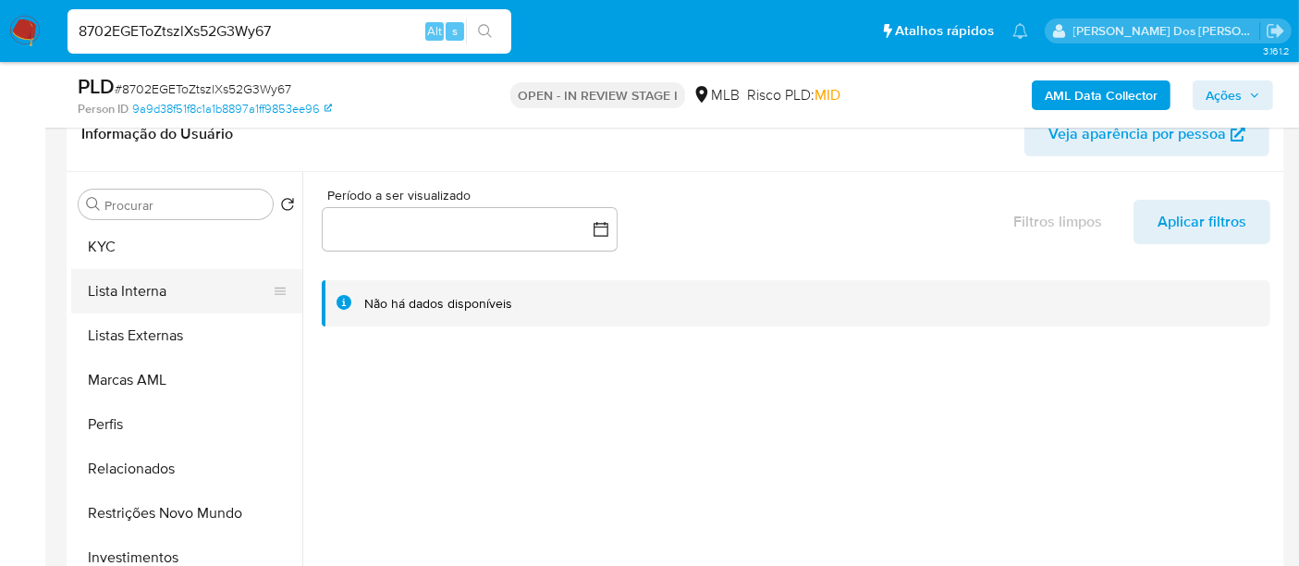
scroll to position [958, 0]
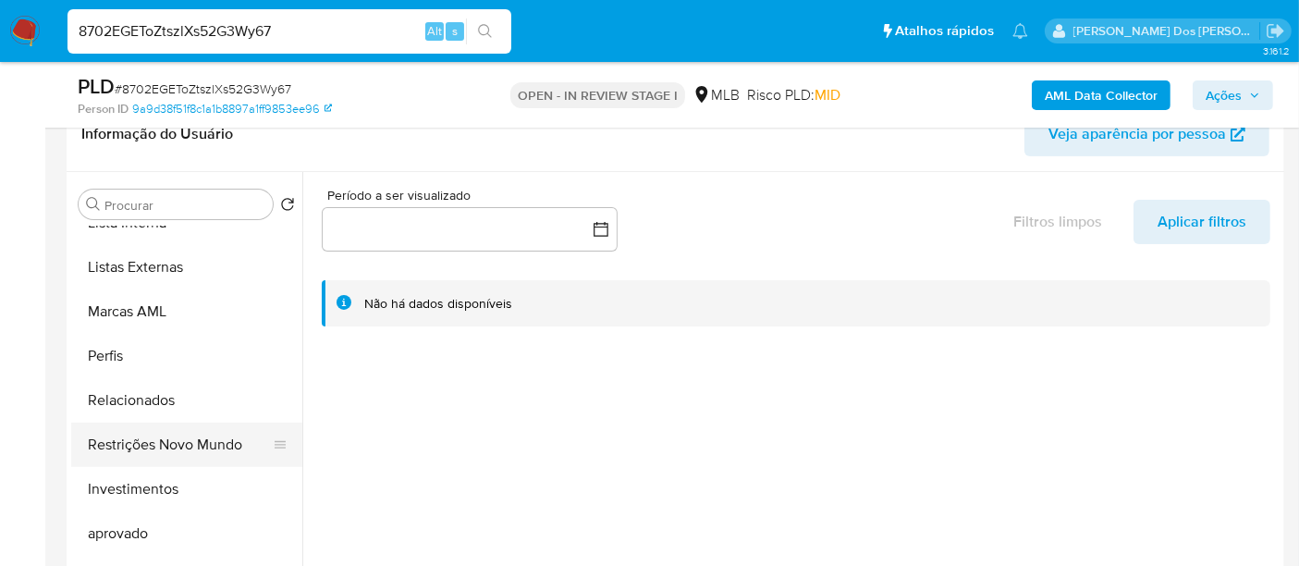
click at [150, 435] on button "Restrições Novo Mundo" at bounding box center [179, 445] width 216 height 44
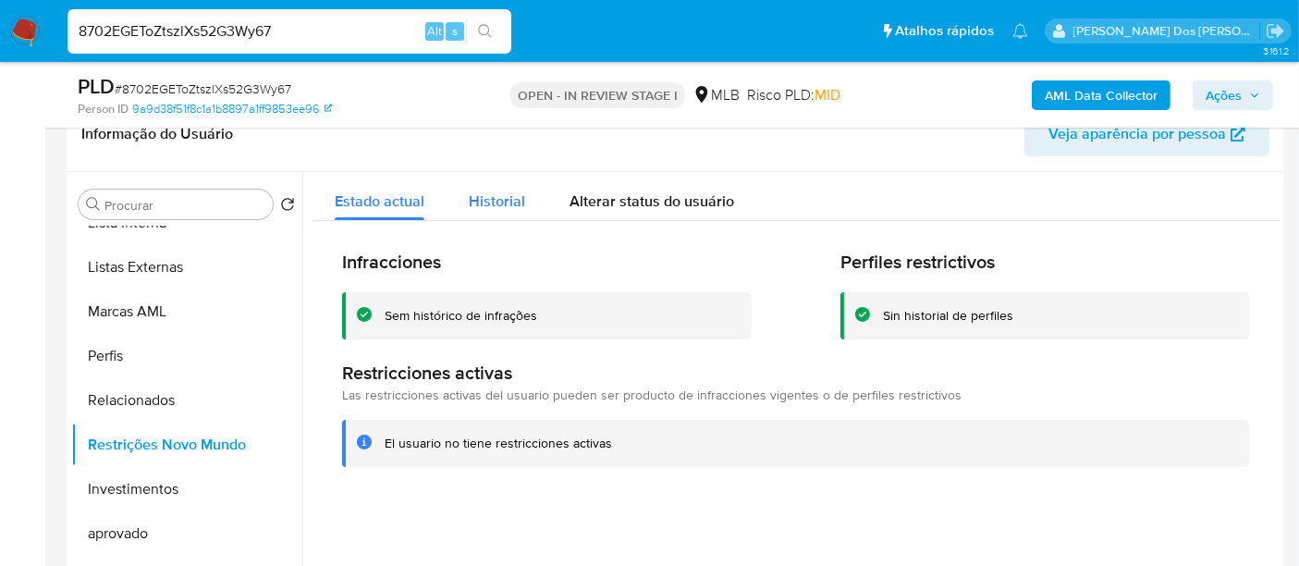
click at [496, 202] on span "Historial" at bounding box center [497, 200] width 56 height 21
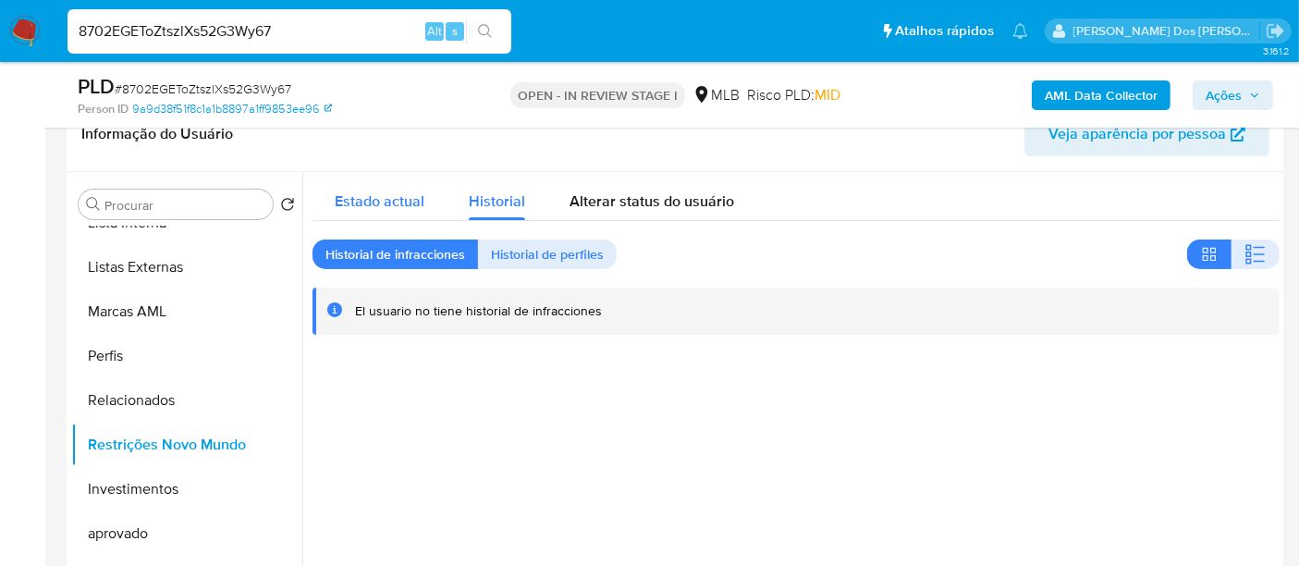
click at [388, 201] on span "Estado actual" at bounding box center [380, 200] width 90 height 21
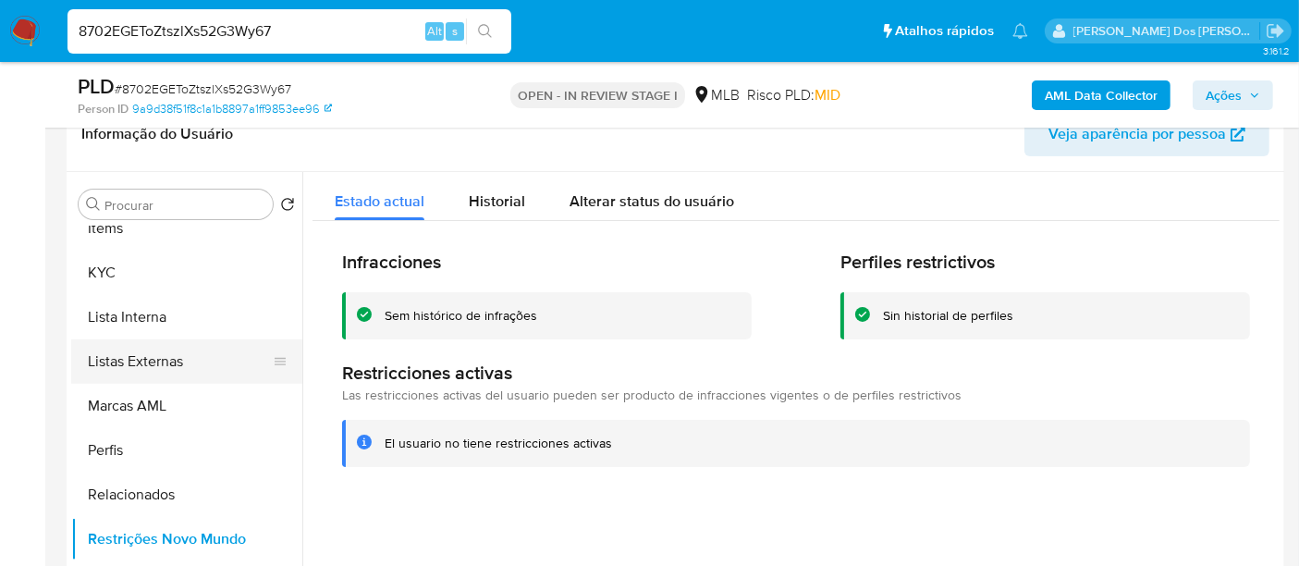
scroll to position [753, 0]
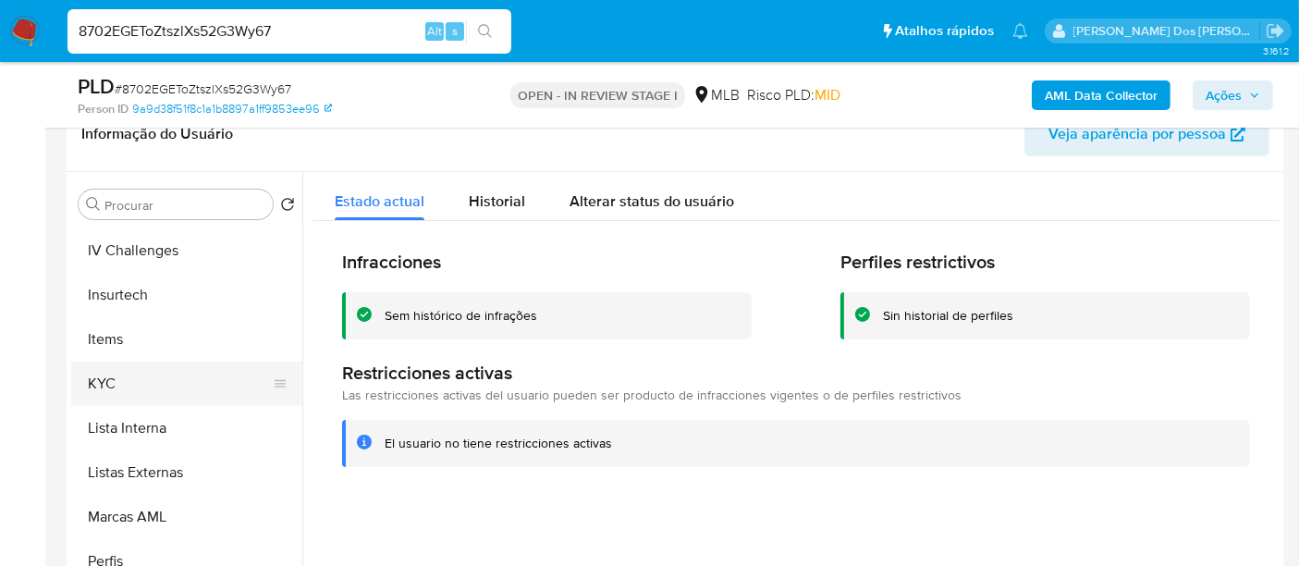
click at [103, 381] on button "KYC" at bounding box center [179, 383] width 216 height 44
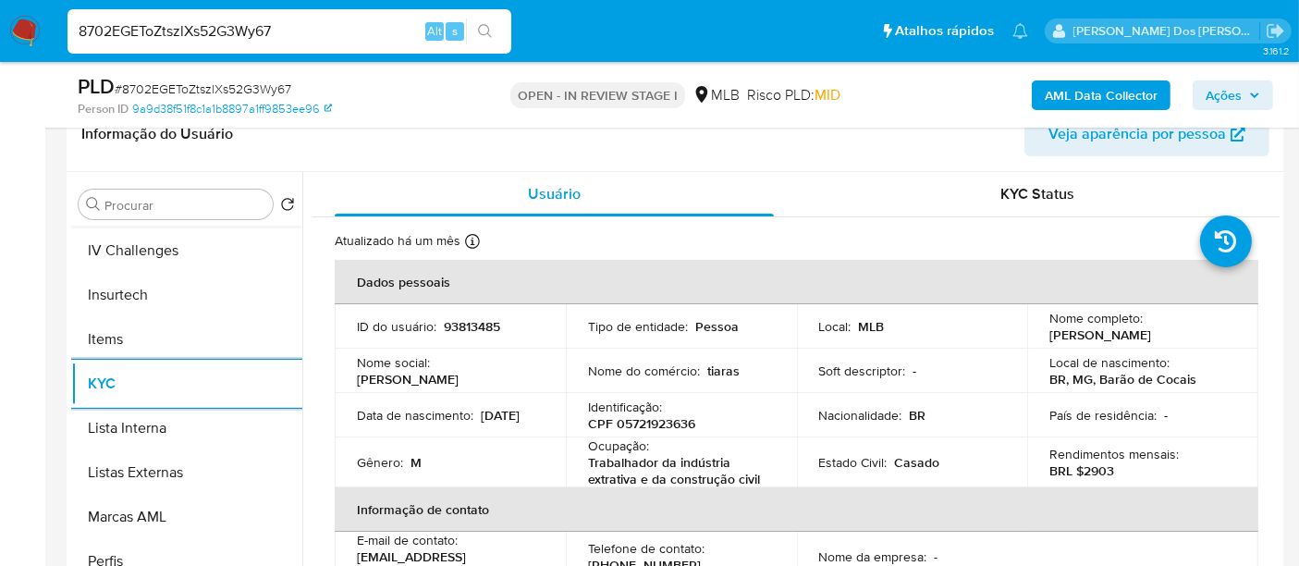
scroll to position [546, 0]
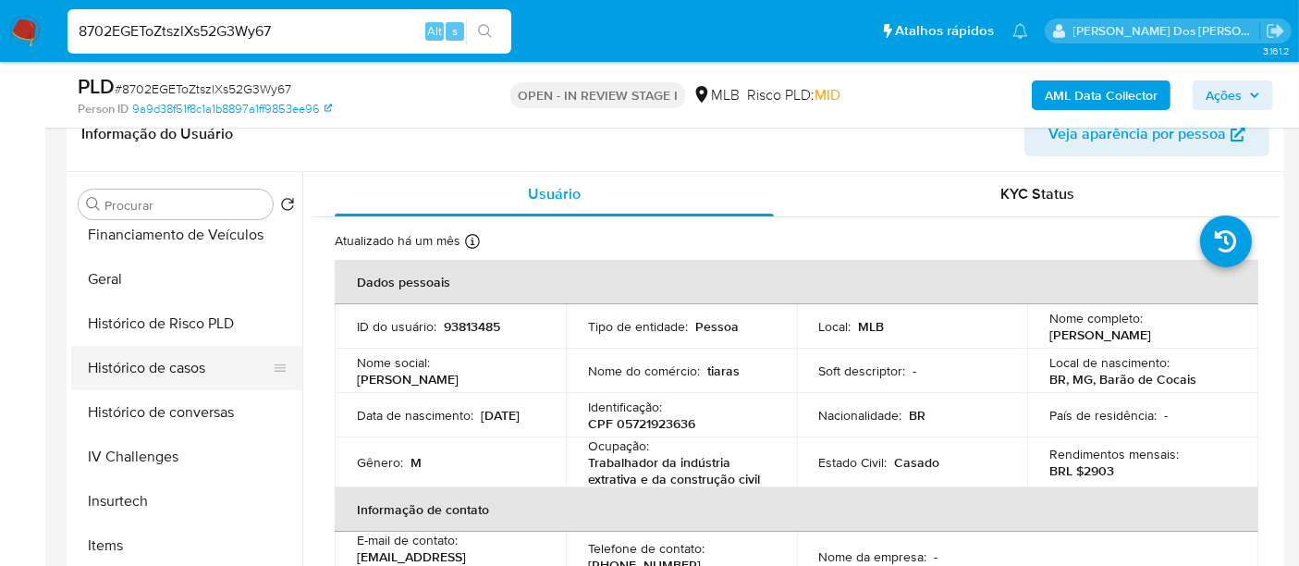
click at [153, 375] on button "Histórico de casos" at bounding box center [179, 368] width 216 height 44
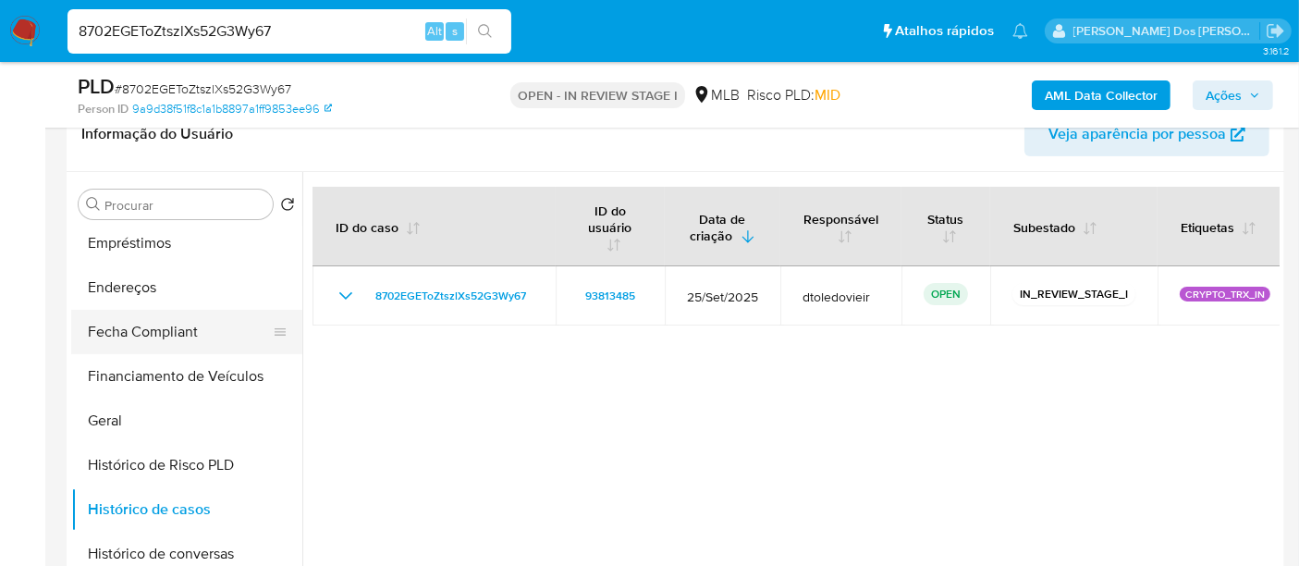
scroll to position [341, 0]
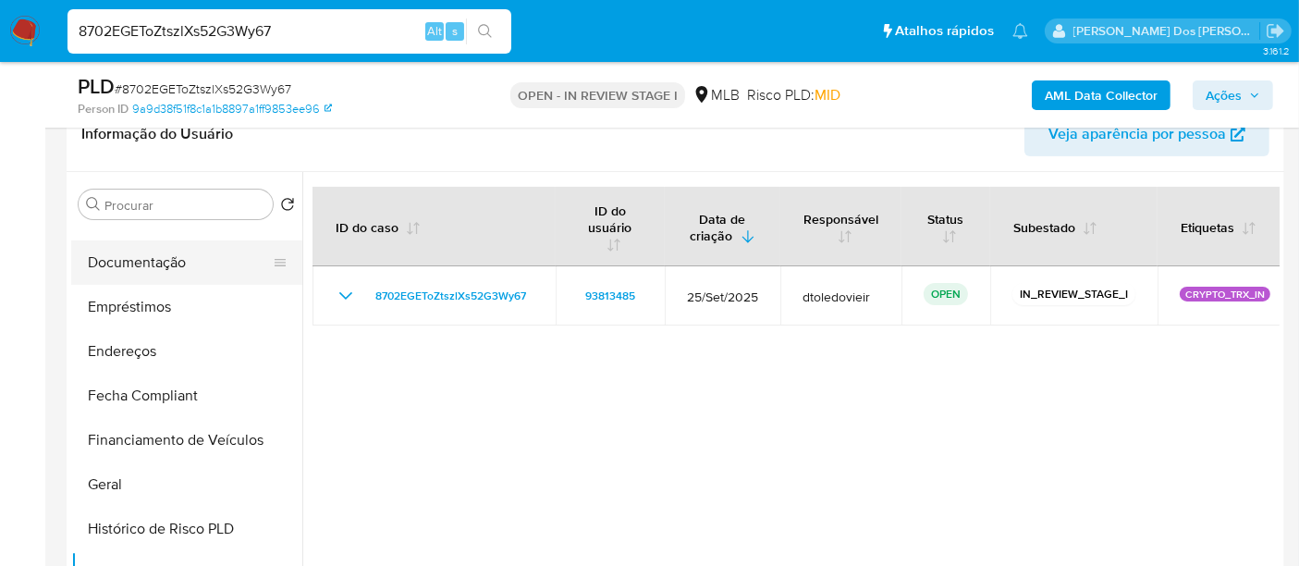
click at [148, 266] on button "Documentação" at bounding box center [179, 262] width 216 height 44
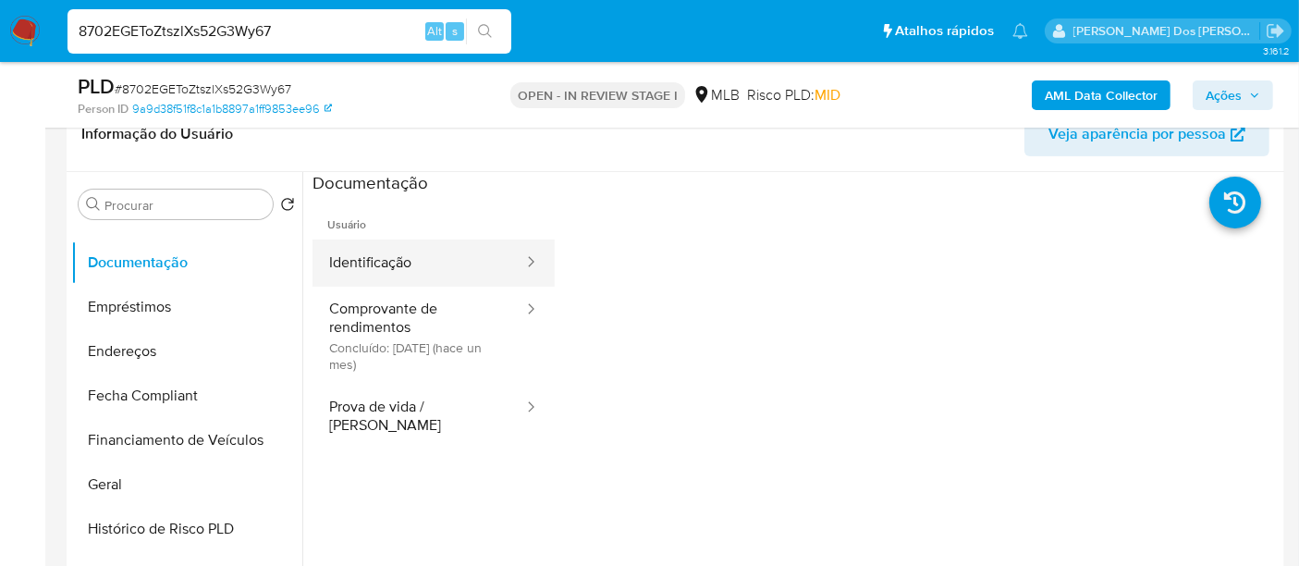
click at [379, 272] on button "Identificação" at bounding box center [418, 262] width 213 height 47
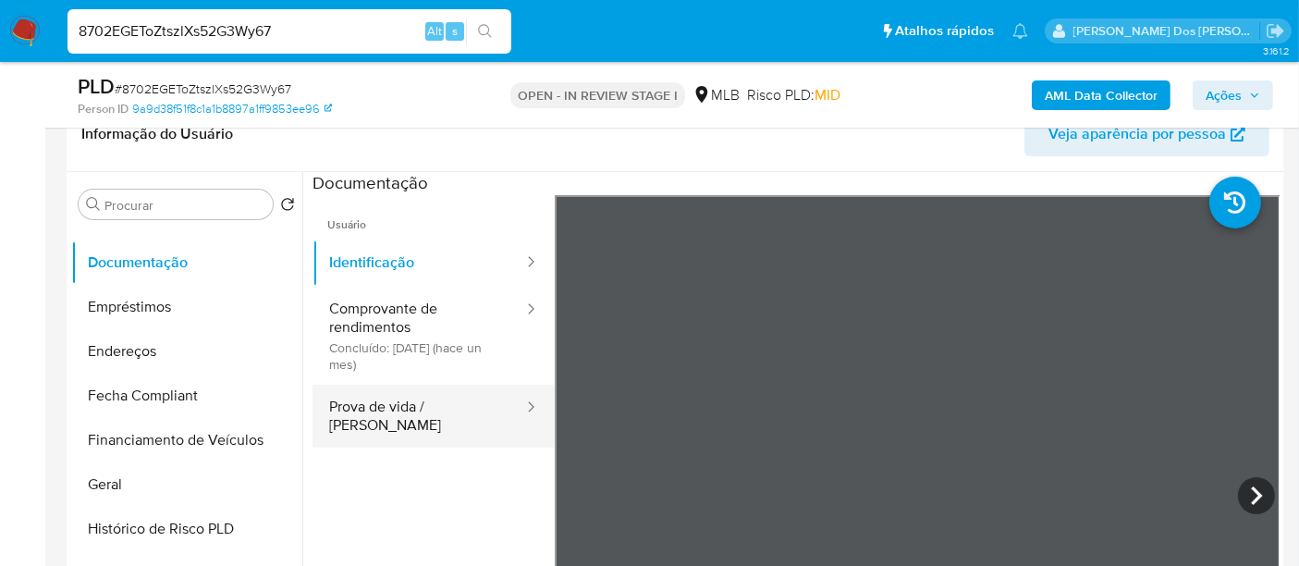
click at [450, 405] on button "Prova de vida / Selfie" at bounding box center [418, 416] width 213 height 63
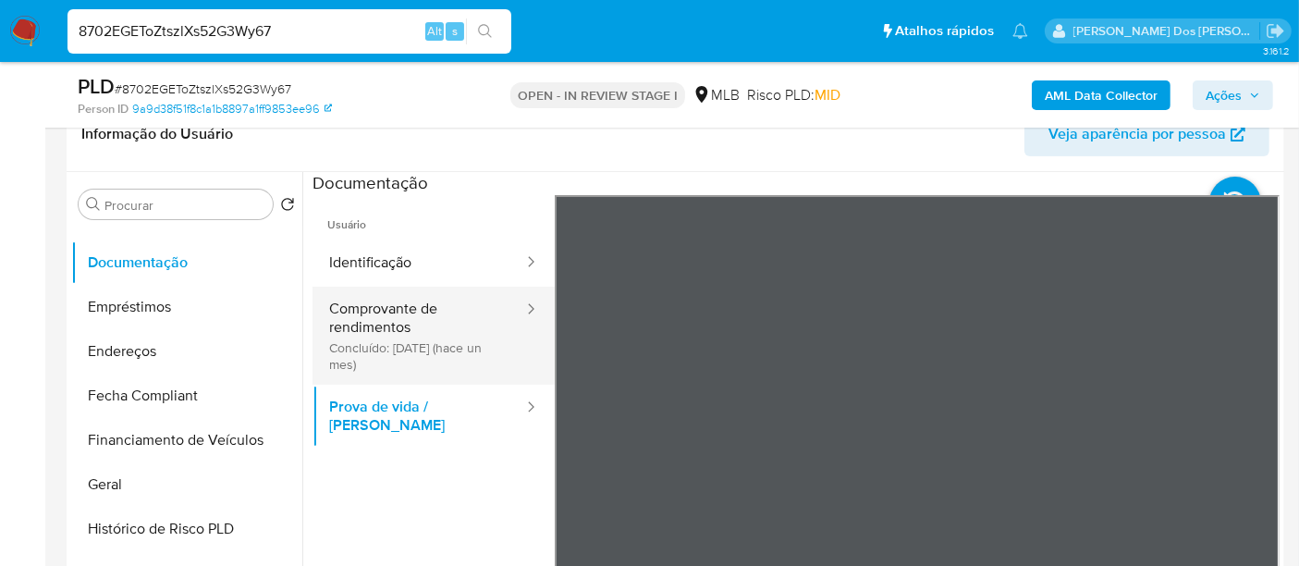
click at [426, 339] on button "Comprovante de rendimentos Concluído: 30/08/2025 (hace un mes)" at bounding box center [418, 336] width 213 height 98
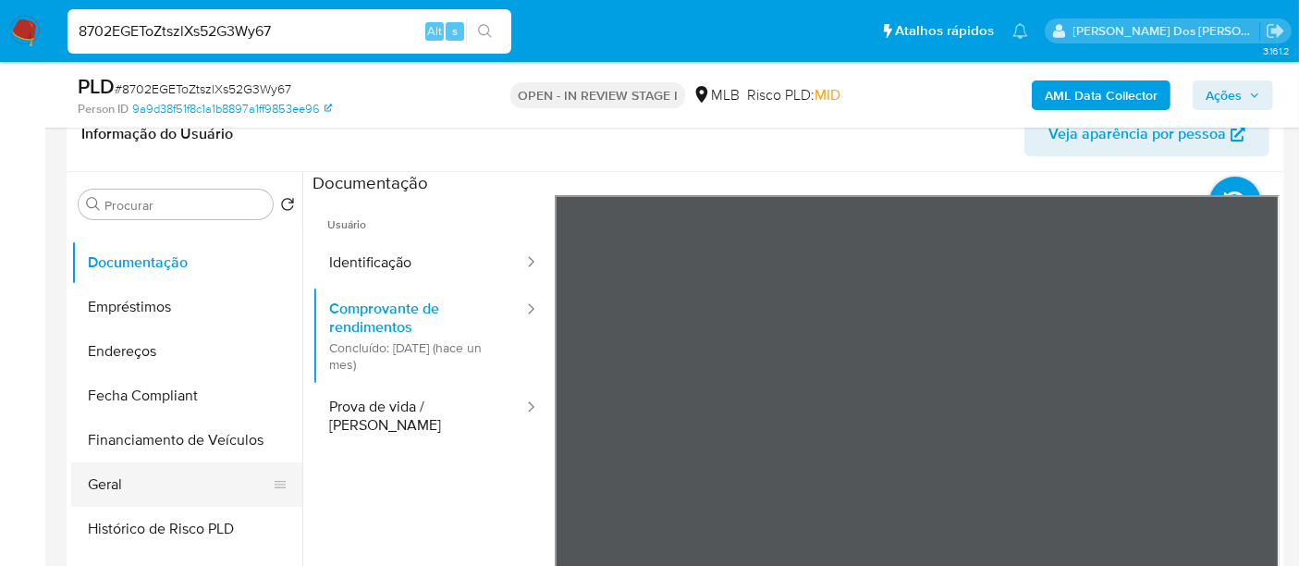
click at [113, 476] on button "Geral" at bounding box center [179, 484] width 216 height 44
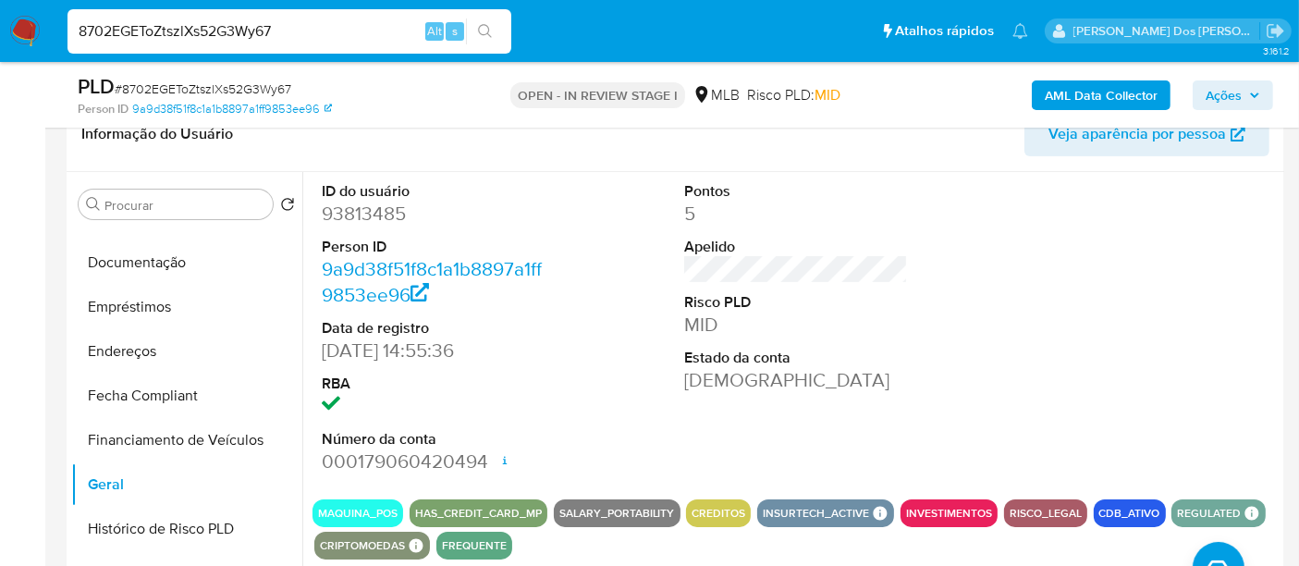
click at [1204, 104] on button "Ações" at bounding box center [1233, 95] width 80 height 30
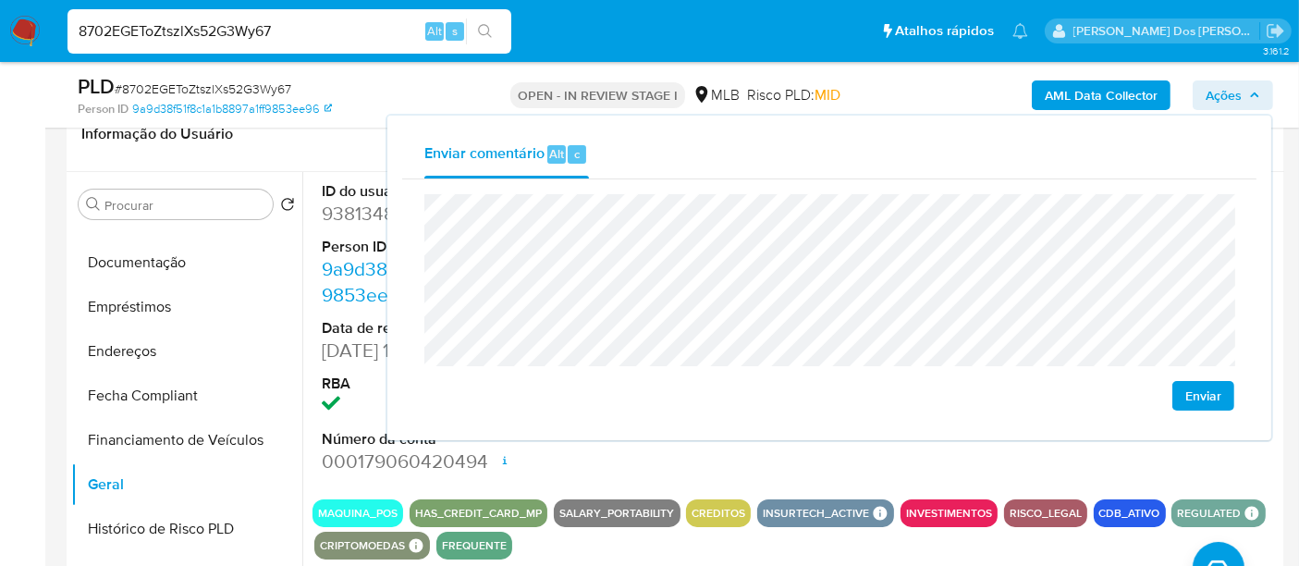
click at [1196, 399] on span "Enviar" at bounding box center [1203, 396] width 36 height 26
click at [230, 40] on input "8702EGEToZtszlXs52G3Wy67" at bounding box center [289, 31] width 444 height 24
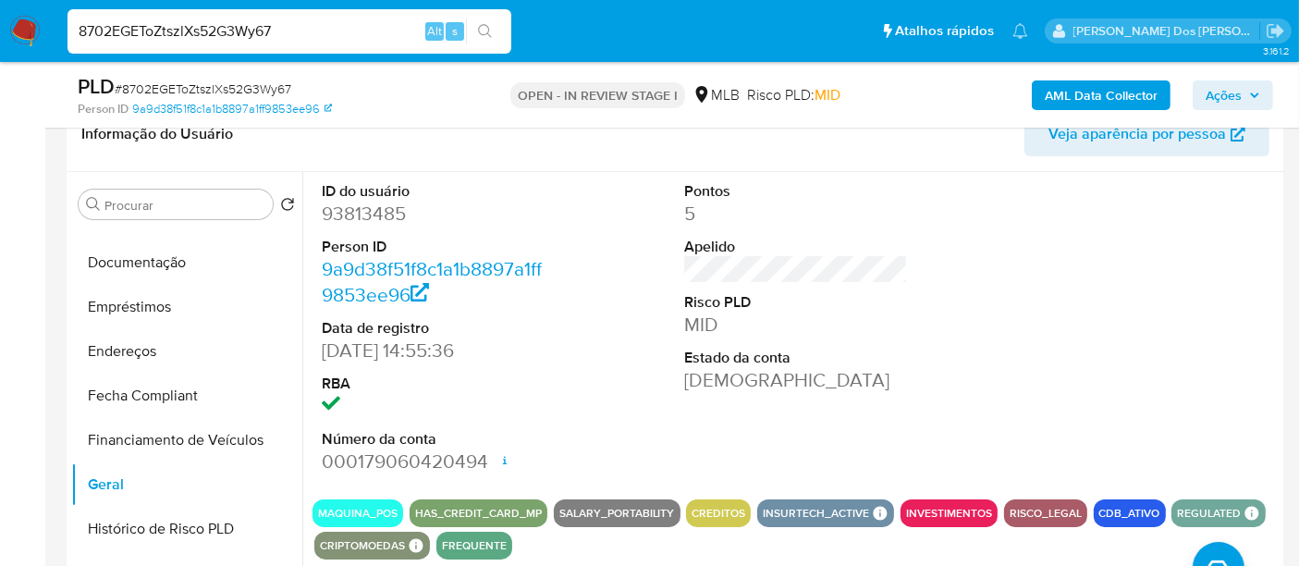
click at [230, 38] on input "8702EGEToZtszlXs52G3Wy67" at bounding box center [289, 31] width 444 height 24
paste input "OzOUmh61wj3wt6FUBSfcd3D6"
type input "OzOUmh61wj3wt6FUBSfcd3D6"
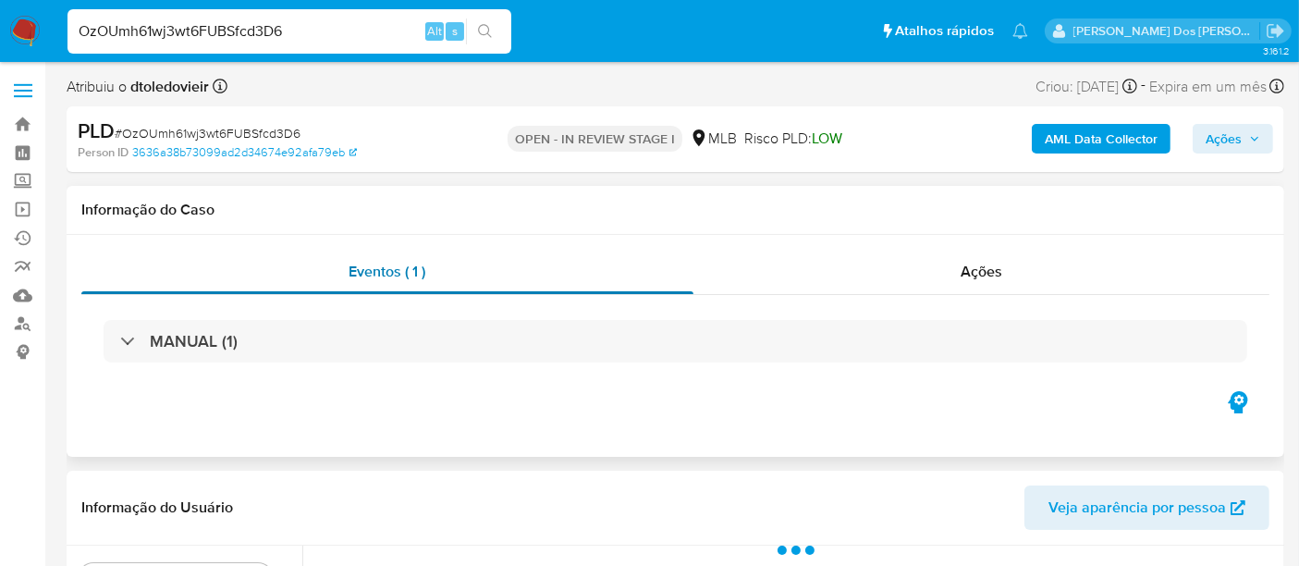
select select "10"
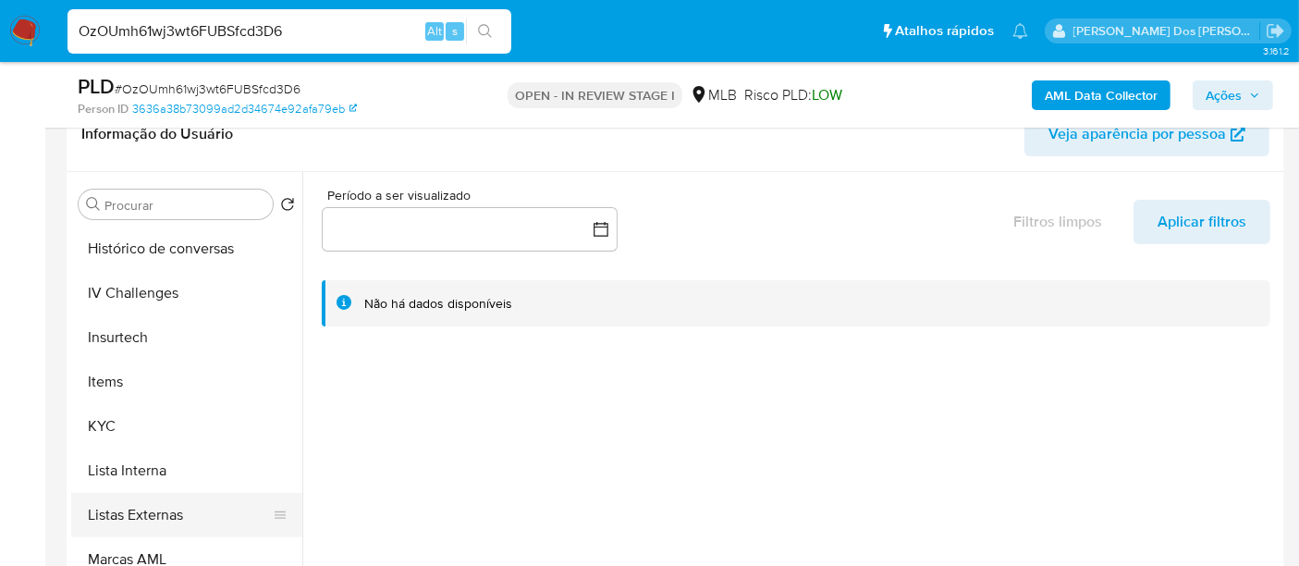
scroll to position [821, 0]
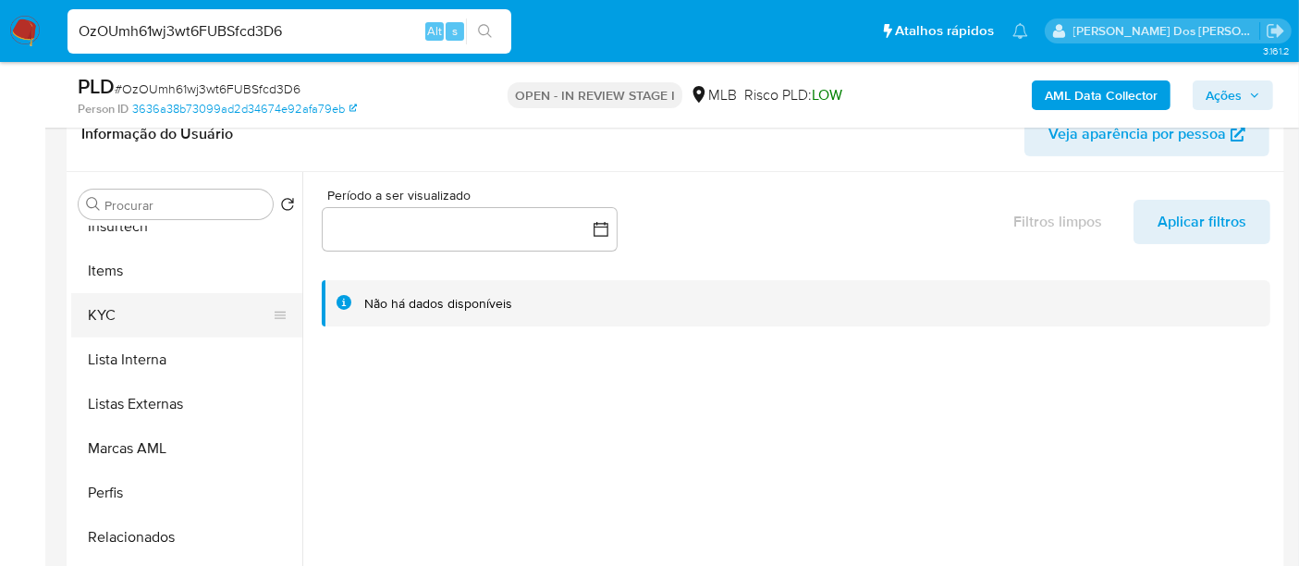
click at [101, 319] on button "KYC" at bounding box center [179, 315] width 216 height 44
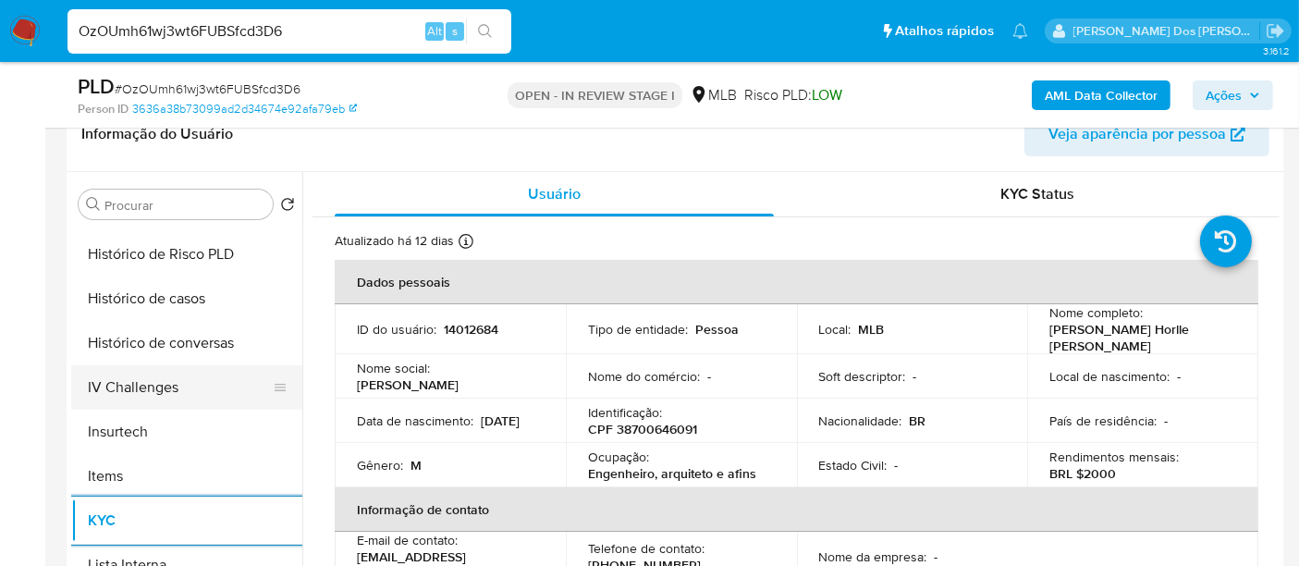
scroll to position [513, 0]
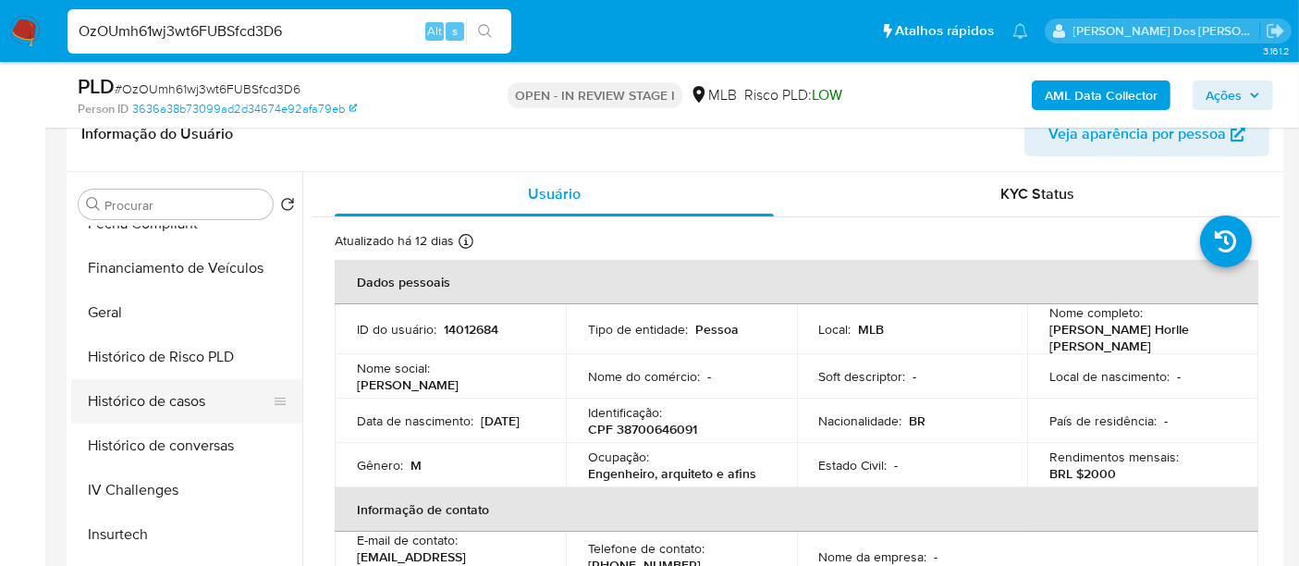
click at [161, 408] on button "Histórico de casos" at bounding box center [179, 401] width 216 height 44
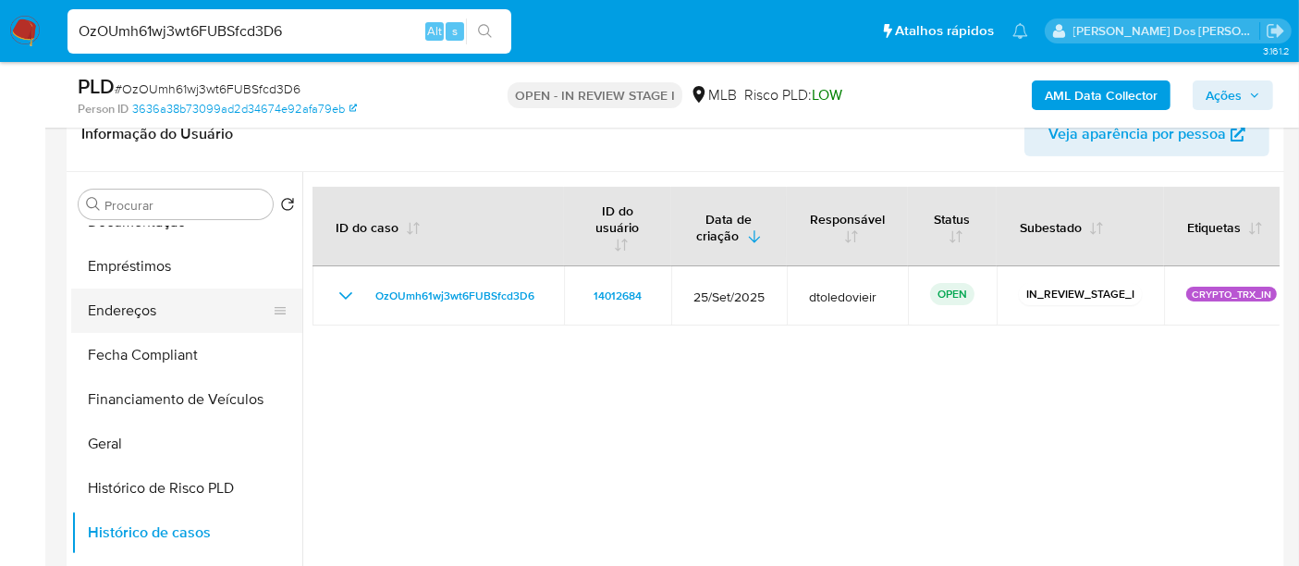
scroll to position [308, 0]
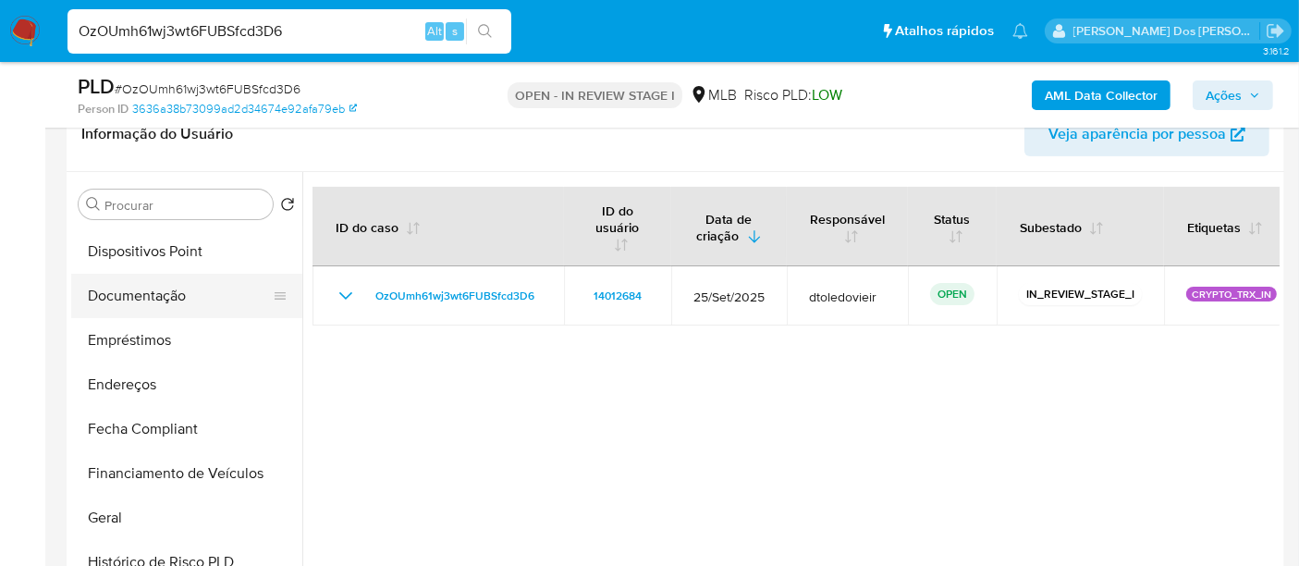
click at [155, 300] on button "Documentação" at bounding box center [179, 296] width 216 height 44
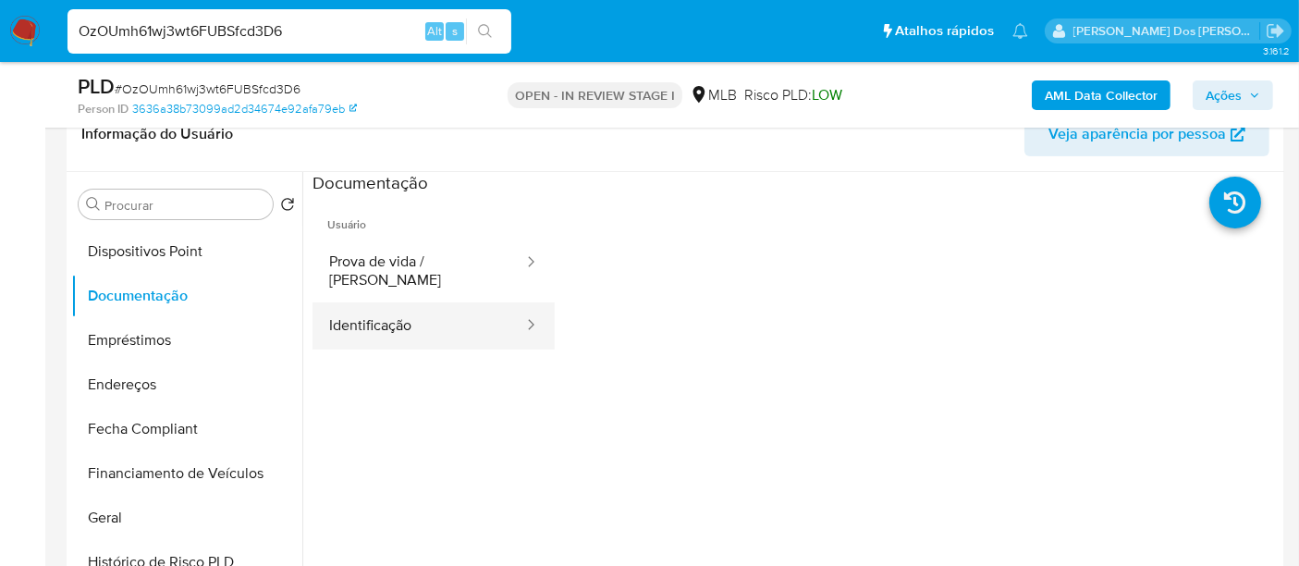
drag, startPoint x: 381, startPoint y: 315, endPoint x: 404, endPoint y: 322, distance: 24.0
click at [380, 315] on button "Identificação" at bounding box center [418, 325] width 213 height 47
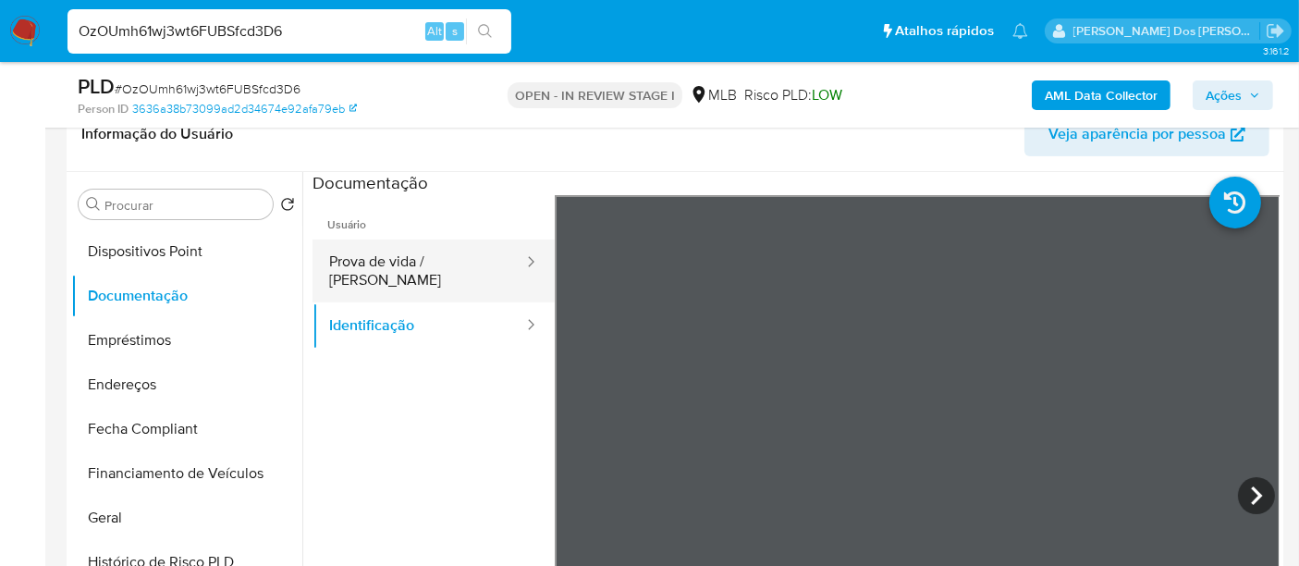
click at [454, 264] on button "Prova de vida / Selfie" at bounding box center [418, 270] width 213 height 63
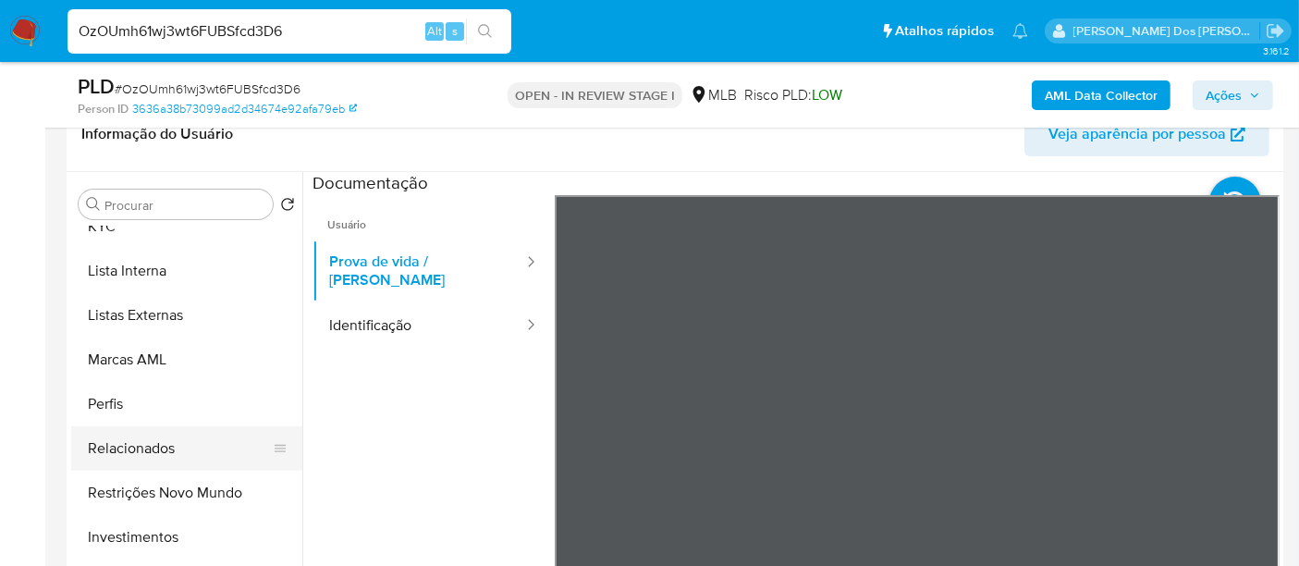
scroll to position [958, 0]
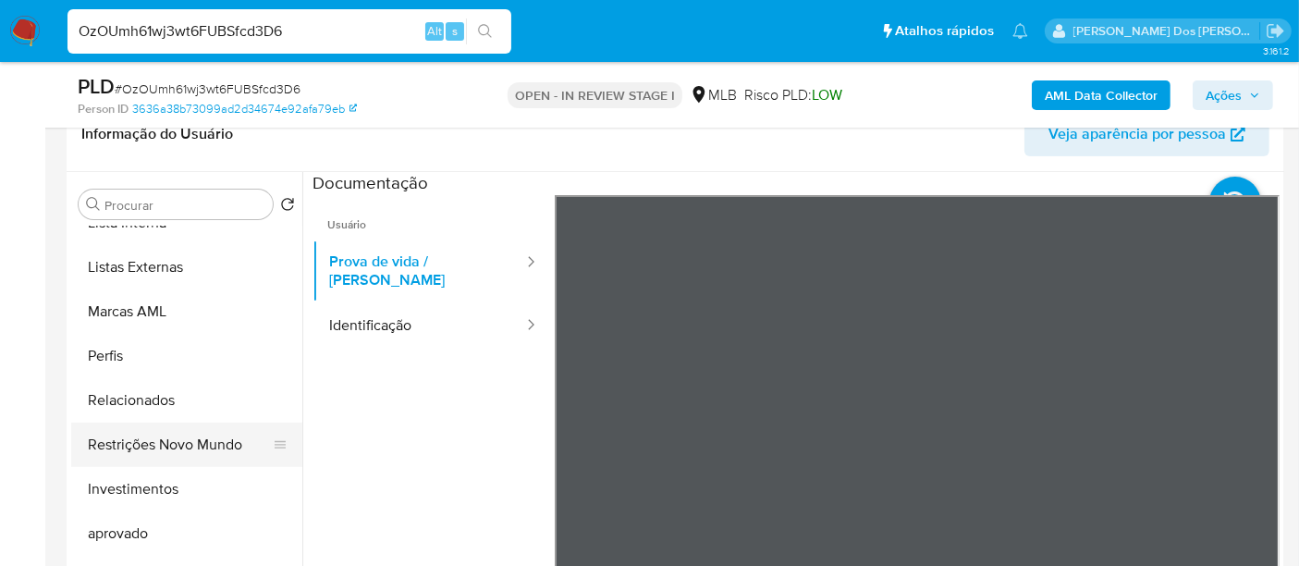
click at [203, 435] on button "Restrições Novo Mundo" at bounding box center [179, 445] width 216 height 44
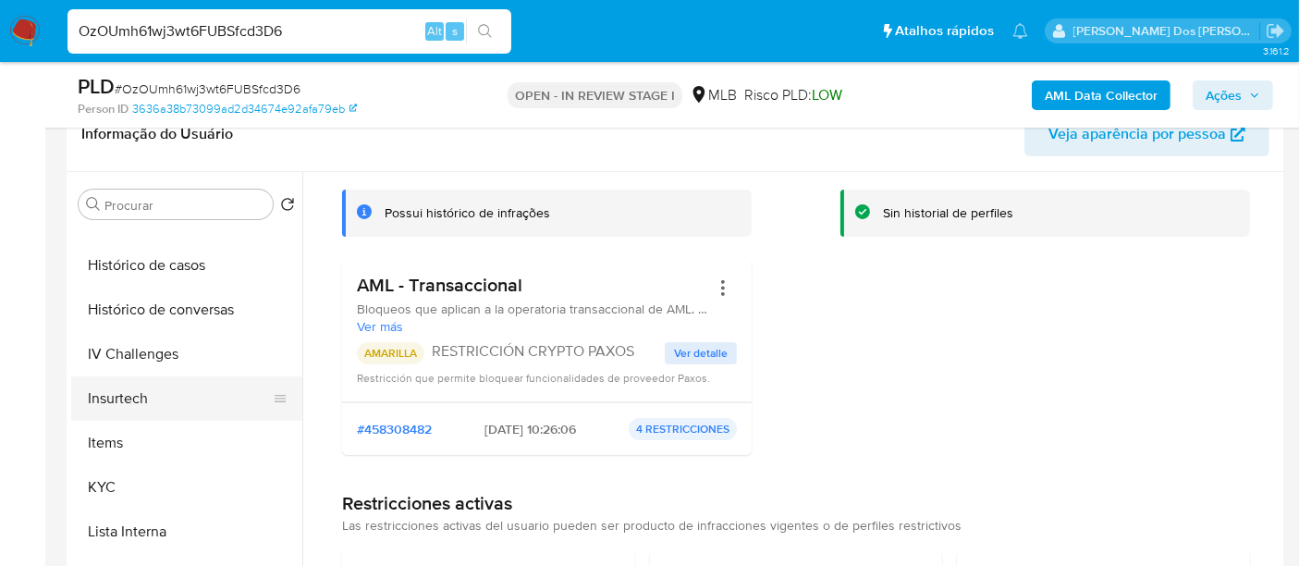
scroll to position [444, 0]
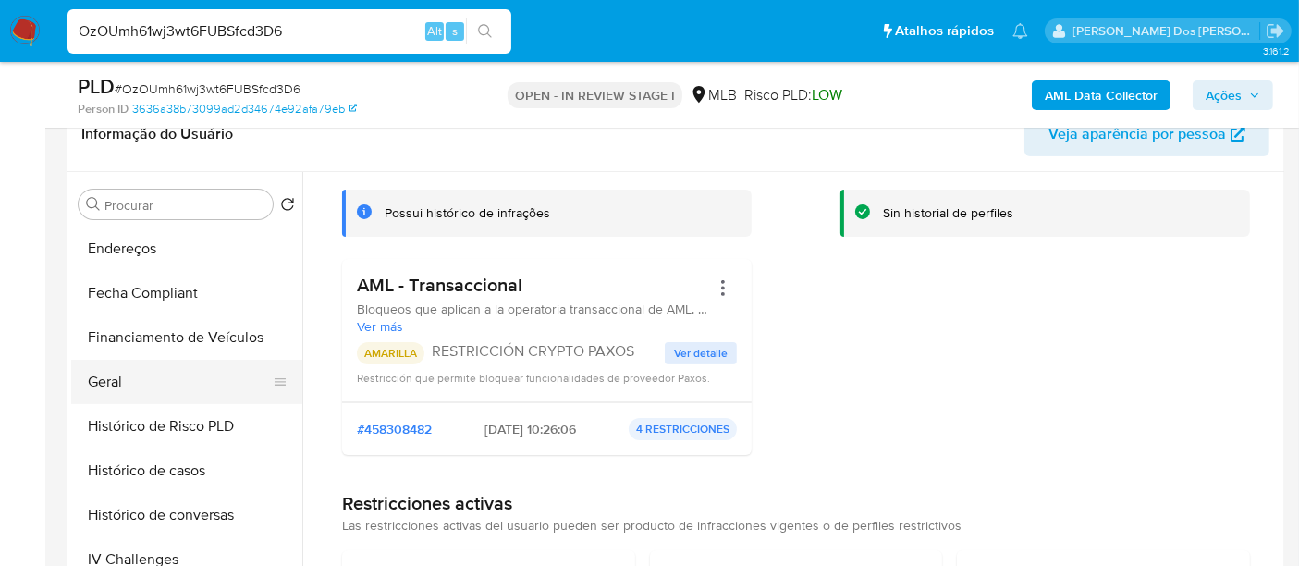
click at [131, 377] on button "Geral" at bounding box center [179, 382] width 216 height 44
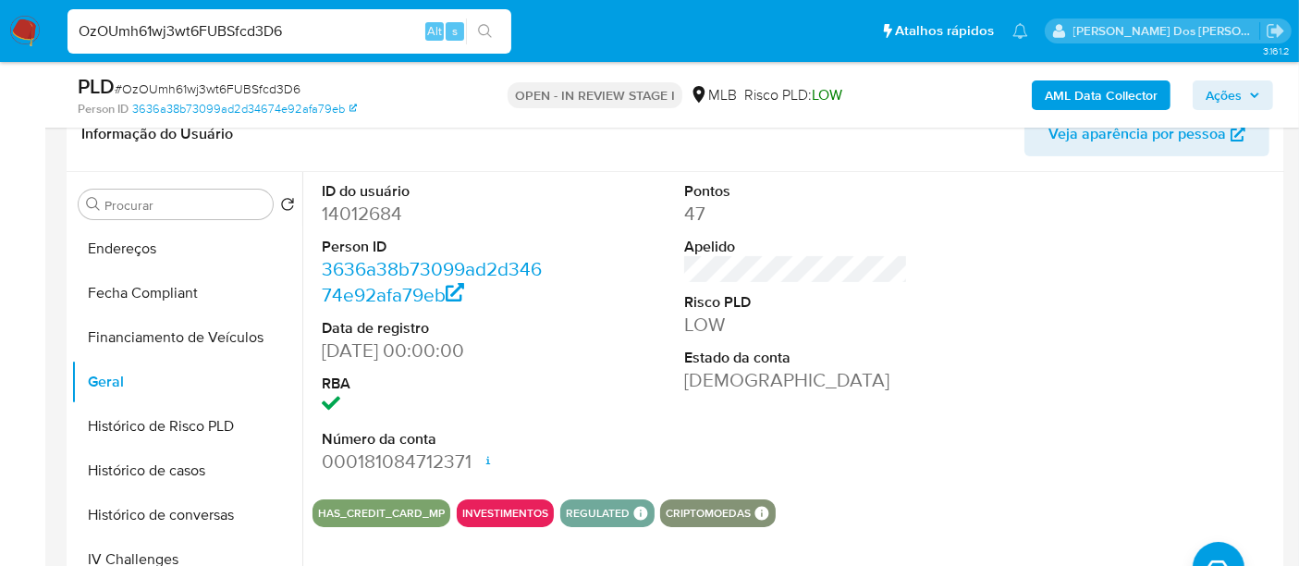
click at [1245, 90] on span "Ações" at bounding box center [1233, 95] width 55 height 26
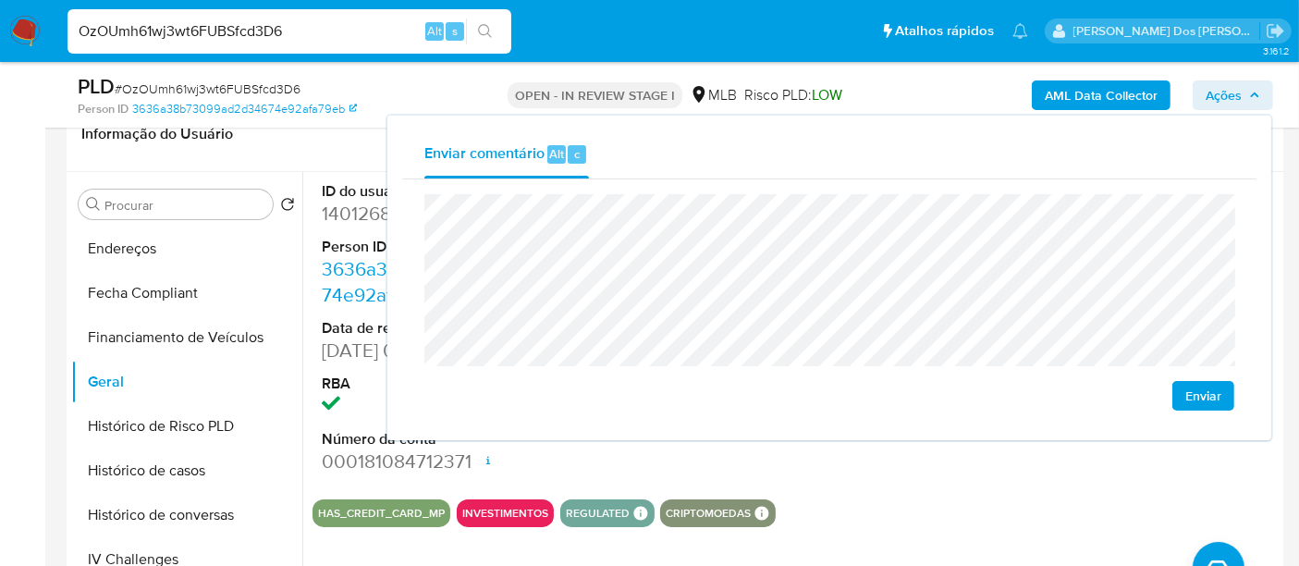
click at [1185, 390] on span "Enviar" at bounding box center [1203, 396] width 36 height 26
click at [1183, 393] on button "Enviar" at bounding box center [1203, 396] width 62 height 30
click at [259, 37] on input "OzOUmh61wj3wt6FUBSfcd3D6" at bounding box center [289, 31] width 444 height 24
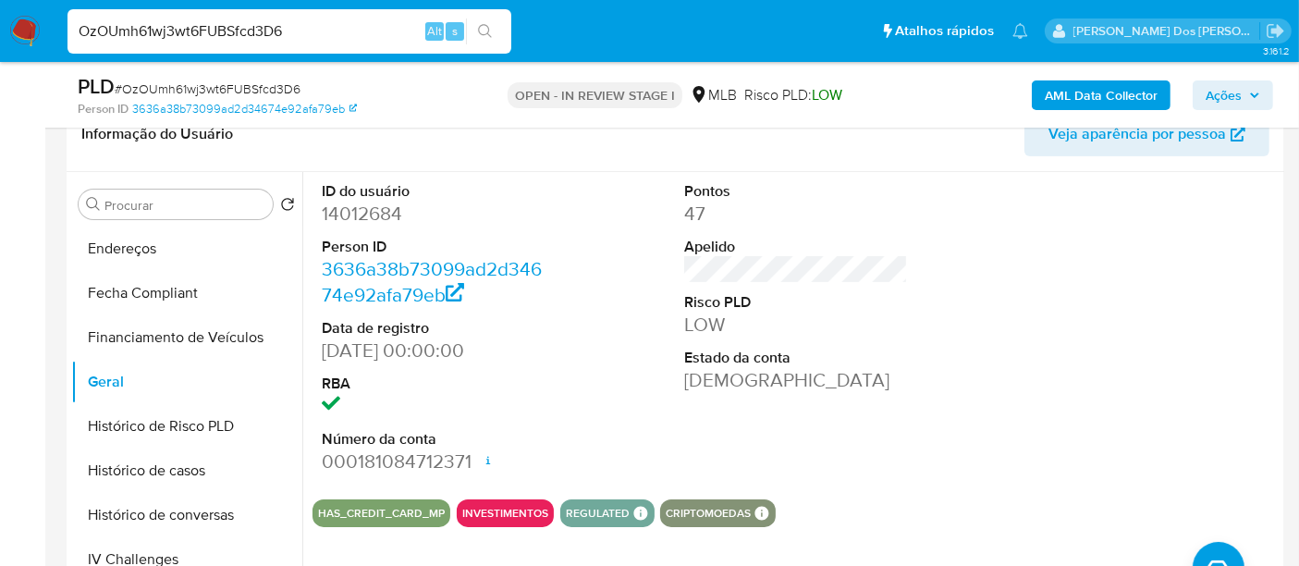
click at [259, 37] on input "OzOUmh61wj3wt6FUBSfcd3D6" at bounding box center [289, 31] width 444 height 24
paste input "GKaI2WUjsCv2W8tRP2VtVVeF"
type input "GKaI2WUjsCv2W8tRP2VtVVeF"
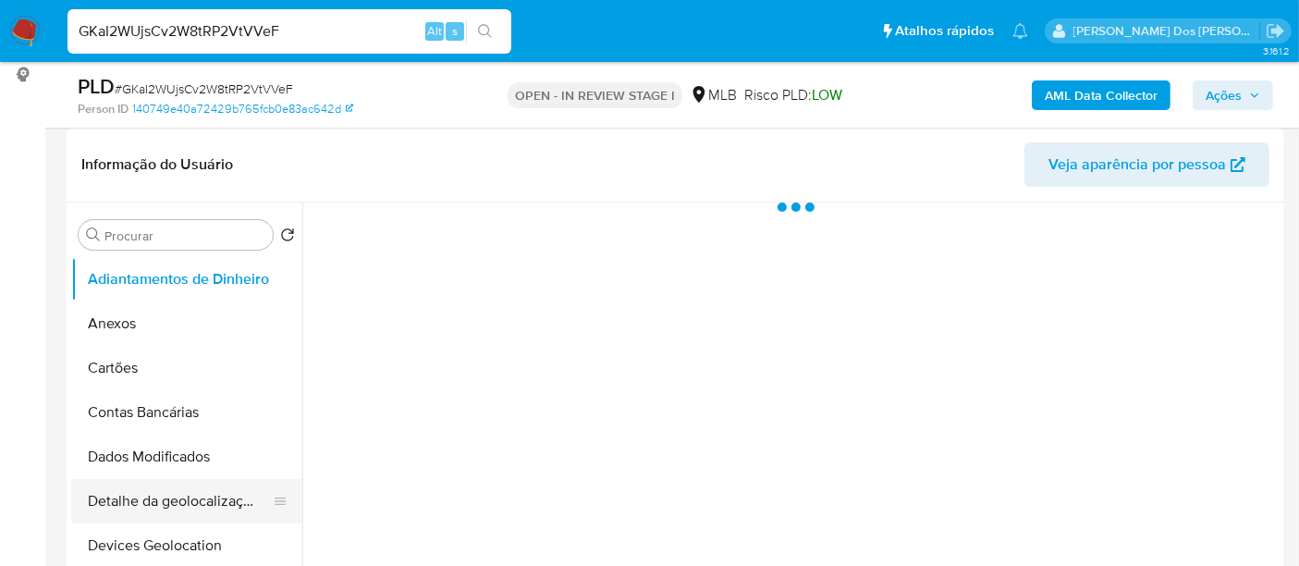
scroll to position [410, 0]
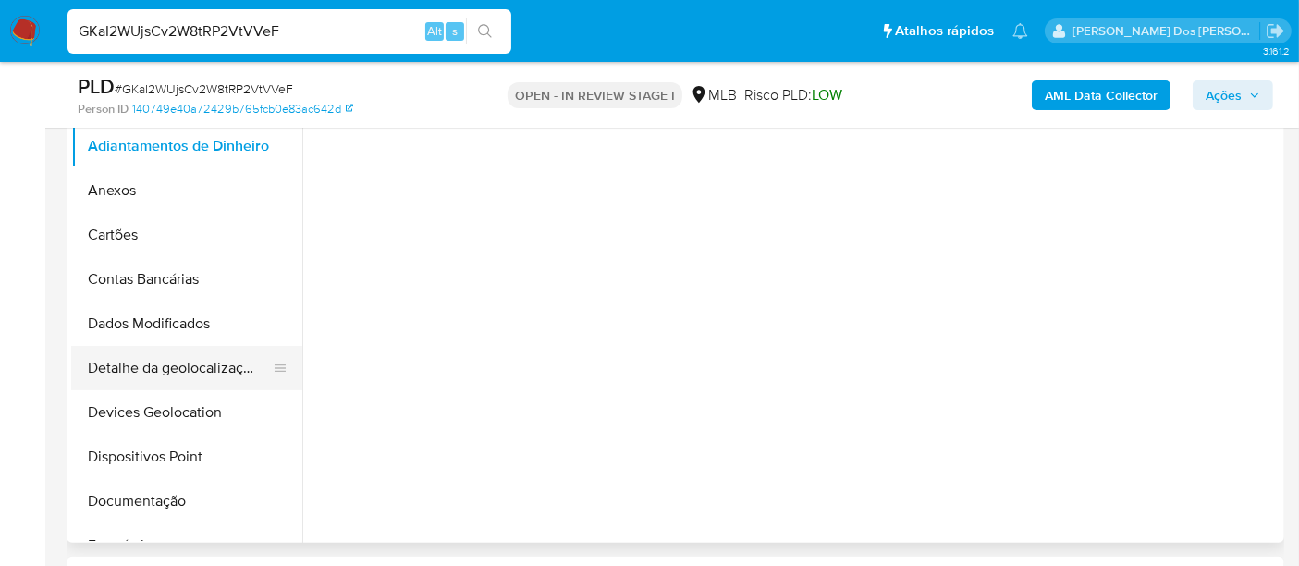
select select "10"
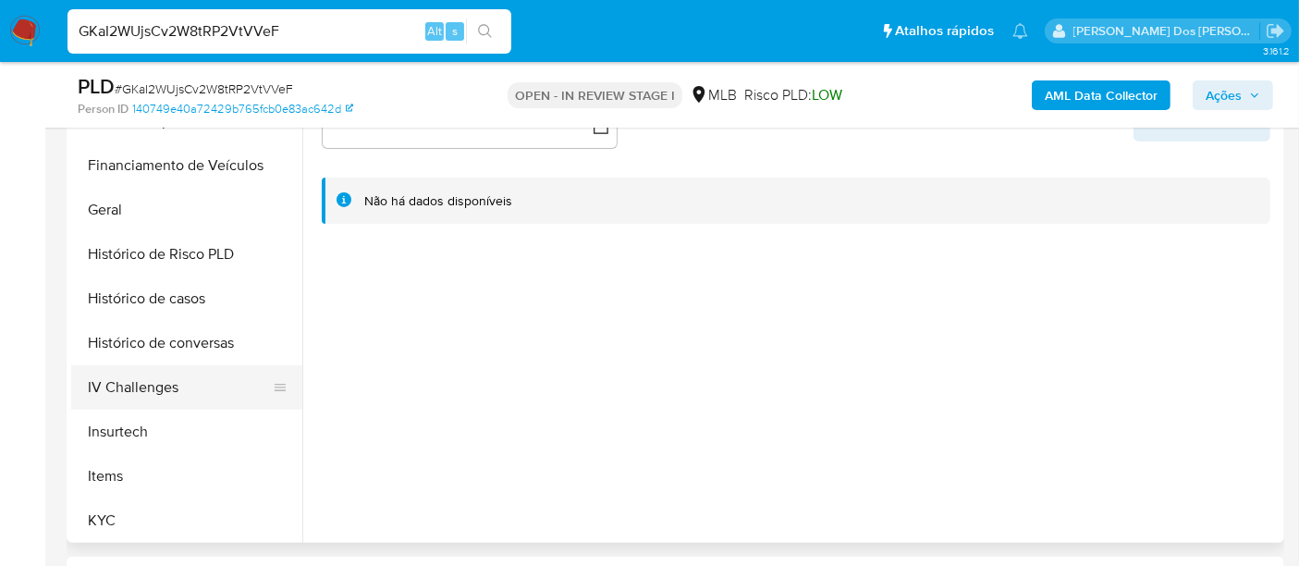
scroll to position [616, 0]
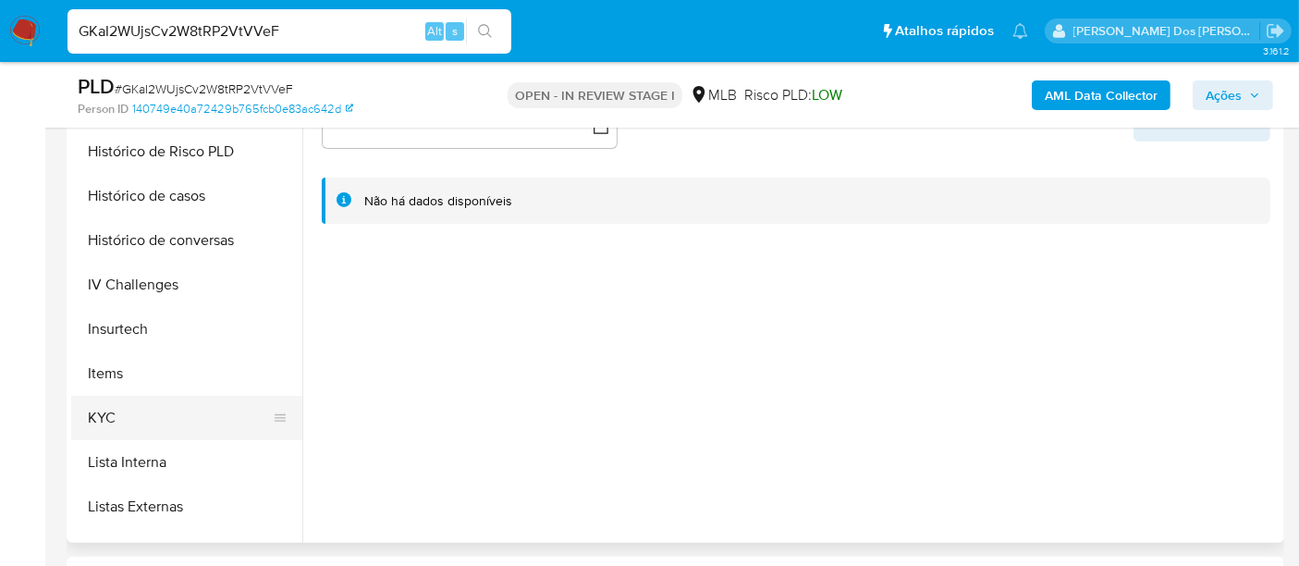
click at [105, 400] on button "KYC" at bounding box center [179, 418] width 216 height 44
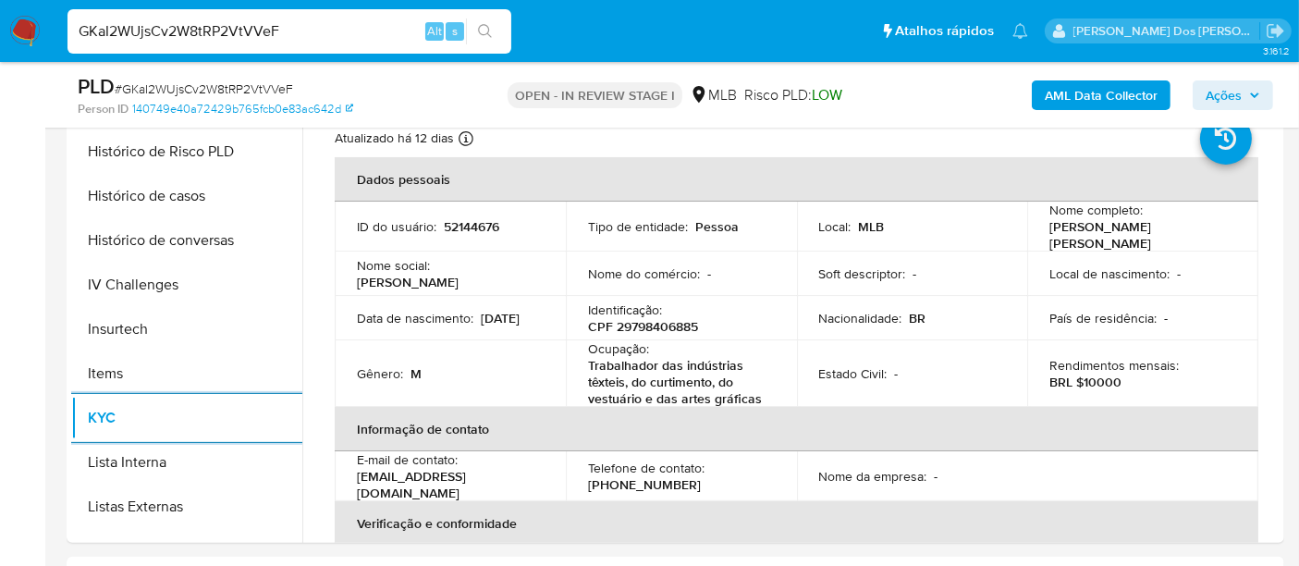
click at [1218, 98] on span "Ações" at bounding box center [1224, 95] width 36 height 30
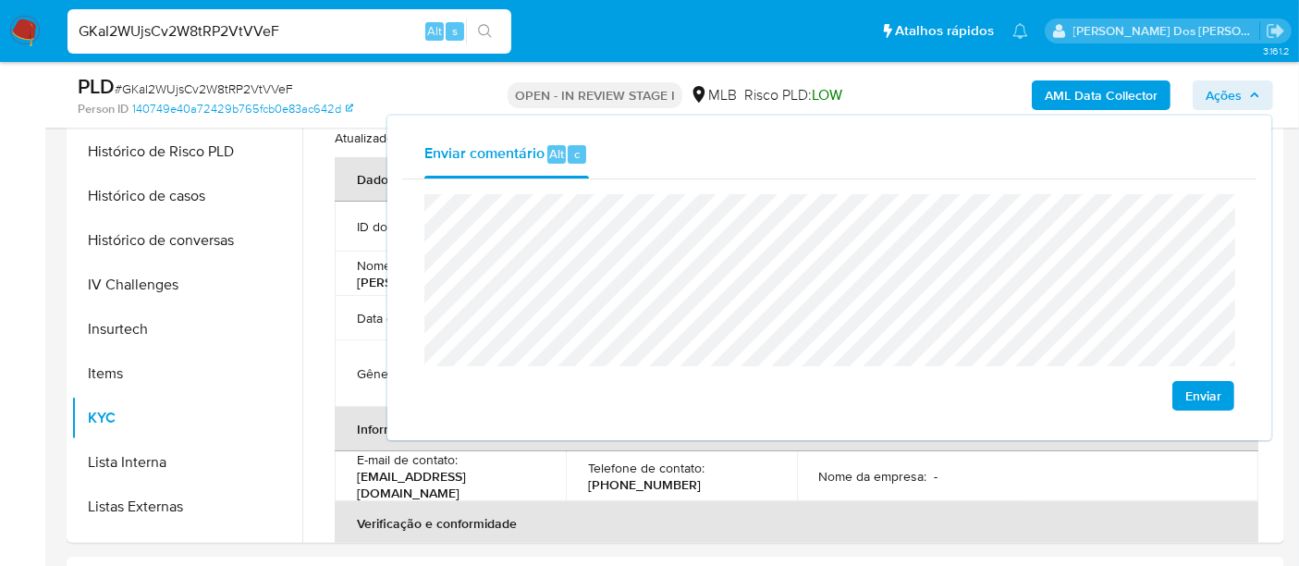
click at [1200, 398] on span "Enviar" at bounding box center [1203, 396] width 36 height 26
click at [326, 25] on input "GKaI2WUjsCv2W8tRP2VtVVeF" at bounding box center [289, 31] width 444 height 24
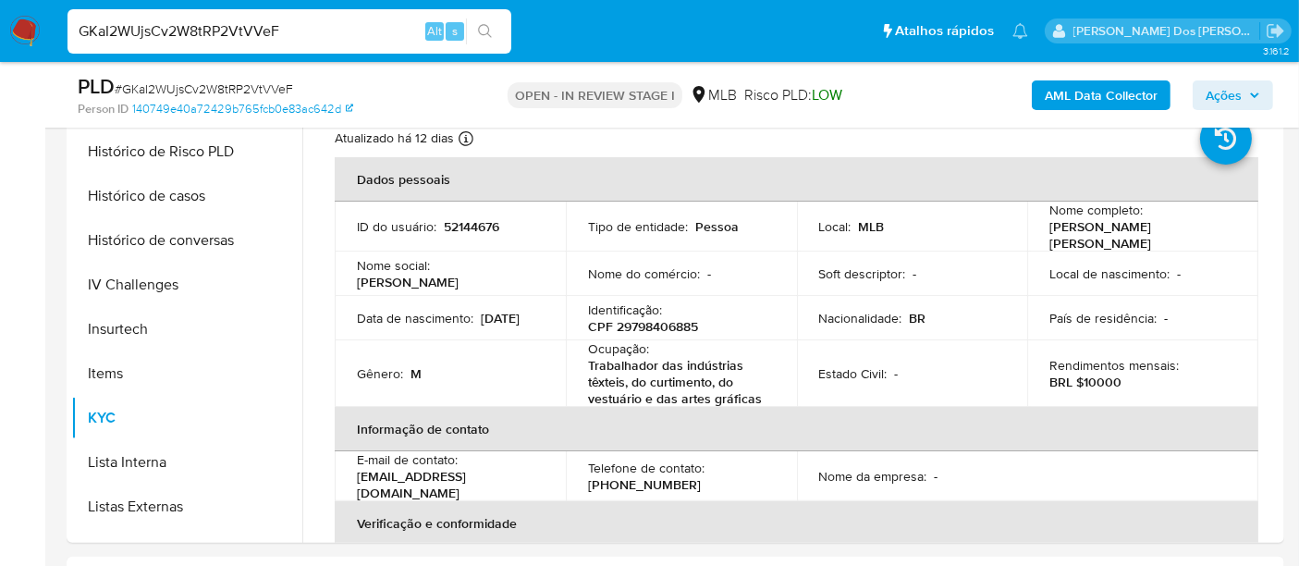
click at [326, 25] on input "GKaI2WUjsCv2W8tRP2VtVVeF" at bounding box center [289, 31] width 444 height 24
paste input "u8URQl74zo0GLN4MK51W6BjI"
type input "u8URQl74zo0GLN4MK51W6BjI"
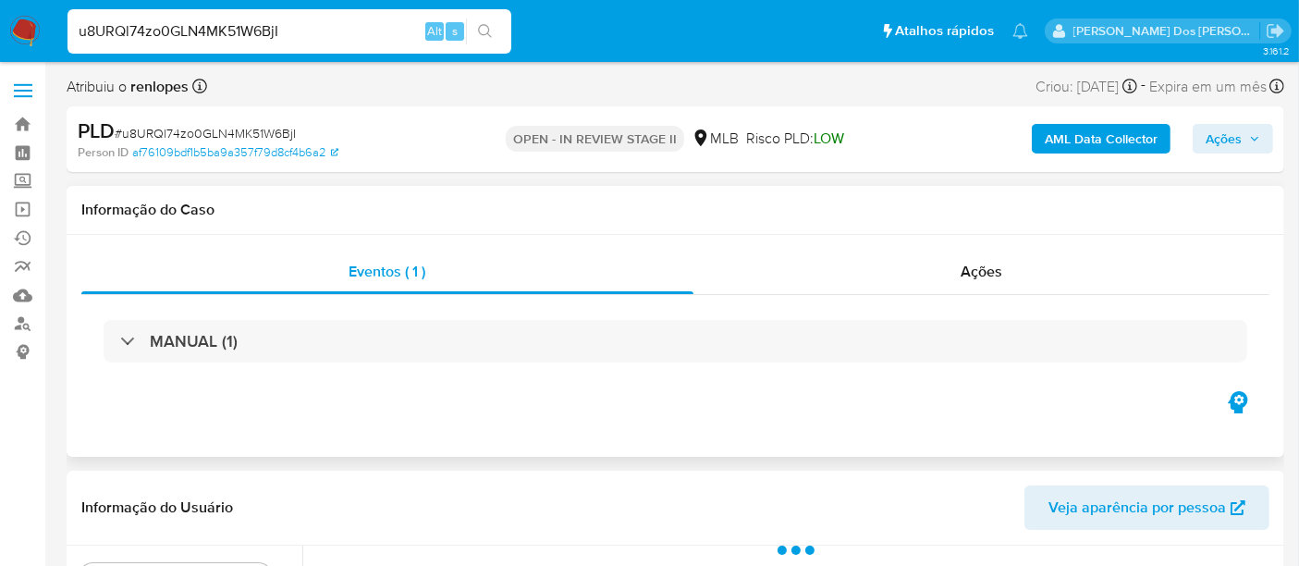
select select "10"
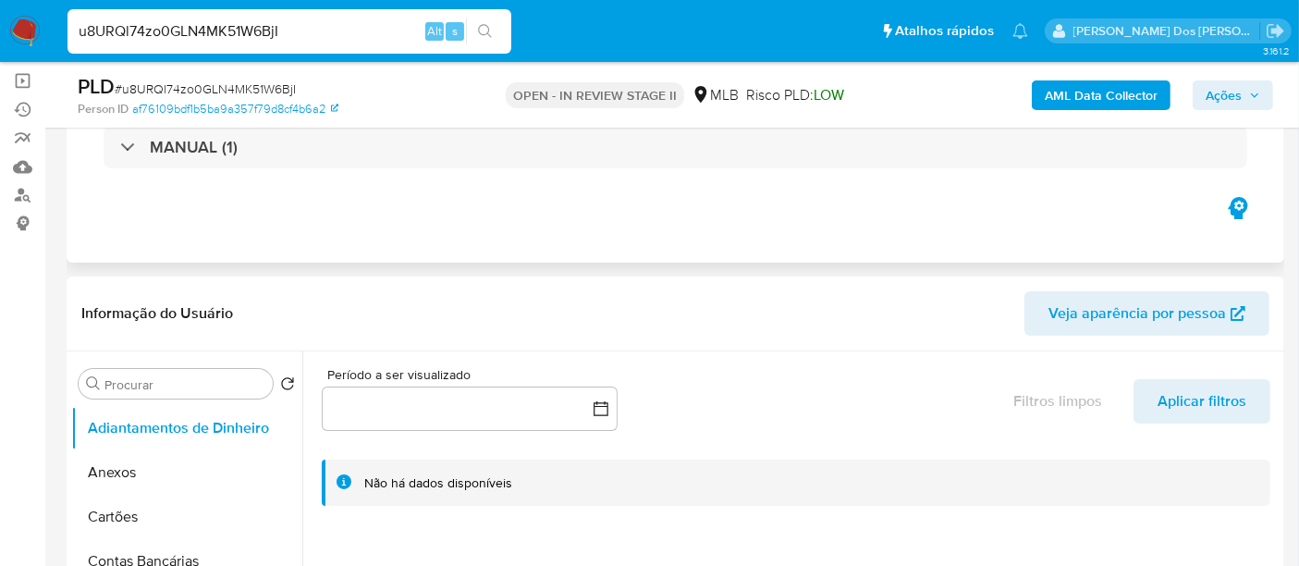
scroll to position [103, 0]
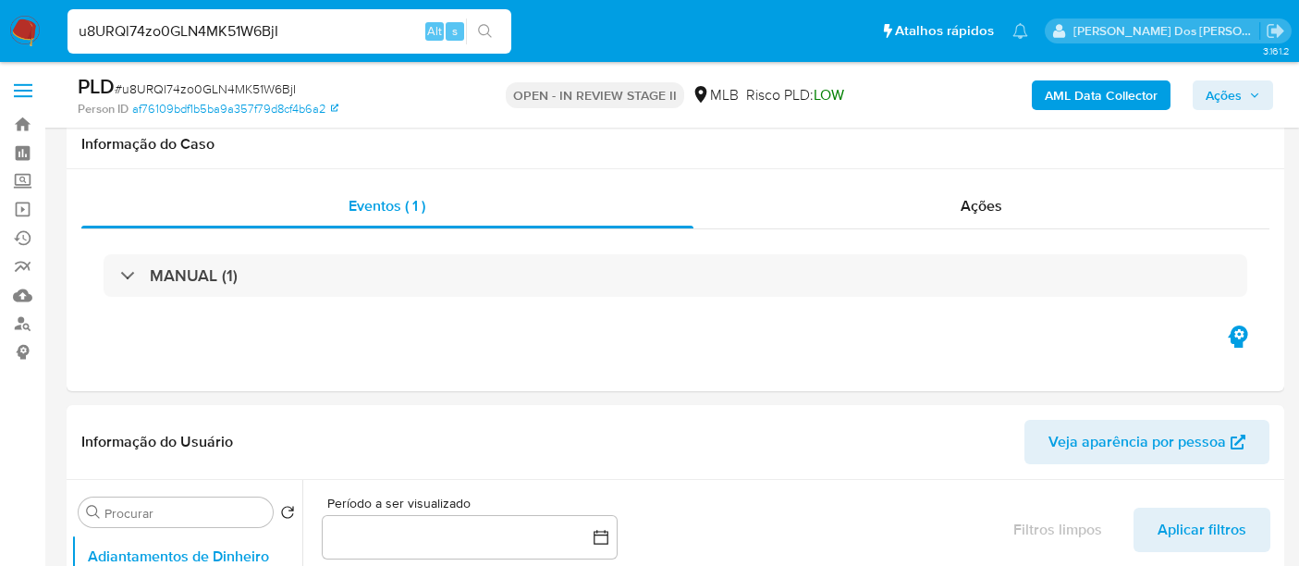
select select "10"
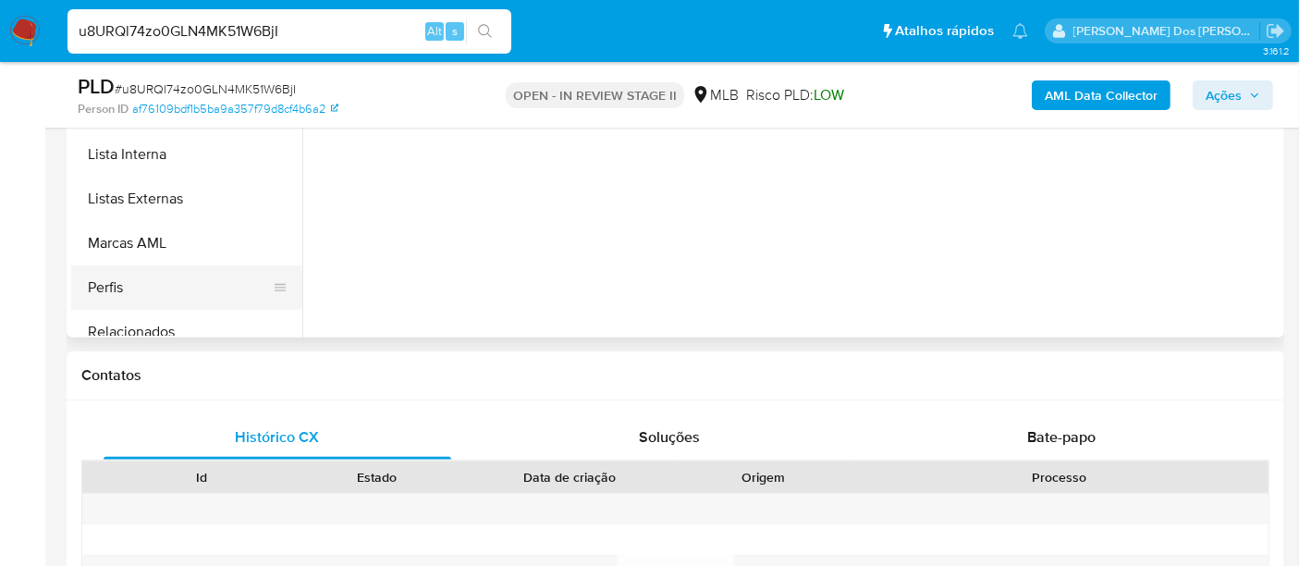
scroll to position [925, 0]
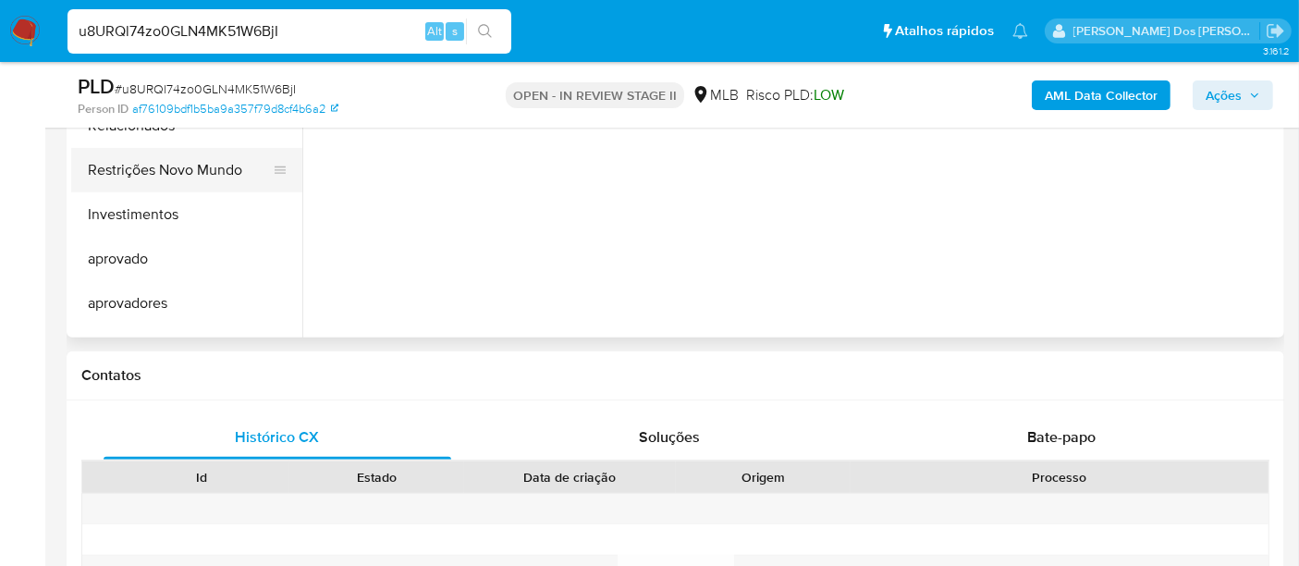
click at [190, 173] on button "Restrições Novo Mundo" at bounding box center [179, 170] width 216 height 44
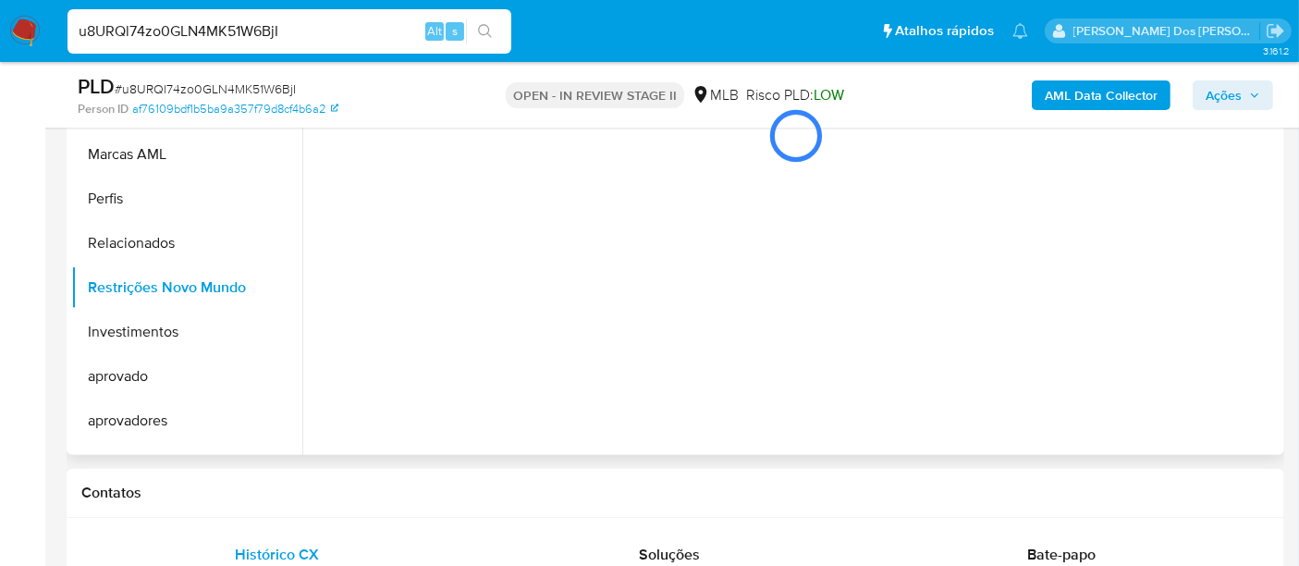
scroll to position [410, 0]
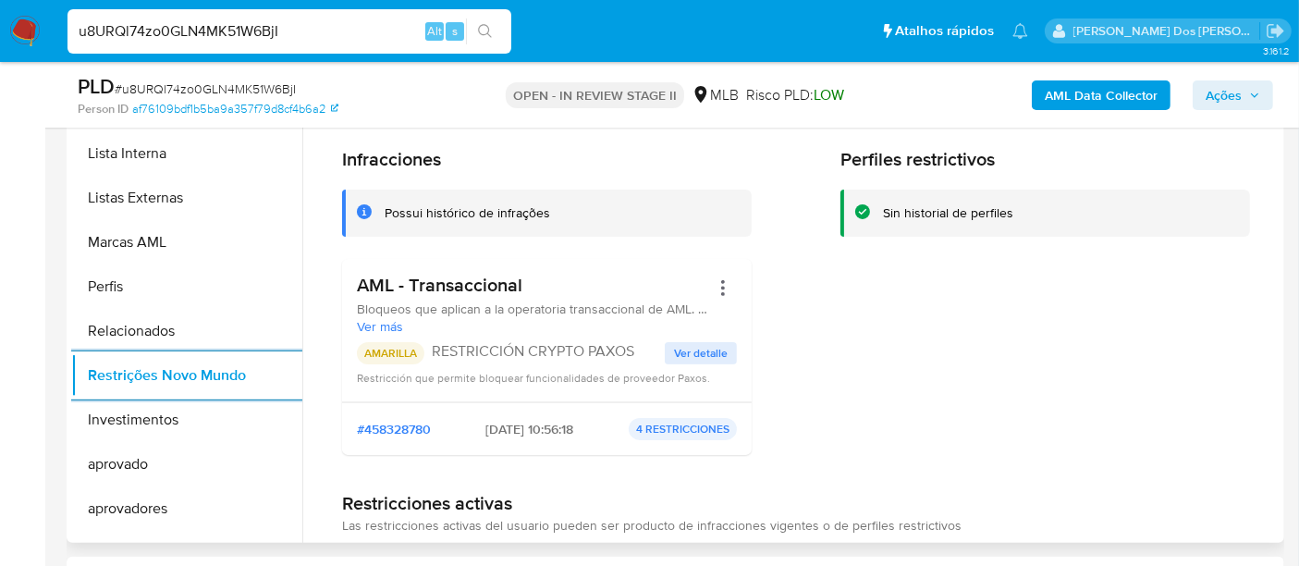
click at [715, 355] on span "Ver detalle" at bounding box center [701, 353] width 54 height 18
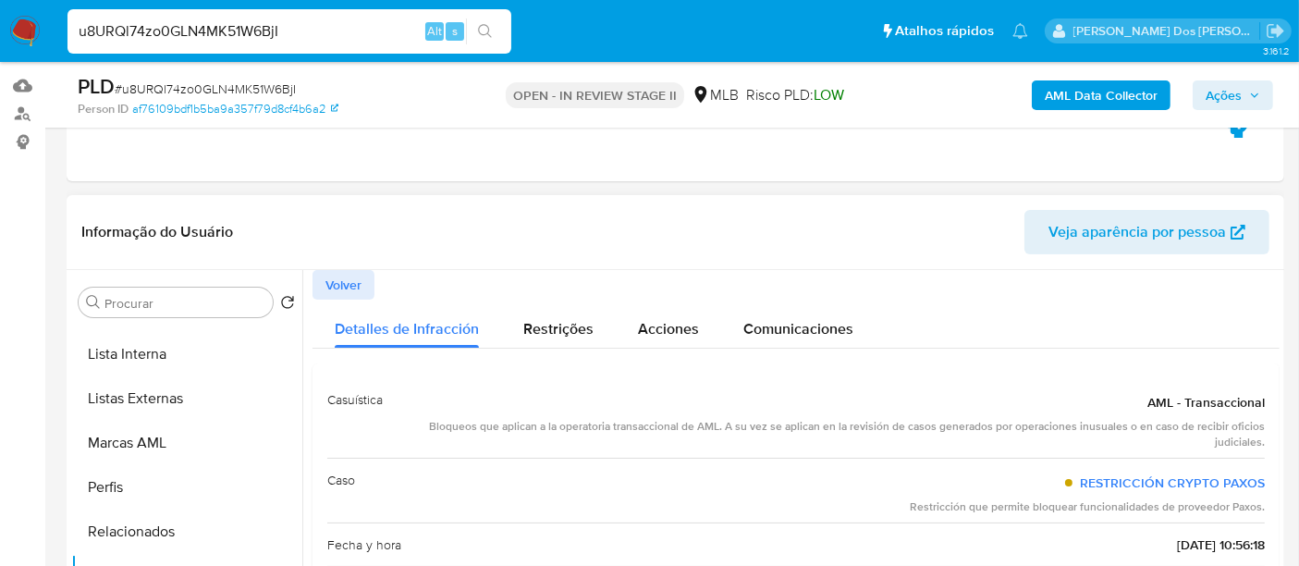
scroll to position [205, 0]
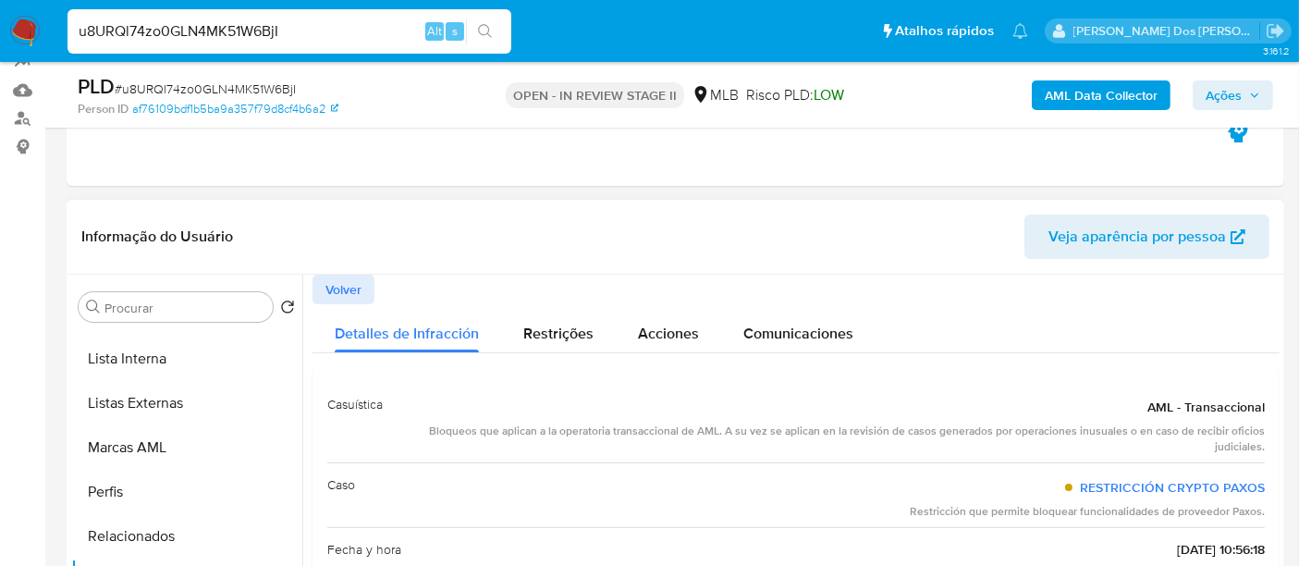
click at [359, 287] on span "Volver" at bounding box center [343, 289] width 36 height 26
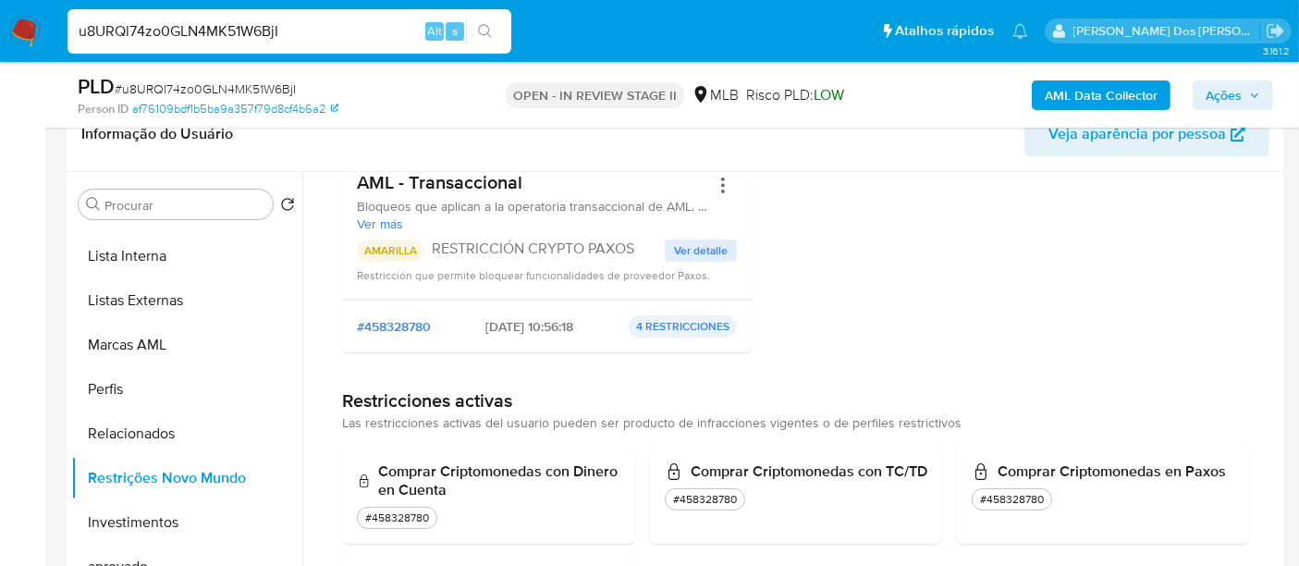
click at [275, 31] on input "u8URQl74zo0GLN4MK51W6BjI" at bounding box center [289, 31] width 444 height 24
paste input "f7ZGUbpD89B4CrRqW0R4pTb2"
type input "f7ZGUbpD89B4CrRqW0R4pTb2"
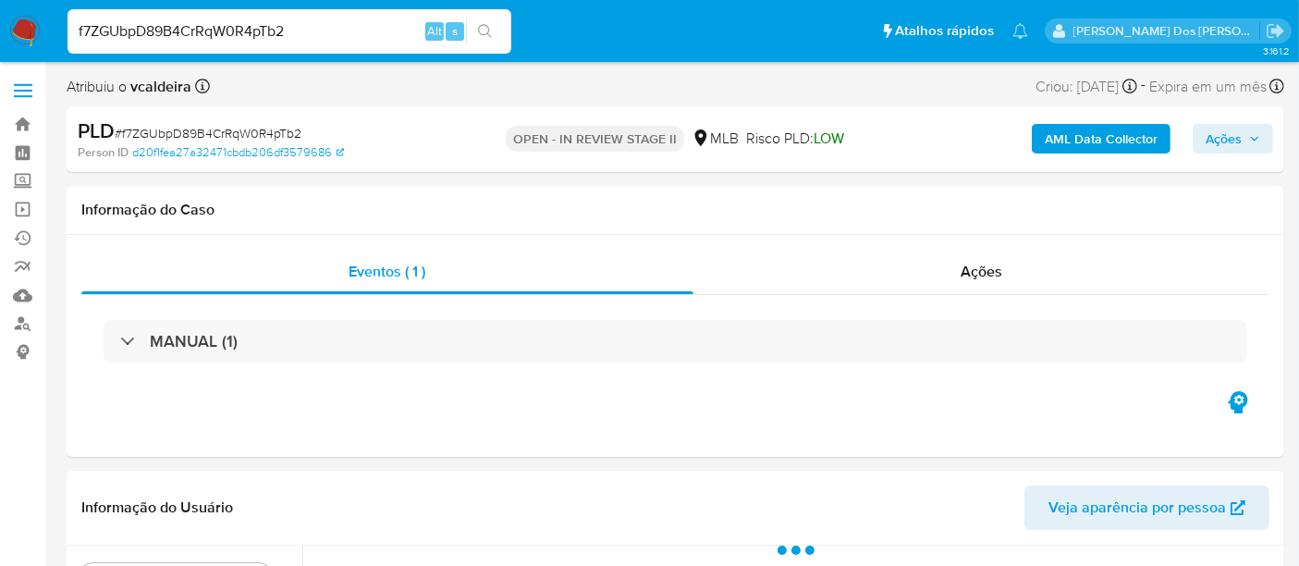
select select "10"
click at [219, 38] on input "f7ZGUbpD89B4CrRqW0R4pTb2" at bounding box center [289, 31] width 444 height 24
paste input "uQIPrjsQDnsqjol5hxERED0B"
type input "uQIPrjsQDnsqjol5hxERED0B"
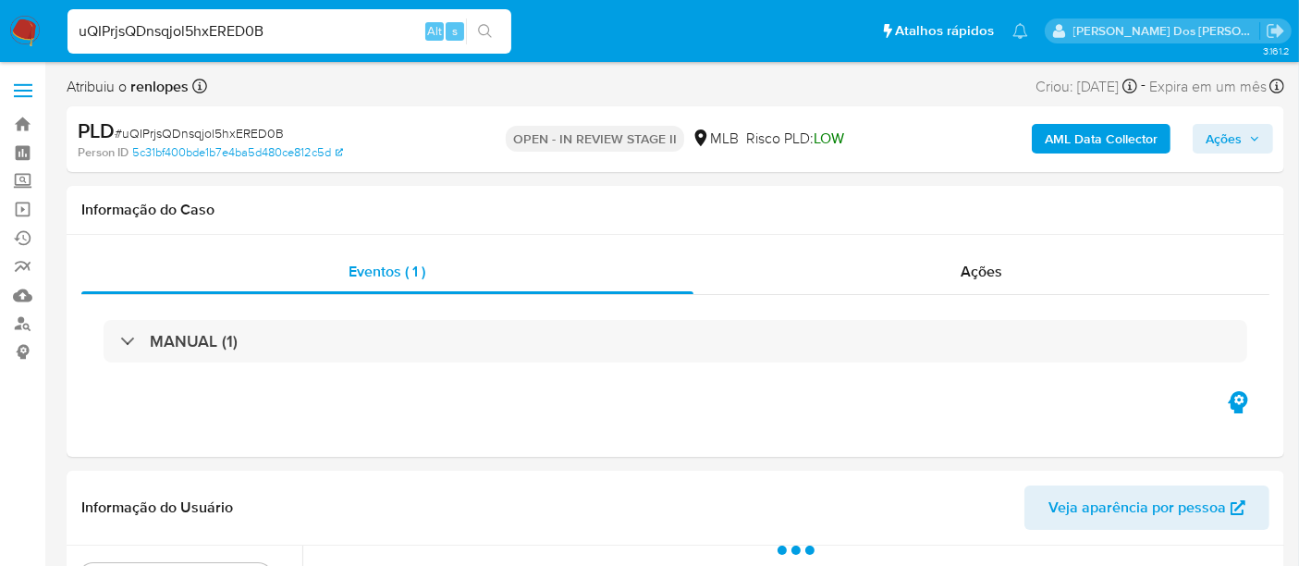
select select "10"
click at [215, 28] on input "uQIPrjsQDnsqjol5hxERED0B" at bounding box center [289, 31] width 444 height 24
paste input "89rqVFb1kNa0s93q9VKERM8c"
type input "89rqVFb1kNa0s93q9VKERM8c"
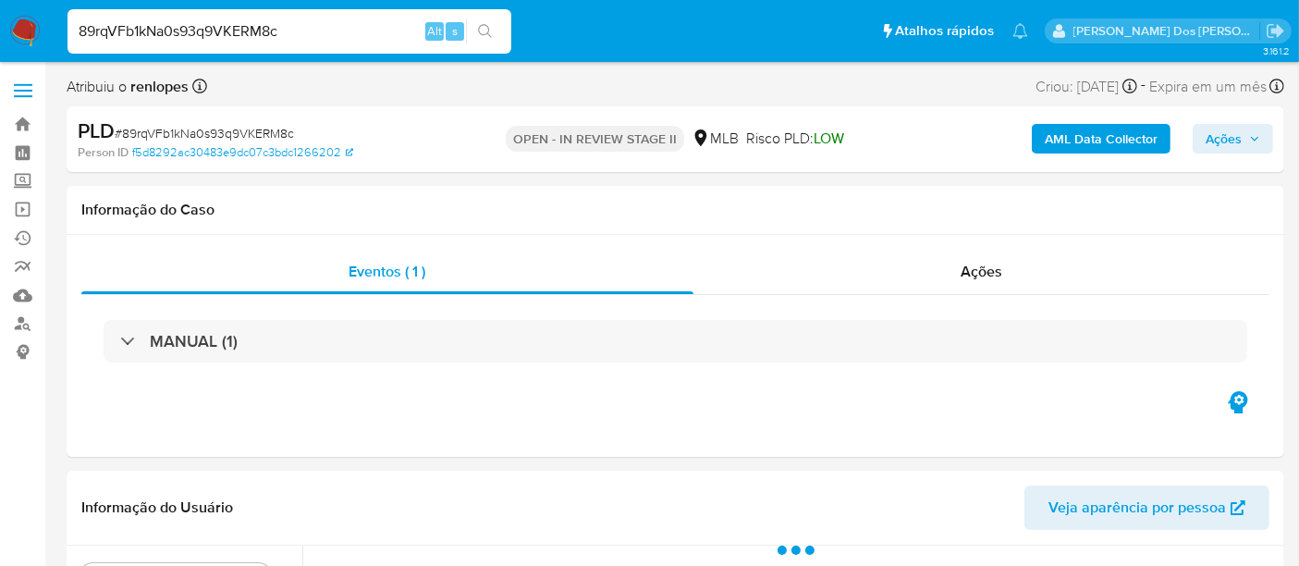
select select "10"
click at [245, 36] on input "89rqVFb1kNa0s93q9VKERM8c" at bounding box center [289, 31] width 444 height 24
paste input "u8URQl74zo0GLN4MK51W6BjI"
type input "u8URQl74zo0GLN4MK51W6BjI"
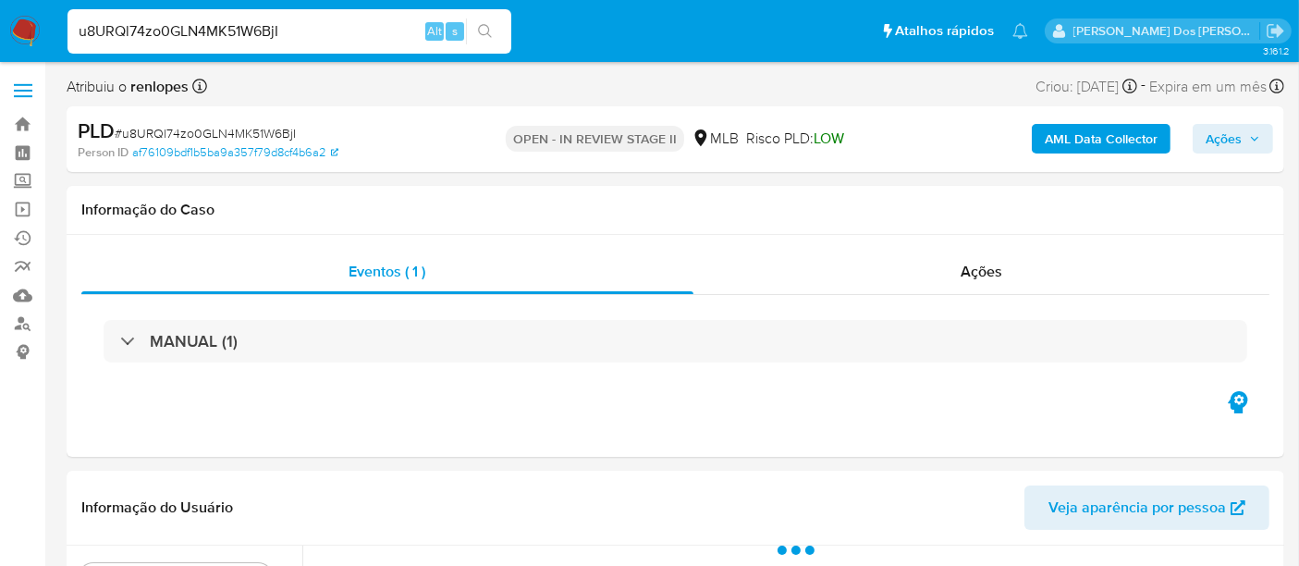
select select "10"
click at [218, 37] on input "u8URQl74zo0GLN4MK51W6BjI" at bounding box center [289, 31] width 444 height 24
paste input "wKwiYz3ii3eXZtI3xdgcsZup"
type input "wKwiYz3ii3eXZtI3xdgcsZup"
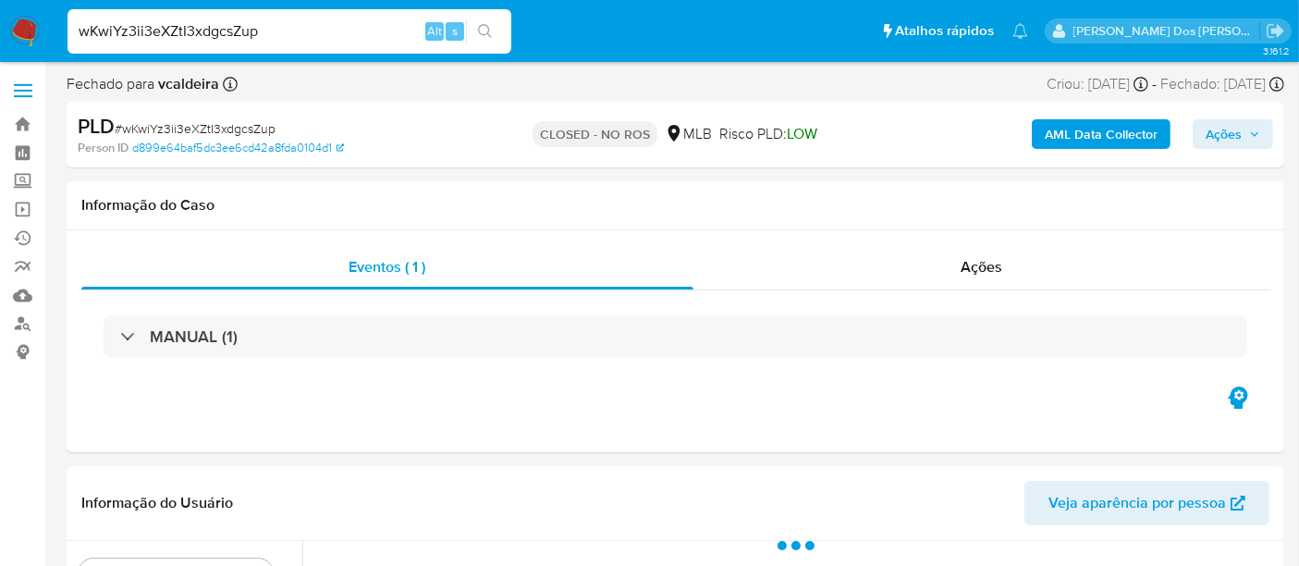
select select "10"
click at [215, 37] on input "wKwiYz3ii3eXZtI3xdgcsZup" at bounding box center [289, 31] width 444 height 24
paste input "BLatUf8q6DimntHgnZYh09Qb"
type input "BLatUf8q6DimntHgnZYh09Qb"
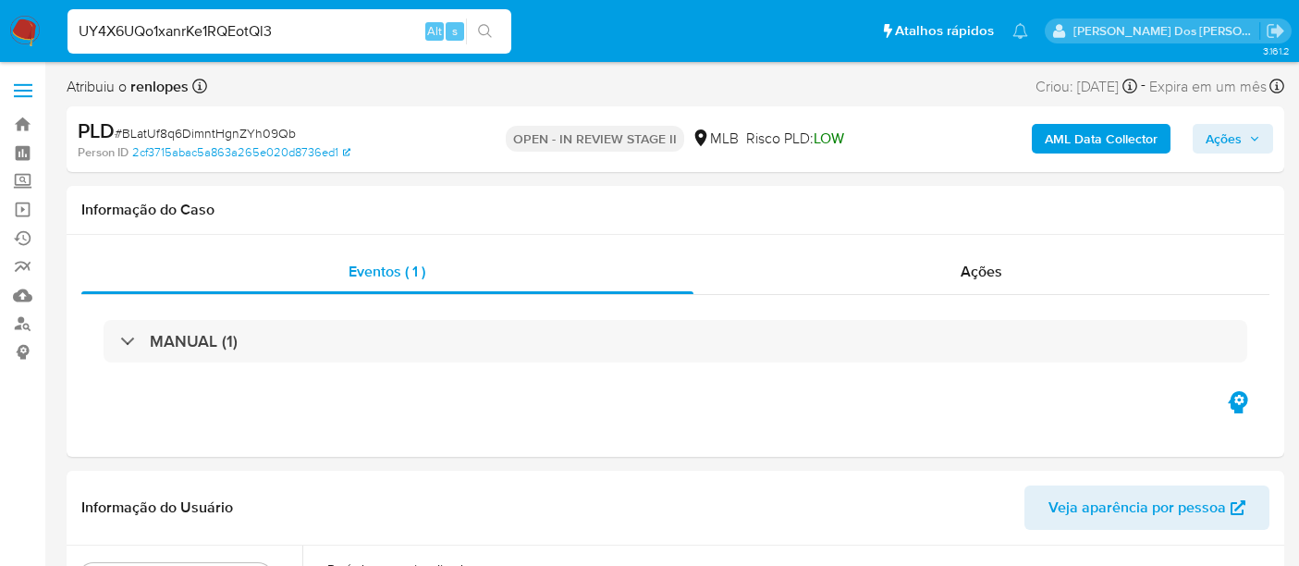
select select "10"
type input "UY4X6UQo1xanrKe1RQEotQl3"
select select "10"
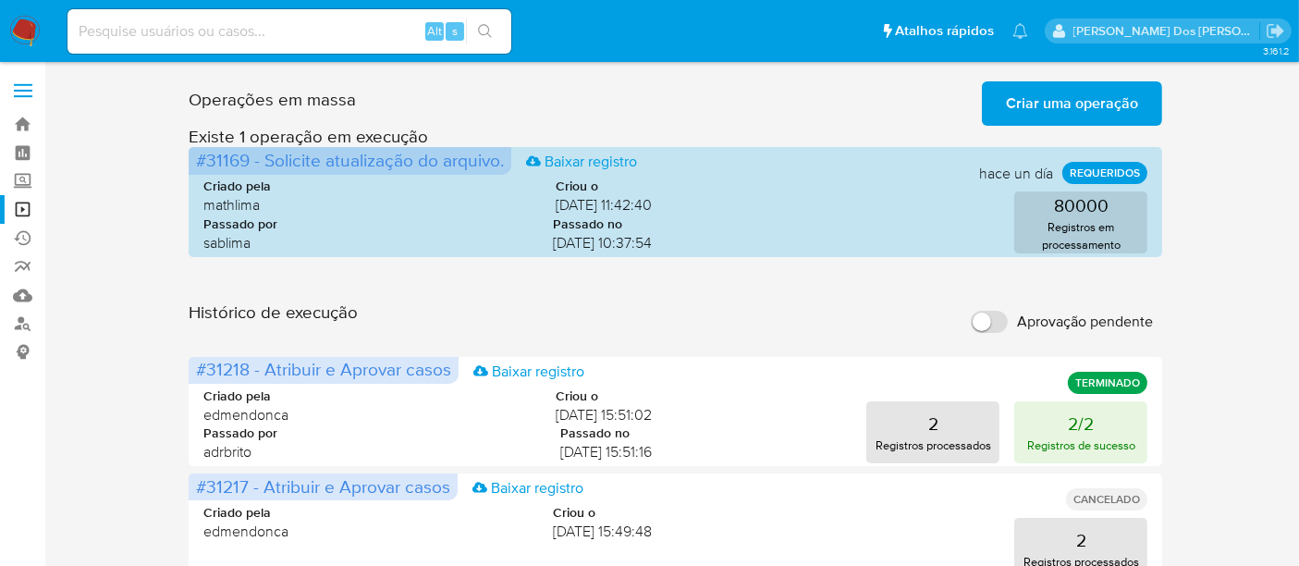
click at [1023, 109] on span "Criar uma operação" at bounding box center [1072, 103] width 132 height 41
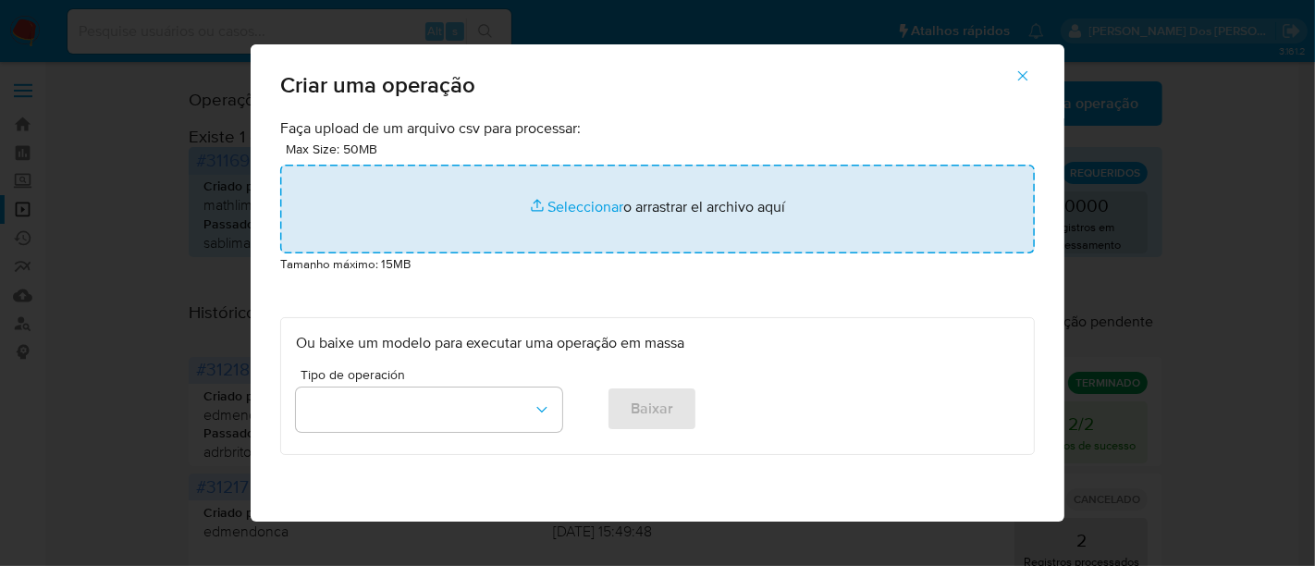
click at [576, 210] on input "file" at bounding box center [657, 209] width 754 height 89
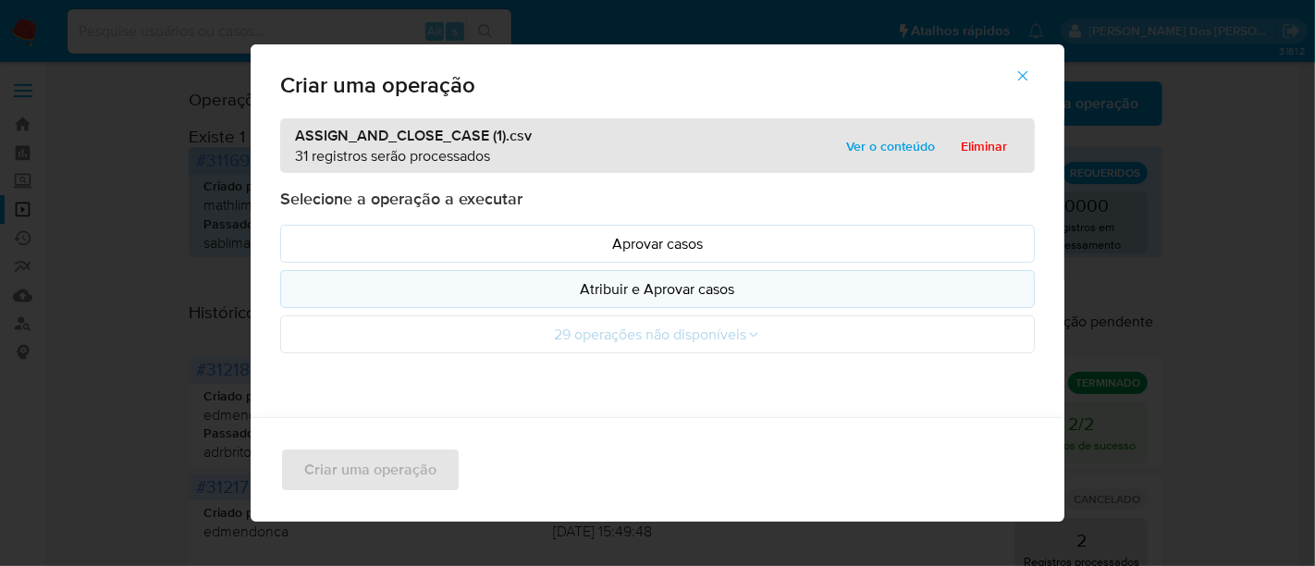
click at [567, 291] on p "Atribuir e Aprovar casos" at bounding box center [657, 288] width 723 height 21
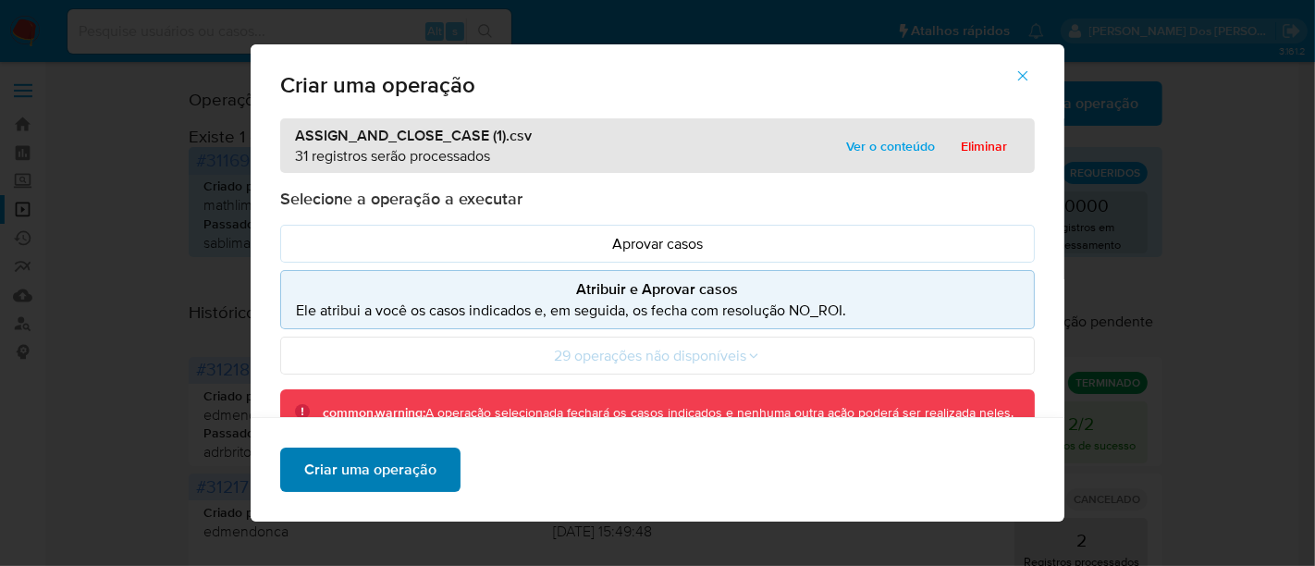
click at [386, 482] on span "Criar uma operação" at bounding box center [370, 469] width 132 height 41
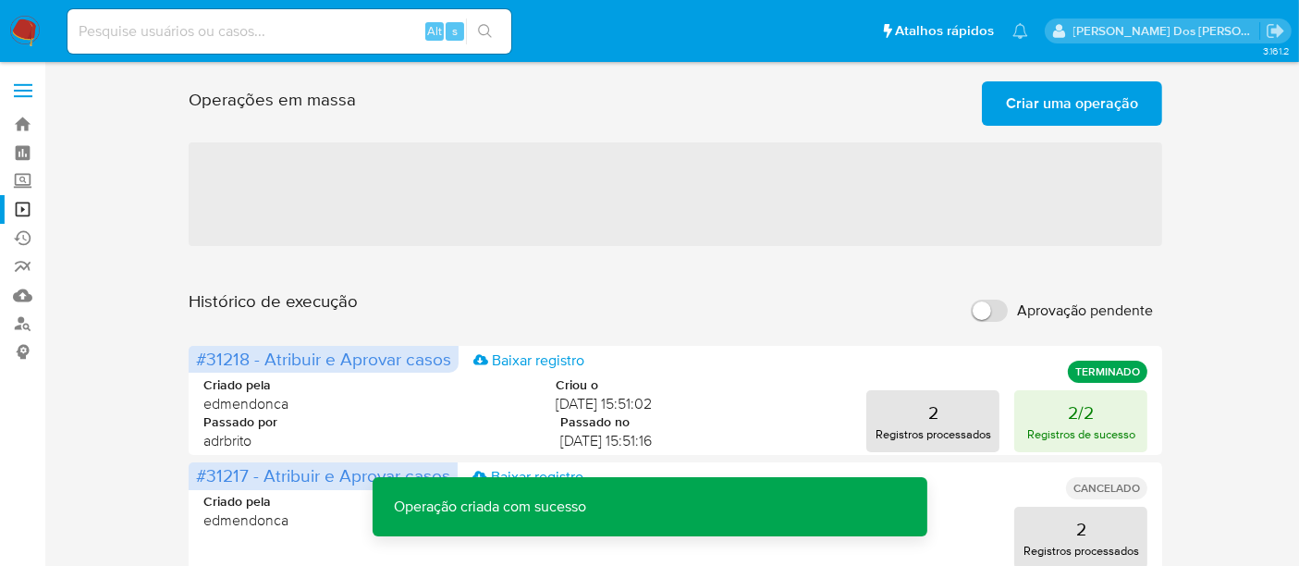
click at [1055, 113] on span "Criar uma operação" at bounding box center [1072, 103] width 132 height 41
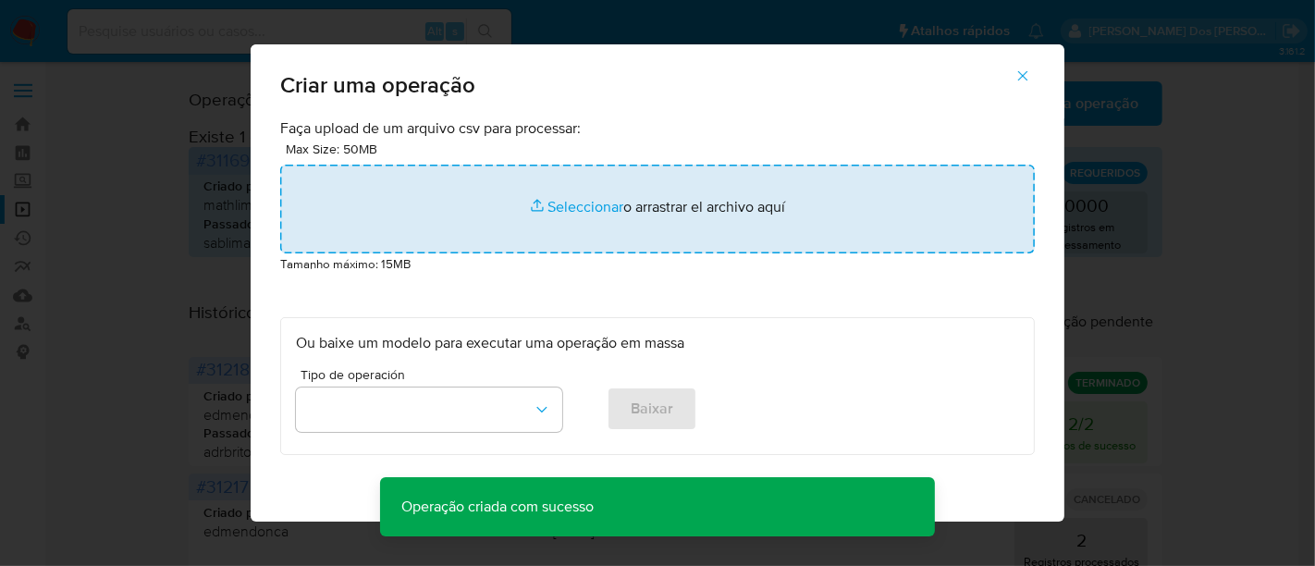
click at [585, 209] on input "file" at bounding box center [657, 209] width 754 height 89
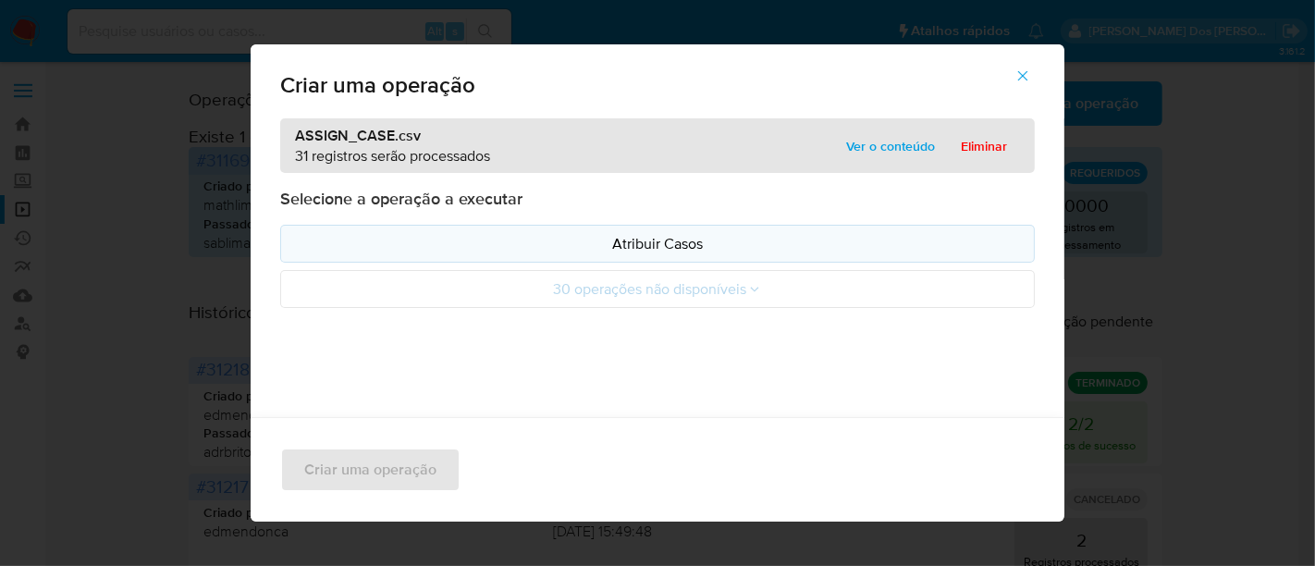
click at [524, 242] on p "Atribuir Casos" at bounding box center [657, 243] width 723 height 21
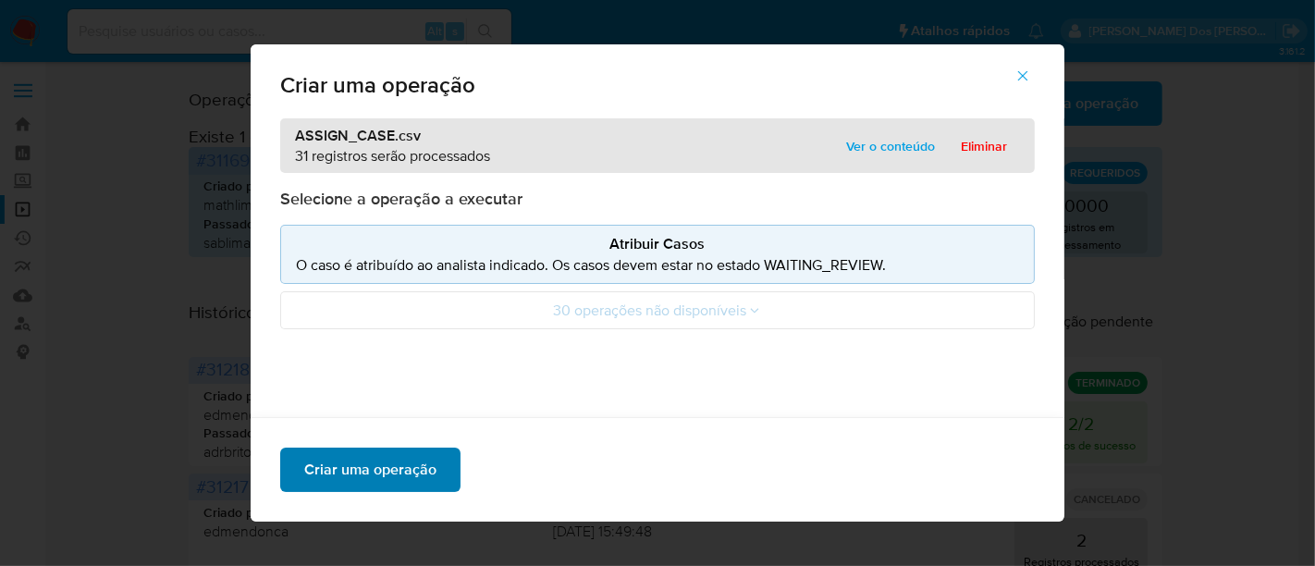
click at [396, 468] on span "Criar uma operação" at bounding box center [370, 469] width 132 height 41
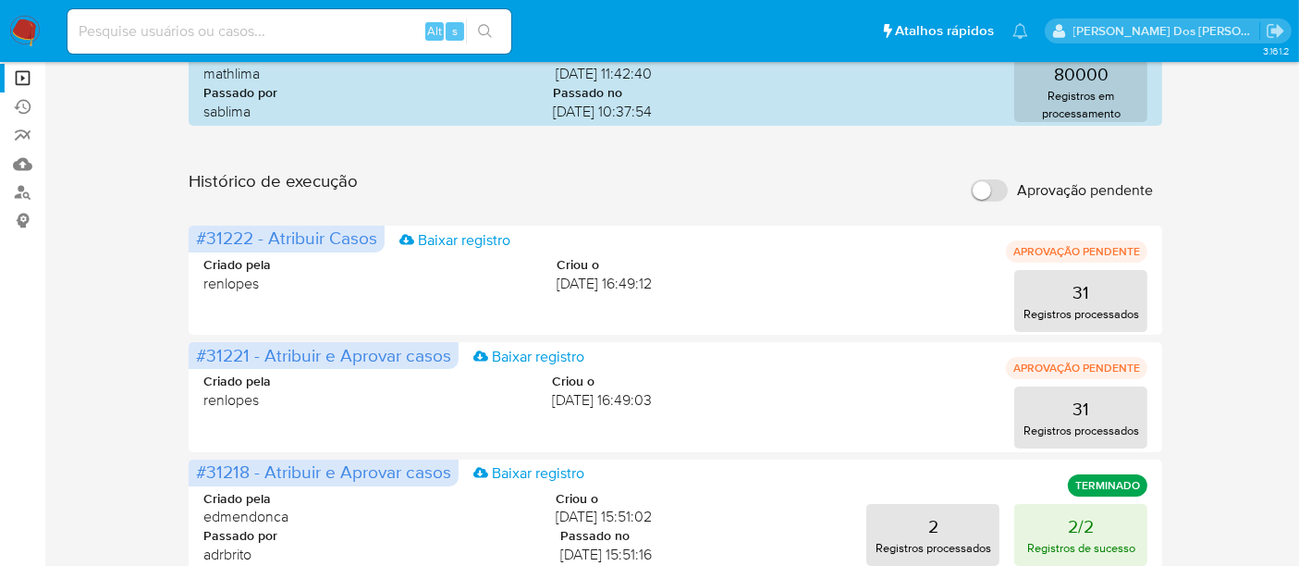
scroll to position [205, 0]
